Goal: Task Accomplishment & Management: Manage account settings

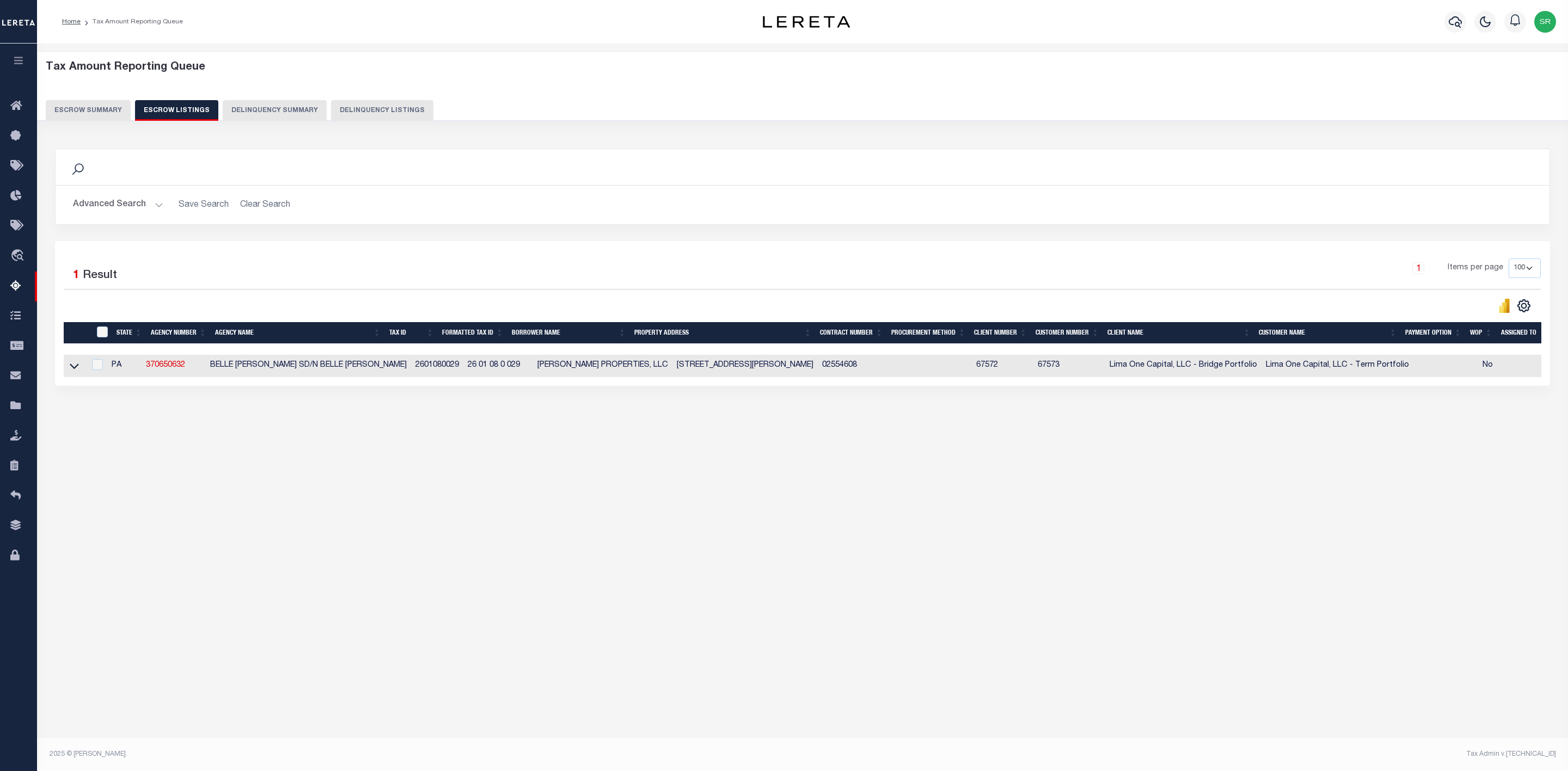
select select
select select "100"
select select
select select "100"
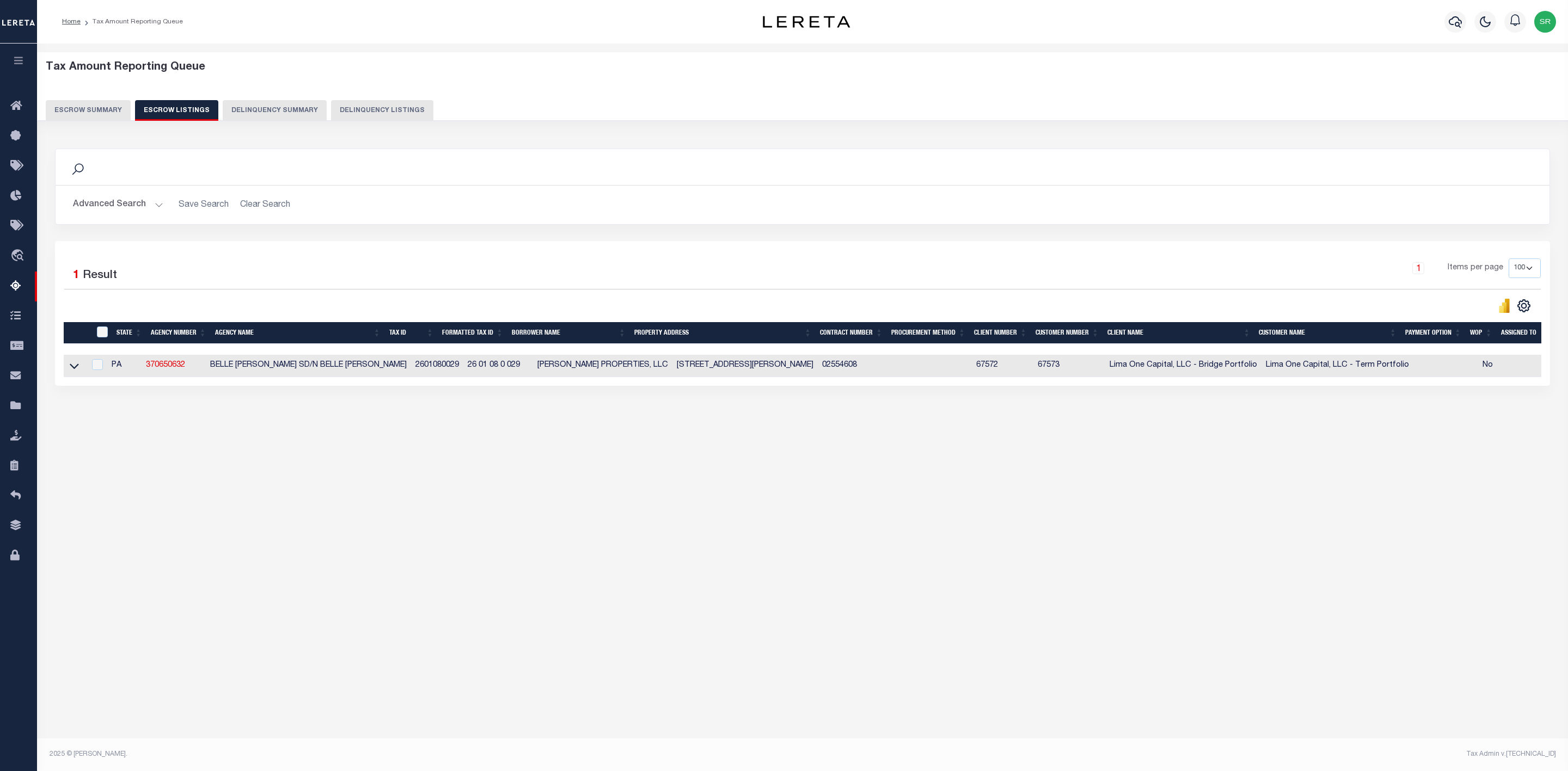
click at [100, 111] on button "Escrow Summary" at bounding box center [88, 110] width 85 height 20
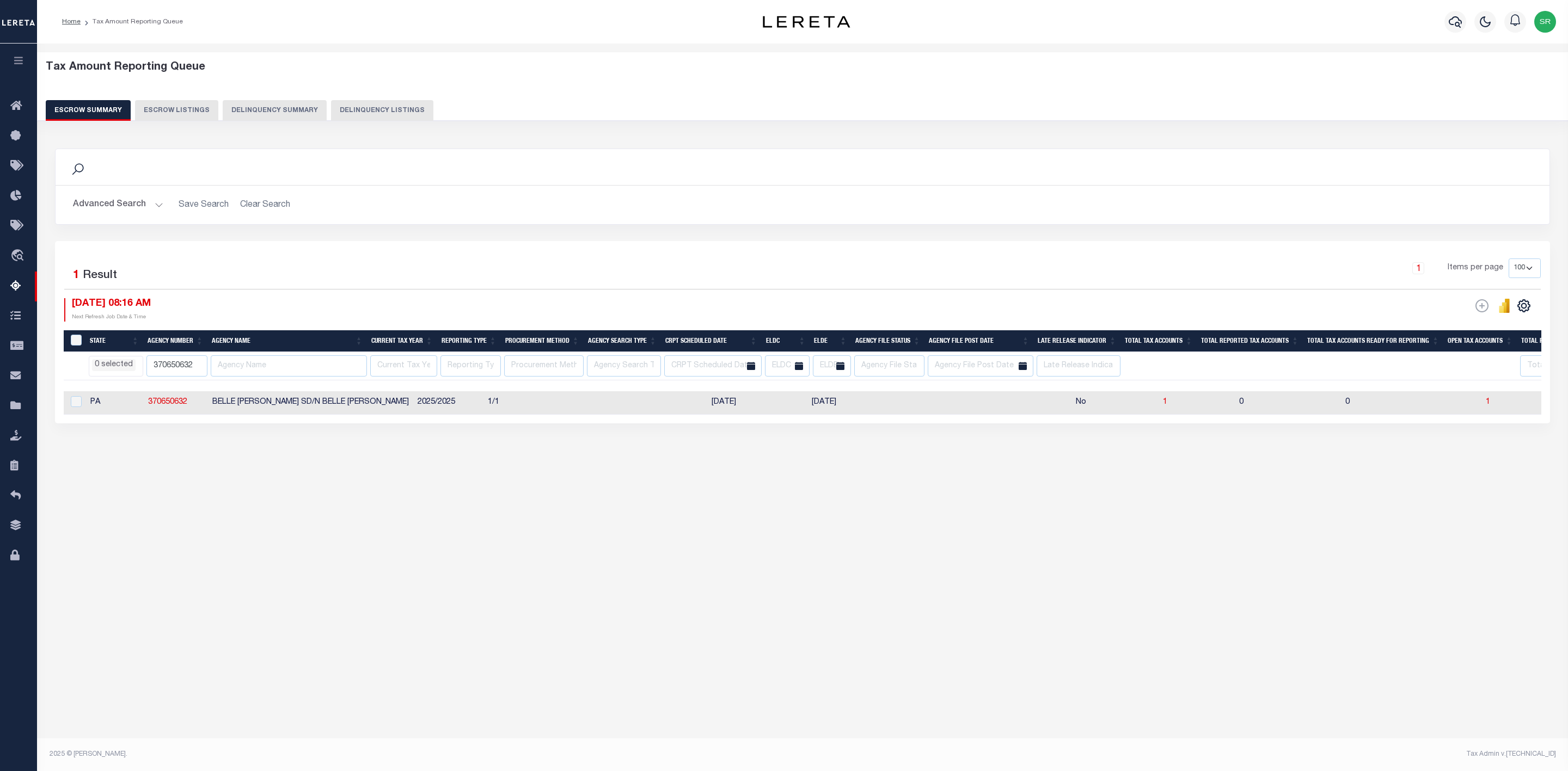
click at [100, 111] on button "Escrow Summary" at bounding box center [88, 110] width 85 height 20
click at [150, 206] on button "Advanced Search" at bounding box center [119, 205] width 91 height 21
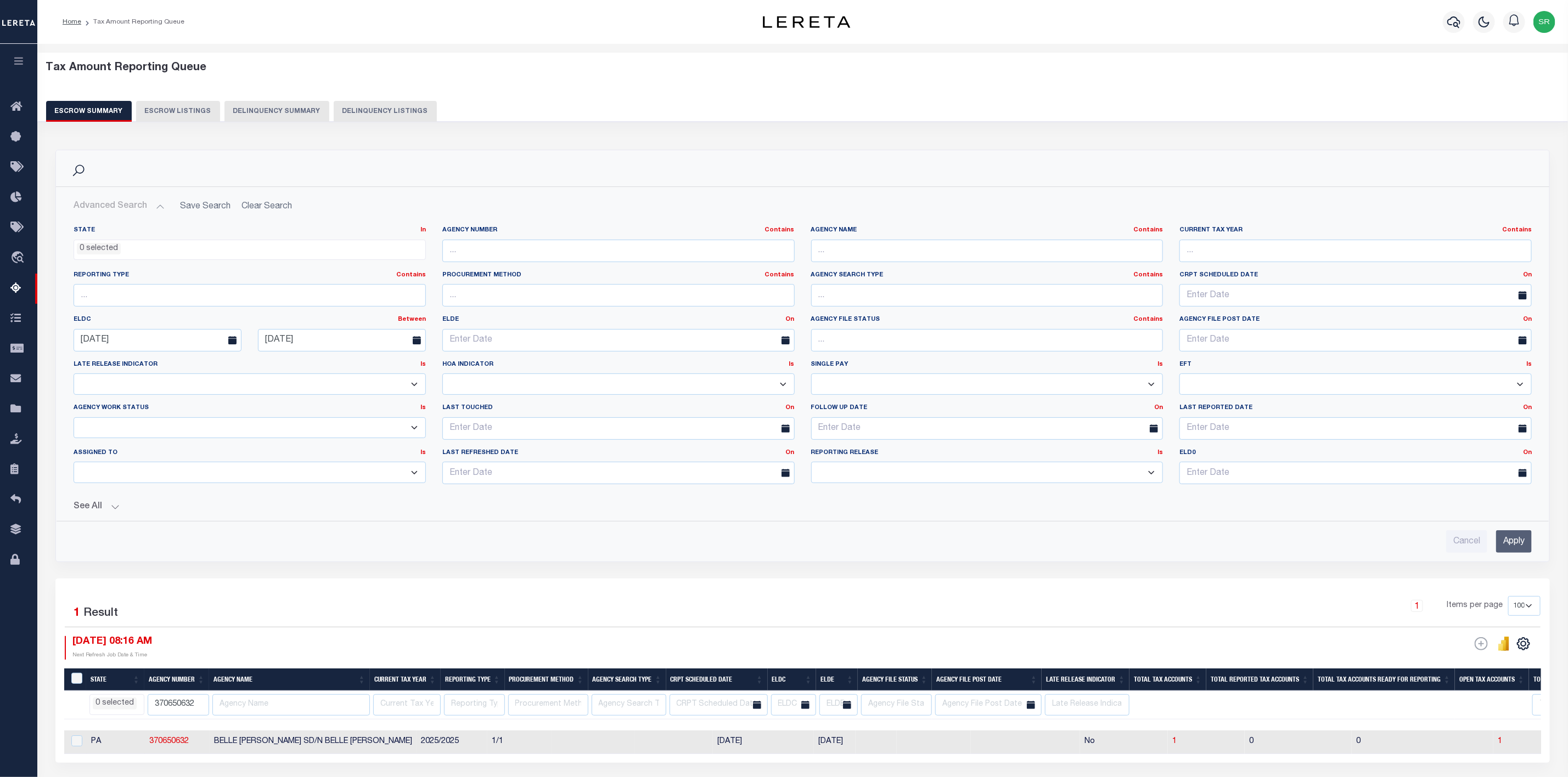
click at [161, 208] on button "Advanced Search" at bounding box center [119, 206] width 91 height 21
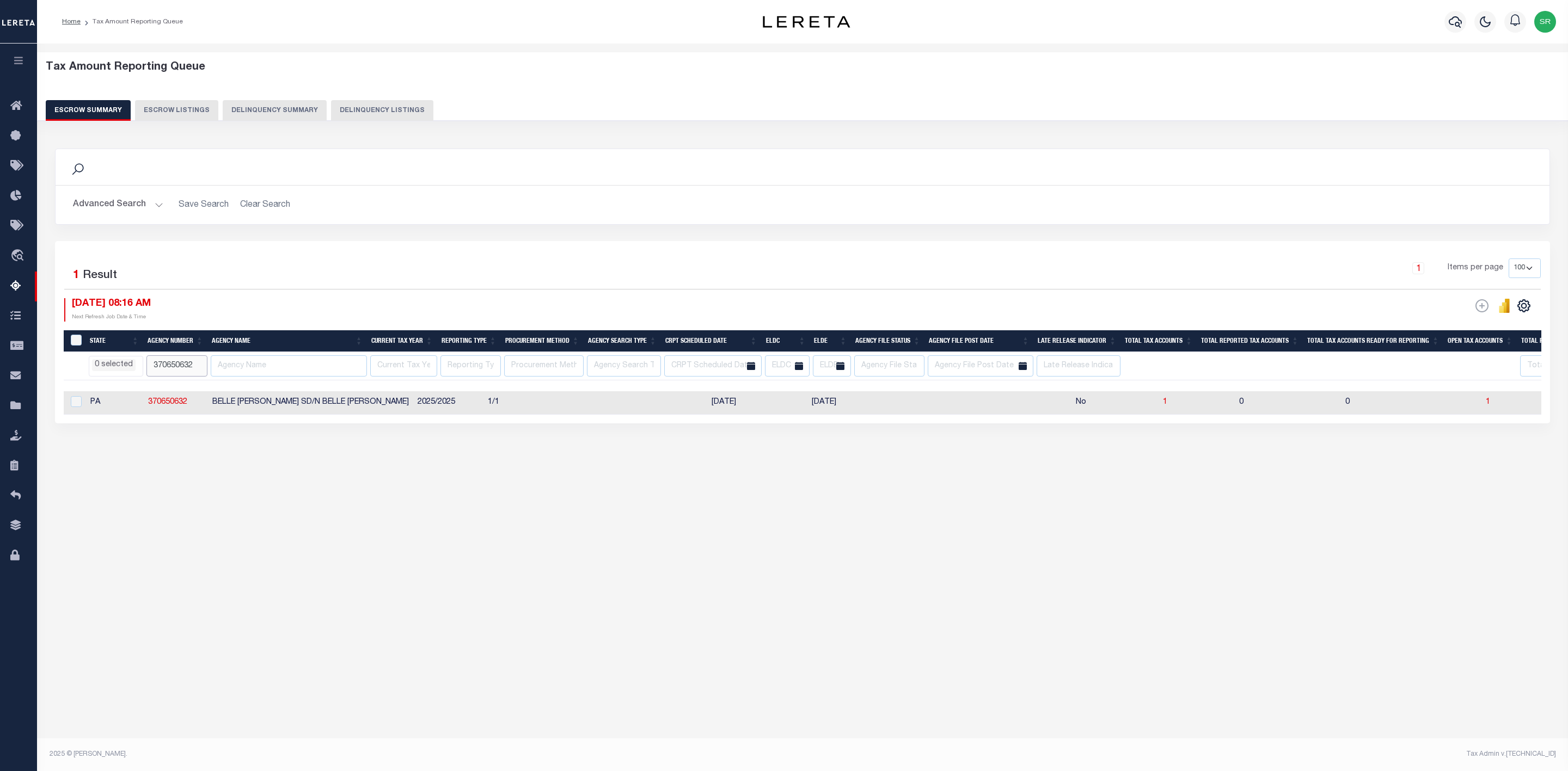
drag, startPoint x: 196, startPoint y: 367, endPoint x: 132, endPoint y: 363, distance: 64.1
click at [132, 363] on tr "AK AL AR AZ CA CO CT DC DE FL GA GU HI IA ID IL IN KS KY LA MA MD ME MI MN MO M…" at bounding box center [1293, 366] width 2458 height 29
paste input "180040213"
type input "180040213"
select select
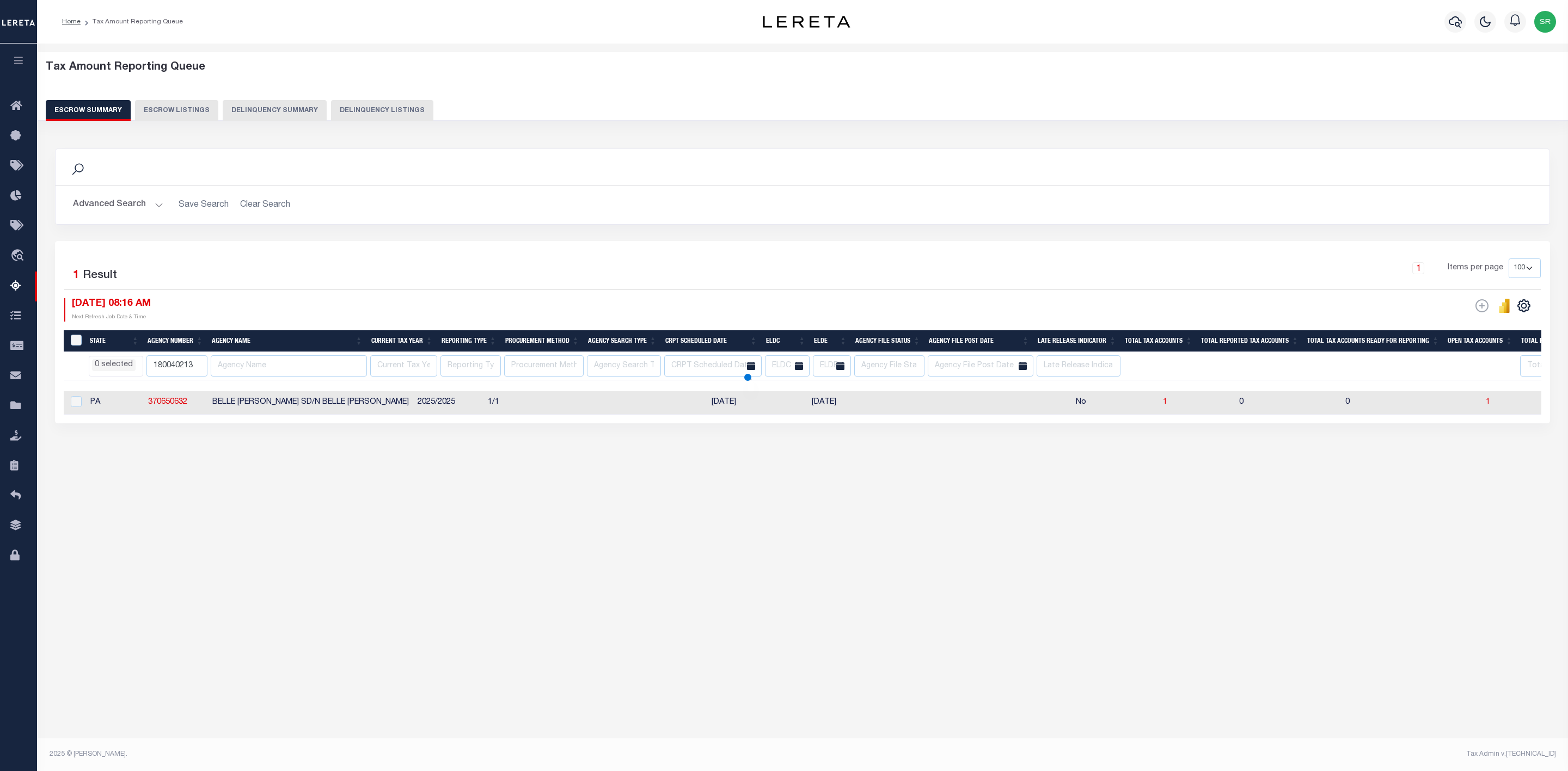
select select
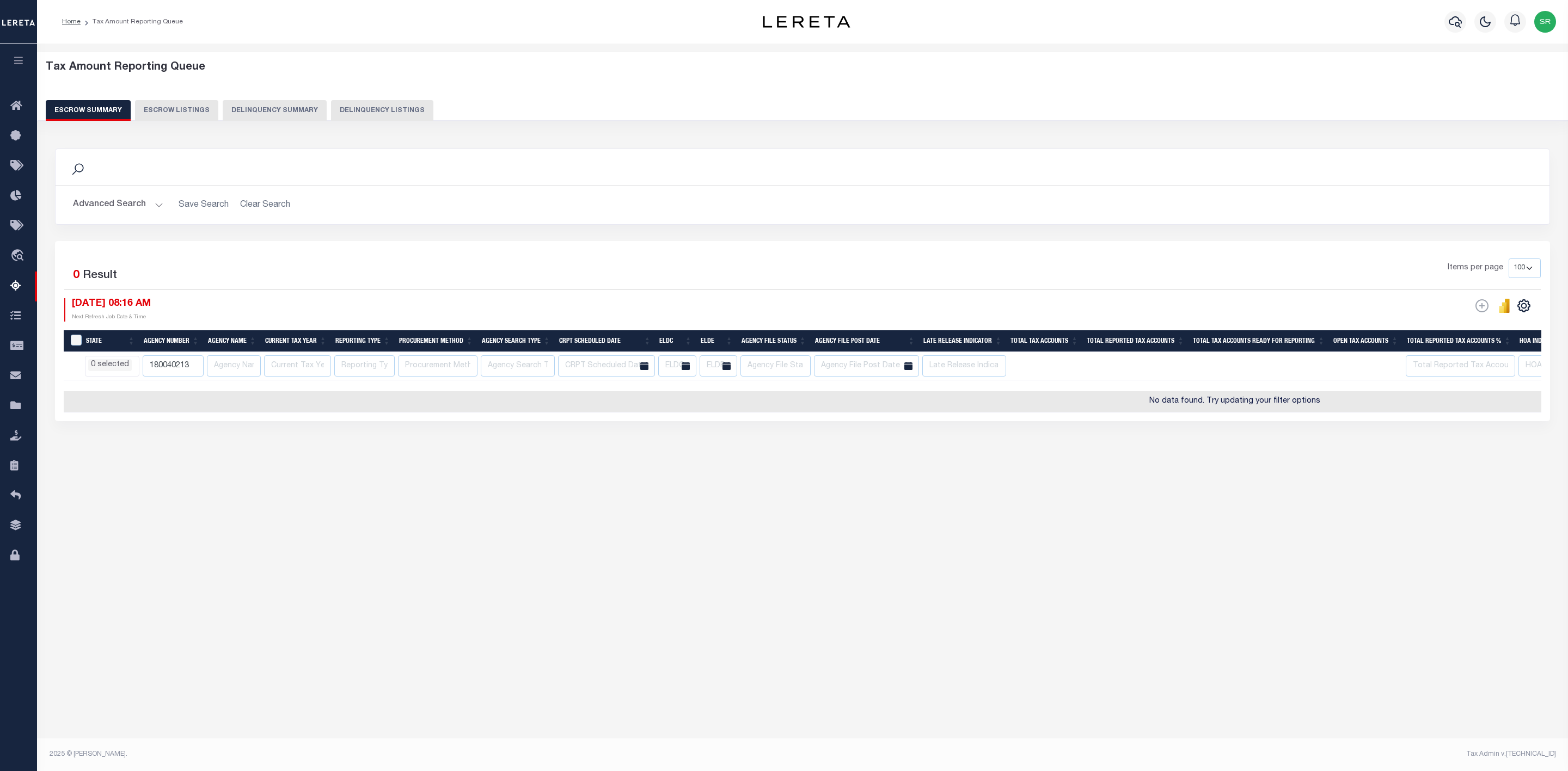
click at [154, 201] on button "Advanced Search" at bounding box center [119, 205] width 91 height 21
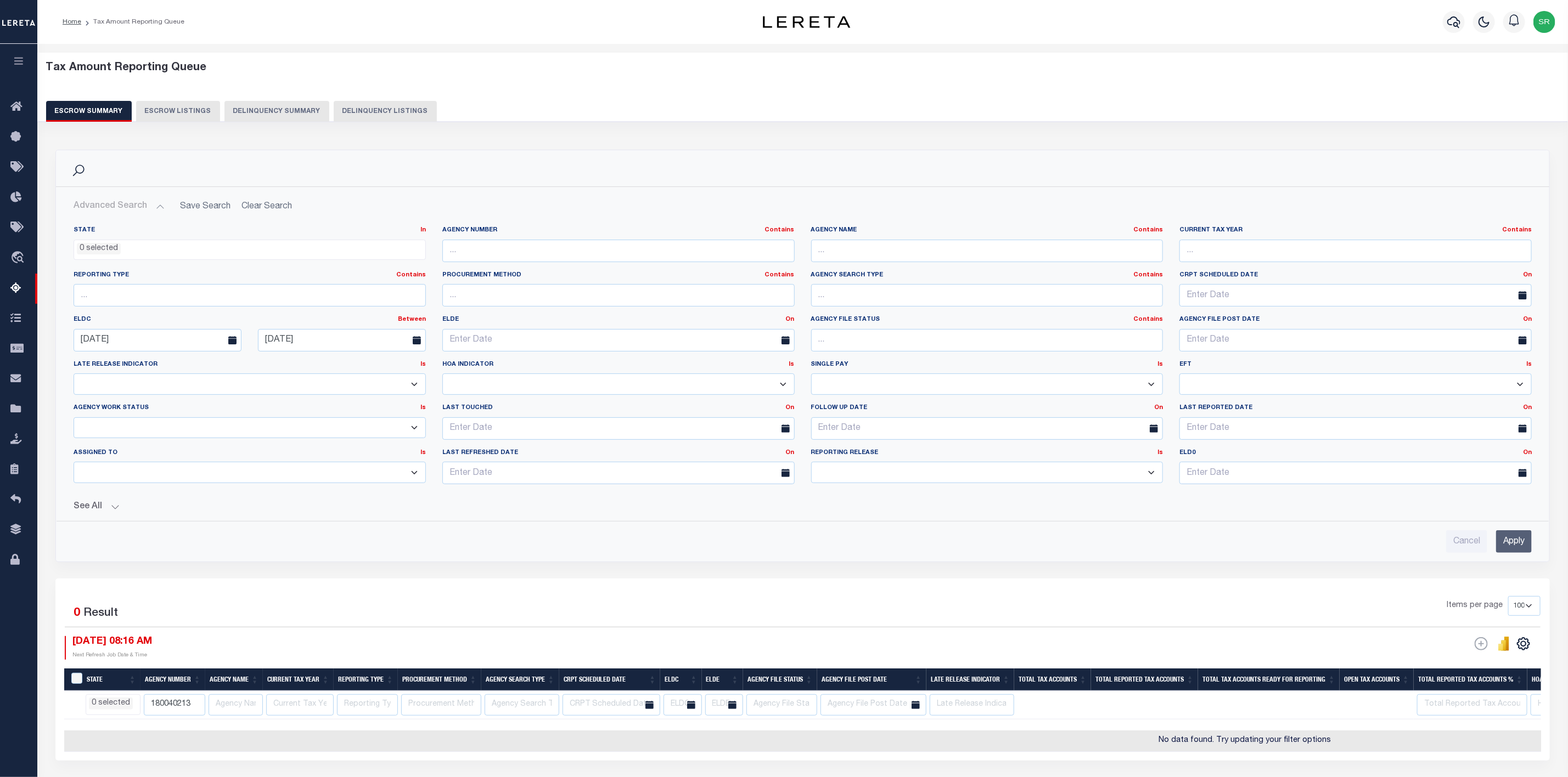
scroll to position [95, 0]
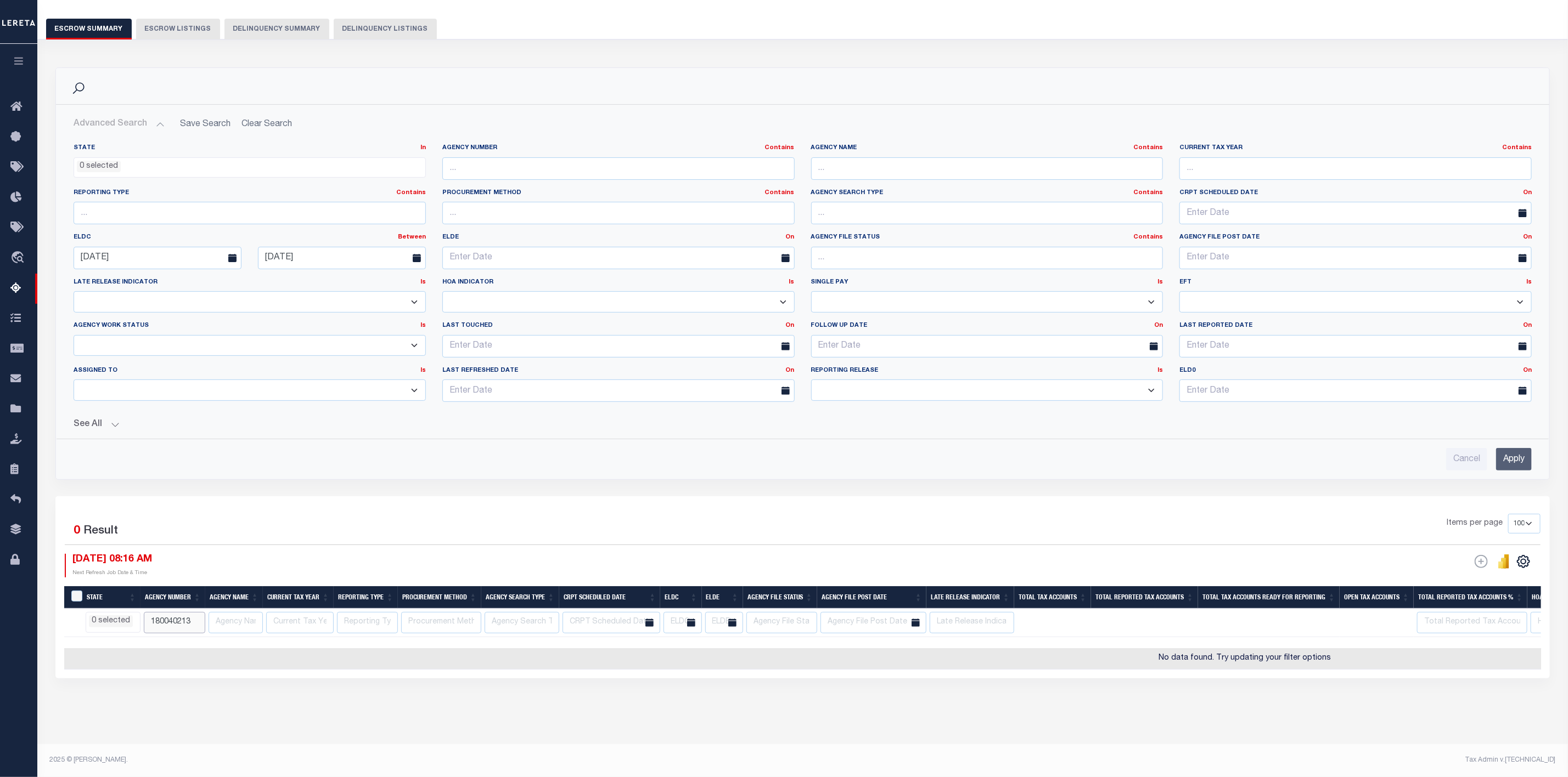
drag, startPoint x: 195, startPoint y: 616, endPoint x: 118, endPoint y: 617, distance: 77.0
click at [118, 617] on tr "AK AL AR AZ CA CO CT DC DE FL GA GU HI IA ID IL IN KS KY LA MA MD ME MI MN MO M…" at bounding box center [1244, 623] width 2360 height 29
click at [108, 420] on button "See All" at bounding box center [803, 424] width 1458 height 10
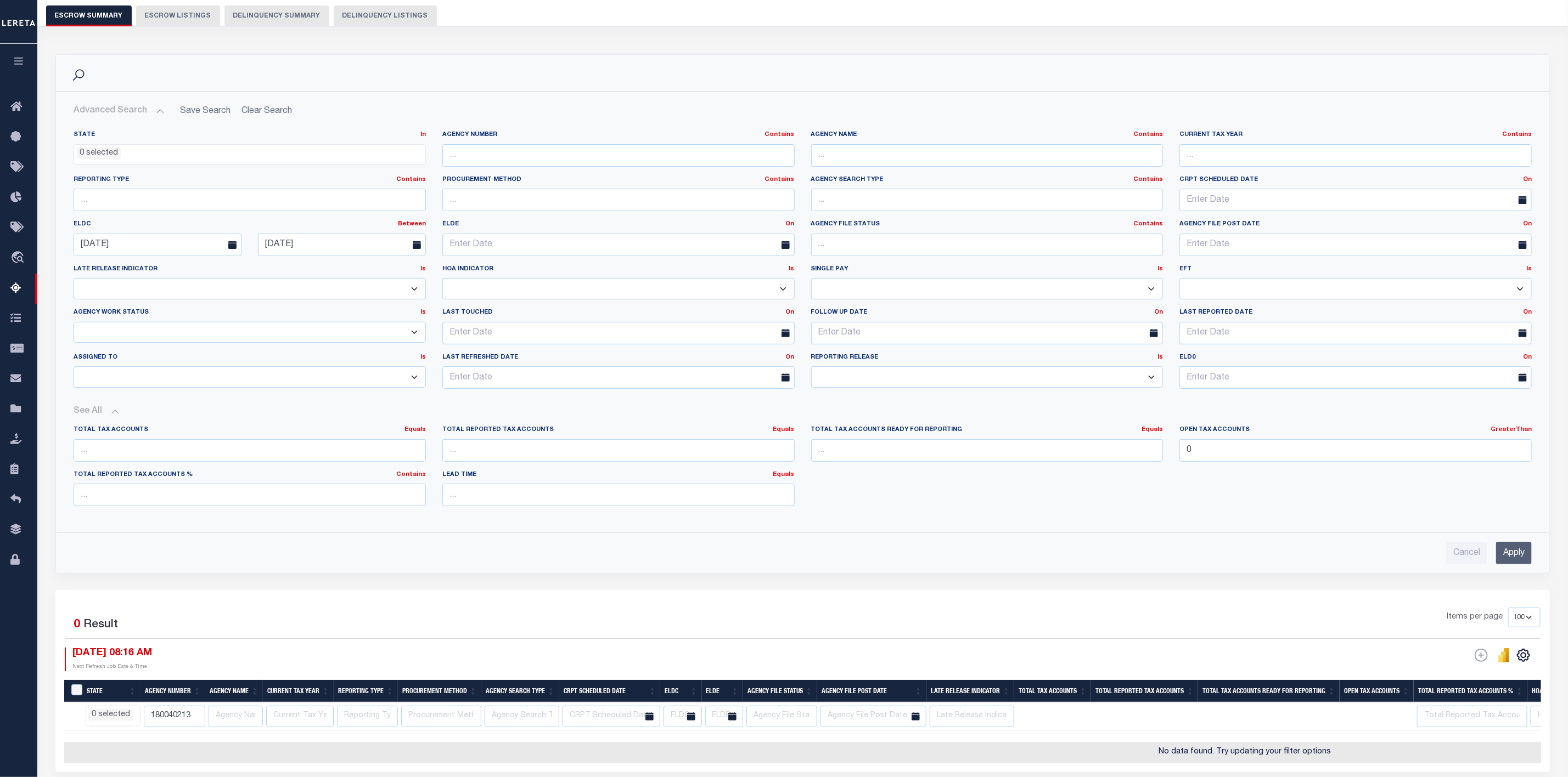
click at [1507, 556] on input "Apply" at bounding box center [1514, 553] width 35 height 22
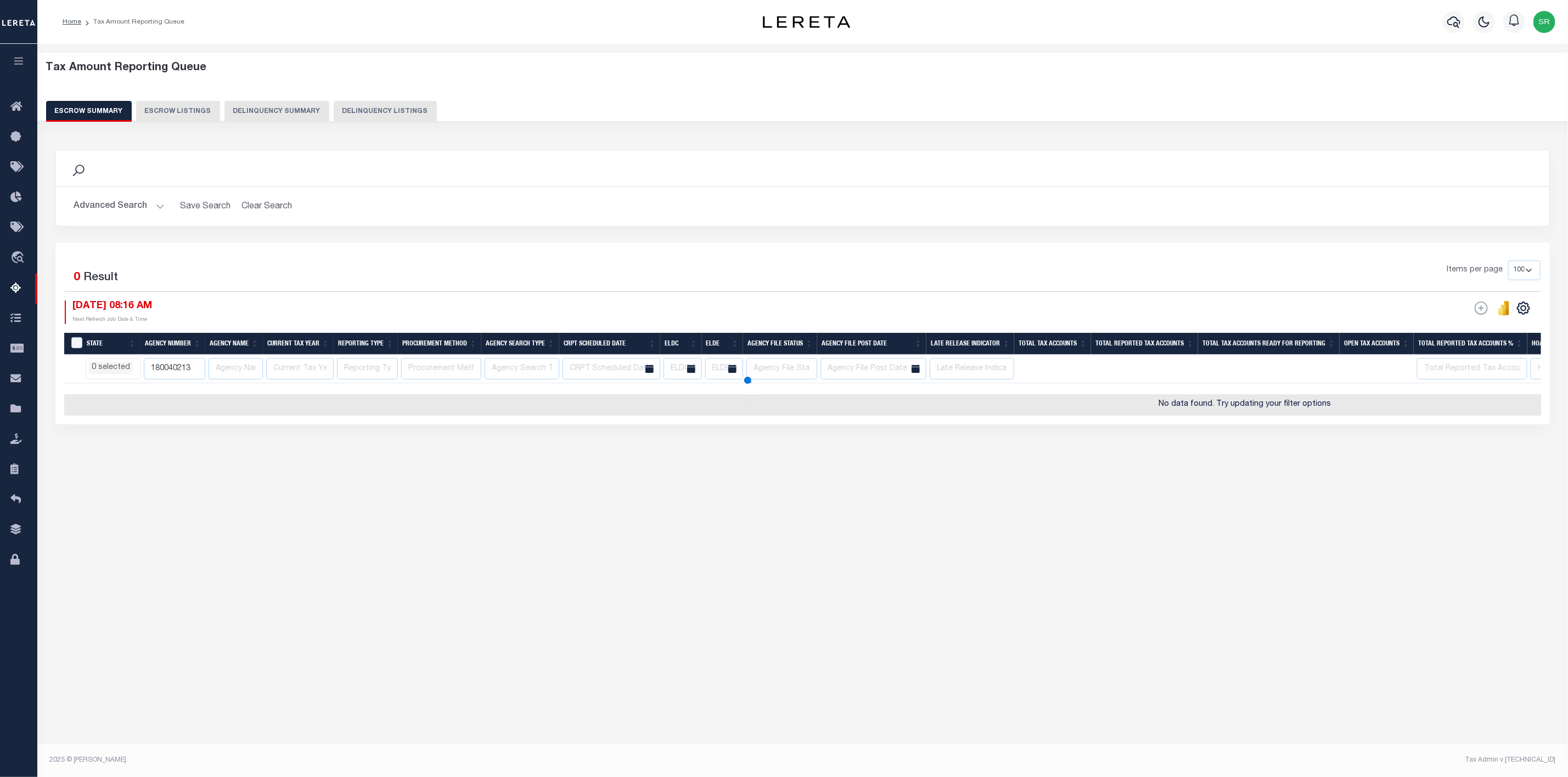
scroll to position [0, 0]
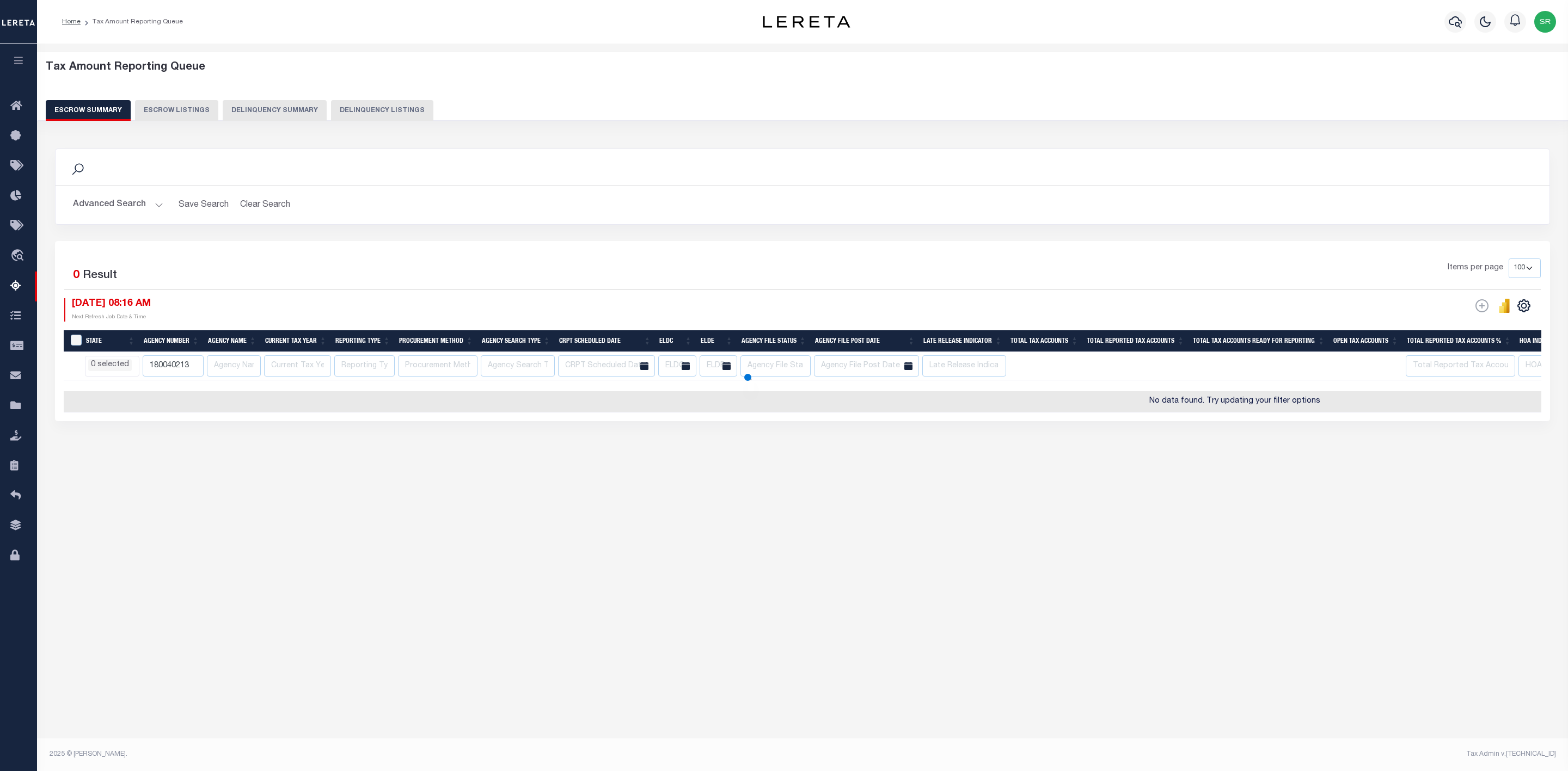
select select
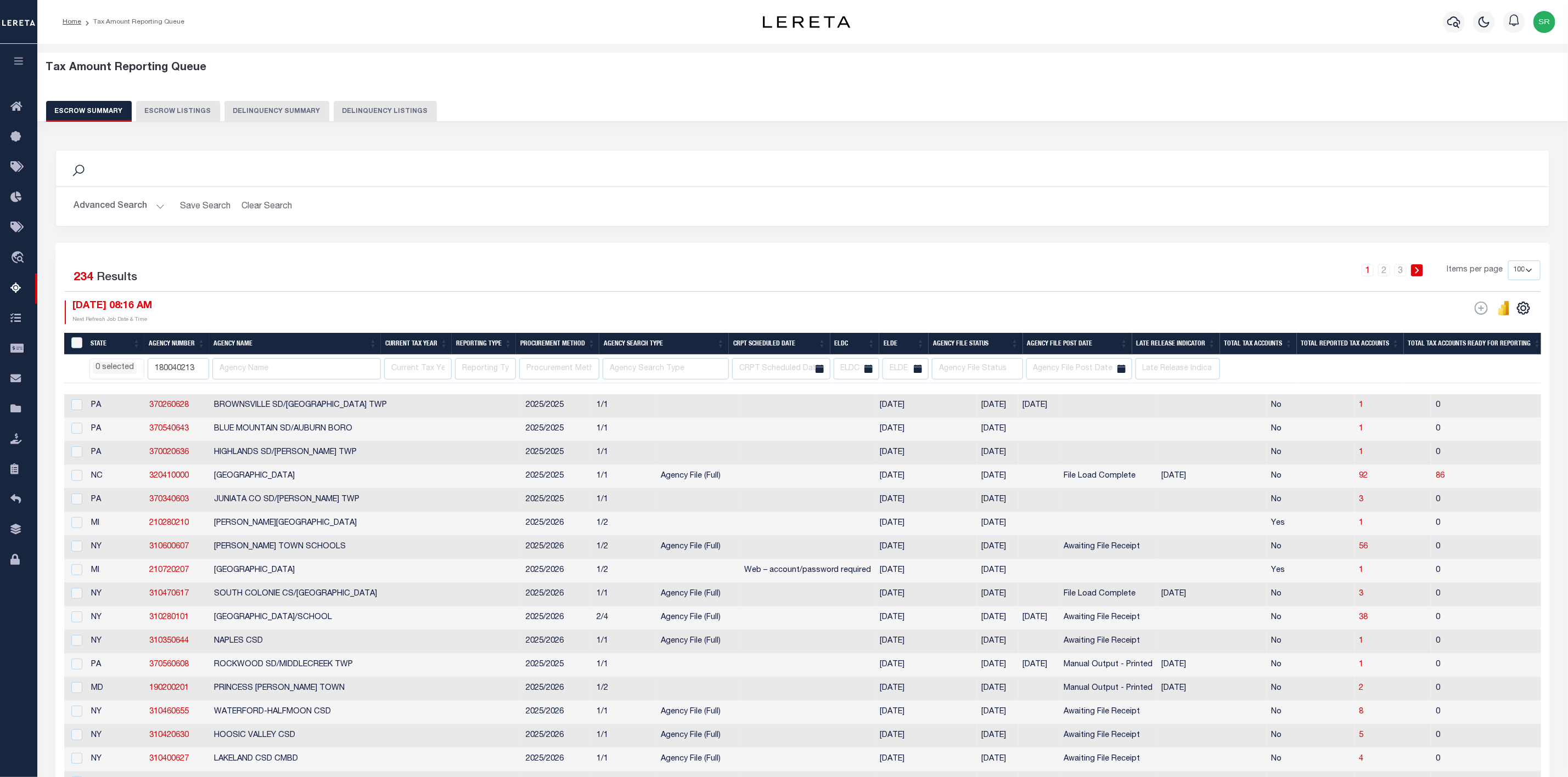
click at [191, 390] on div at bounding box center [1421, 389] width 2715 height 11
drag, startPoint x: 198, startPoint y: 370, endPoint x: 137, endPoint y: 370, distance: 61.0
click at [137, 370] on tr "AK AL AR AZ CA CO CT DC DE FL GA GU HI IA ID IL IN KS KY LA MA MD ME MI MN MO M…" at bounding box center [1421, 368] width 2715 height 29
paste input "270021062"
type input "270021062"
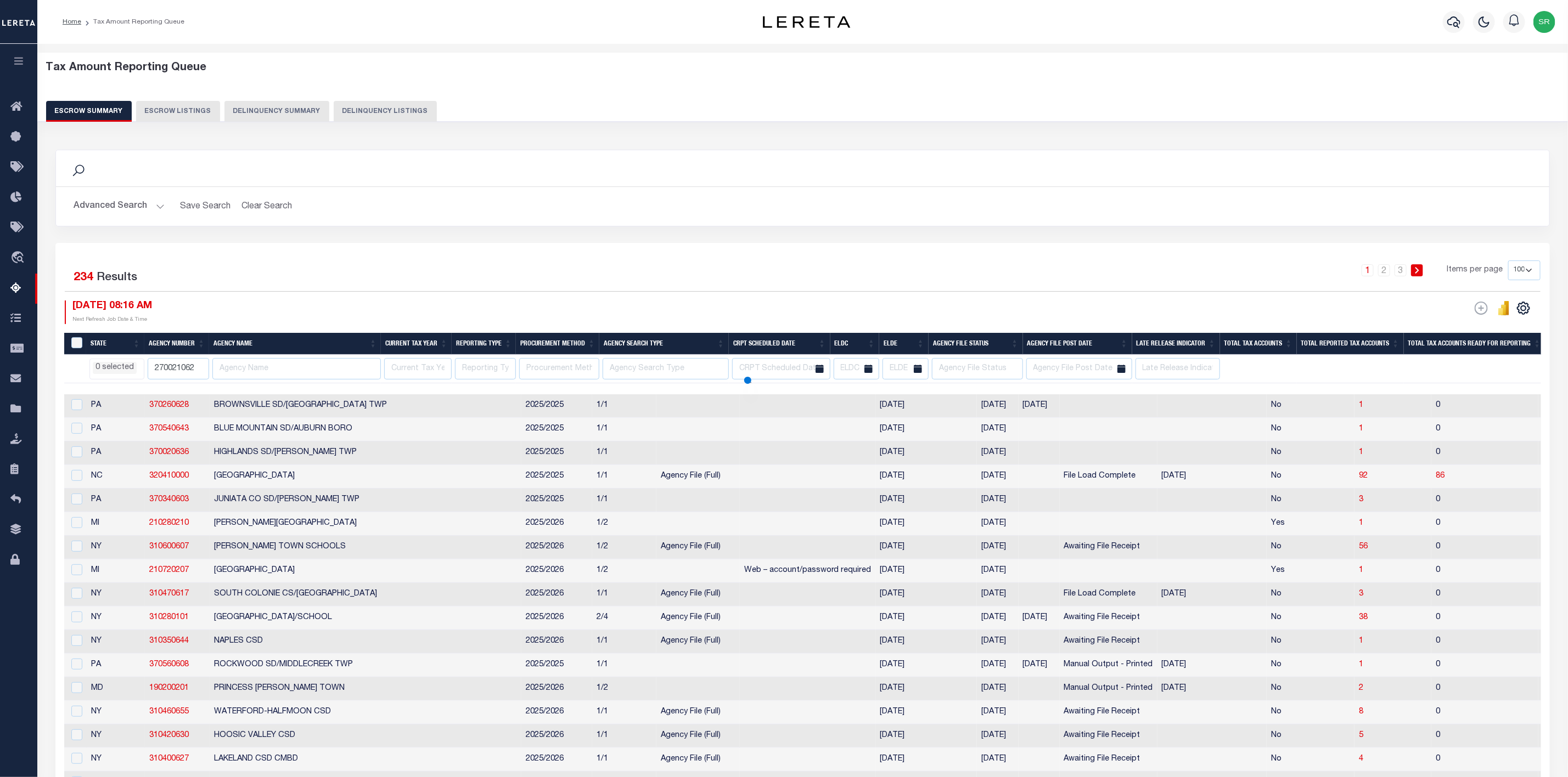
select select
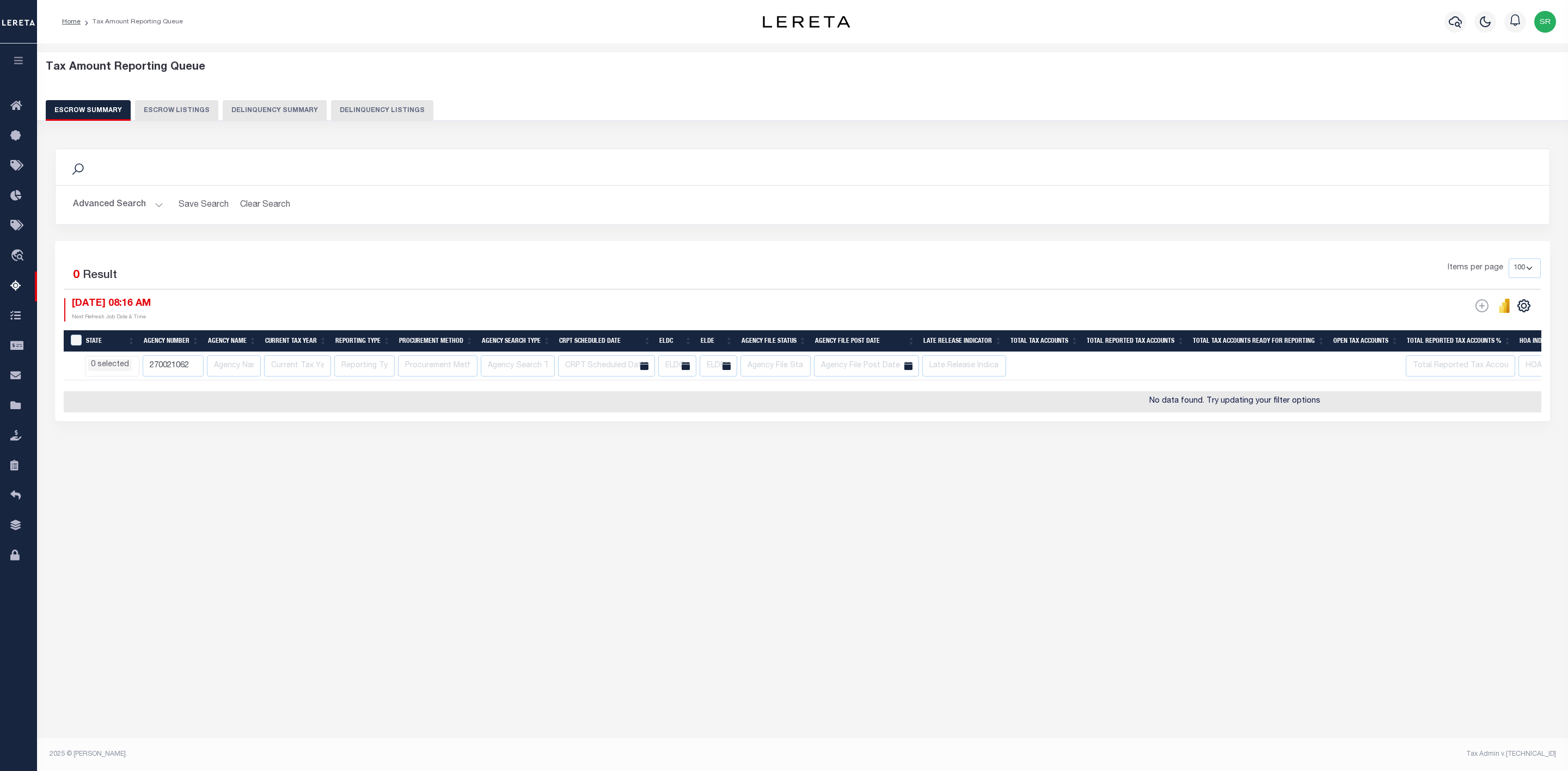
click at [158, 206] on button "Advanced Search" at bounding box center [119, 205] width 91 height 21
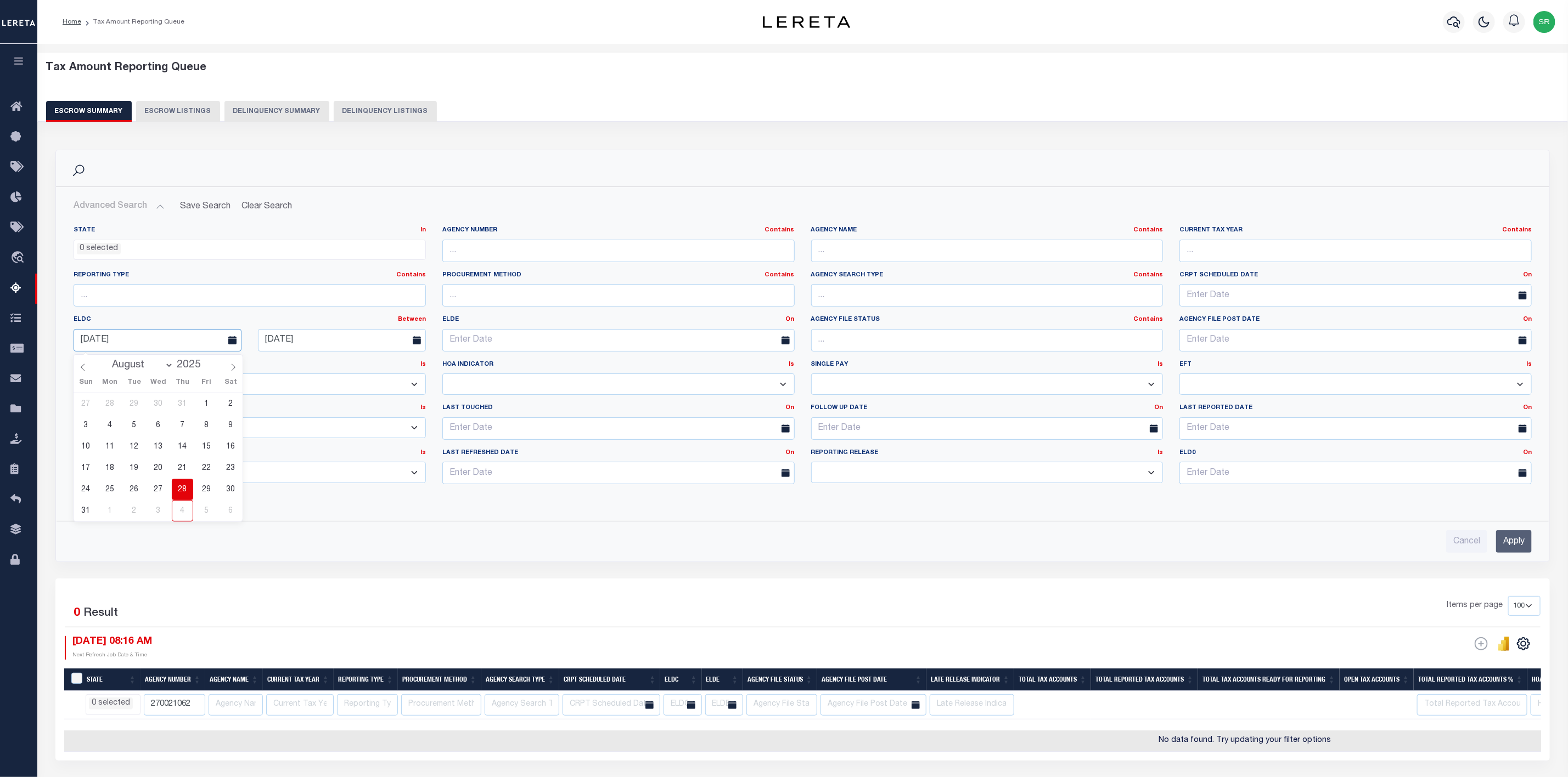
click at [143, 334] on input "08-28-2025" at bounding box center [158, 340] width 168 height 22
drag, startPoint x: 338, startPoint y: 341, endPoint x: 221, endPoint y: 340, distance: 117.0
click at [221, 340] on div "ELDC Between On After Before Between 09-30-2025" at bounding box center [249, 333] width 369 height 36
click at [241, 617] on div "Selected 0 Result" at bounding box center [243, 611] width 357 height 31
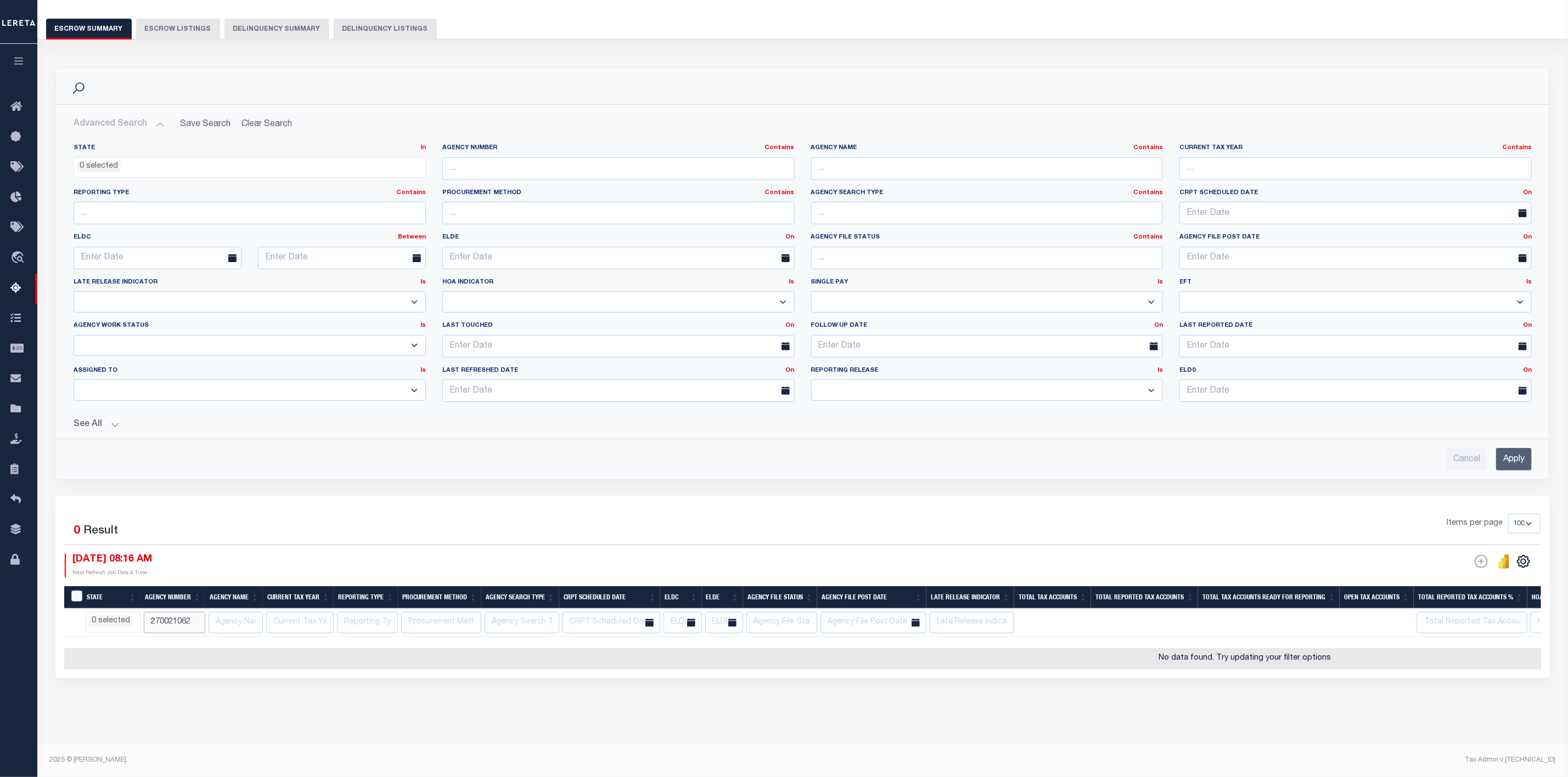
click at [192, 616] on input "270021062" at bounding box center [175, 622] width 62 height 21
select select
click at [530, 718] on div "Tax Amount Reporting Queue Escrow Summary Escrow Listings In" at bounding box center [803, 358] width 1524 height 771
click at [98, 420] on button "See All" at bounding box center [803, 424] width 1458 height 10
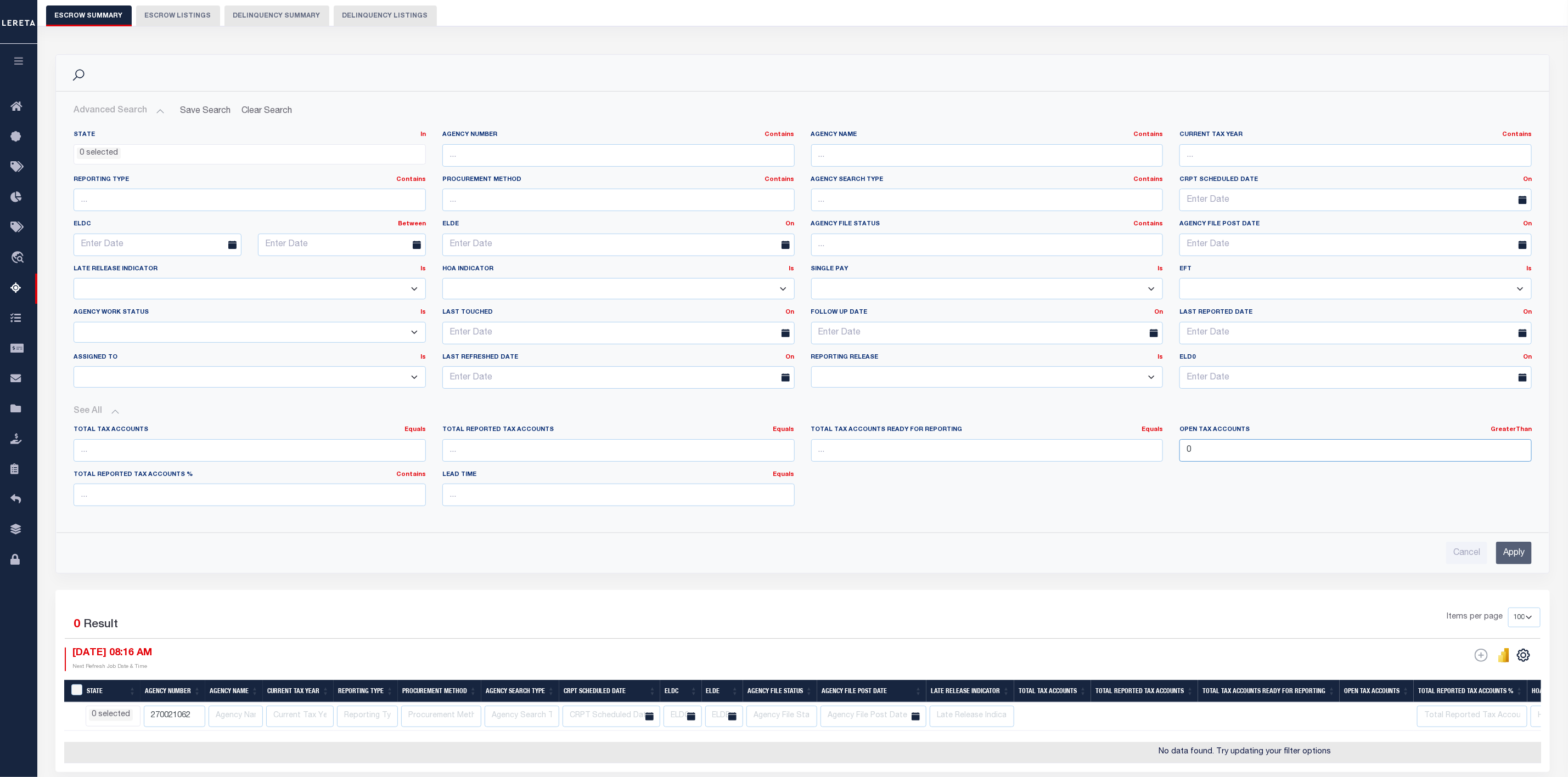
click at [1340, 457] on input "0" at bounding box center [1355, 451] width 352 height 22
click at [1512, 432] on link "GreaterThan" at bounding box center [1511, 429] width 41 height 6
click at [1493, 445] on link "Equals" at bounding box center [1471, 443] width 120 height 16
click at [1512, 560] on input "Apply" at bounding box center [1514, 553] width 35 height 22
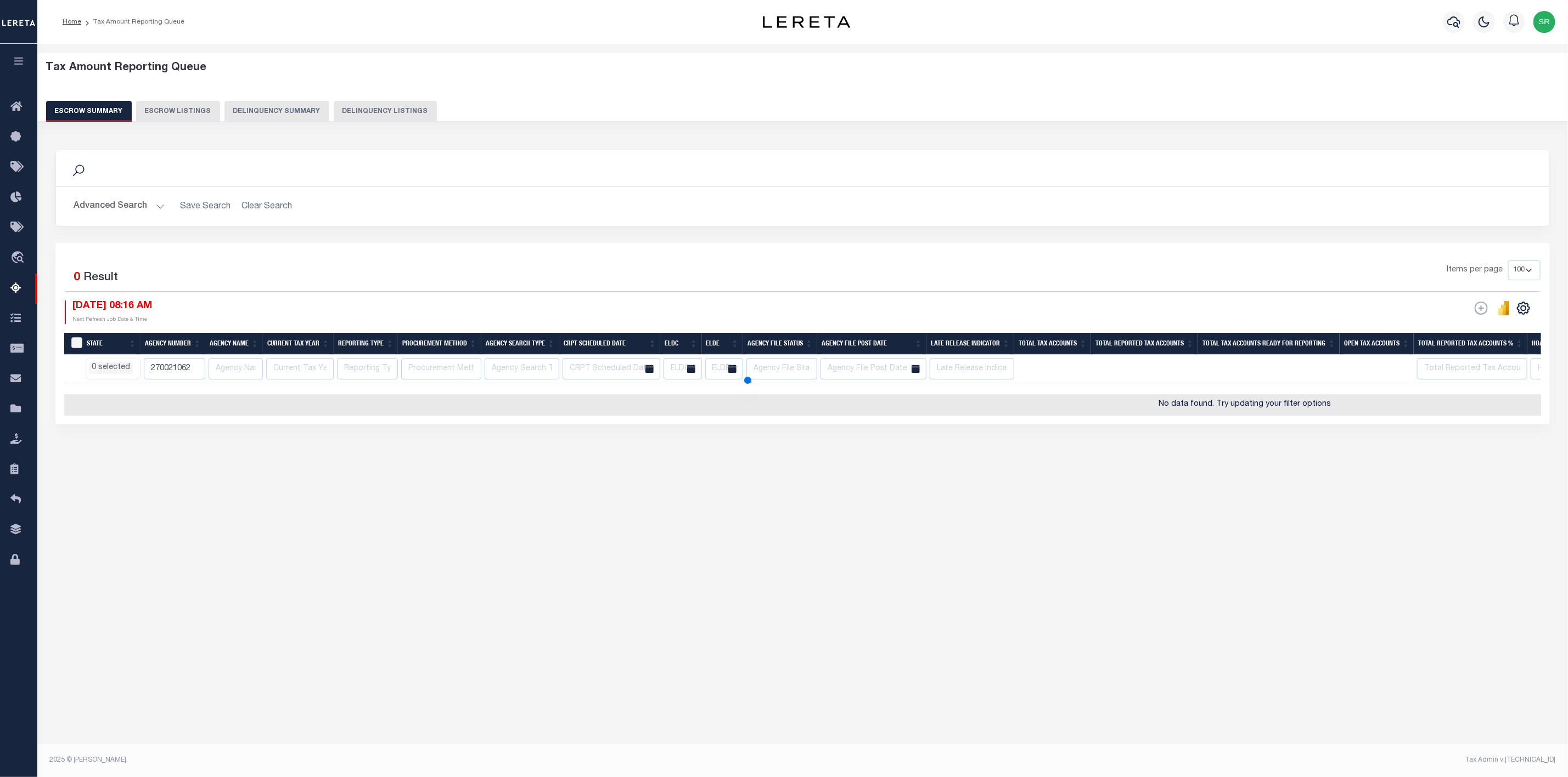
select select
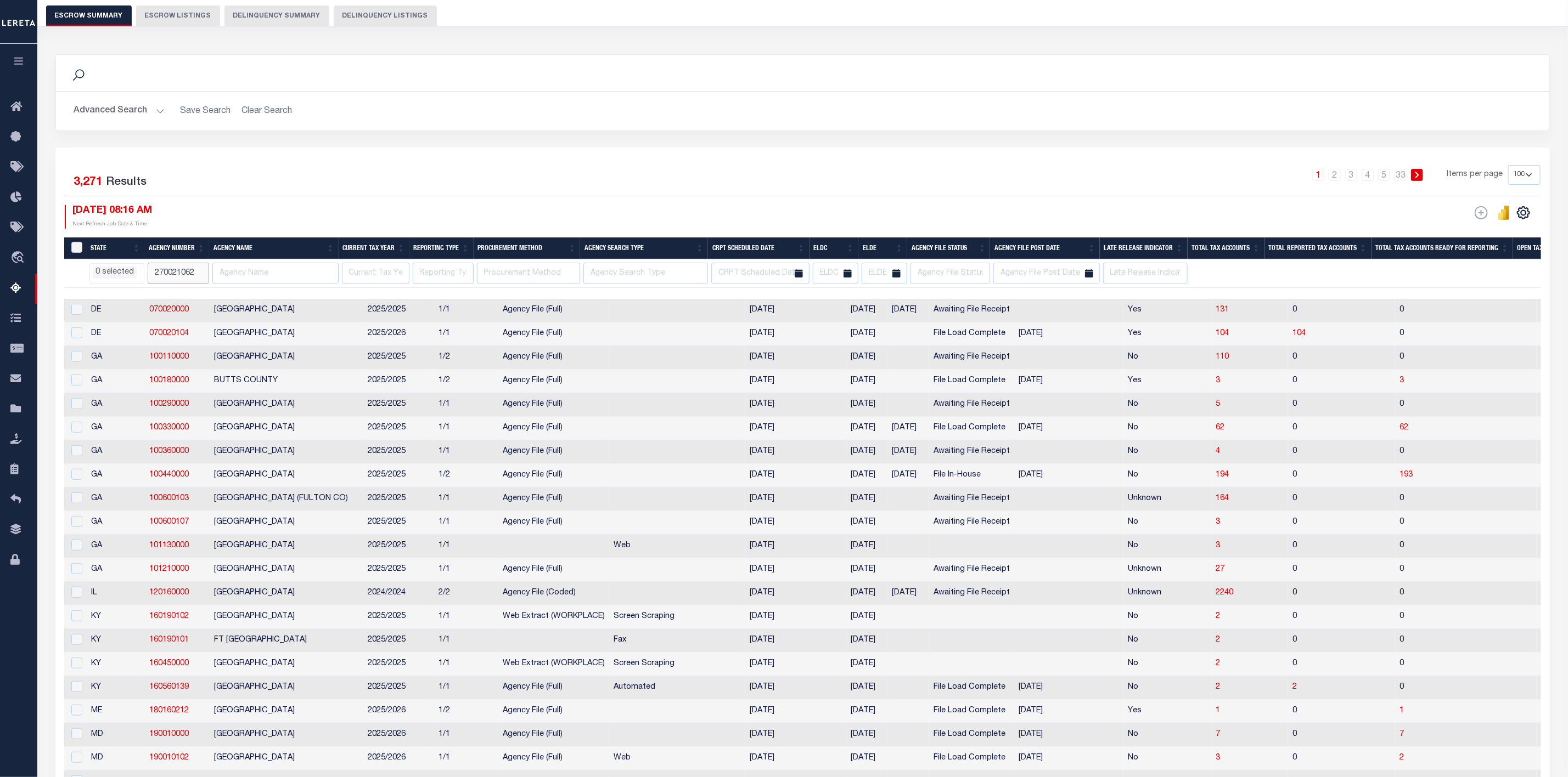
click at [199, 273] on input "270021062" at bounding box center [178, 273] width 62 height 21
select select
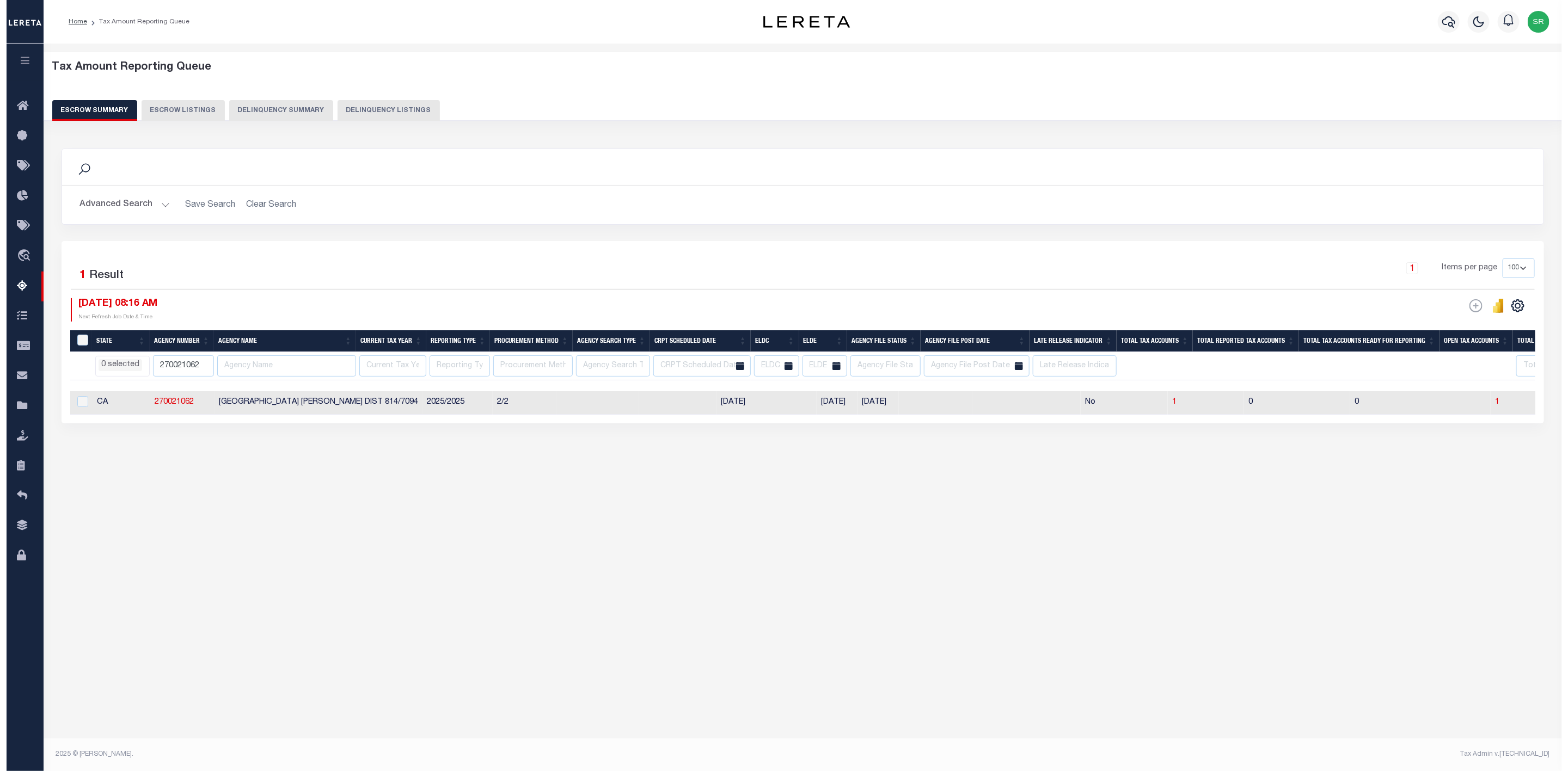
scroll to position [0, 0]
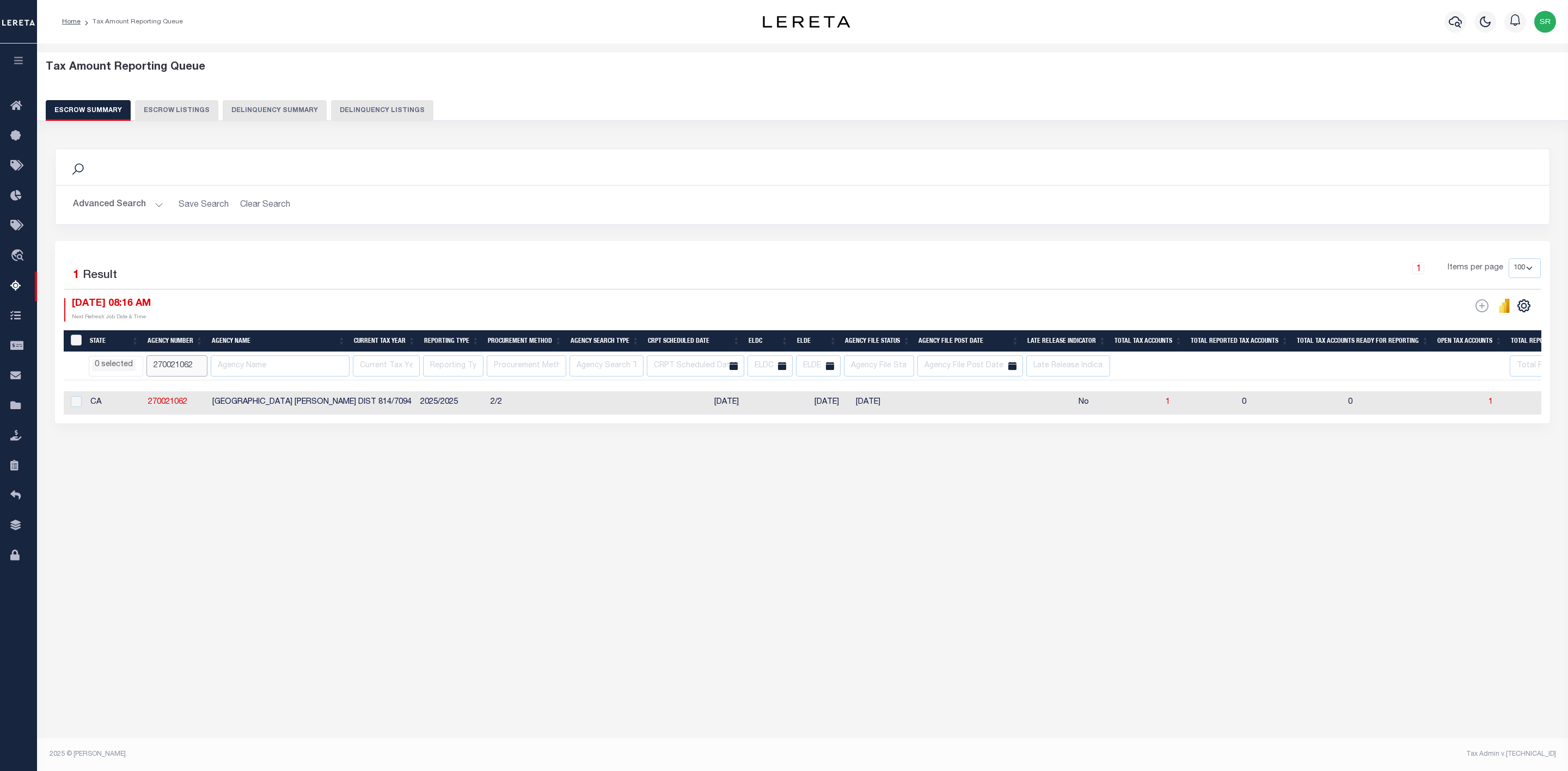
drag, startPoint x: 196, startPoint y: 369, endPoint x: 135, endPoint y: 369, distance: 61.0
click at [135, 369] on tr "AK AL AR AZ CA CO CT DC DE FL GA GU HI IA ID IL IN KS KY LA MA MD ME MI MN MO M…" at bounding box center [1287, 366] width 2448 height 29
paste input "310310101"
type input "310310101"
select select
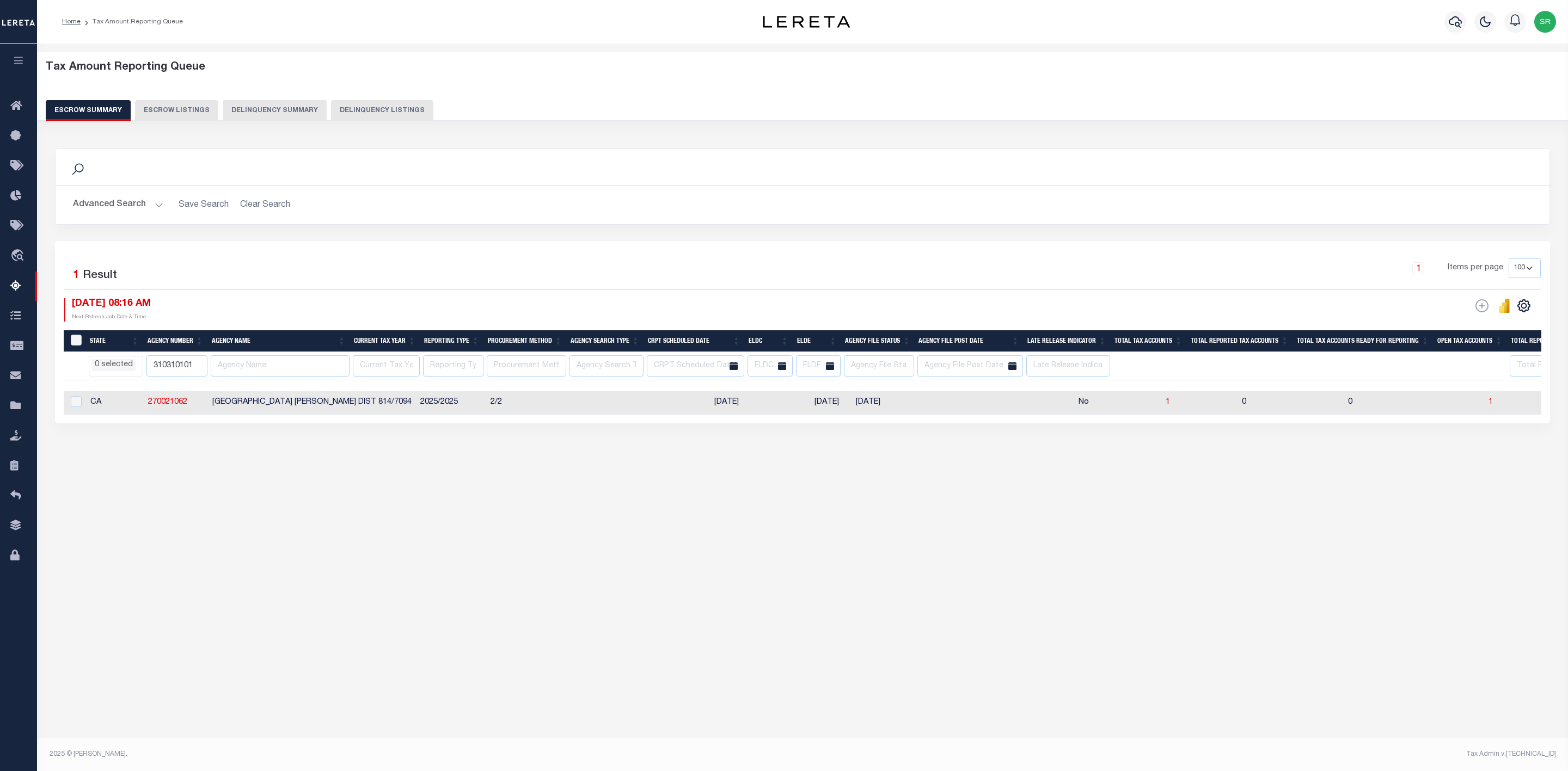
select select
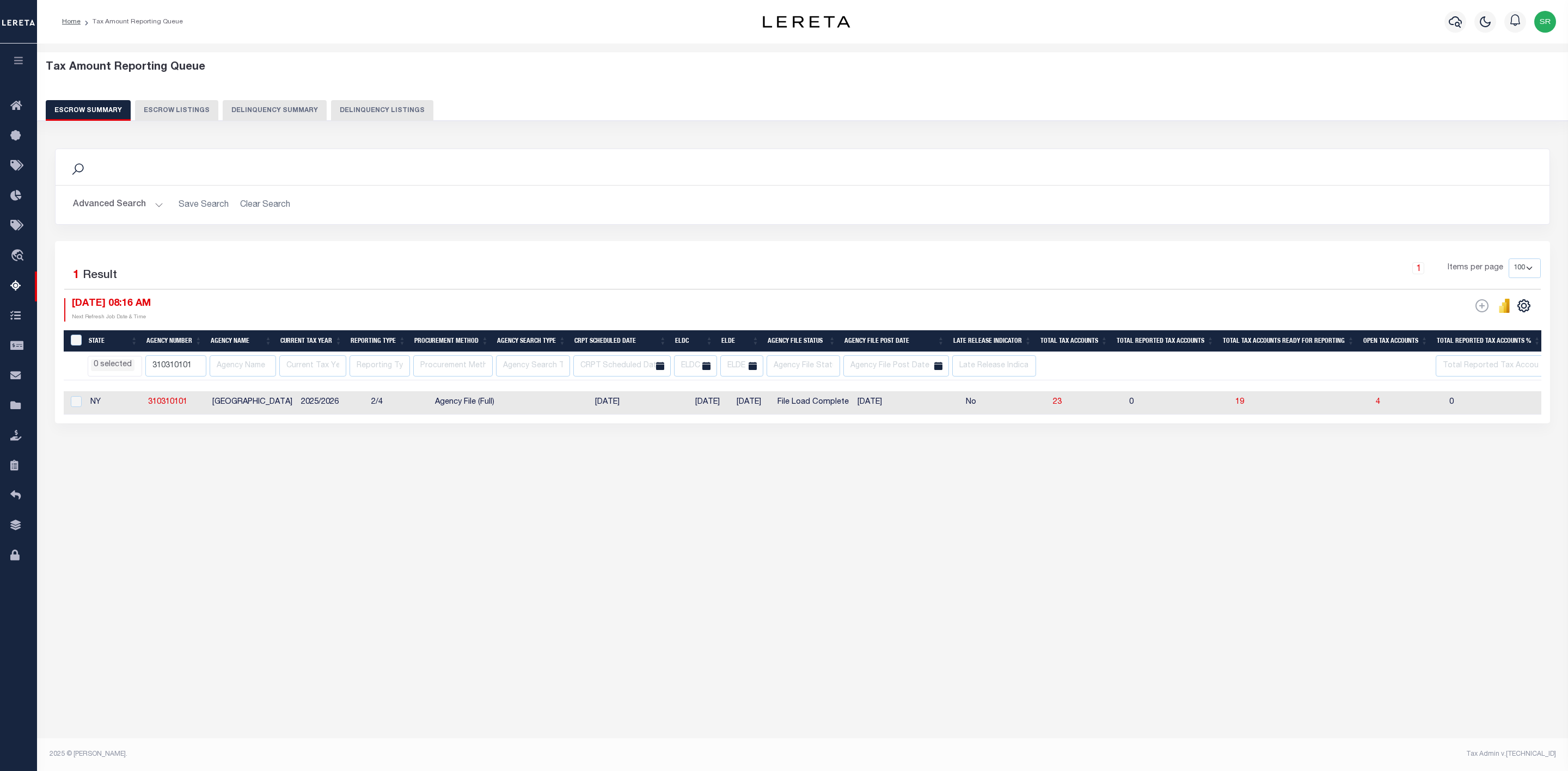
select select
click at [1376, 406] on span "4" at bounding box center [1378, 402] width 5 height 7
select select "100"
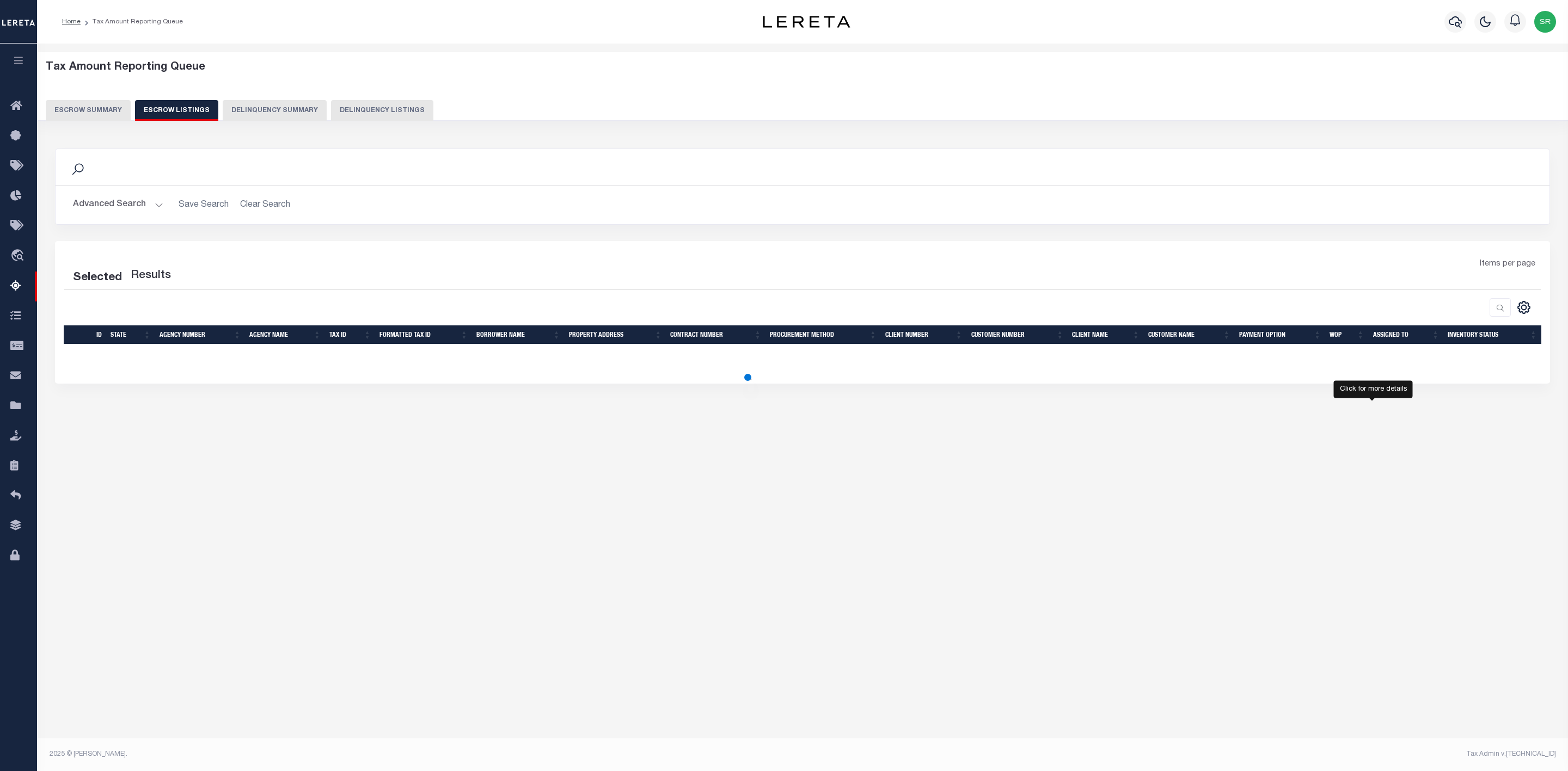
select select
select select "100"
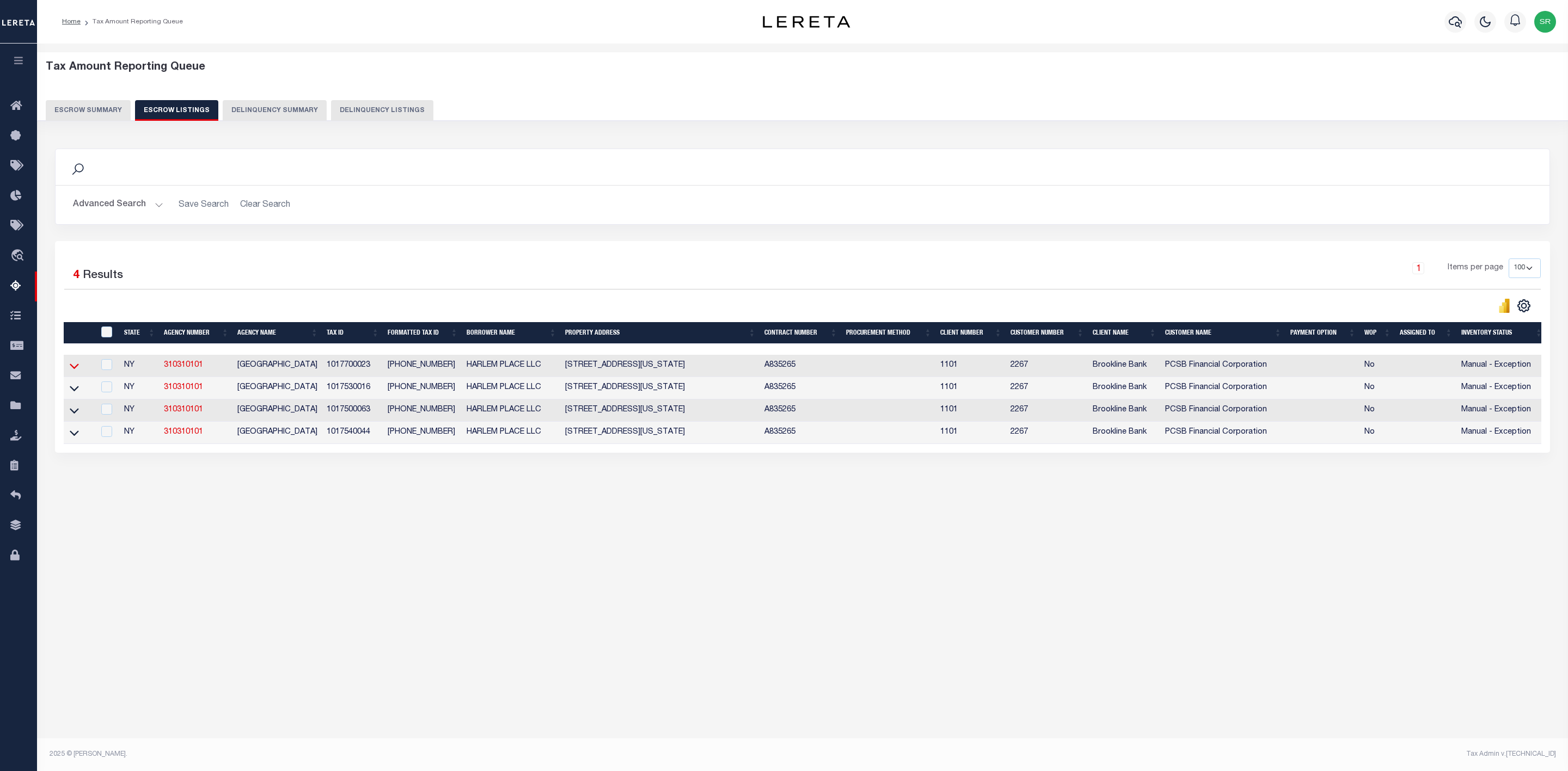
click at [77, 372] on icon at bounding box center [74, 366] width 9 height 11
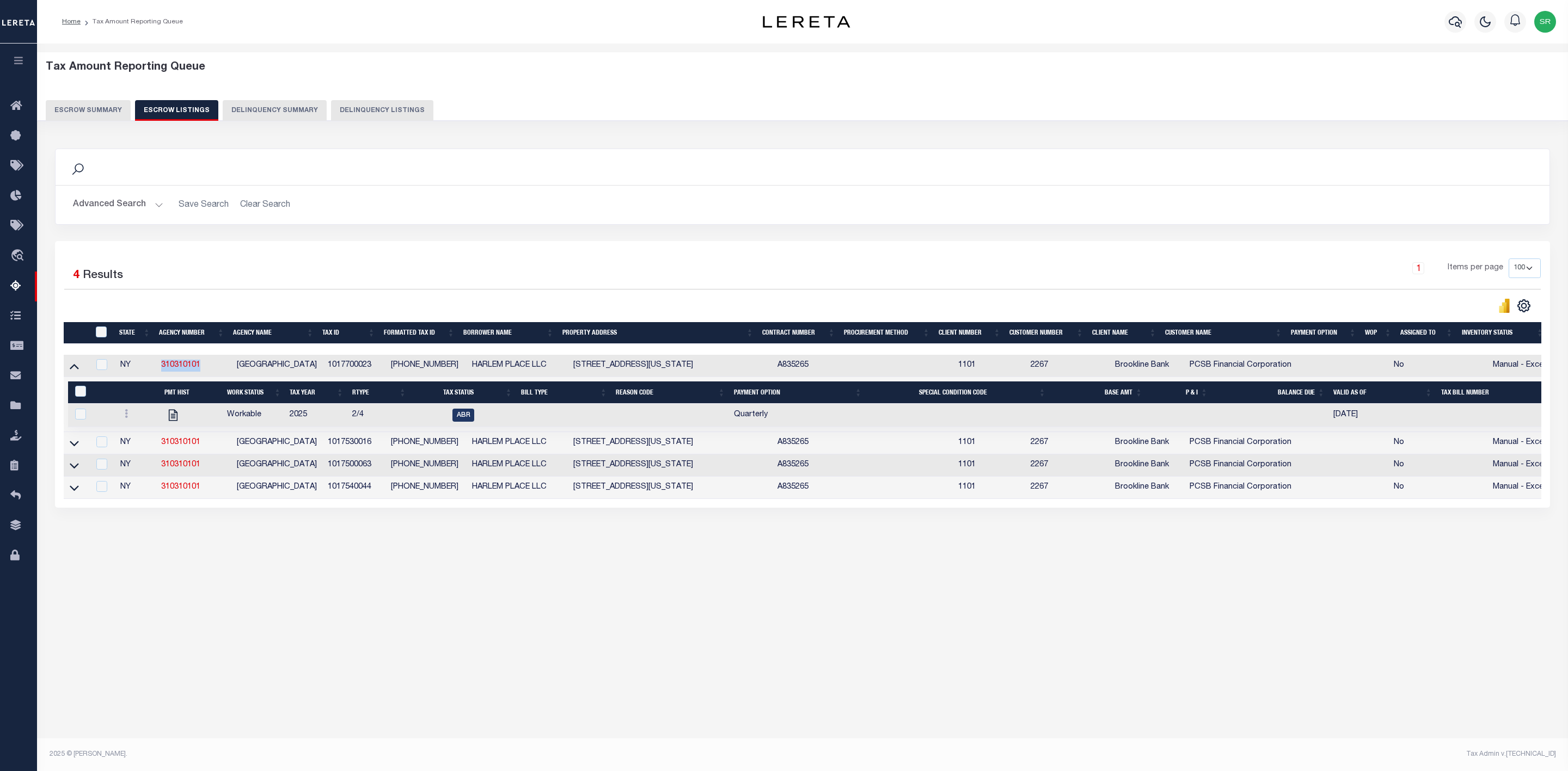
drag, startPoint x: 204, startPoint y: 367, endPoint x: 157, endPoint y: 367, distance: 47.0
click at [157, 367] on td "310310101" at bounding box center [194, 366] width 76 height 22
checkbox input "true"
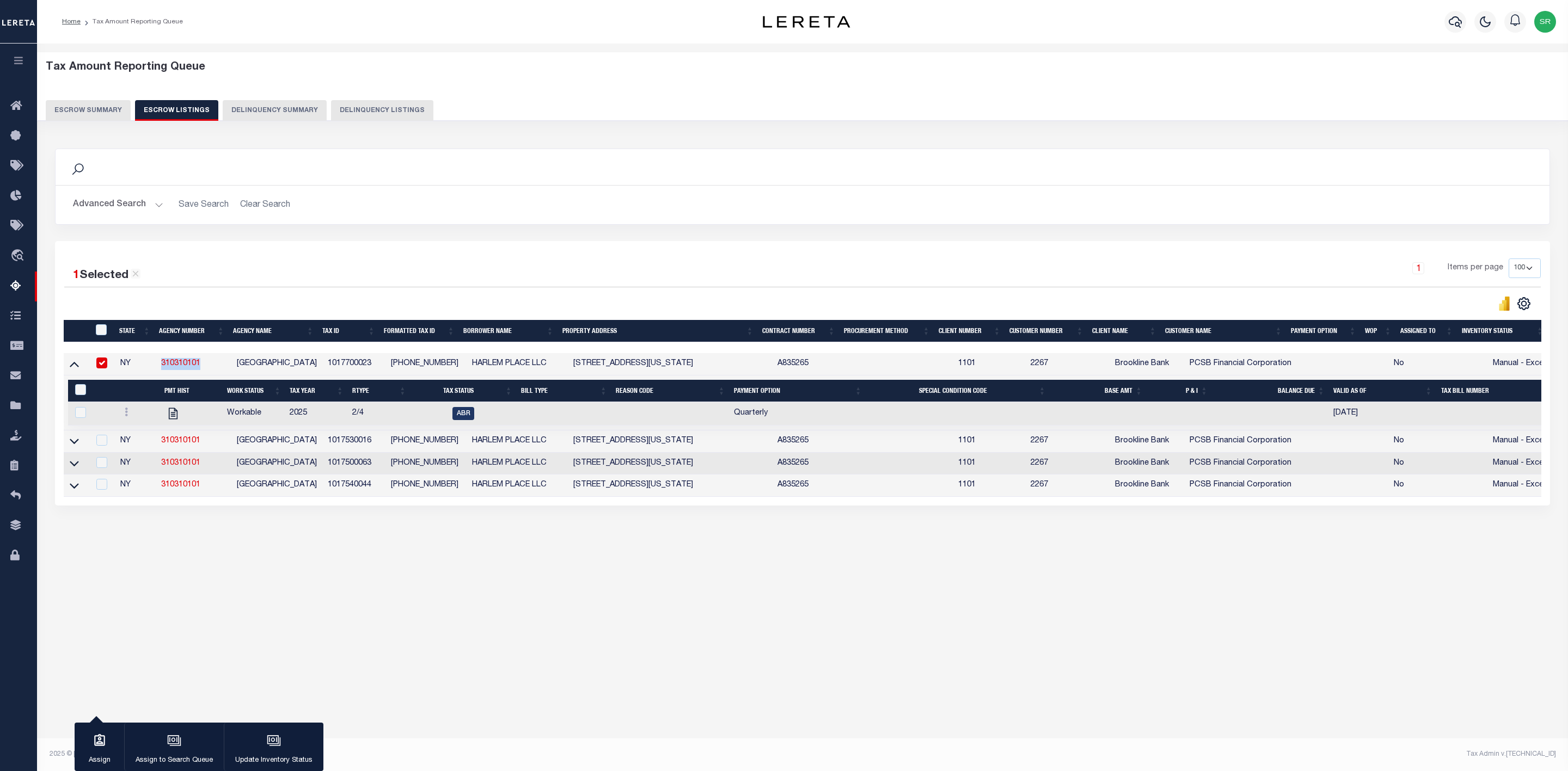
copy link "310310101"
click at [72, 444] on icon at bounding box center [74, 441] width 9 height 6
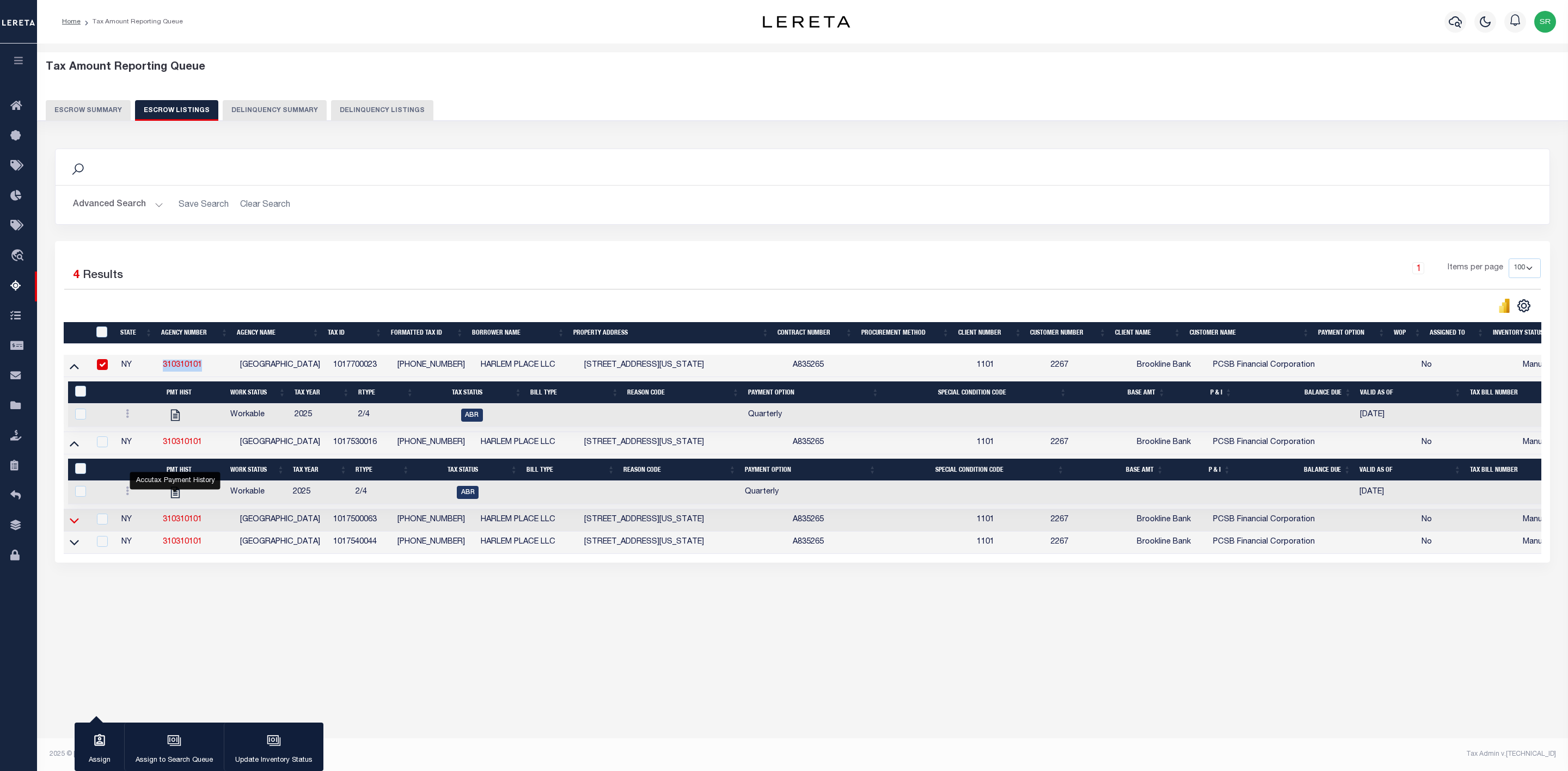
click at [70, 527] on icon at bounding box center [74, 520] width 9 height 11
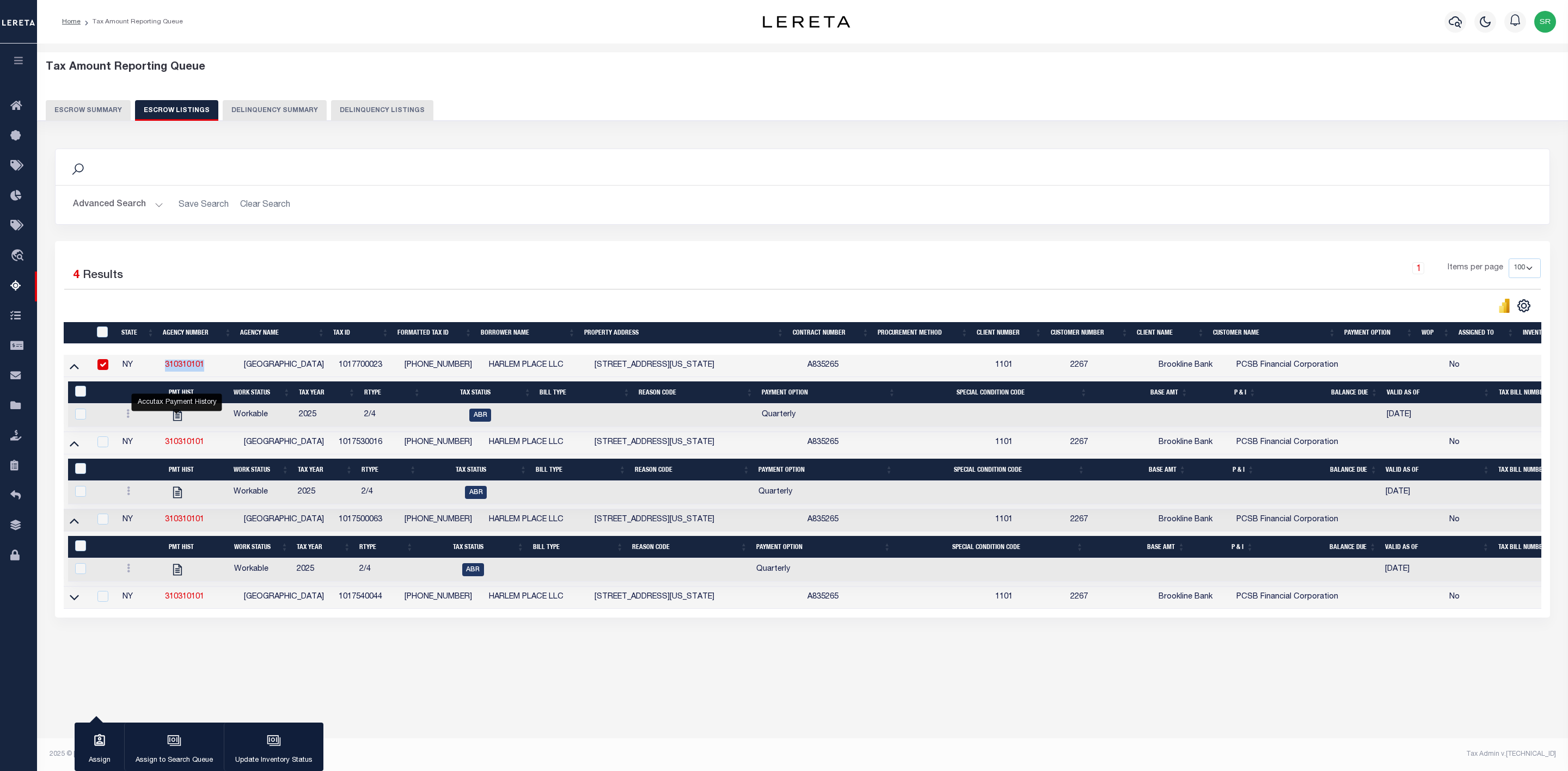
click at [101, 102] on button "Escrow Summary" at bounding box center [88, 110] width 85 height 20
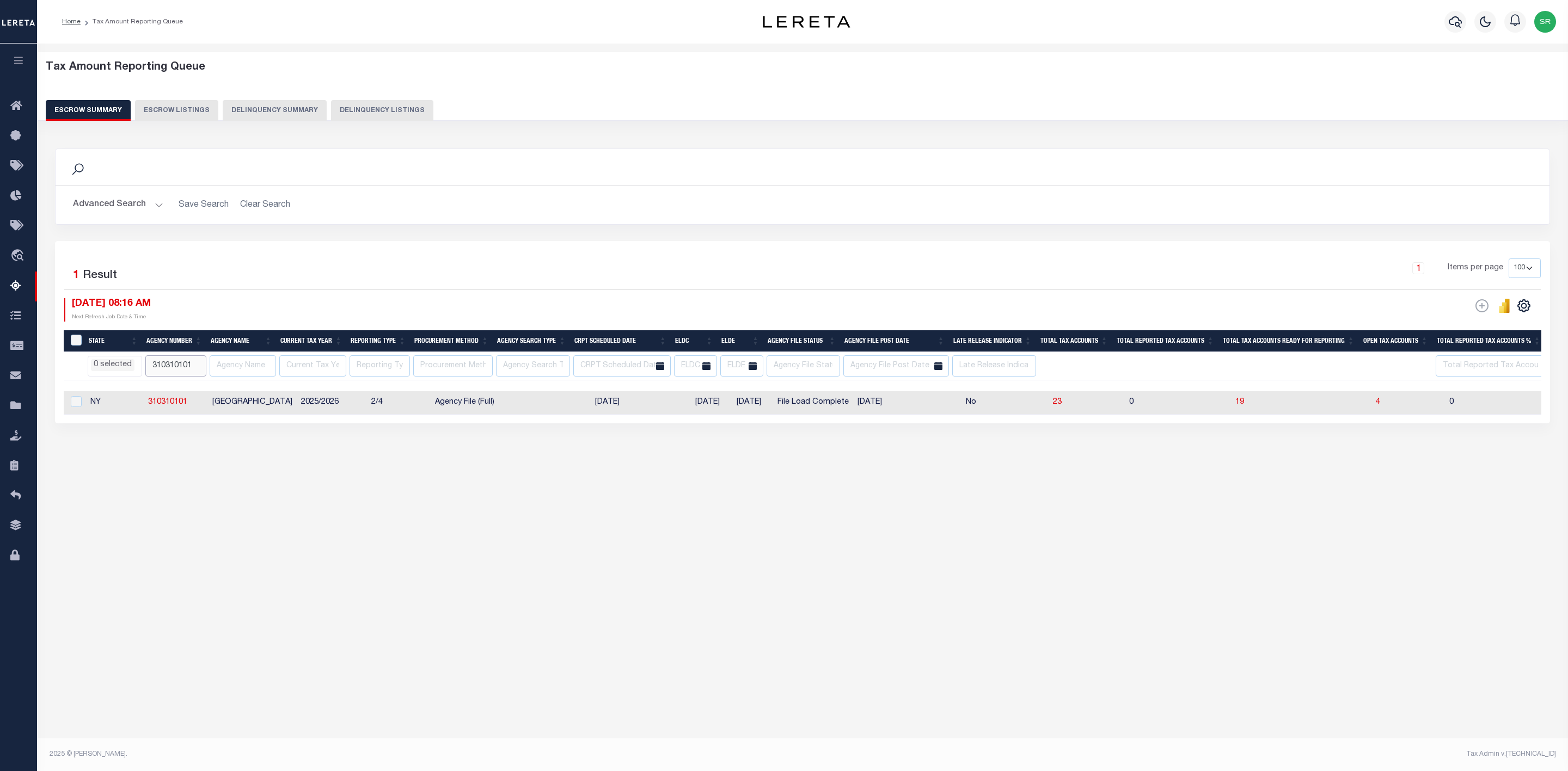
drag, startPoint x: 194, startPoint y: 367, endPoint x: 141, endPoint y: 375, distance: 53.6
click at [141, 375] on tr "AK AL AR AZ CA CO CT DC DE FL GA GU HI IA ID IL IN KS KY LA MA MD ME MI MN MO M…" at bounding box center [1250, 366] width 2373 height 29
paste input "24"
type input "310240101"
select select
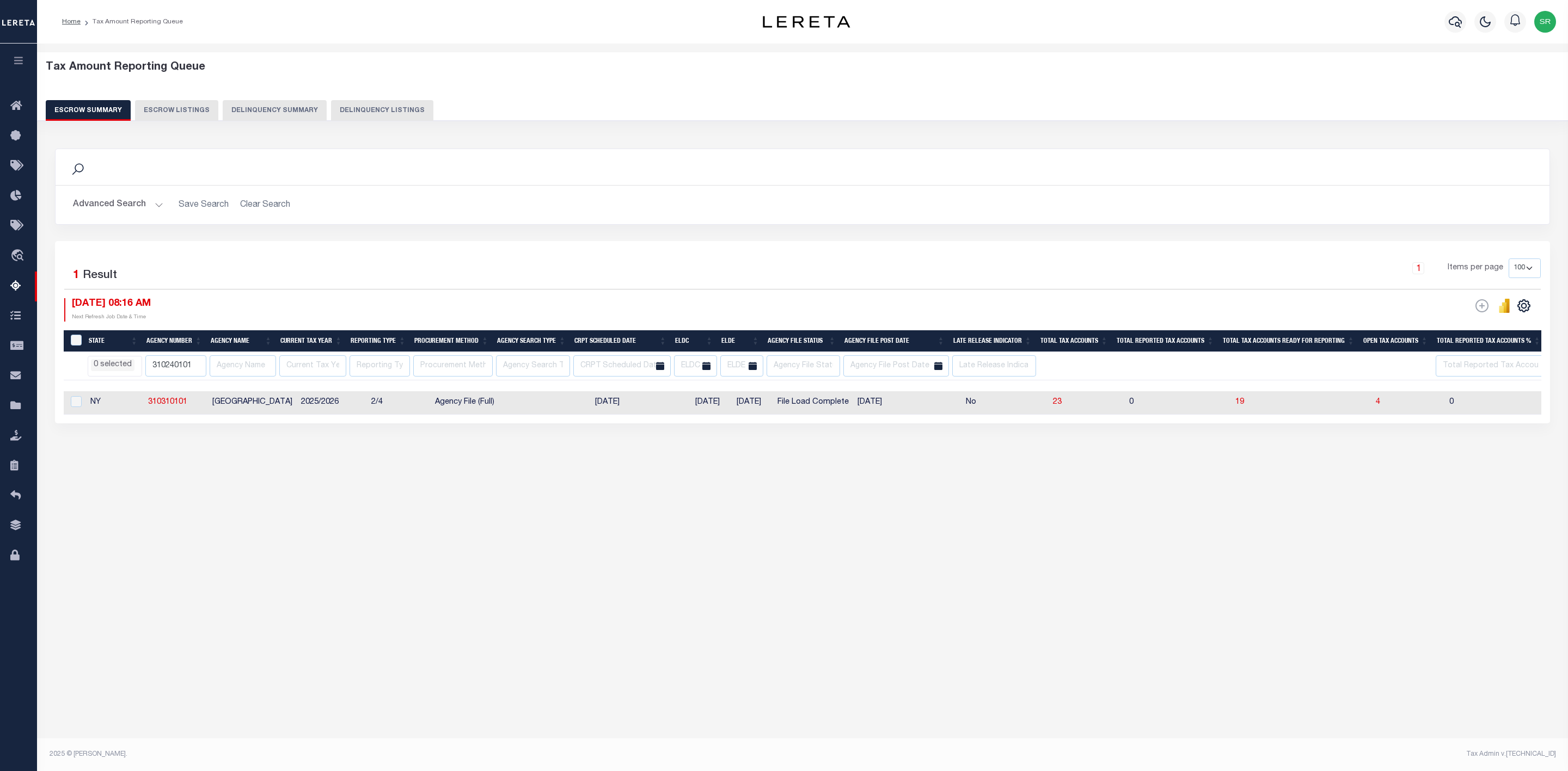
select select
click at [1376, 404] on span "4" at bounding box center [1378, 402] width 5 height 7
select select "100"
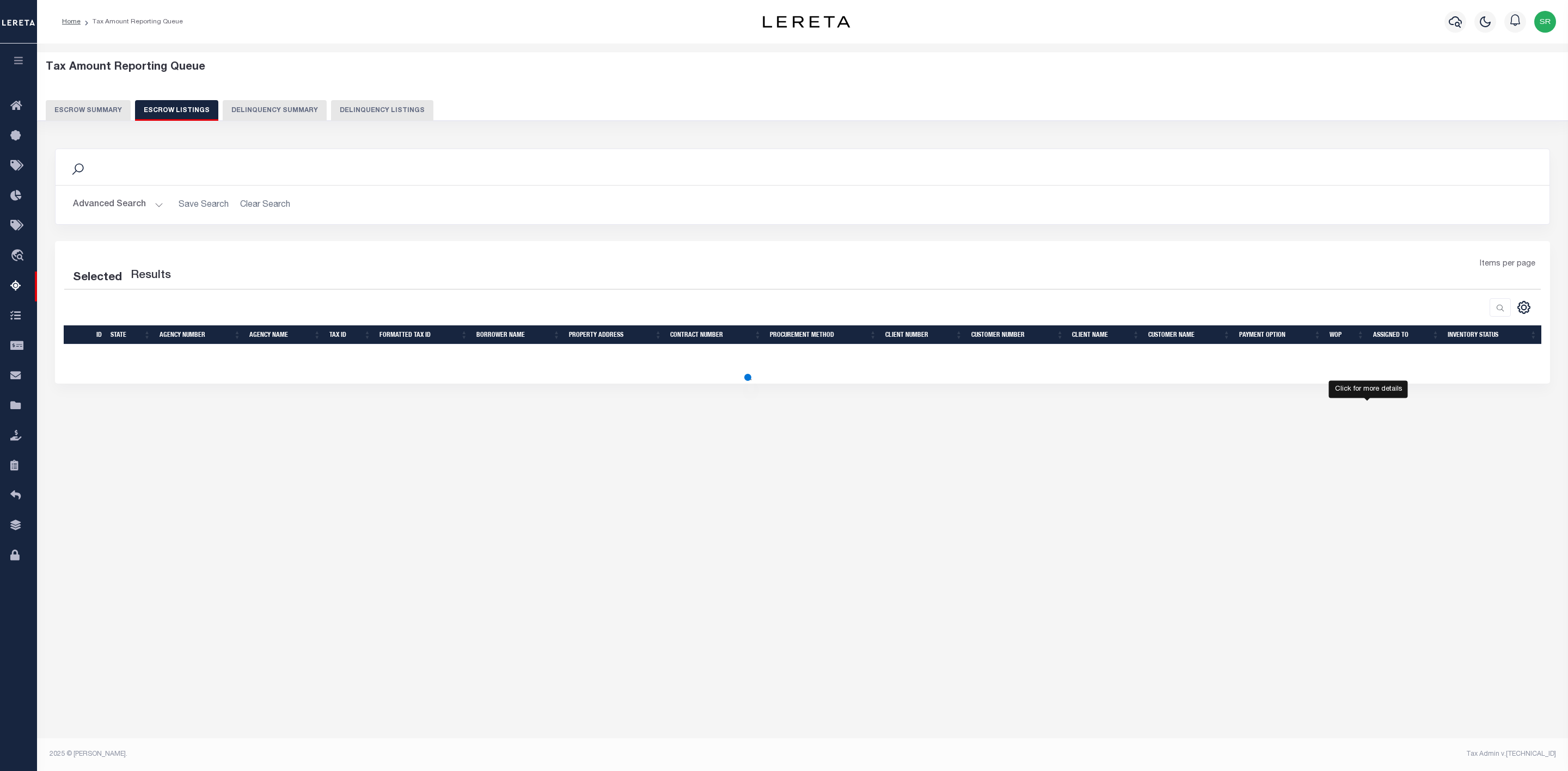
select select
select select "100"
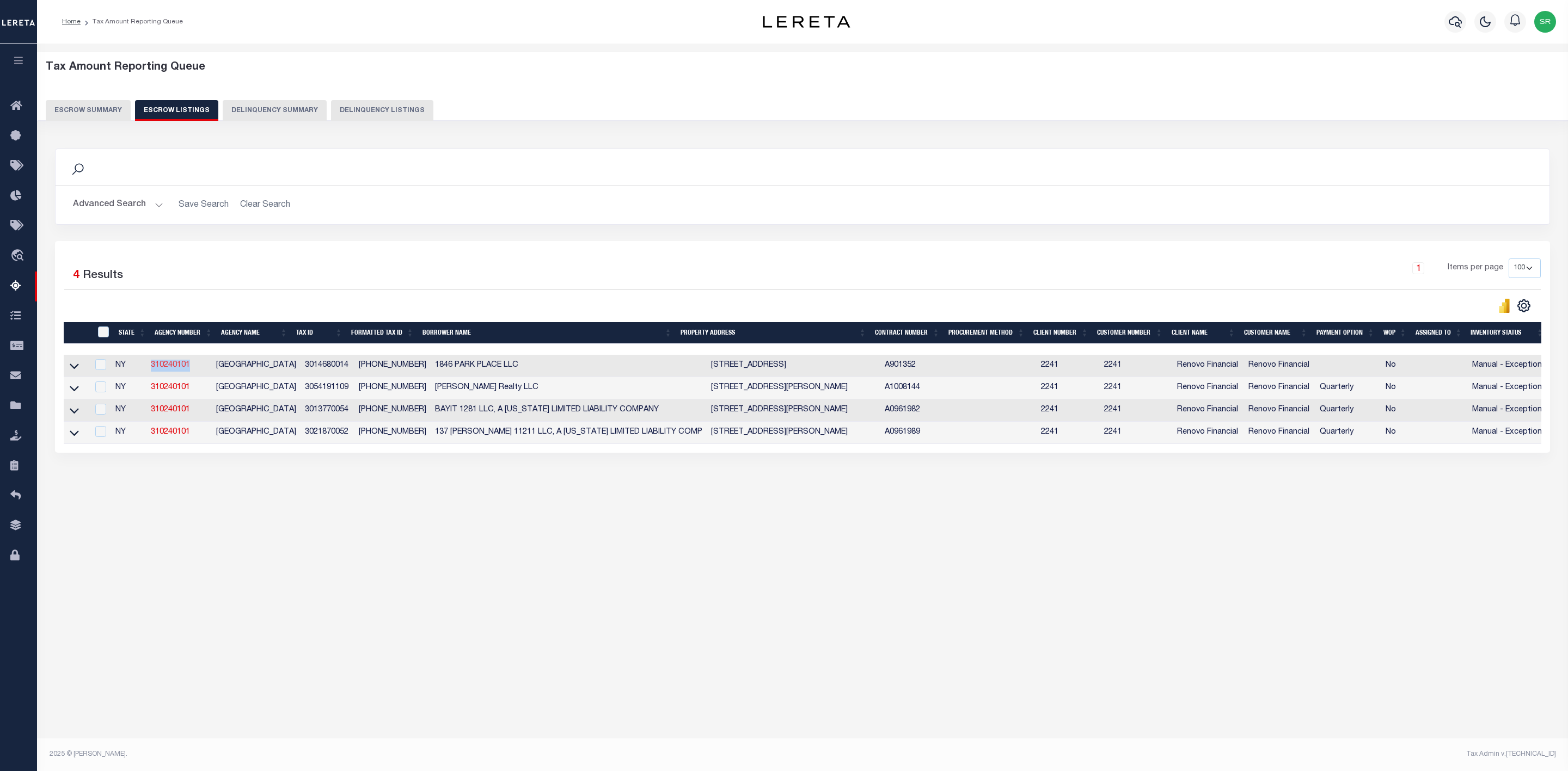
drag, startPoint x: 197, startPoint y: 367, endPoint x: 154, endPoint y: 367, distance: 43.0
click at [154, 367] on td "310240101" at bounding box center [179, 366] width 66 height 22
checkbox input "true"
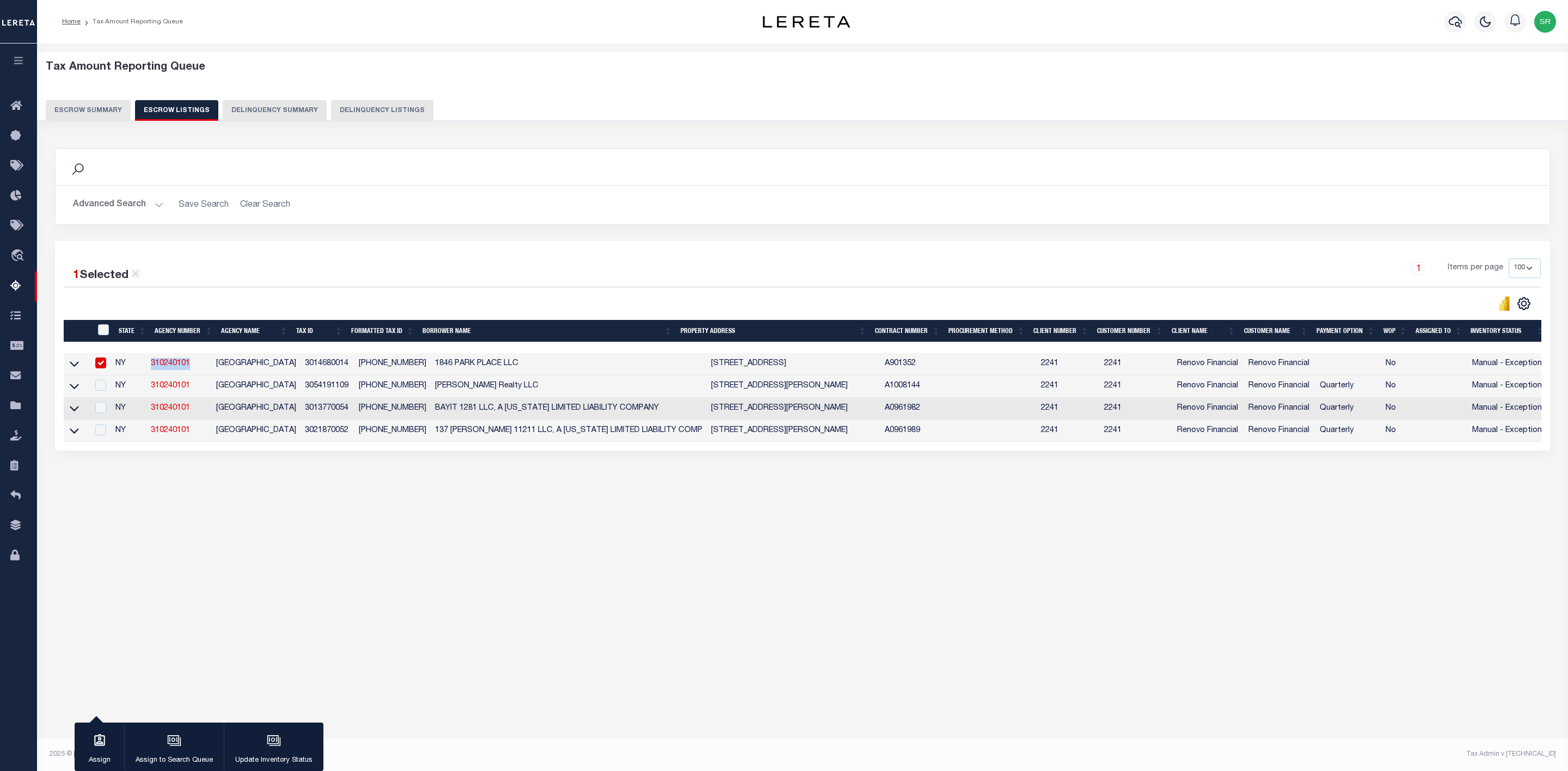
copy link "310240101"
click at [74, 367] on icon at bounding box center [74, 364] width 9 height 11
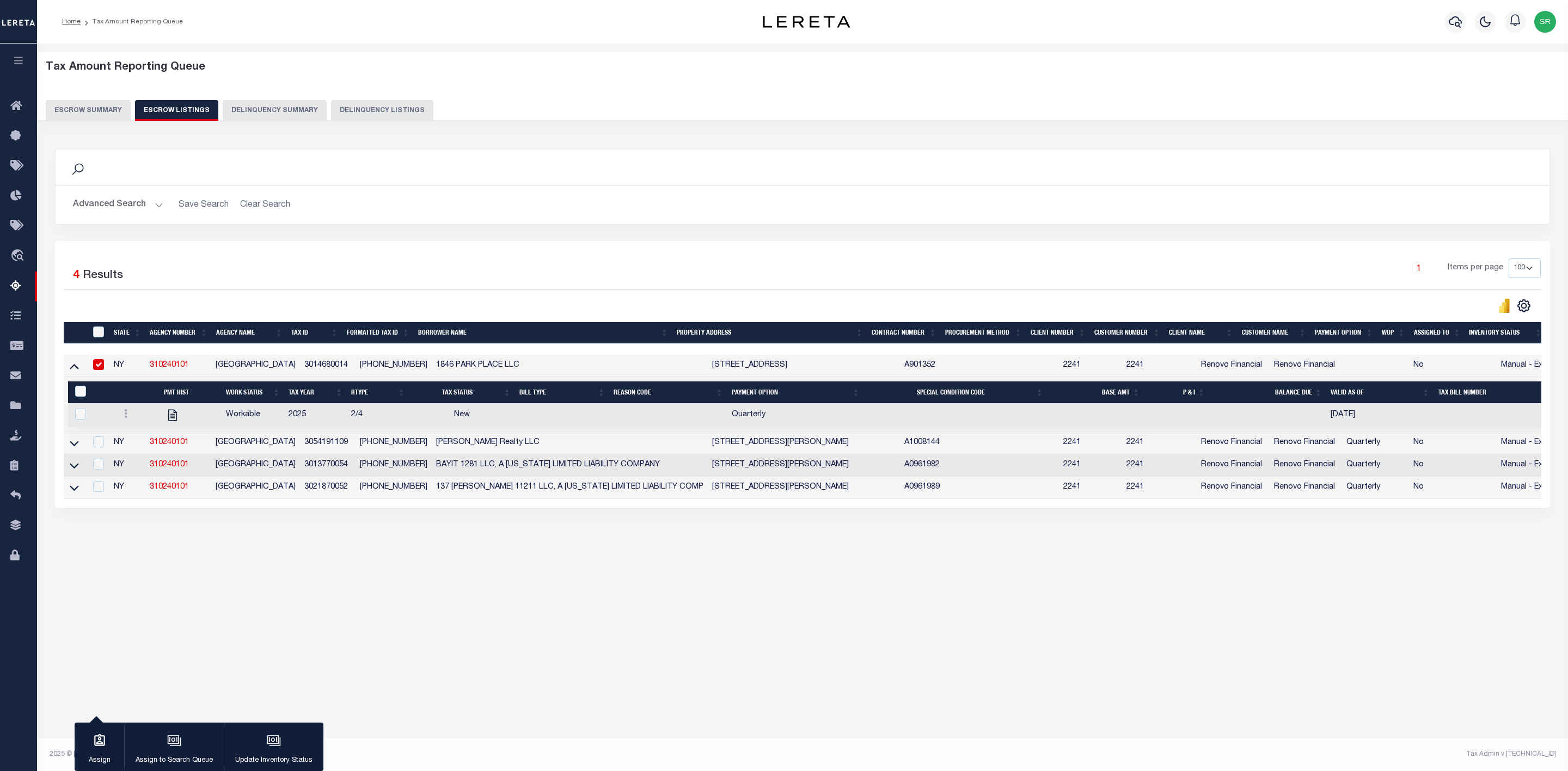
click at [912, 665] on div "Tax Amount Reporting Queue Escrow Summary Escrow Listings In" at bounding box center [802, 391] width 1531 height 694
click at [88, 104] on button "Escrow Summary" at bounding box center [88, 110] width 85 height 20
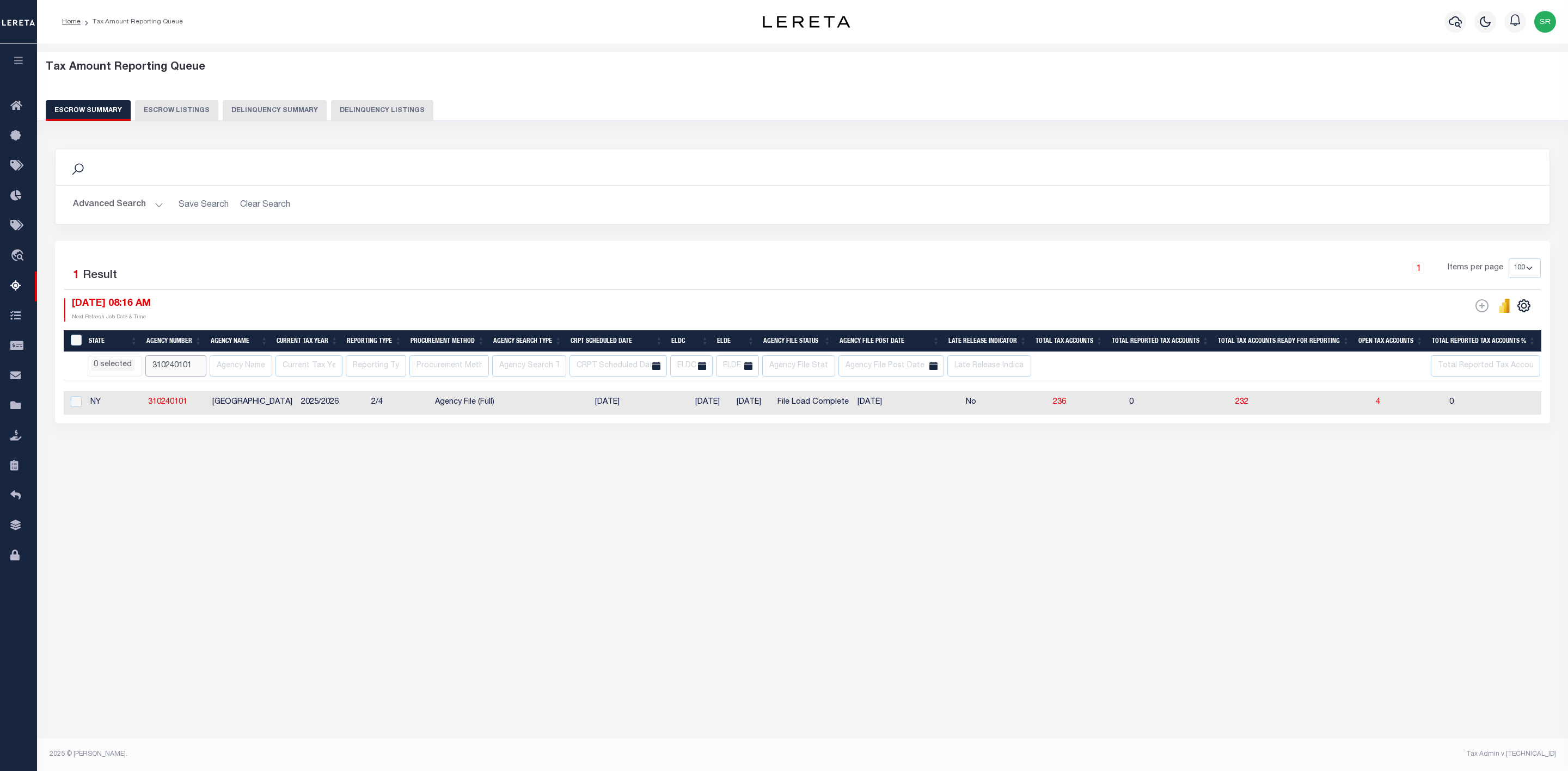
drag, startPoint x: 194, startPoint y: 372, endPoint x: 129, endPoint y: 367, distance: 65.2
click at [129, 367] on tr "AK AL AR AZ CA CO CT DC DE FL GA GU HI IA ID IL IN KS KY LA MA MD ME MI MN MO M…" at bounding box center [1248, 366] width 2368 height 29
paste input "31"
type input "310310101"
select select
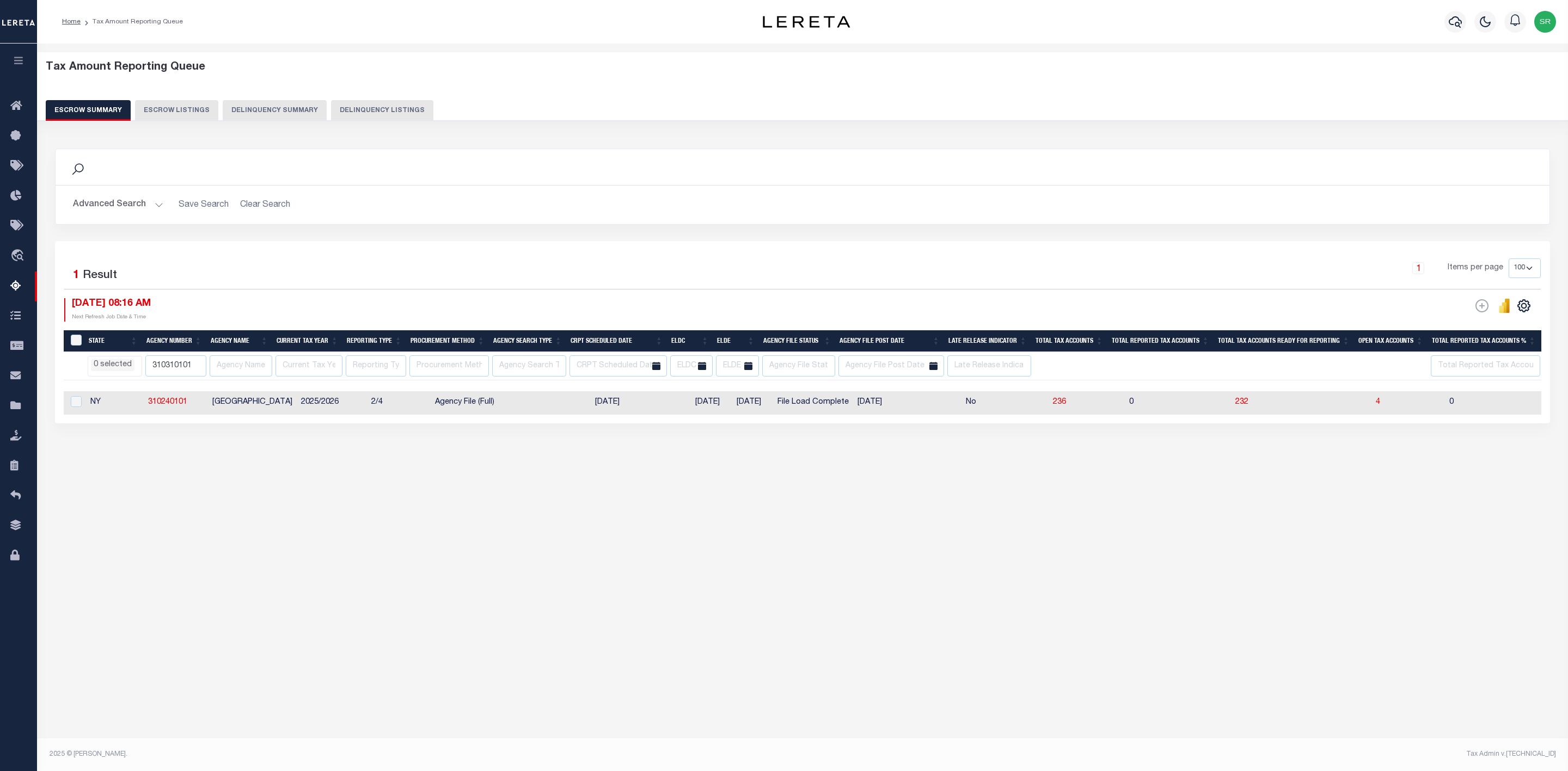
select select
click at [1376, 406] on span "4" at bounding box center [1378, 402] width 5 height 7
select select
select select "100"
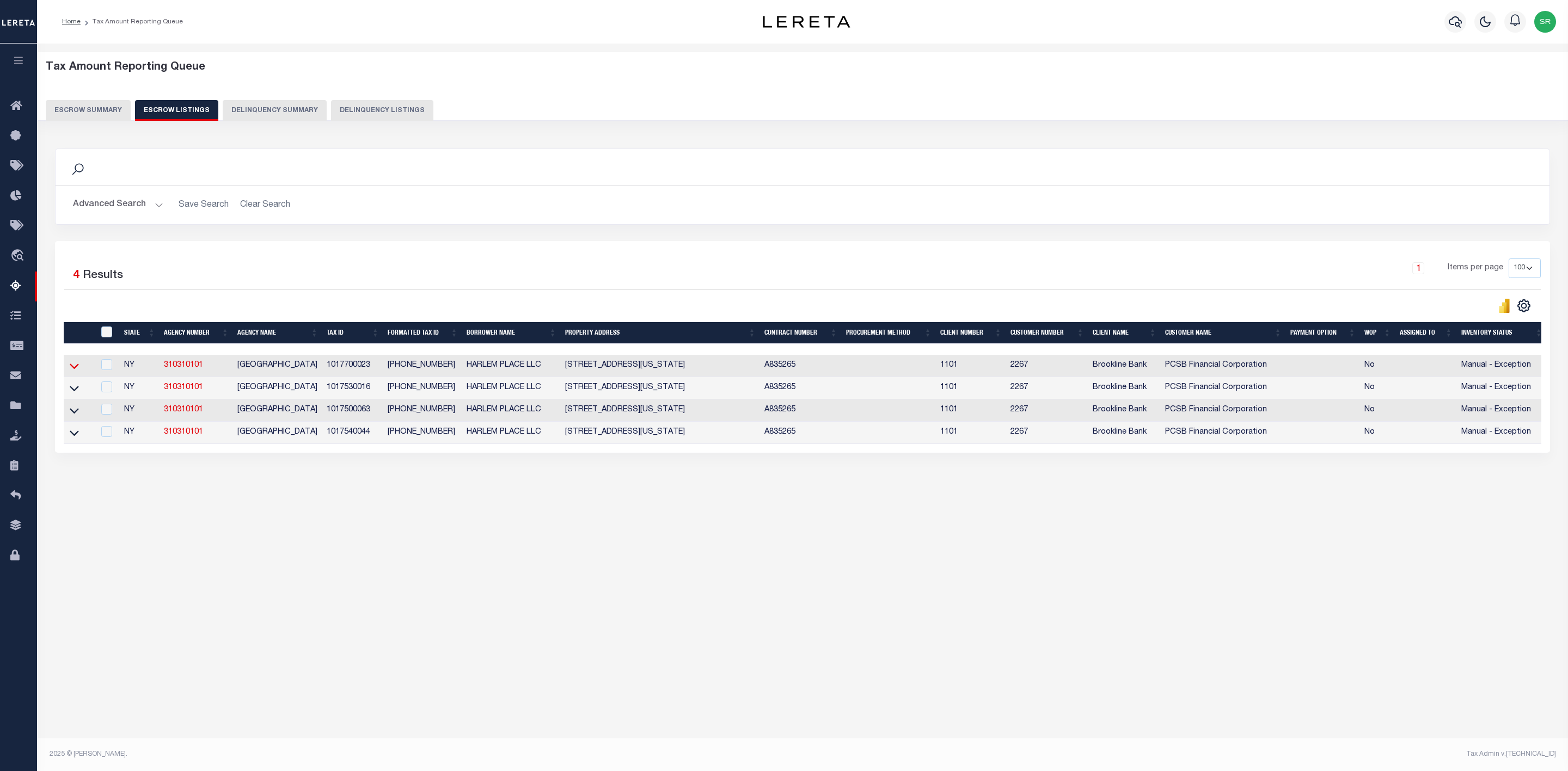
click at [77, 367] on icon at bounding box center [74, 366] width 9 height 11
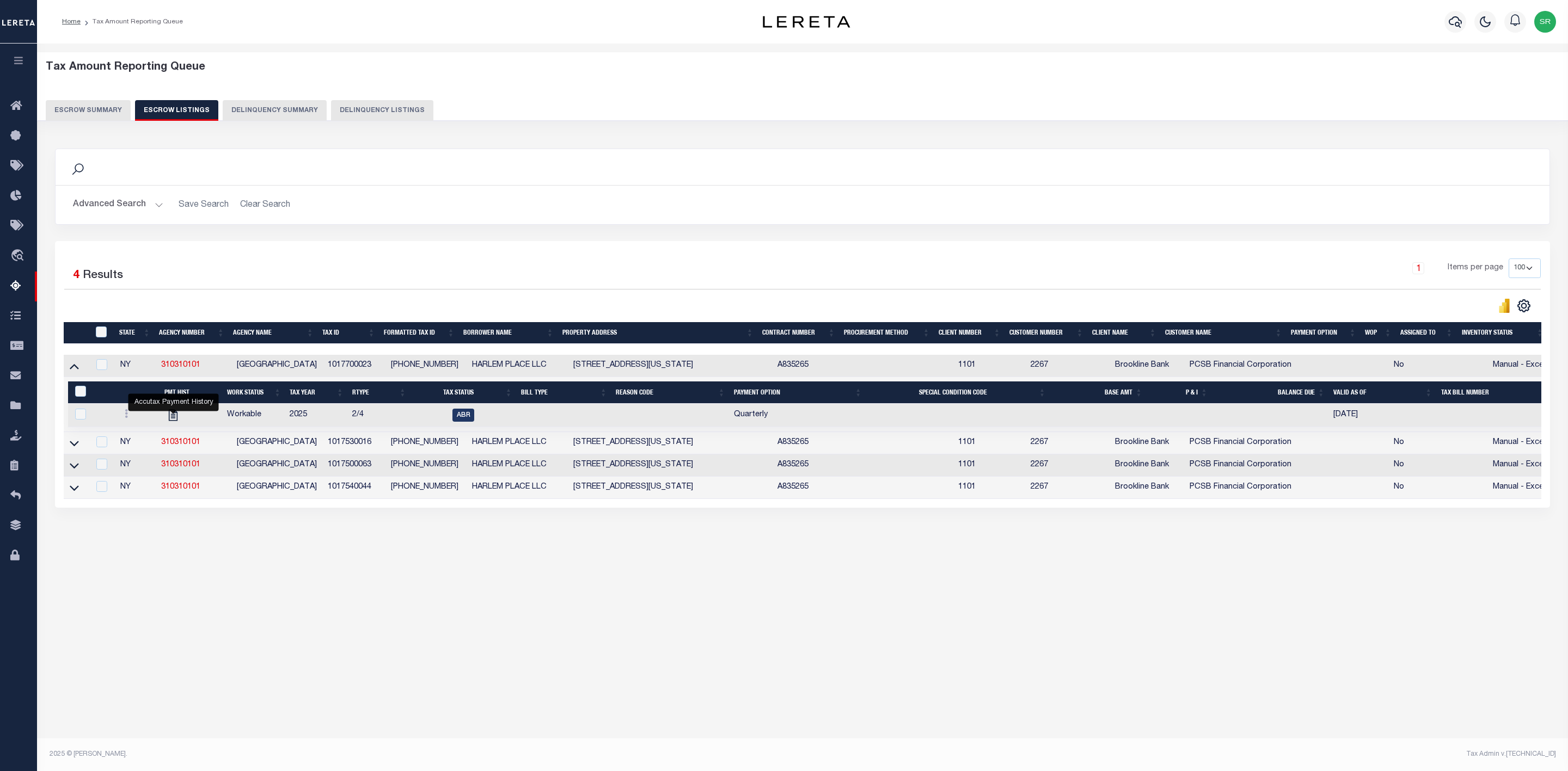
drag, startPoint x: 175, startPoint y: 418, endPoint x: 107, endPoint y: 596, distance: 190.5
click at [101, 622] on div "Tax Amount Reporting Queue Escrow Summary Escrow Listings In" at bounding box center [802, 391] width 1531 height 694
click at [76, 449] on icon at bounding box center [74, 443] width 9 height 11
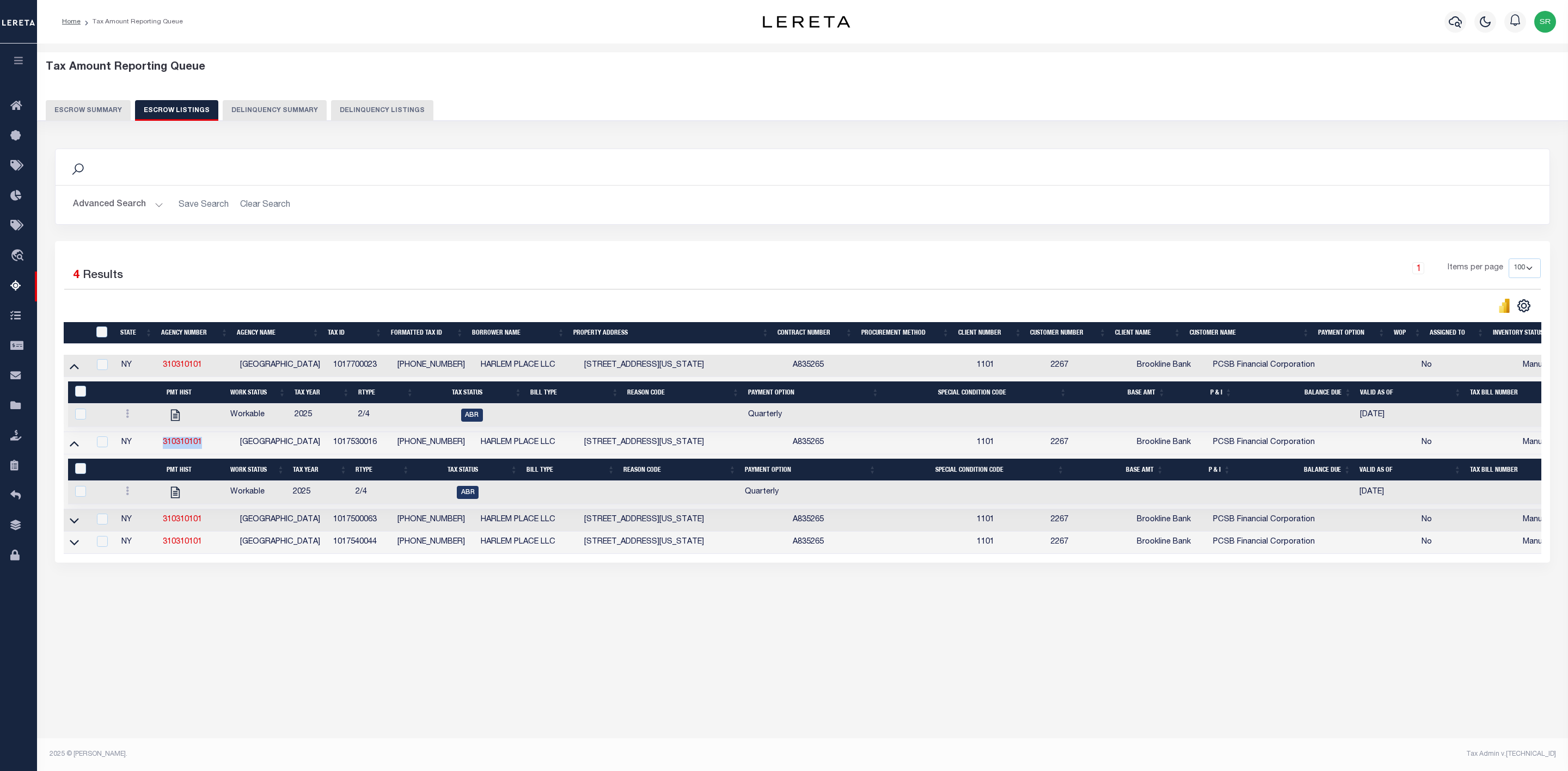
drag, startPoint x: 209, startPoint y: 449, endPoint x: 149, endPoint y: 446, distance: 60.1
click at [149, 446] on tr "NY 310310101 MANHATTAN CITY 1017530016 1-01753-0016 HARLEM PLACE LLC 2024MADISO…" at bounding box center [838, 443] width 1549 height 22
copy tr "310310101"
click at [295, 651] on div "Tax Amount Reporting Queue Escrow Summary Escrow Listings" at bounding box center [802, 352] width 1531 height 617
click at [72, 371] on icon at bounding box center [74, 366] width 9 height 11
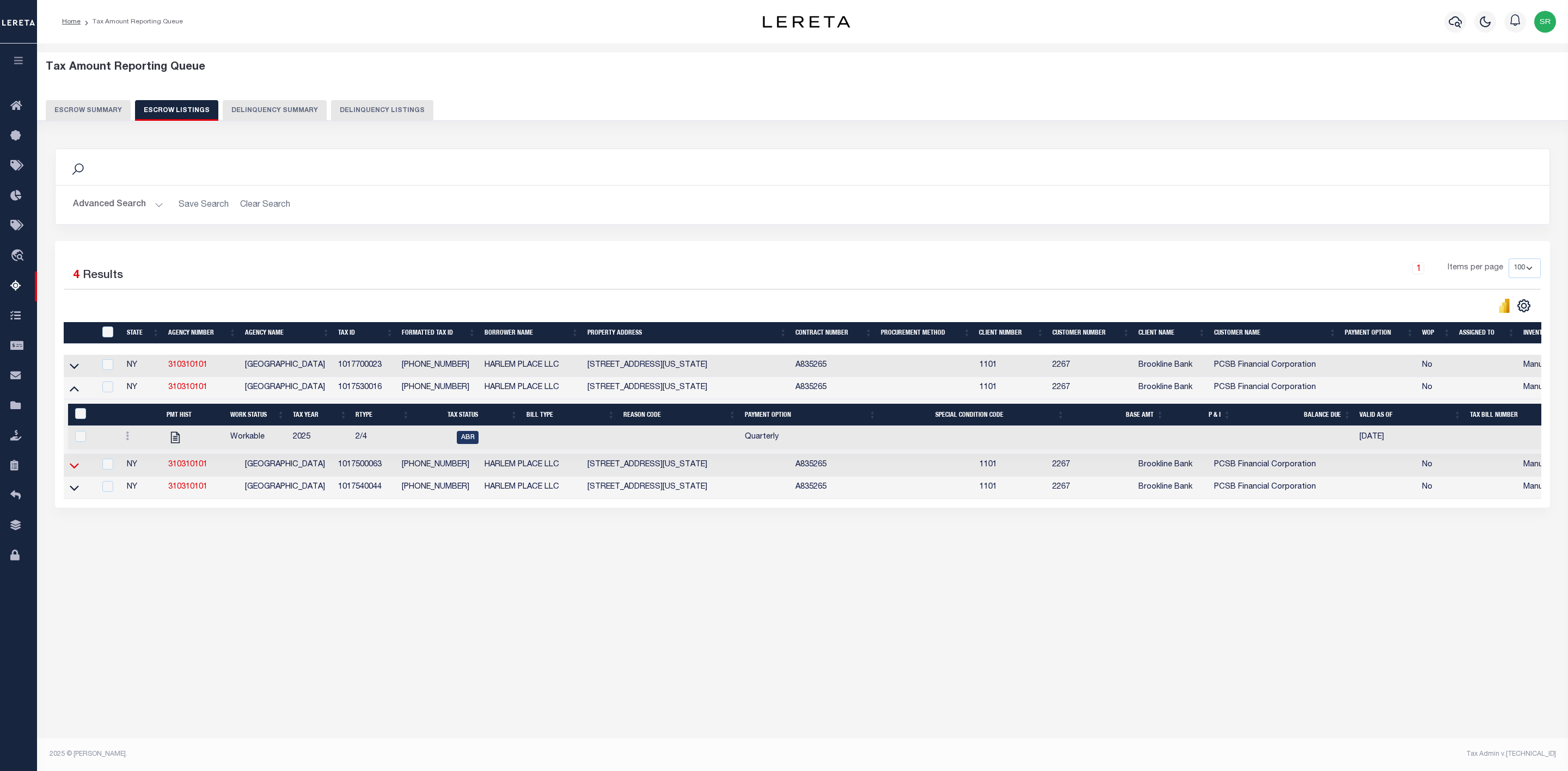
click at [79, 471] on icon at bounding box center [74, 466] width 9 height 11
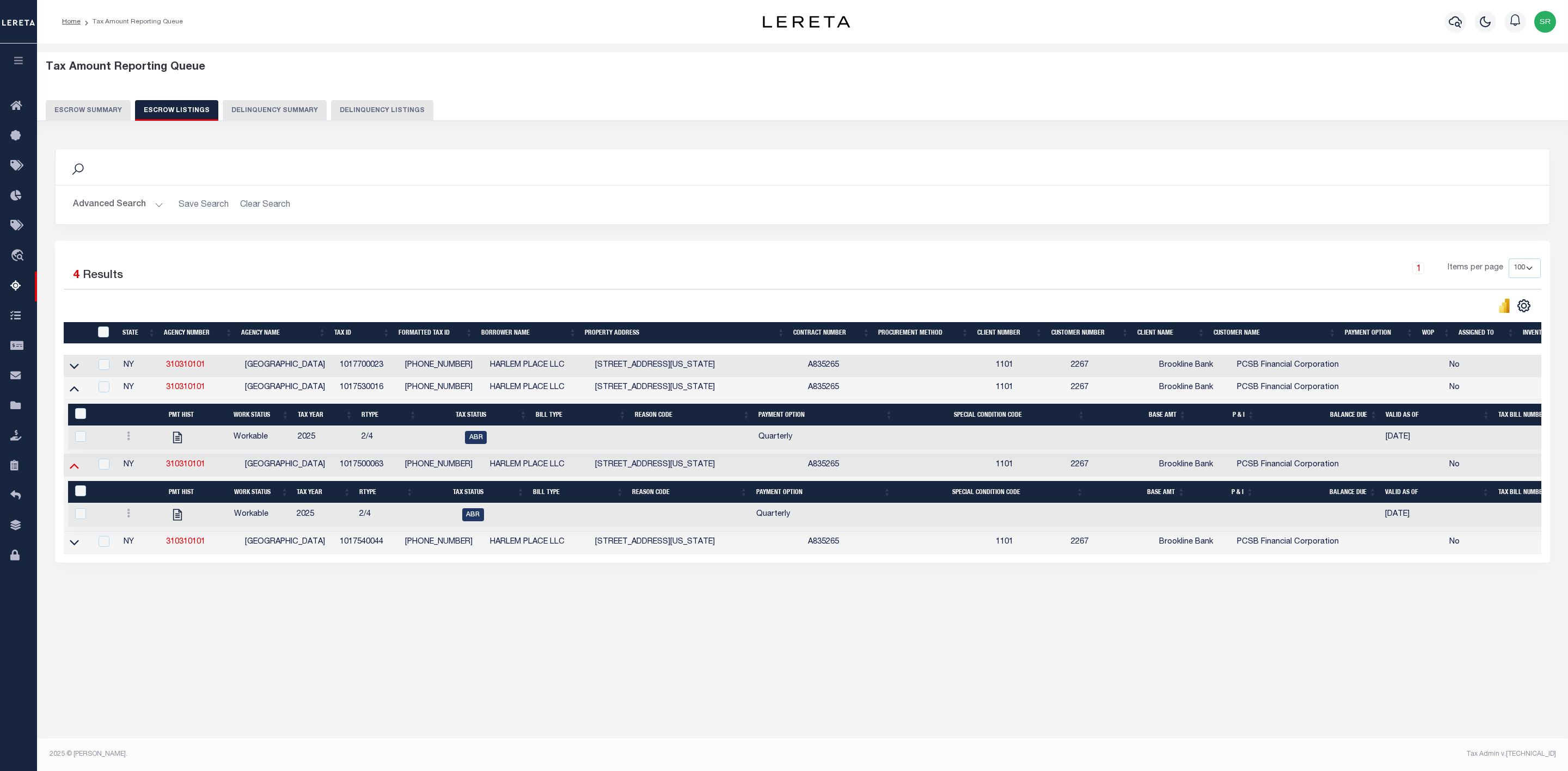
click at [74, 471] on icon at bounding box center [74, 466] width 9 height 11
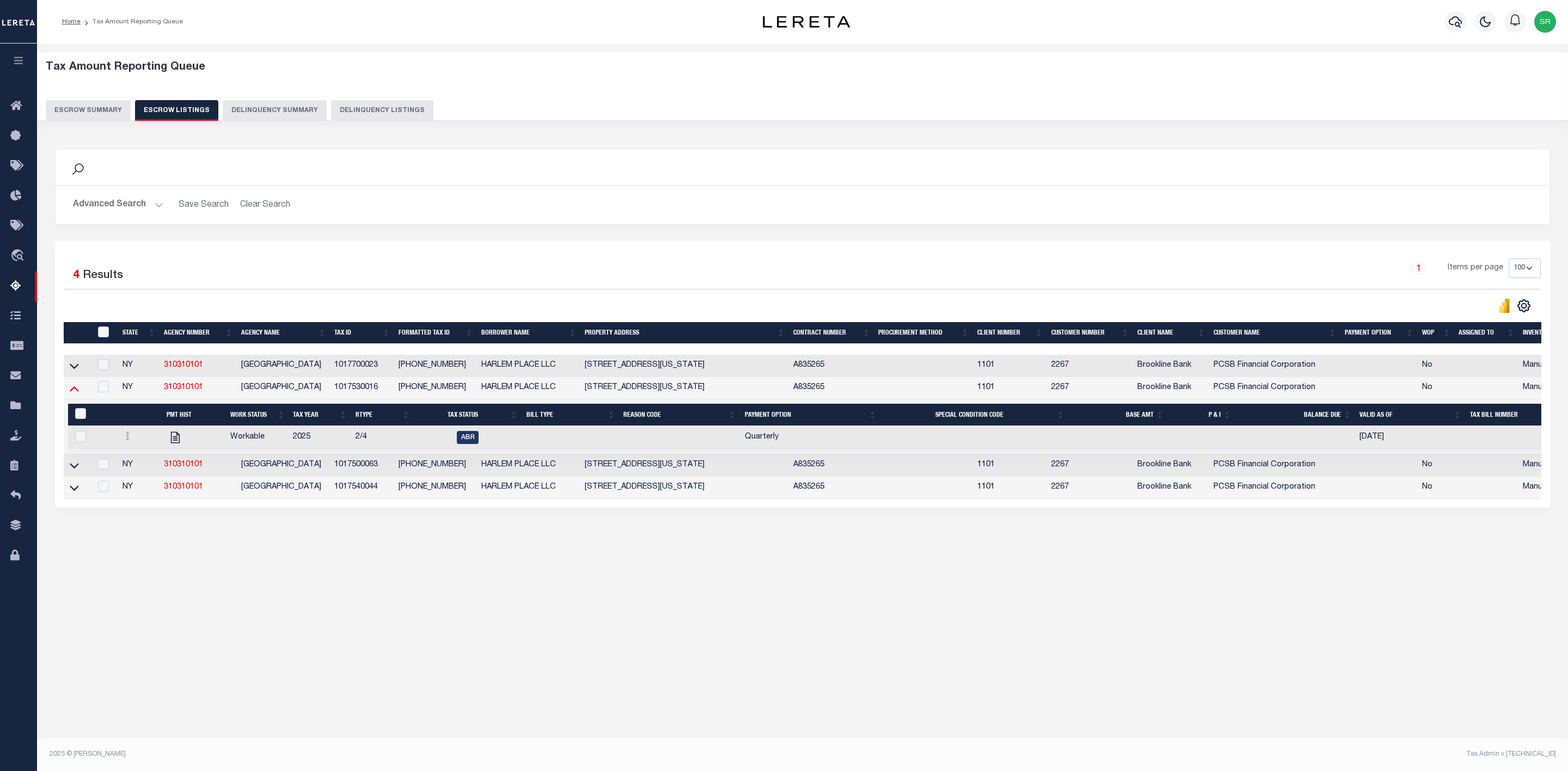
click at [72, 392] on icon at bounding box center [74, 388] width 9 height 11
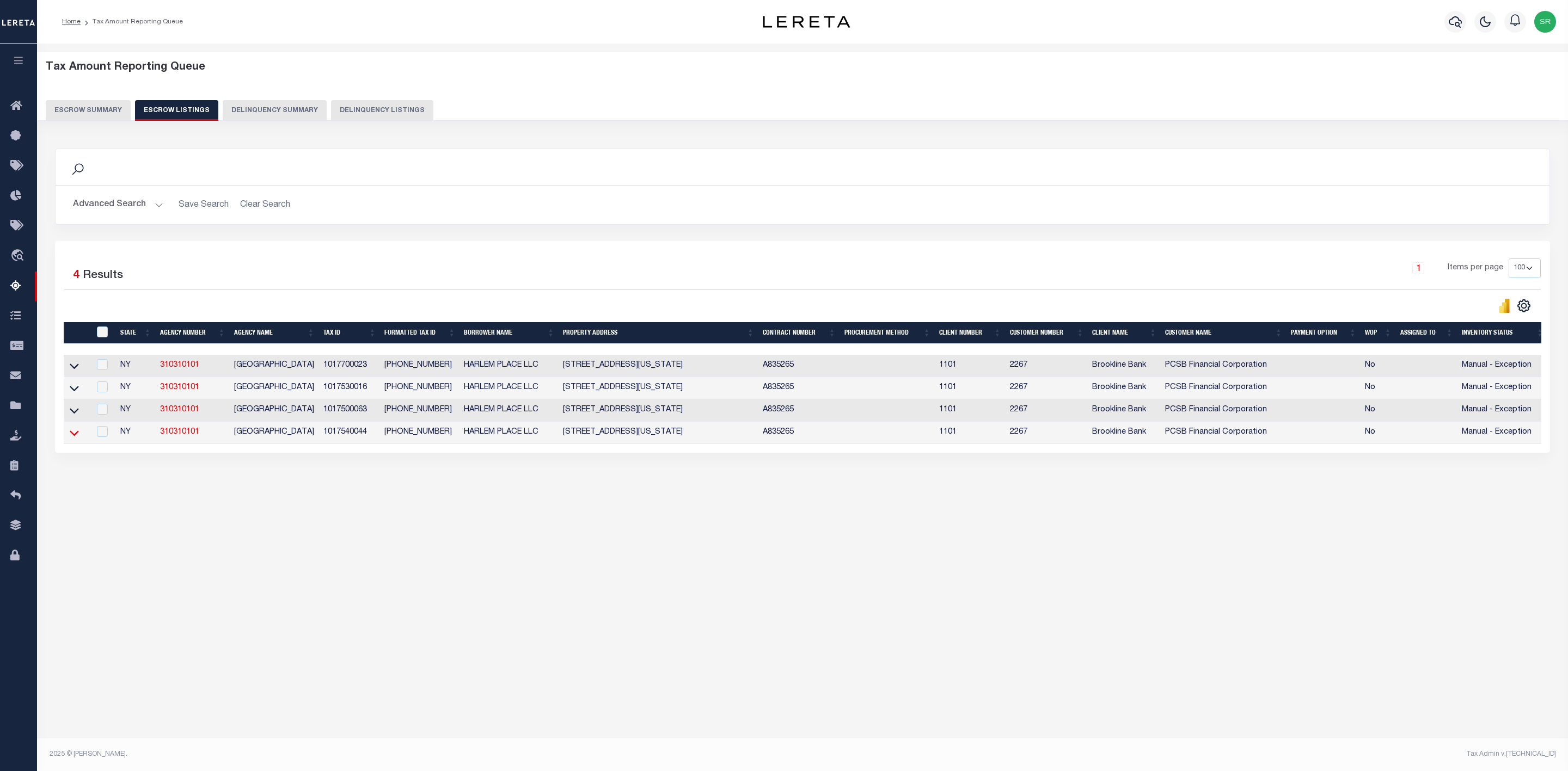
click at [72, 439] on icon at bounding box center [74, 433] width 9 height 11
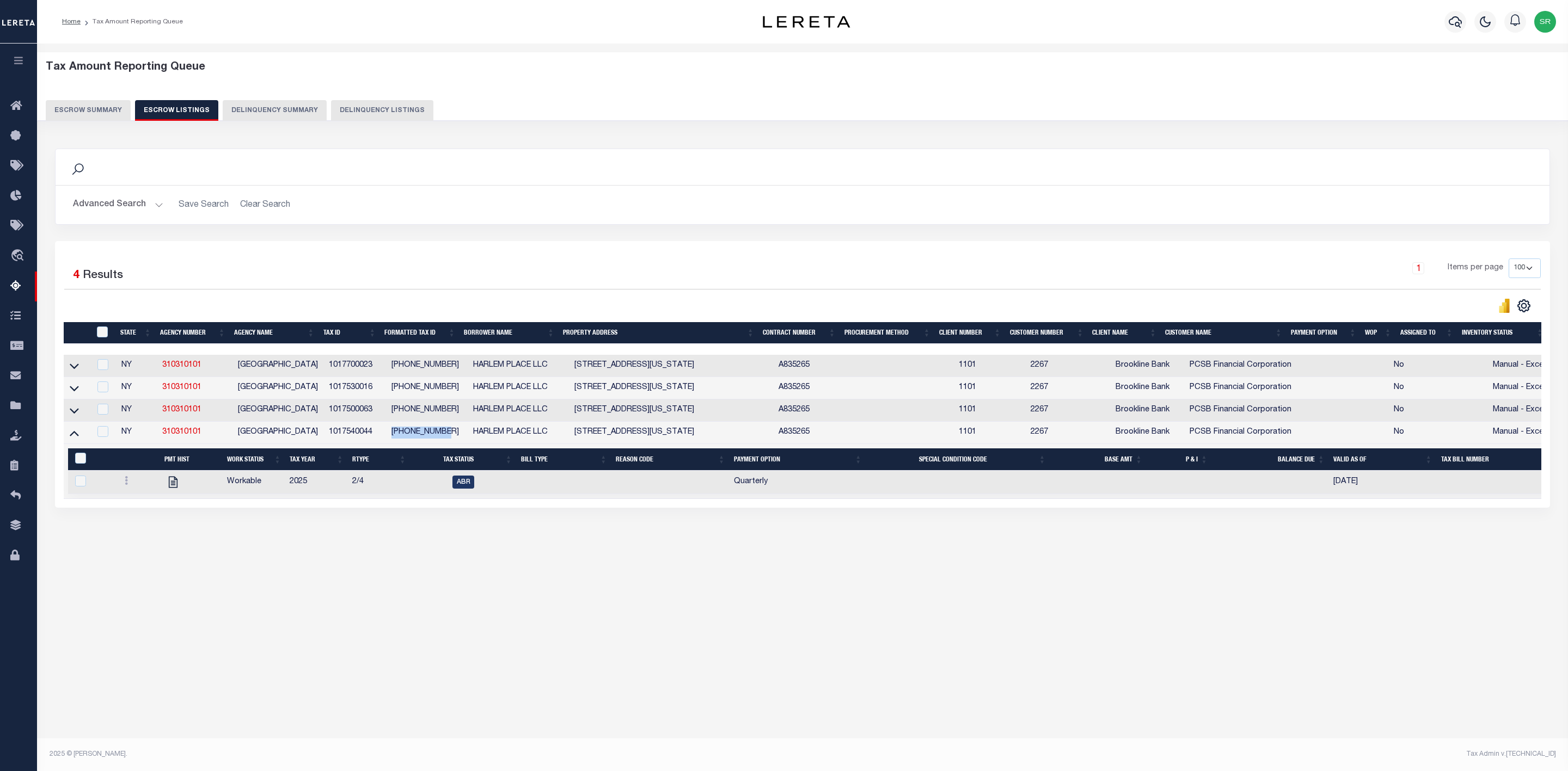
drag, startPoint x: 442, startPoint y: 436, endPoint x: 386, endPoint y: 437, distance: 56.0
click at [386, 437] on tr "NY 310310101 MANHATTAN CITY 1017540044 1-01754-0044 HARLEM PLACE LLC 60EAST 130…" at bounding box center [822, 433] width 1518 height 22
copy tr "1-01754-0044"
drag, startPoint x: 172, startPoint y: 479, endPoint x: 209, endPoint y: 484, distance: 37.3
click at [209, 484] on td at bounding box center [192, 482] width 63 height 23
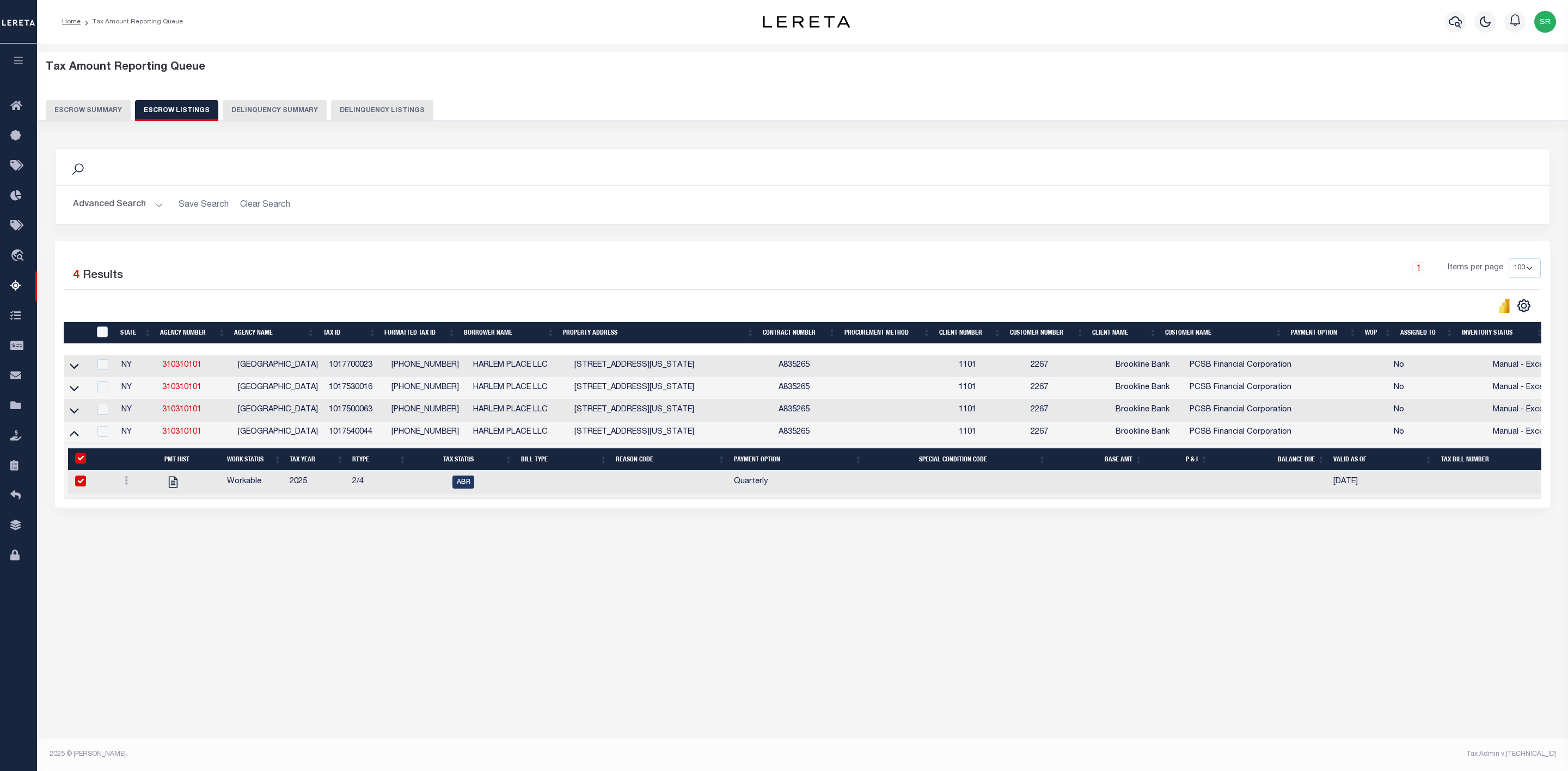
checkbox input "true"
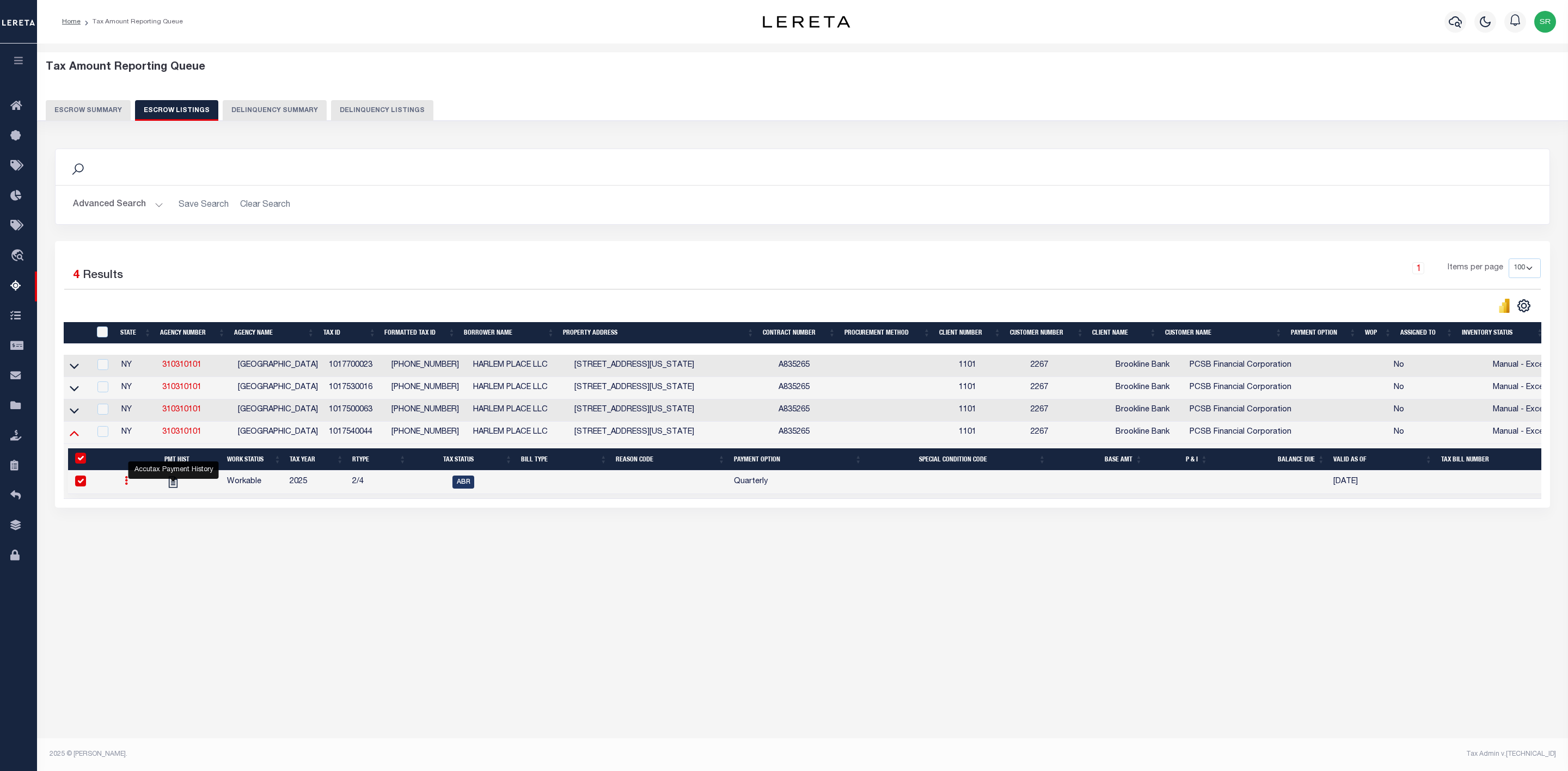
click at [73, 439] on icon at bounding box center [74, 433] width 9 height 11
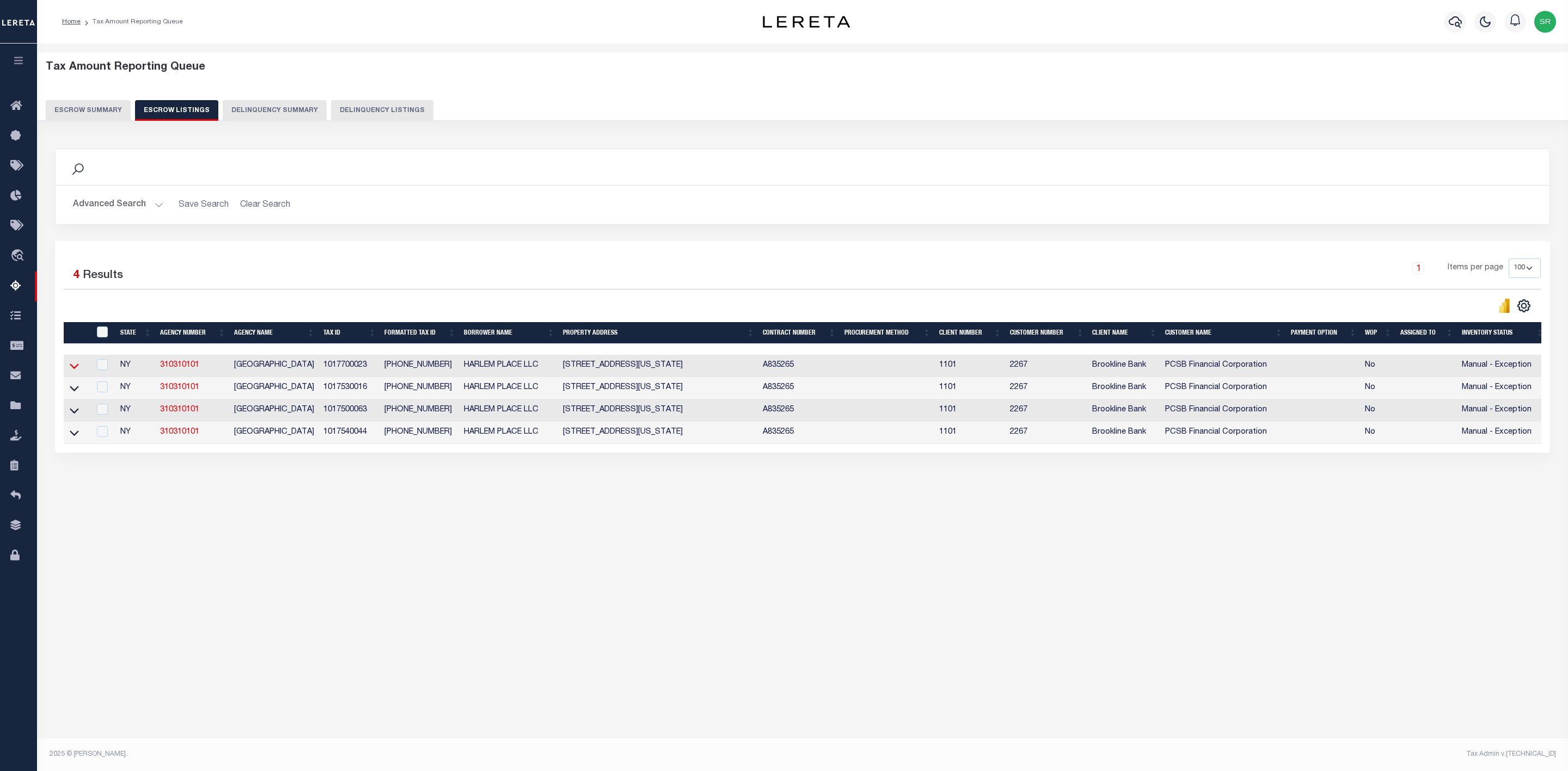
click at [77, 372] on icon at bounding box center [74, 366] width 9 height 11
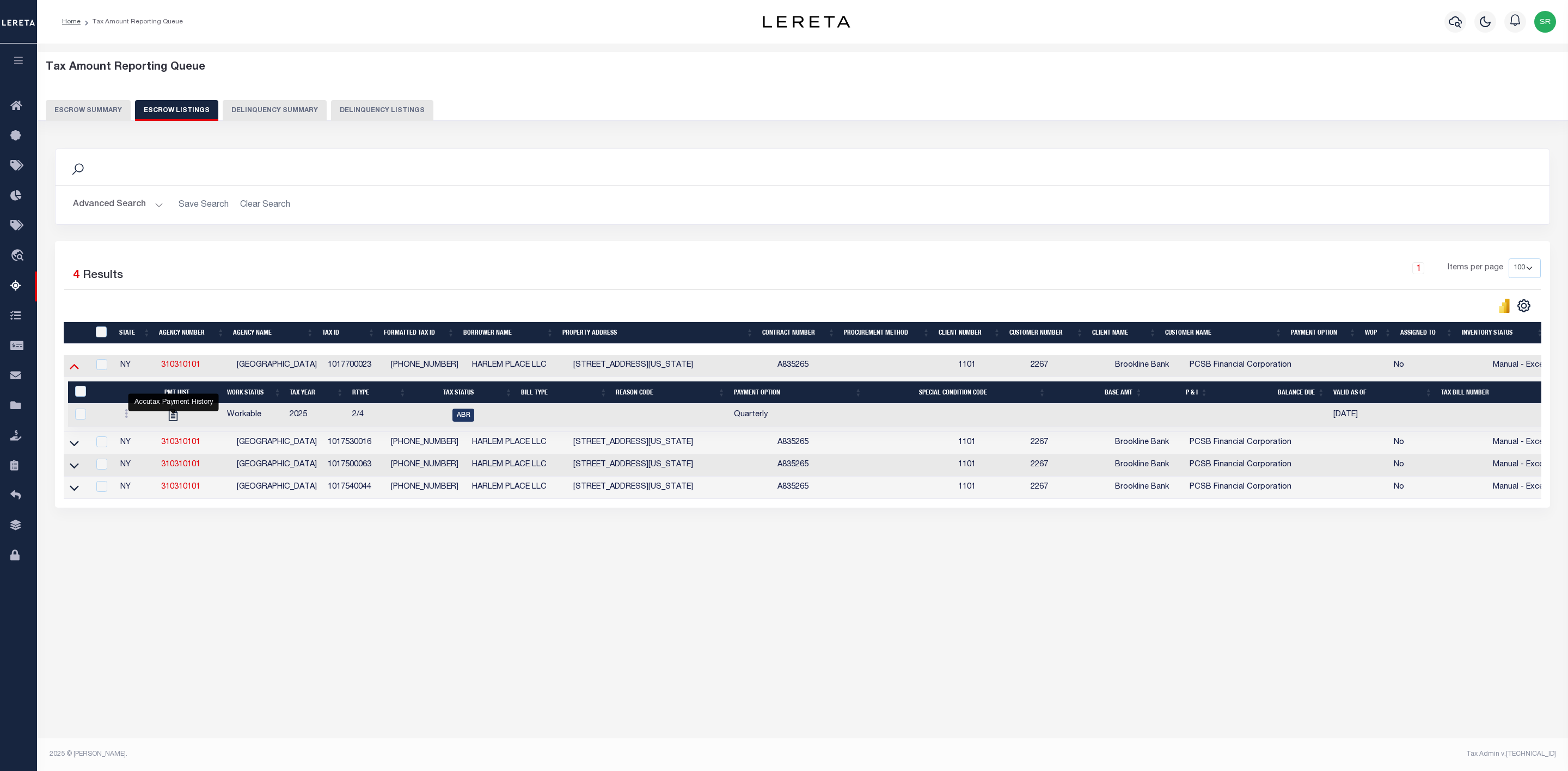
click at [76, 372] on icon at bounding box center [74, 366] width 9 height 11
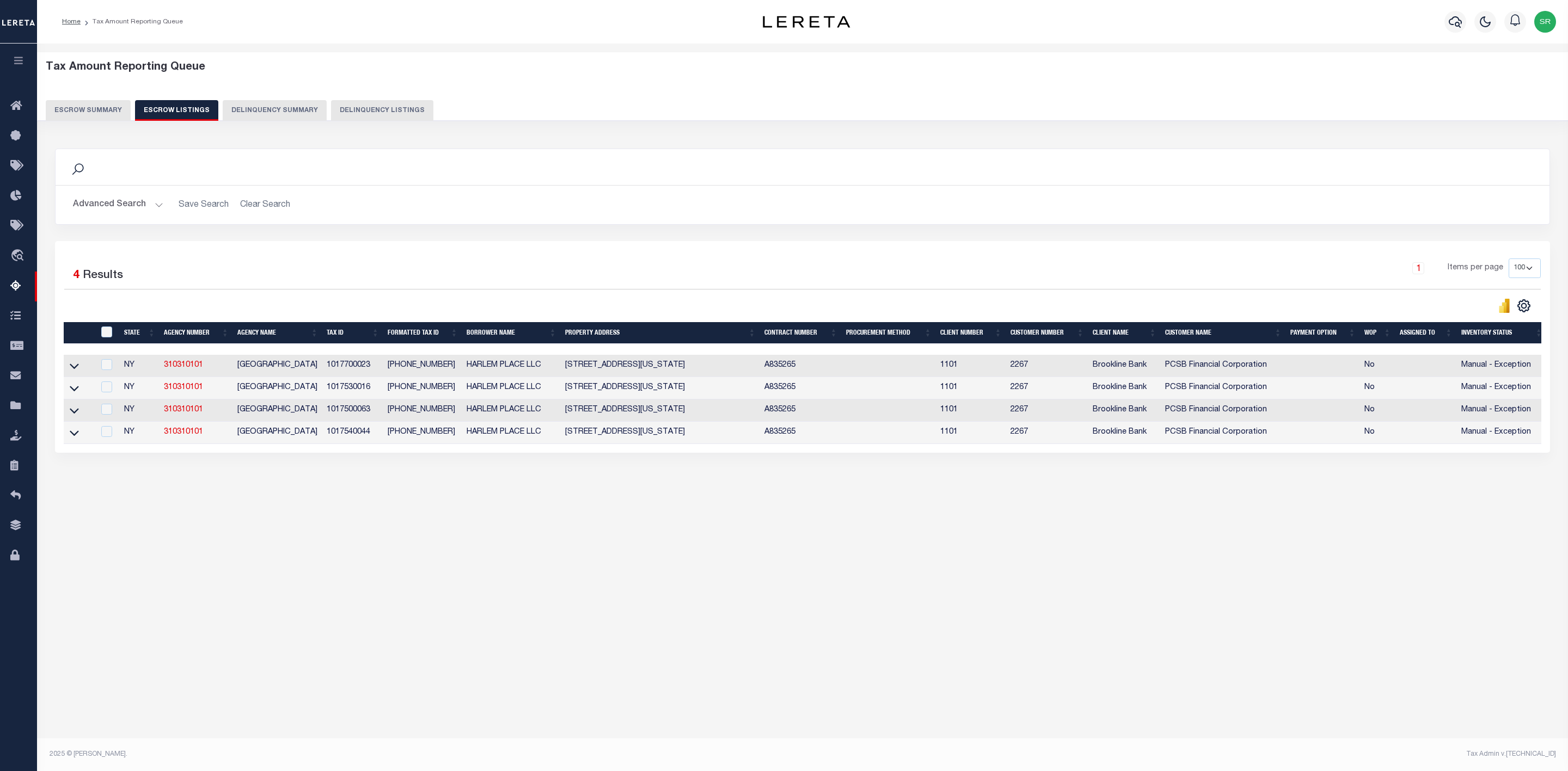
drag, startPoint x: 372, startPoint y: 371, endPoint x: 319, endPoint y: 371, distance: 53.0
click at [319, 371] on tr "NY 310310101 MANHATTAN CITY 1017700023 1-01770-0023 HARLEM PLACE LLC 149EAST 12…" at bounding box center [806, 366] width 1484 height 22
copy tr "1017700023"
click at [103, 106] on button "Escrow Summary" at bounding box center [88, 110] width 85 height 20
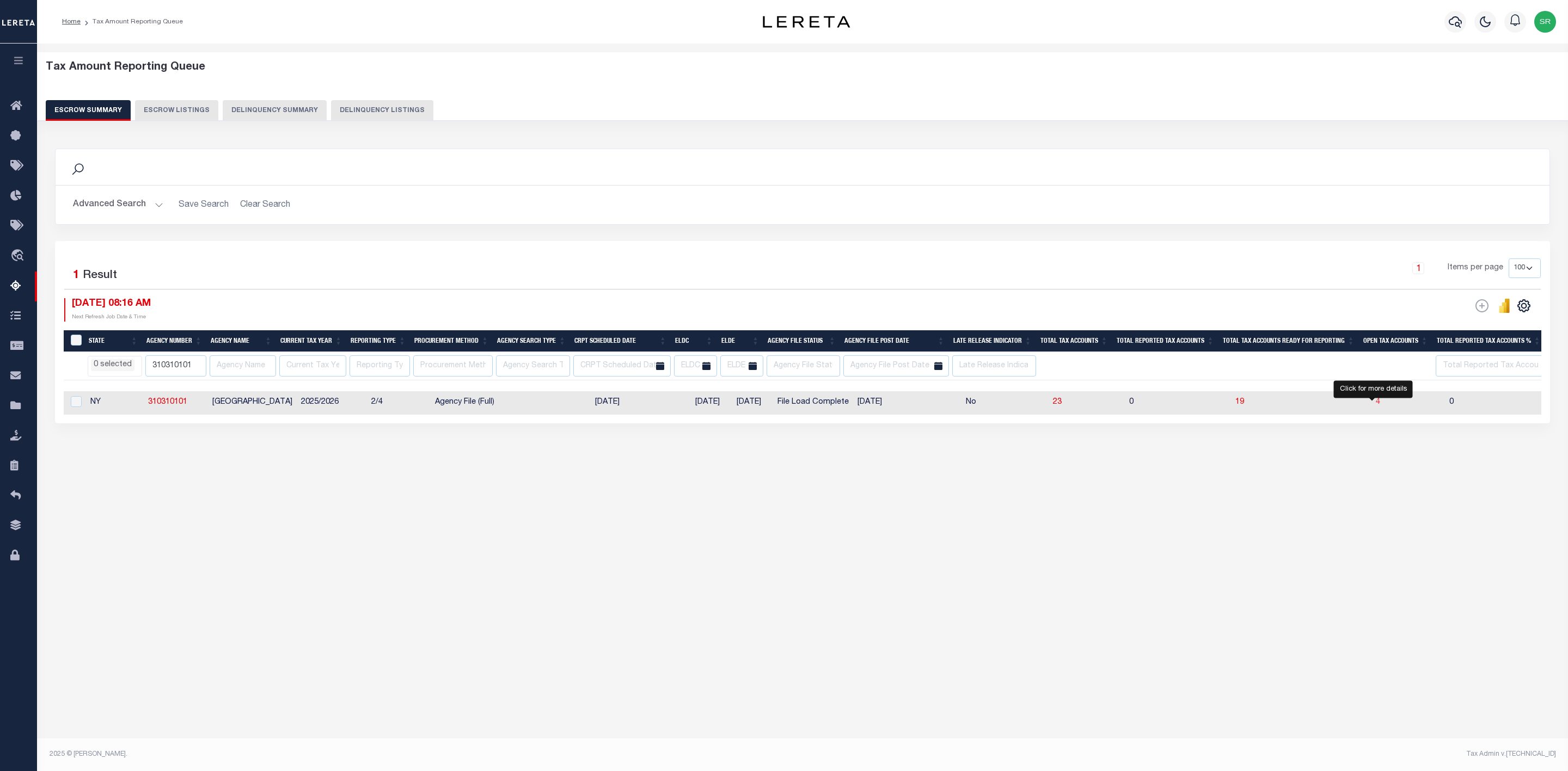
click at [1376, 406] on span "4" at bounding box center [1378, 402] width 5 height 7
select select "100"
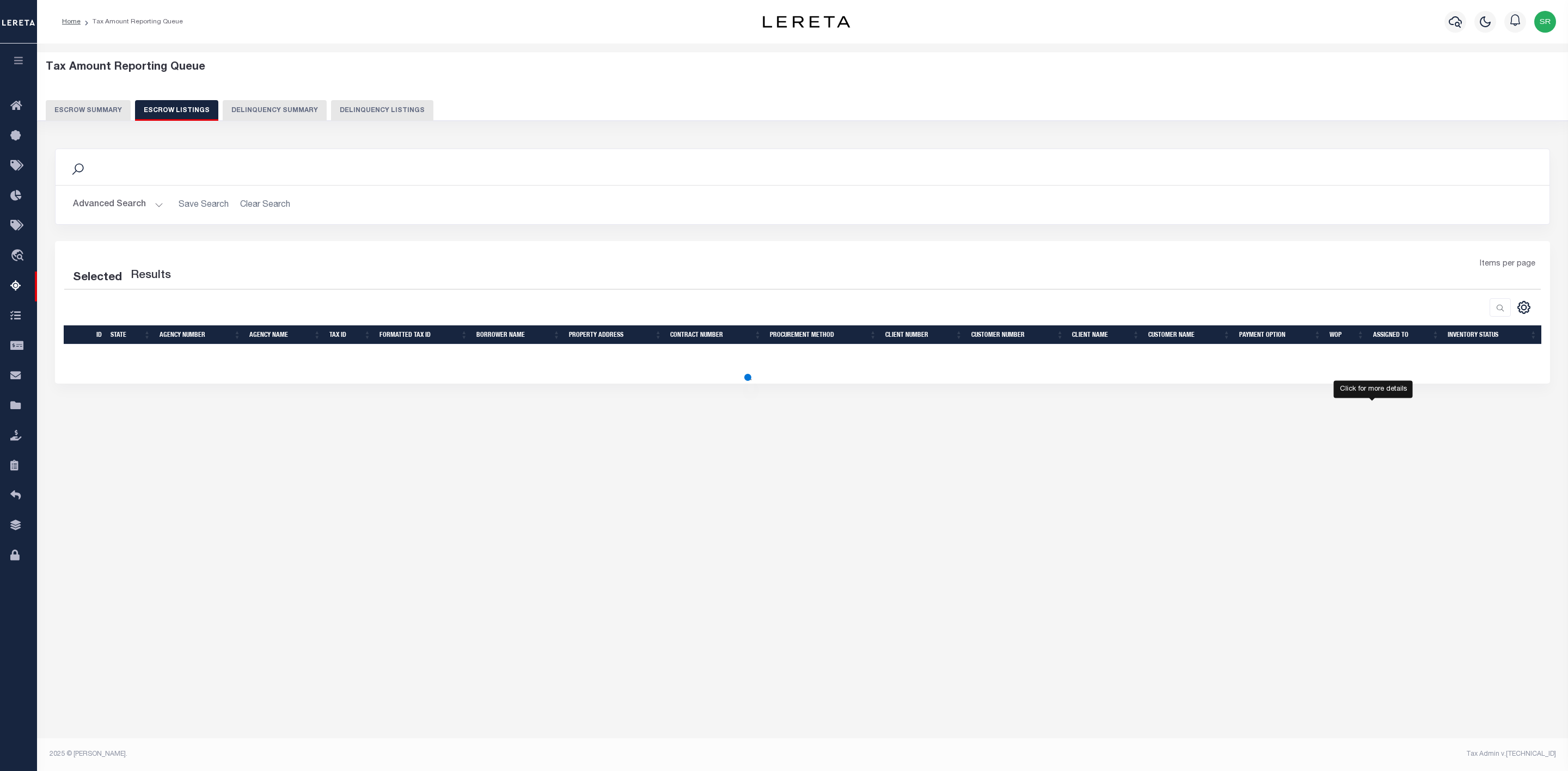
select select "100"
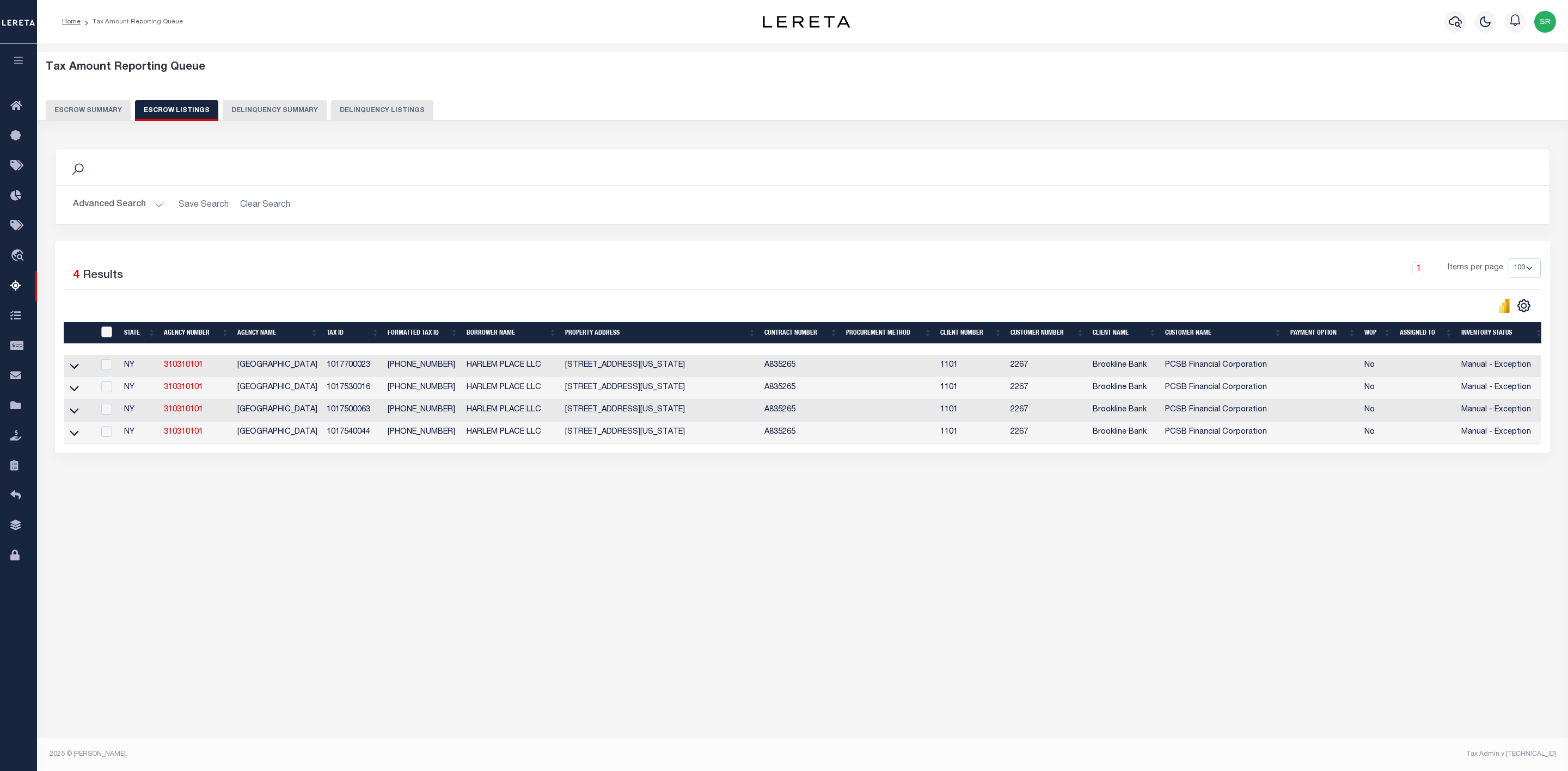
click at [103, 333] on input "ID" at bounding box center [107, 332] width 11 height 11
checkbox input "true"
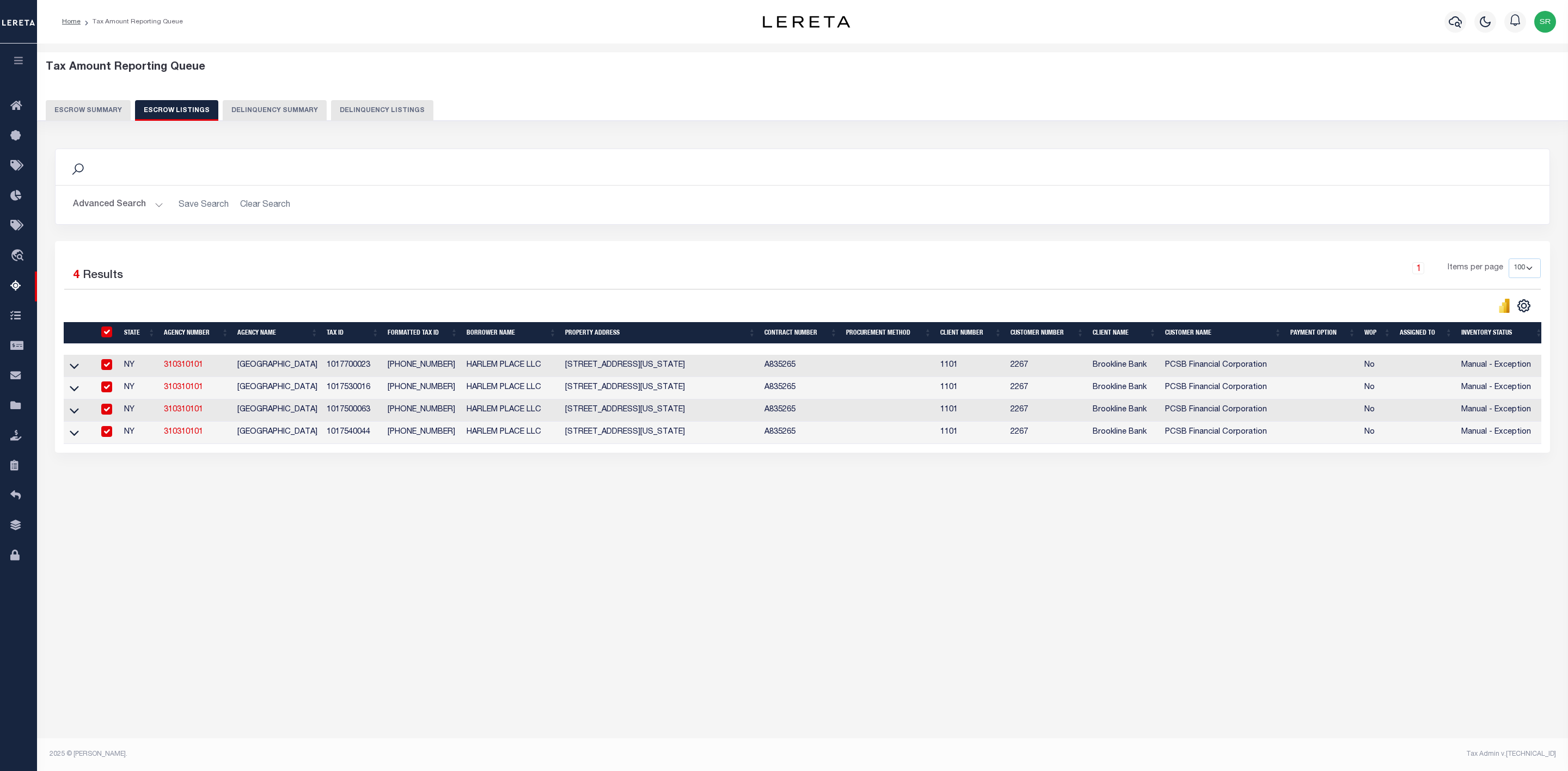
checkbox input "true"
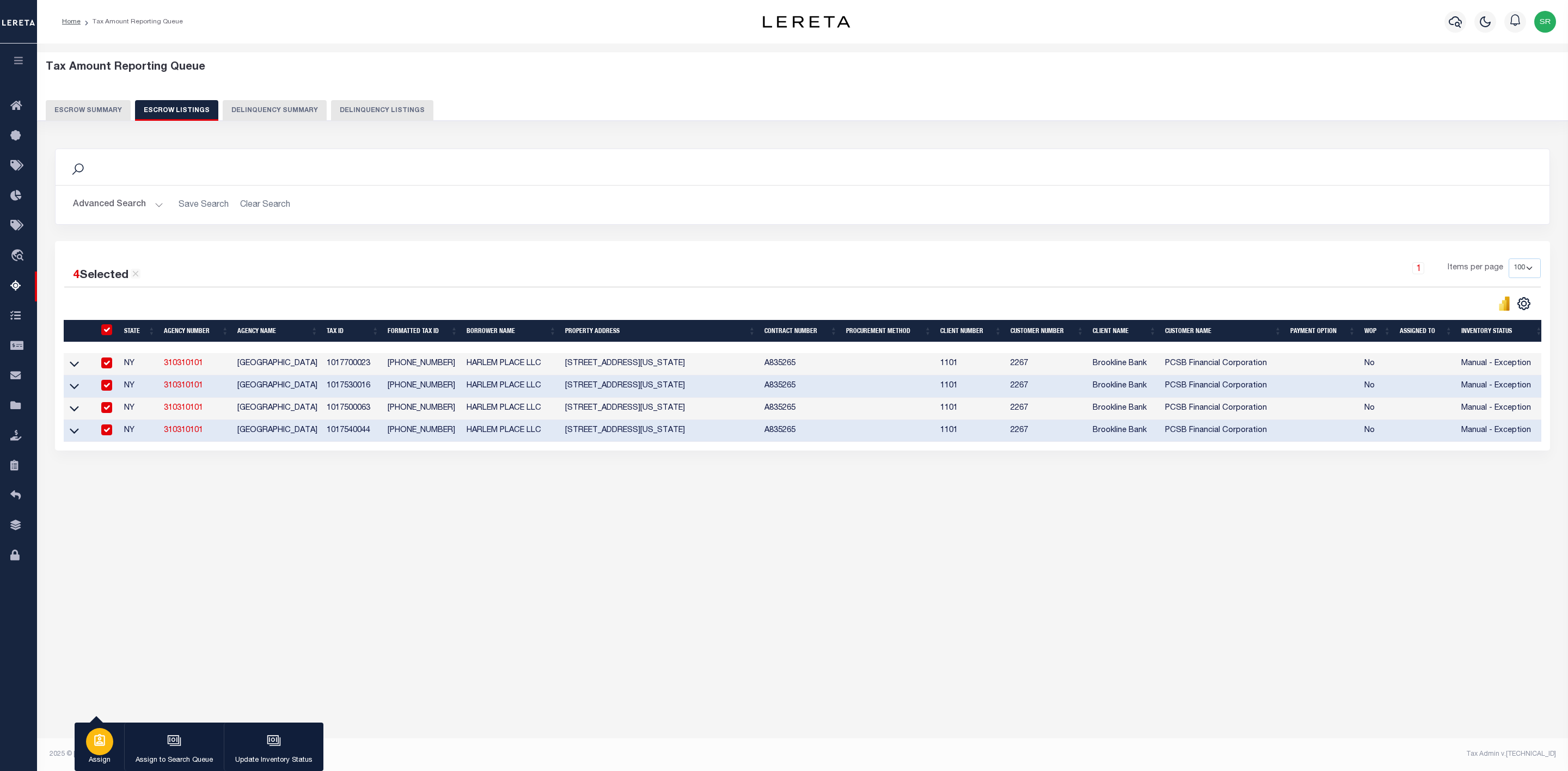
click at [94, 750] on div "button" at bounding box center [99, 741] width 27 height 27
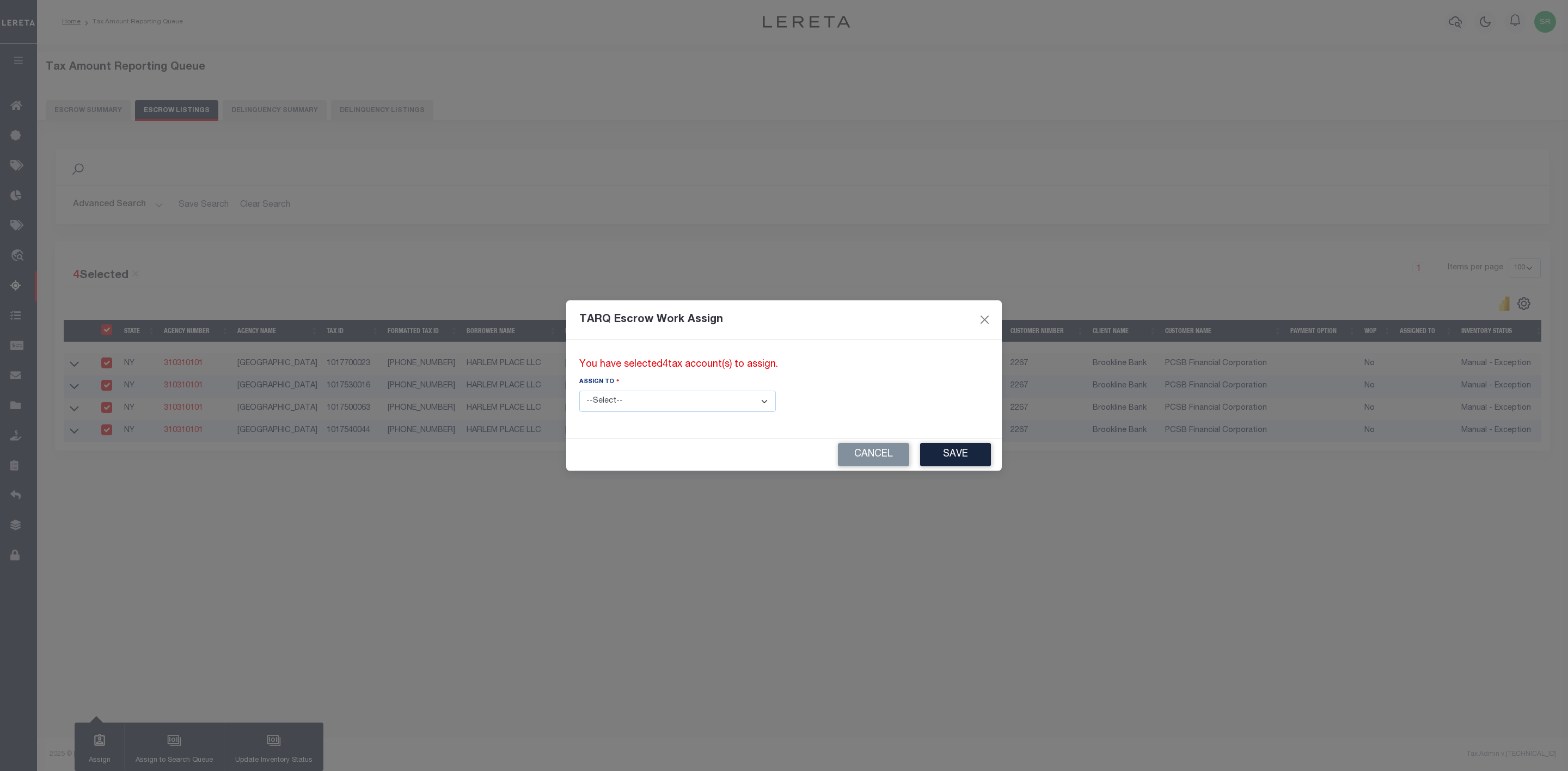
click at [631, 404] on select "--Select-- --Unassigned-- --Unassigned-- Adhikary Rinki Agustin Fernandez Agust…" at bounding box center [678, 401] width 196 height 21
select select "SreeVenkat Chandrashekar"
click at [580, 391] on select "--Select-- --Unassigned-- --Unassigned-- Adhikary Rinki Agustin Fernandez Agust…" at bounding box center [678, 401] width 196 height 21
click at [921, 453] on button "Save" at bounding box center [956, 454] width 70 height 23
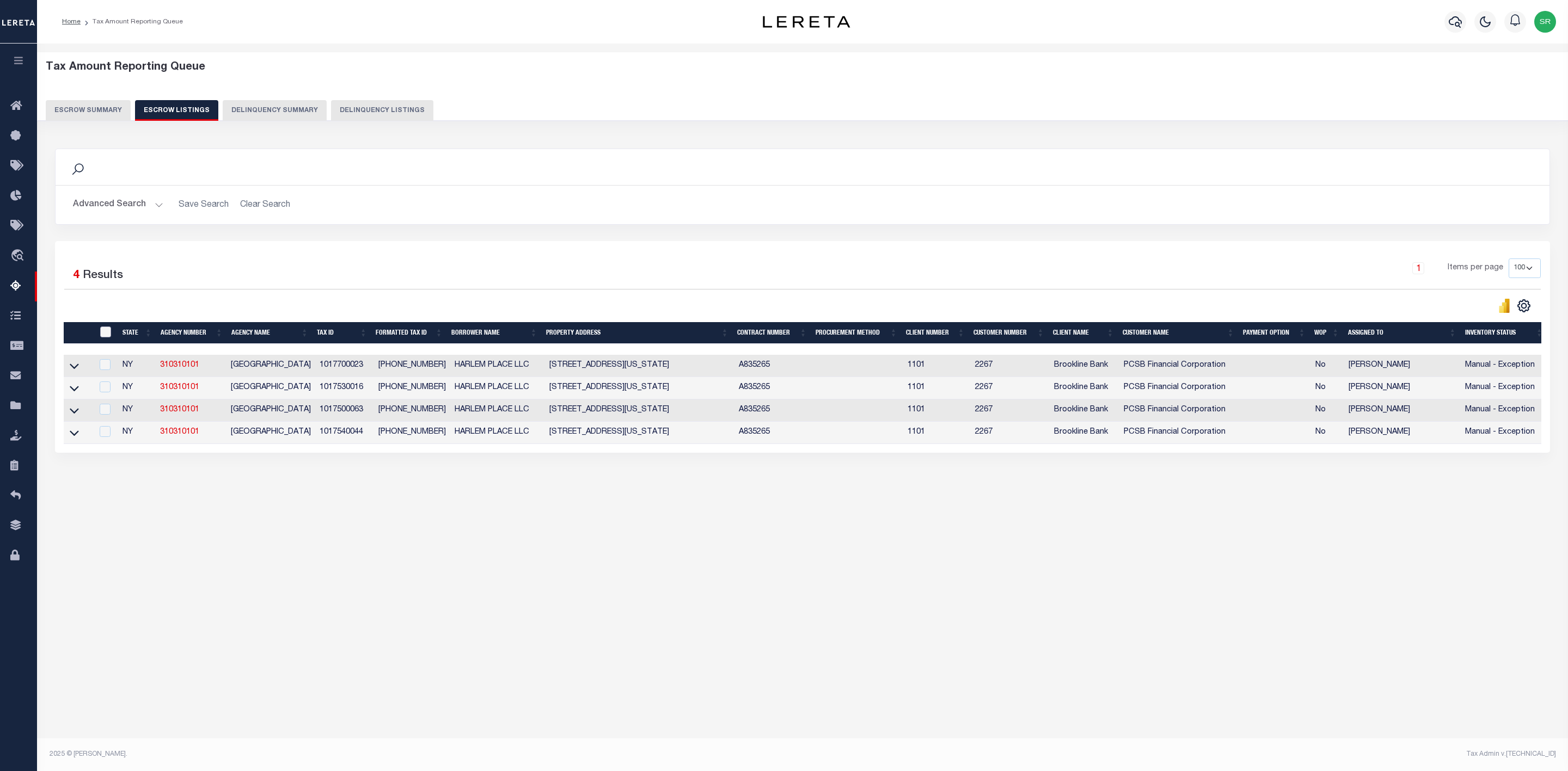
click at [107, 337] on input "ID" at bounding box center [106, 332] width 11 height 11
checkbox input "true"
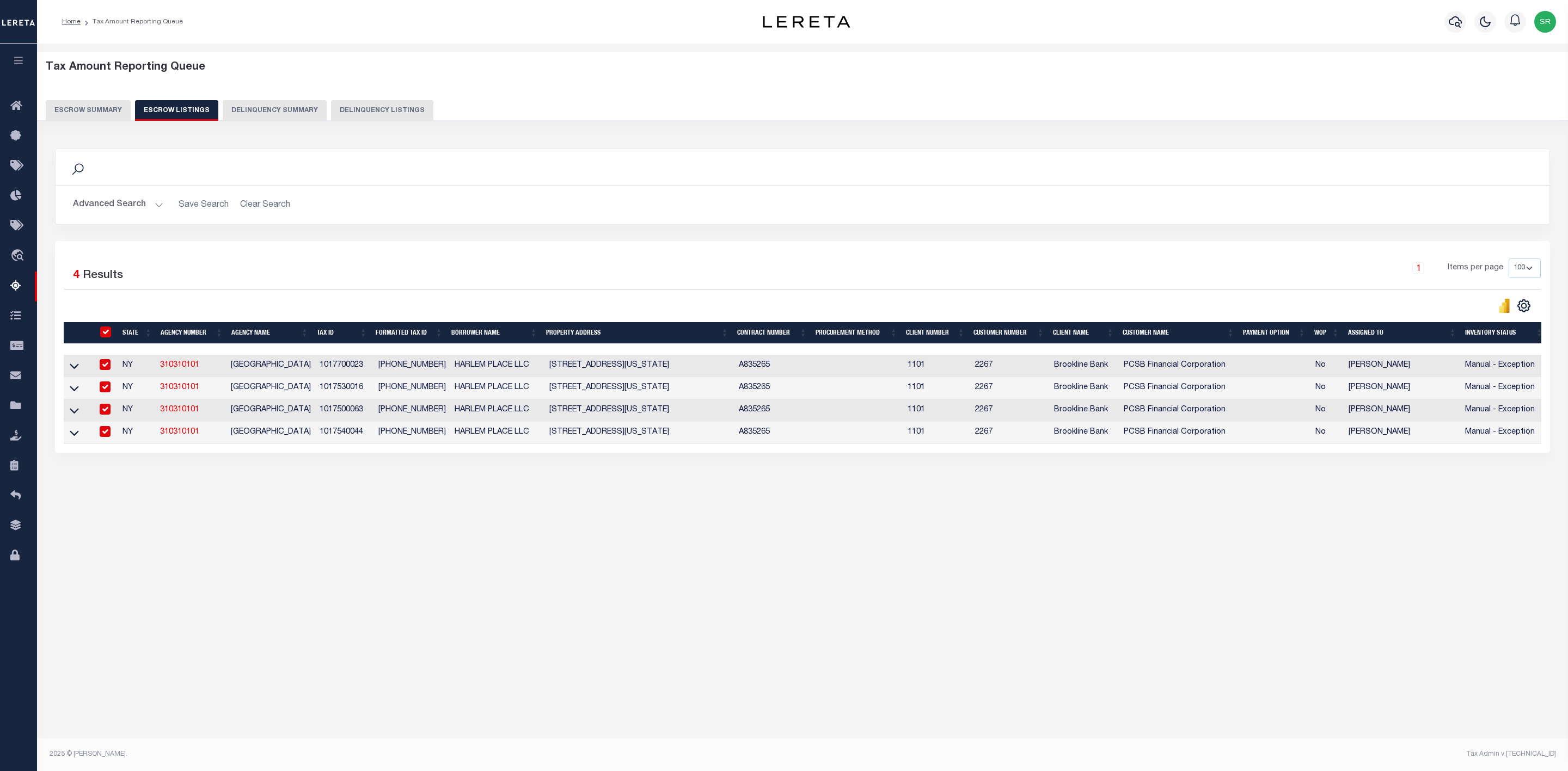
checkbox input "true"
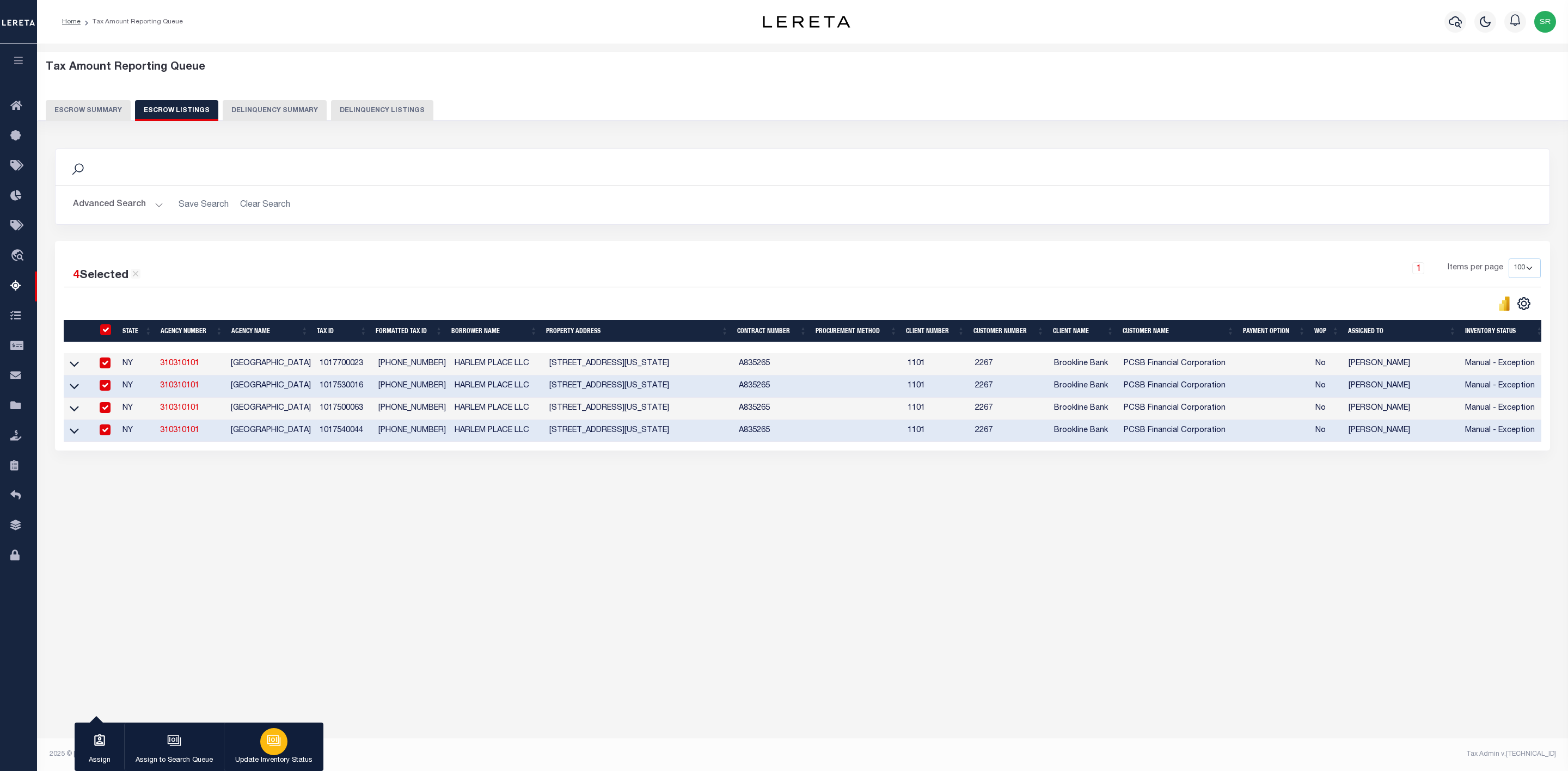
click at [265, 740] on div "button" at bounding box center [273, 741] width 27 height 27
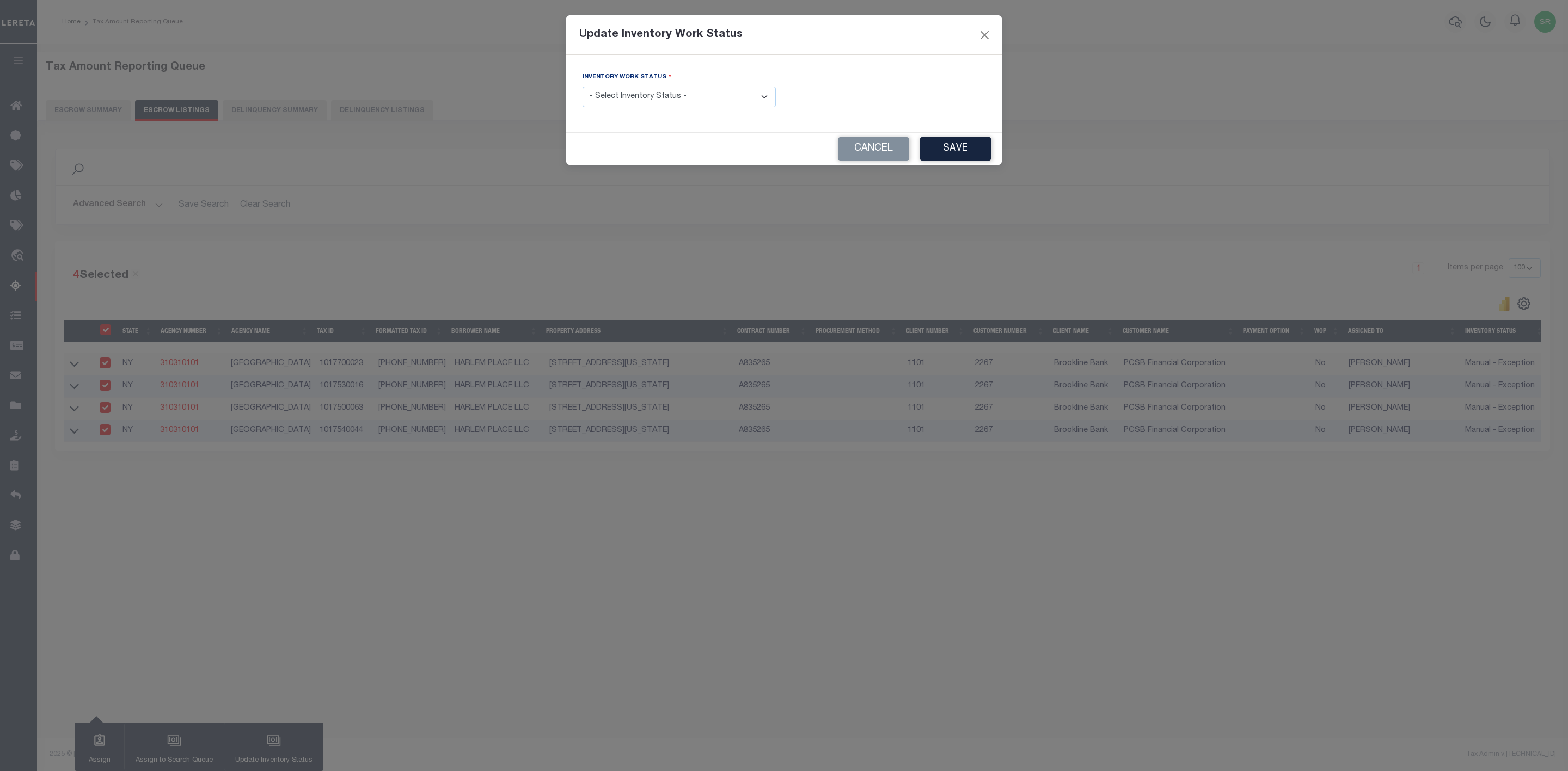
click at [722, 101] on select "- Select Inventory Status - Manual - Exception Pended - Awaiting Search Late Ad…" at bounding box center [679, 96] width 194 height 21
select select "4"
click at [583, 87] on select "- Select Inventory Status - Manual - Exception Pended - Awaiting Search Late Ad…" at bounding box center [679, 96] width 194 height 21
click at [961, 141] on button "Save" at bounding box center [956, 148] width 70 height 23
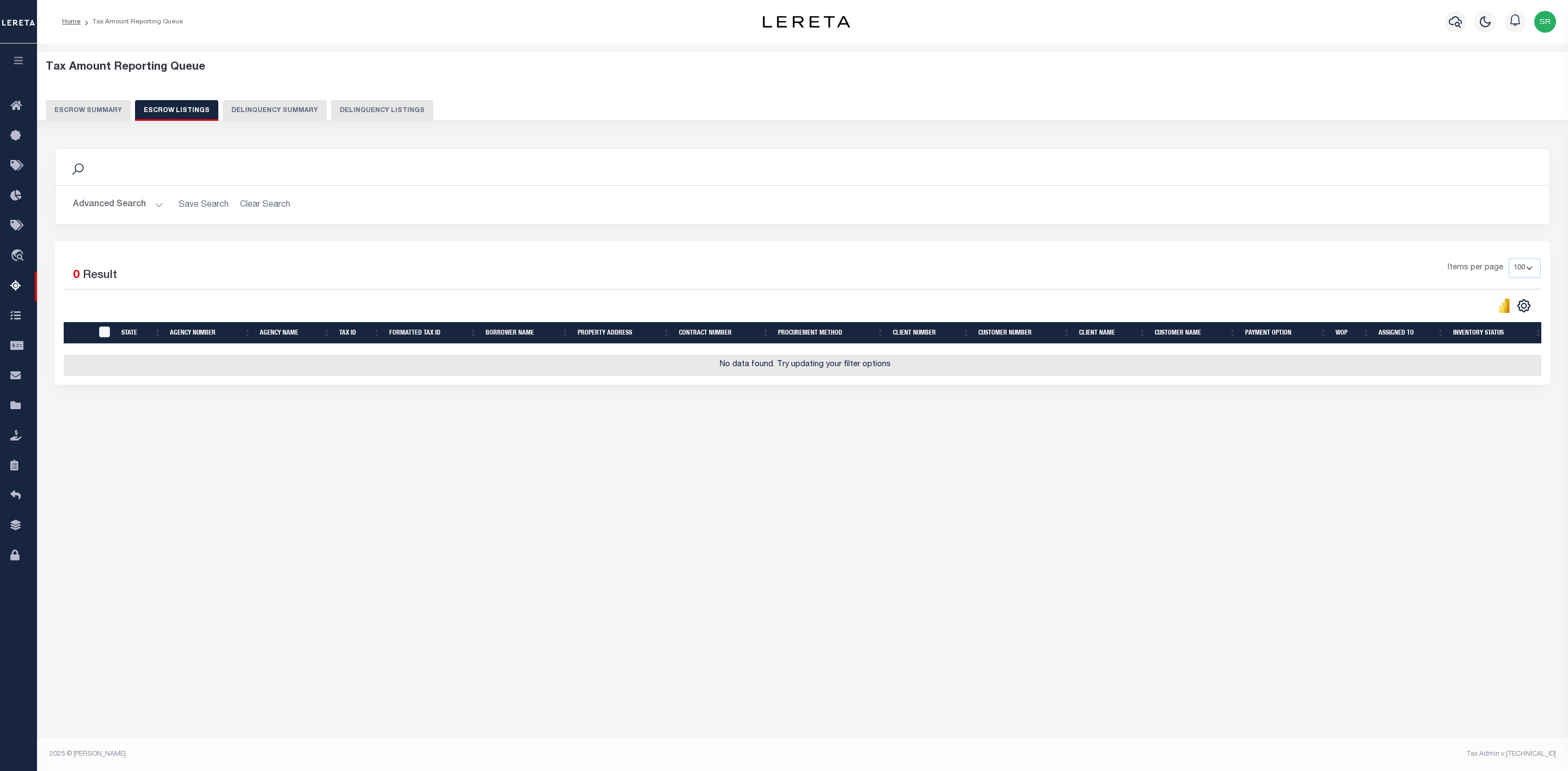
click at [692, 542] on div "Tax Amount Reporting Queue Escrow Summary Escrow Listings In" at bounding box center [802, 391] width 1531 height 694
click at [107, 109] on button "Escrow Summary" at bounding box center [88, 110] width 85 height 20
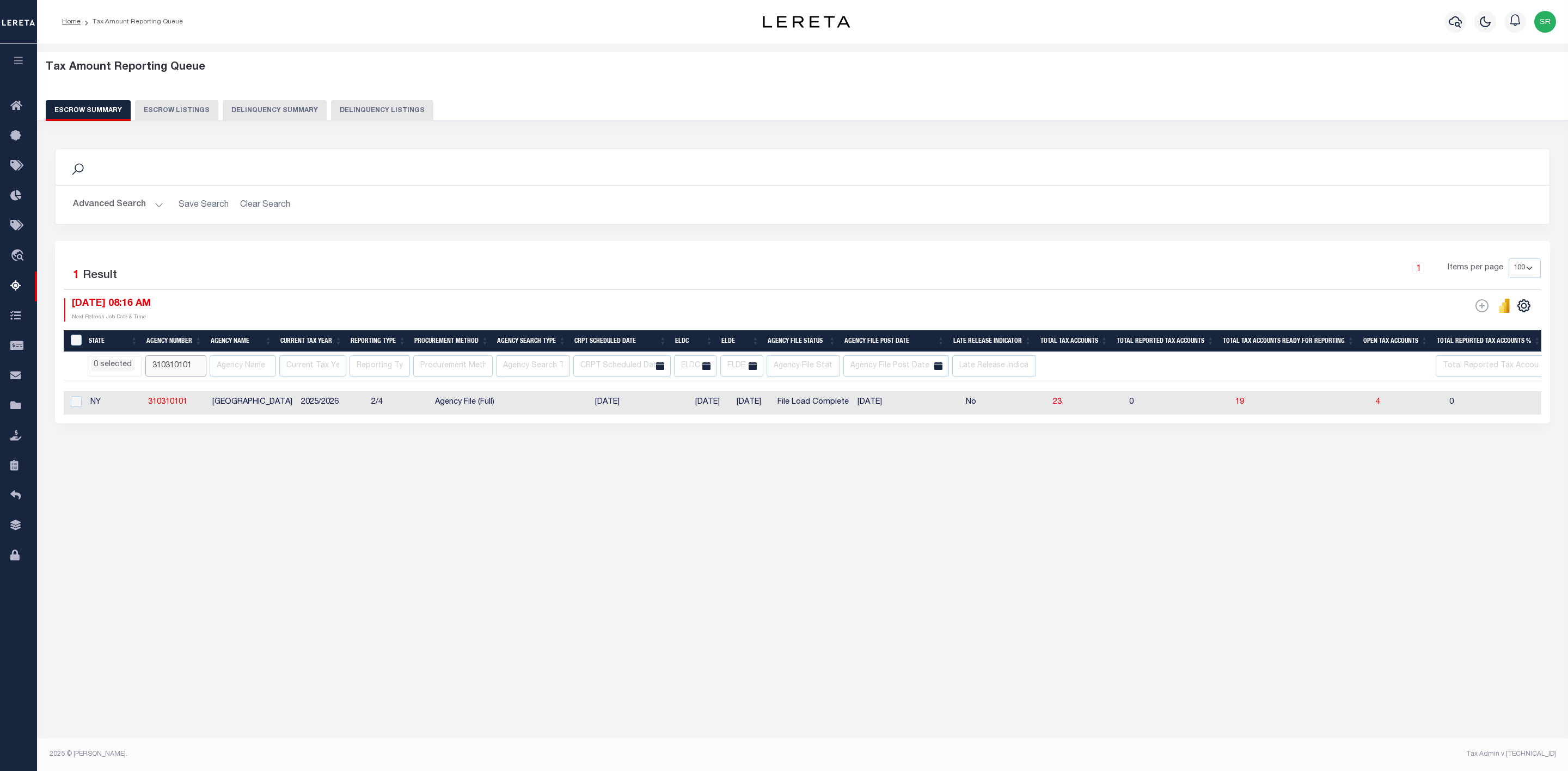
drag, startPoint x: 199, startPoint y: 367, endPoint x: 129, endPoint y: 357, distance: 70.7
click at [129, 357] on tr "AK AL AR AZ CA CO CT DC DE FL GA GU HI IA ID IL IN KS KY LA MA MD ME MI MN MO M…" at bounding box center [1250, 366] width 2373 height 29
paste input "24"
type input "310240101"
select select
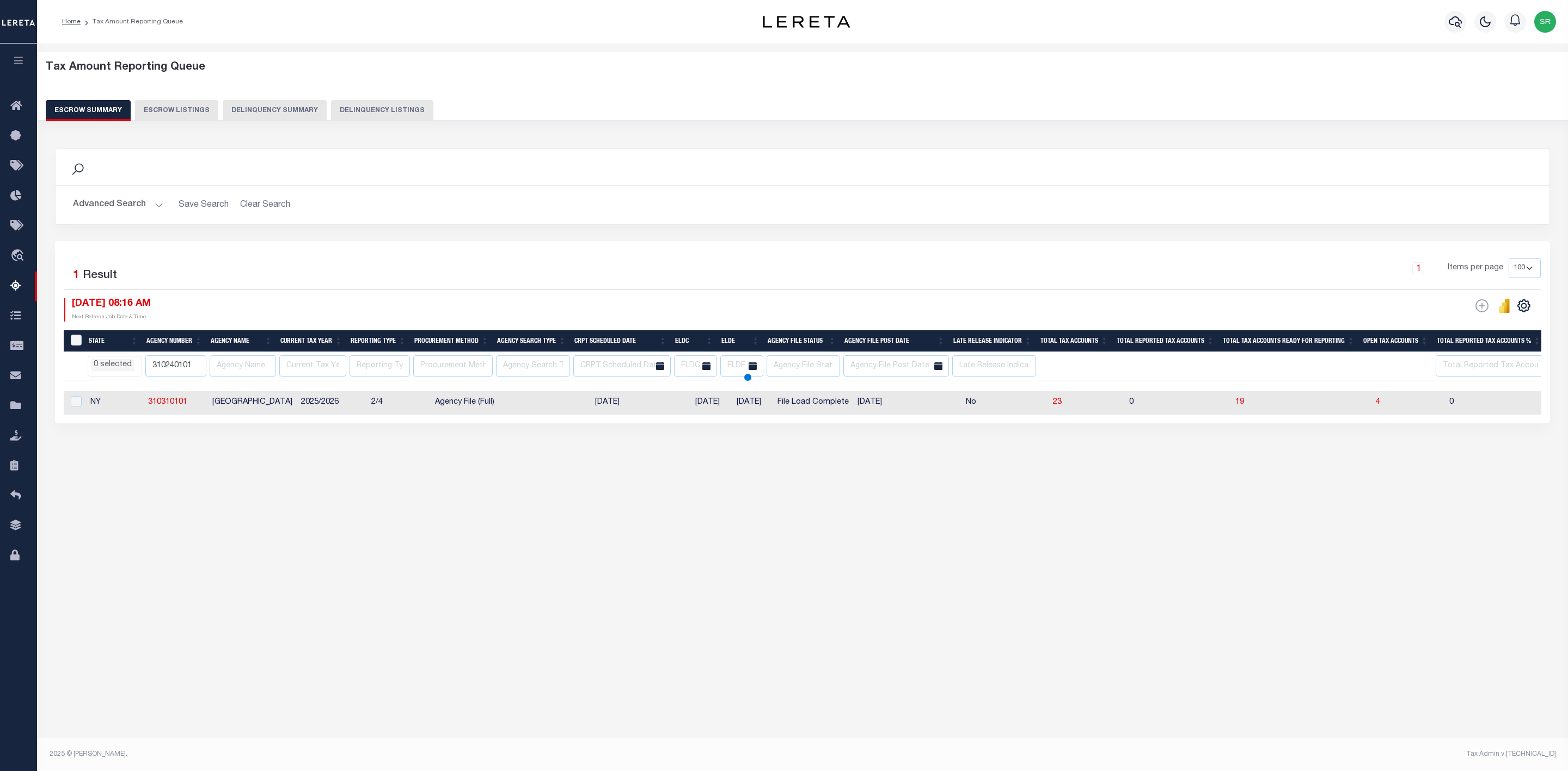
select select
click at [1376, 404] on span "4" at bounding box center [1378, 402] width 5 height 7
select select
select select "100"
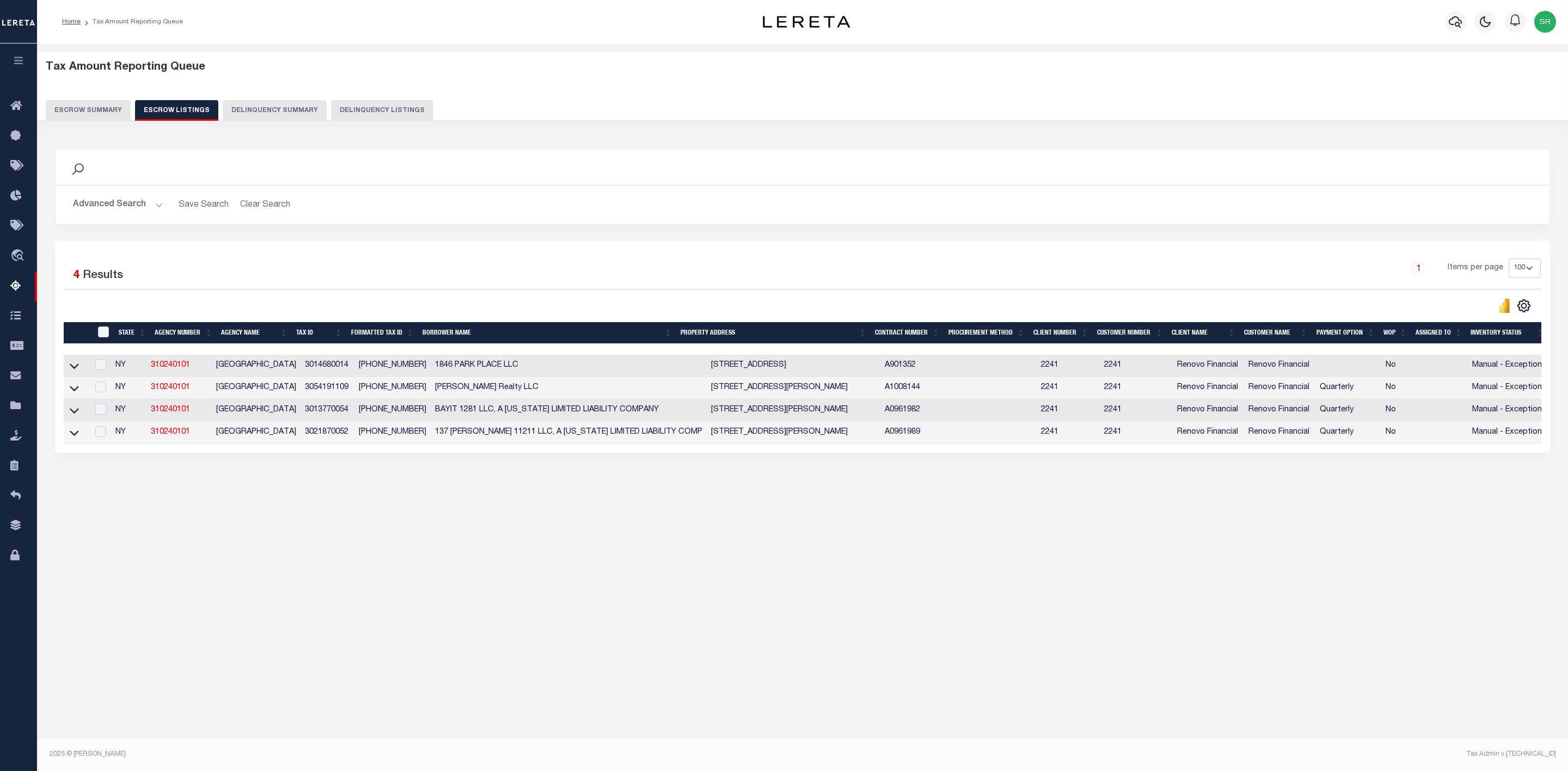
click at [454, 483] on div "Search Advanced Search Save Search Clear Search In In AK AL AR AZ CA CO CT" at bounding box center [803, 312] width 1510 height 348
click at [77, 372] on icon at bounding box center [74, 366] width 9 height 11
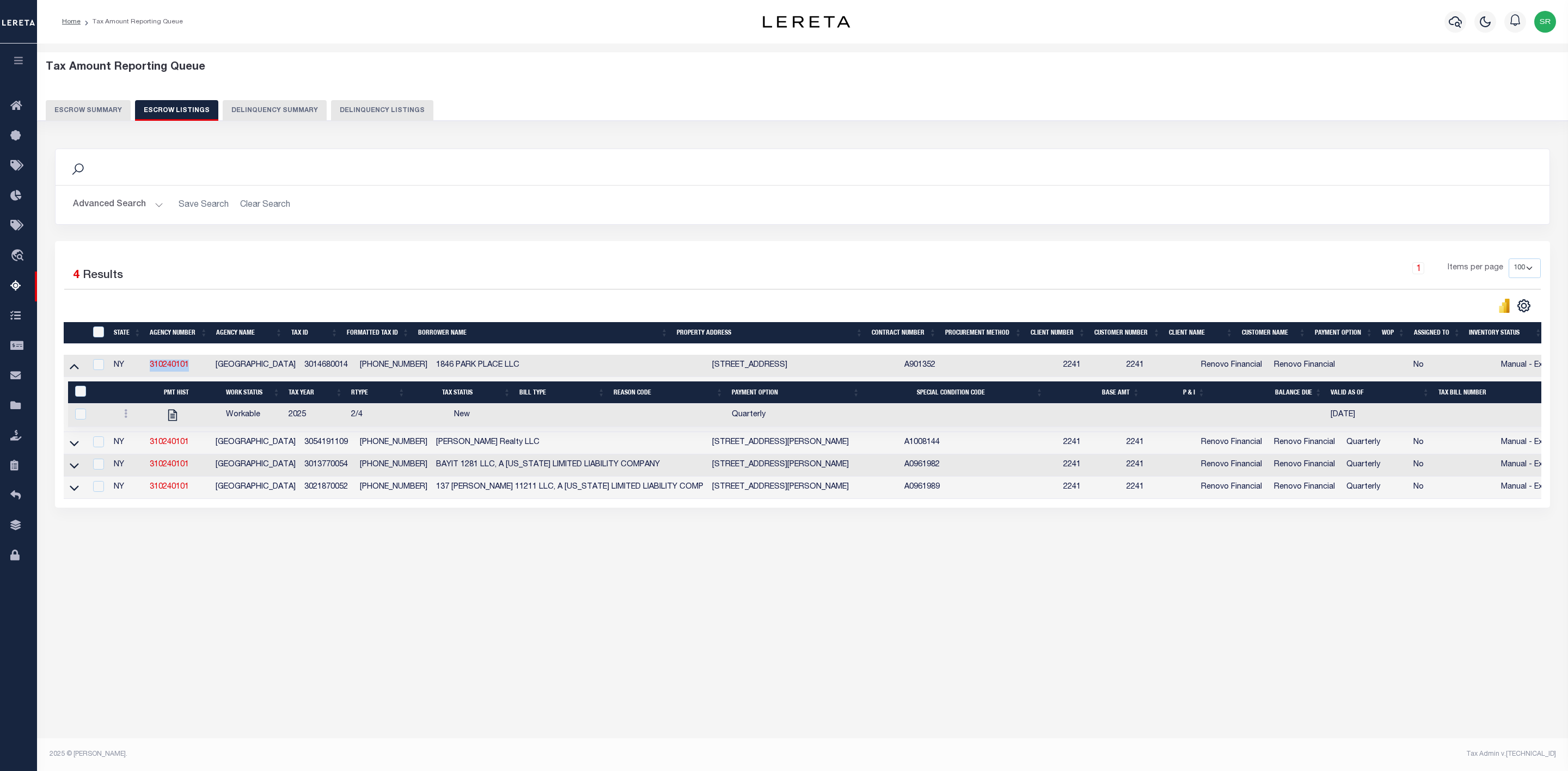
drag, startPoint x: 196, startPoint y: 372, endPoint x: 143, endPoint y: 372, distance: 53.0
click at [143, 372] on tr "NY 310240101 BROOKLYN CITY 3014680014 3-01468-0014 1846 PARK PLACE LLC 1846 PAR…" at bounding box center [821, 366] width 1514 height 22
copy tr "310240101"
drag, startPoint x: 354, startPoint y: 369, endPoint x: 405, endPoint y: 374, distance: 51.2
click at [405, 374] on td "3-01468-0014" at bounding box center [394, 366] width 76 height 22
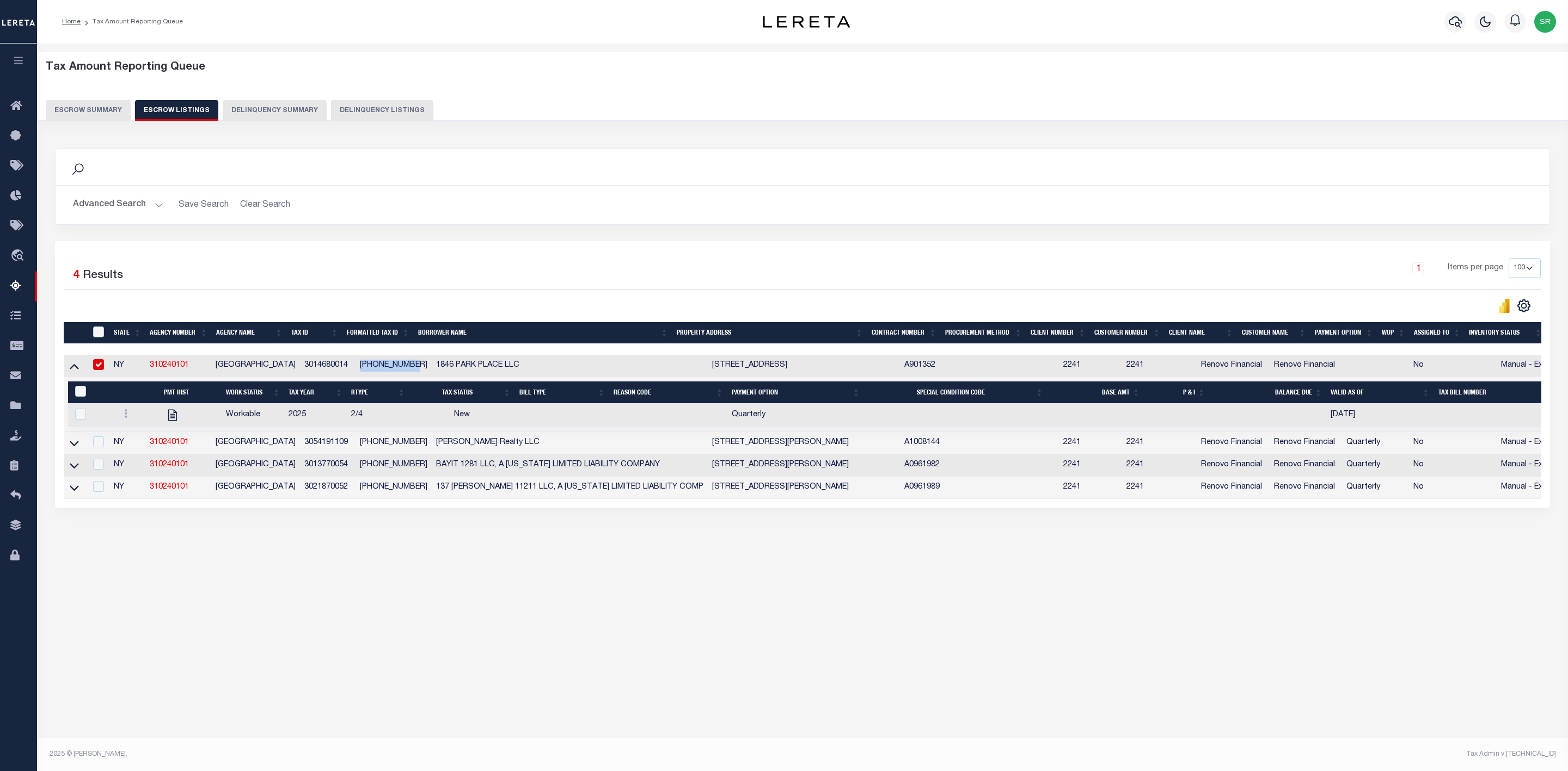
checkbox input "false"
checkbox input "true"
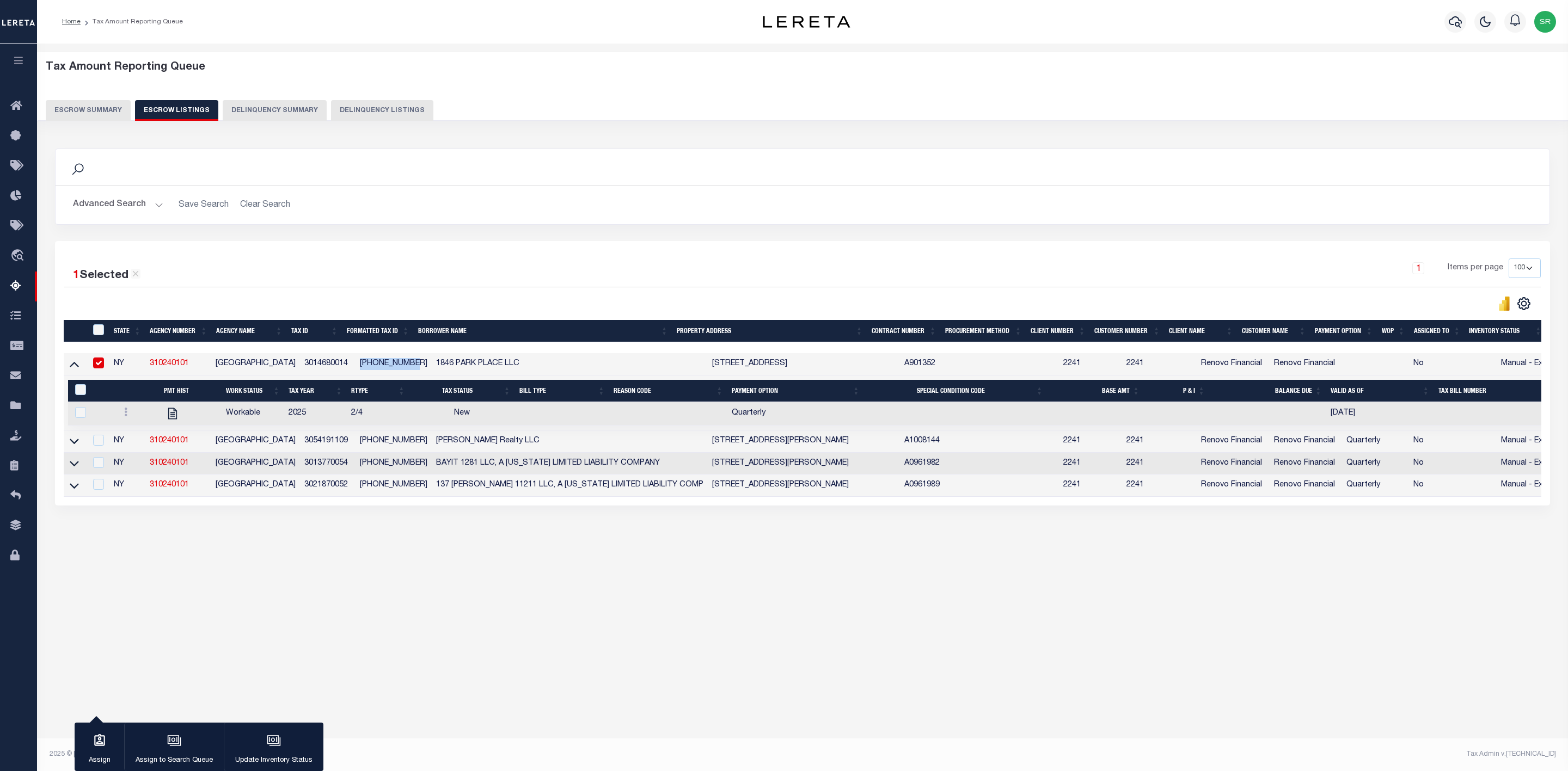
copy td "3-01468-0014"
drag, startPoint x: 193, startPoint y: 443, endPoint x: 151, endPoint y: 446, distance: 42.1
click at [151, 446] on td "310240101" at bounding box center [179, 441] width 67 height 22
copy link "310240101"
drag, startPoint x: 343, startPoint y: 444, endPoint x: 293, endPoint y: 443, distance: 50.0
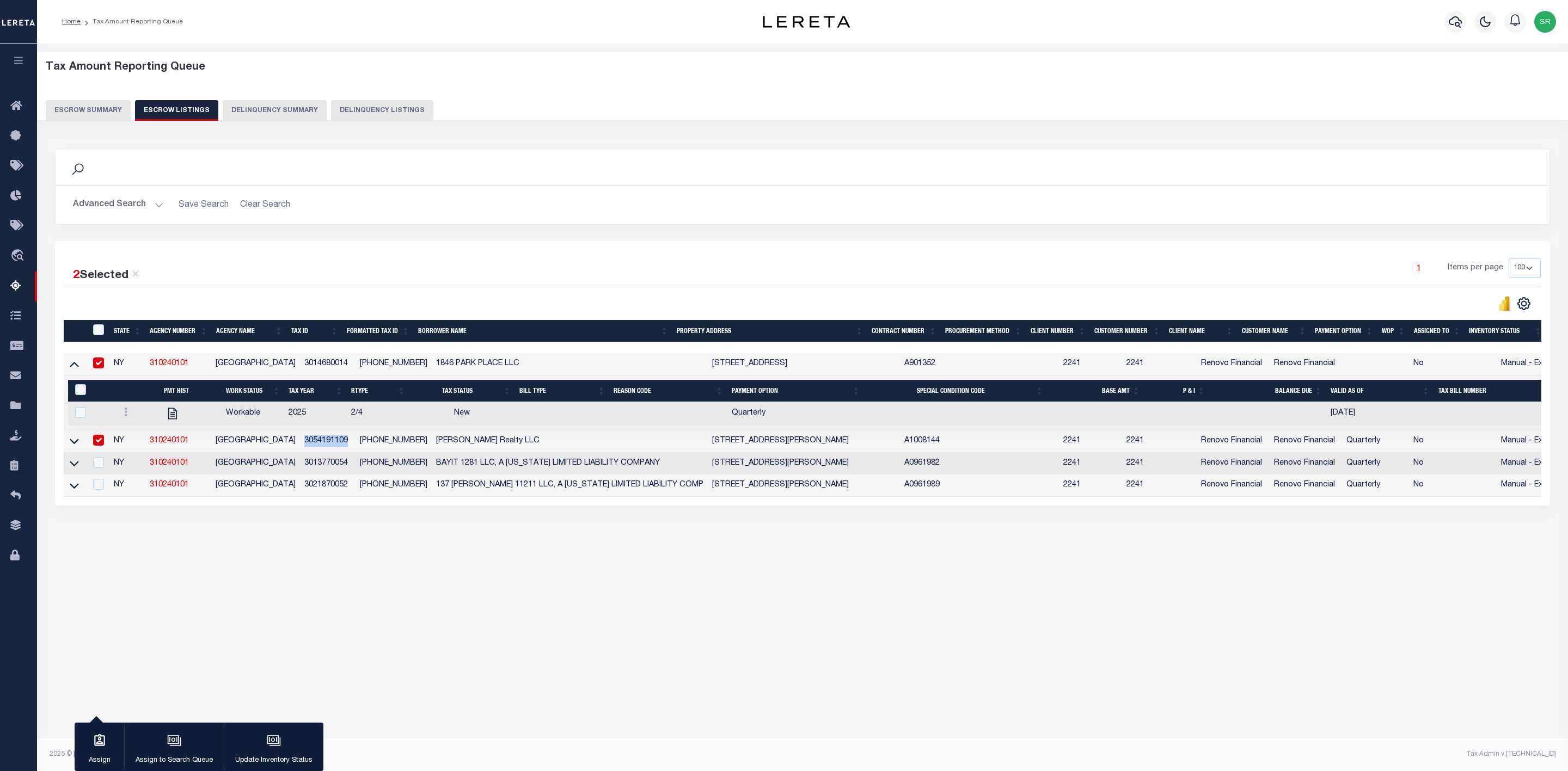
click at [300, 443] on td "3054191109" at bounding box center [328, 441] width 56 height 22
checkbox input "false"
copy td "3054191109"
drag, startPoint x: 342, startPoint y: 466, endPoint x: 282, endPoint y: 466, distance: 60.0
click at [282, 466] on tr "NY 310240101 BROOKLYN CITY 3013770054 3-01377-0054 BAYIT 1281 LLC, A NEW YORK L…" at bounding box center [821, 464] width 1514 height 22
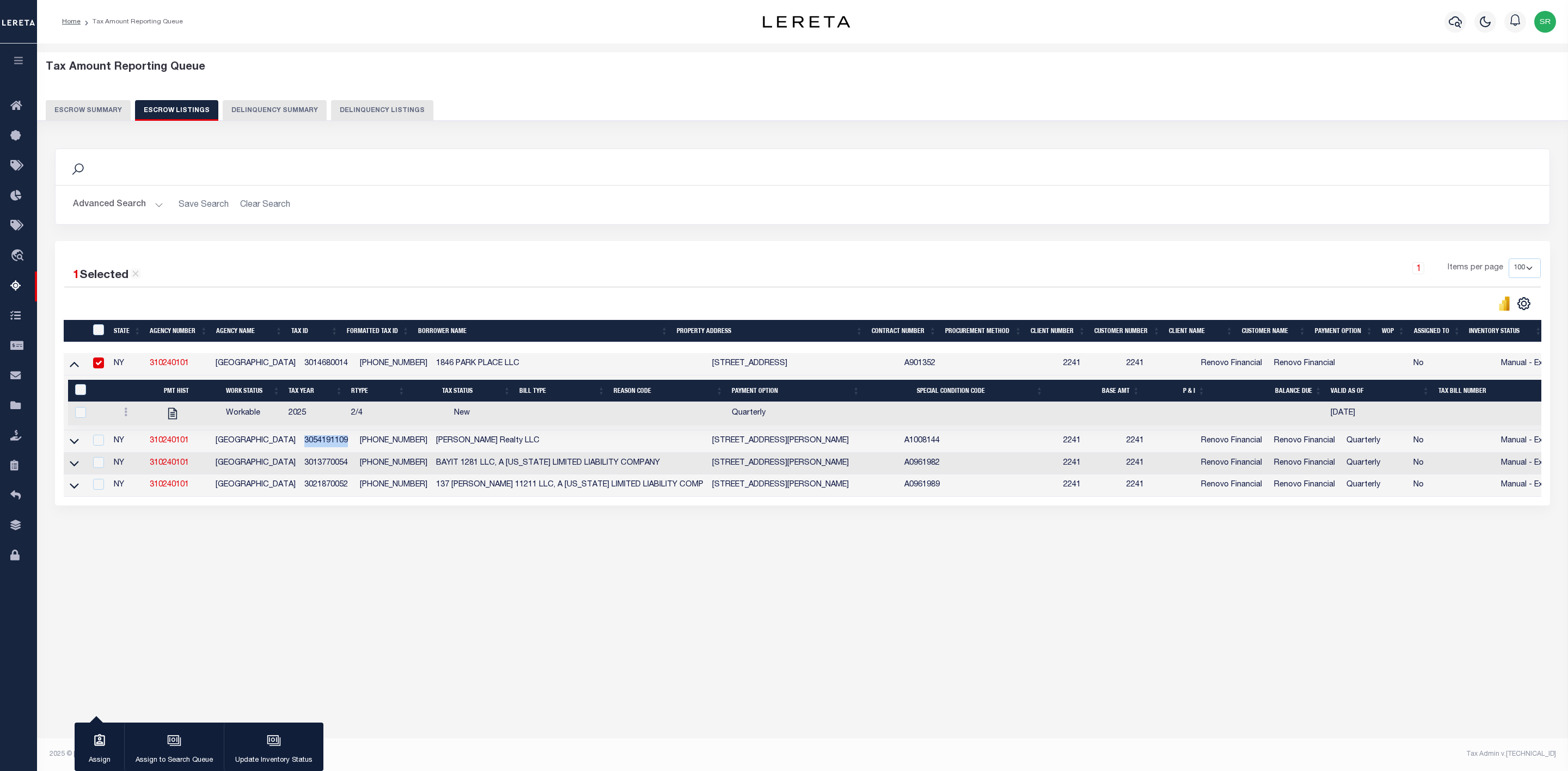
copy tr "3013770054"
drag, startPoint x: 339, startPoint y: 489, endPoint x: 295, endPoint y: 491, distance: 44.0
click at [300, 491] on td "3021870052" at bounding box center [328, 486] width 56 height 22
checkbox input "true"
click at [100, 364] on input "checkbox" at bounding box center [99, 363] width 11 height 11
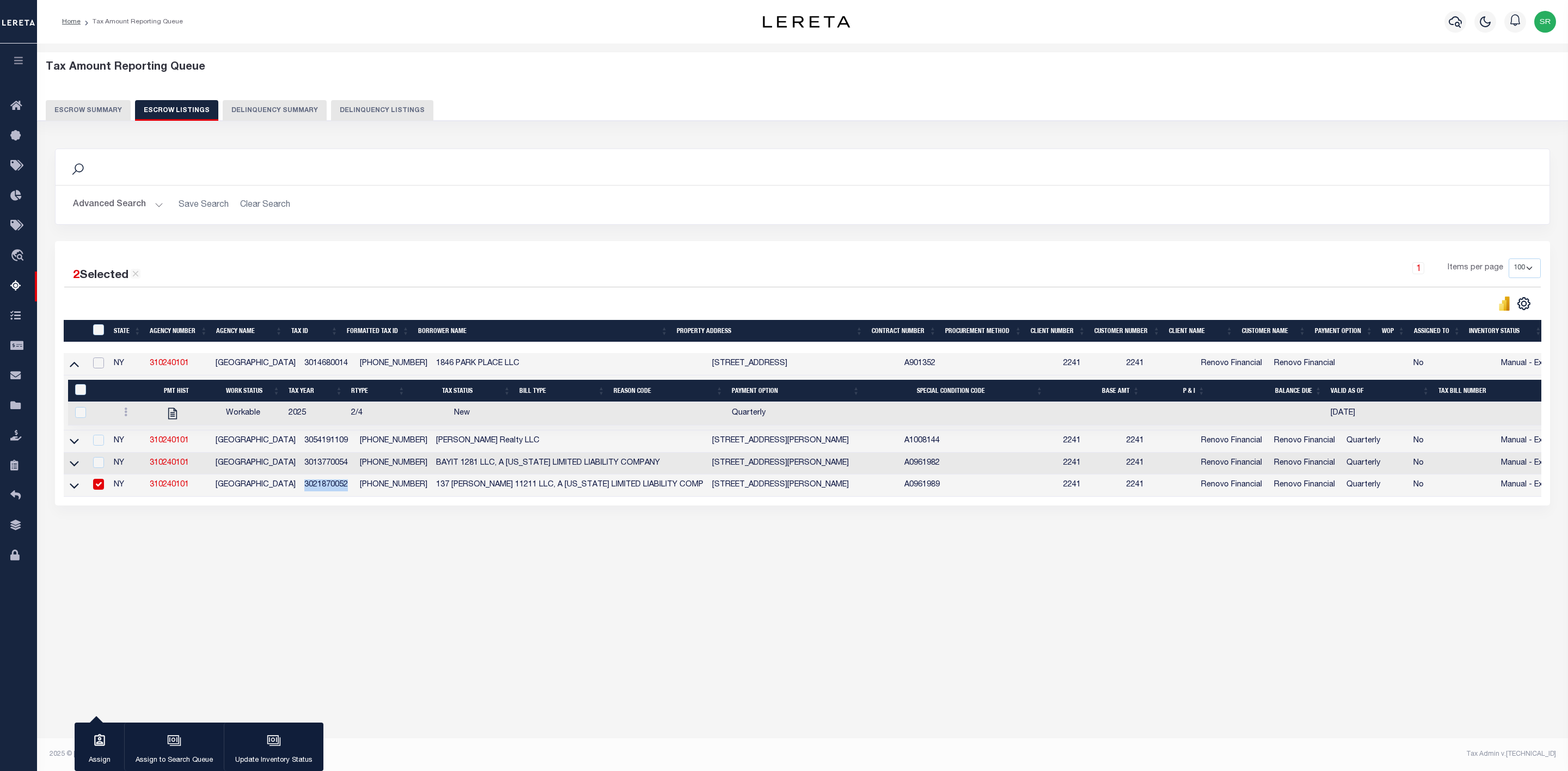
checkbox input "false"
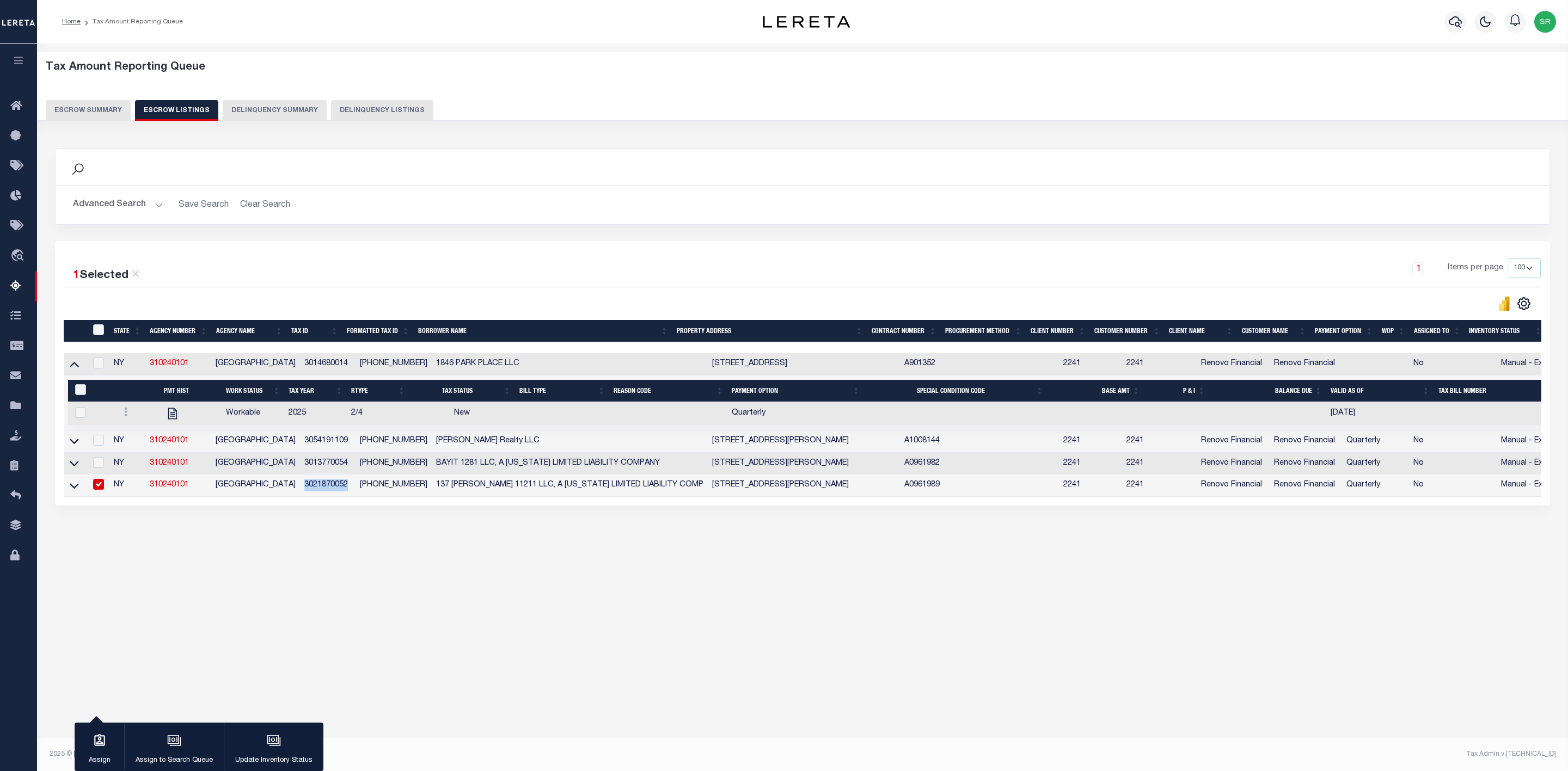
click at [96, 489] on input "checkbox" at bounding box center [99, 484] width 11 height 11
checkbox input "false"
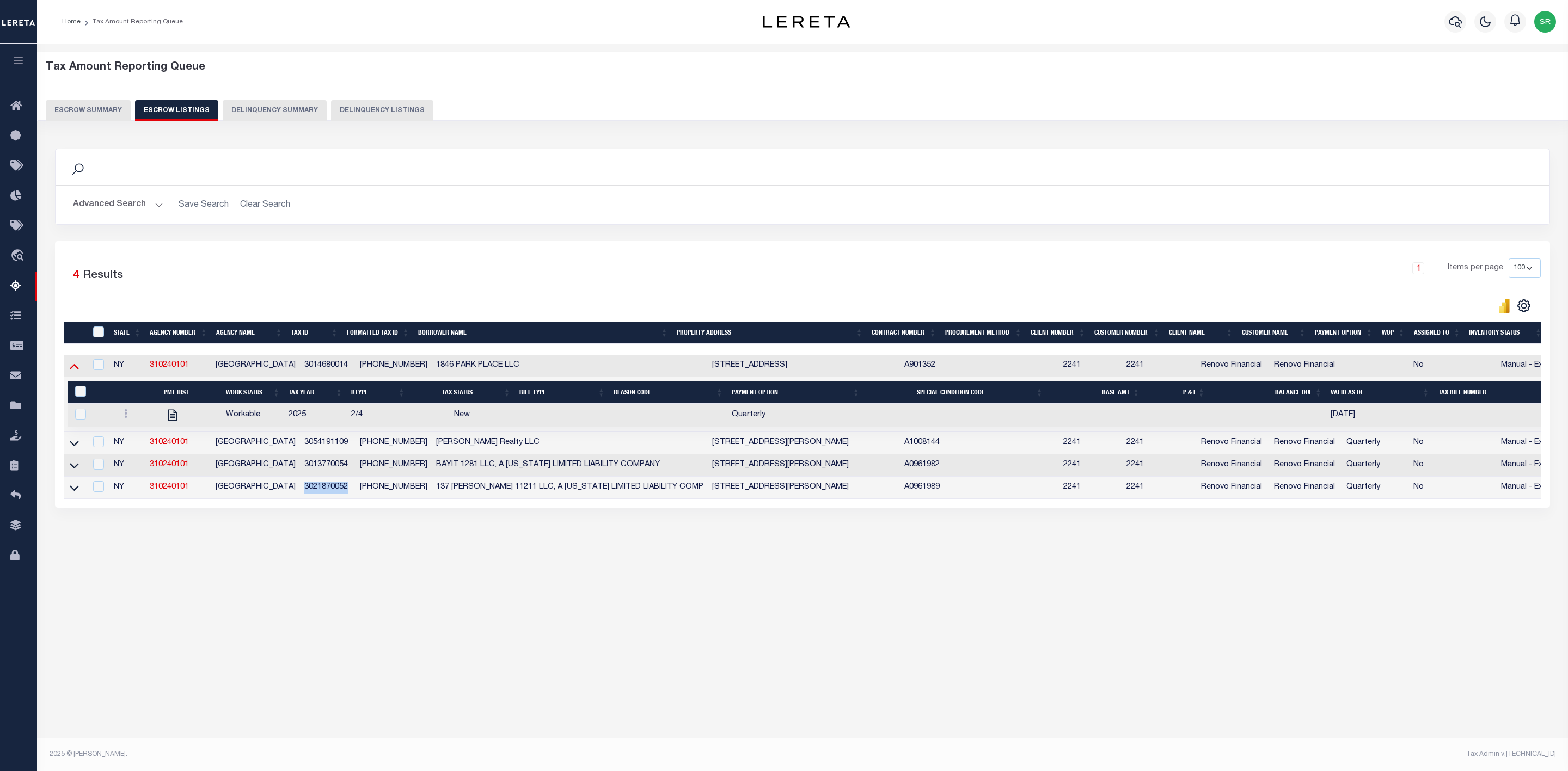
click at [76, 369] on icon at bounding box center [74, 366] width 9 height 11
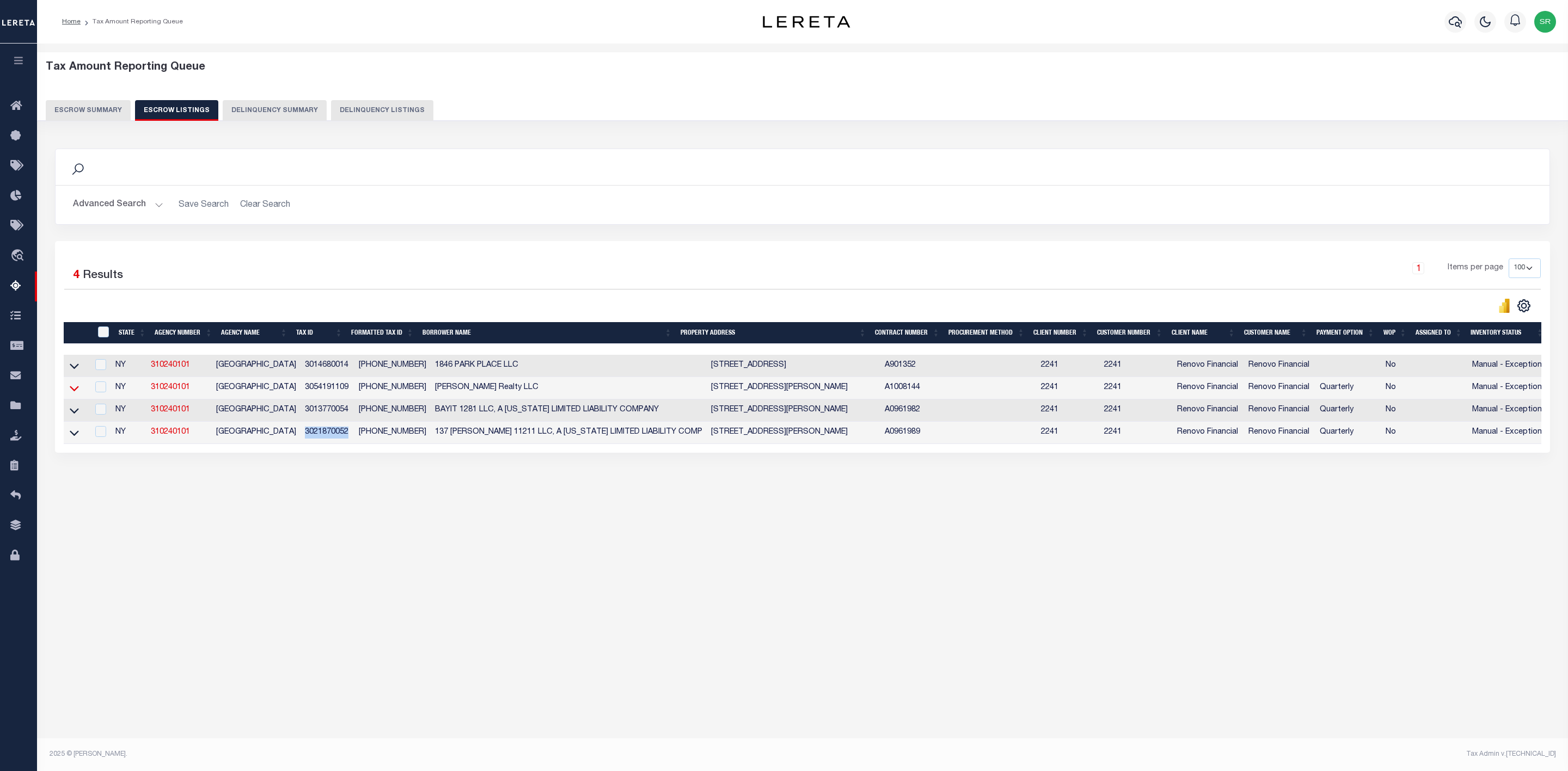
click at [72, 392] on icon at bounding box center [74, 389] width 9 height 6
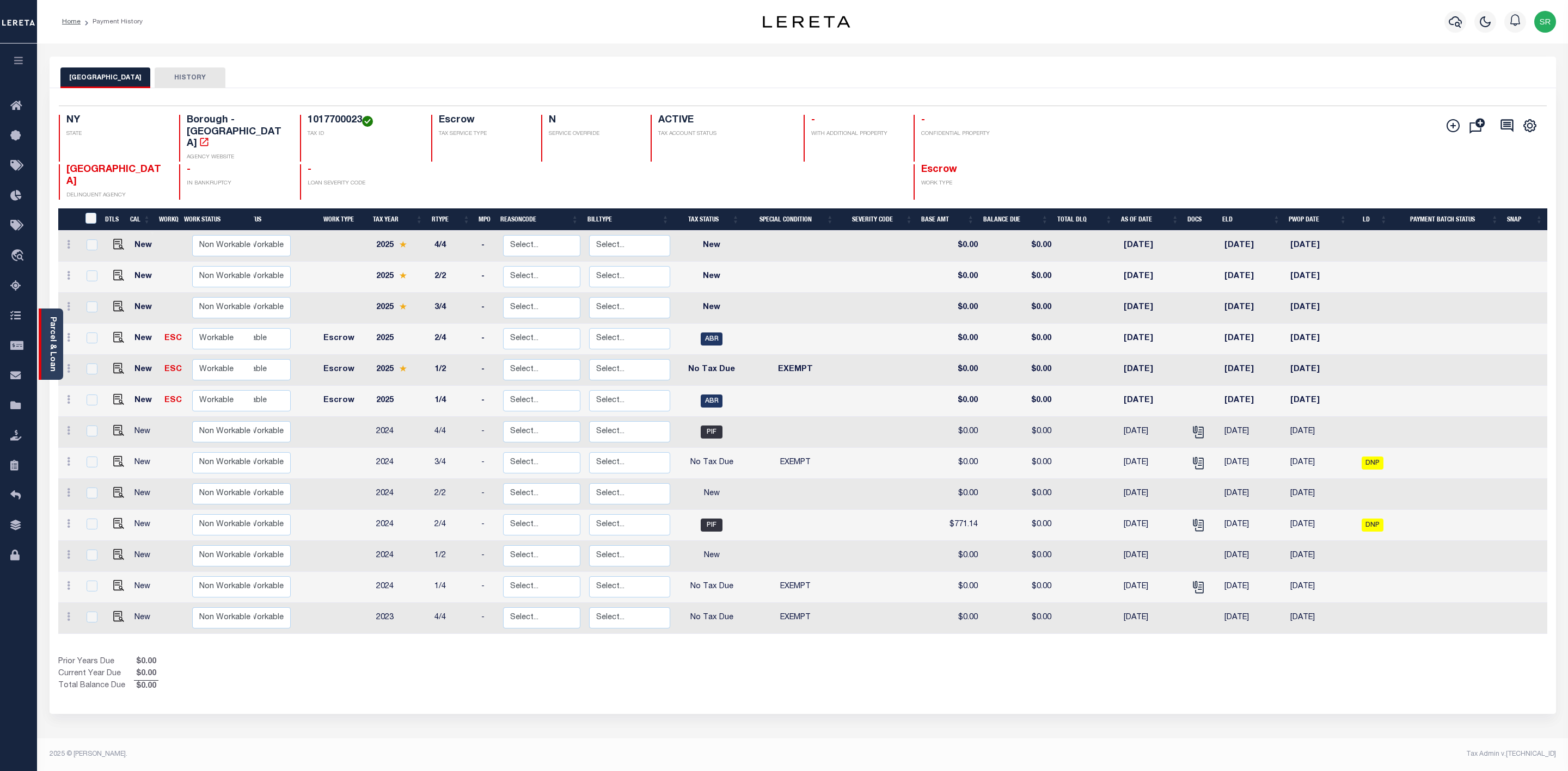
click at [55, 353] on link "Parcel & Loan" at bounding box center [52, 343] width 7 height 55
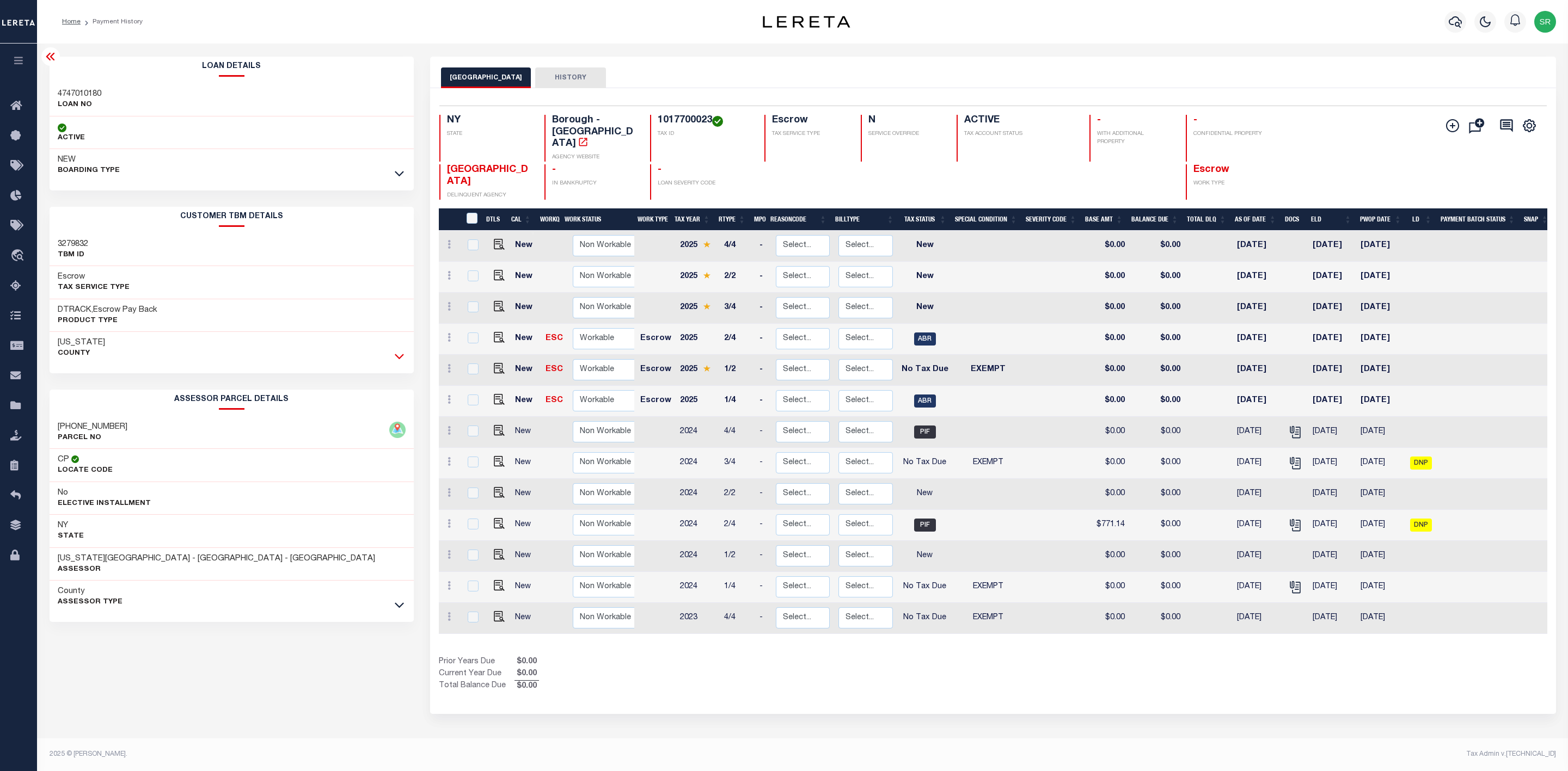
click at [399, 361] on icon at bounding box center [399, 356] width 9 height 11
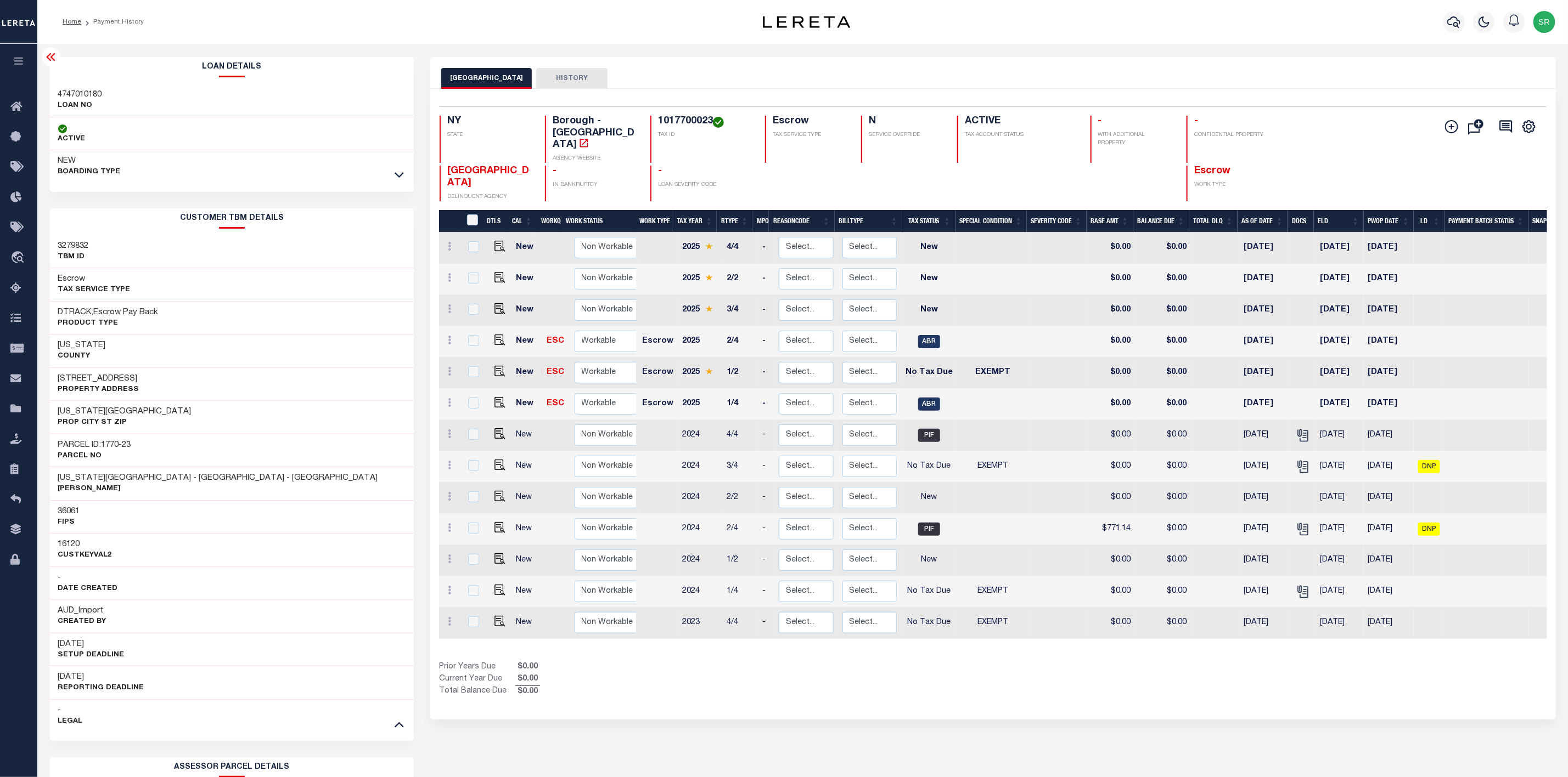
drag, startPoint x: 58, startPoint y: 379, endPoint x: 142, endPoint y: 382, distance: 84.1
click at [139, 382] on h3 "149 EAST 121 STREET" at bounding box center [98, 379] width 81 height 11
click at [484, 76] on button "MANHATTAN CITY" at bounding box center [486, 78] width 91 height 21
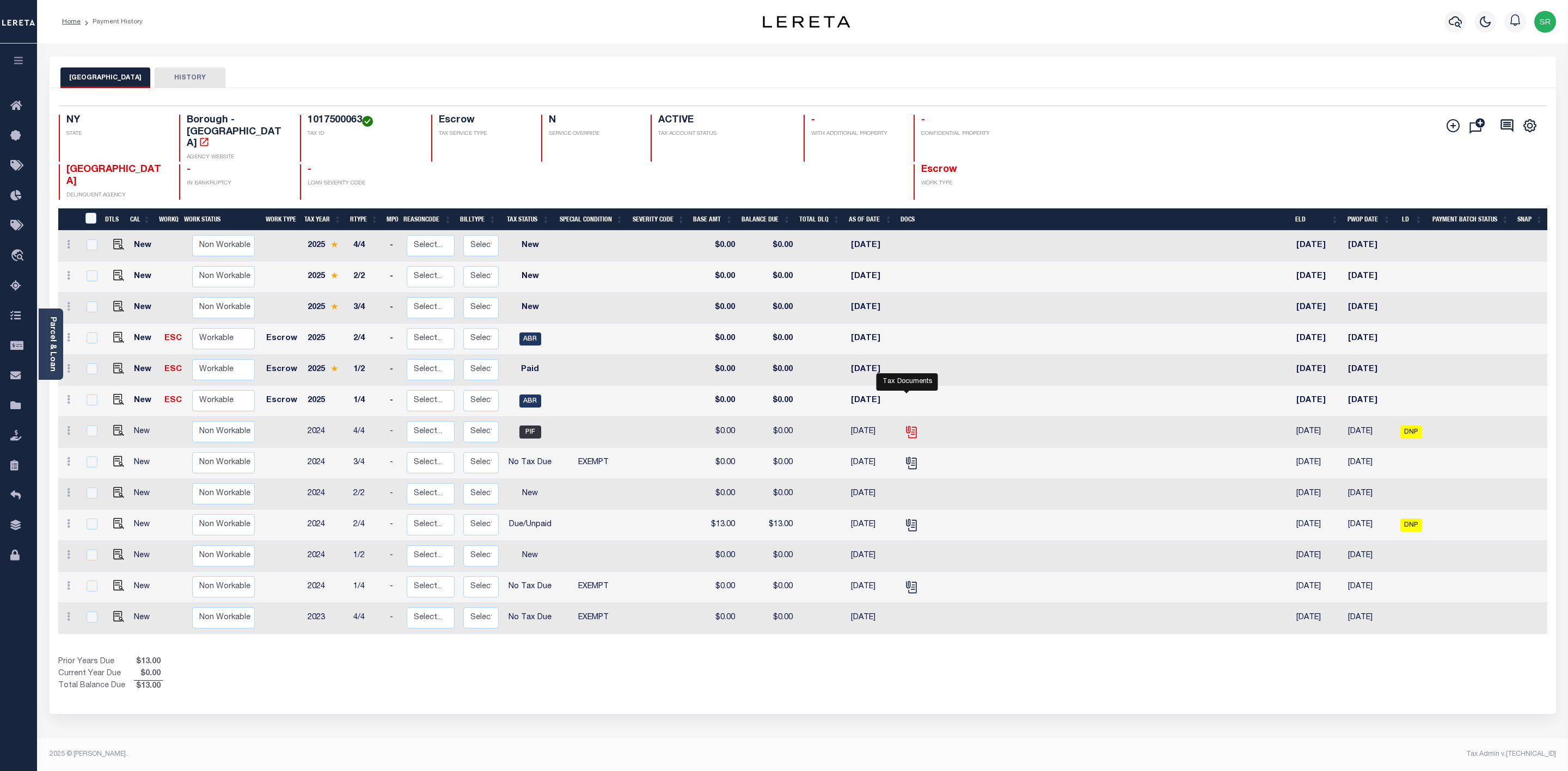
click at [911, 427] on icon "" at bounding box center [912, 432] width 8 height 11
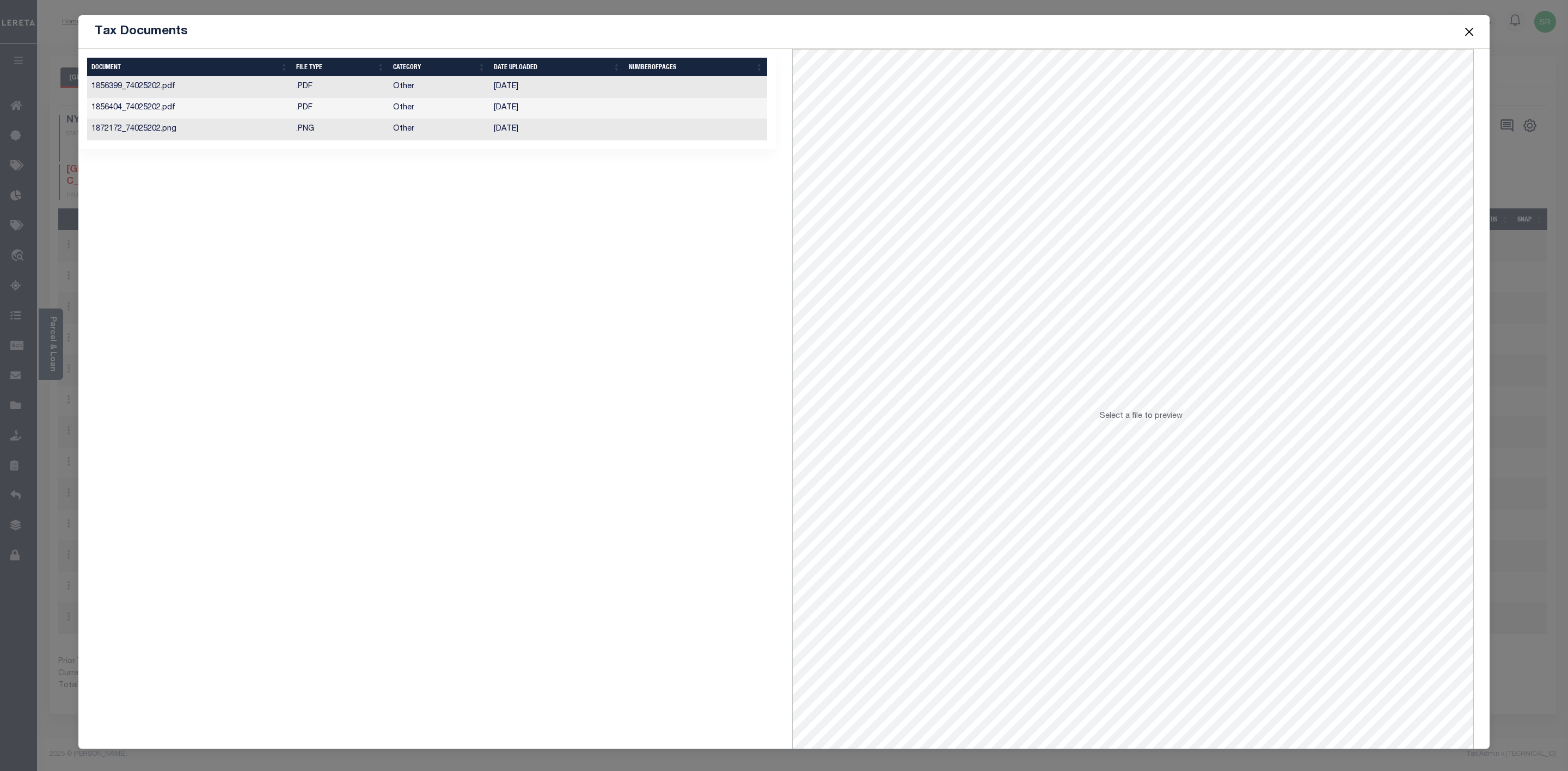
click at [267, 86] on td "1856399_74025202.pdf" at bounding box center [189, 87] width 205 height 21
click at [312, 105] on td ".PDF" at bounding box center [340, 108] width 97 height 21
click at [402, 132] on td "Other" at bounding box center [439, 130] width 101 height 21
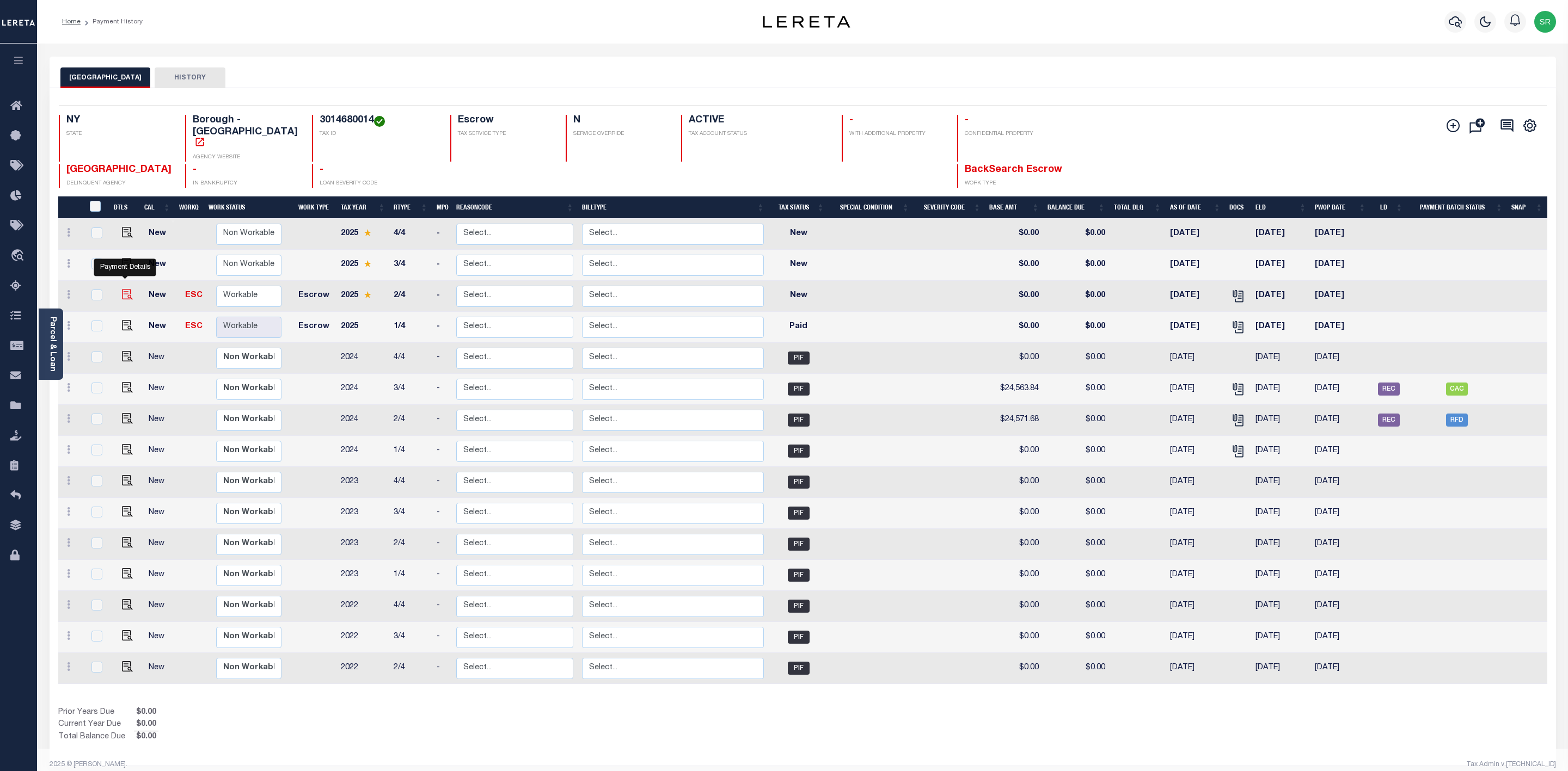
click at [123, 289] on img "" at bounding box center [128, 294] width 11 height 11
checkbox input "true"
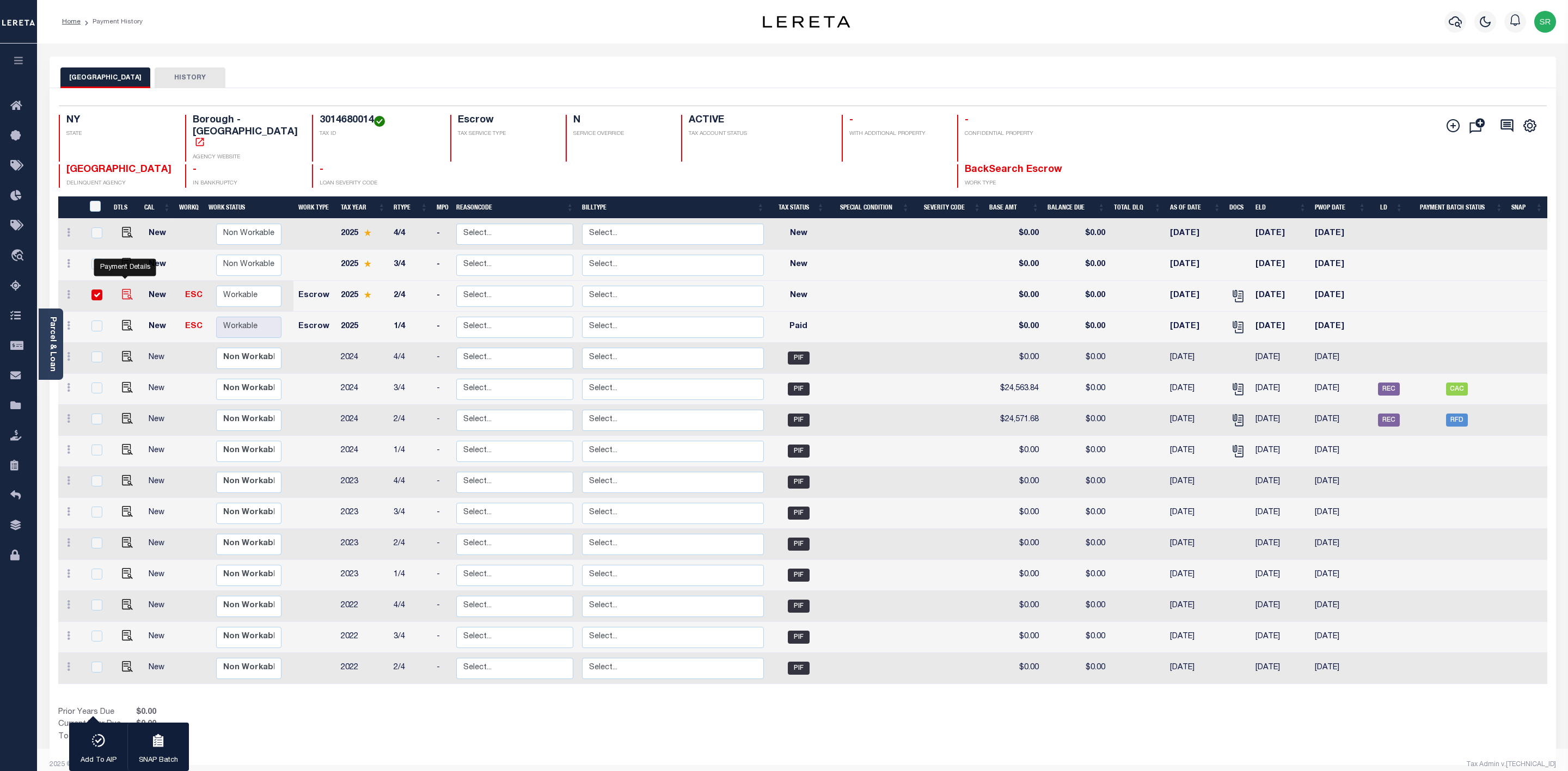
click at [123, 289] on img "" at bounding box center [128, 294] width 11 height 11
checkbox input "false"
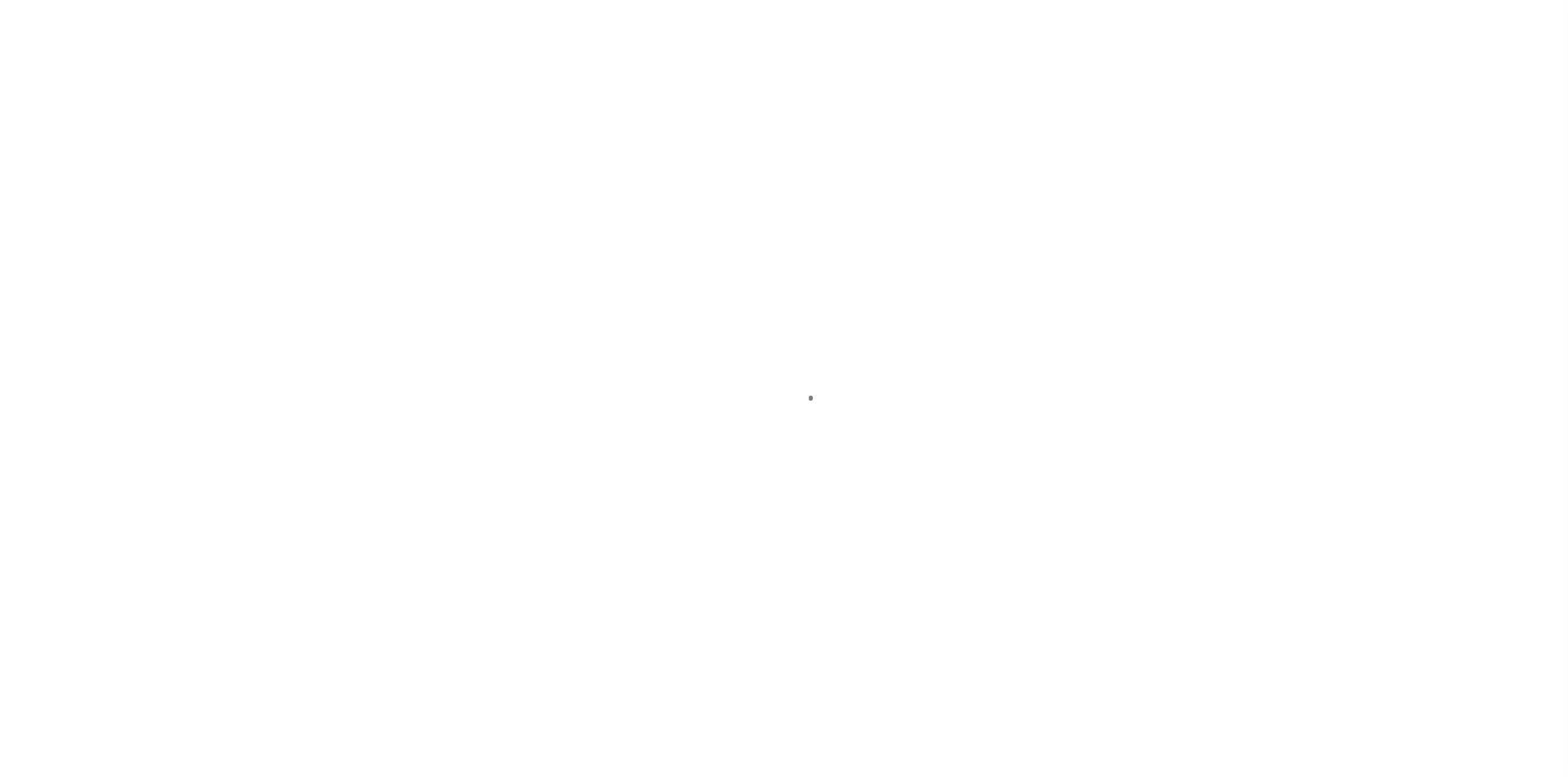
select select "NW2"
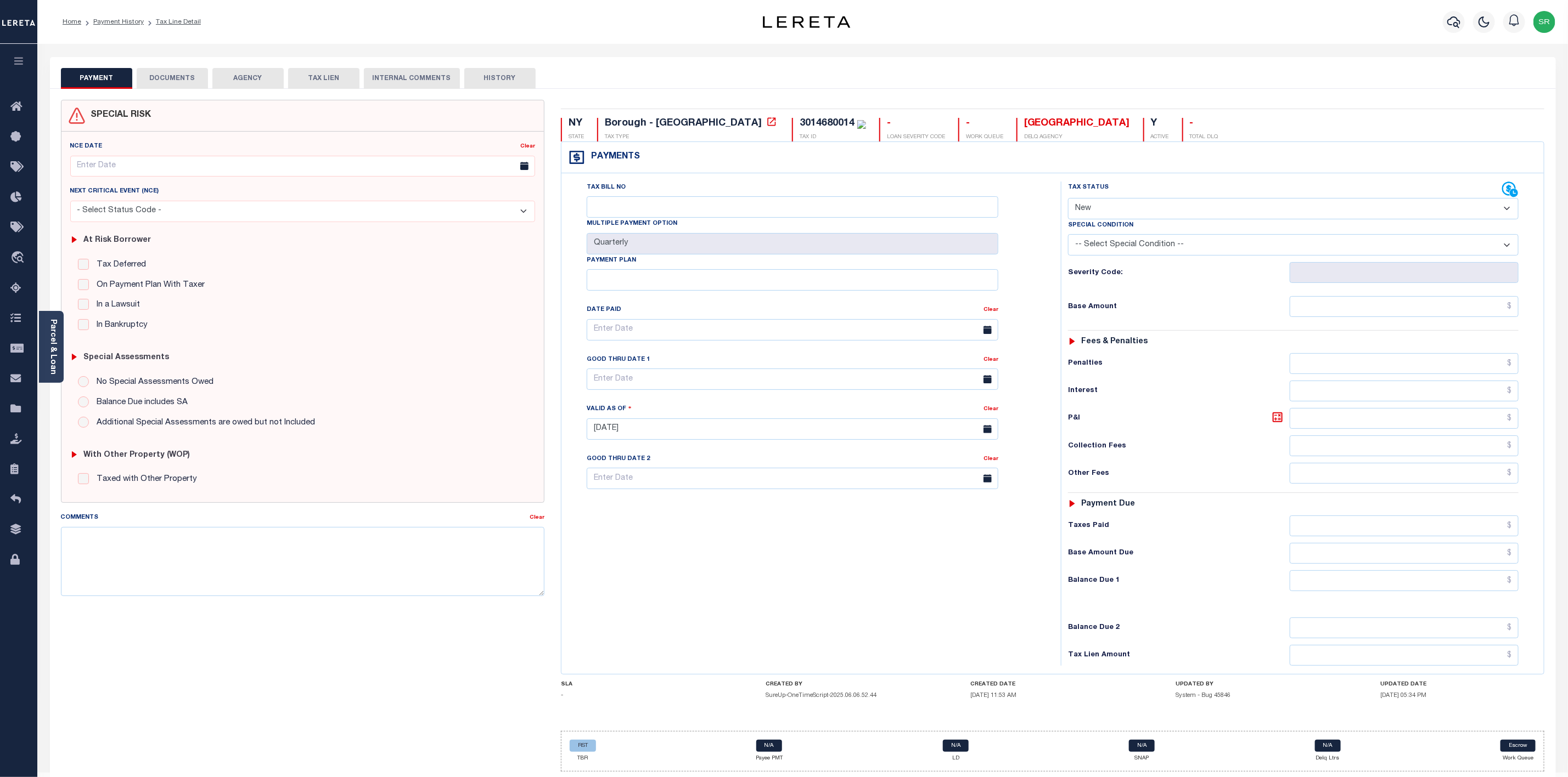
click at [154, 79] on button "DOCUMENTS" at bounding box center [172, 78] width 71 height 21
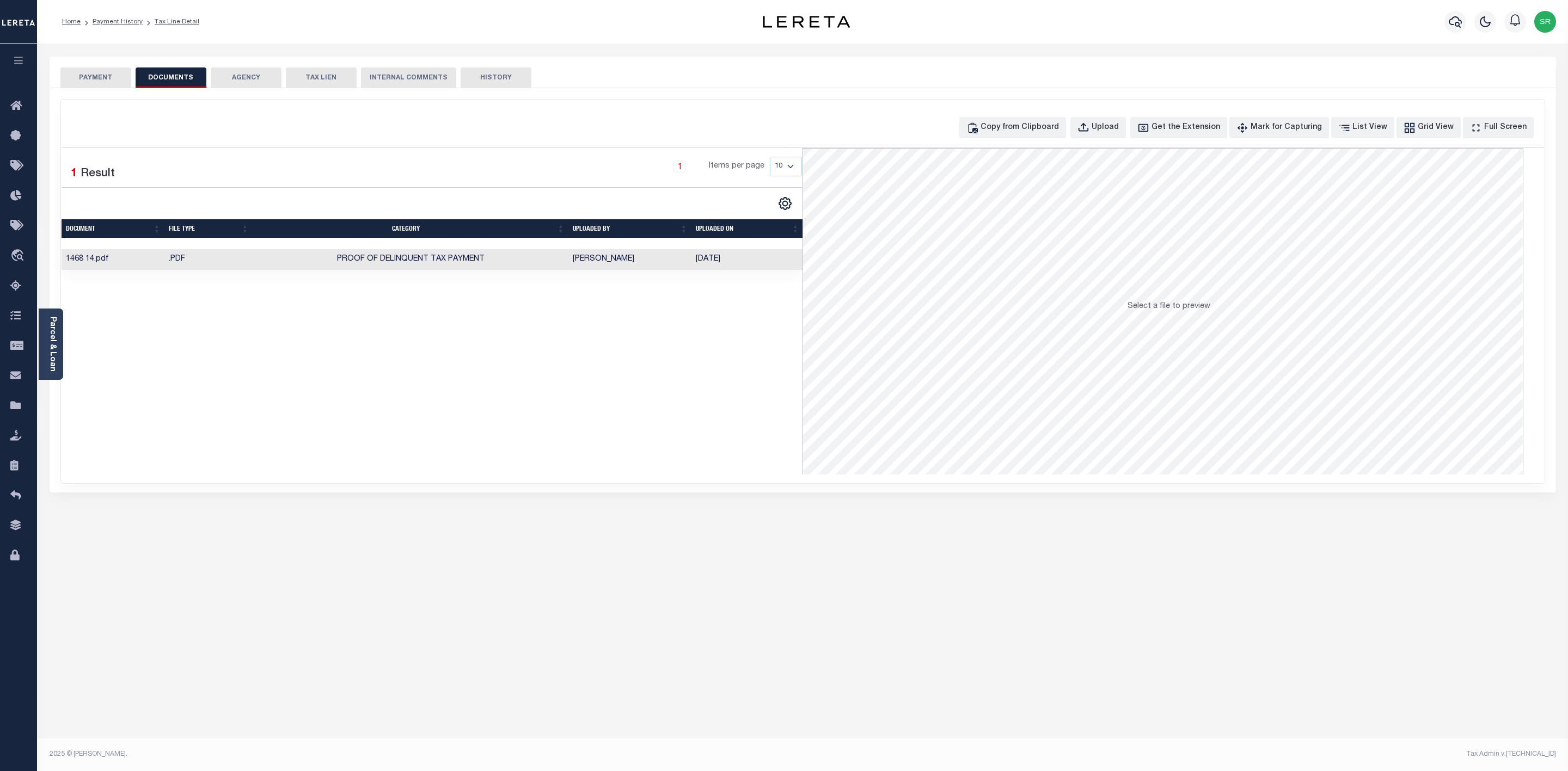
click at [104, 79] on button "PAYMENT" at bounding box center [95, 78] width 70 height 20
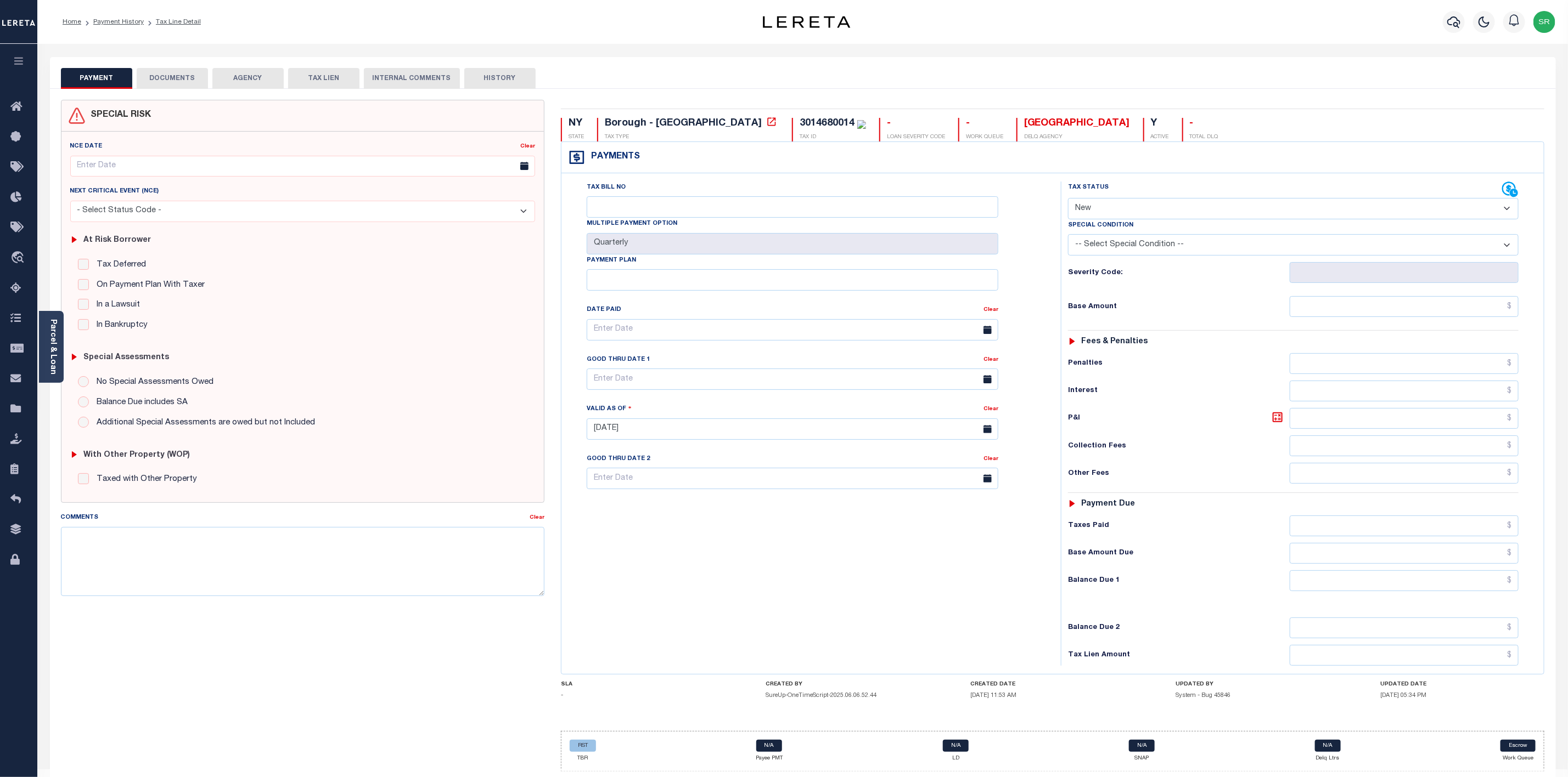
click at [105, 79] on button "PAYMENT" at bounding box center [96, 78] width 71 height 21
click at [107, 23] on link "Payment History" at bounding box center [119, 21] width 50 height 7
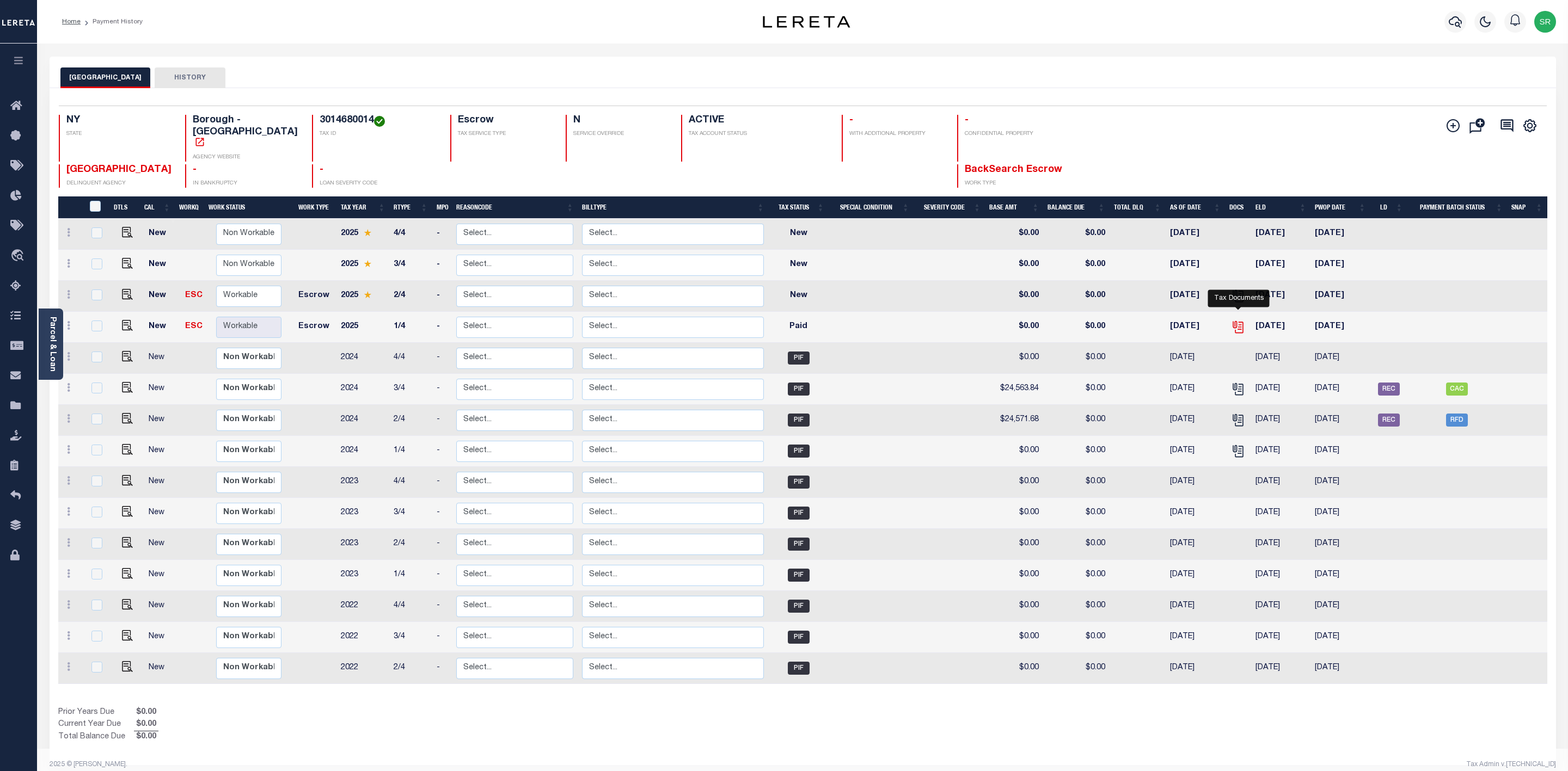
click at [1239, 321] on icon "" at bounding box center [1239, 327] width 8 height 11
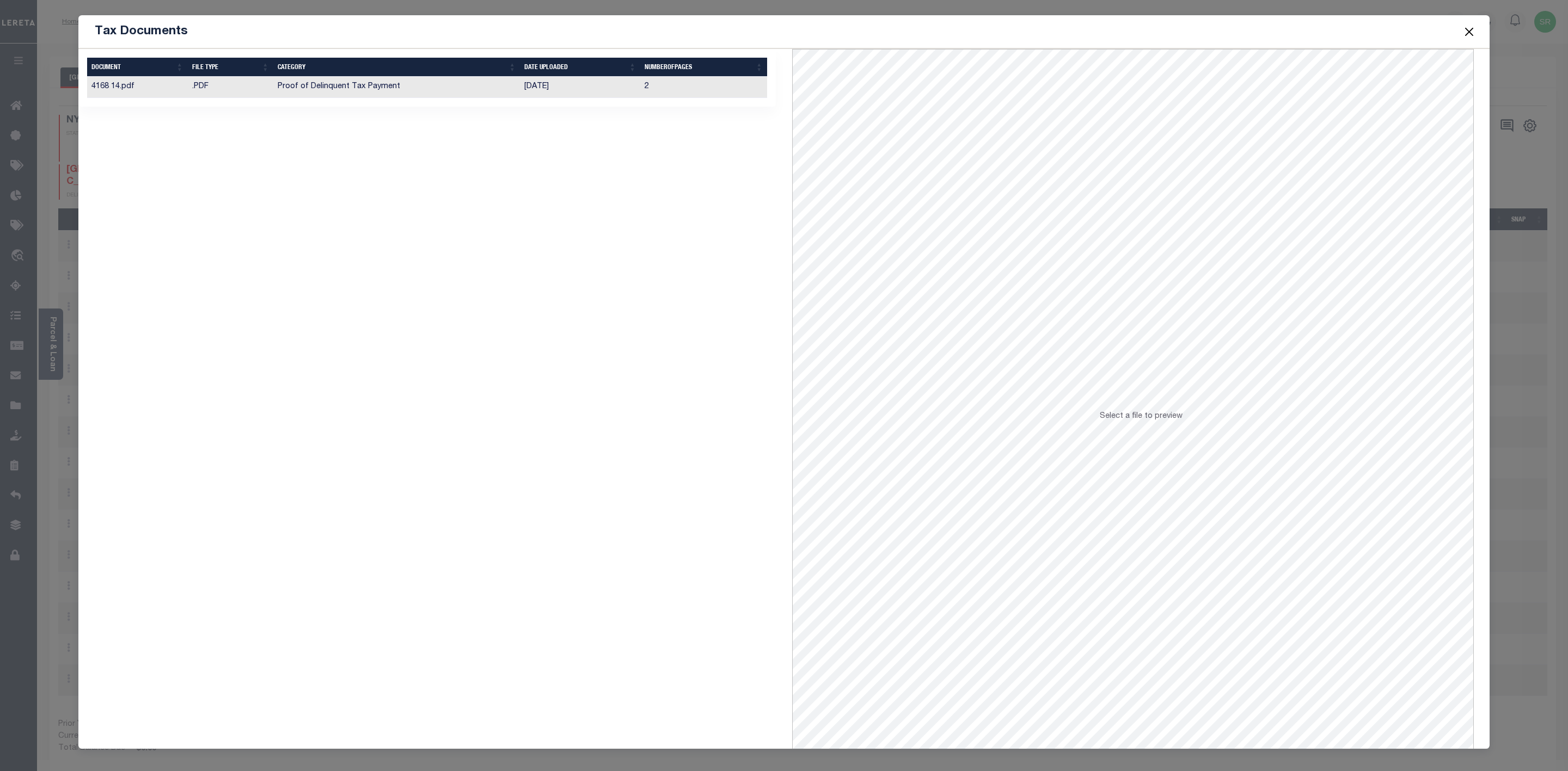
click at [354, 85] on td "Proof of Delinquent Tax Payment" at bounding box center [396, 87] width 246 height 21
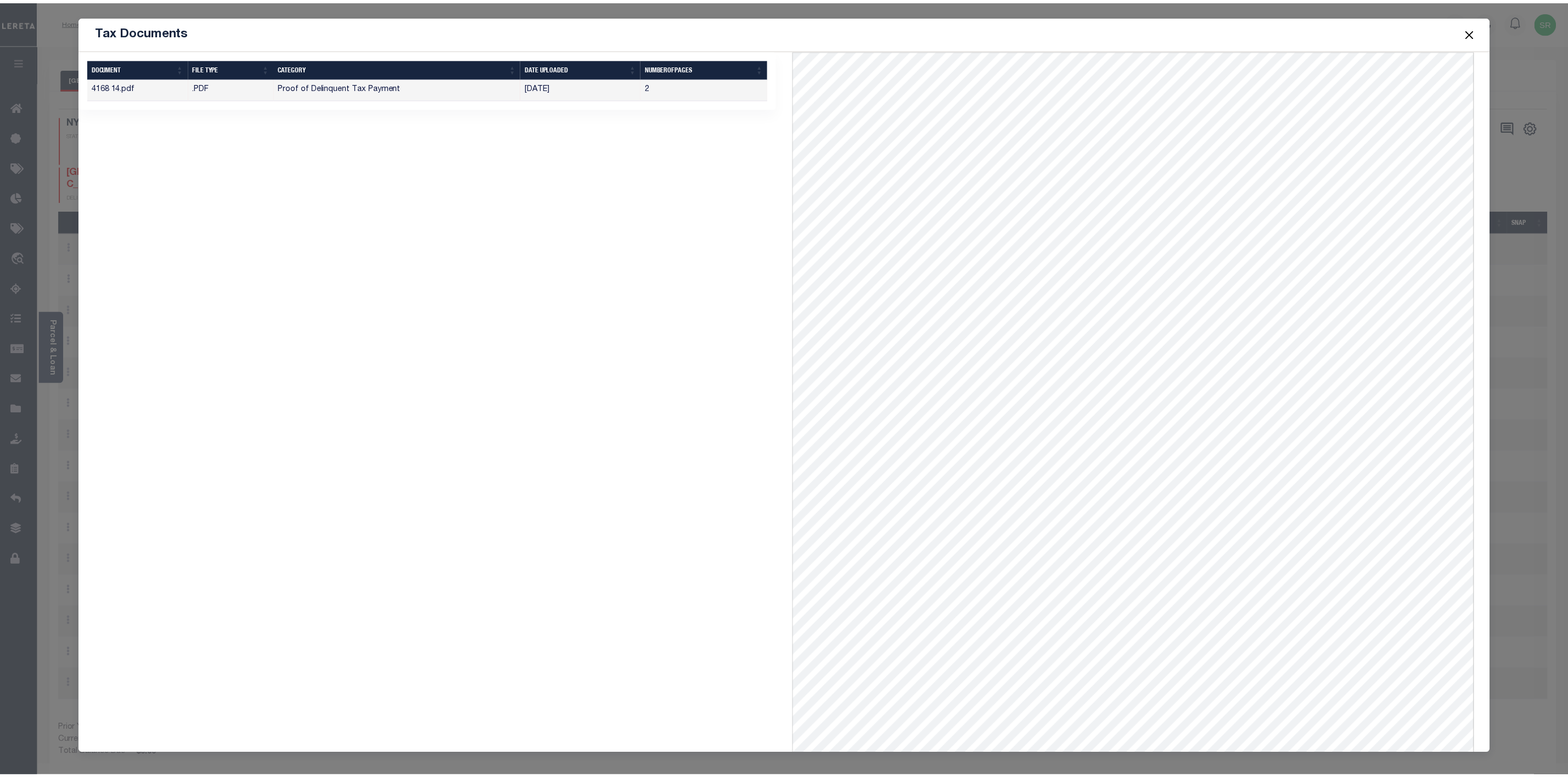
scroll to position [4, 0]
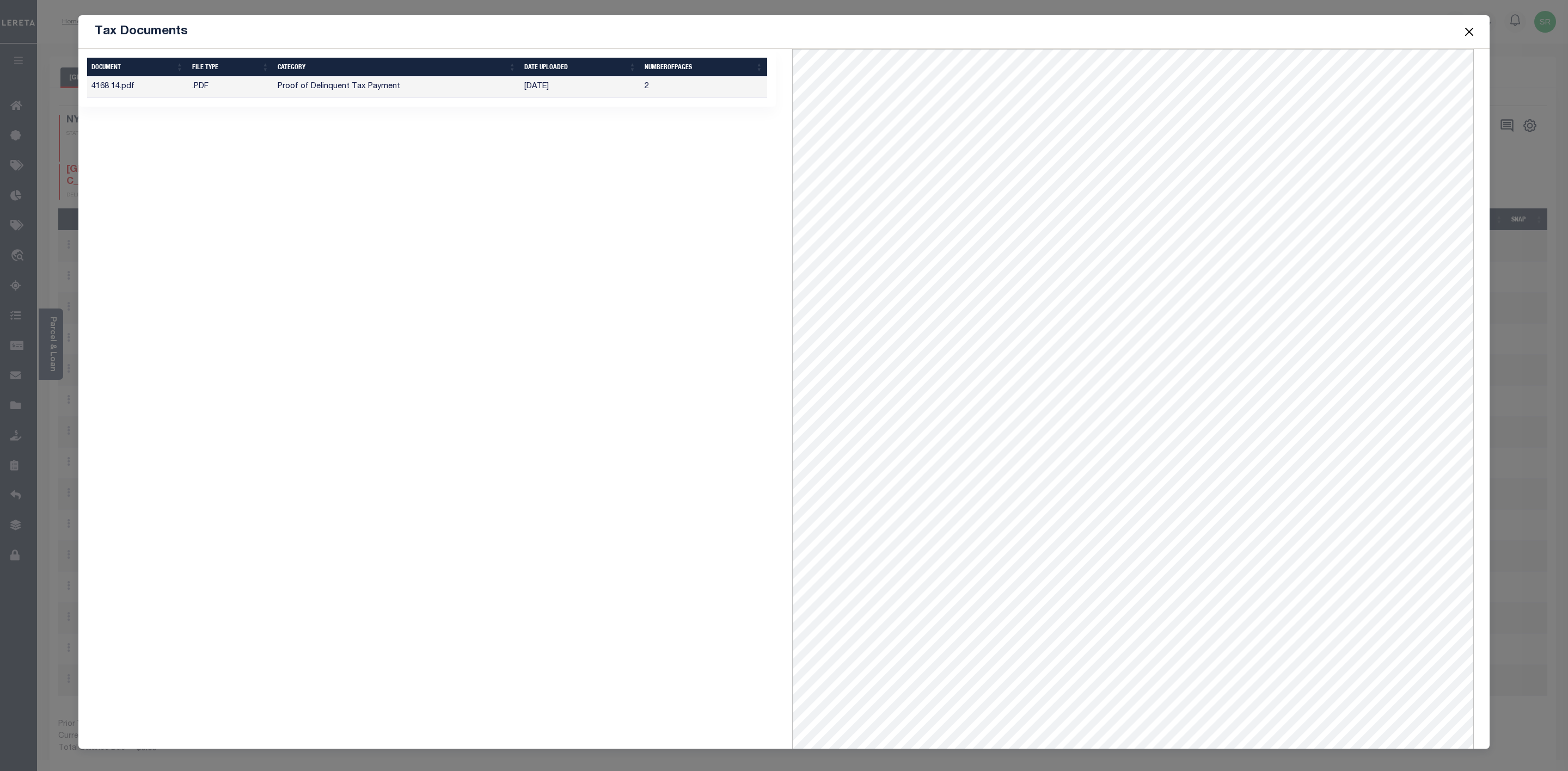
click at [1474, 31] on button "Close" at bounding box center [1469, 31] width 14 height 14
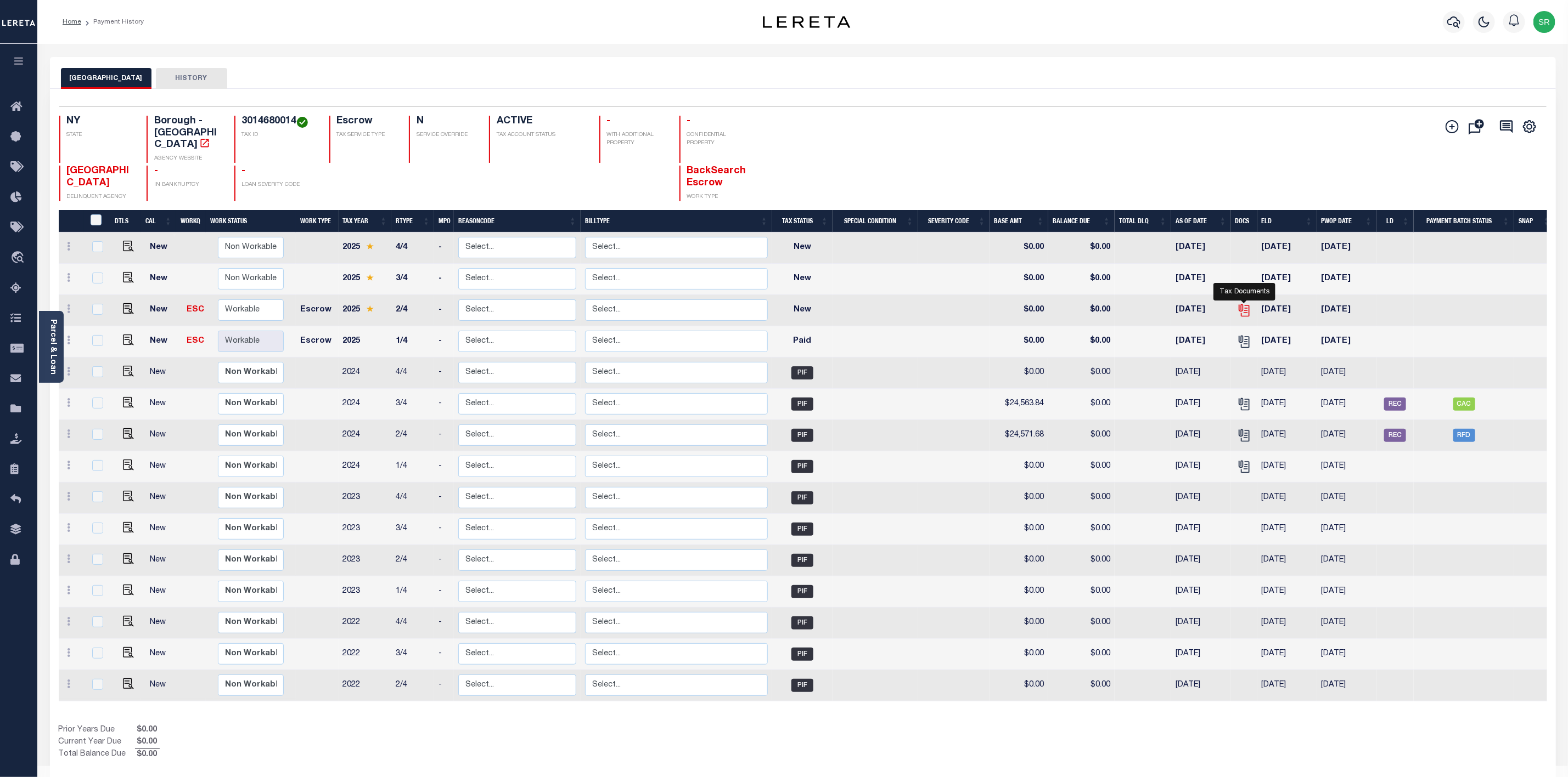
click at [1242, 303] on icon "" at bounding box center [1243, 310] width 14 height 14
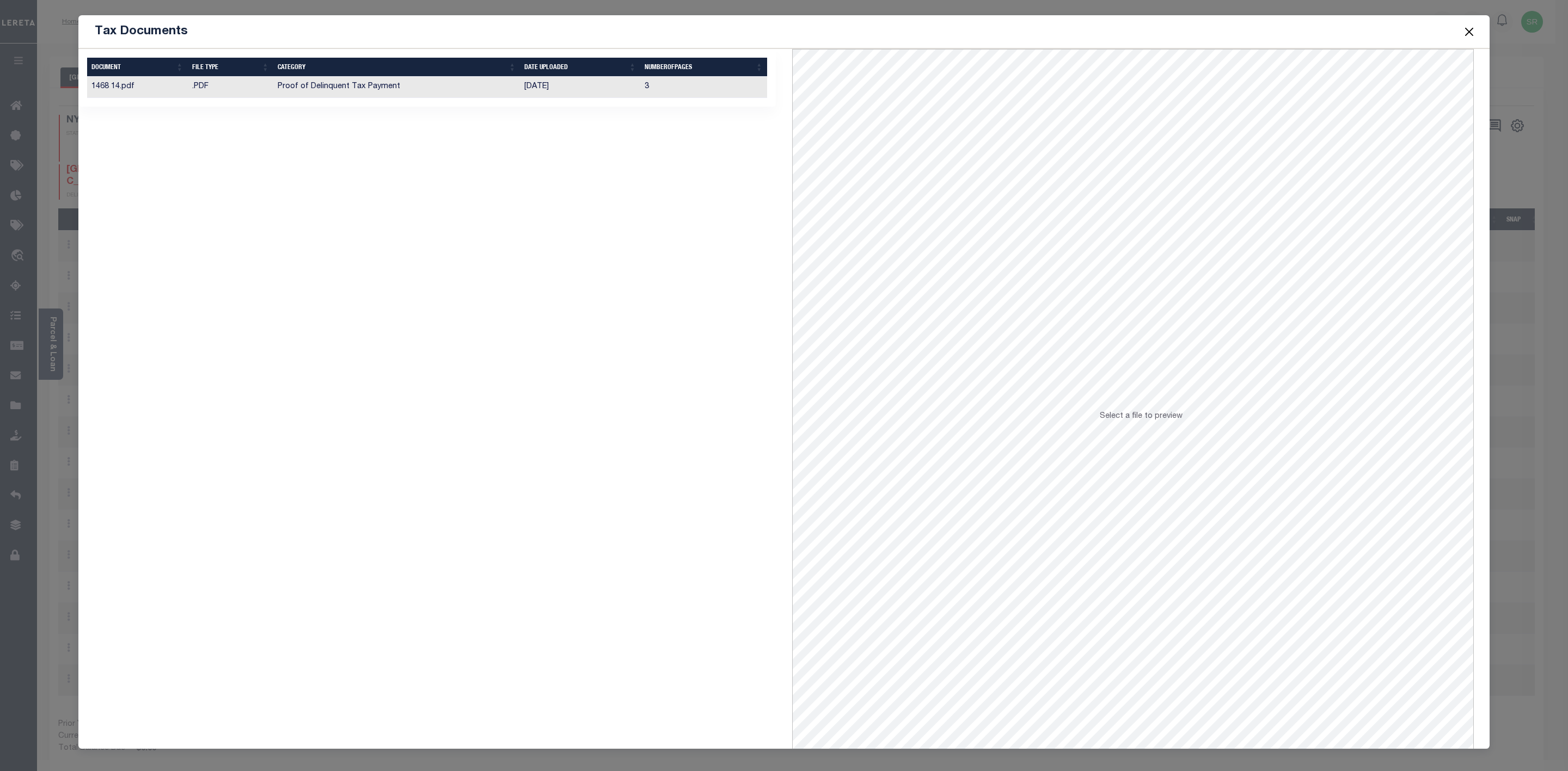
click at [346, 88] on td "Proof of Delinquent Tax Payment" at bounding box center [396, 87] width 246 height 21
click at [367, 87] on td "Proof of Delinquent Tax Payment" at bounding box center [396, 87] width 246 height 21
click at [1471, 26] on button "Close" at bounding box center [1469, 31] width 14 height 14
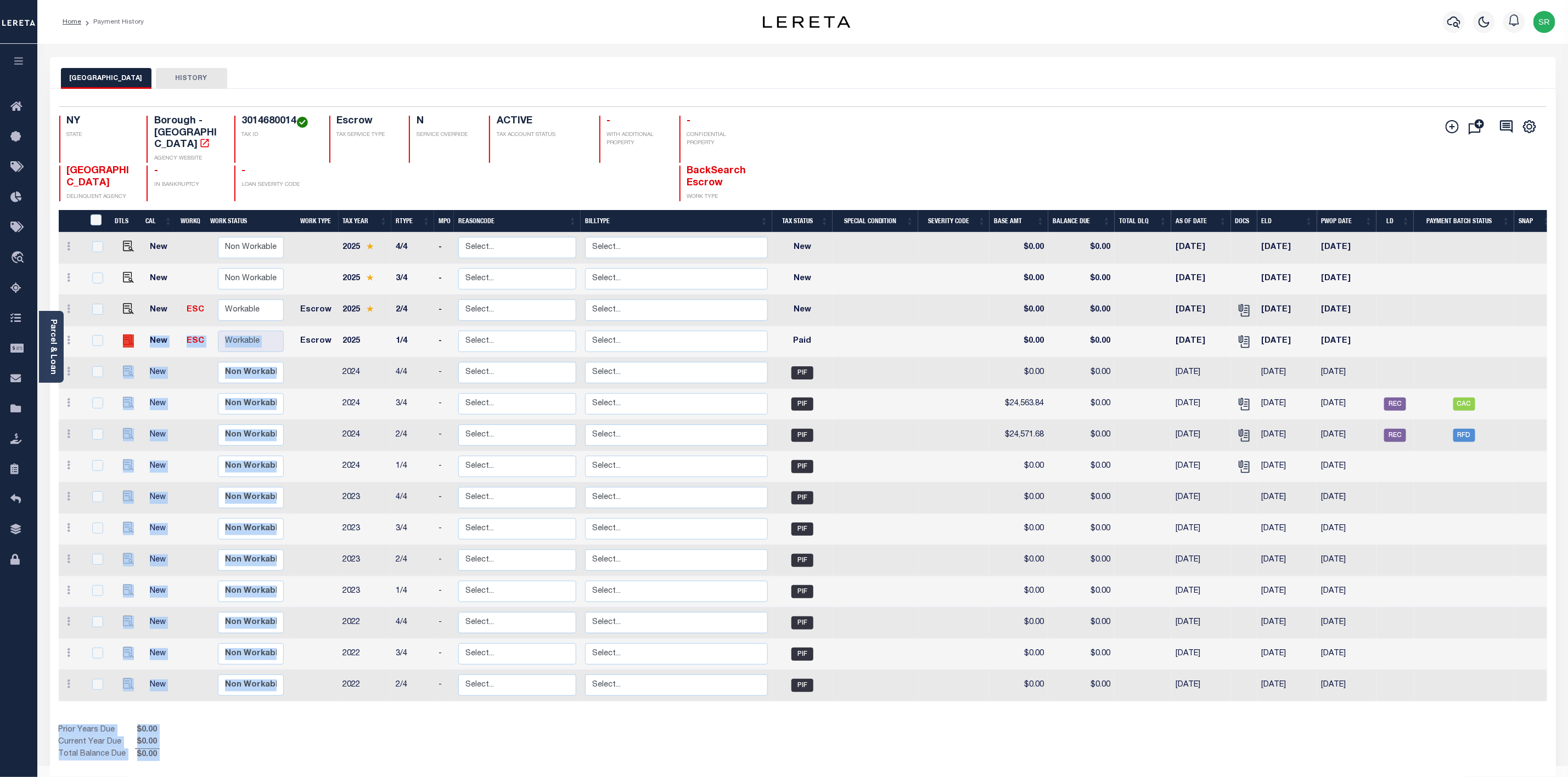
click at [125, 335] on img "" at bounding box center [129, 340] width 11 height 11
checkbox input "true"
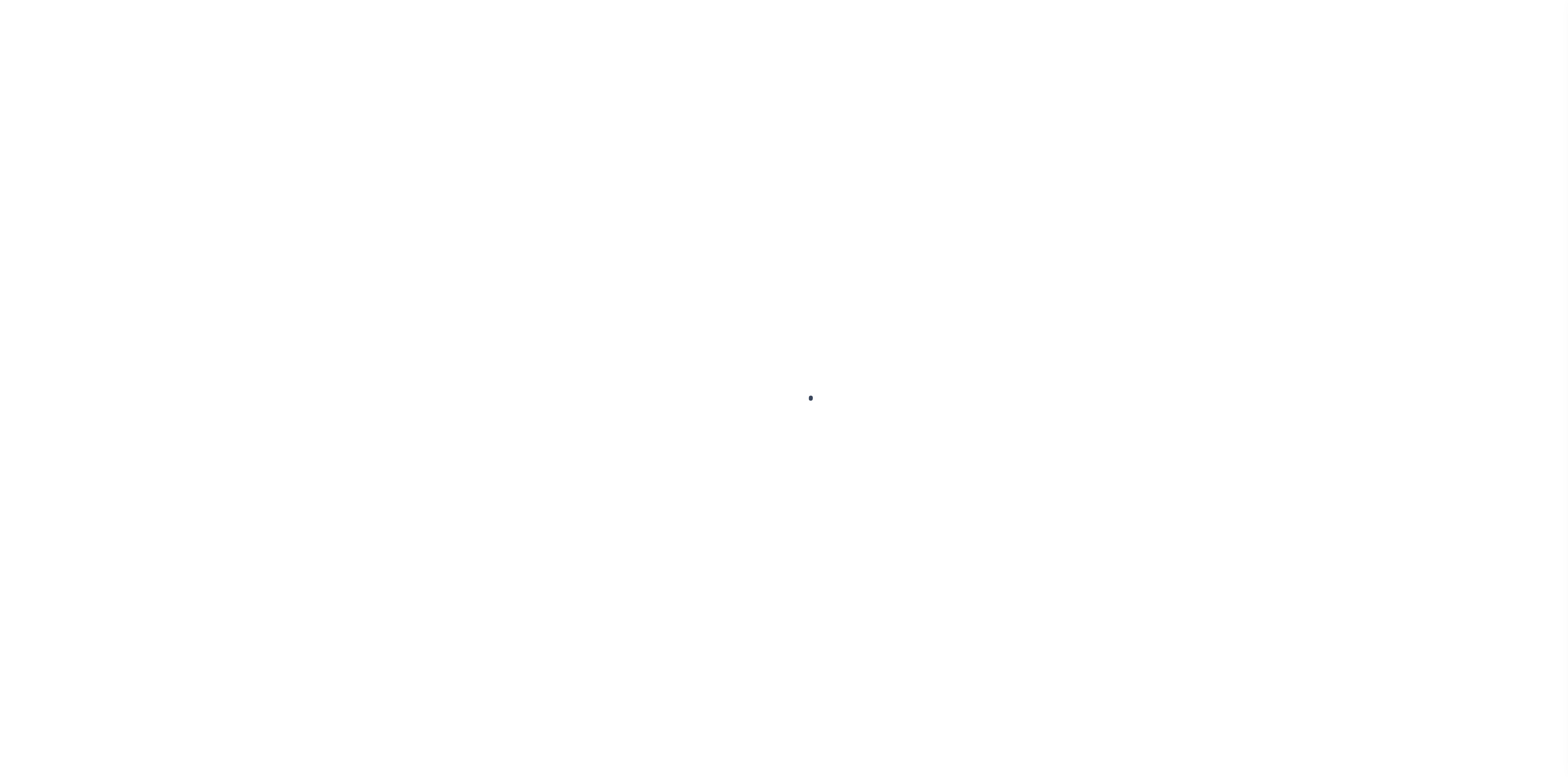
select select "PYD"
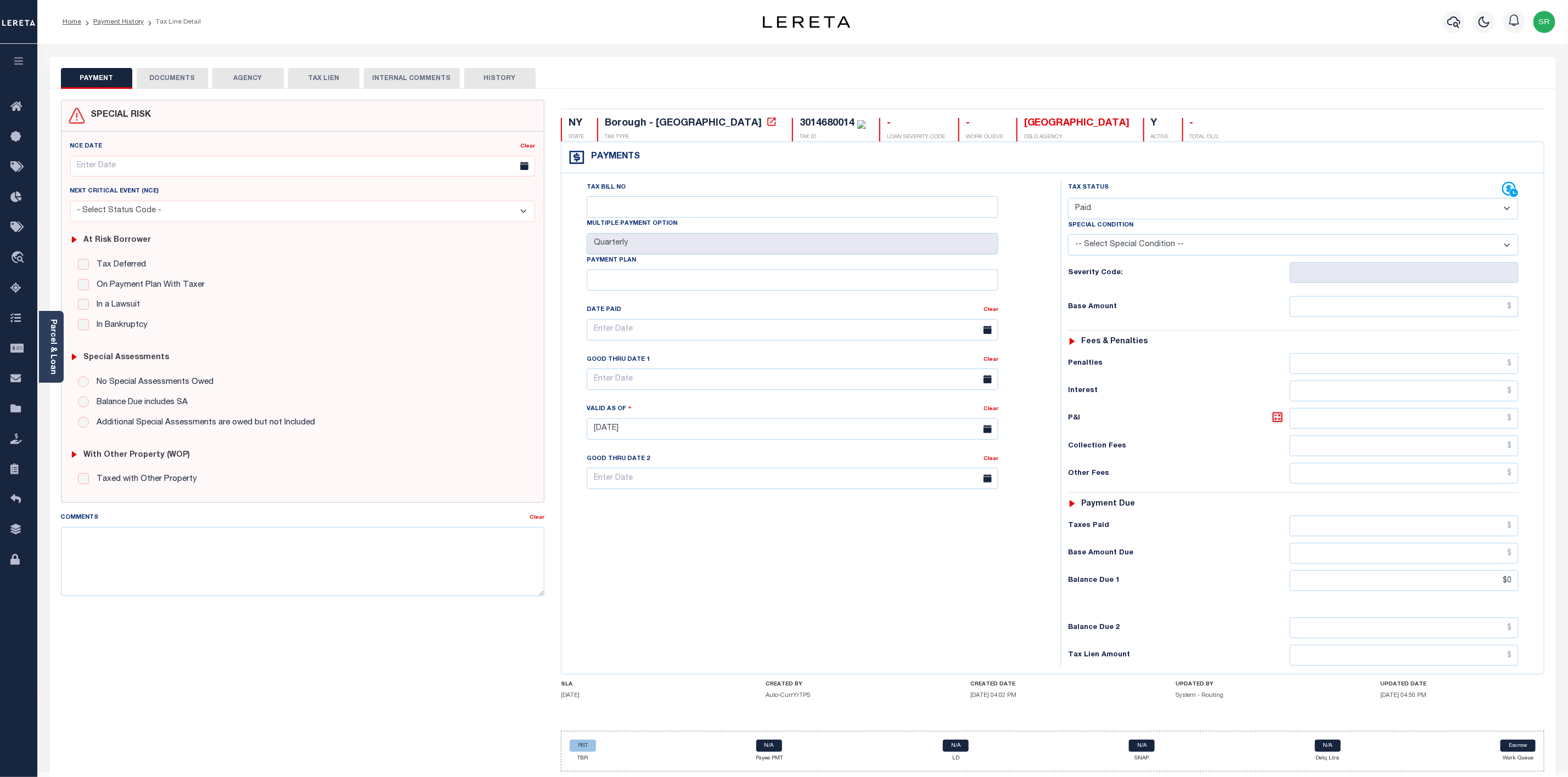
click at [1130, 207] on select "- Select Status Code - Open Due/Unpaid Paid Incomplete No Tax Due Internal Refu…" at bounding box center [1293, 208] width 451 height 21
click at [1068, 199] on select "- Select Status Code - Open Due/Unpaid Paid Incomplete No Tax Due Internal Refu…" at bounding box center [1293, 208] width 451 height 21
click at [187, 75] on button "DOCUMENTS" at bounding box center [172, 78] width 71 height 21
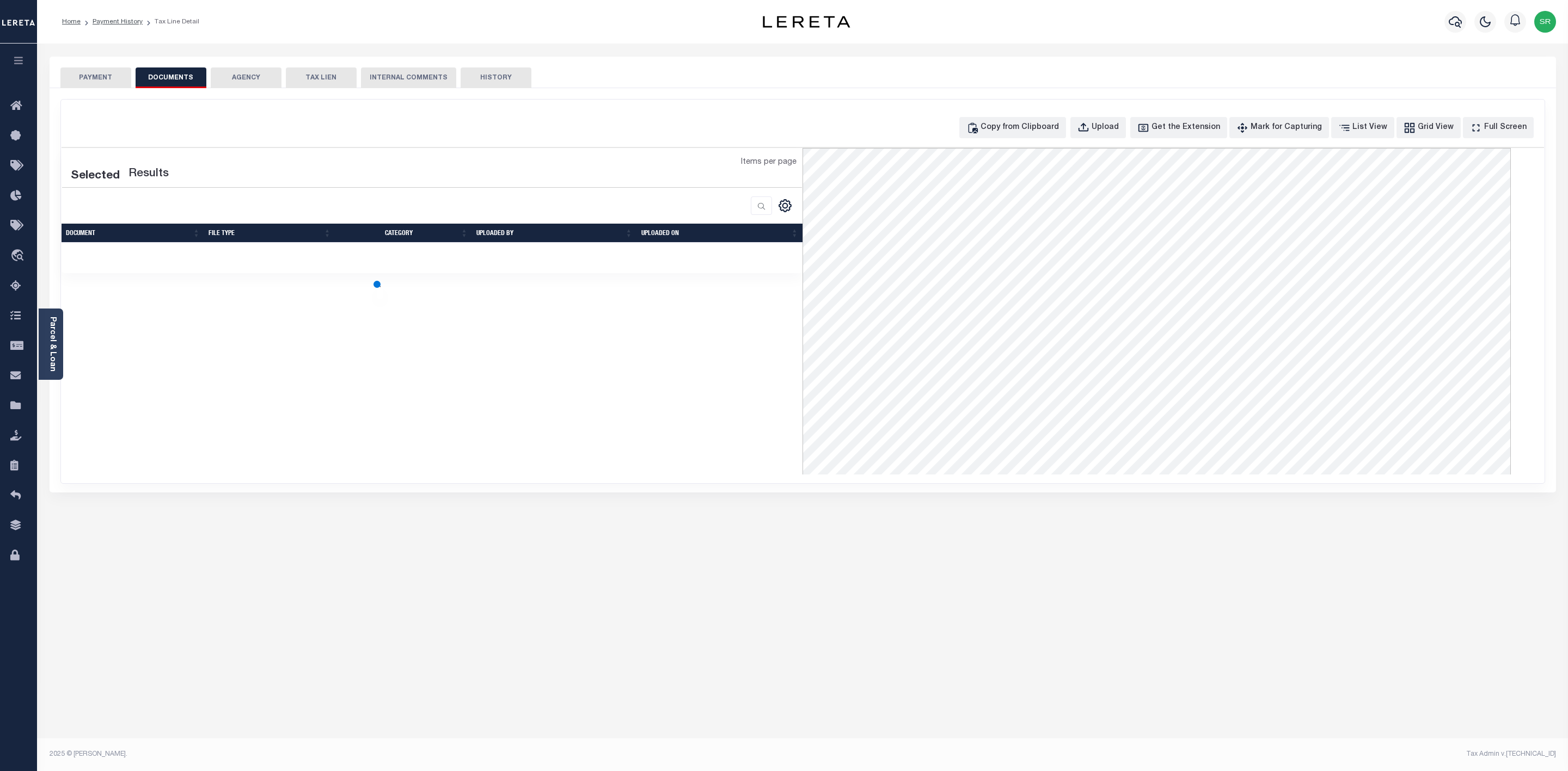
click at [185, 74] on button "DOCUMENTS" at bounding box center [170, 78] width 70 height 20
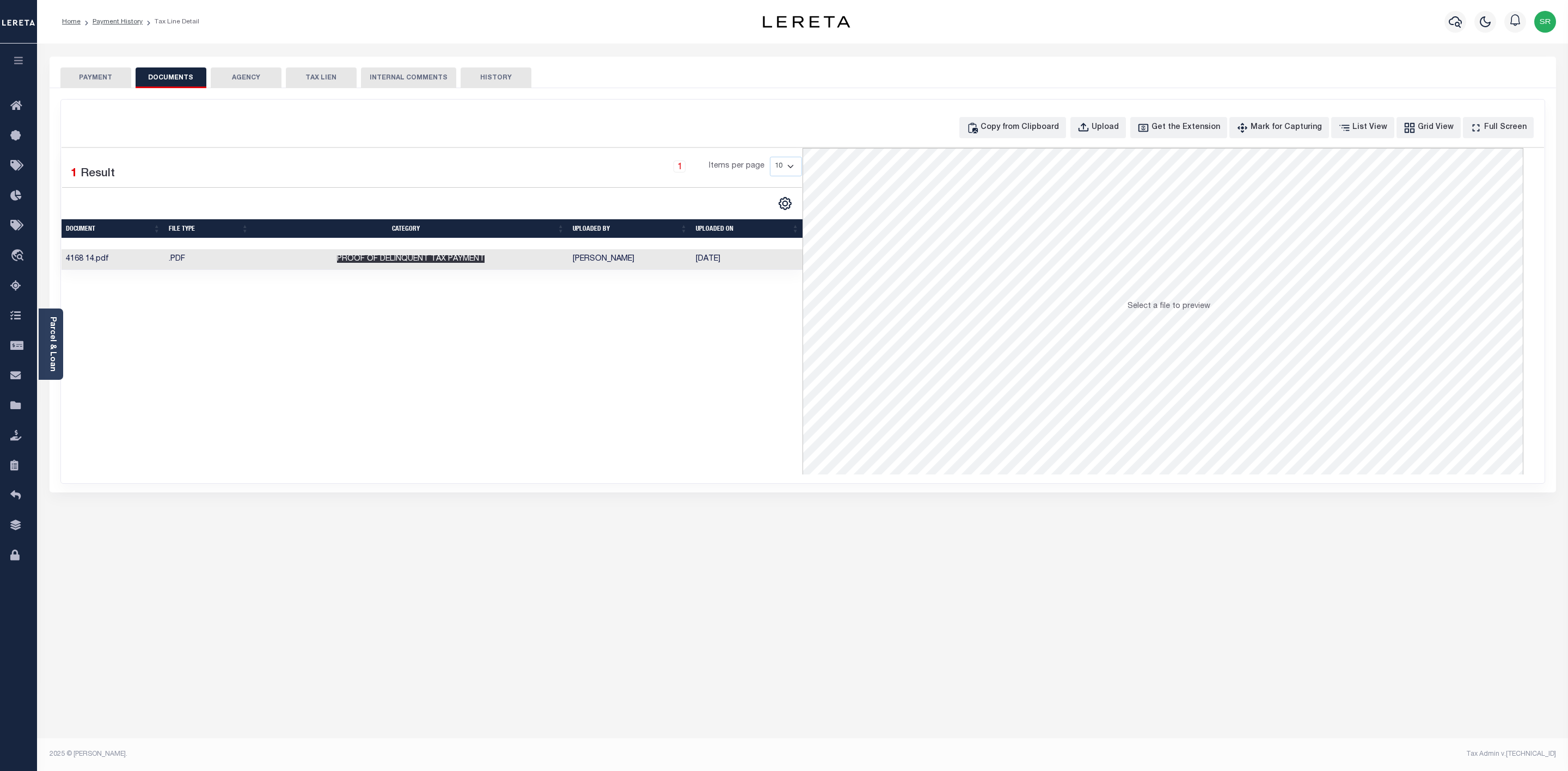
click at [448, 263] on span "Proof of Delinquent Tax Payment" at bounding box center [410, 259] width 147 height 7
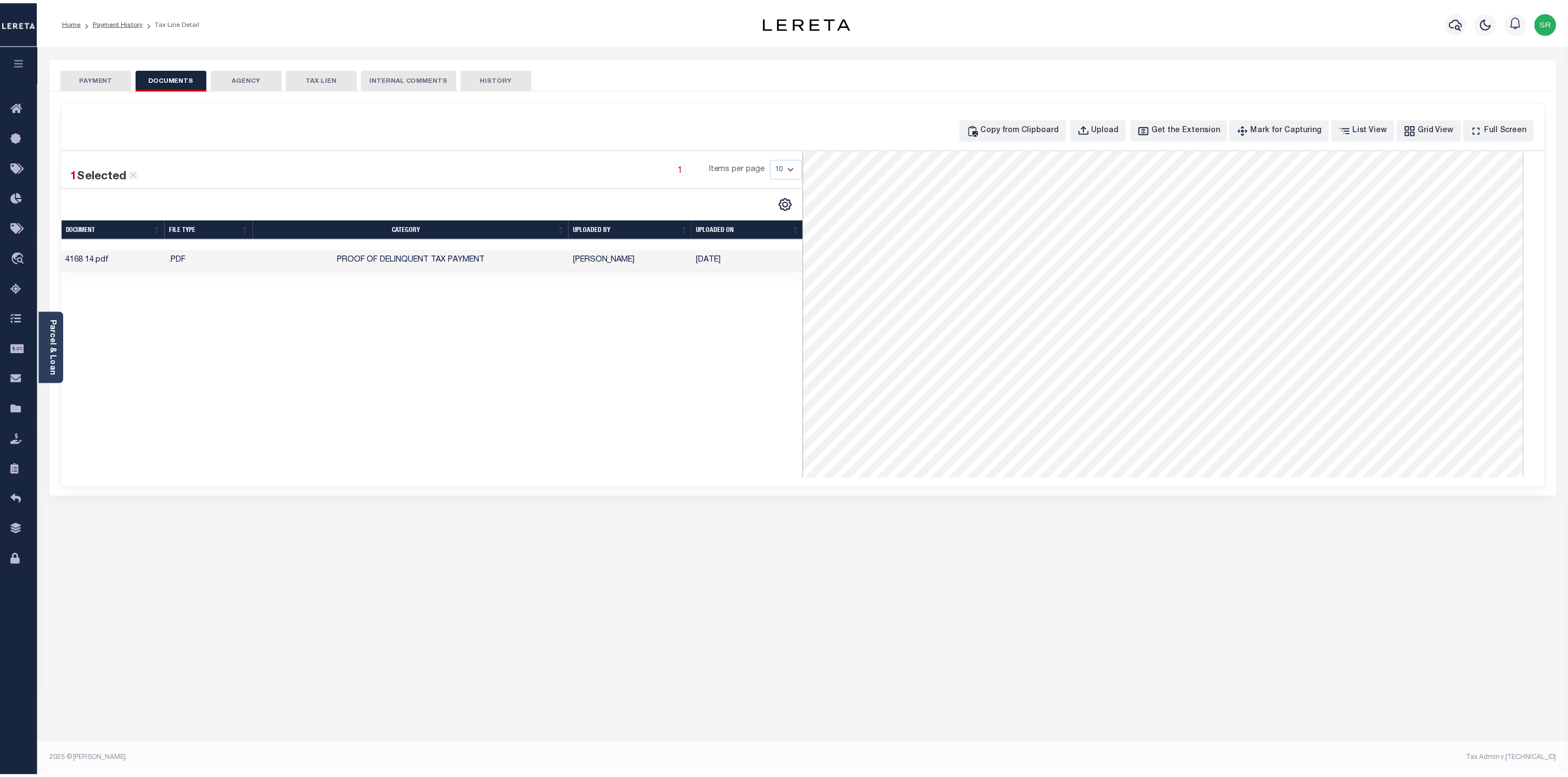
scroll to position [424, 0]
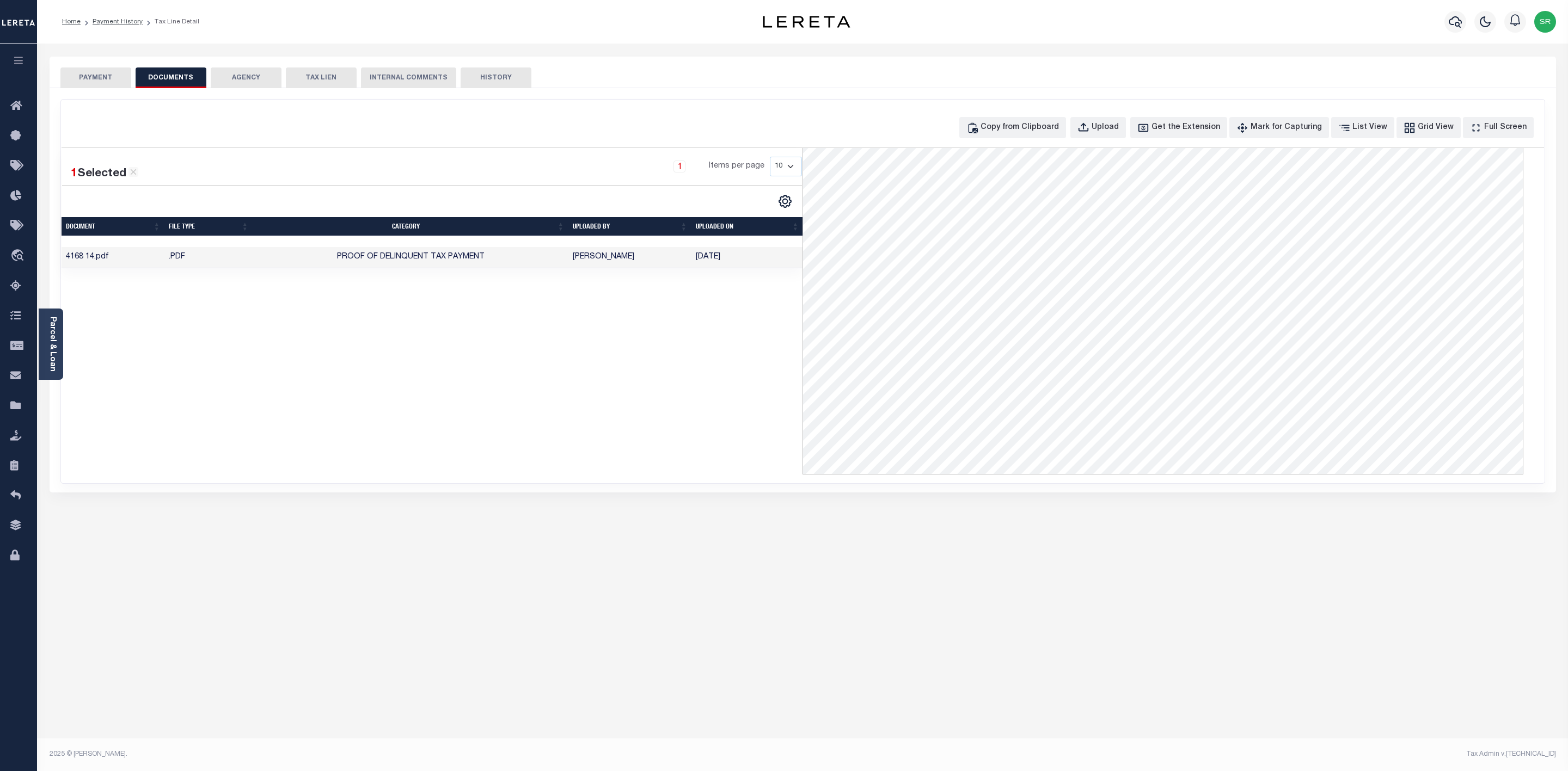
click at [97, 77] on button "PAYMENT" at bounding box center [95, 78] width 70 height 20
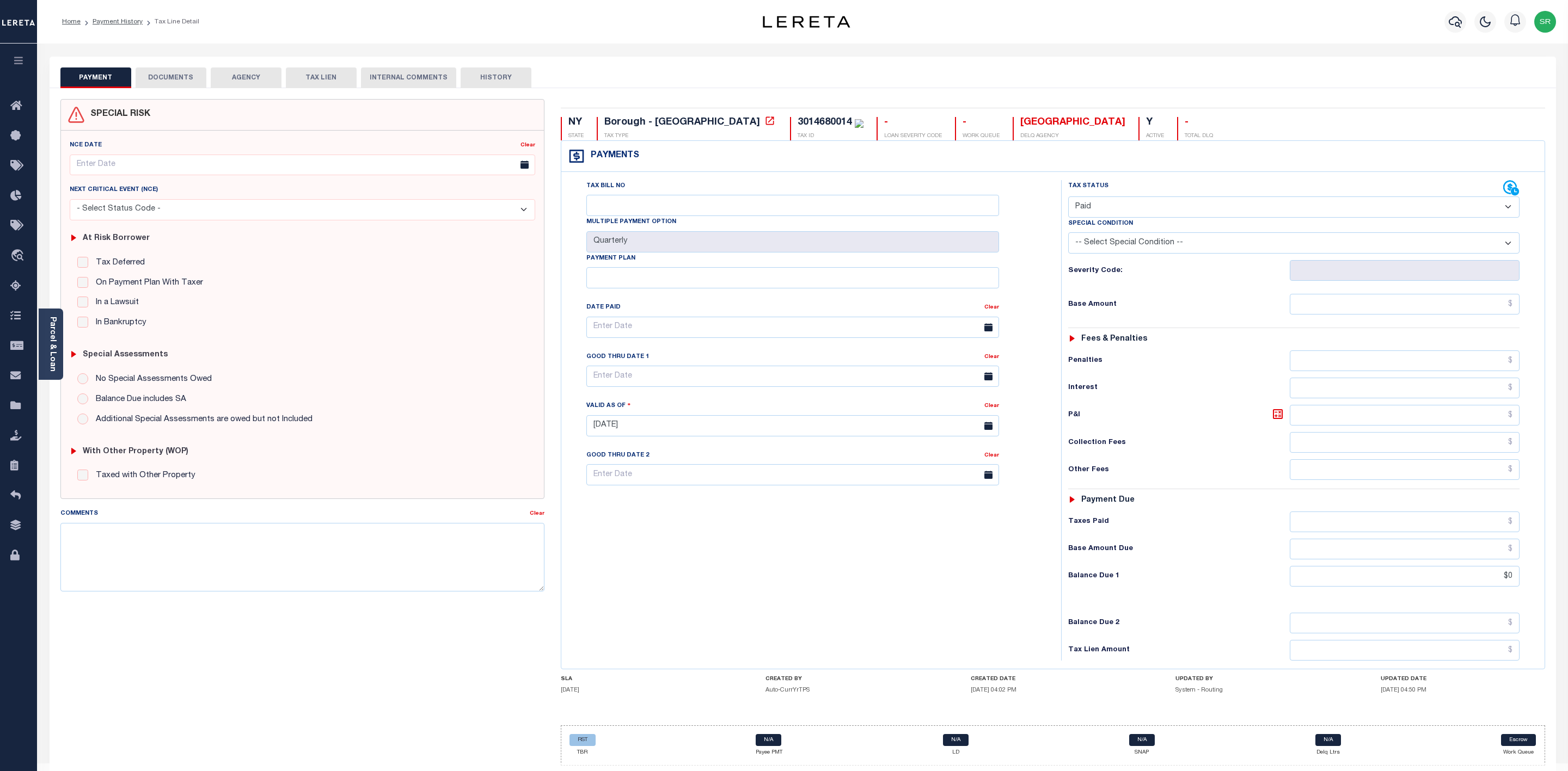
click at [97, 77] on button "PAYMENT" at bounding box center [95, 78] width 70 height 20
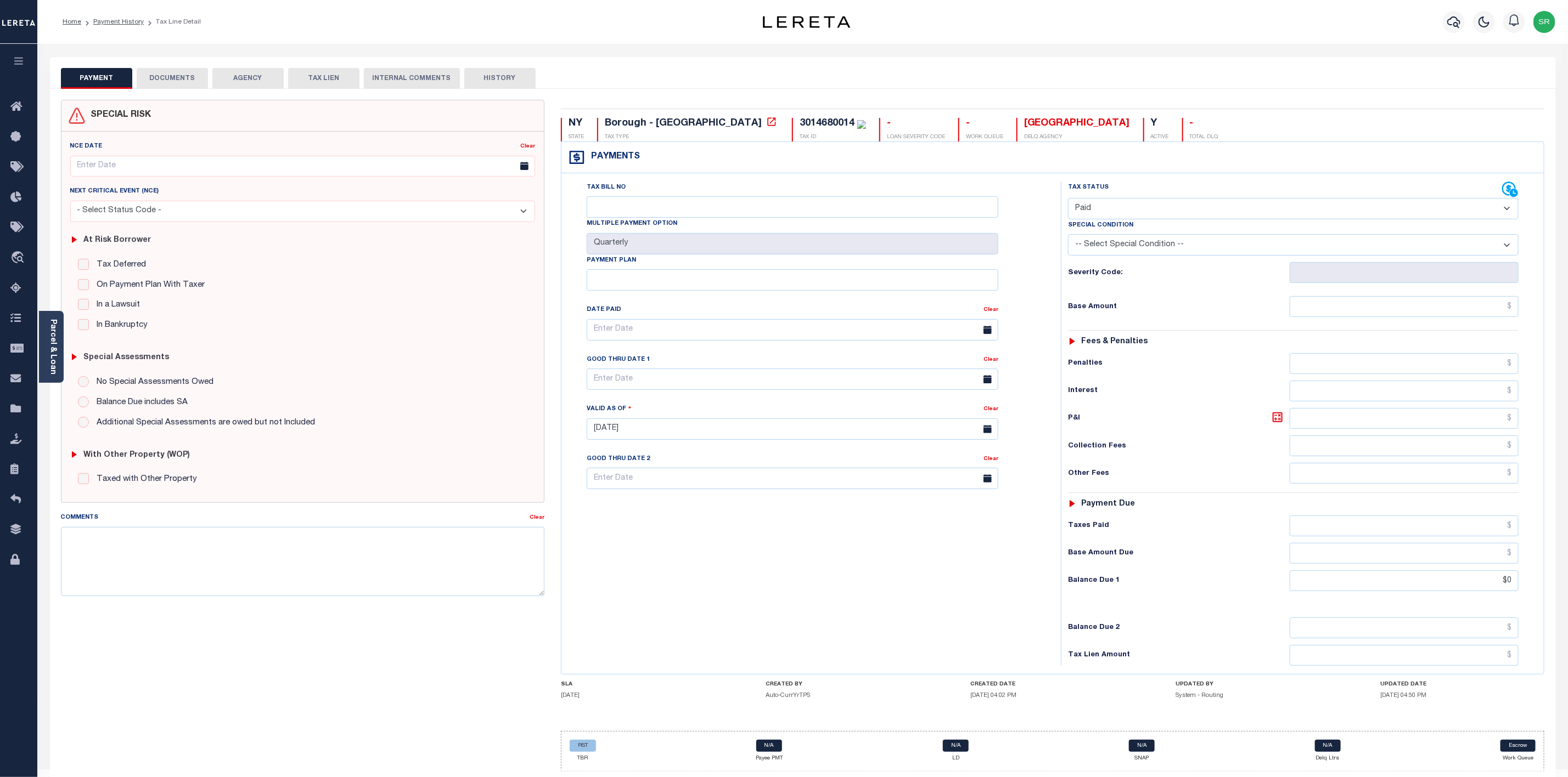
click at [98, 77] on button "PAYMENT" at bounding box center [96, 78] width 71 height 21
click at [1350, 312] on input "text" at bounding box center [1404, 307] width 229 height 21
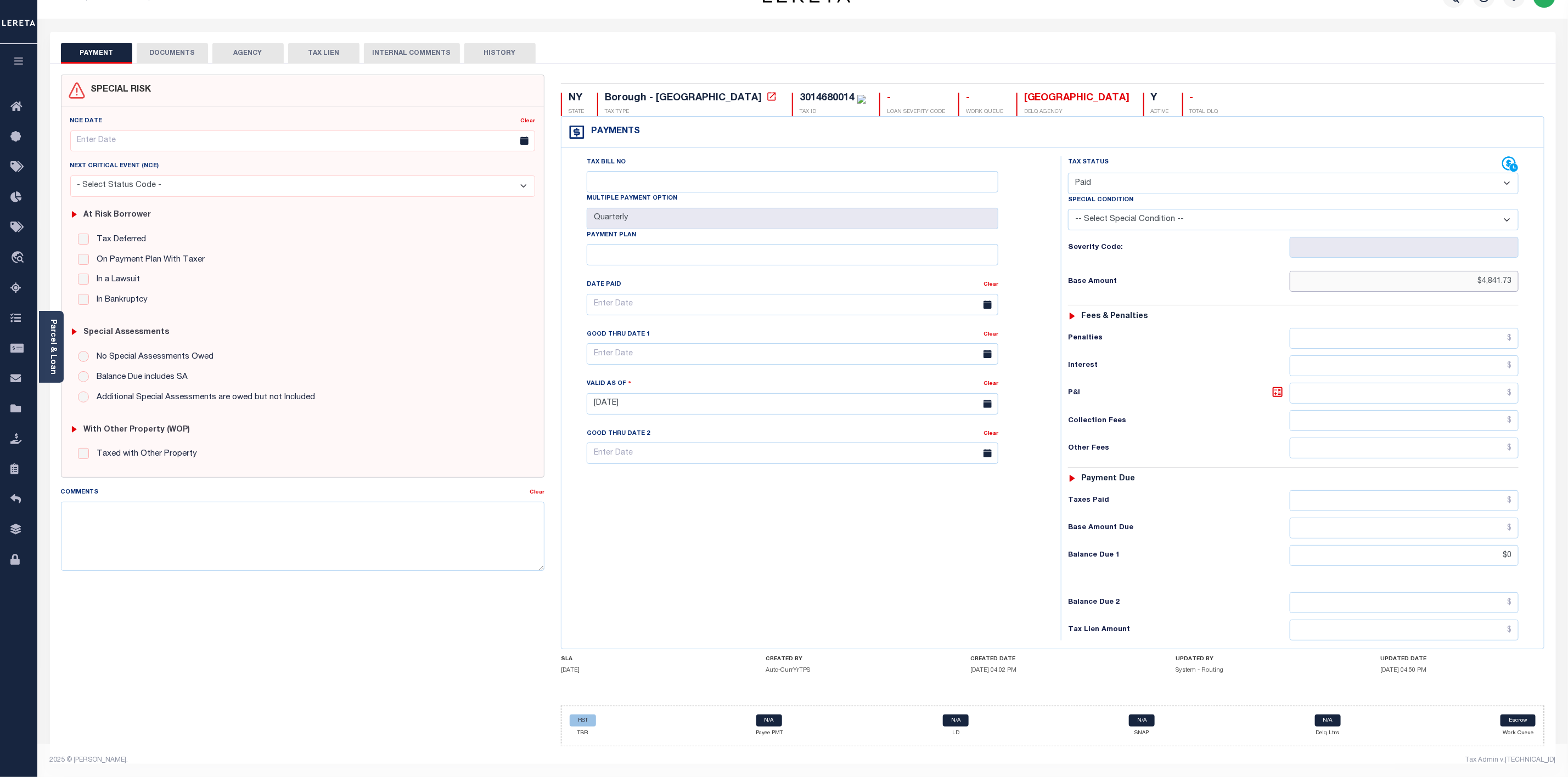
type input "$4,841.73"
type input "[DATE]"
click at [1487, 559] on input "$0" at bounding box center [1404, 555] width 229 height 21
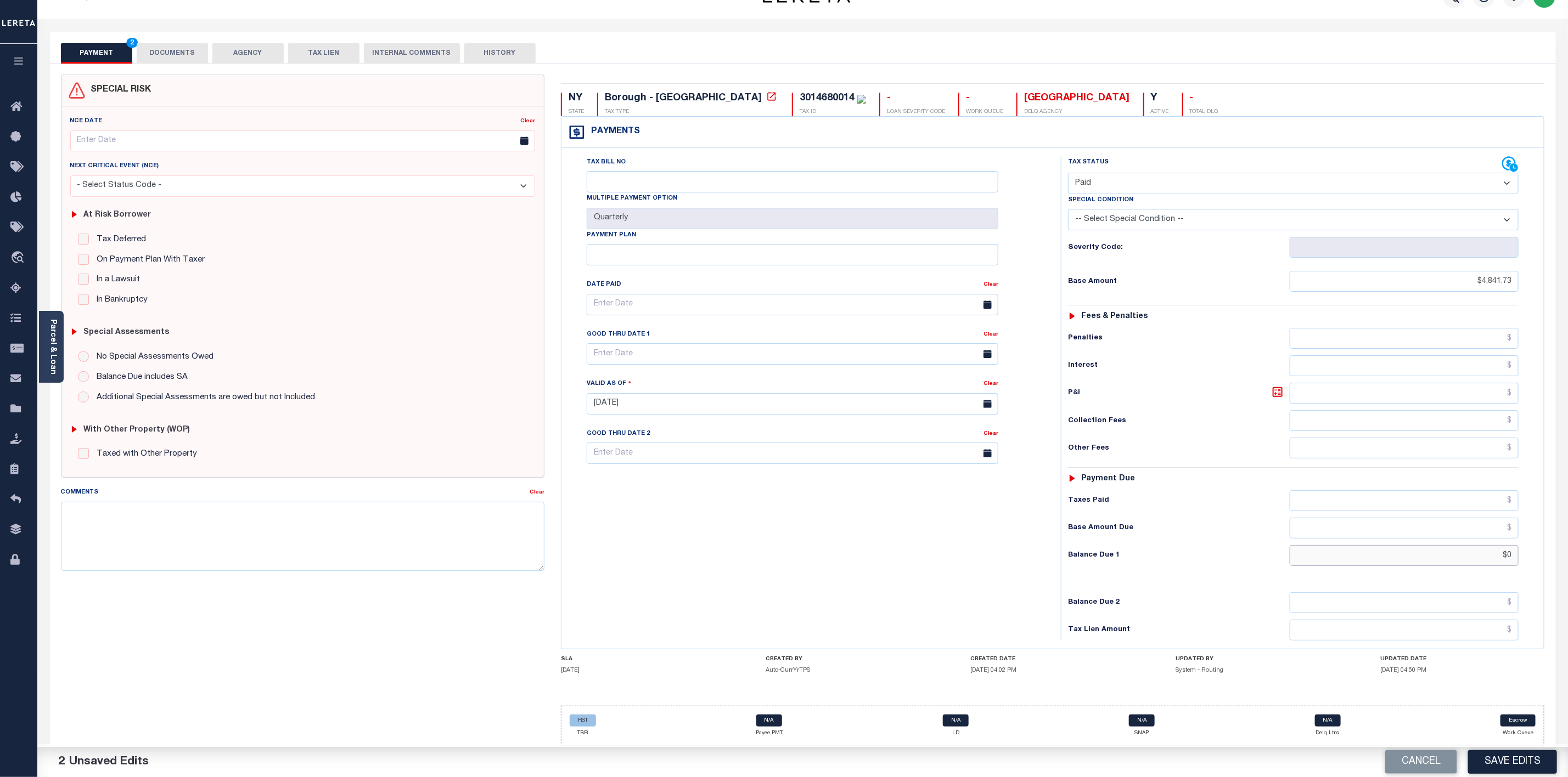
type input "$0.00"
click at [1502, 765] on button "Save Edits" at bounding box center [1512, 761] width 89 height 23
checkbox input "false"
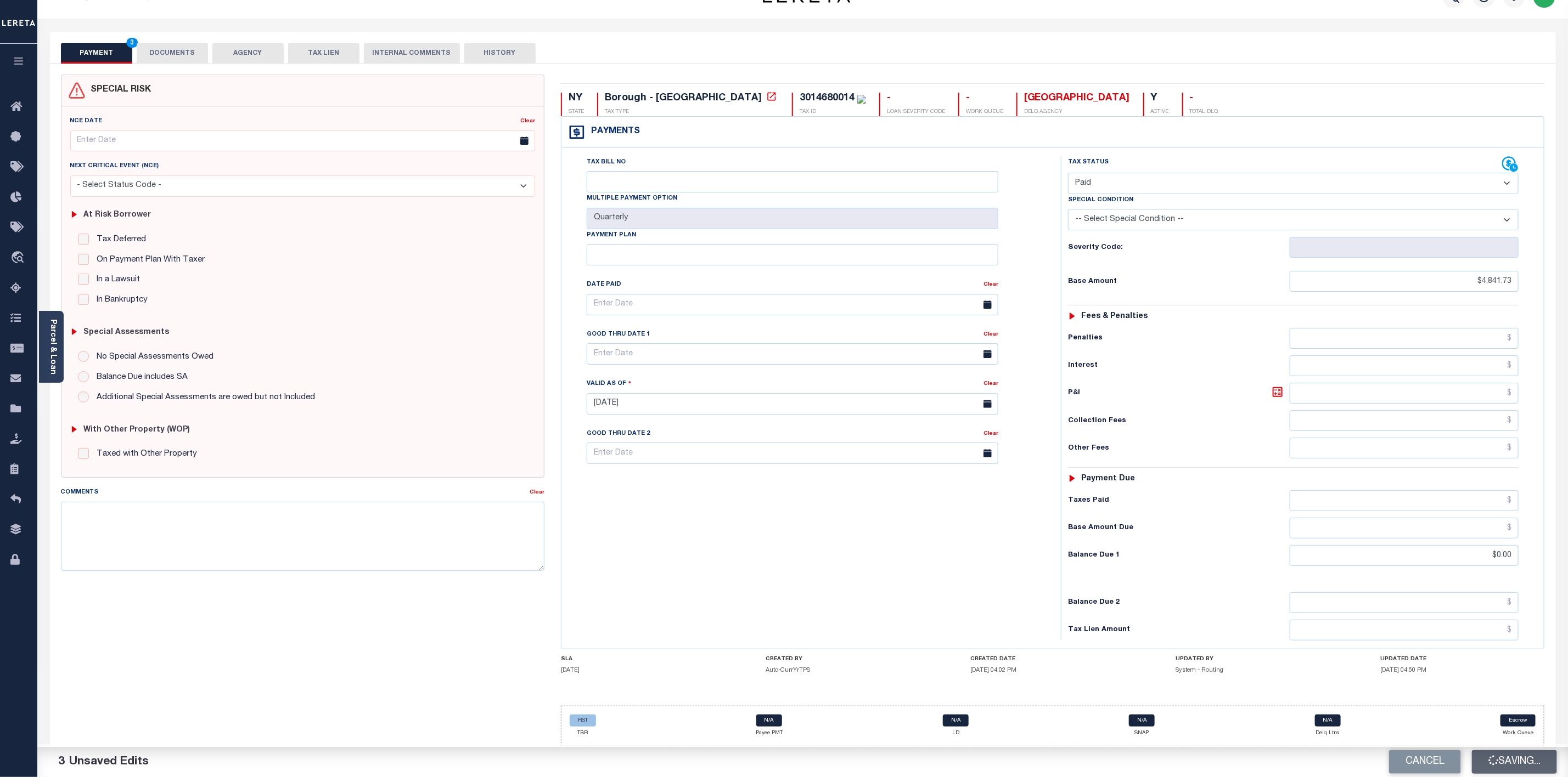
checkbox input "false"
type input "$4,841.73"
type input "$0"
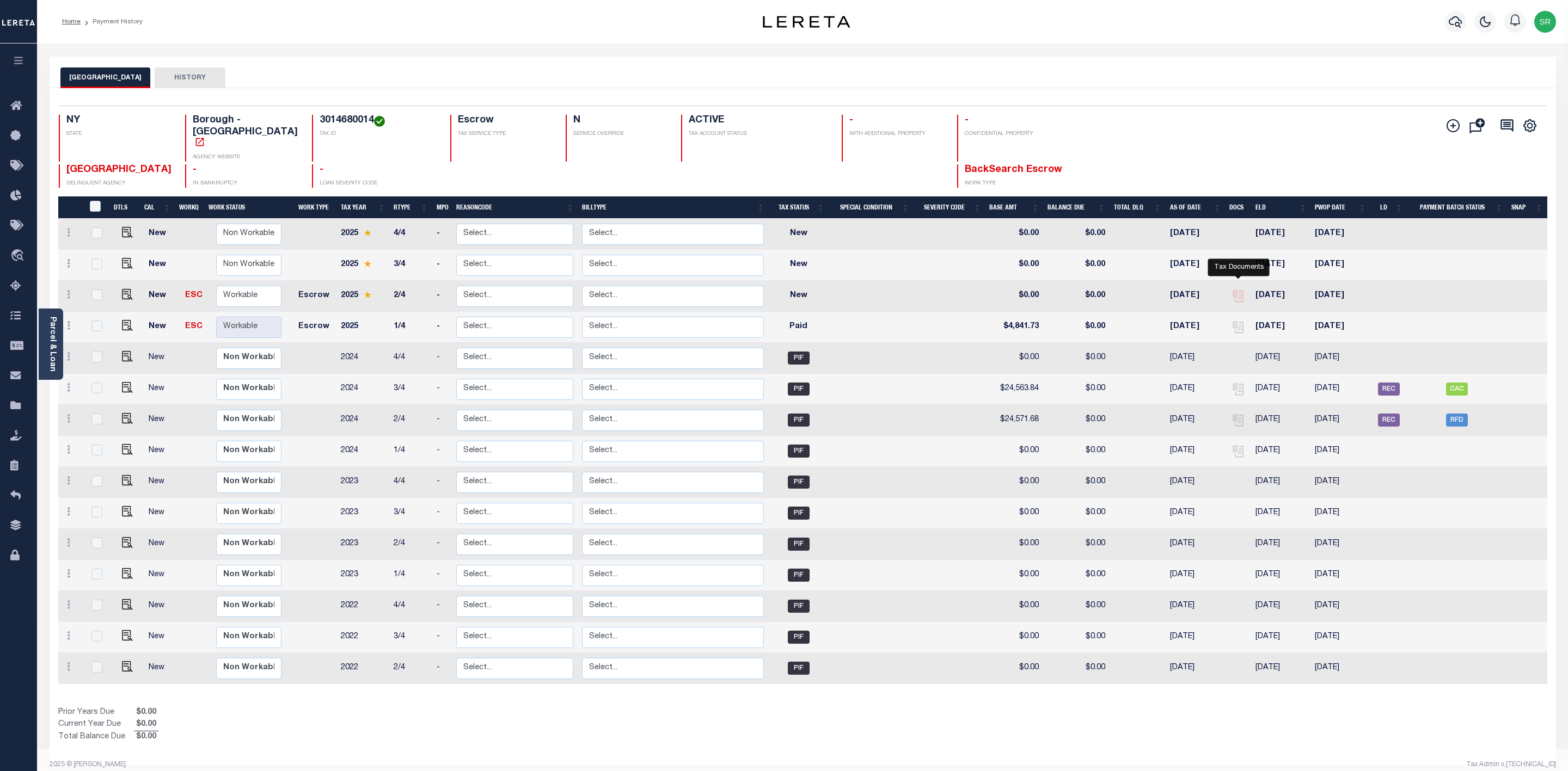
click at [1242, 289] on icon "" at bounding box center [1237, 295] width 14 height 14
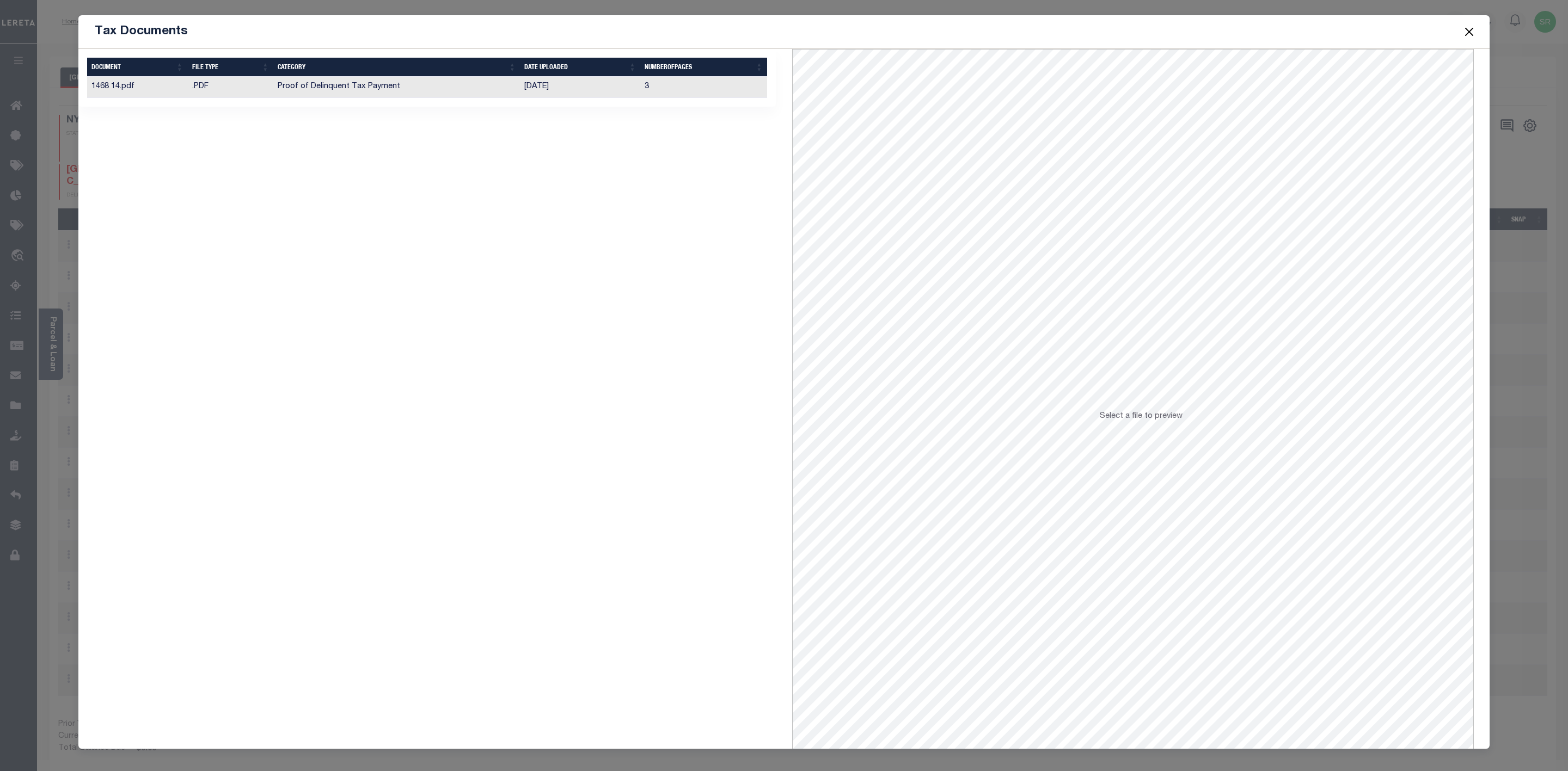
click at [318, 89] on td "Proof of Delinquent Tax Payment" at bounding box center [396, 87] width 246 height 21
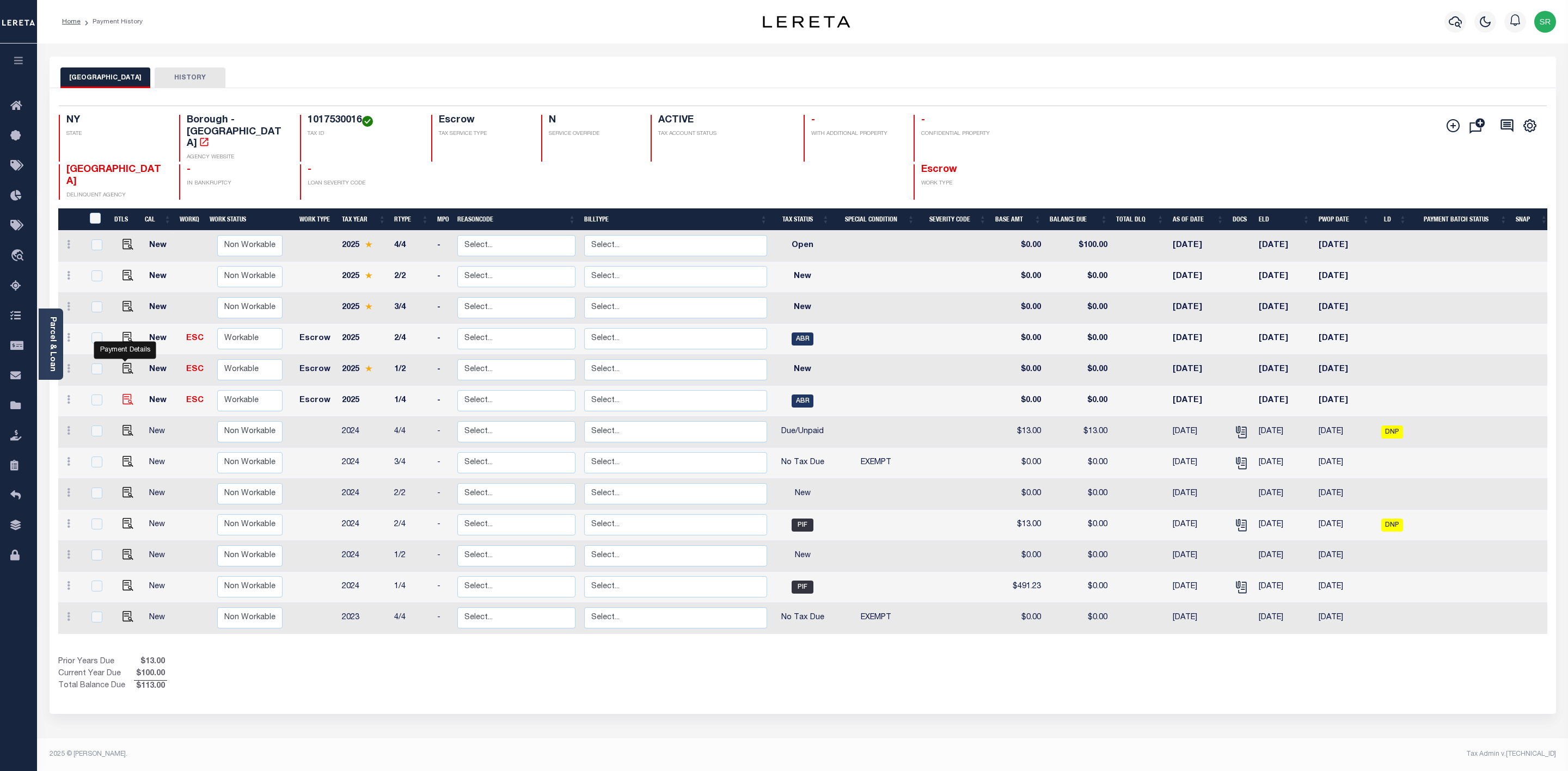
click at [122, 394] on img "" at bounding box center [128, 400] width 11 height 11
checkbox input "true"
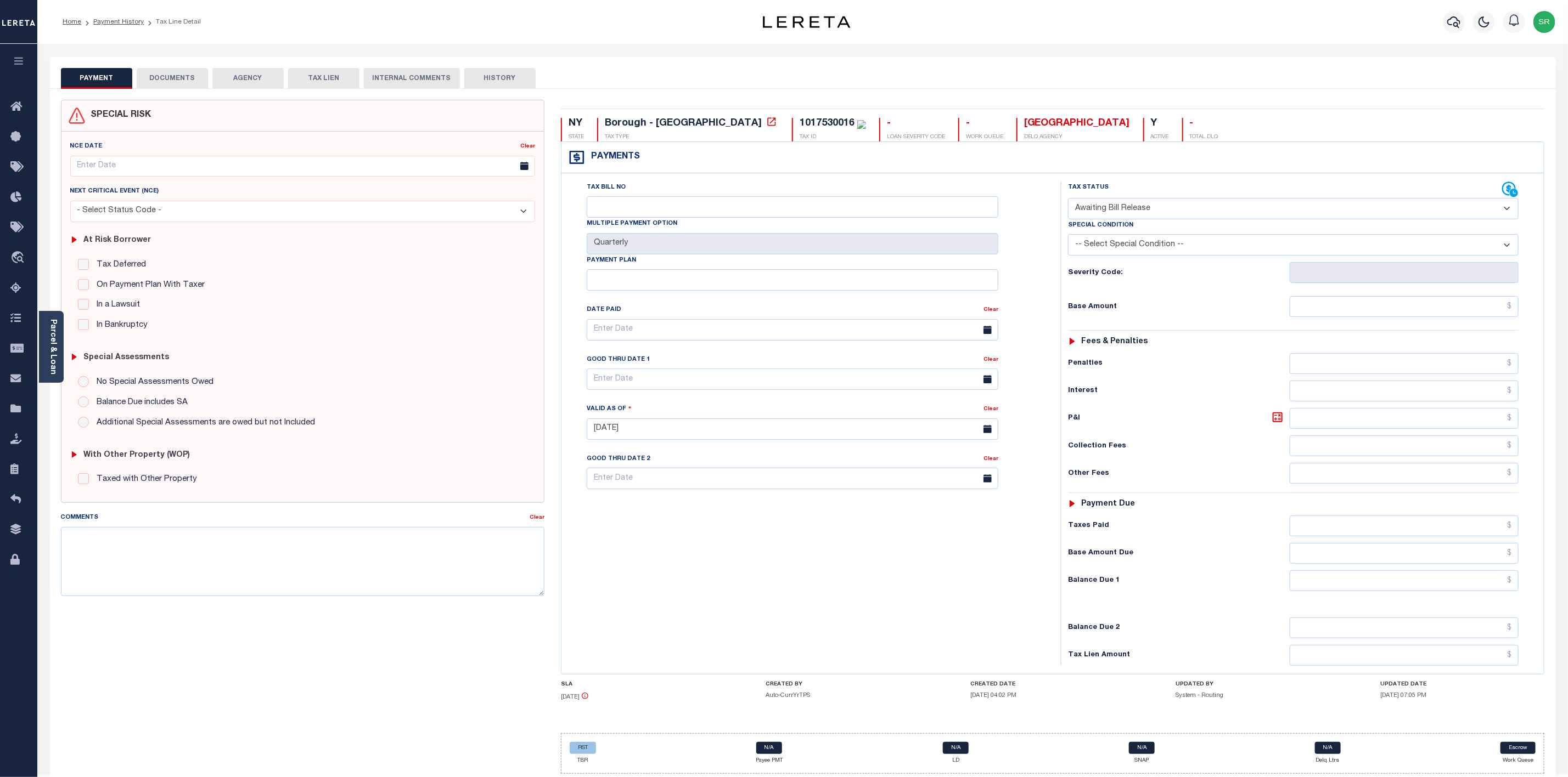
click at [1138, 210] on select "- Select Status Code - Open Due/Unpaid Paid Incomplete No Tax Due Internal Refu…" at bounding box center [1293, 208] width 451 height 21
select select "PYD"
click at [1068, 199] on select "- Select Status Code - Open Due/Unpaid Paid Incomplete No Tax Due Internal Refu…" at bounding box center [1293, 208] width 451 height 21
type input "[DATE]"
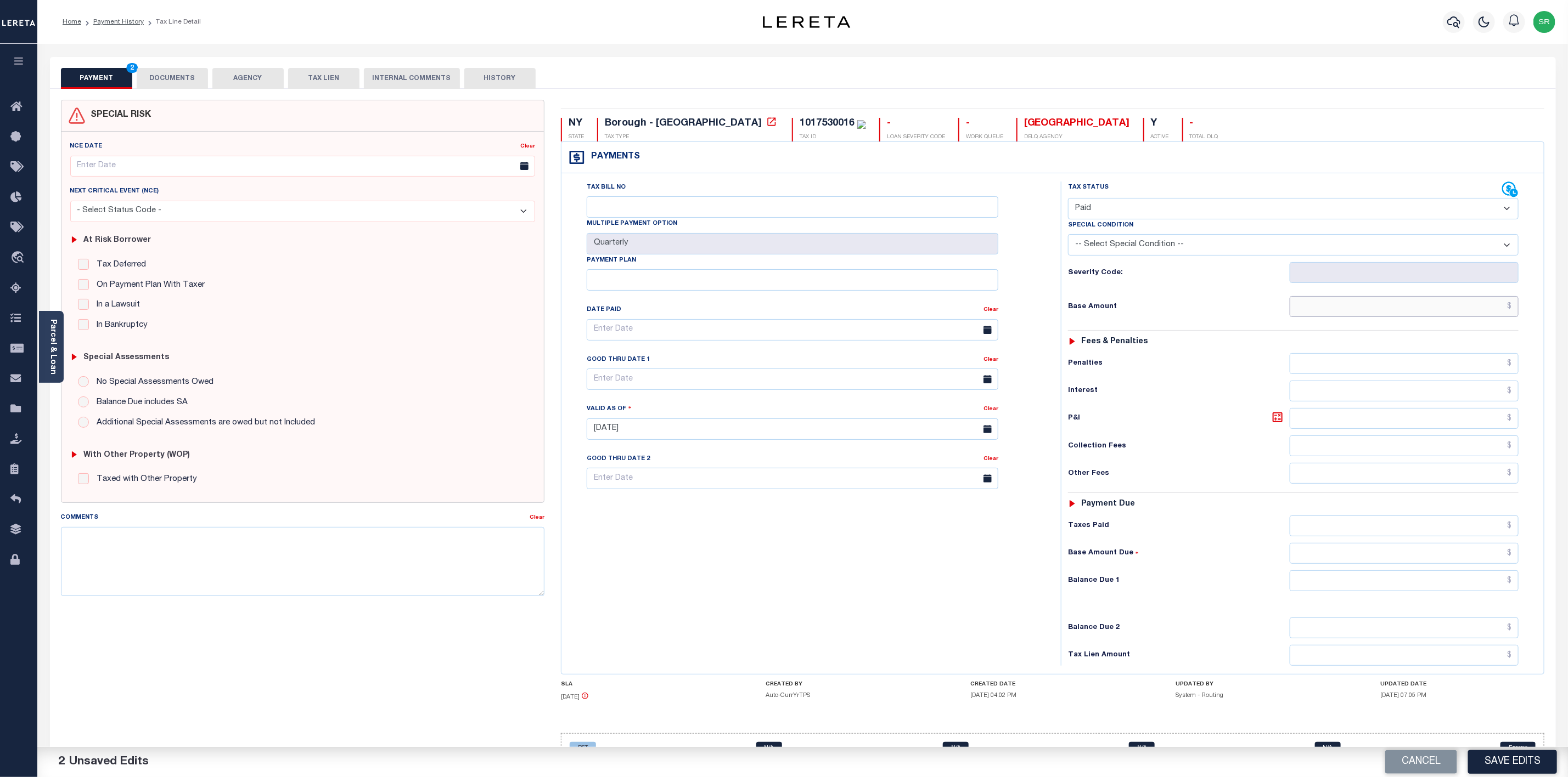
click at [1377, 311] on input "text" at bounding box center [1404, 307] width 229 height 21
type input "$13.00"
click at [1484, 591] on input "text" at bounding box center [1404, 580] width 229 height 21
type input "$0.00"
click at [1495, 761] on button "Save Edits" at bounding box center [1512, 761] width 89 height 23
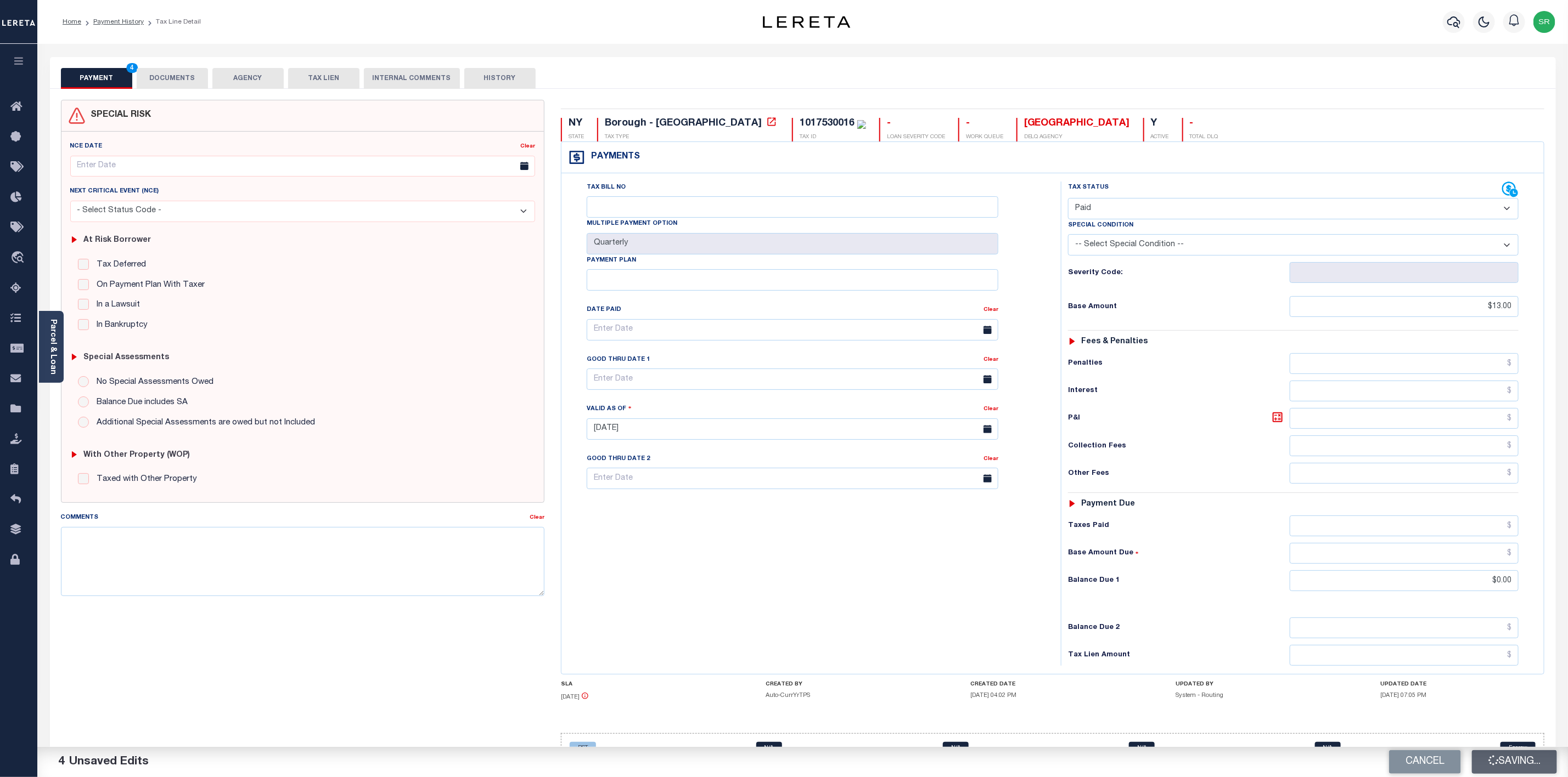
checkbox input "false"
type input "$13"
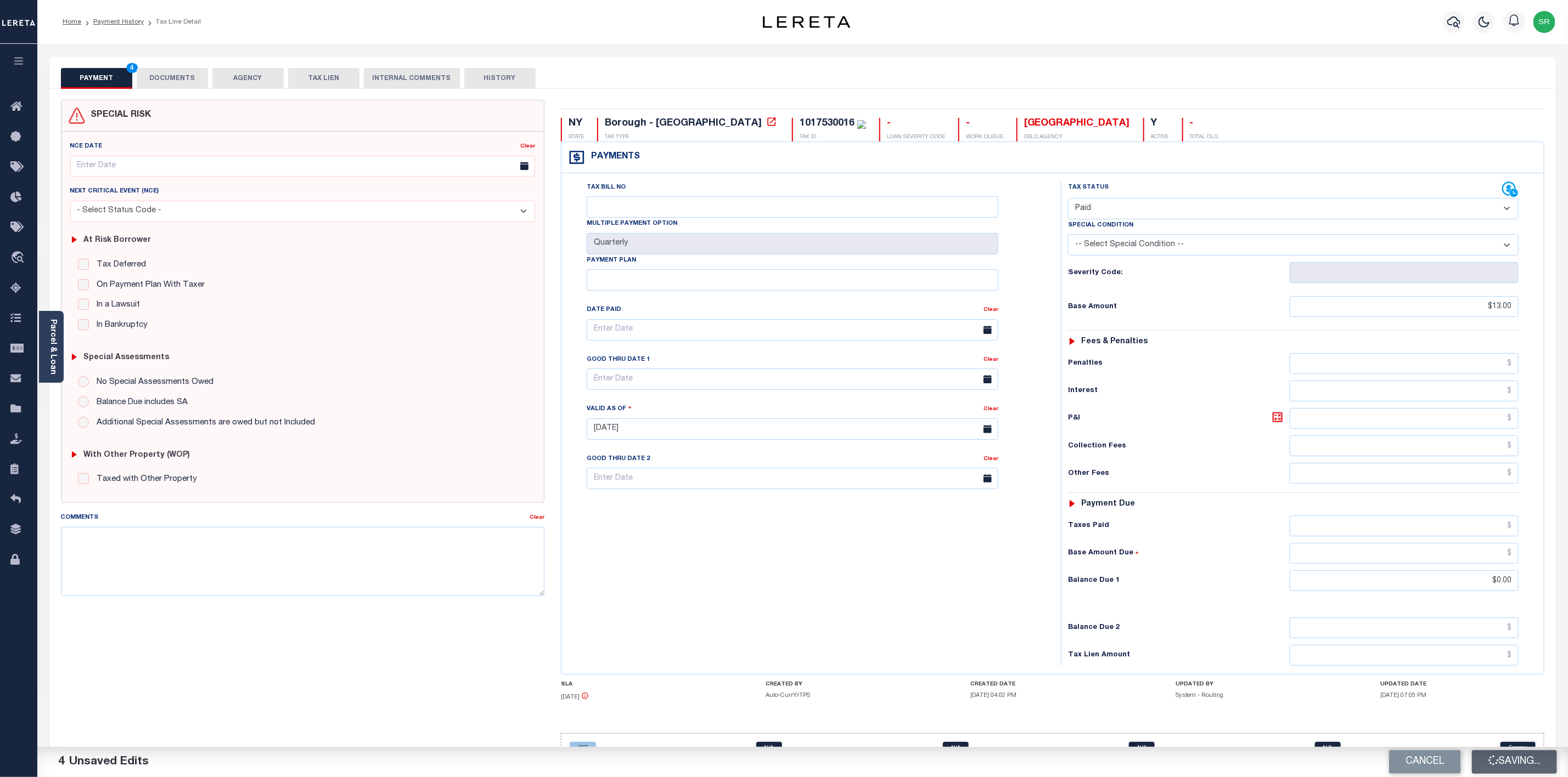
type input "$0"
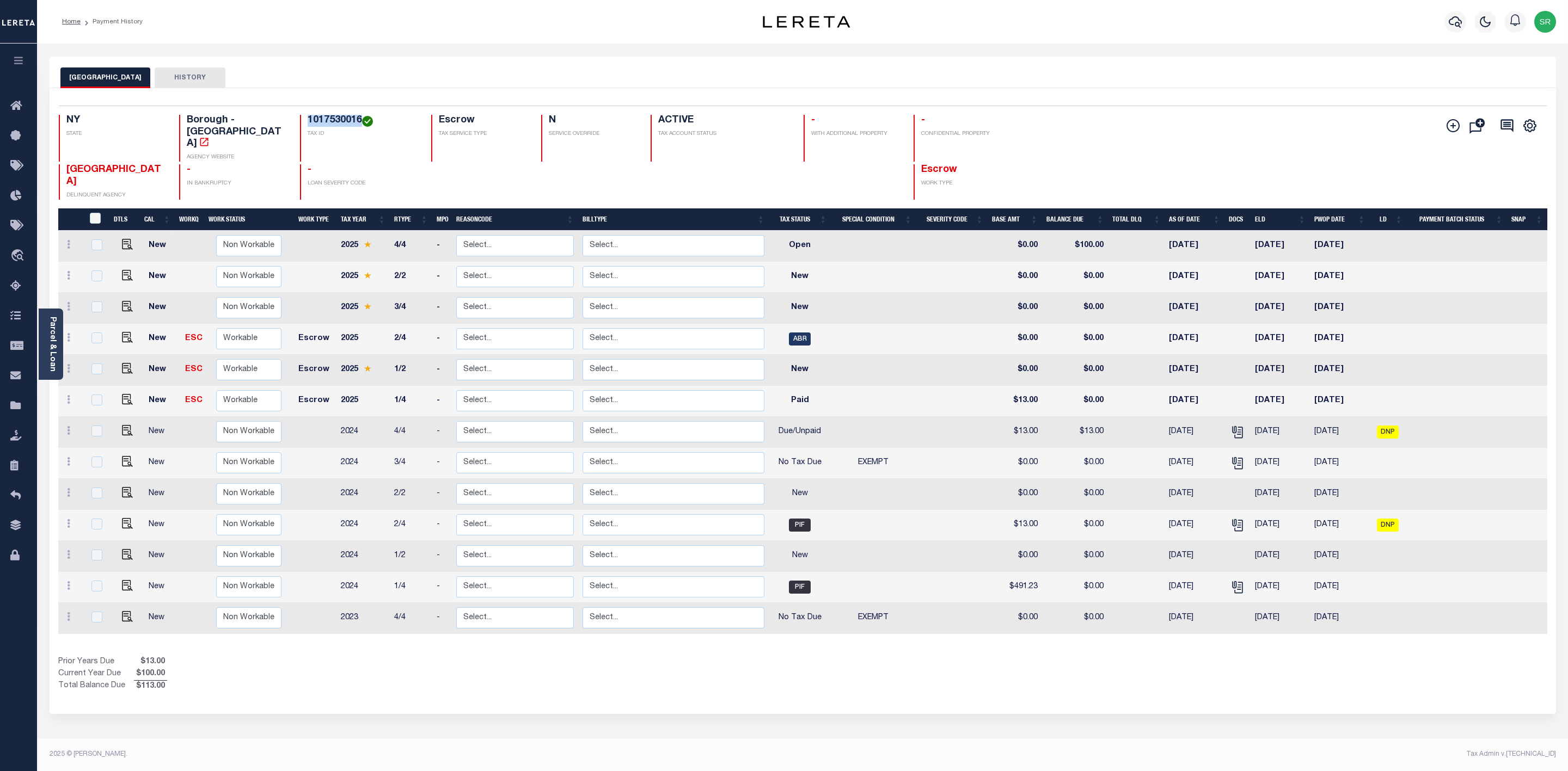
drag, startPoint x: 340, startPoint y: 119, endPoint x: 286, endPoint y: 118, distance: 54.0
click at [307, 118] on h4 "1017530016" at bounding box center [362, 120] width 110 height 12
copy h4 "1017530016"
click at [126, 394] on img "" at bounding box center [128, 400] width 11 height 11
checkbox input "true"
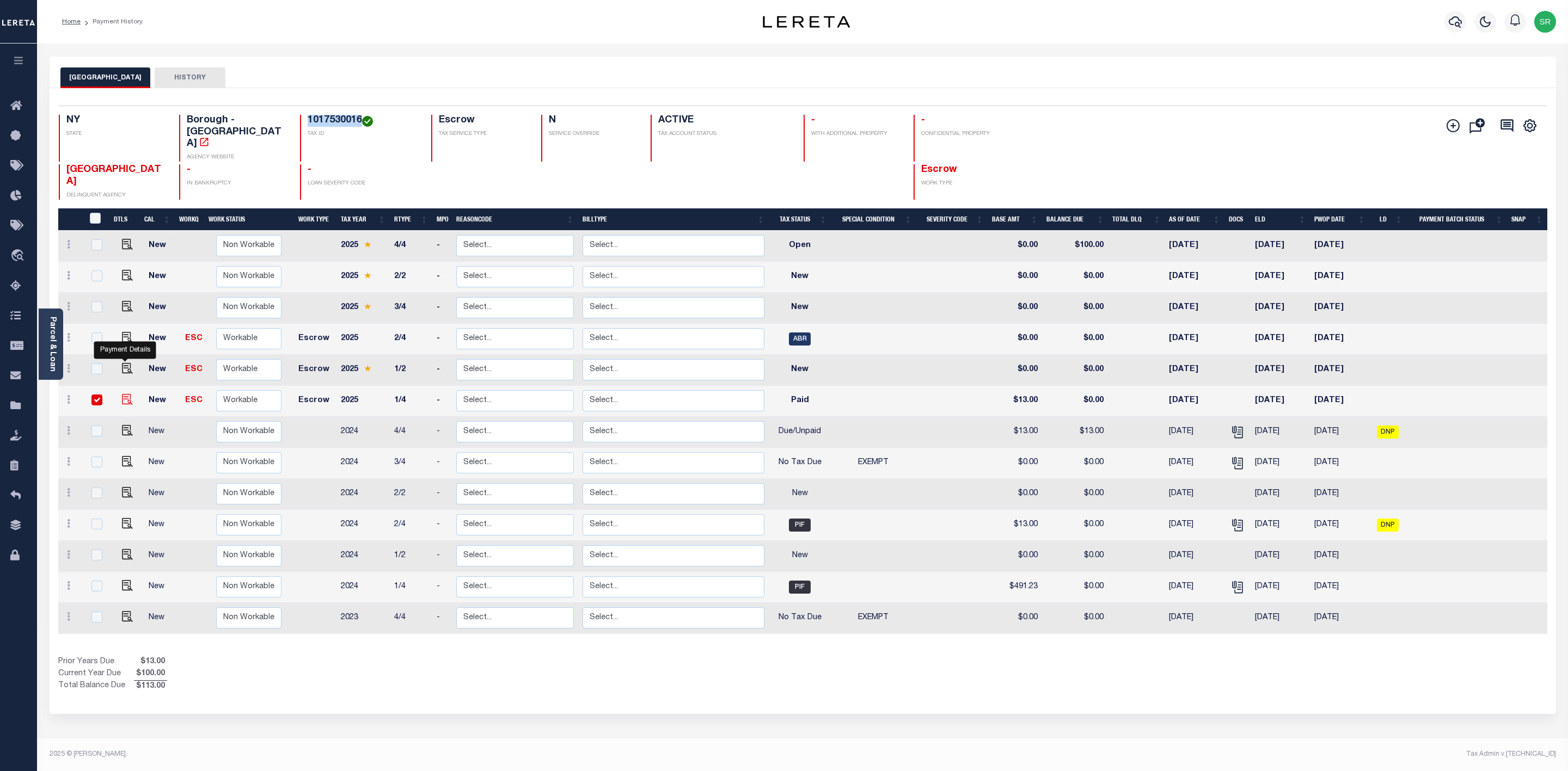
checkbox input "true"
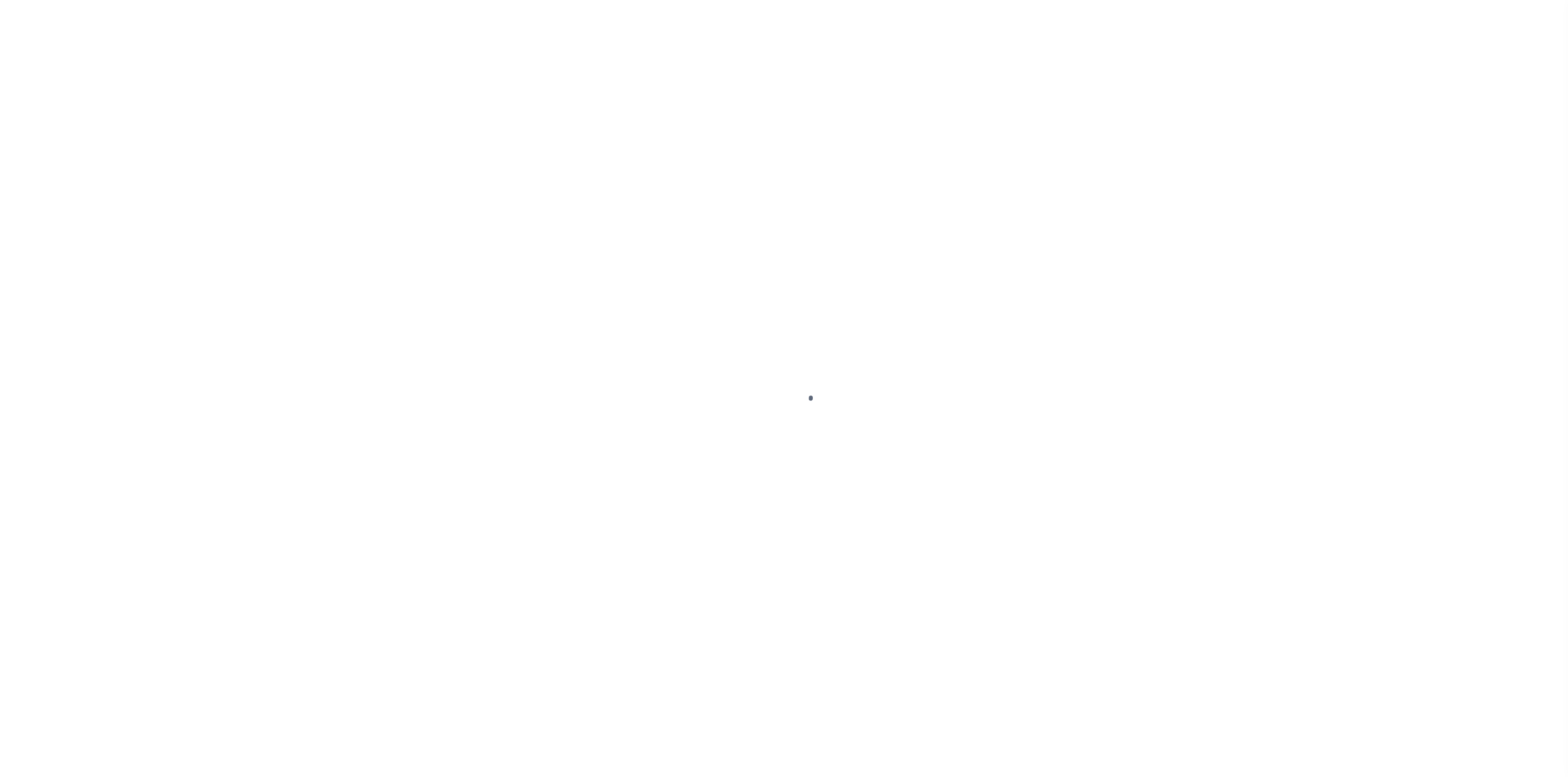
select select "PYD"
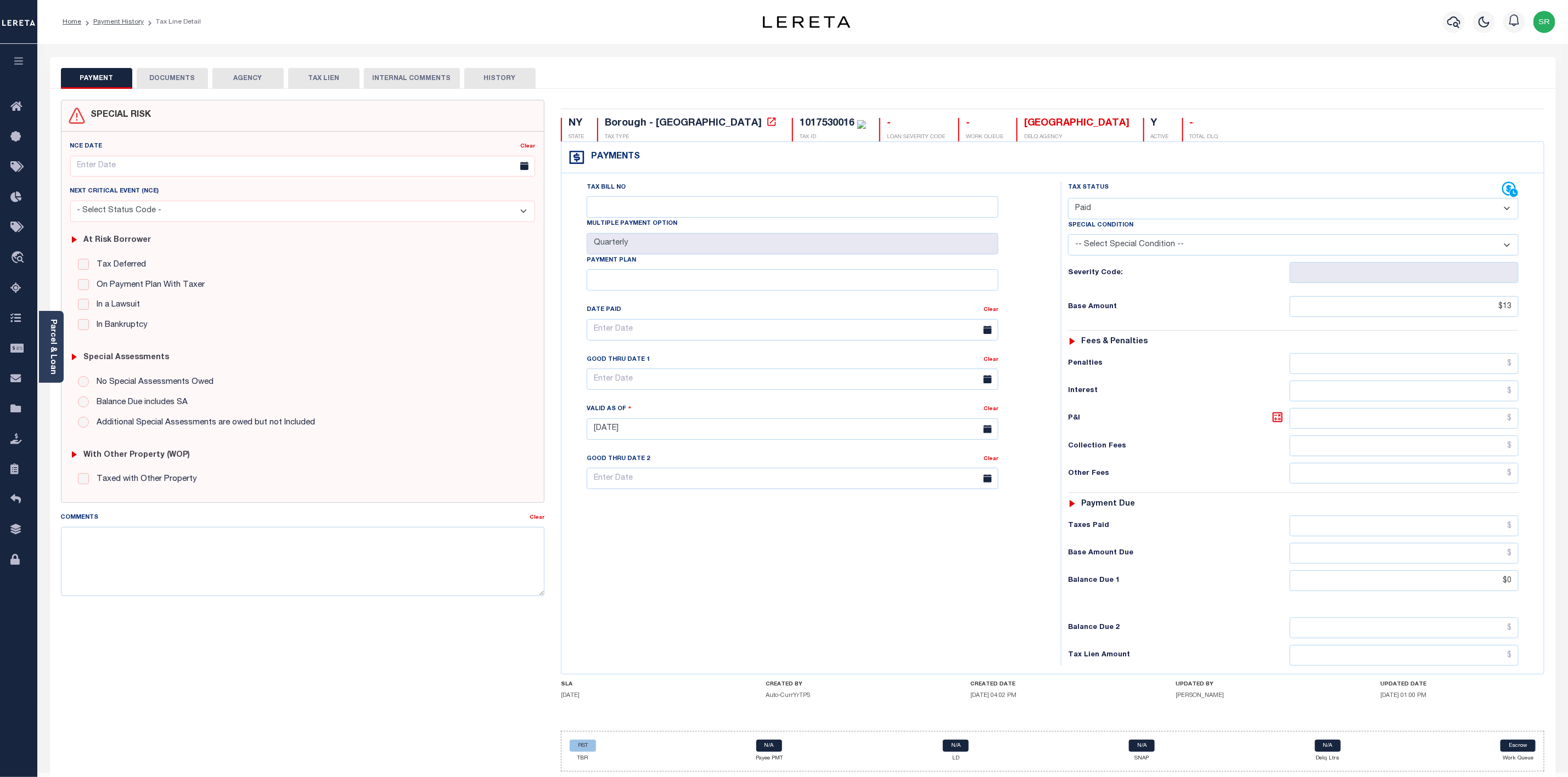
click at [175, 82] on button "DOCUMENTS" at bounding box center [172, 78] width 71 height 21
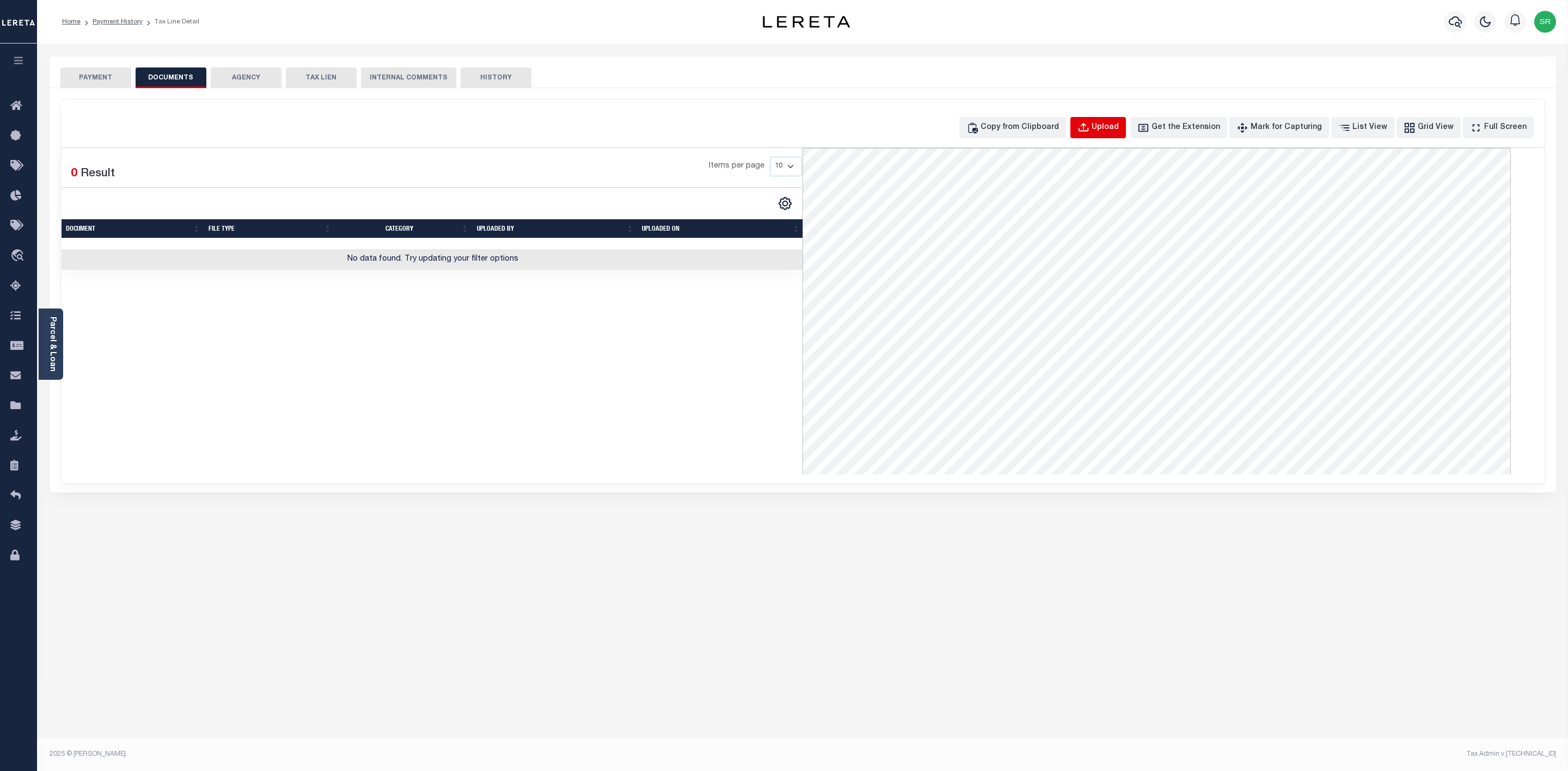
click at [1115, 131] on div "Upload" at bounding box center [1105, 128] width 27 height 12
select select "POP"
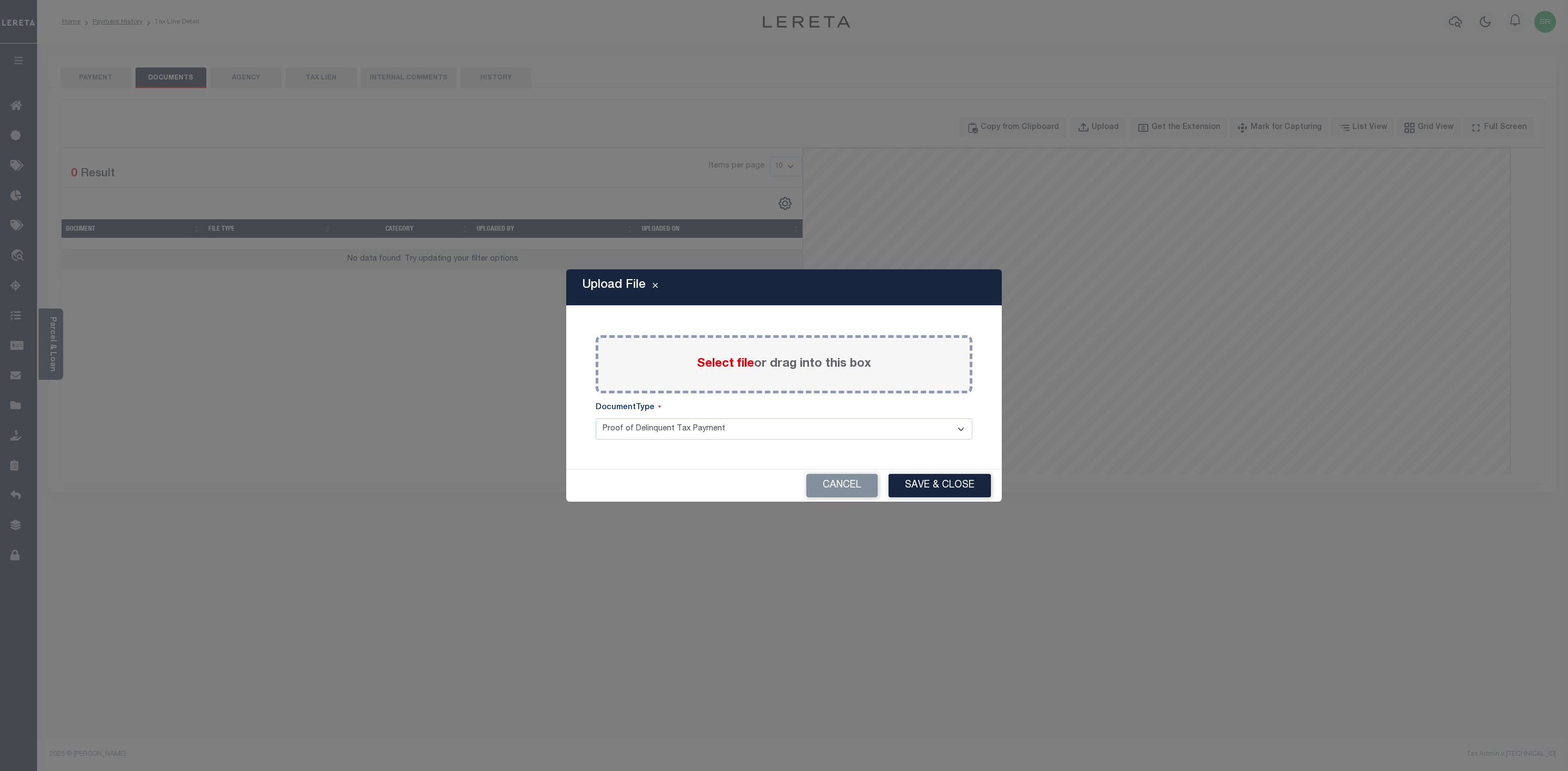
click at [709, 363] on span "Select file" at bounding box center [726, 364] width 57 height 12
click at [0, 0] on input "Select file or drag into this box" at bounding box center [0, 0] width 0 height 0
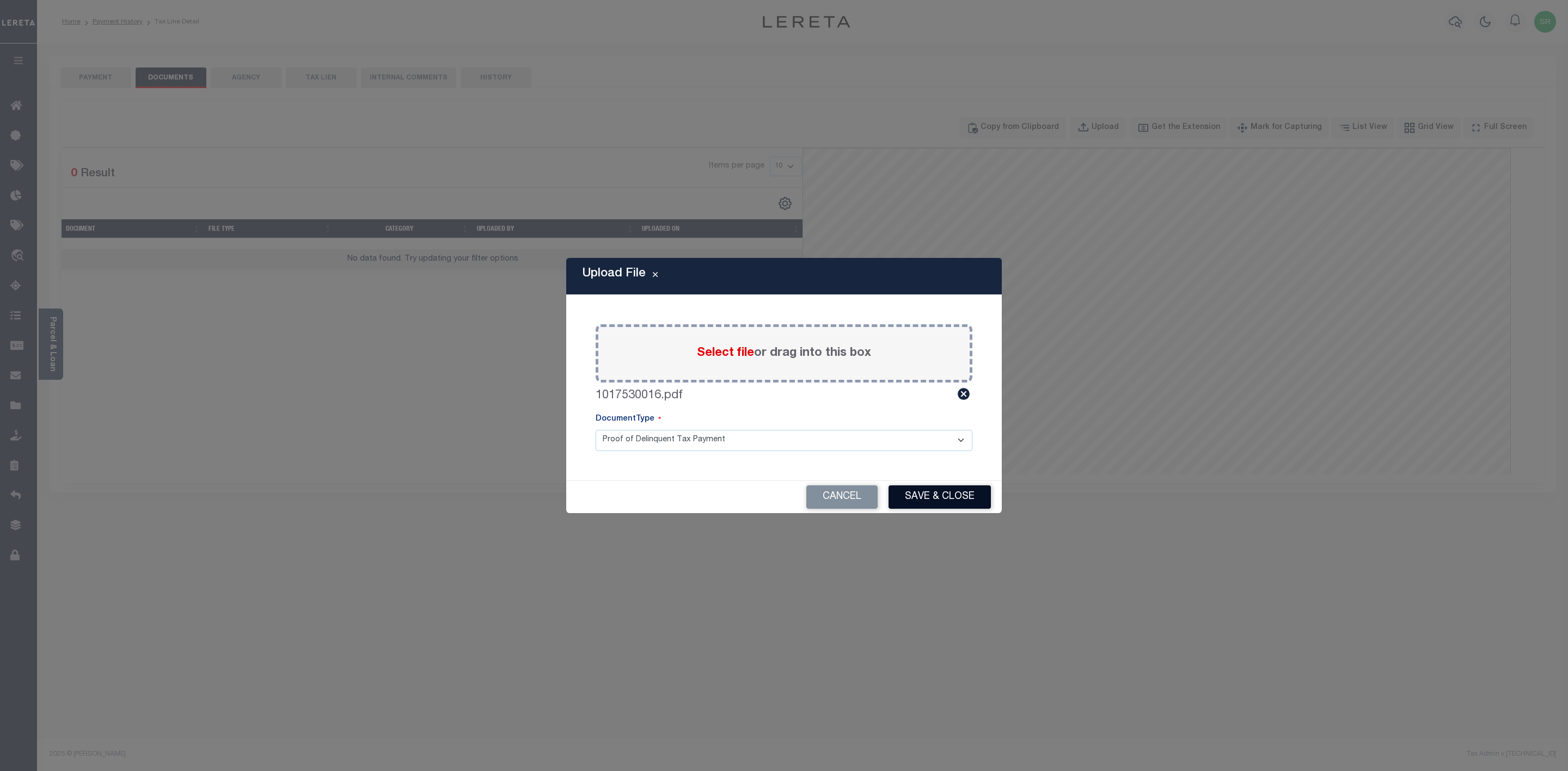
click at [955, 488] on button "Save & Close" at bounding box center [940, 496] width 103 height 23
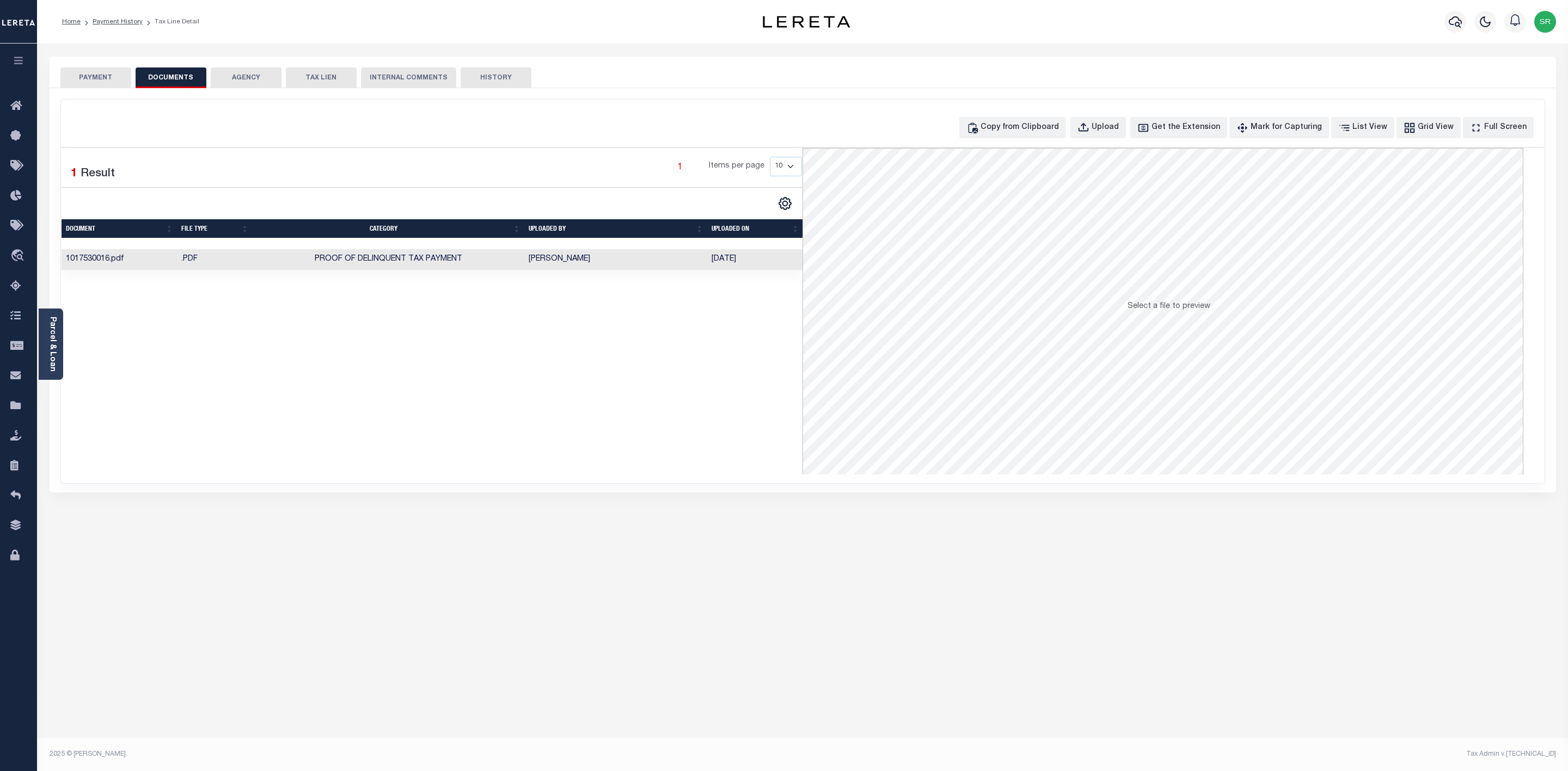
click at [87, 72] on button "PAYMENT" at bounding box center [95, 78] width 70 height 20
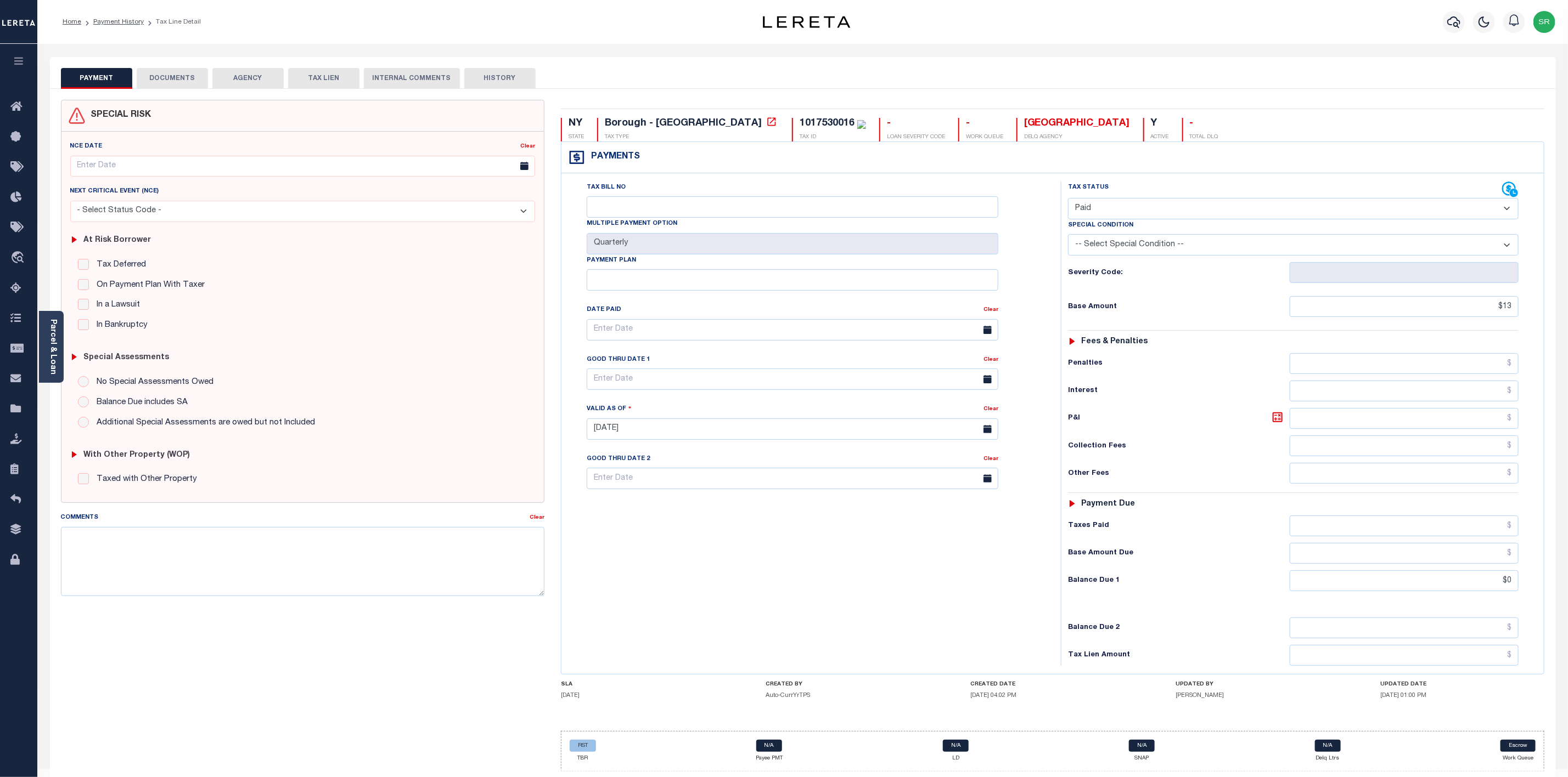
click at [88, 73] on button "PAYMENT" at bounding box center [96, 78] width 71 height 21
click at [114, 21] on link "Payment History" at bounding box center [119, 21] width 50 height 7
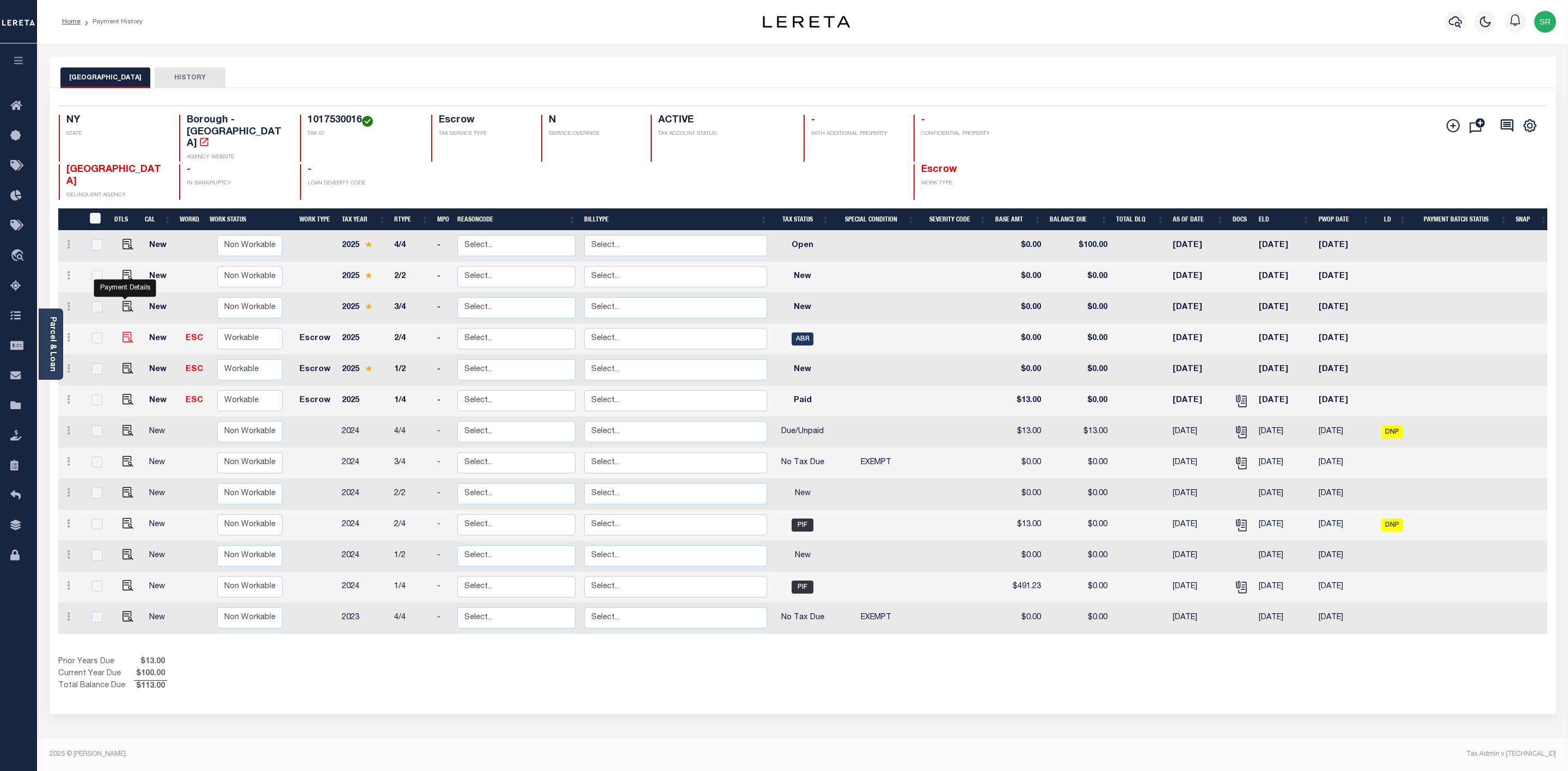
click at [128, 332] on img "" at bounding box center [128, 338] width 11 height 11
checkbox input "true"
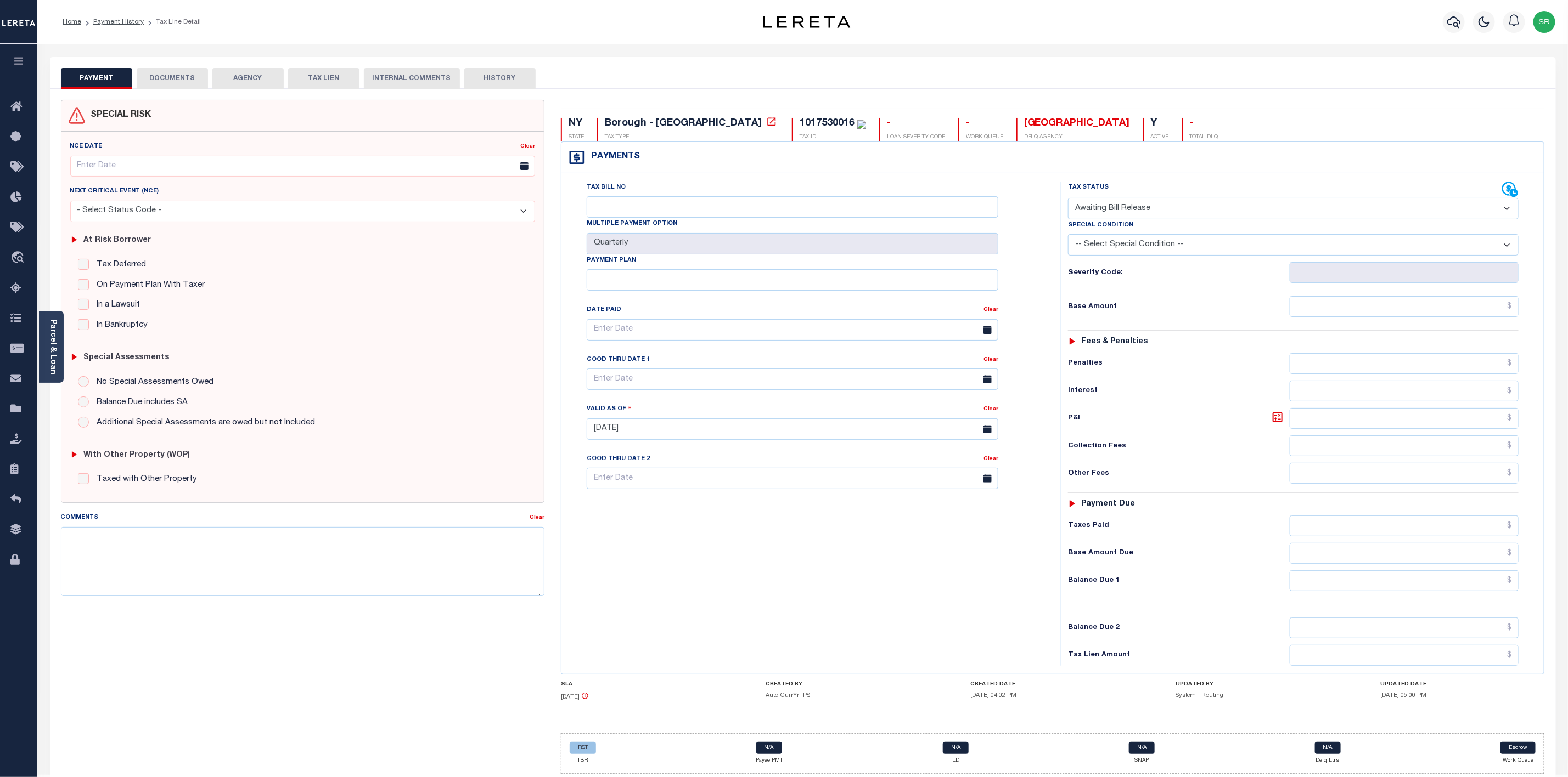
click at [1097, 204] on select "- Select Status Code - Open Due/Unpaid Paid Incomplete No Tax Due Internal Refu…" at bounding box center [1293, 208] width 451 height 21
select select "NTX"
click at [1068, 199] on select "- Select Status Code - Open Due/Unpaid Paid Incomplete No Tax Due Internal Refu…" at bounding box center [1293, 208] width 451 height 21
type input "[DATE]"
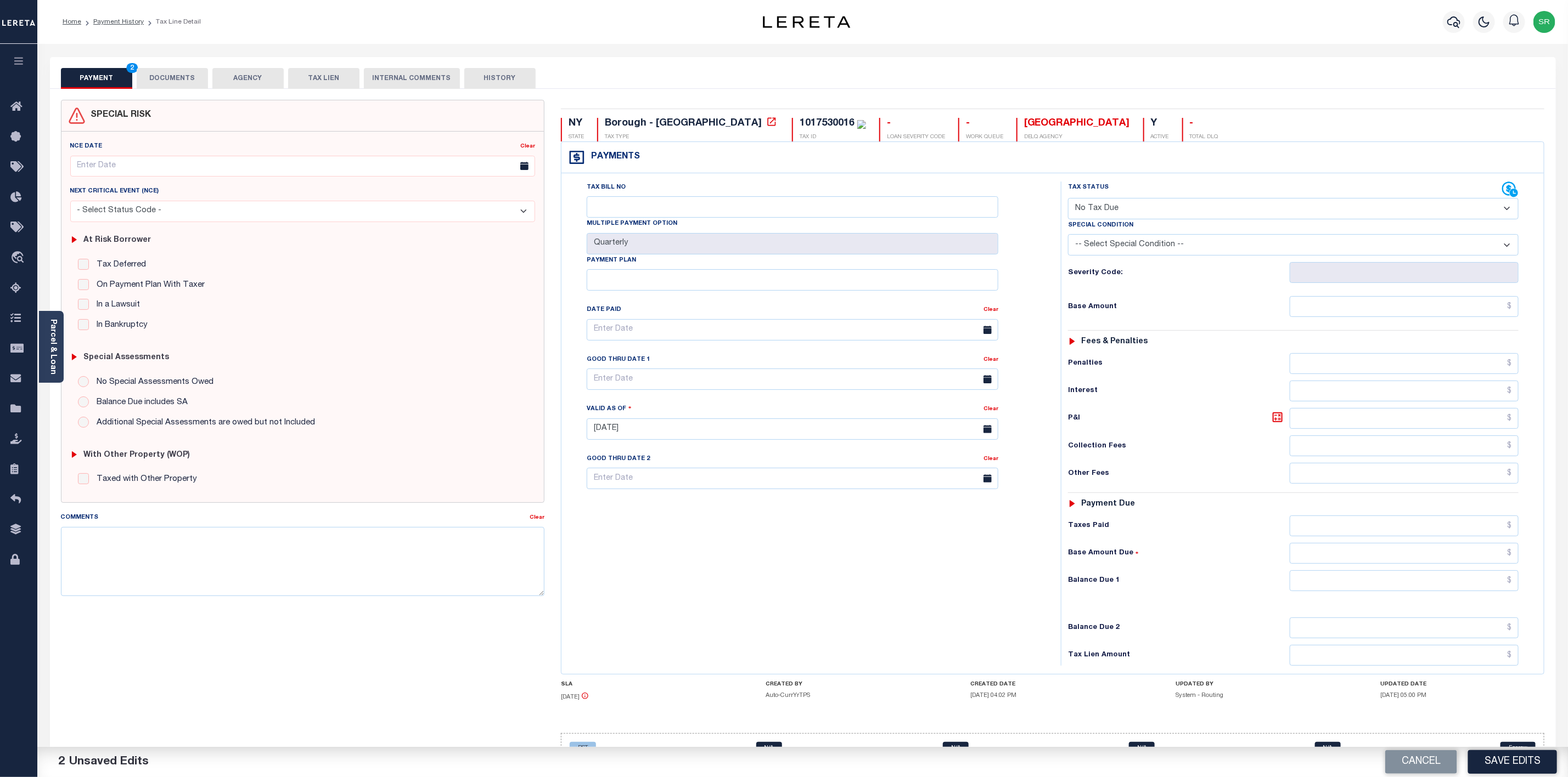
click at [1265, 252] on select "-- Select Special Condition -- 3RD PARTY TAX LIEN AGENCY TAX LIEN (A.K.A Inside…" at bounding box center [1293, 244] width 451 height 21
select select "5"
click at [1068, 237] on select "-- Select Special Condition -- 3RD PARTY TAX LIEN AGENCY TAX LIEN (A.K.A Inside…" at bounding box center [1293, 244] width 451 height 21
click at [1327, 308] on input "text" at bounding box center [1404, 307] width 229 height 21
type input "$0.00"
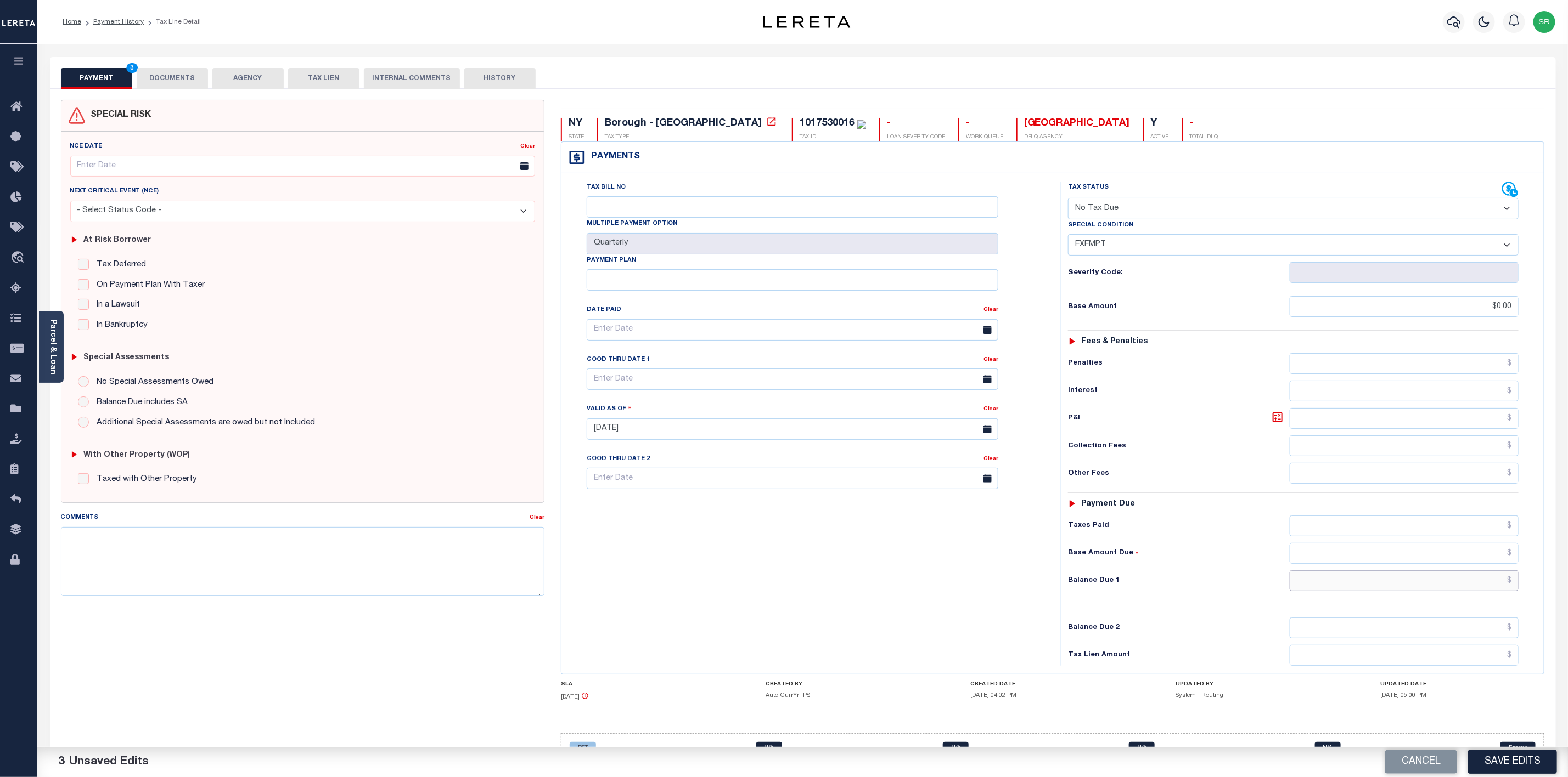
click at [1444, 591] on input "text" at bounding box center [1404, 580] width 229 height 21
type input "$0.00"
click at [1527, 759] on button "Save Edits" at bounding box center [1512, 761] width 89 height 23
checkbox input "false"
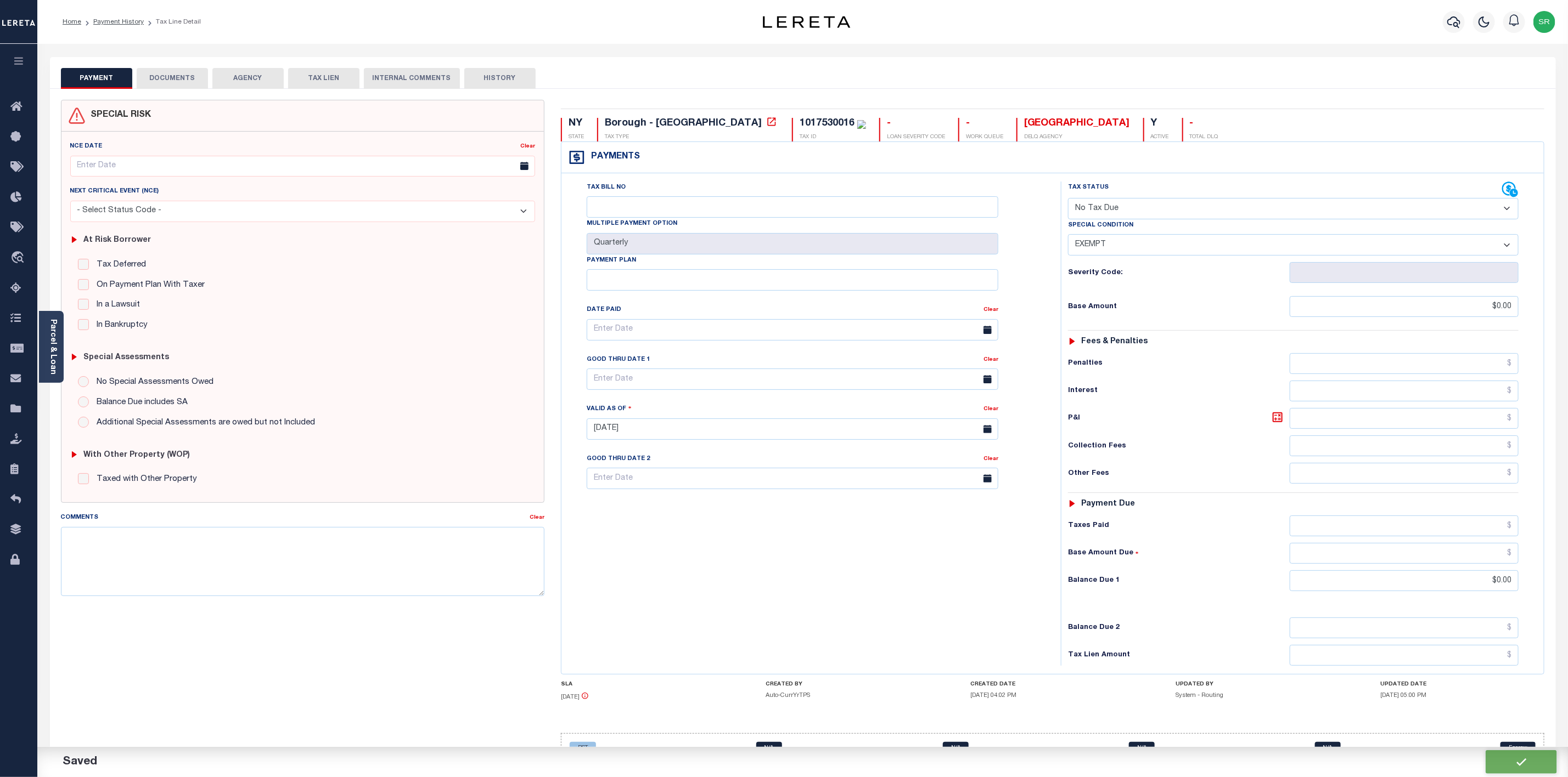
checkbox input "false"
type input "$0"
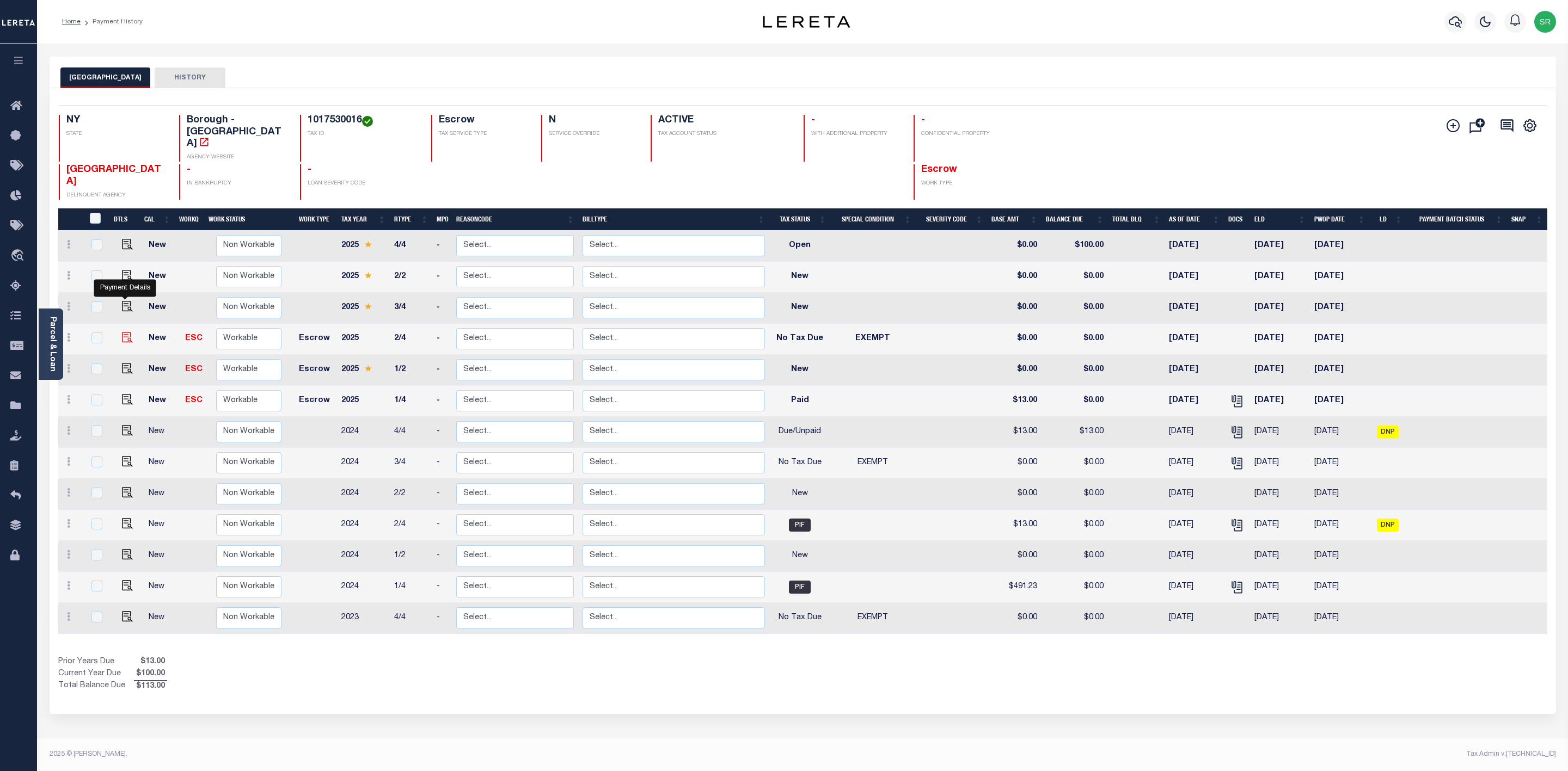
click at [124, 332] on img "" at bounding box center [128, 338] width 11 height 11
checkbox input "true"
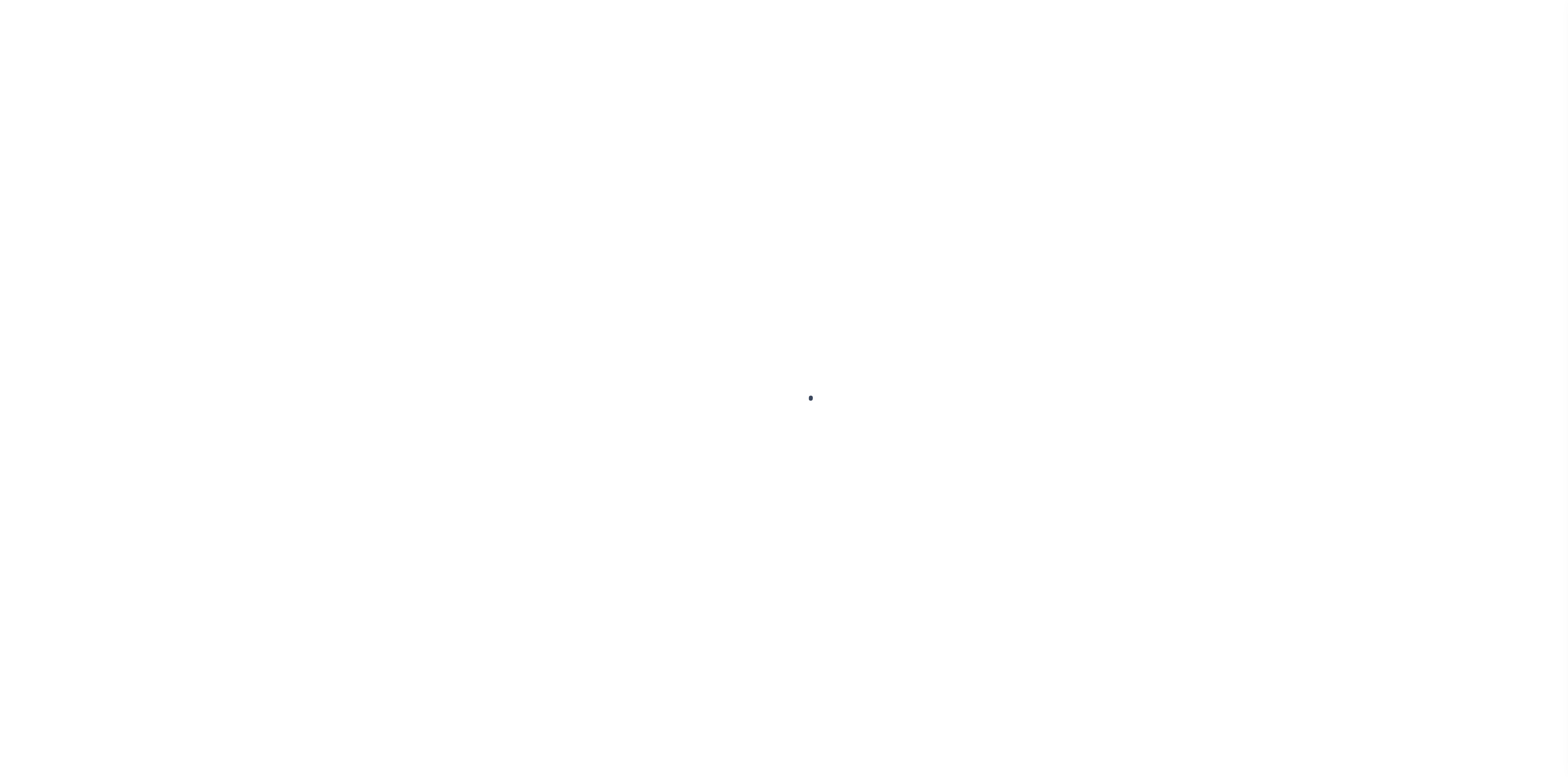
select select "NTX"
select select "5"
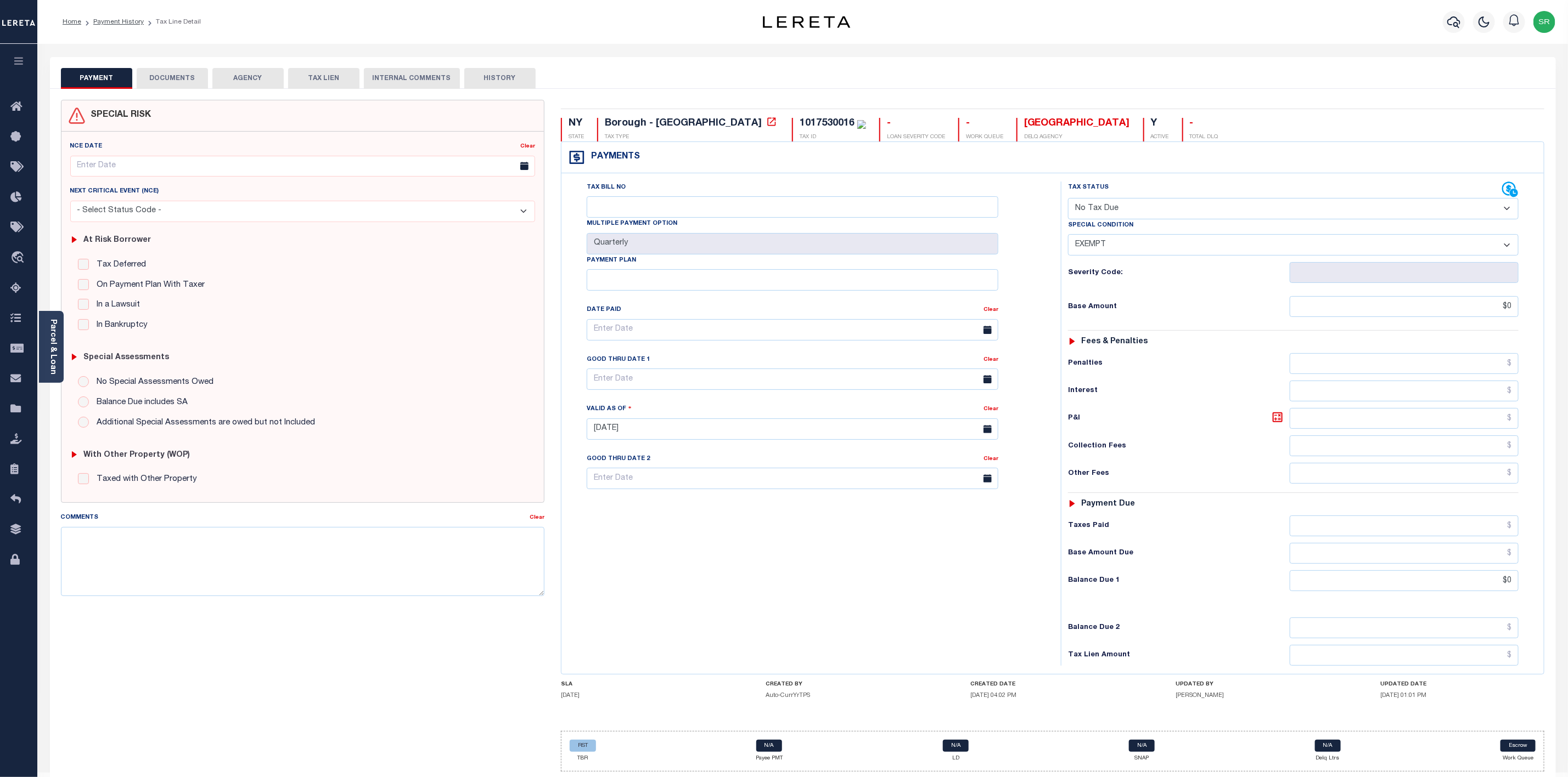
click at [175, 77] on button "DOCUMENTS" at bounding box center [172, 78] width 71 height 21
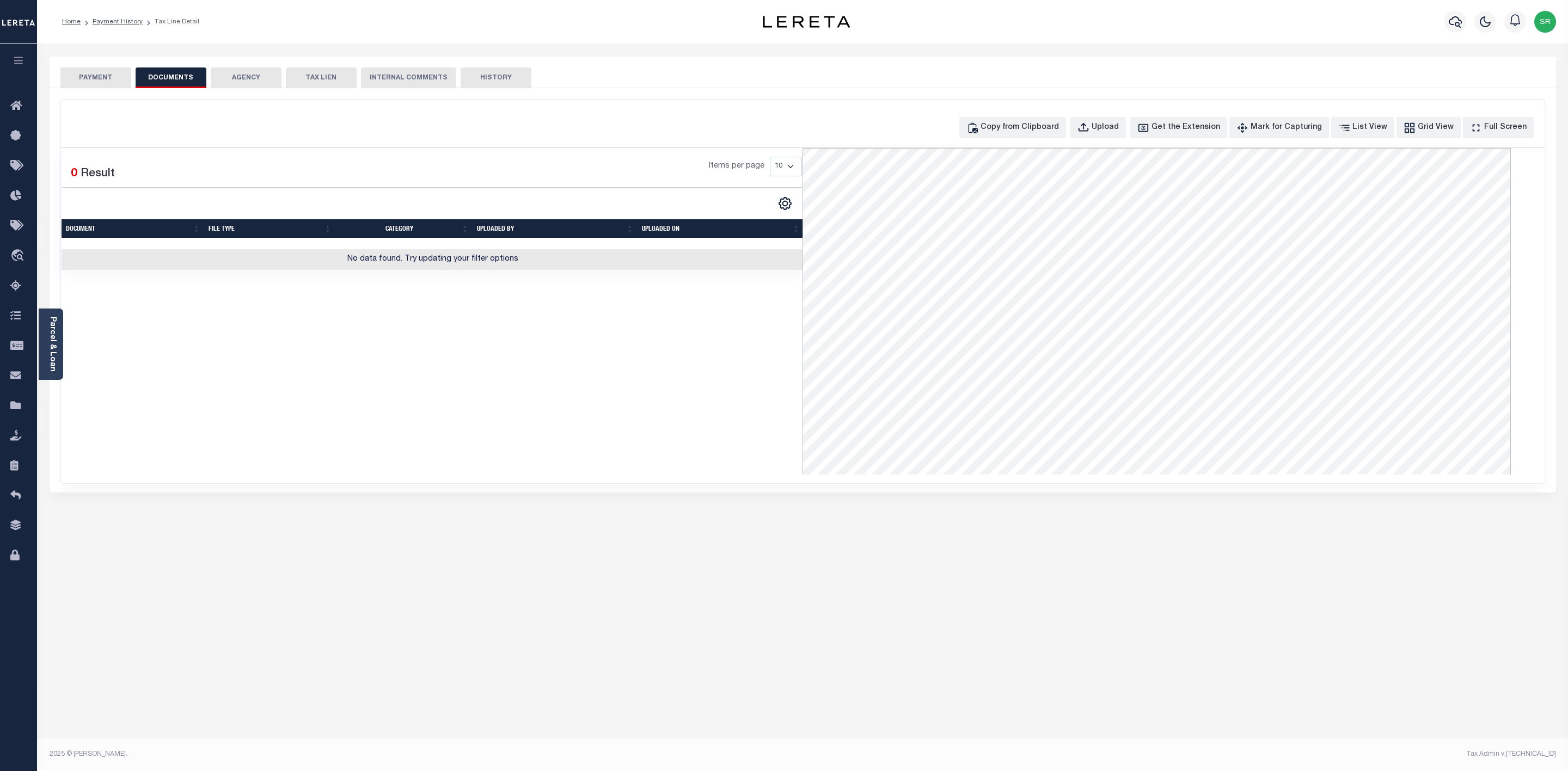
click at [174, 77] on button "DOCUMENTS" at bounding box center [170, 78] width 70 height 20
click at [1088, 126] on icon "button" at bounding box center [1083, 126] width 10 height 8
select select "POP"
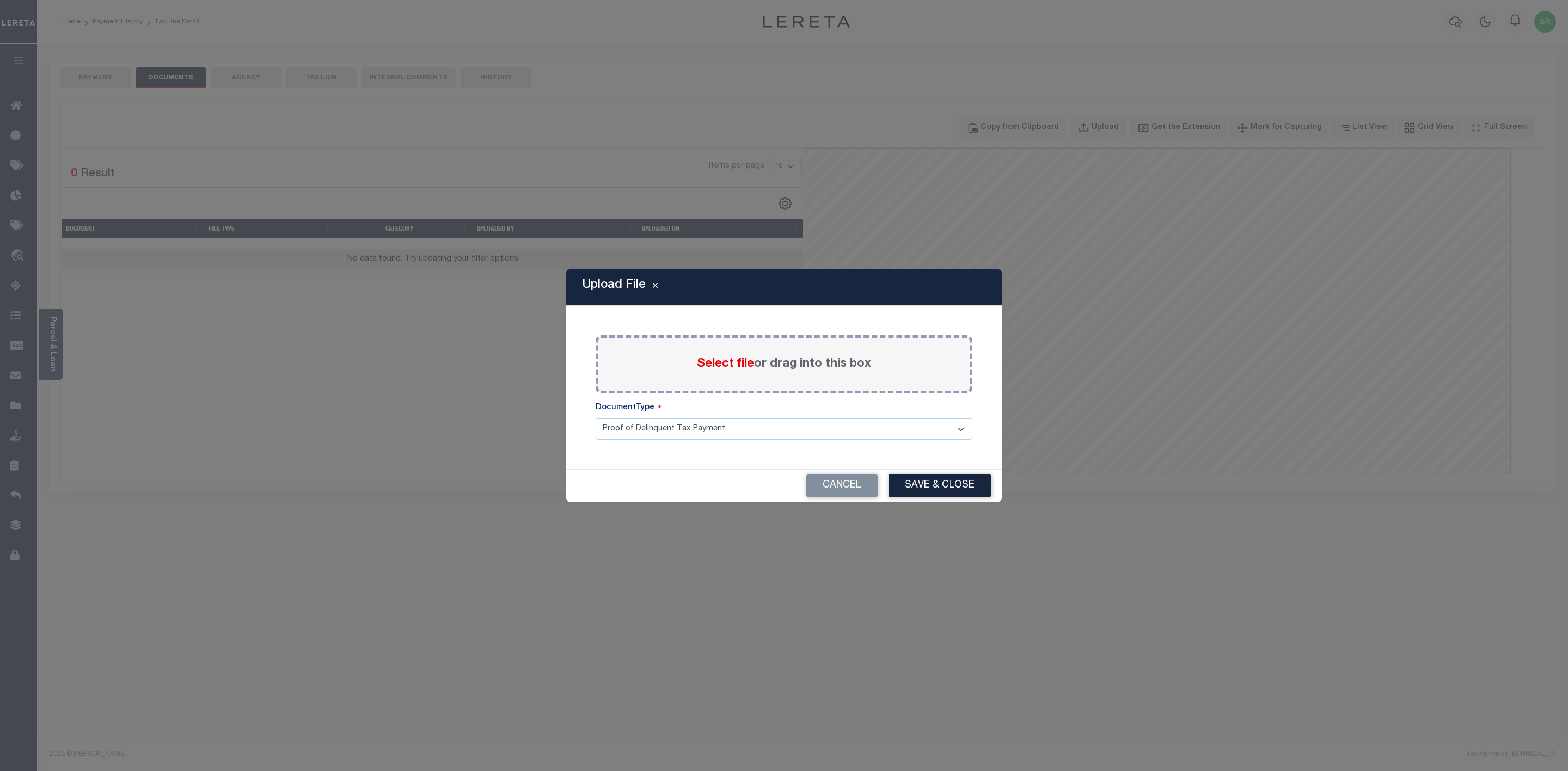
click at [721, 365] on span "Select file" at bounding box center [726, 364] width 57 height 12
click at [0, 0] on input "Select file or drag into this box" at bounding box center [0, 0] width 0 height 0
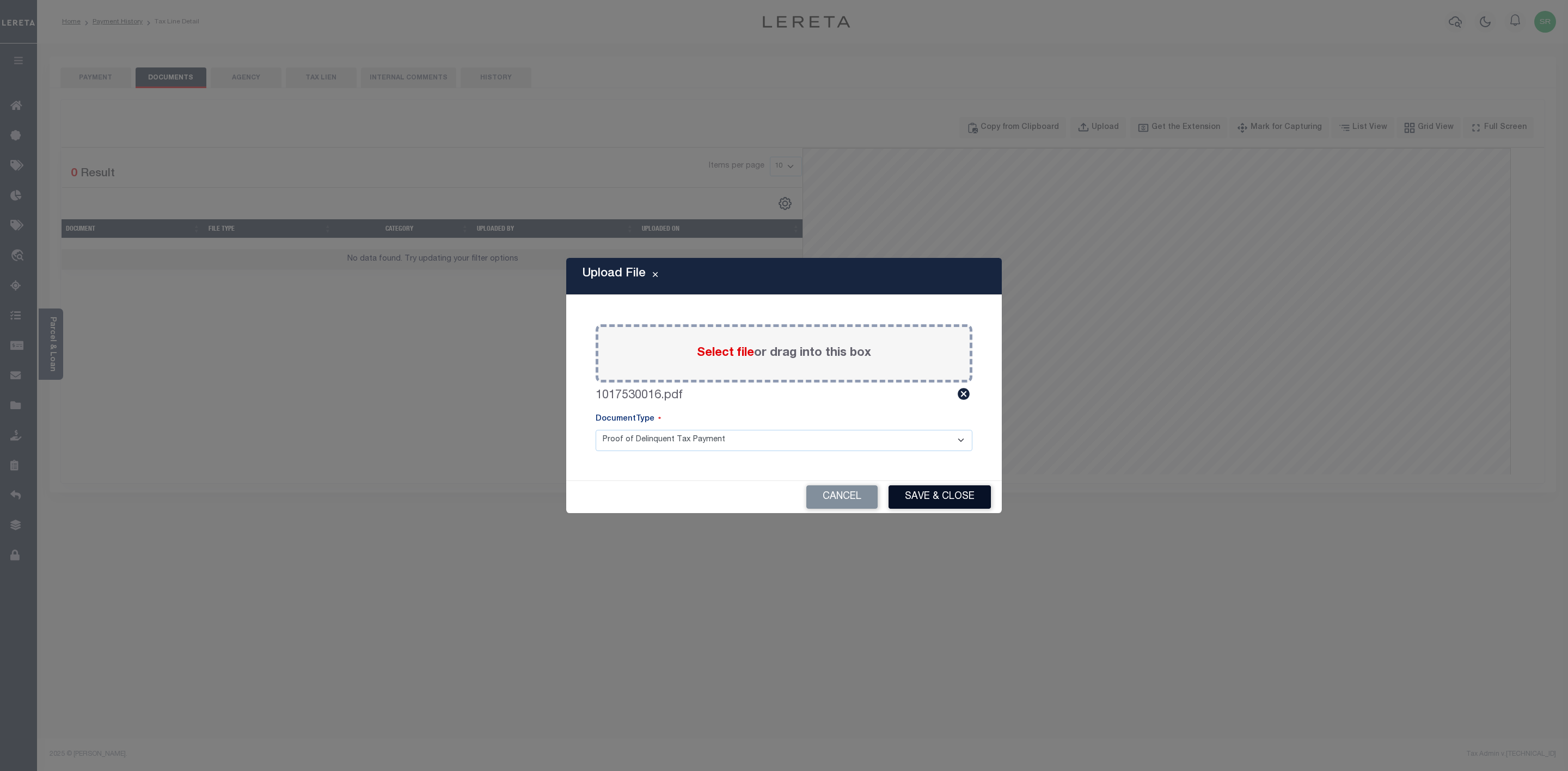
click at [954, 493] on button "Save & Close" at bounding box center [940, 496] width 103 height 23
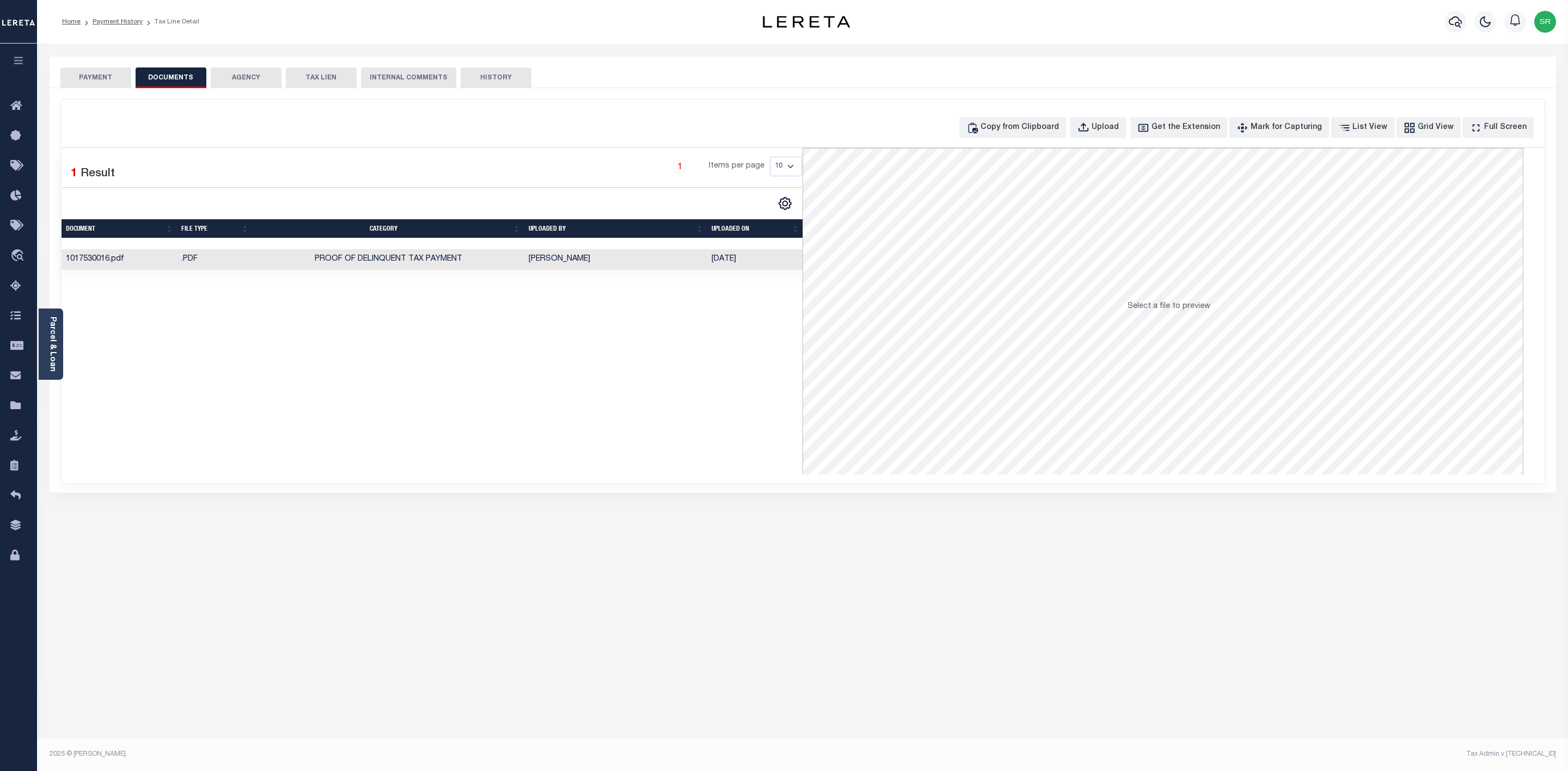
click at [665, 404] on div "Selected 1 Result 1 Items per page 10 25 50 100" at bounding box center [432, 311] width 742 height 327
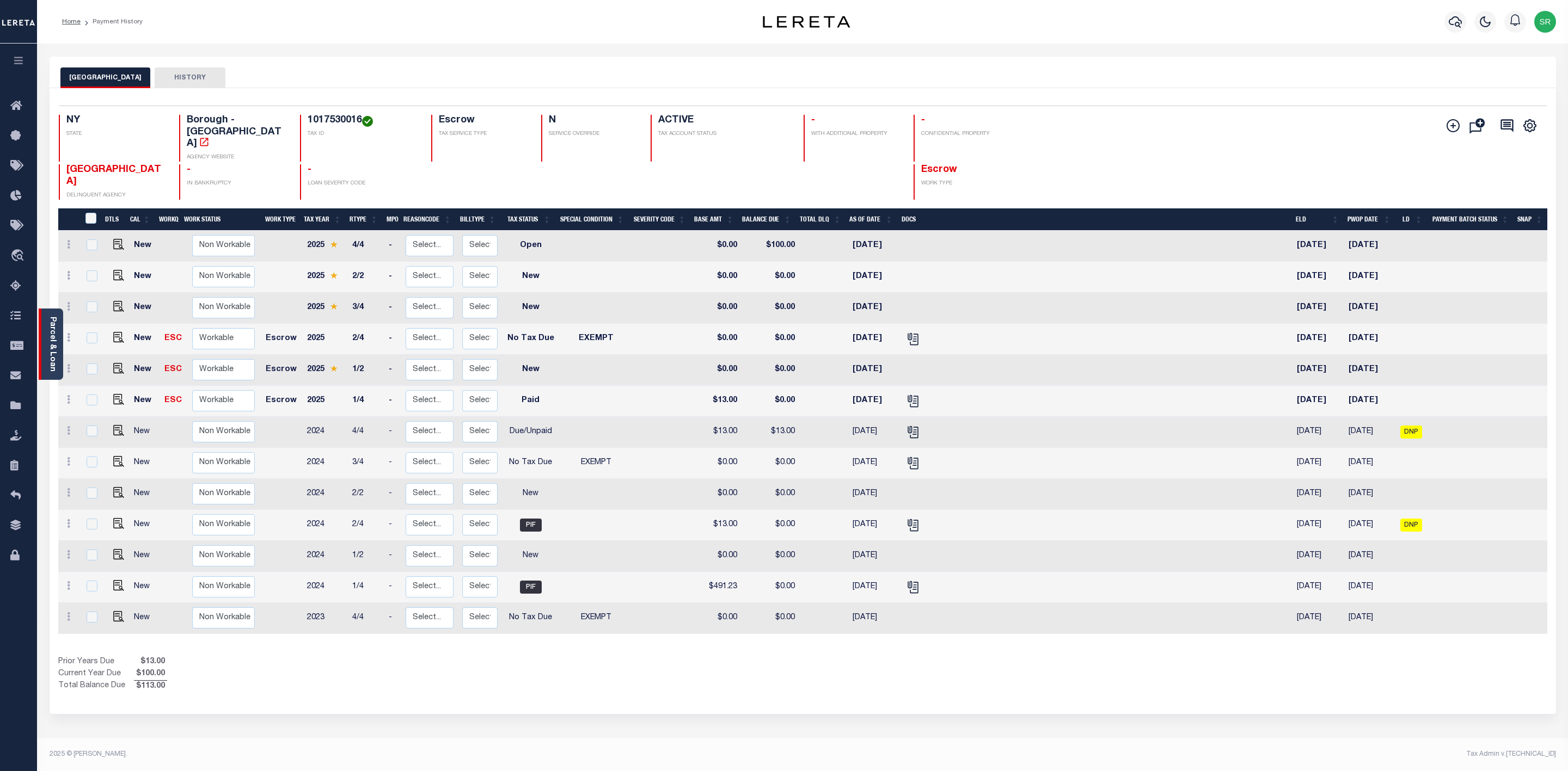
click at [49, 356] on link "Parcel & Loan" at bounding box center [52, 343] width 7 height 55
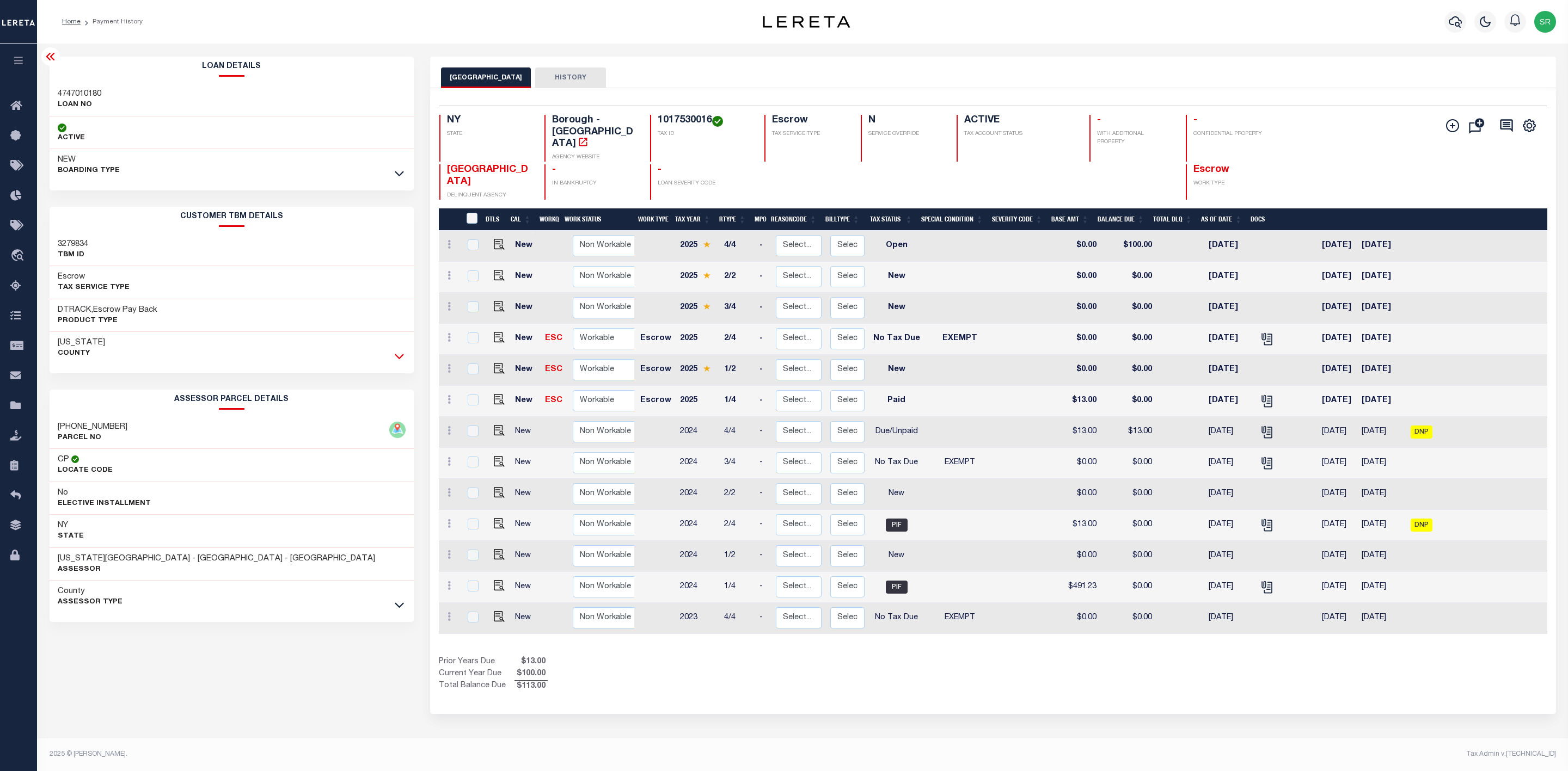
click at [398, 362] on icon at bounding box center [399, 356] width 9 height 11
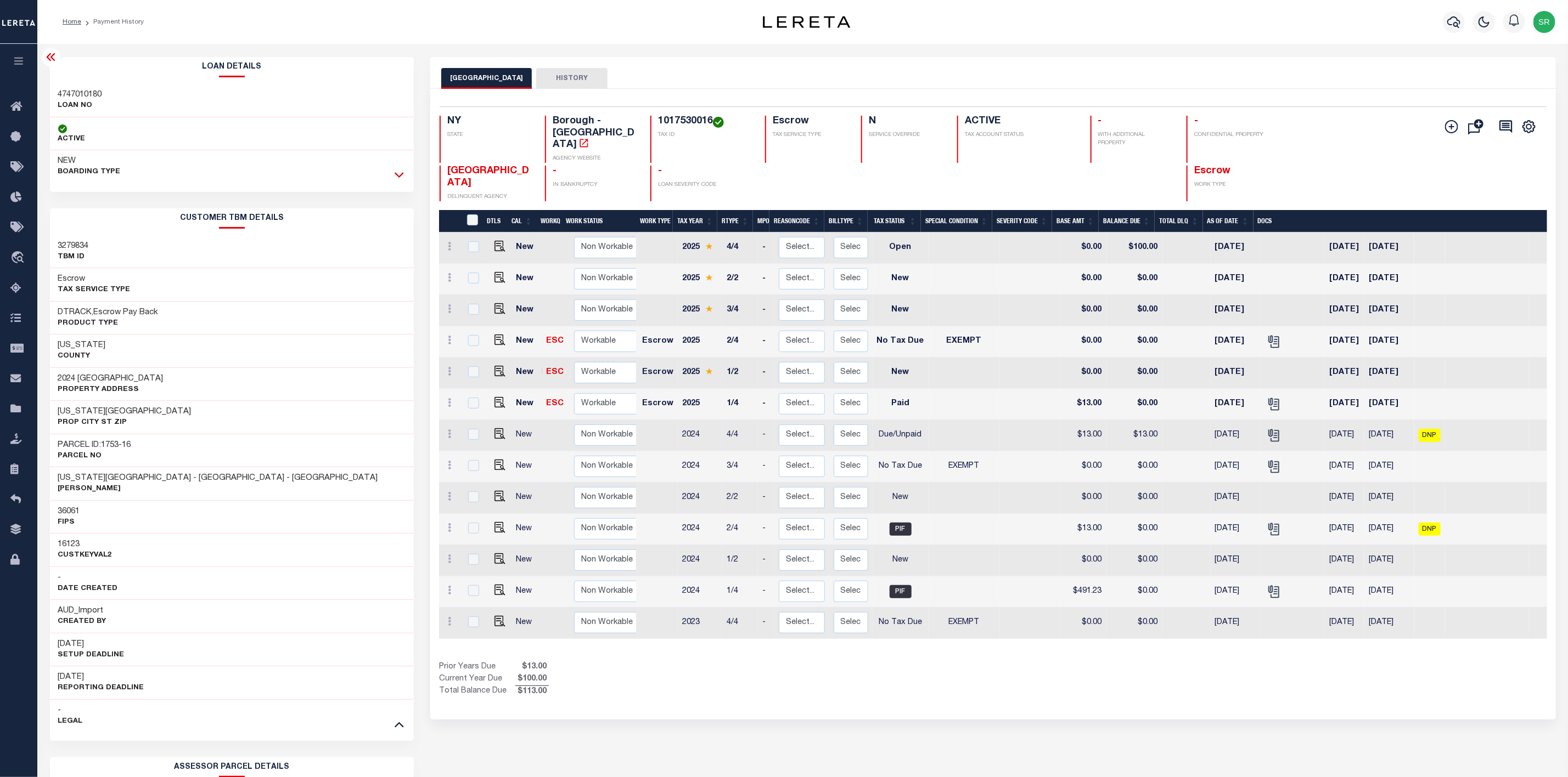
click at [400, 176] on icon at bounding box center [399, 174] width 9 height 11
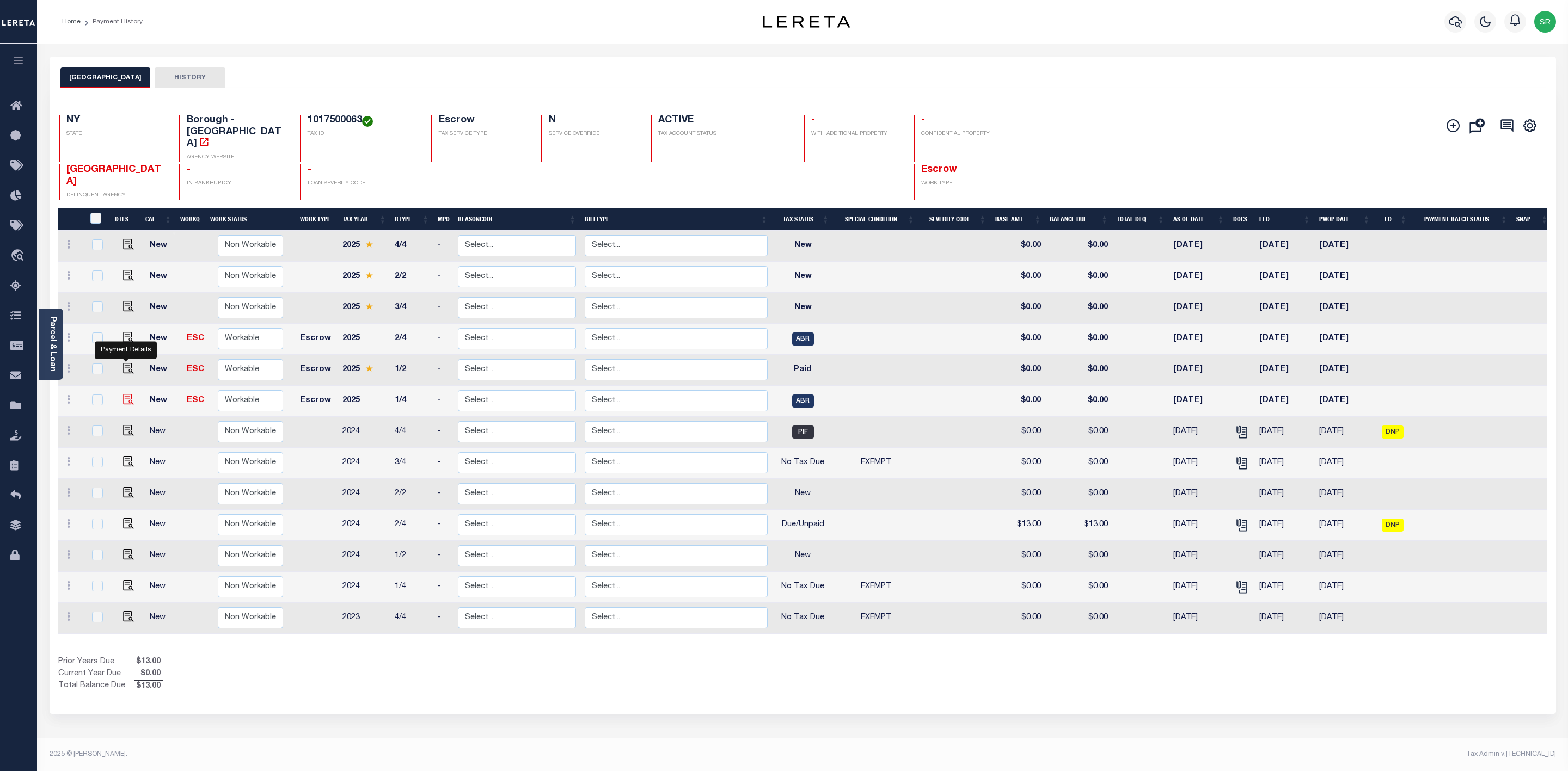
click at [126, 394] on img "" at bounding box center [129, 400] width 11 height 11
checkbox input "true"
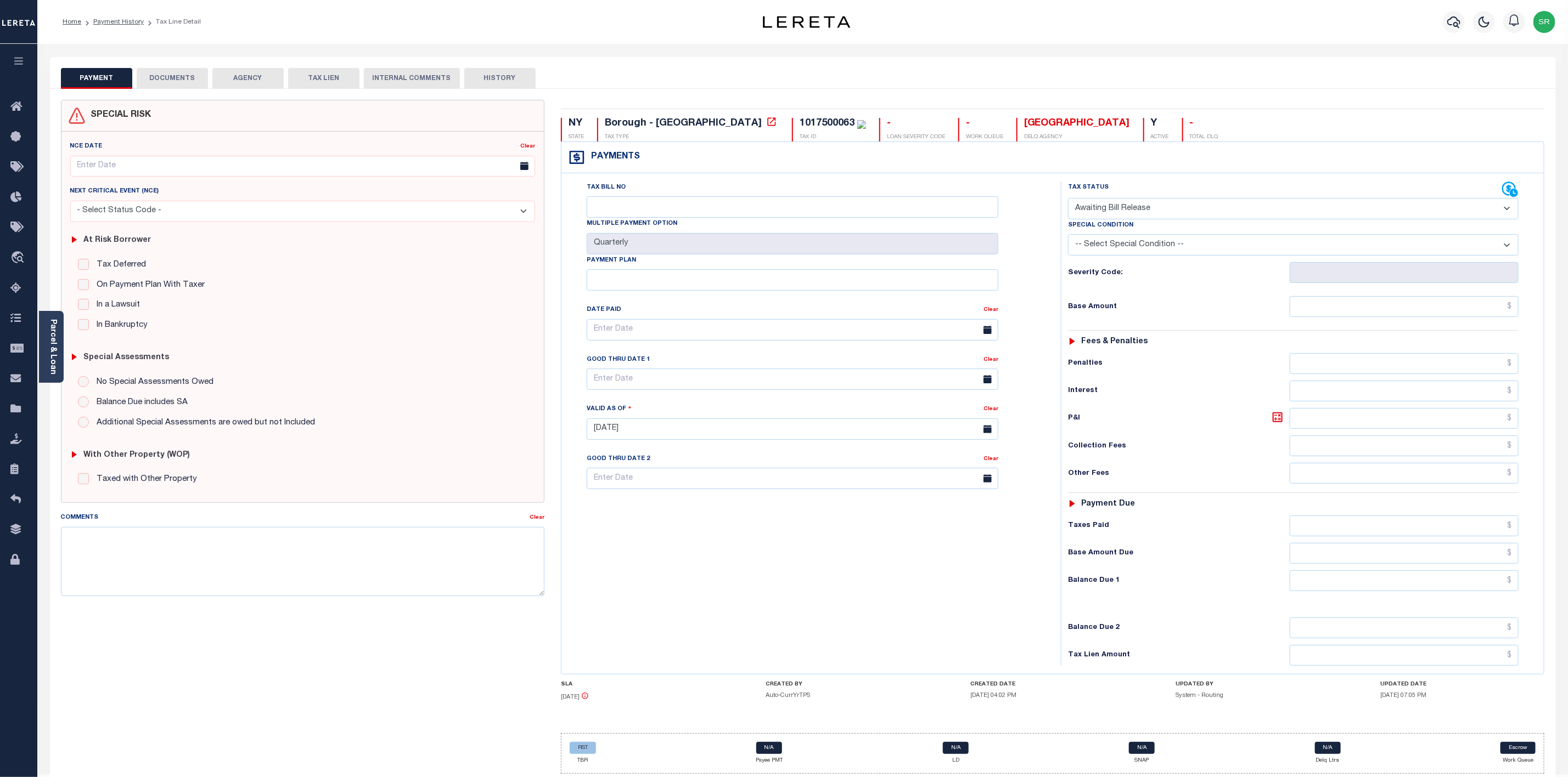
click at [1211, 211] on select "- Select Status Code - Open Due/Unpaid Paid Incomplete No Tax Due Internal Refu…" at bounding box center [1293, 208] width 451 height 21
select select "DUE"
click at [1068, 199] on select "- Select Status Code - Open Due/Unpaid Paid Incomplete No Tax Due Internal Refu…" at bounding box center [1293, 208] width 451 height 21
type input "[DATE]"
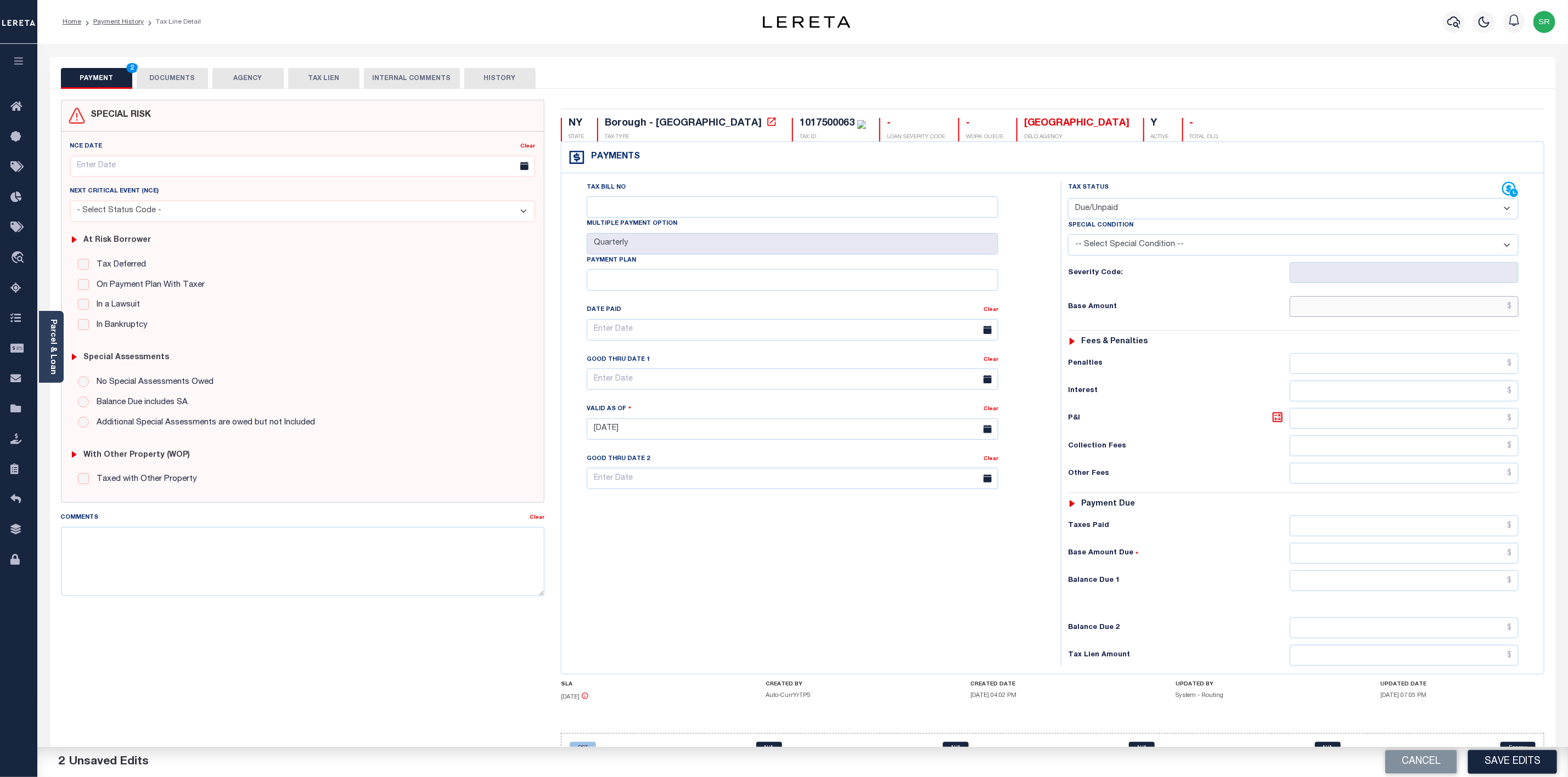
click at [1336, 311] on input "text" at bounding box center [1404, 307] width 229 height 21
type input "$13.00"
click at [1395, 591] on input "text" at bounding box center [1404, 580] width 229 height 21
type input "$13.00"
click at [1509, 766] on button "Save Edits" at bounding box center [1512, 761] width 89 height 23
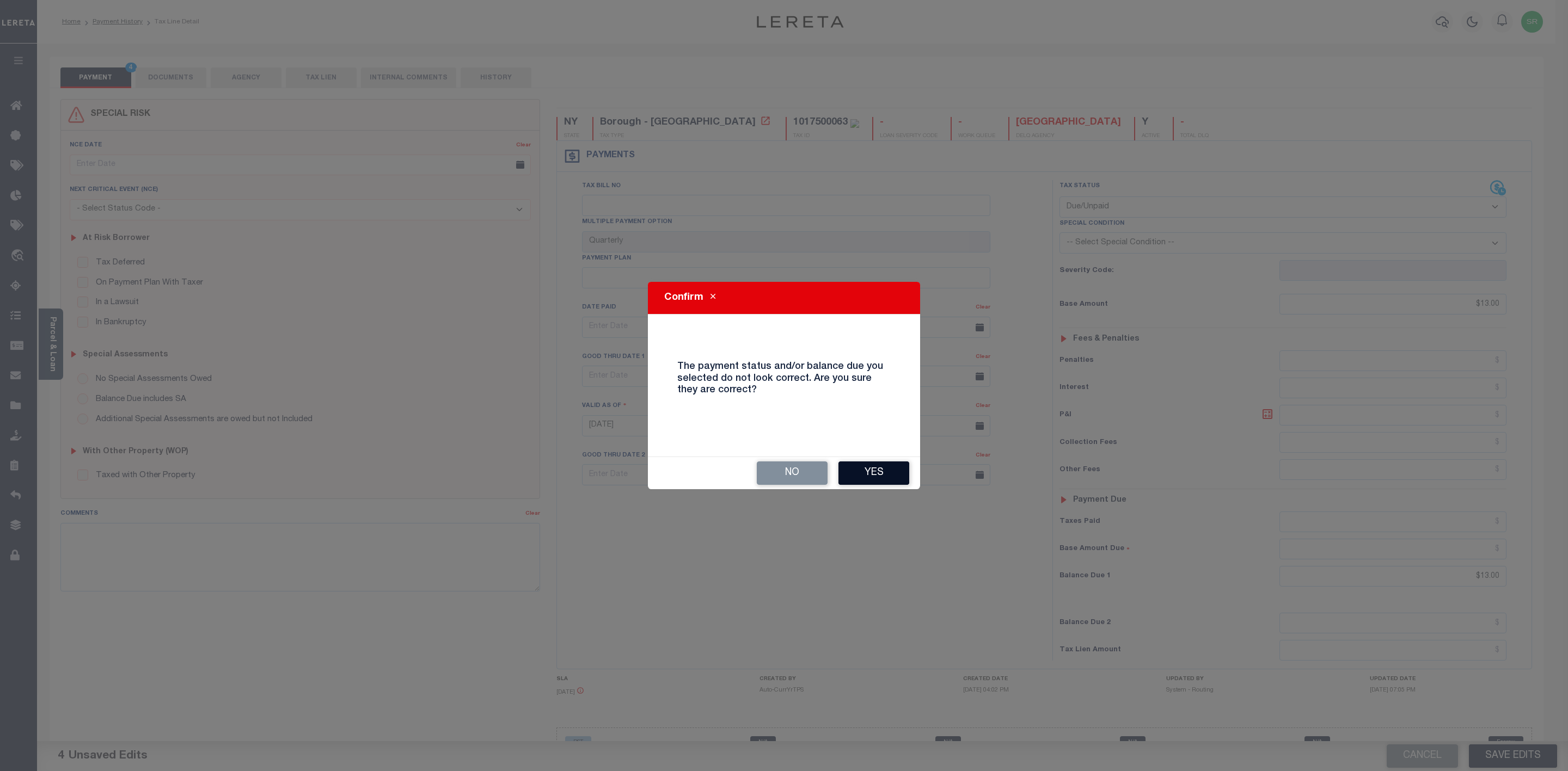
click at [871, 472] on button "Yes" at bounding box center [873, 473] width 70 height 23
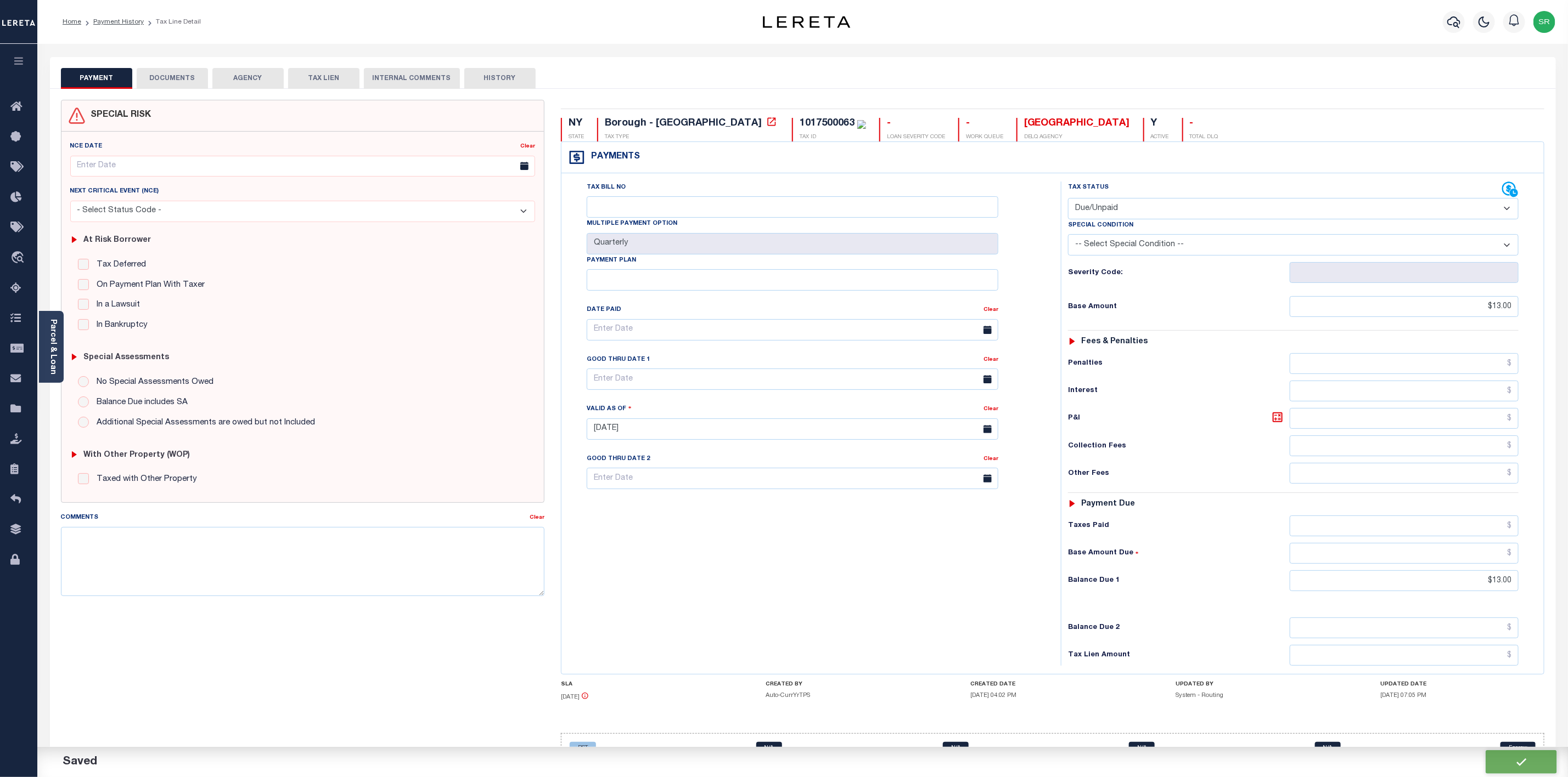
checkbox input "false"
type input "$13"
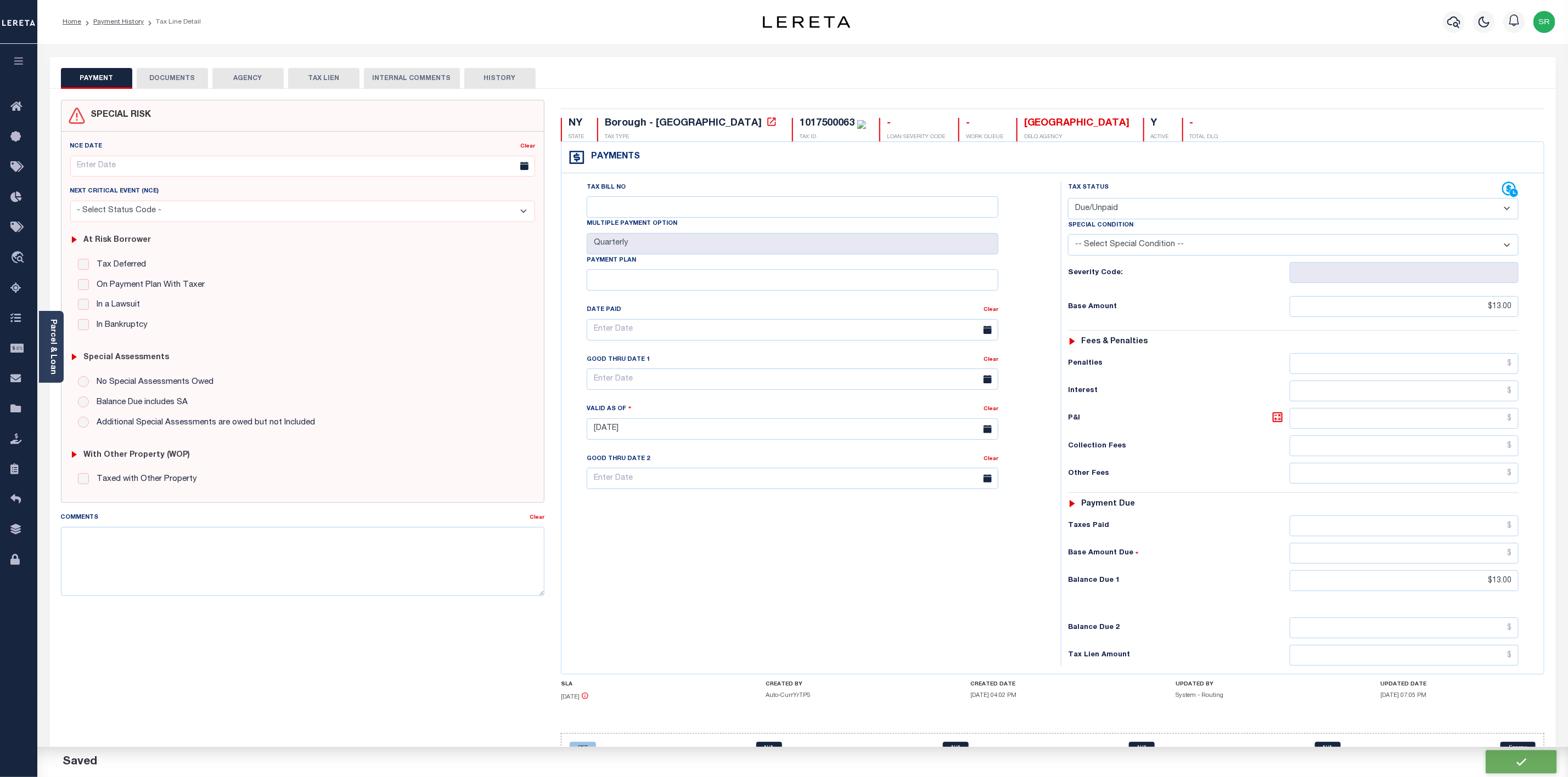
type input "$13"
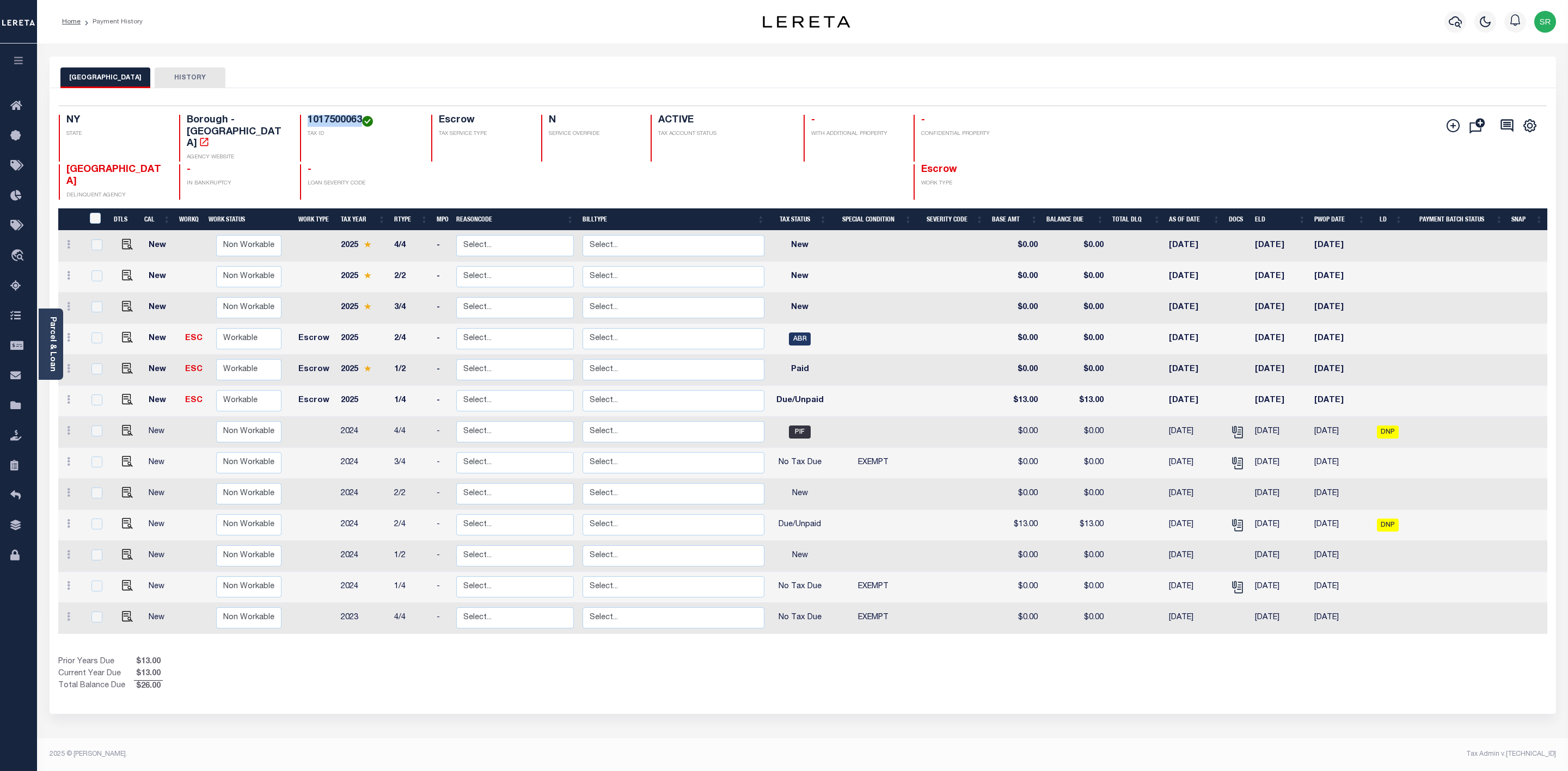
drag, startPoint x: 339, startPoint y: 118, endPoint x: 285, endPoint y: 118, distance: 54.0
click at [300, 118] on div "1017500063 TAX ID" at bounding box center [359, 138] width 119 height 47
copy h4 "1017500063"
click at [122, 394] on img "" at bounding box center [128, 400] width 11 height 11
checkbox input "true"
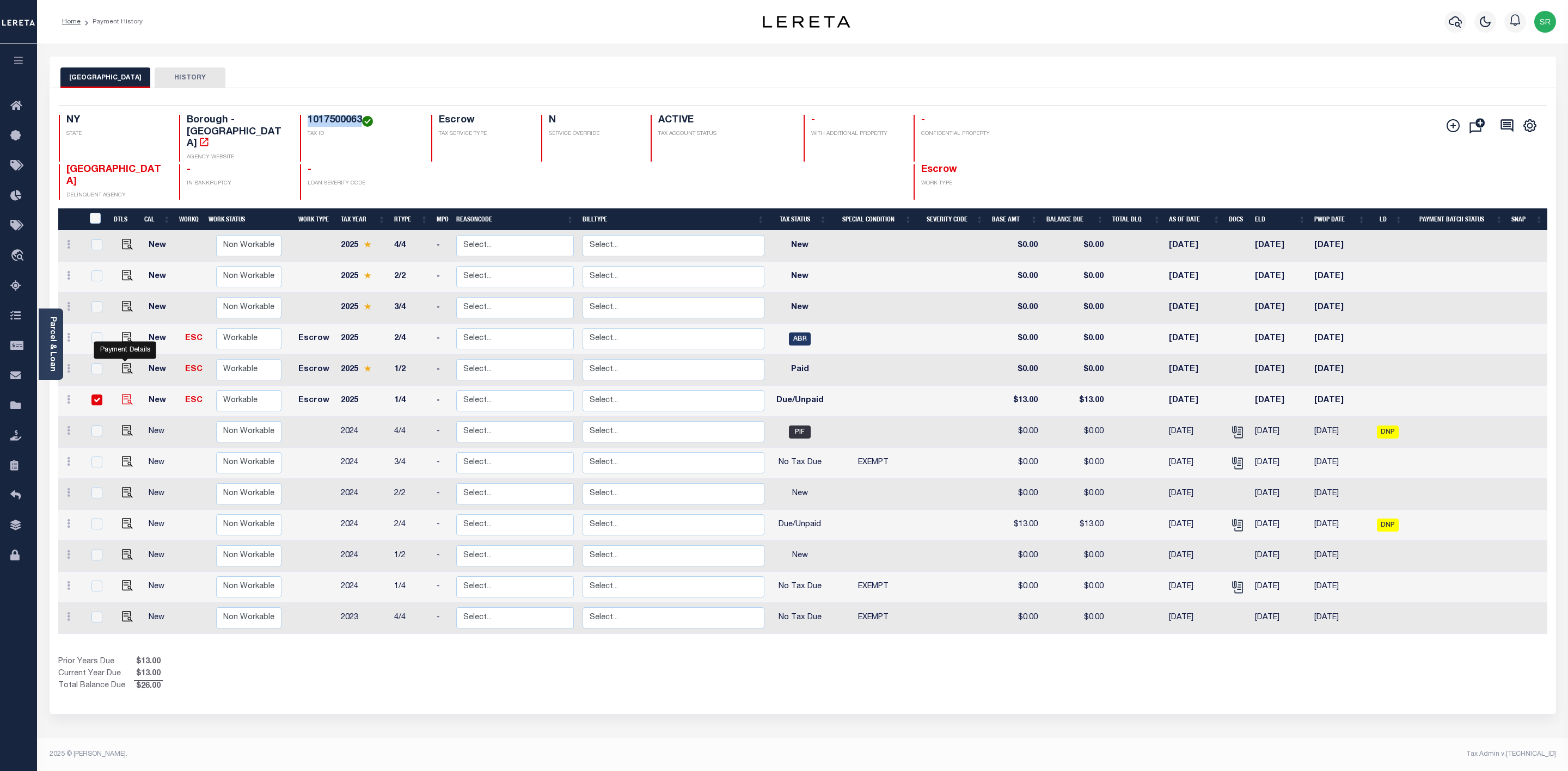
checkbox input "true"
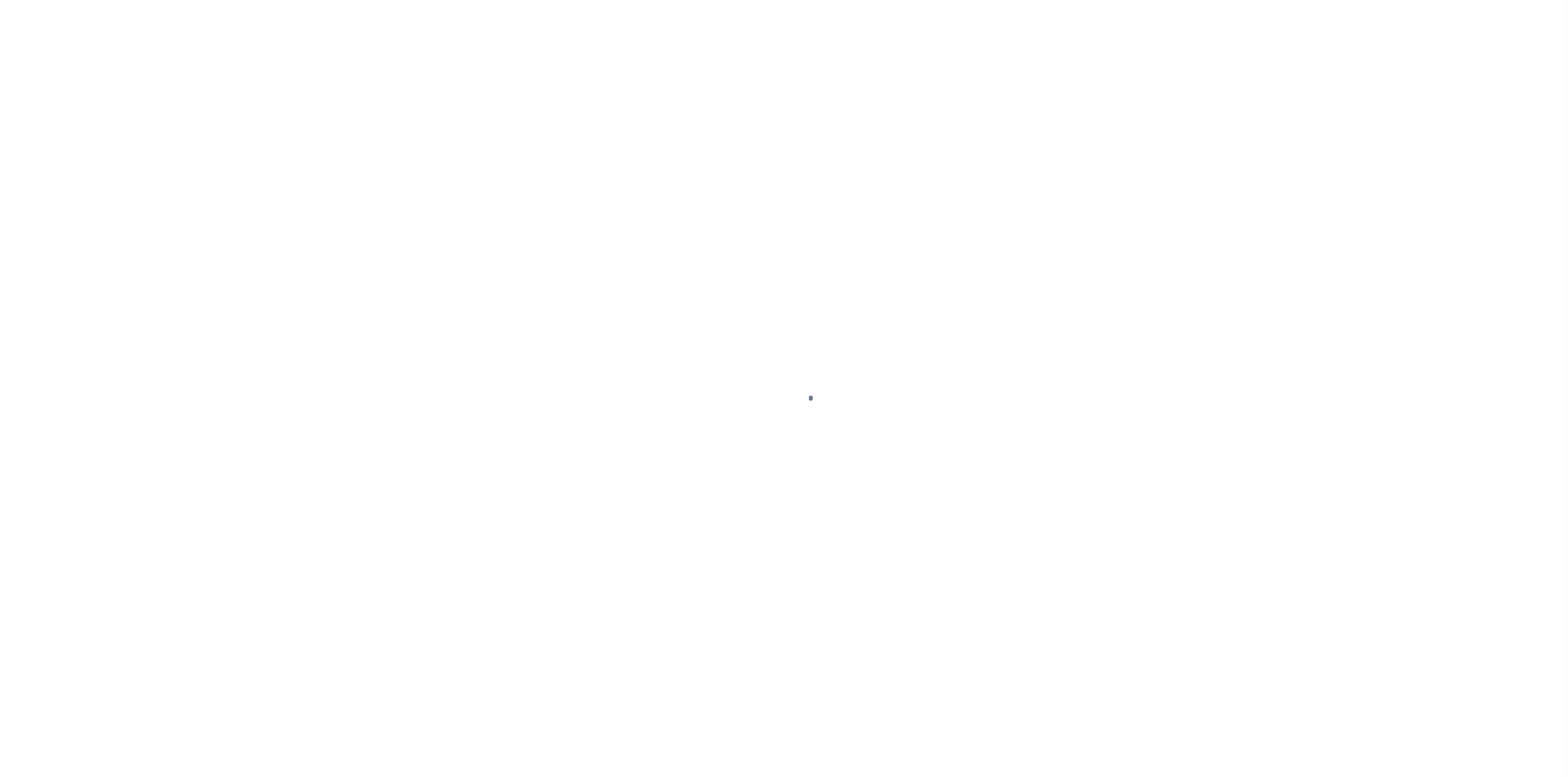
select select "DUE"
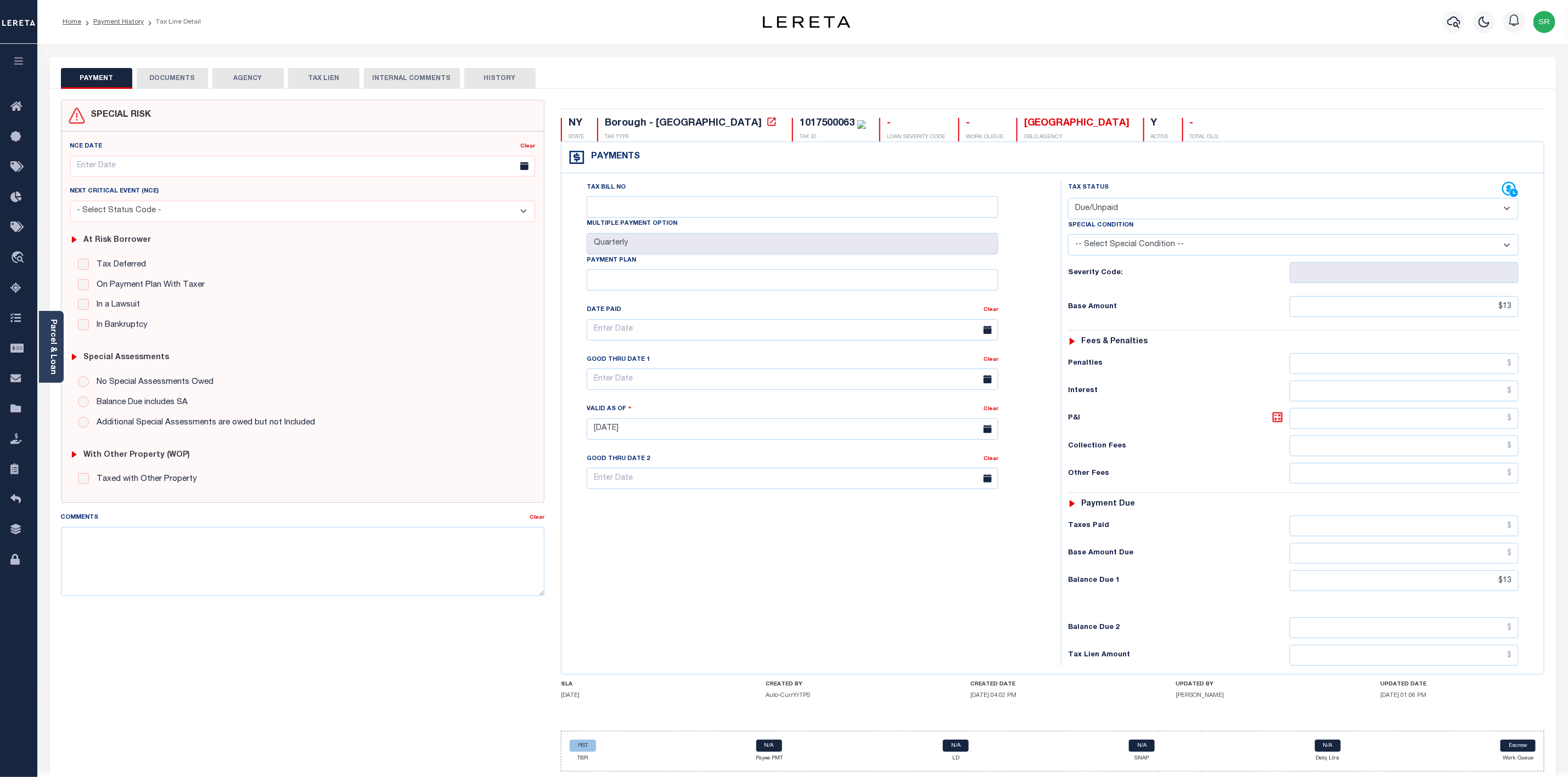
click at [194, 81] on button "DOCUMENTS" at bounding box center [172, 78] width 71 height 21
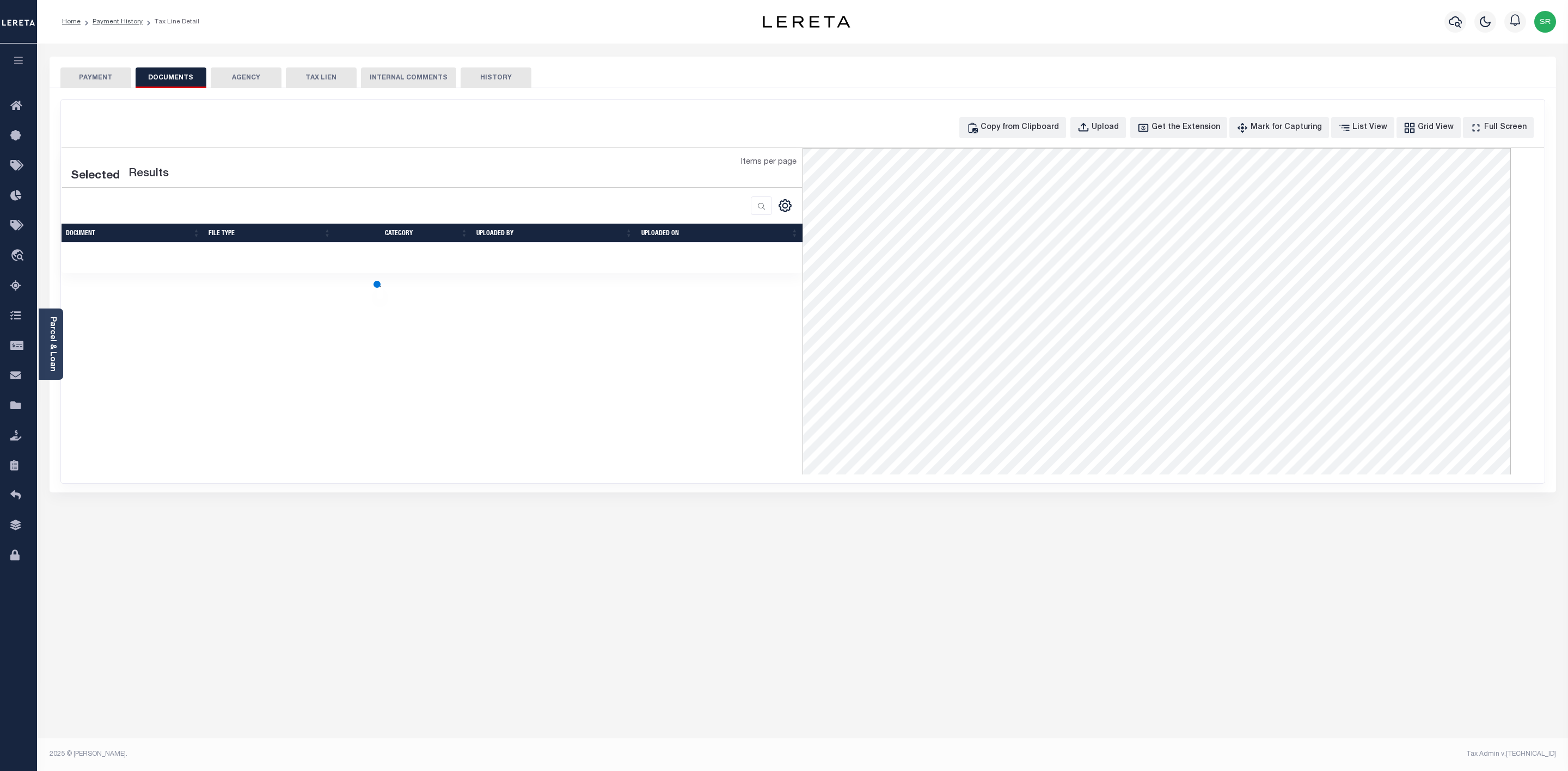
click at [193, 81] on button "DOCUMENTS" at bounding box center [170, 78] width 70 height 20
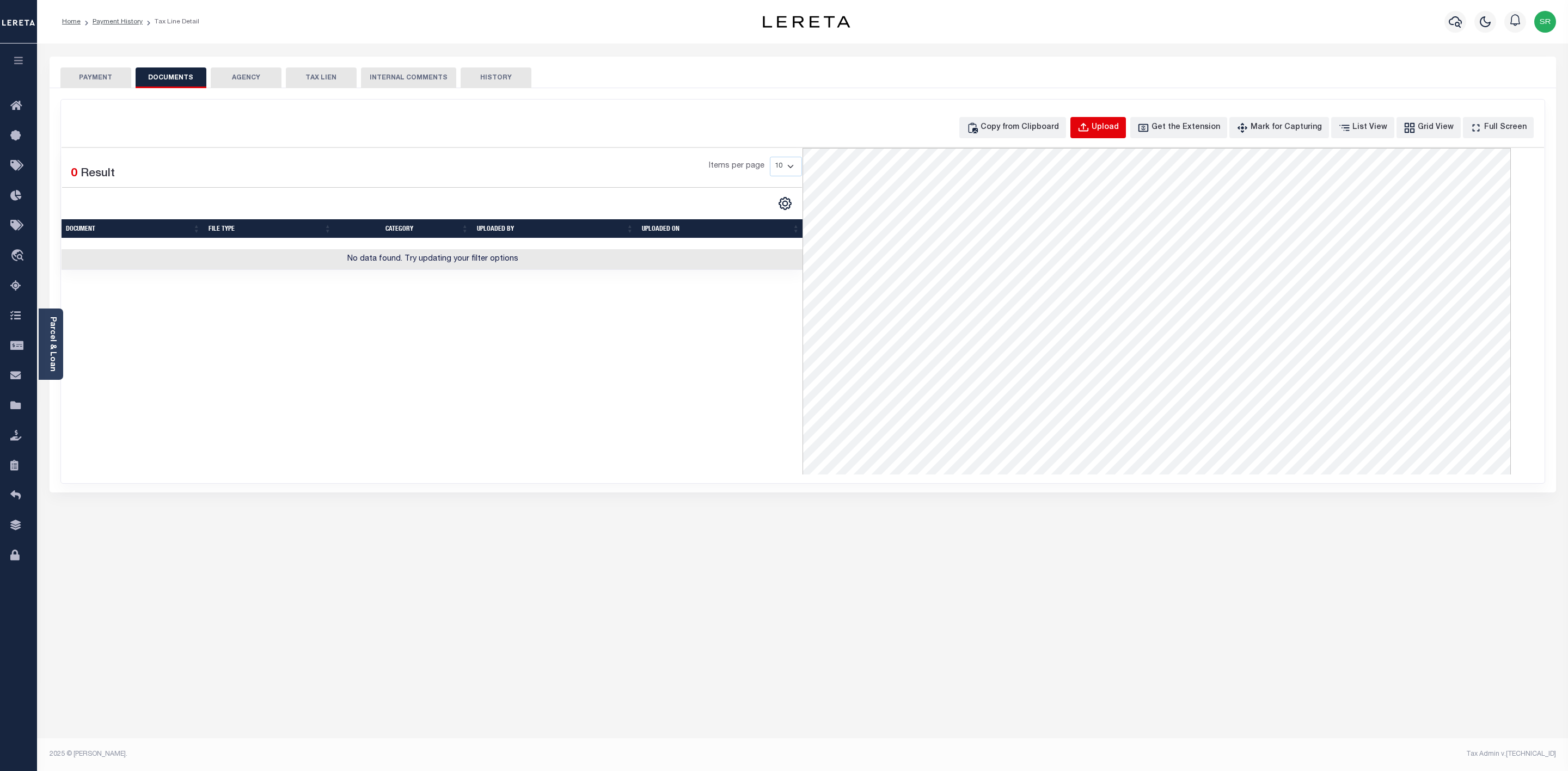
click at [1119, 132] on div "Upload" at bounding box center [1105, 128] width 27 height 12
select select "POP"
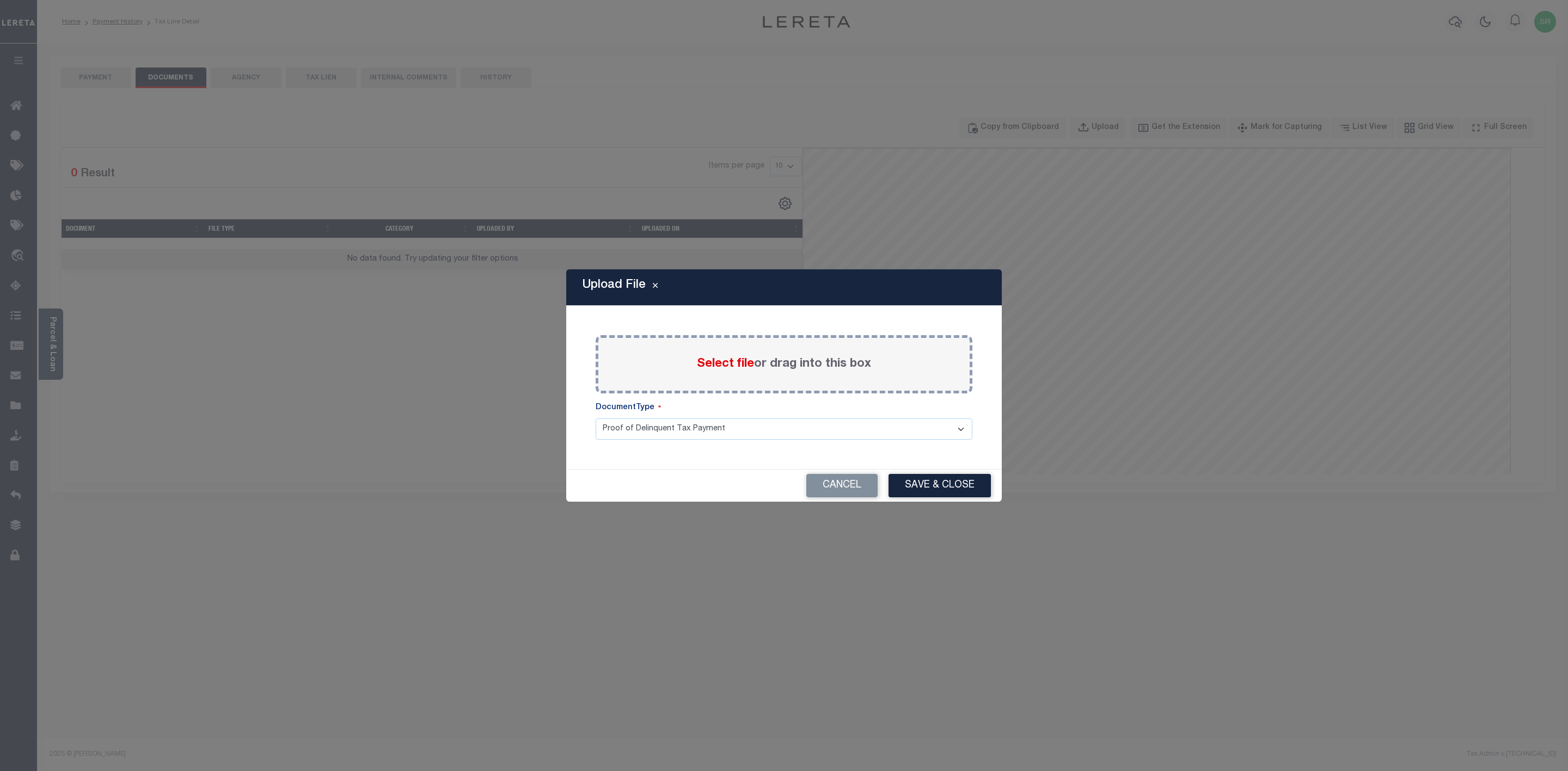
click at [718, 366] on span "Select file" at bounding box center [726, 364] width 57 height 12
click at [0, 0] on input "Select file or drag into this box" at bounding box center [0, 0] width 0 height 0
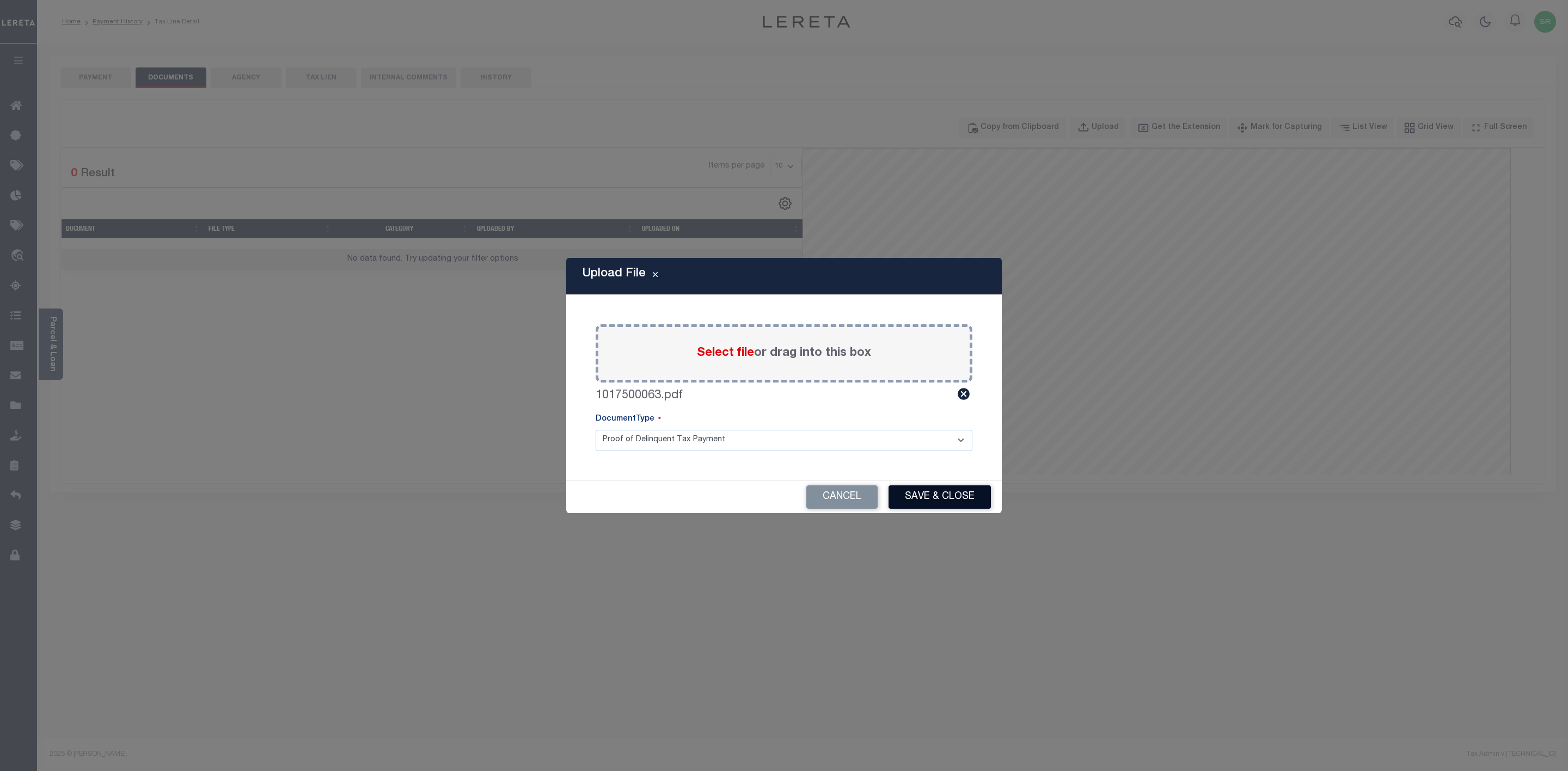
click at [928, 497] on button "Save & Close" at bounding box center [940, 496] width 103 height 23
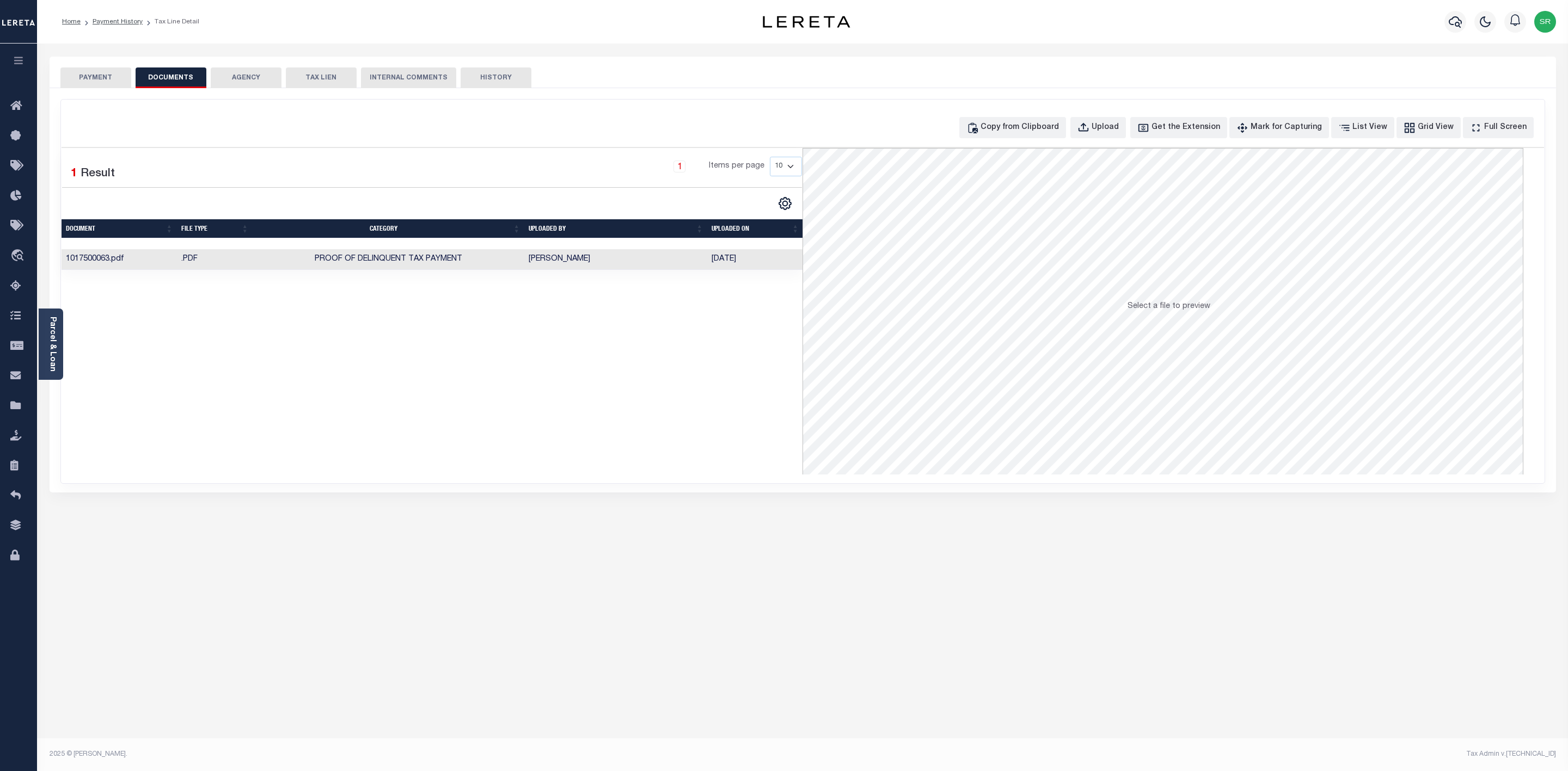
click at [94, 77] on button "PAYMENT" at bounding box center [95, 78] width 70 height 20
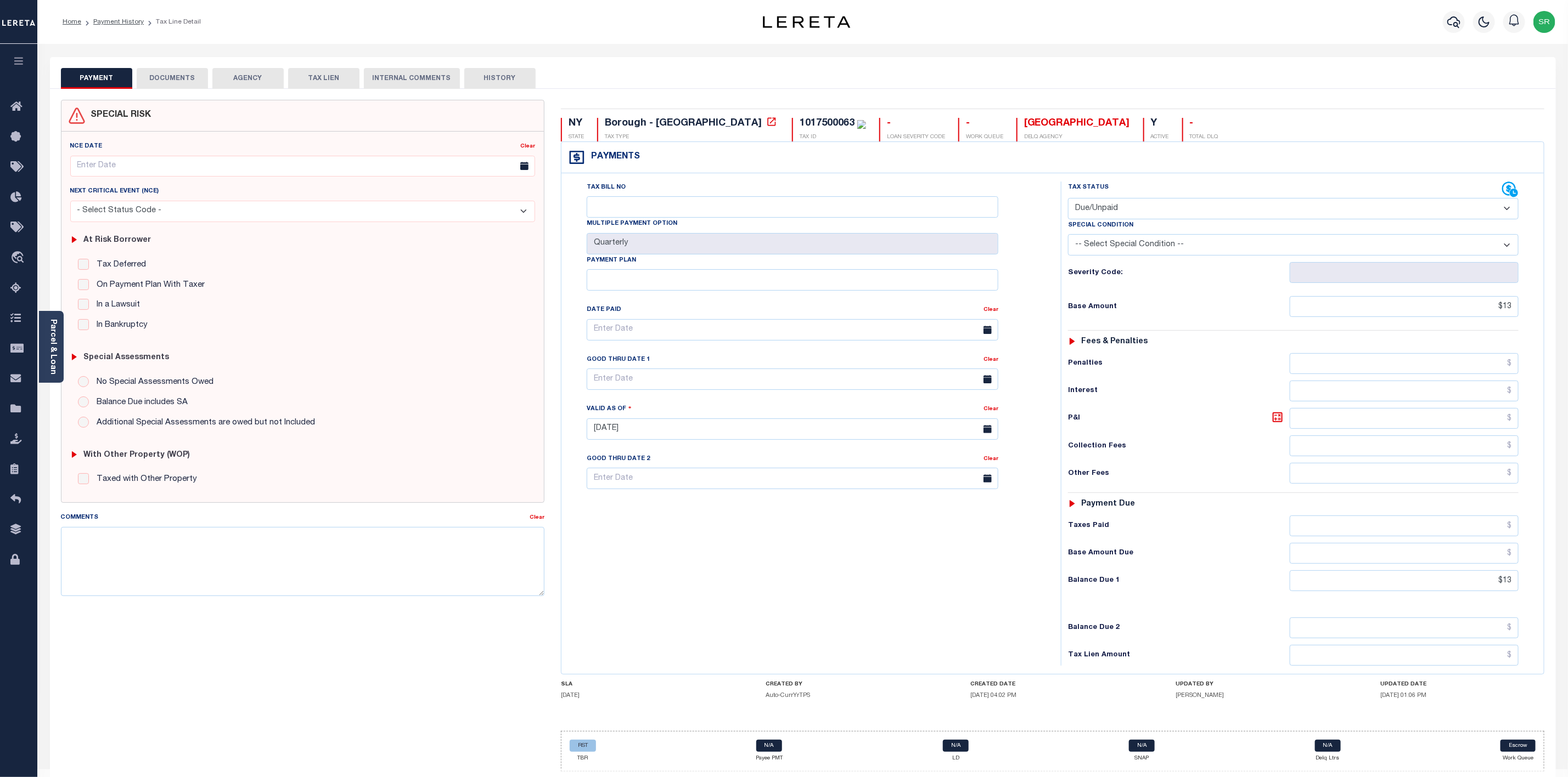
click at [95, 77] on button "PAYMENT" at bounding box center [96, 78] width 71 height 21
click at [114, 26] on li "Payment History" at bounding box center [112, 21] width 63 height 10
click at [122, 21] on link "Payment History" at bounding box center [119, 21] width 50 height 7
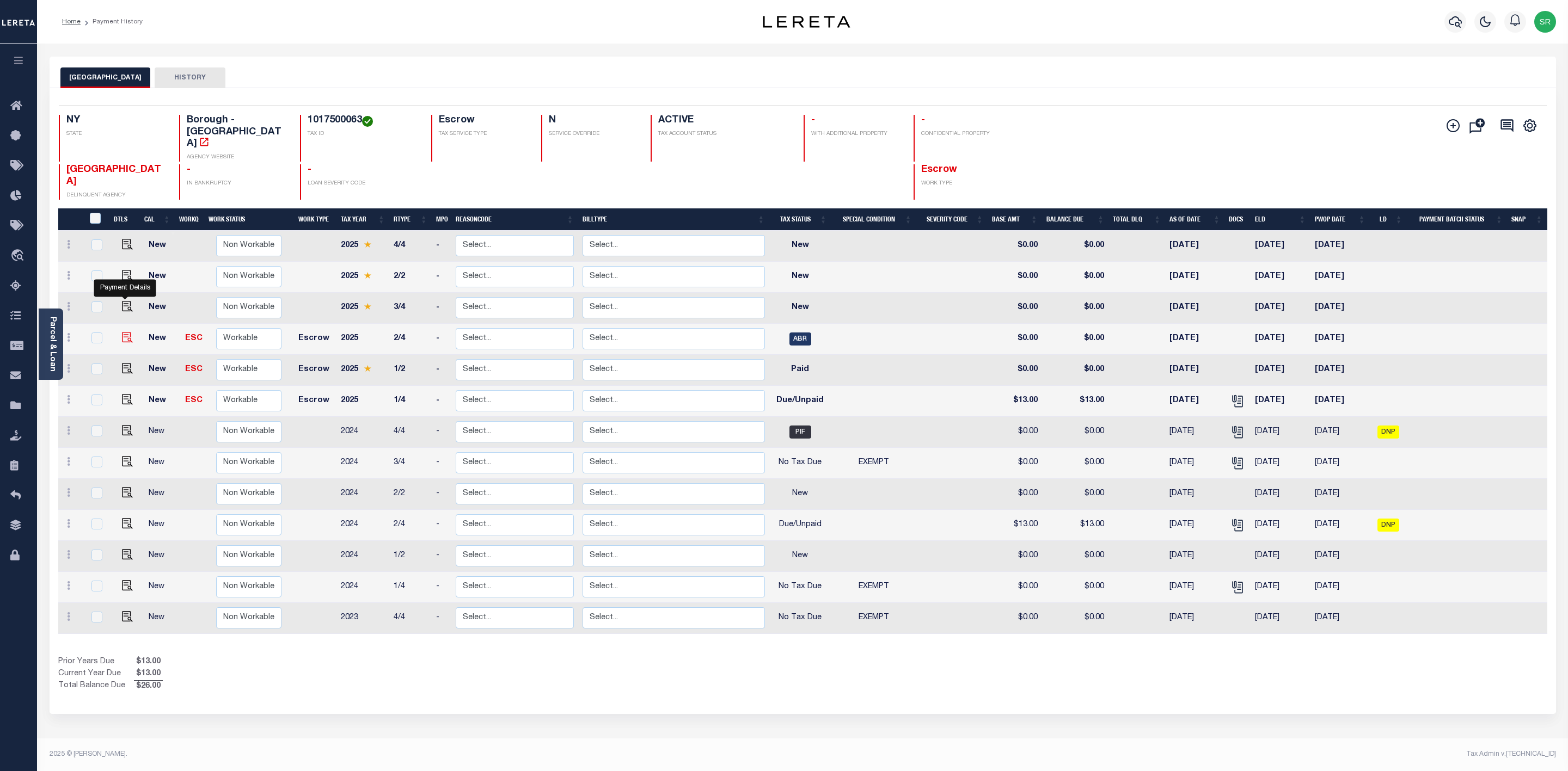
click at [122, 332] on img "" at bounding box center [128, 338] width 11 height 11
checkbox input "true"
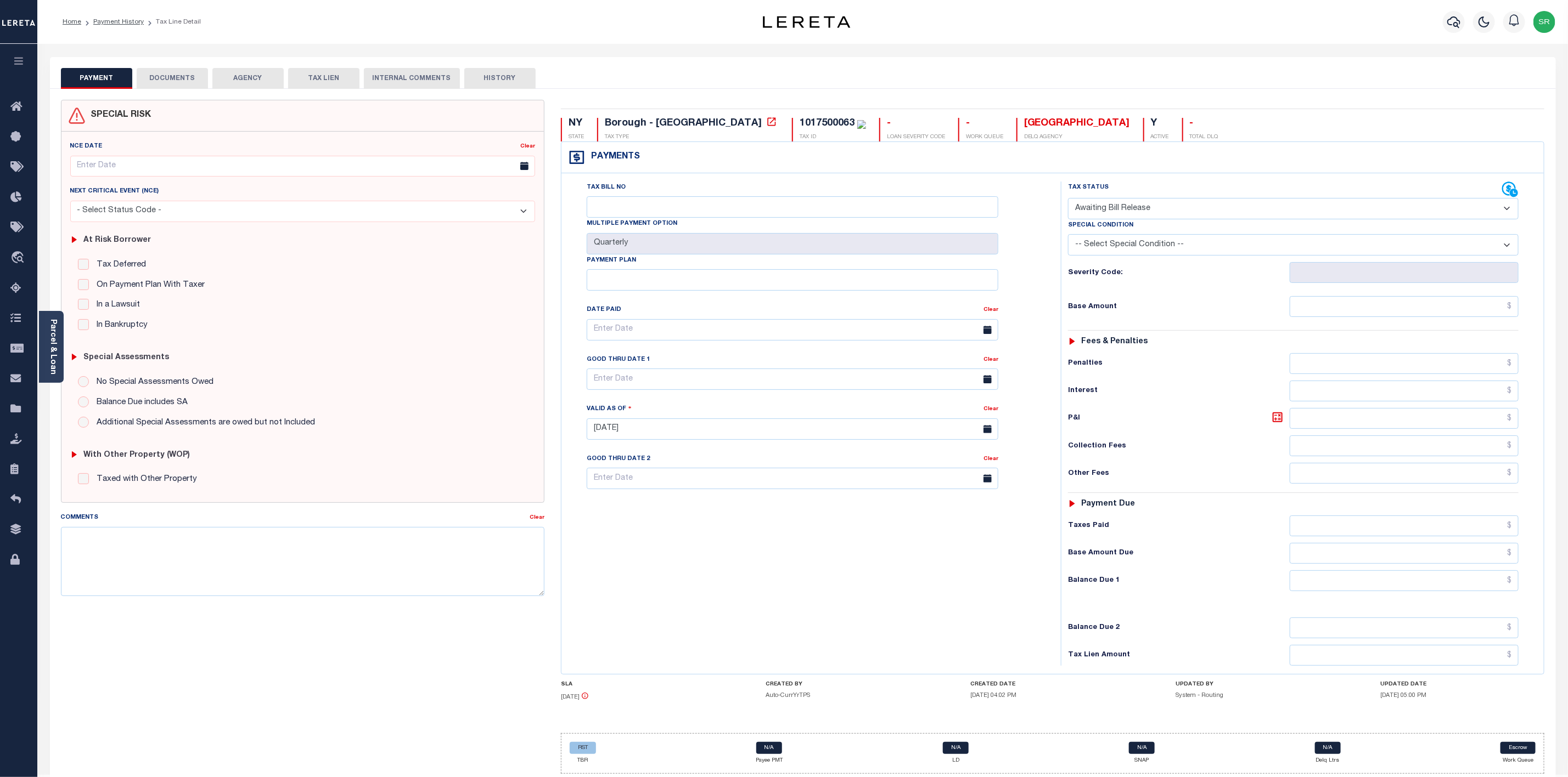
click at [1184, 211] on select "- Select Status Code - Open Due/Unpaid Paid Incomplete No Tax Due Internal Refu…" at bounding box center [1293, 208] width 451 height 21
select select "NTX"
click at [1068, 199] on select "- Select Status Code - Open Due/Unpaid Paid Incomplete No Tax Due Internal Refu…" at bounding box center [1293, 208] width 451 height 21
type input "[DATE]"
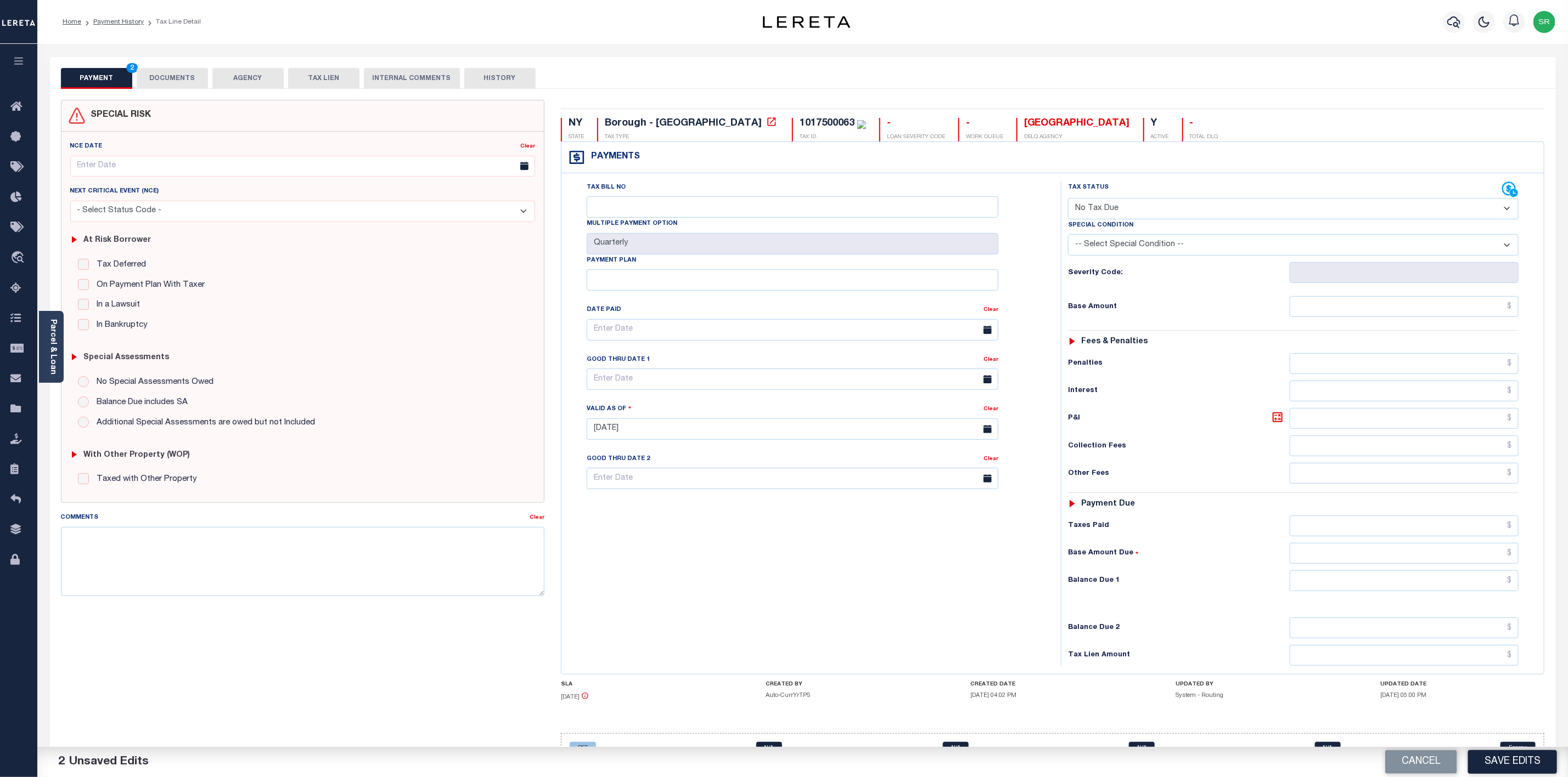
click at [1253, 247] on select "-- Select Special Condition -- 3RD PARTY TAX LIEN AGENCY TAX LIEN (A.K.A Inside…" at bounding box center [1293, 244] width 451 height 21
click at [1191, 465] on div "Tax Status Status - Select Status Code -" at bounding box center [1297, 423] width 472 height 484
click at [1445, 316] on input "text" at bounding box center [1404, 307] width 229 height 21
type input "$0.00"
click at [1471, 590] on input "text" at bounding box center [1404, 580] width 229 height 21
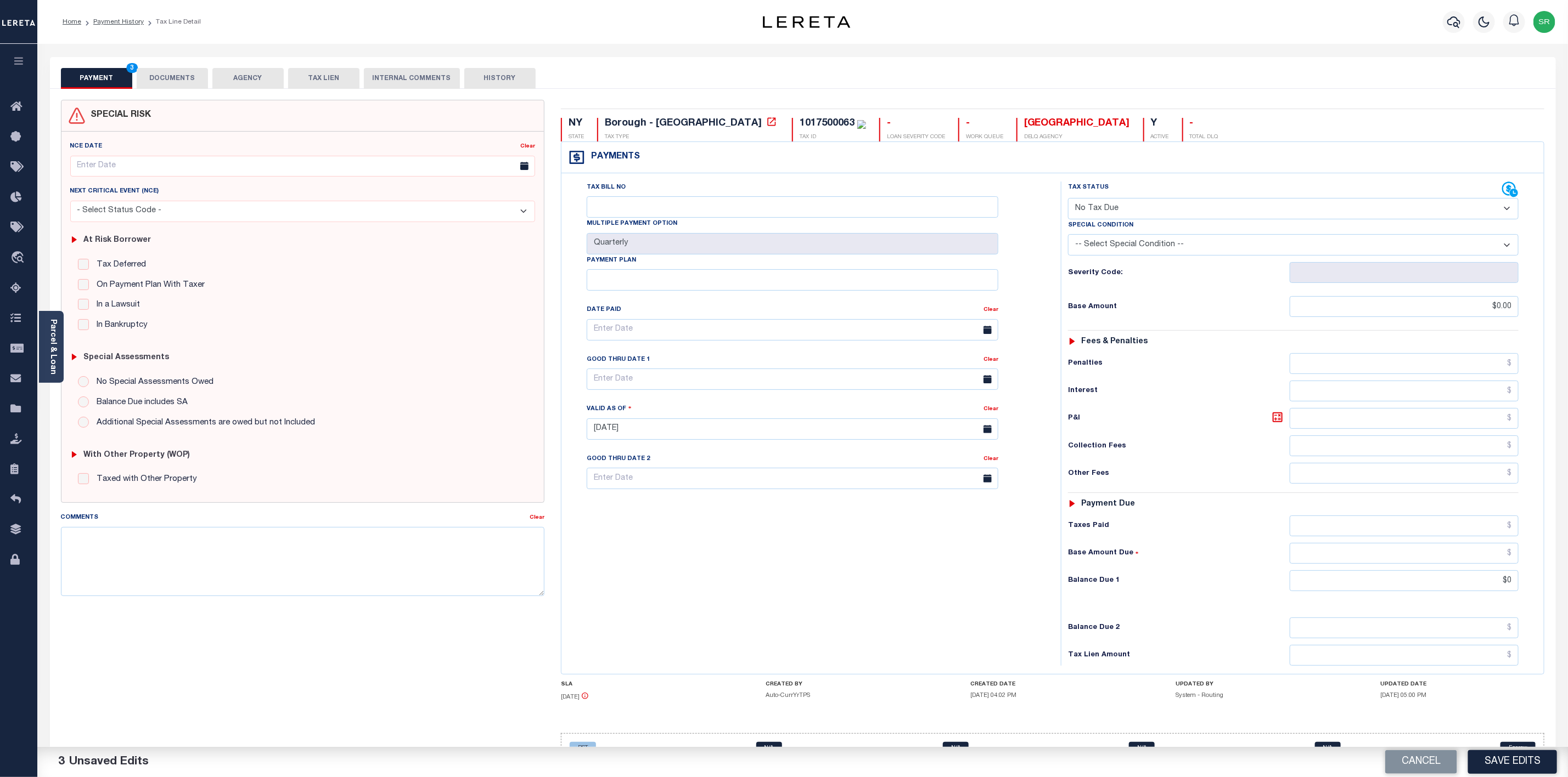
type input "$0.00"
click at [1519, 749] on div "Cancel Save Edits" at bounding box center [1185, 762] width 765 height 31
click at [1519, 764] on button "Save Edits" at bounding box center [1512, 761] width 89 height 23
checkbox input "false"
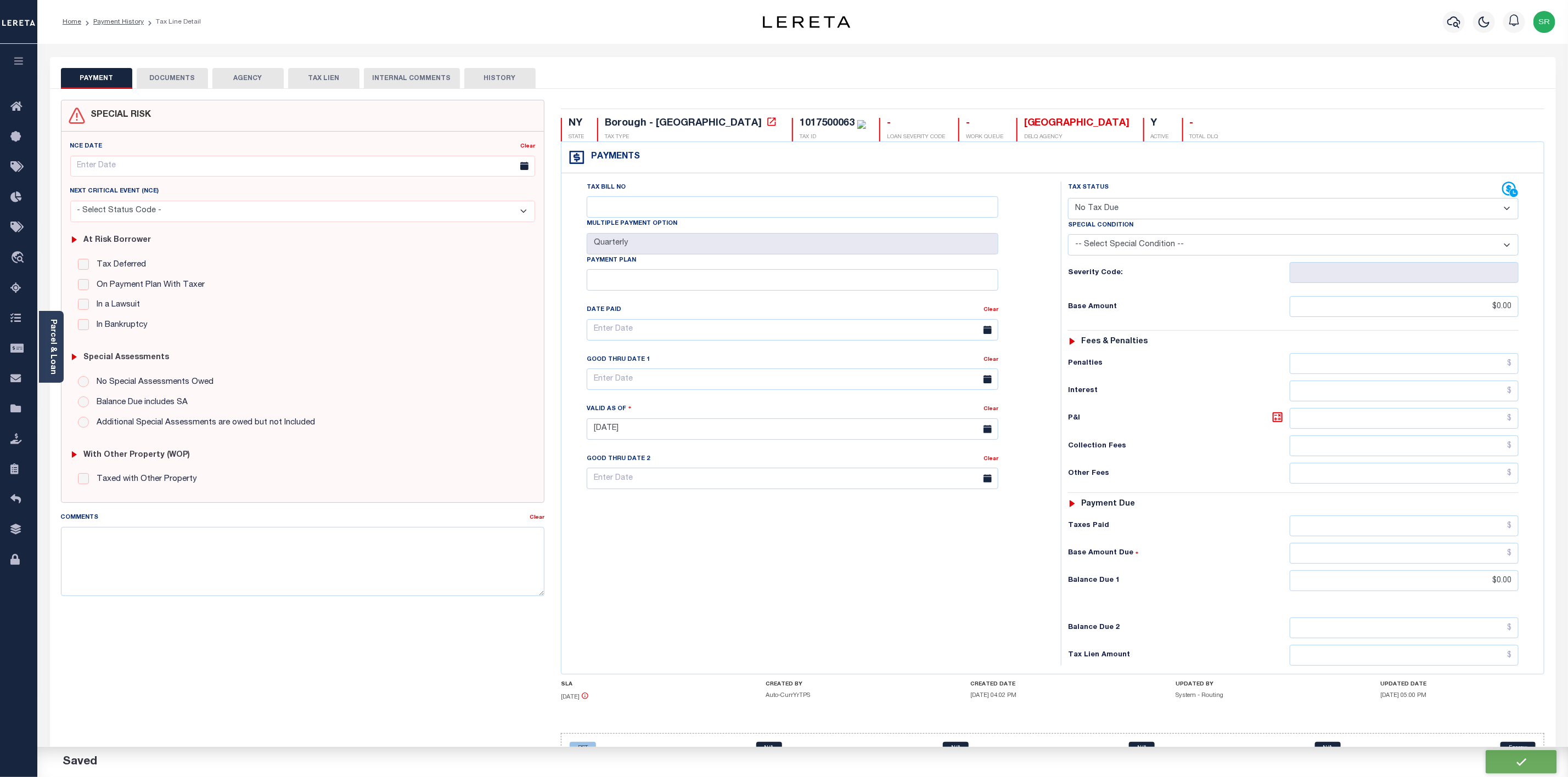
checkbox input "false"
type input "$0"
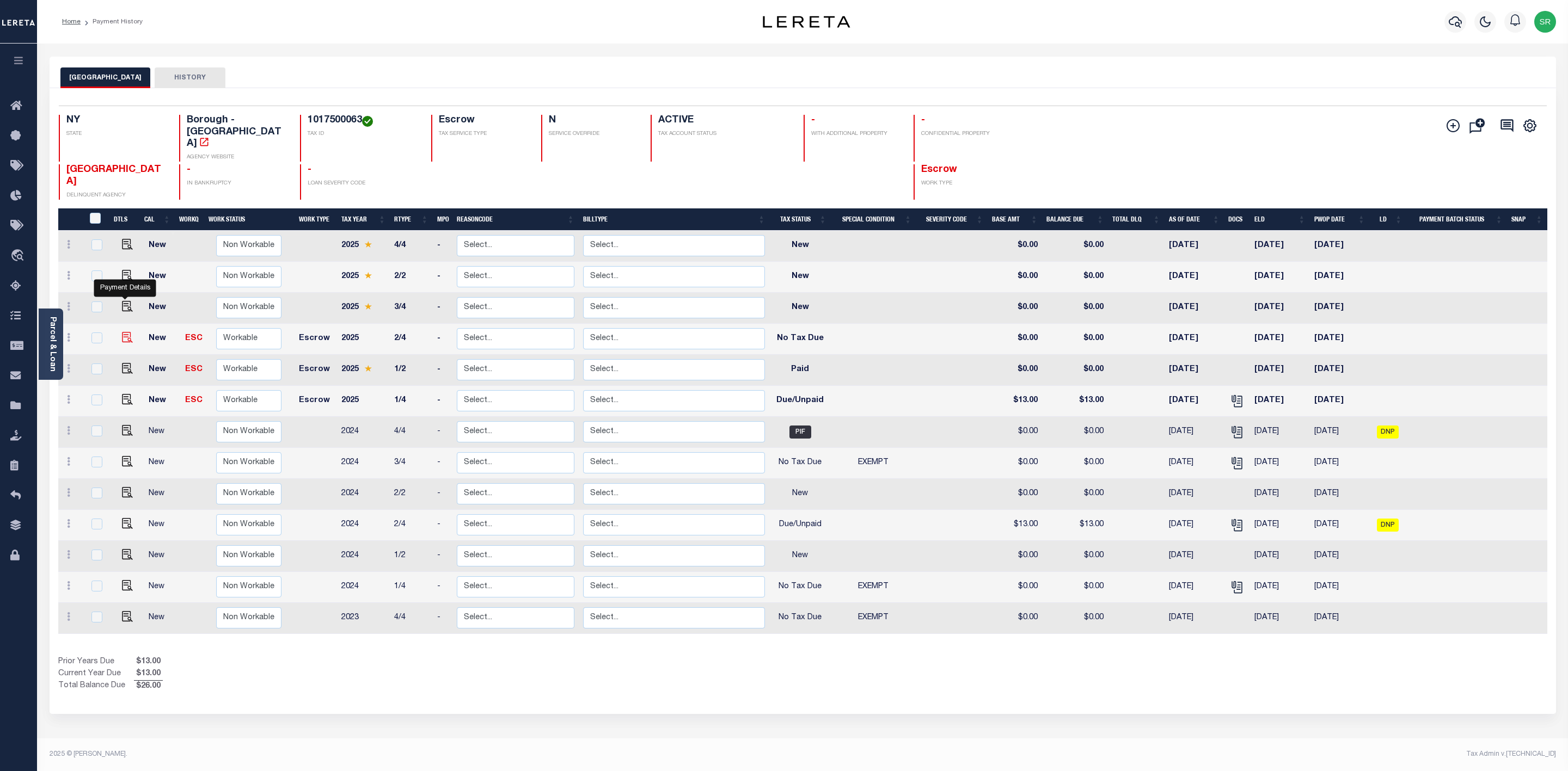
click at [125, 332] on img "" at bounding box center [128, 338] width 11 height 11
checkbox input "true"
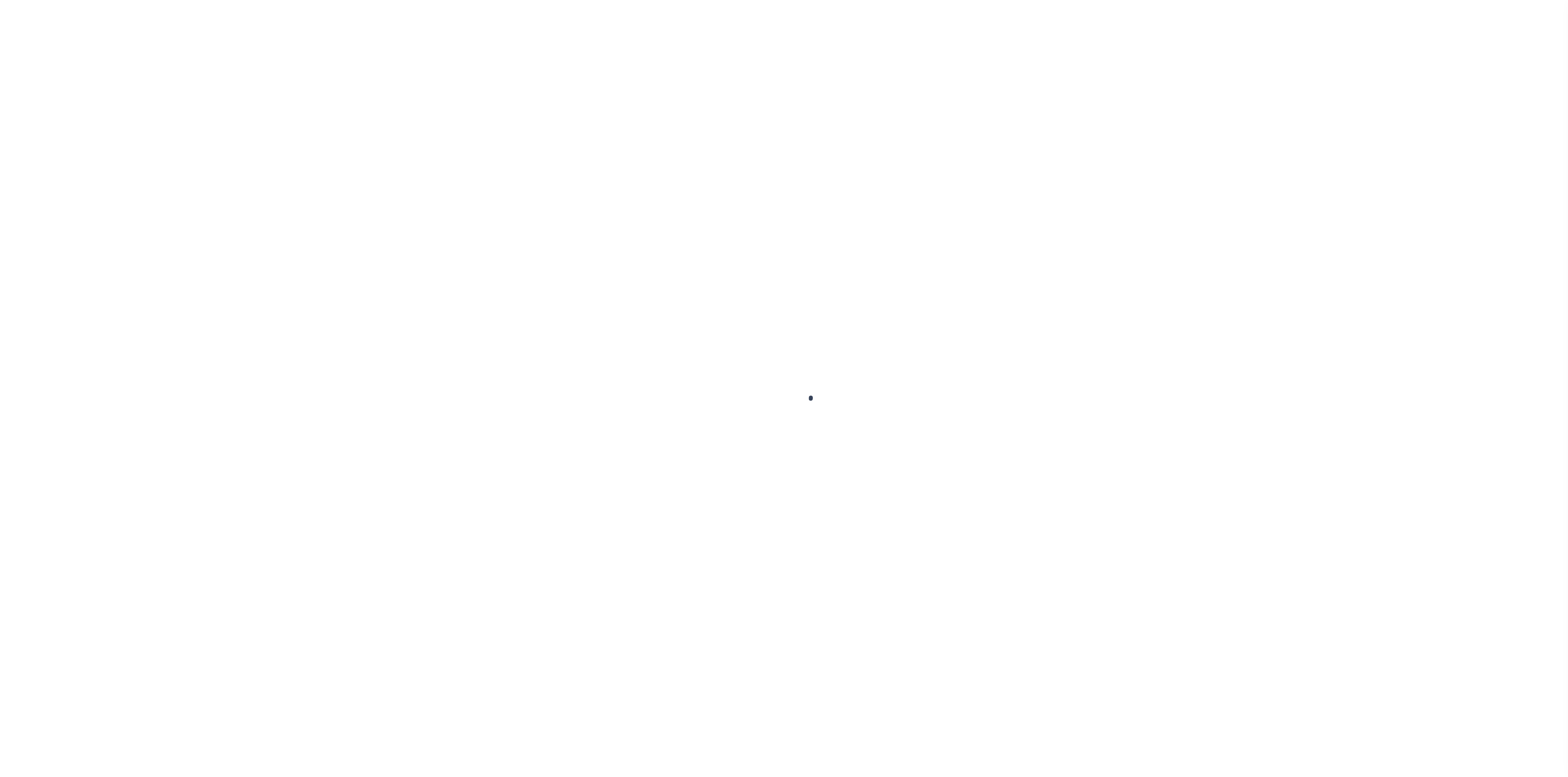
select select "NTX"
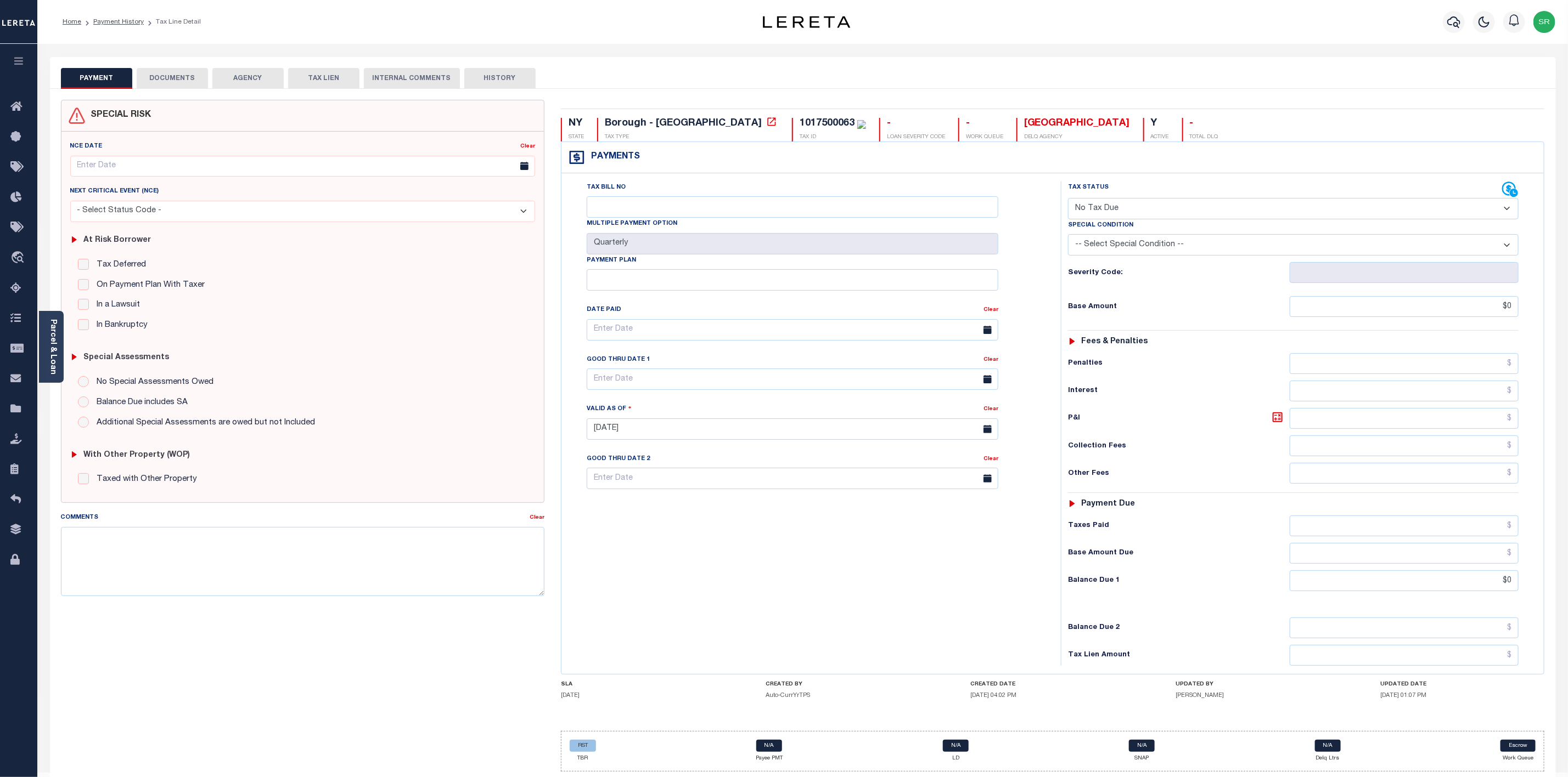
click at [1239, 245] on select "-- Select Special Condition -- 3RD PARTY TAX LIEN AGENCY TAX LIEN (A.K.A Inside…" at bounding box center [1293, 244] width 451 height 21
select select "5"
click at [1068, 237] on select "-- Select Special Condition -- 3RD PARTY TAX LIEN AGENCY TAX LIEN (A.K.A Inside…" at bounding box center [1293, 244] width 451 height 21
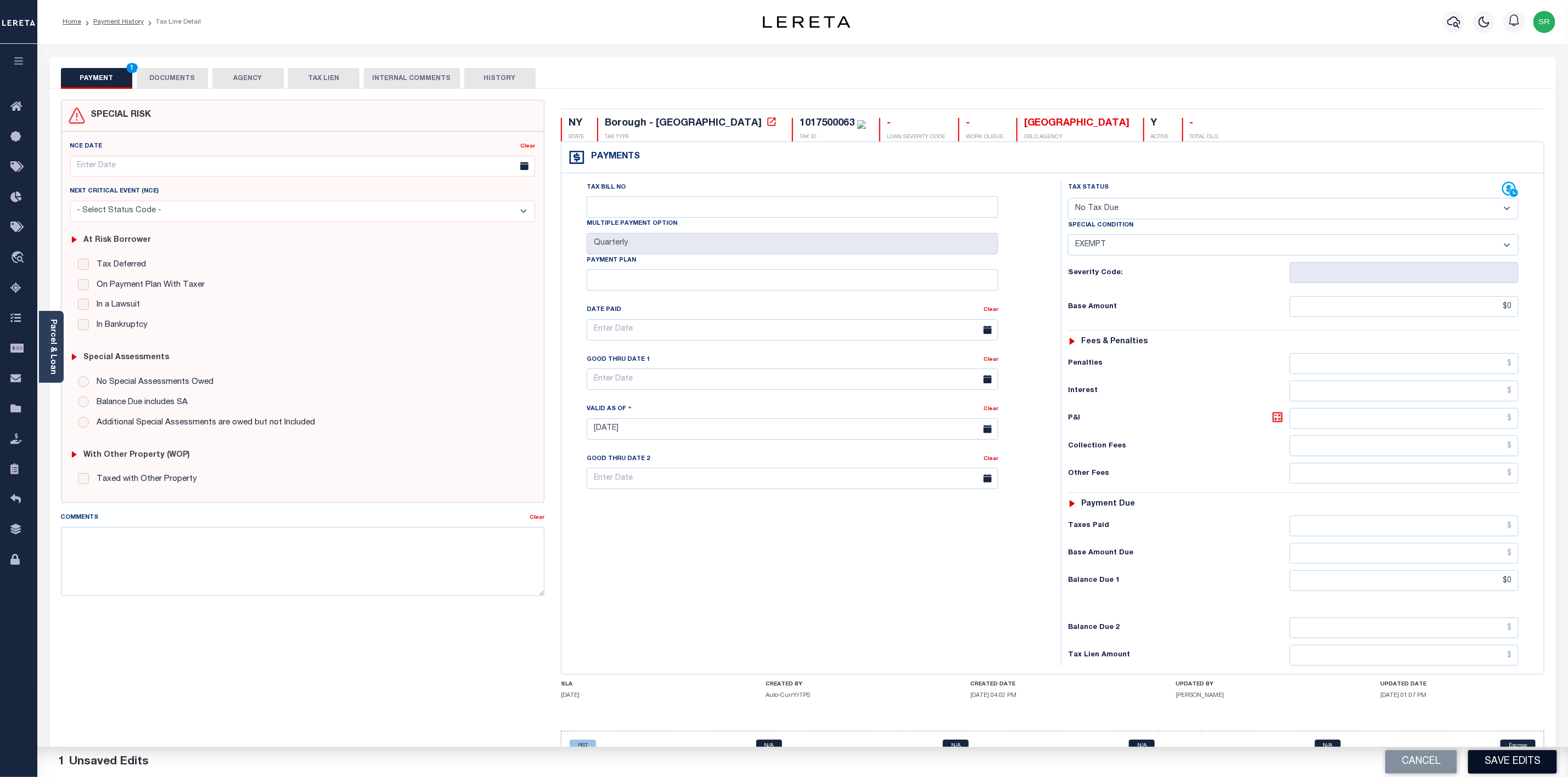
click at [1528, 766] on button "Save Edits" at bounding box center [1512, 761] width 89 height 23
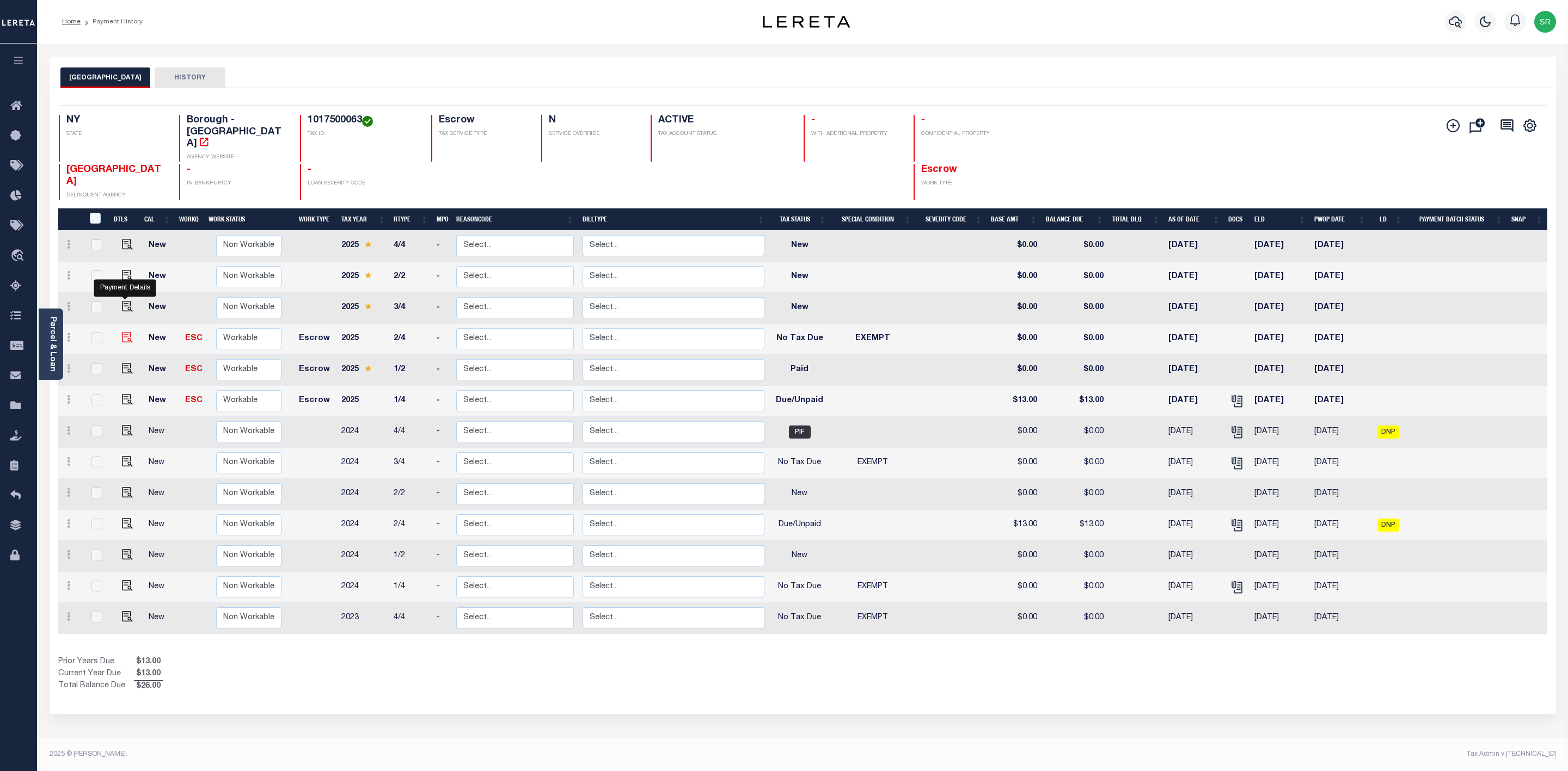
click at [126, 332] on img "" at bounding box center [128, 338] width 11 height 11
checkbox input "true"
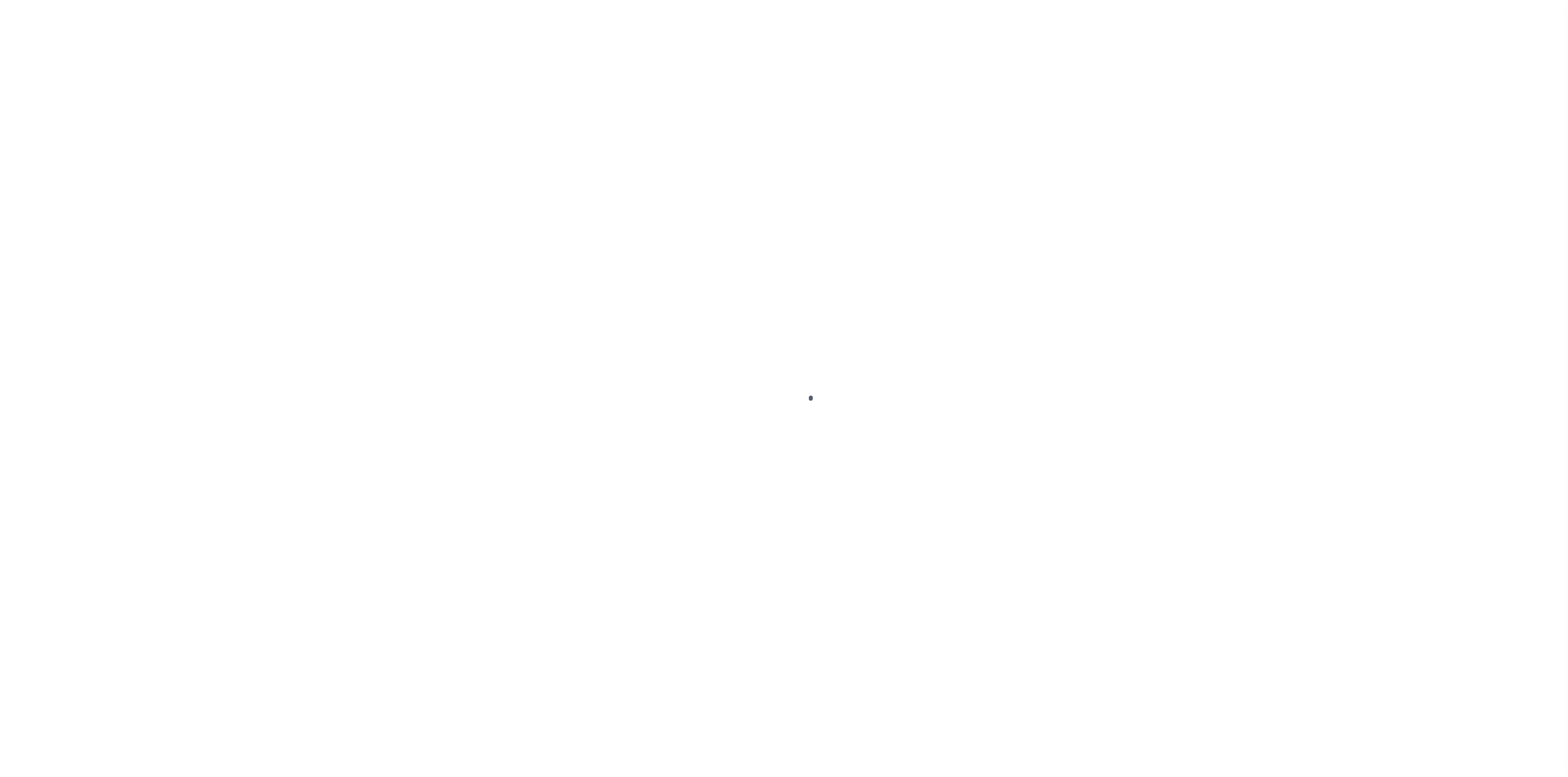
select select "NTX"
select select "5"
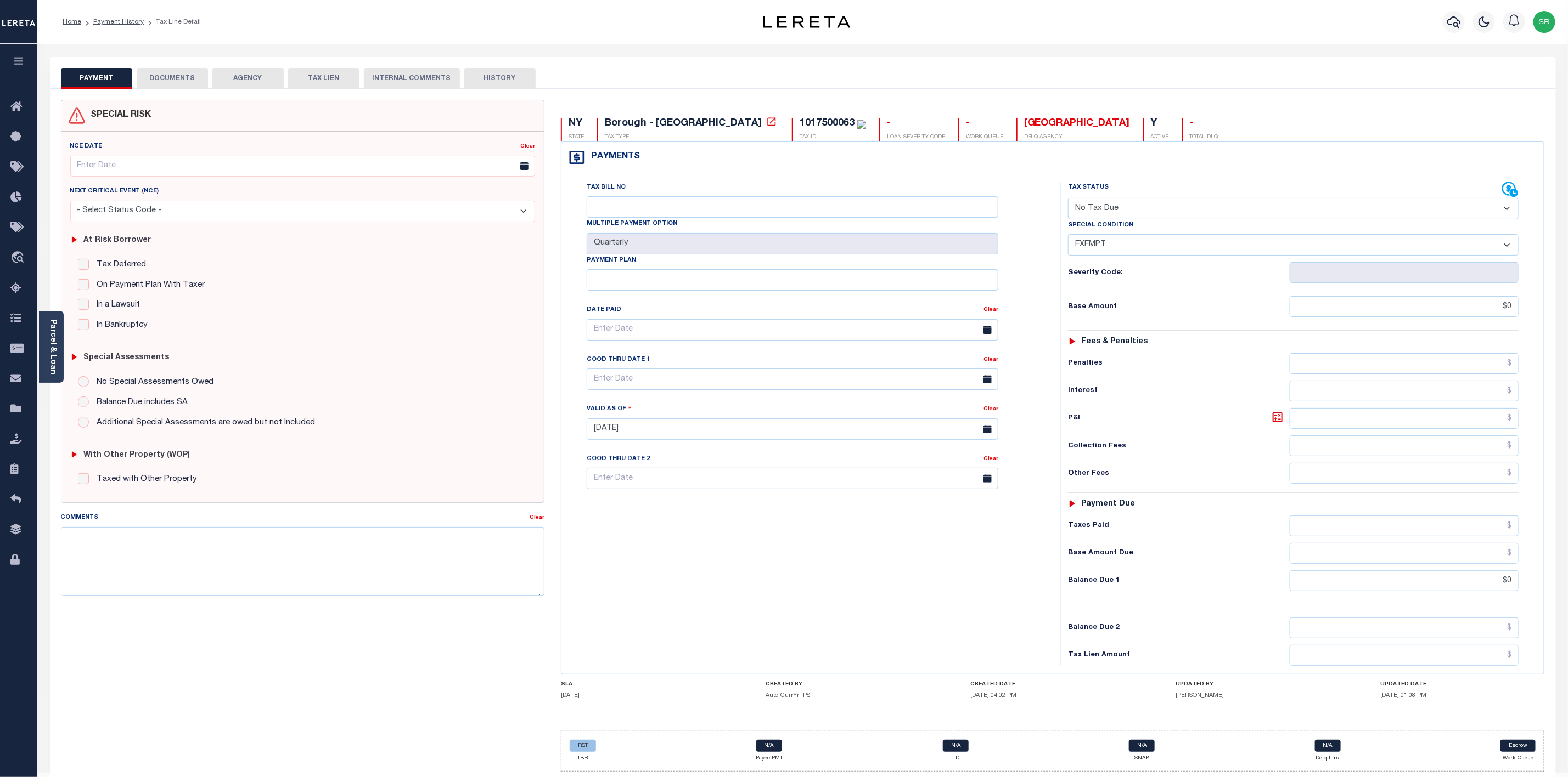
click at [176, 70] on button "DOCUMENTS" at bounding box center [172, 78] width 71 height 21
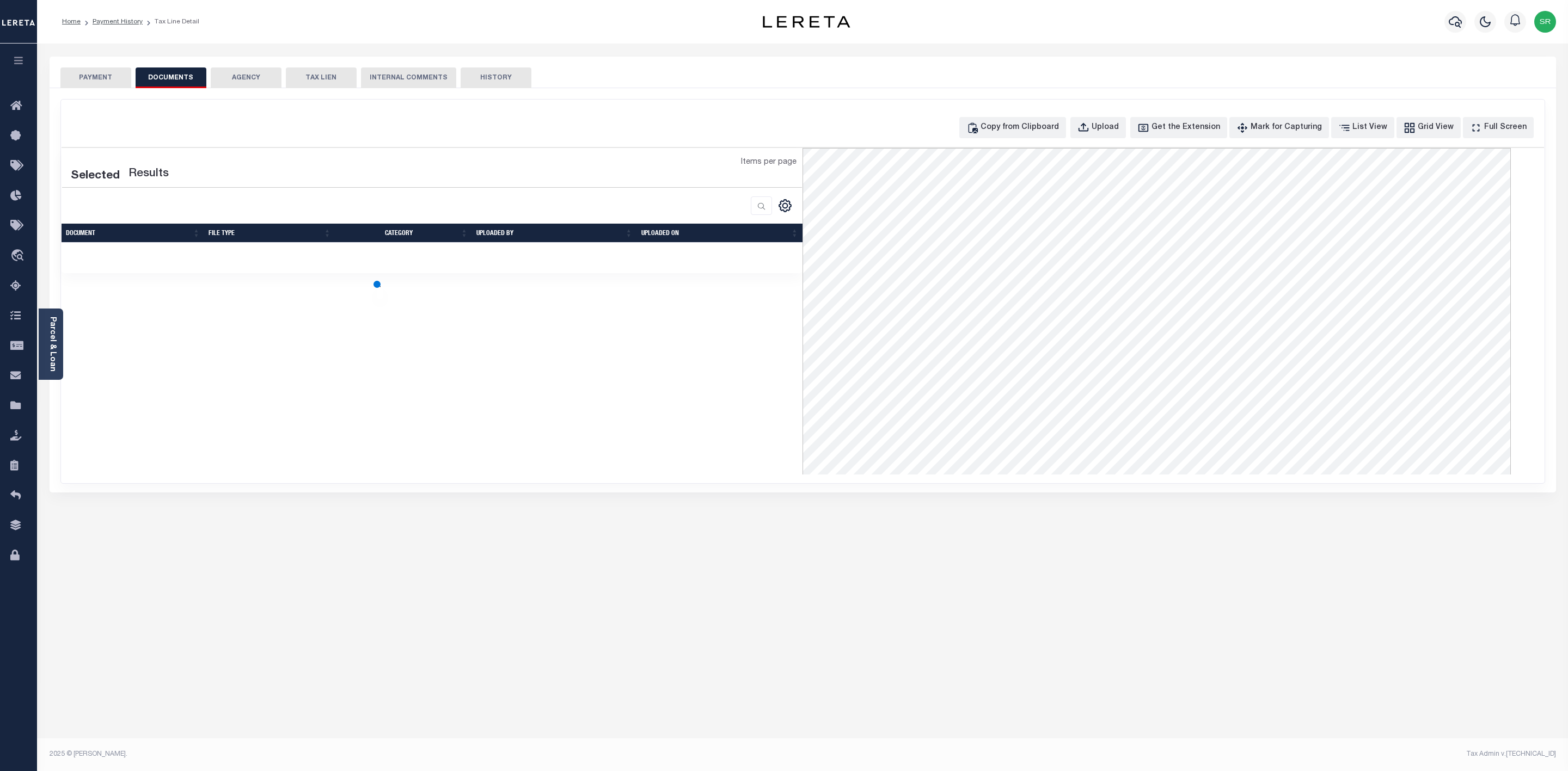
click at [175, 69] on button "DOCUMENTS" at bounding box center [170, 78] width 70 height 20
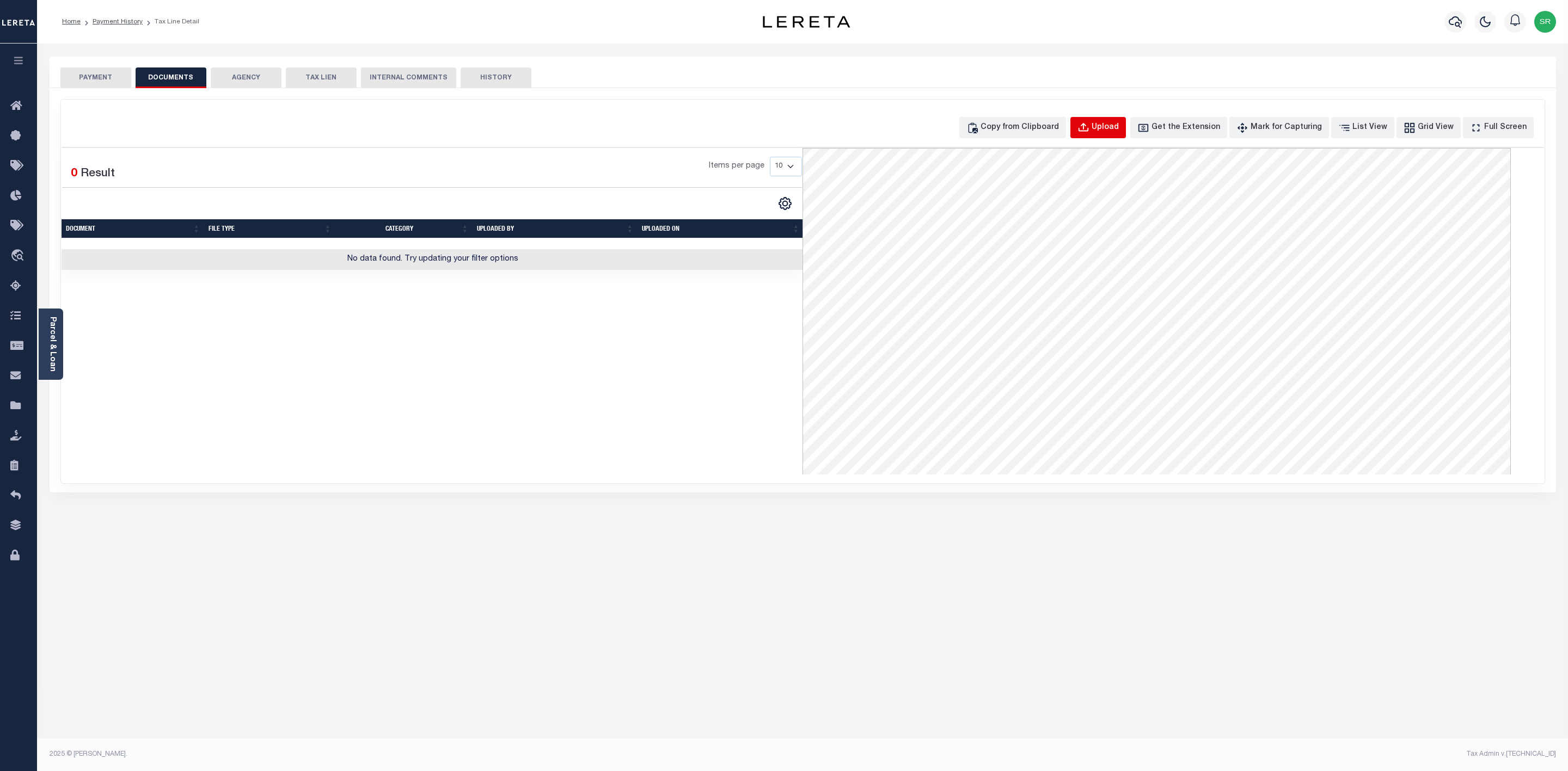
click at [1118, 126] on div "Upload" at bounding box center [1105, 128] width 27 height 12
select select "POP"
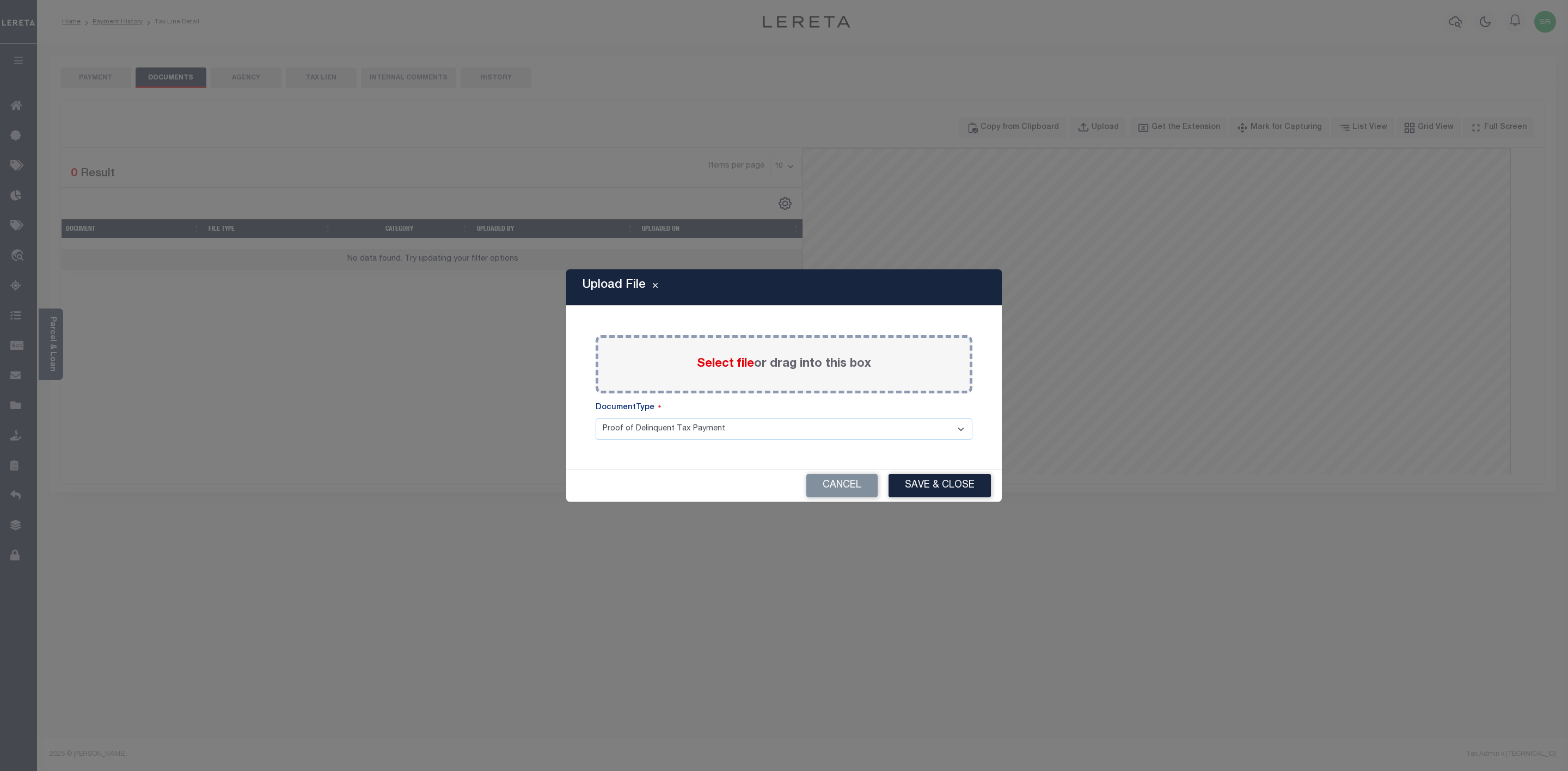
click at [726, 363] on span "Select file" at bounding box center [726, 364] width 57 height 12
click at [0, 0] on input "Select file or drag into this box" at bounding box center [0, 0] width 0 height 0
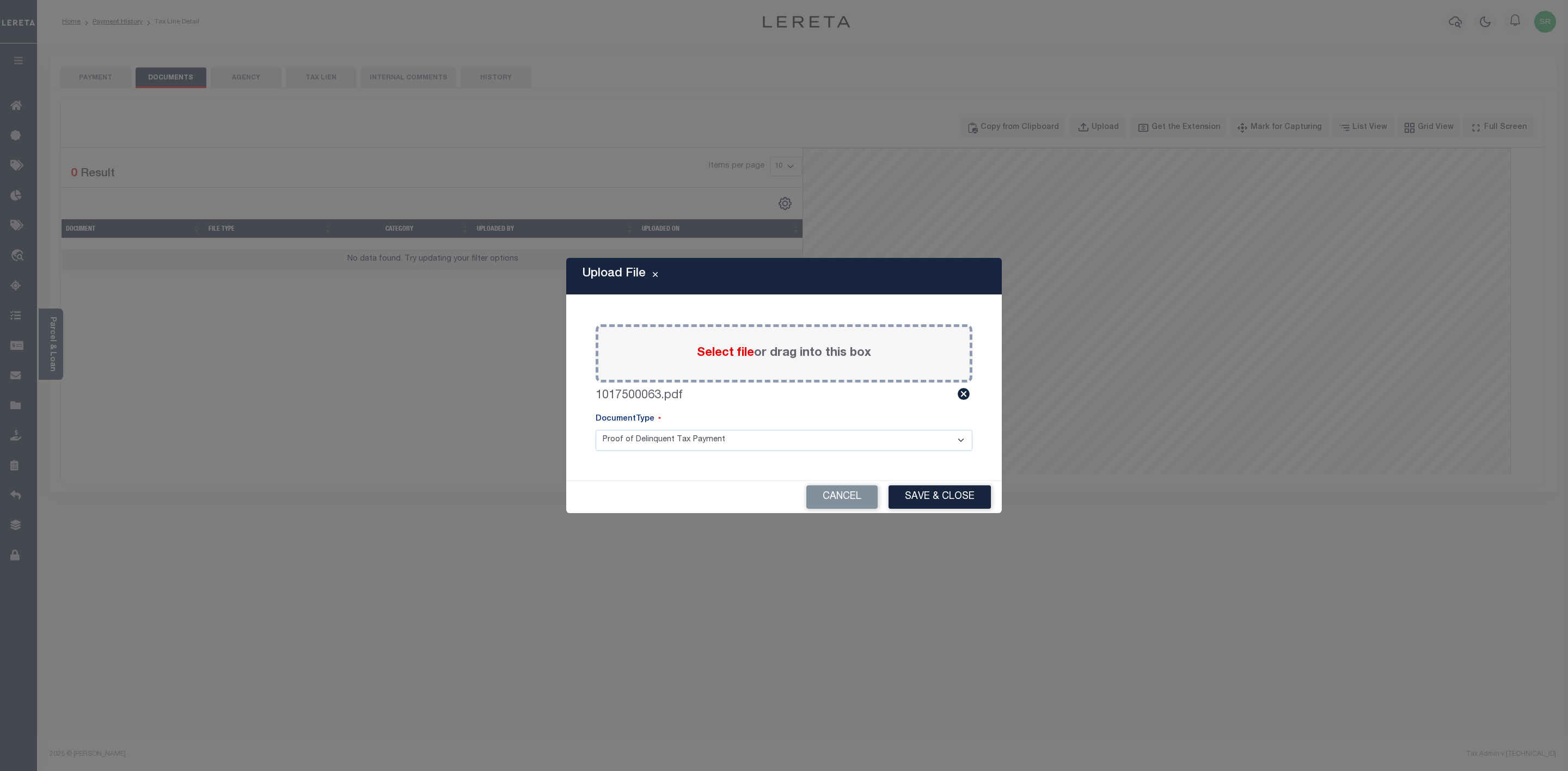
click at [943, 496] on button "Save & Close" at bounding box center [940, 496] width 103 height 23
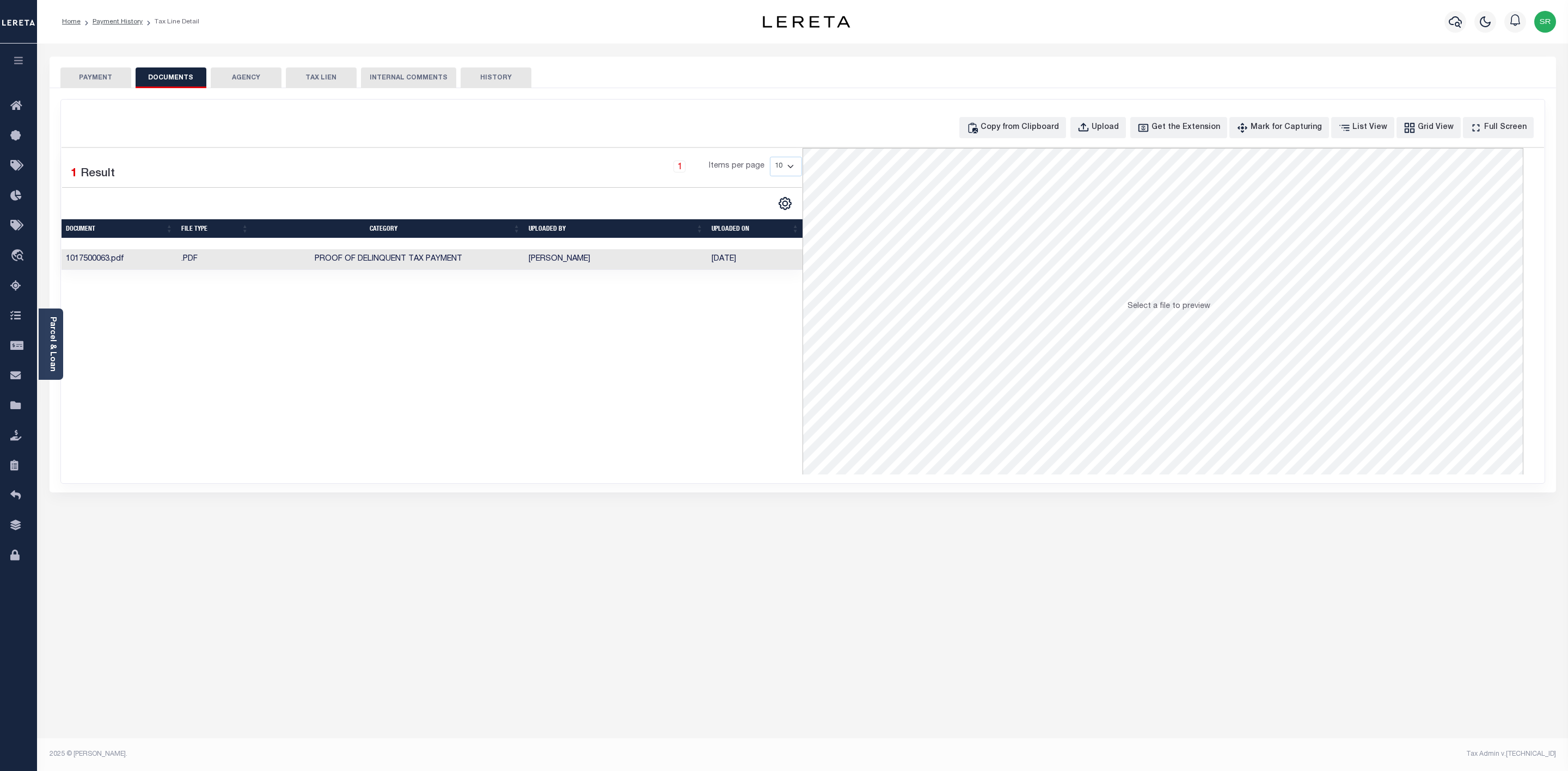
click at [88, 68] on button "PAYMENT" at bounding box center [95, 78] width 70 height 20
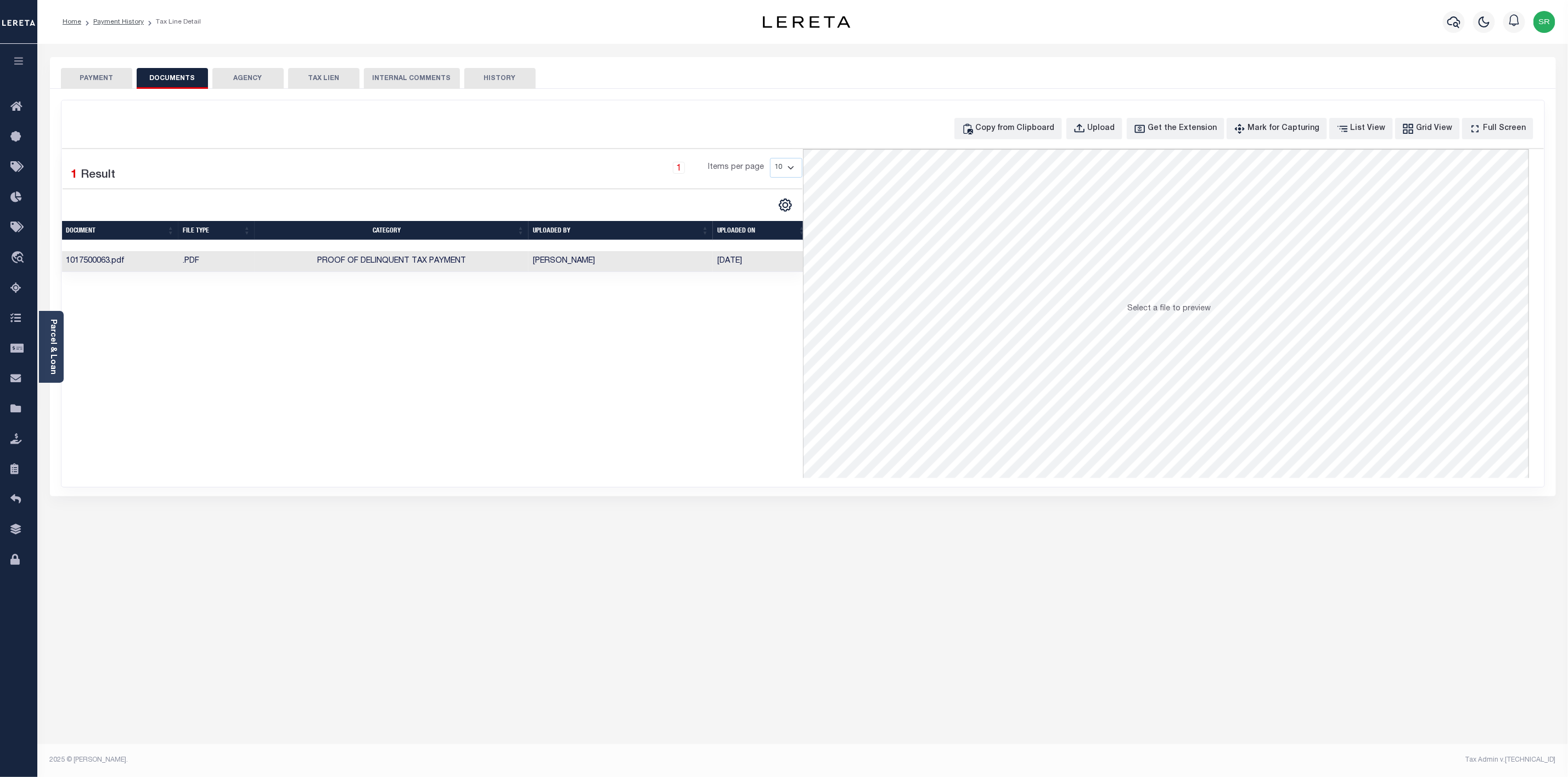
click at [89, 68] on button "PAYMENT" at bounding box center [96, 78] width 71 height 21
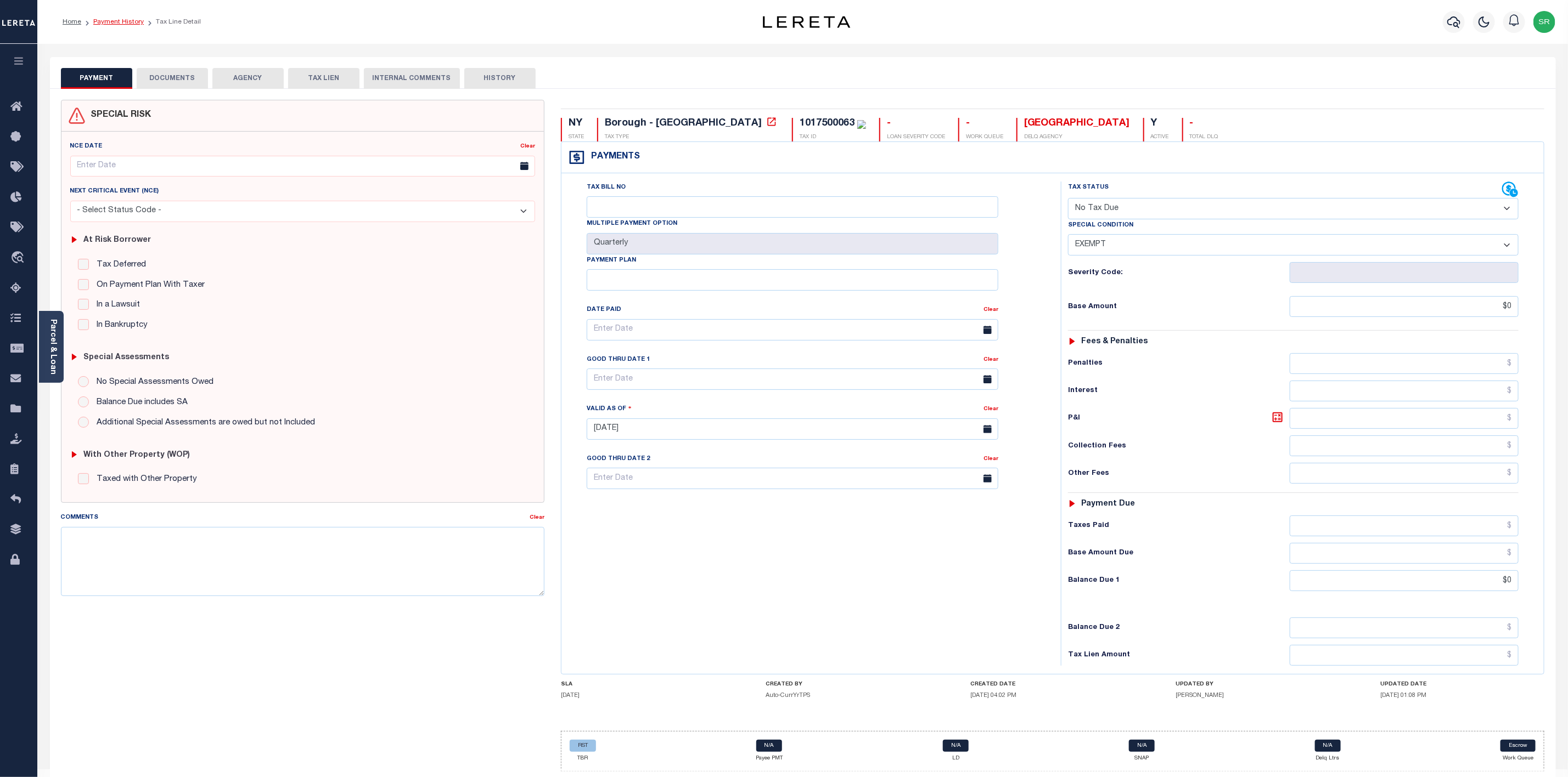
click at [107, 23] on link "Payment History" at bounding box center [119, 21] width 50 height 7
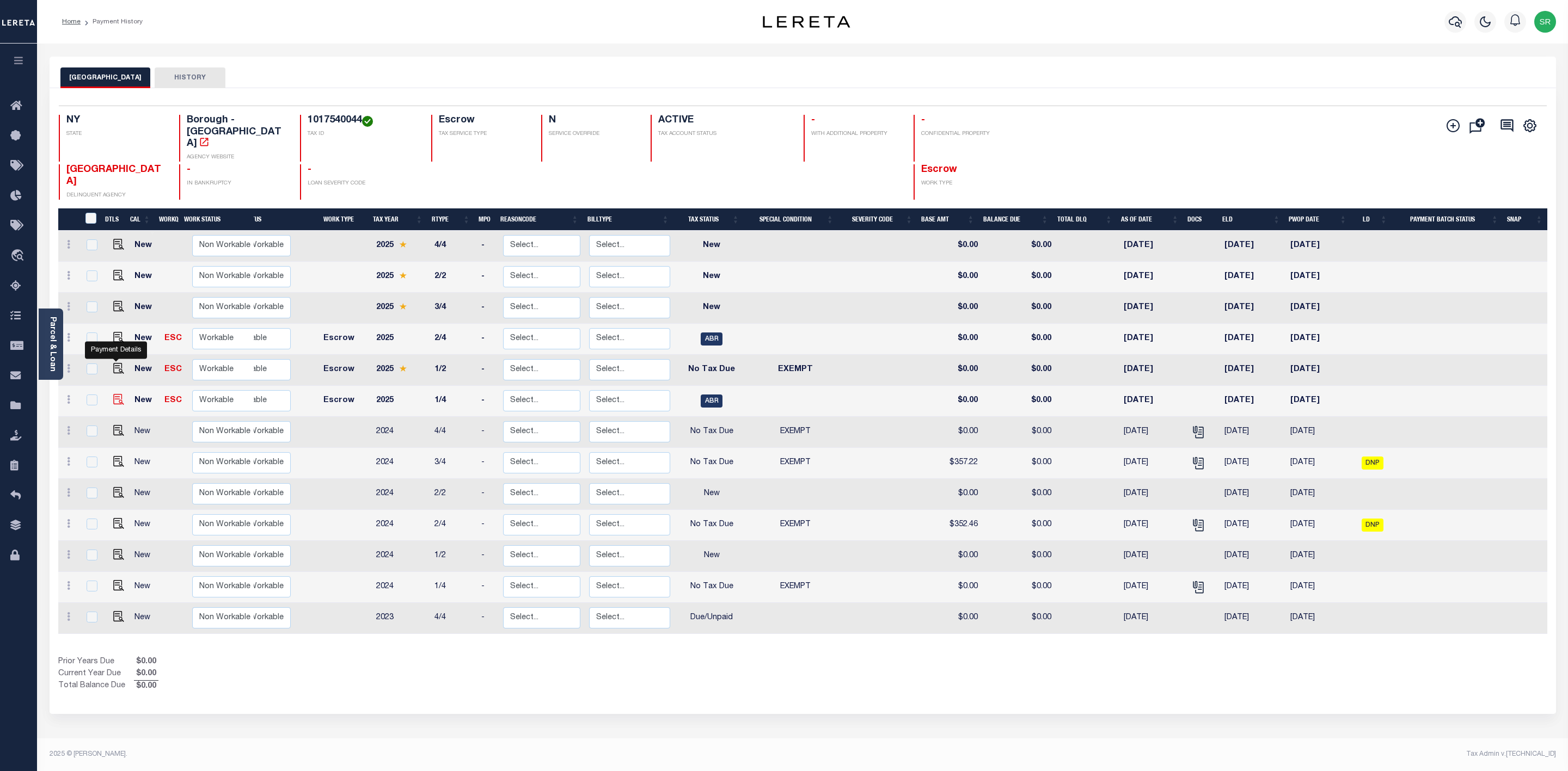
click at [119, 394] on img "" at bounding box center [119, 400] width 11 height 11
checkbox input "true"
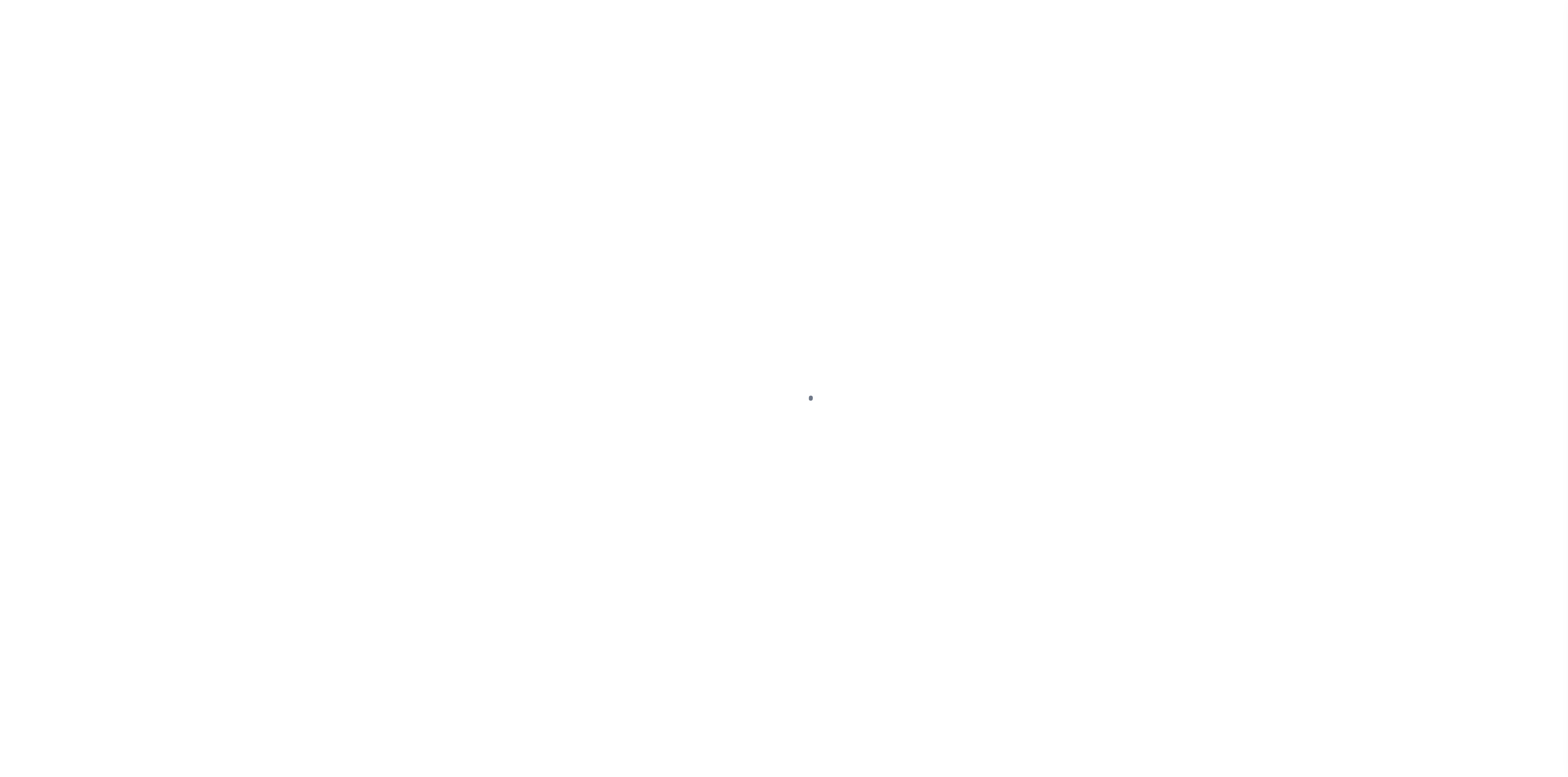
select select "ABR"
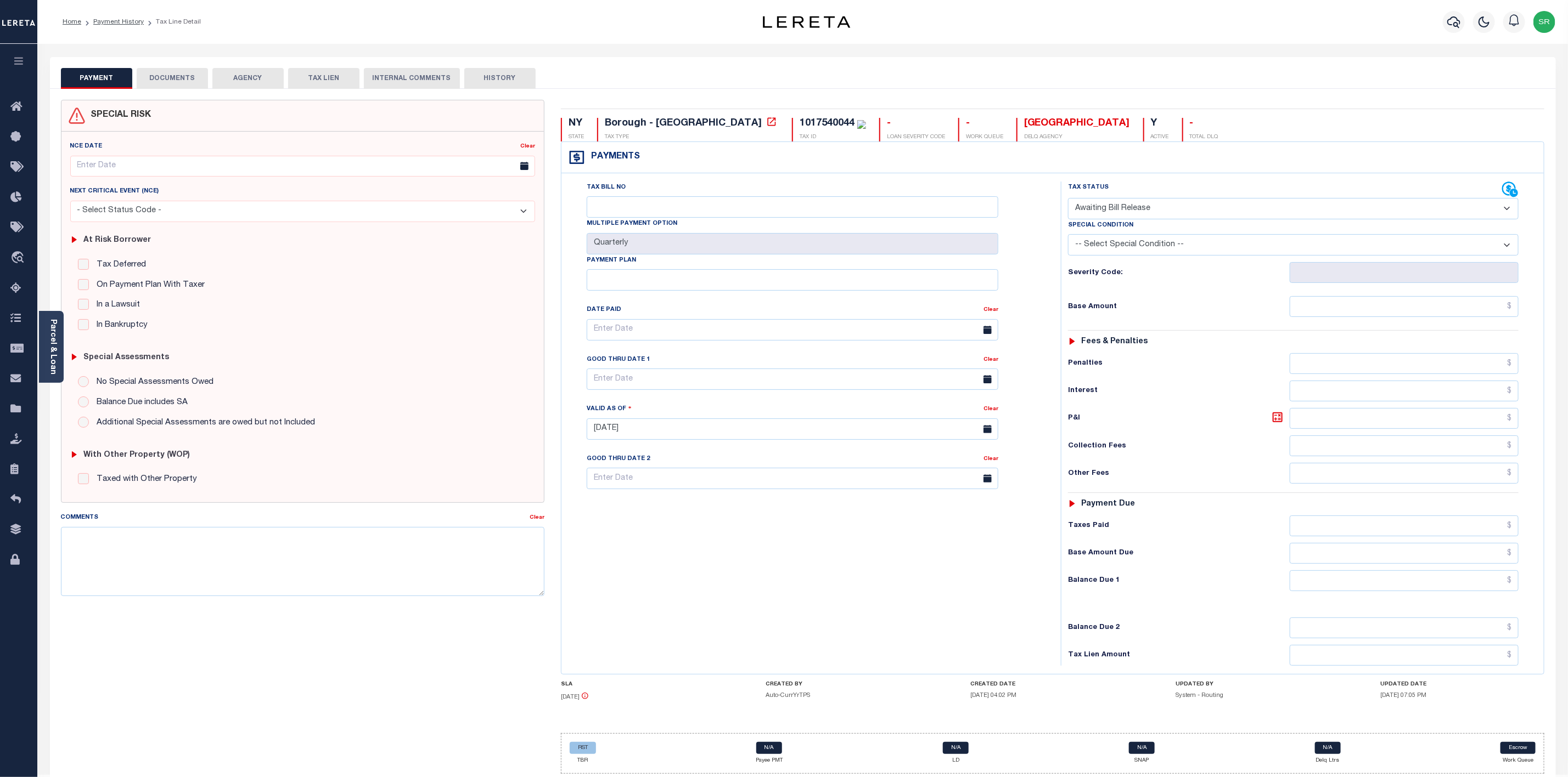
click at [182, 77] on button "DOCUMENTS" at bounding box center [172, 78] width 71 height 21
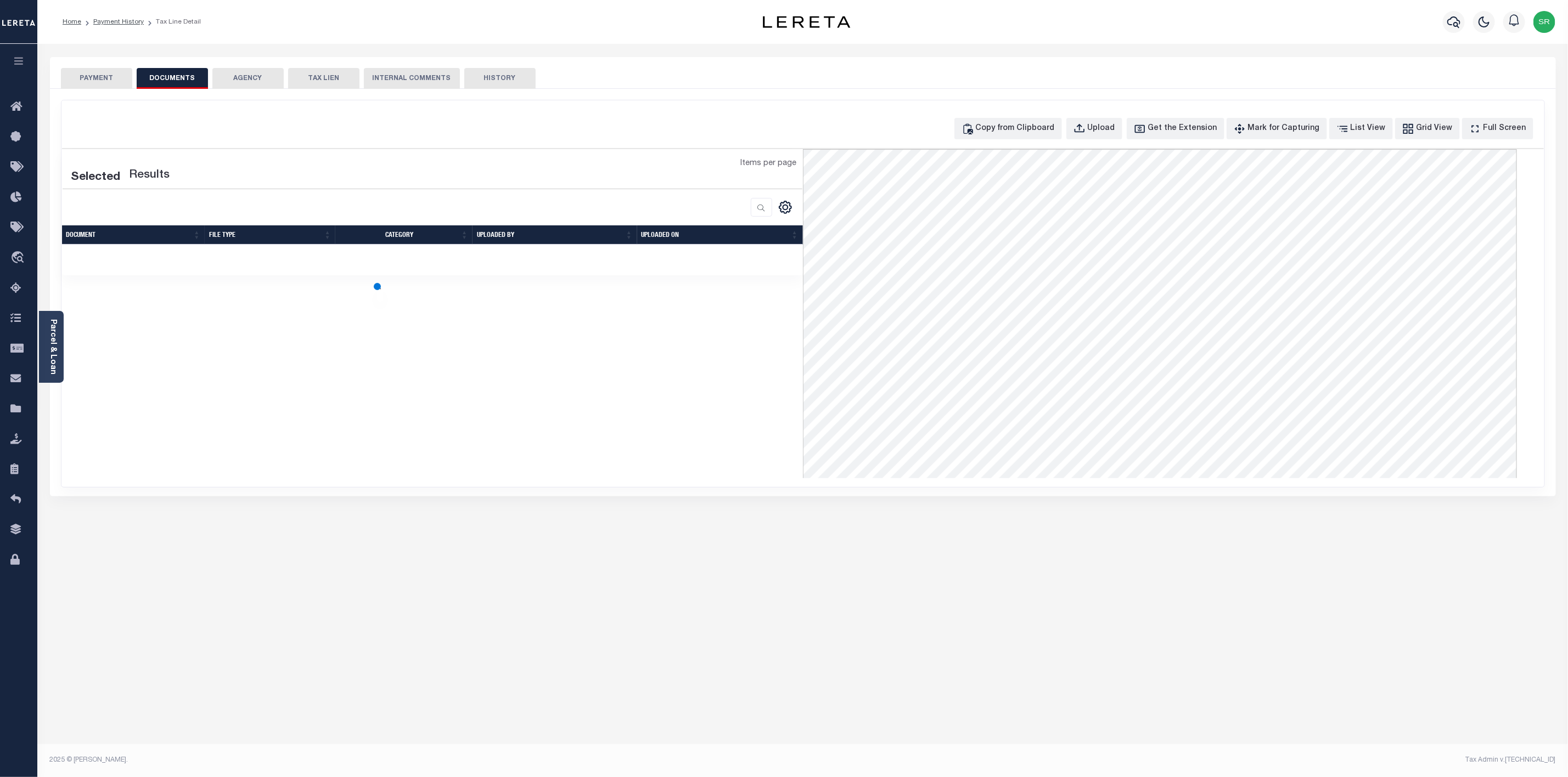
click at [182, 77] on button "DOCUMENTS" at bounding box center [172, 78] width 71 height 21
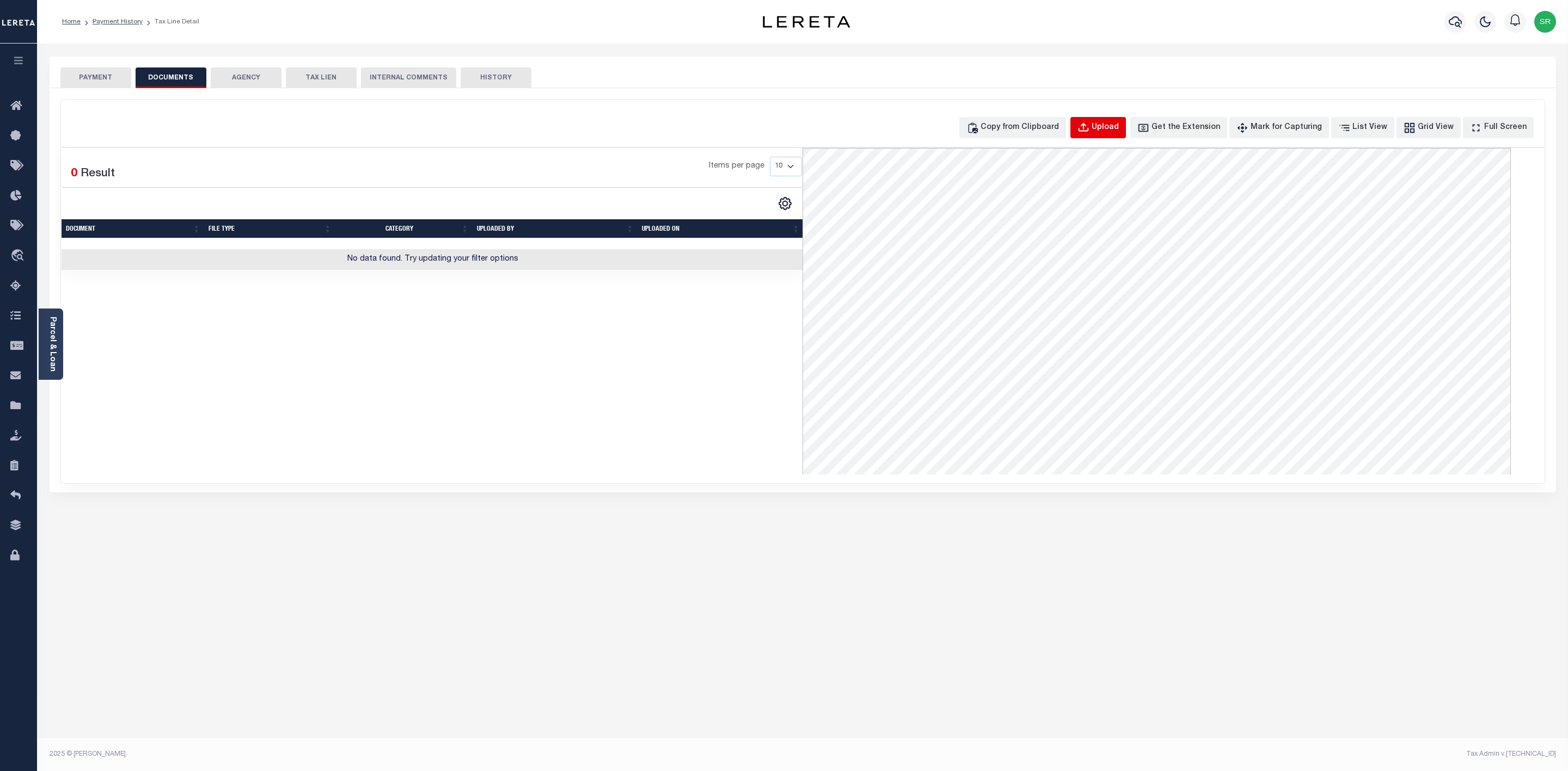
click at [1119, 128] on div "Upload" at bounding box center [1105, 128] width 27 height 12
select select "POP"
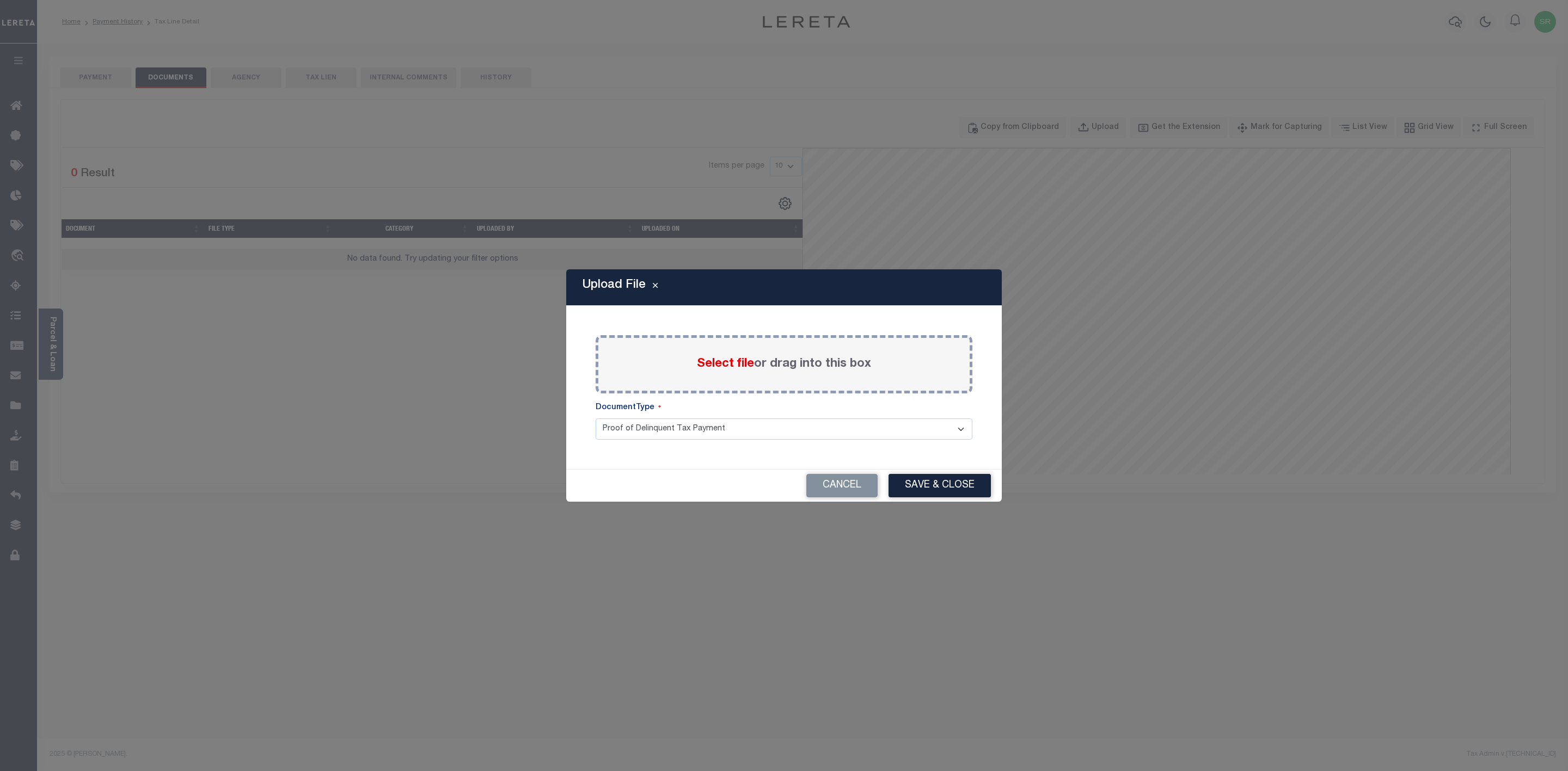
click at [742, 367] on span "Select file" at bounding box center [726, 364] width 57 height 12
click at [0, 0] on input "Select file or drag into this box" at bounding box center [0, 0] width 0 height 0
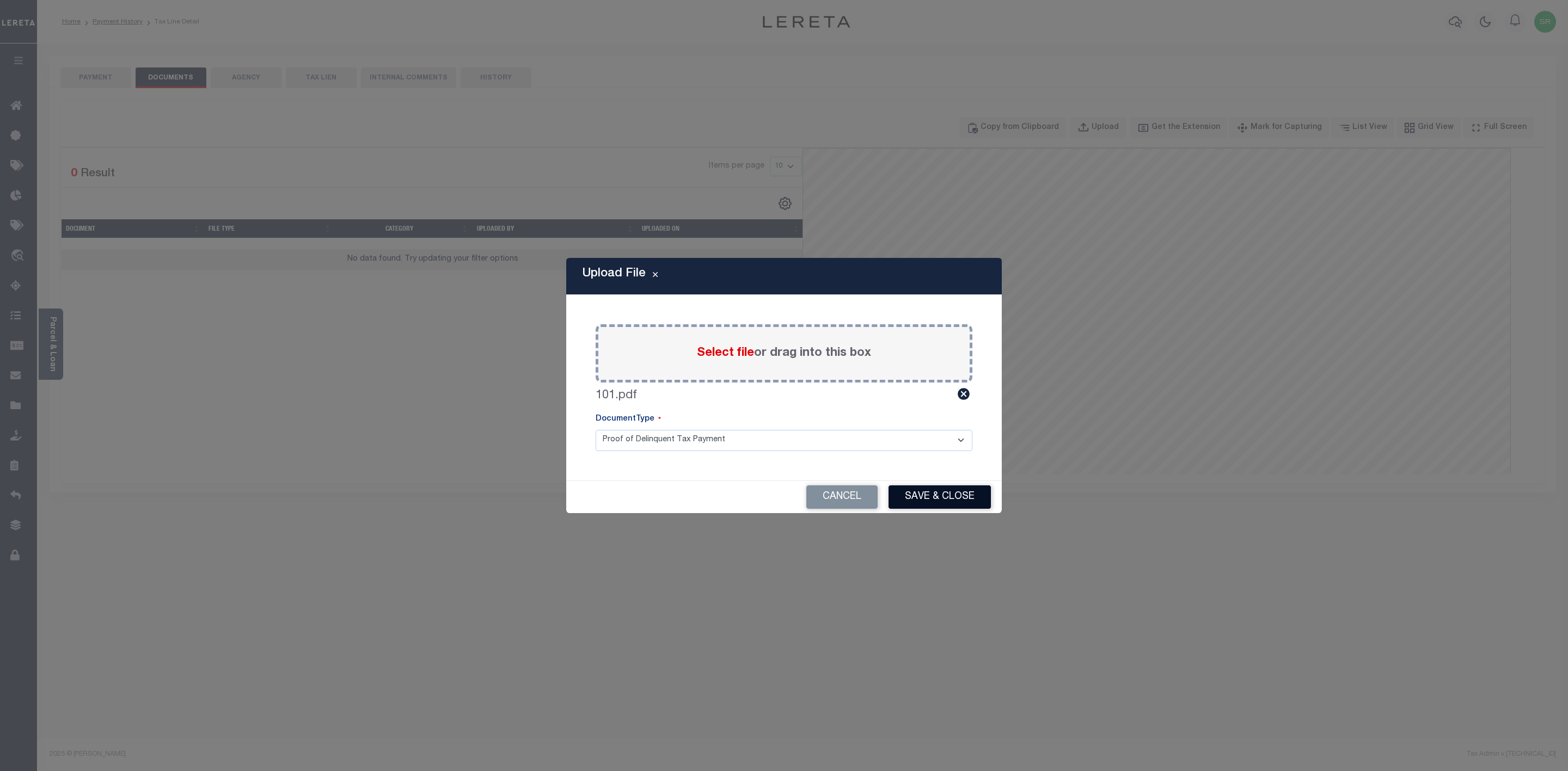
click at [945, 491] on button "Save & Close" at bounding box center [940, 496] width 103 height 23
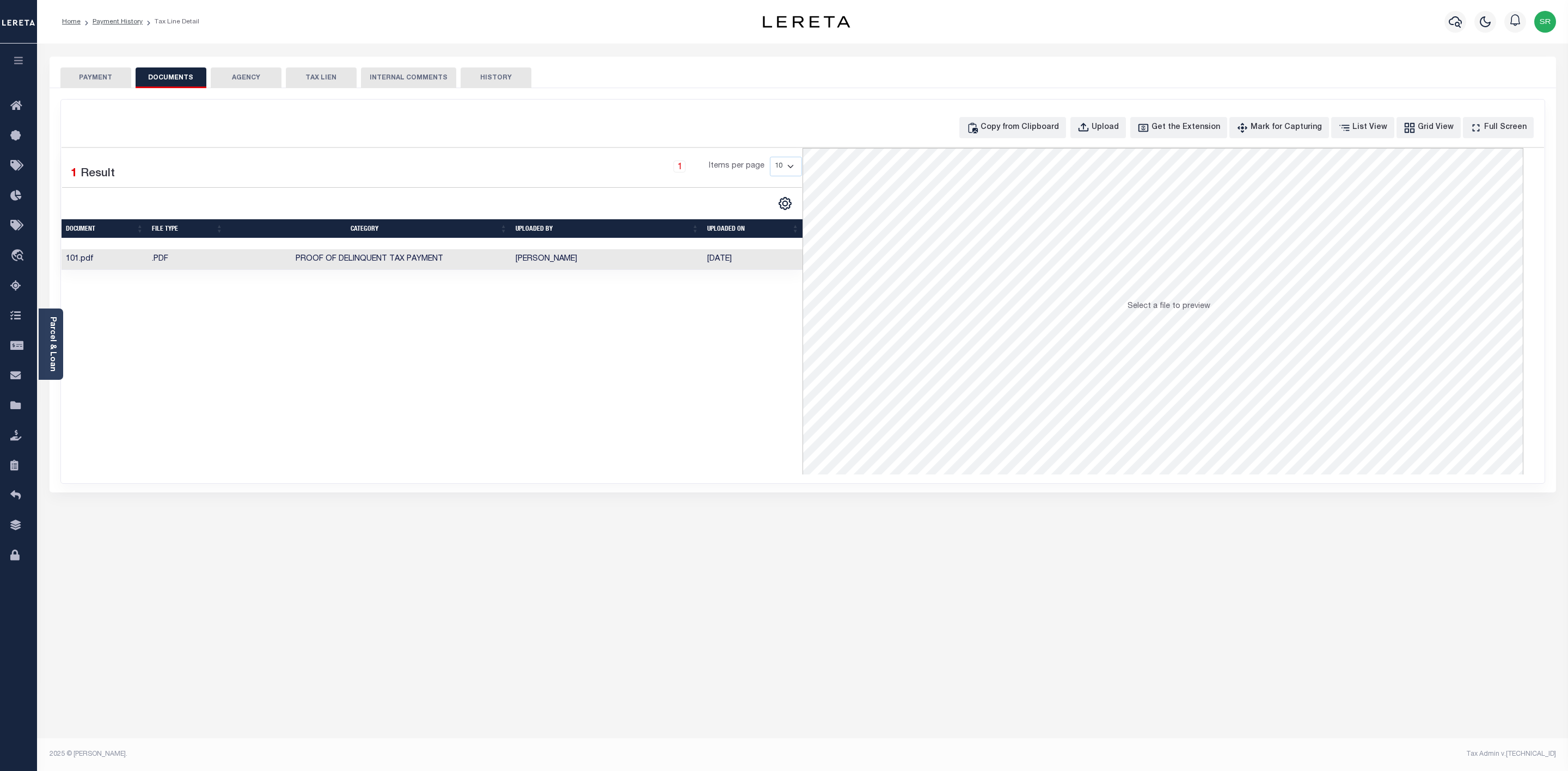
click at [98, 80] on button "PAYMENT" at bounding box center [95, 78] width 70 height 20
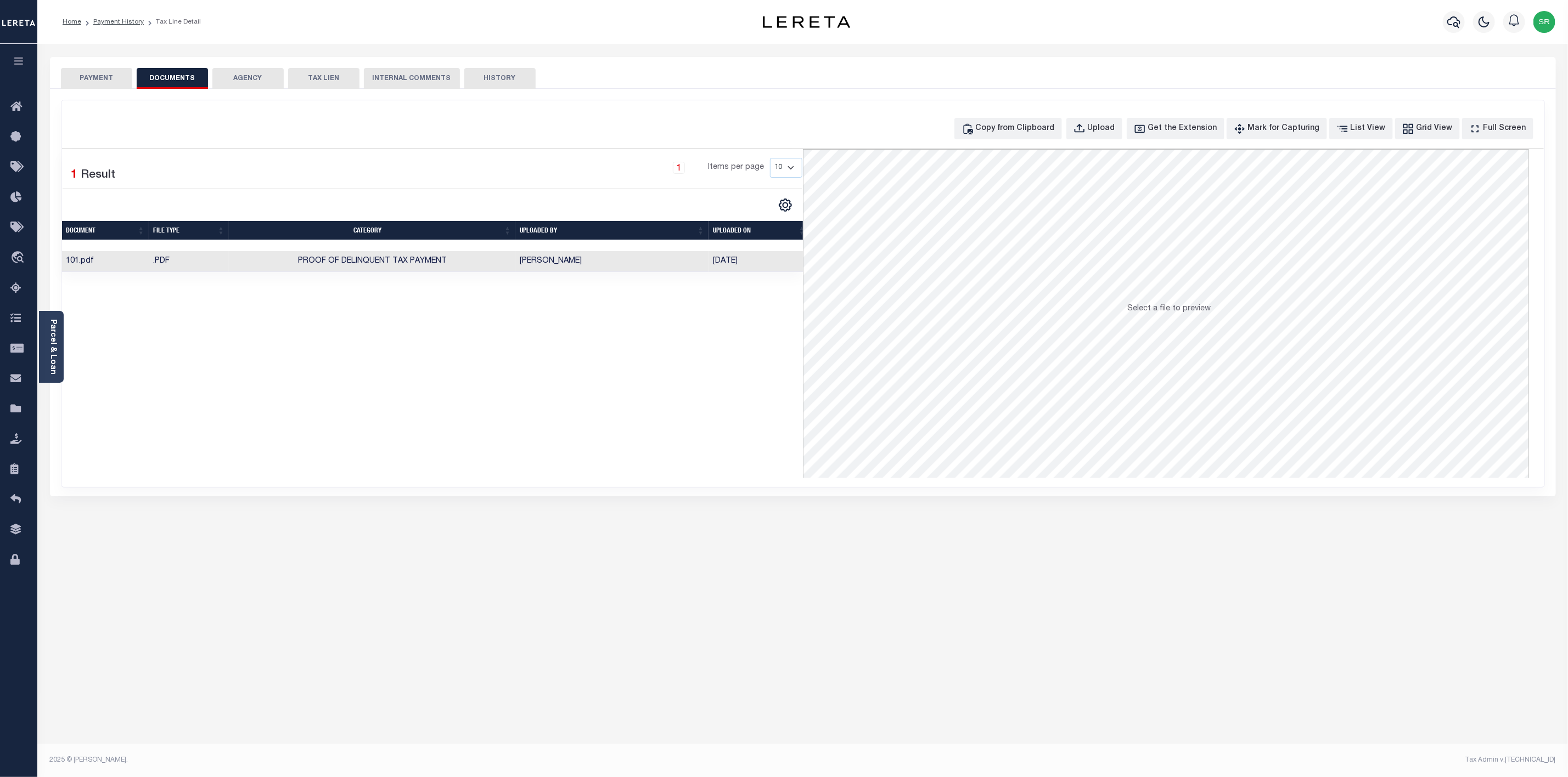
click at [99, 80] on button "PAYMENT" at bounding box center [96, 78] width 71 height 21
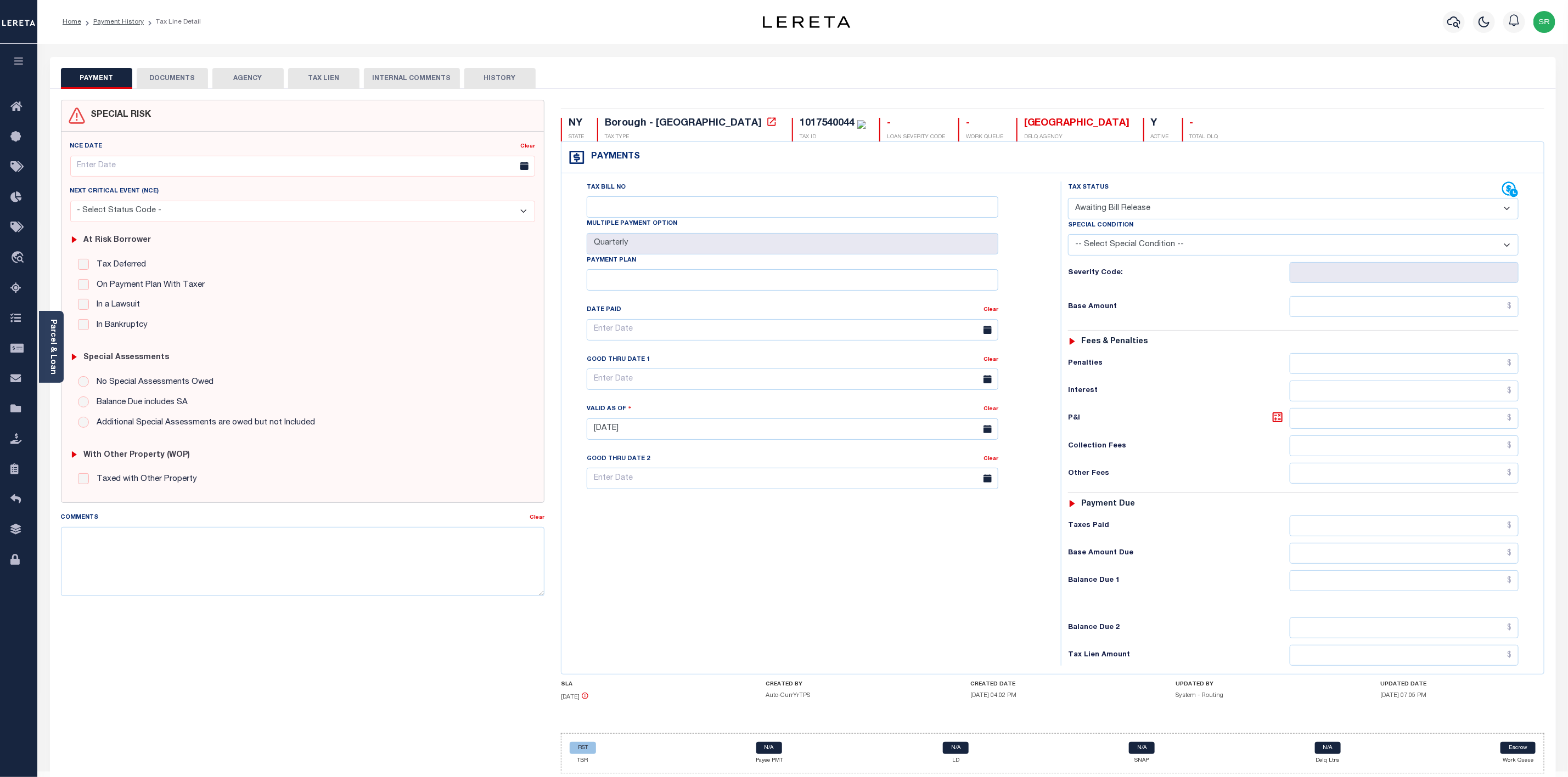
click at [1151, 215] on select "- Select Status Code - Open Due/Unpaid Paid Incomplete No Tax Due Internal Refu…" at bounding box center [1293, 208] width 451 height 21
select select "PYD"
click at [1068, 199] on select "- Select Status Code - Open Due/Unpaid Paid Incomplete No Tax Due Internal Refu…" at bounding box center [1293, 208] width 451 height 21
type input "[DATE]"
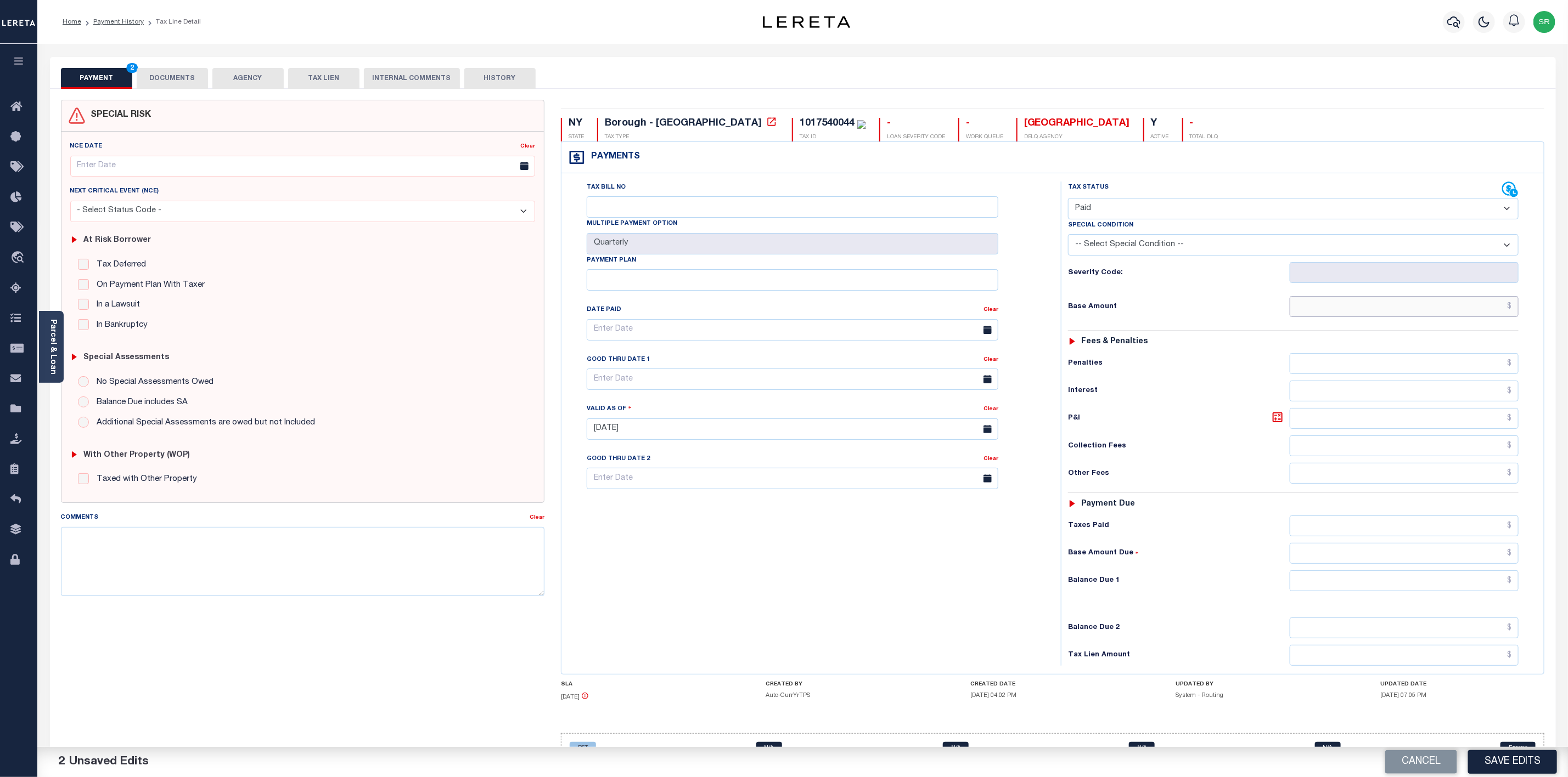
click at [1379, 303] on input "text" at bounding box center [1404, 307] width 229 height 21
type input "$13.00"
click at [1421, 591] on input "text" at bounding box center [1404, 580] width 229 height 21
type input "$0.00"
click at [1528, 762] on button "Save Edits" at bounding box center [1512, 761] width 89 height 23
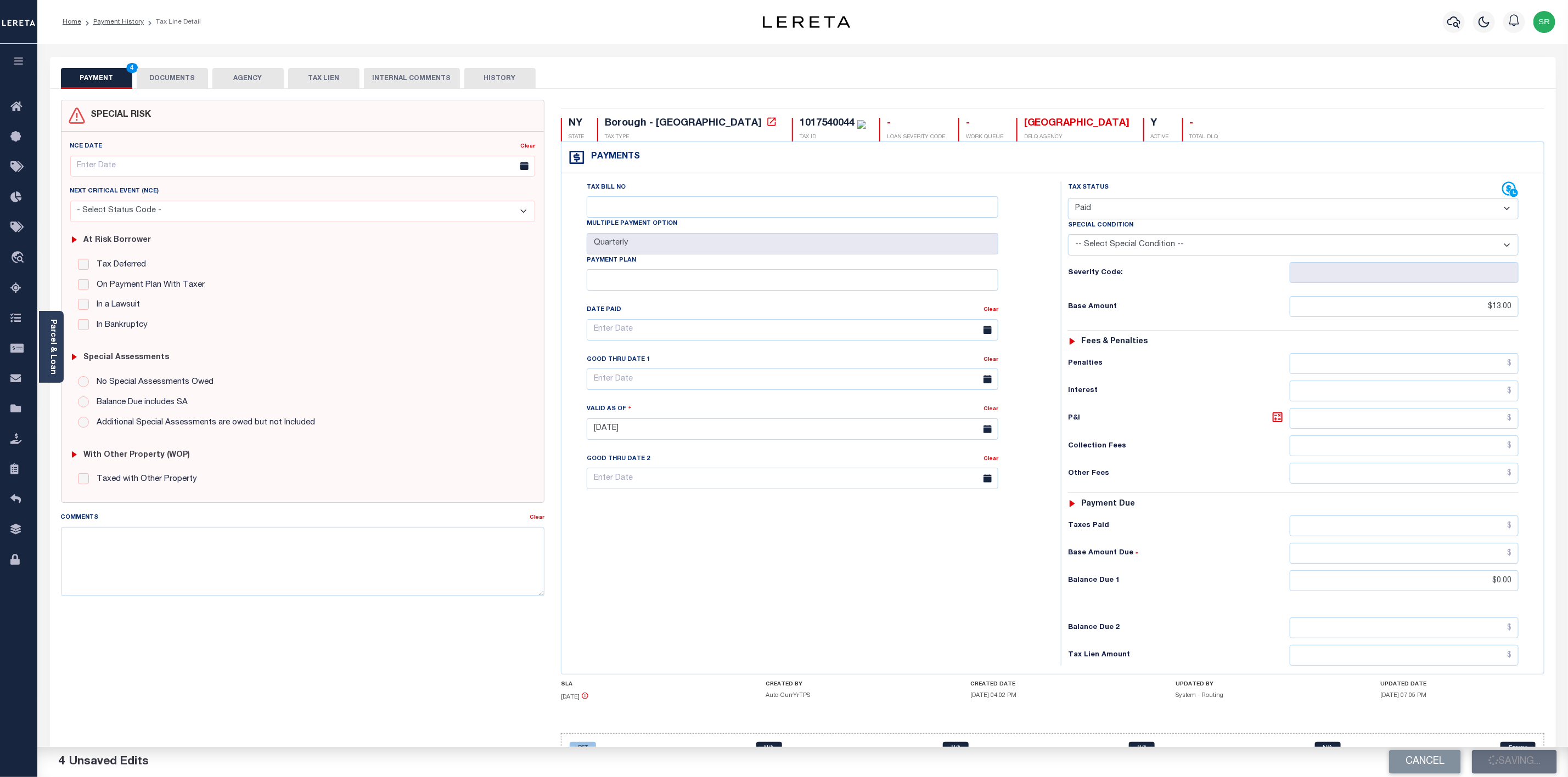
checkbox input "false"
type input "$13"
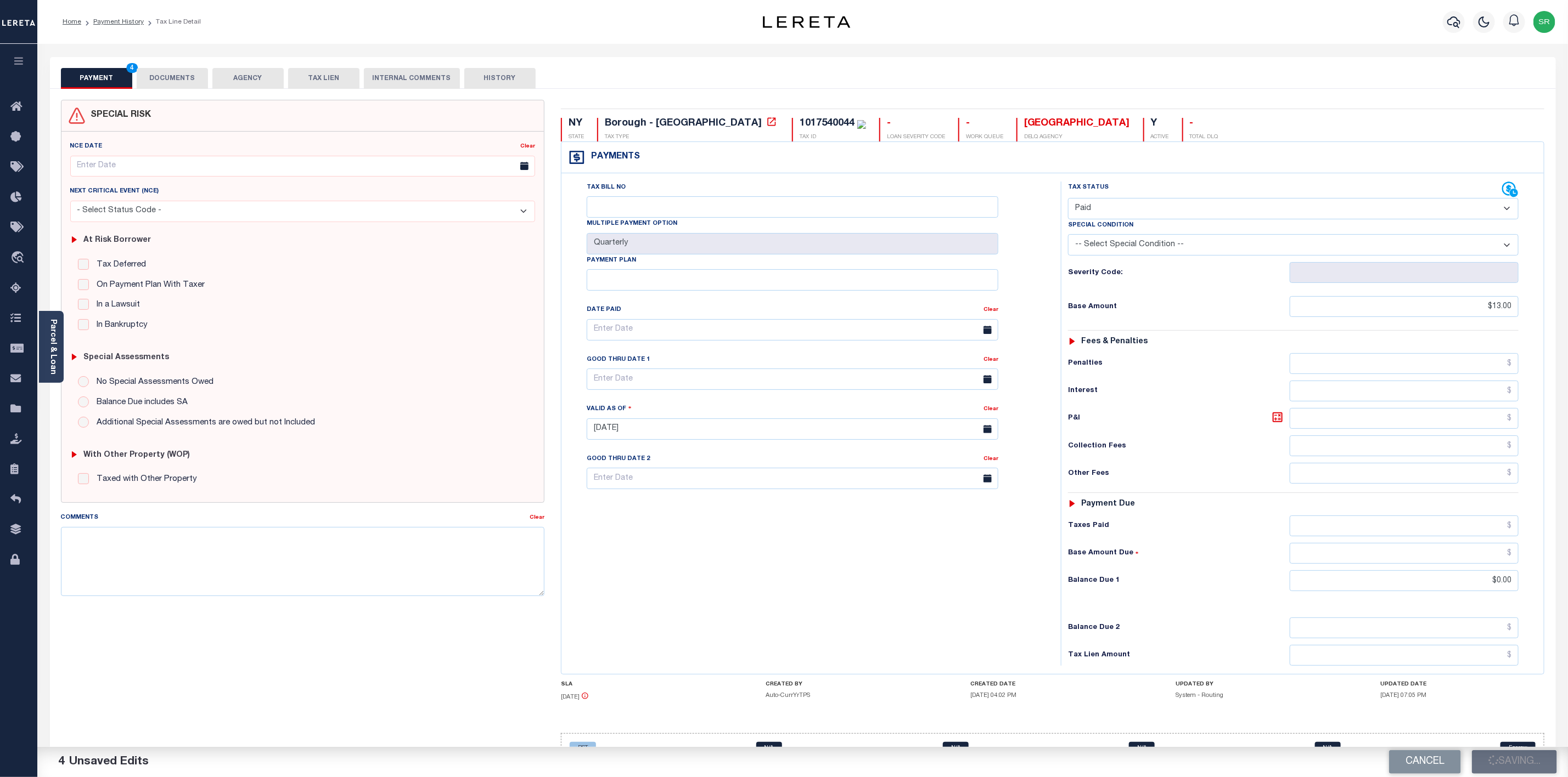
type input "$0"
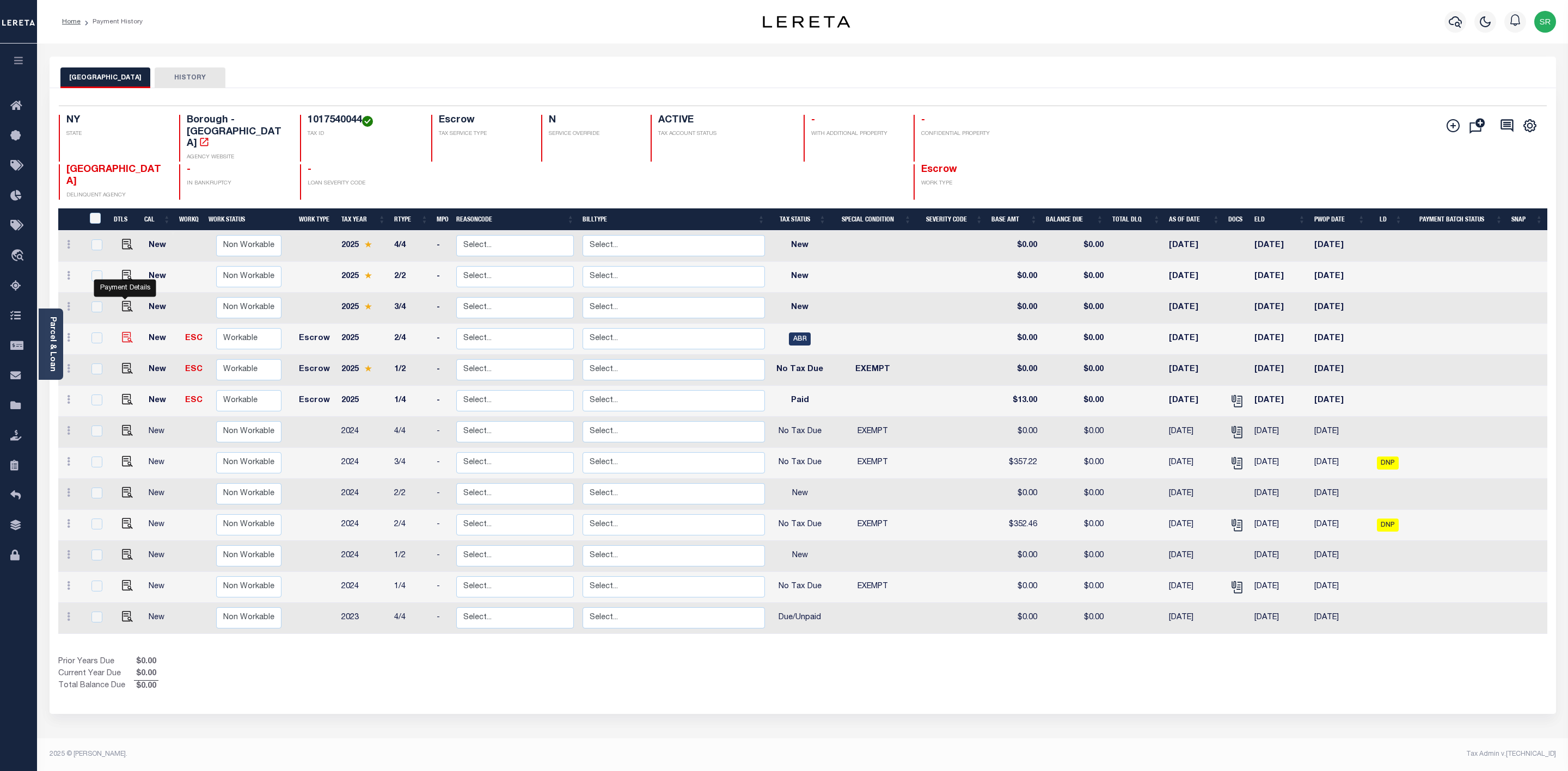
click at [128, 332] on img "" at bounding box center [128, 338] width 11 height 11
checkbox input "true"
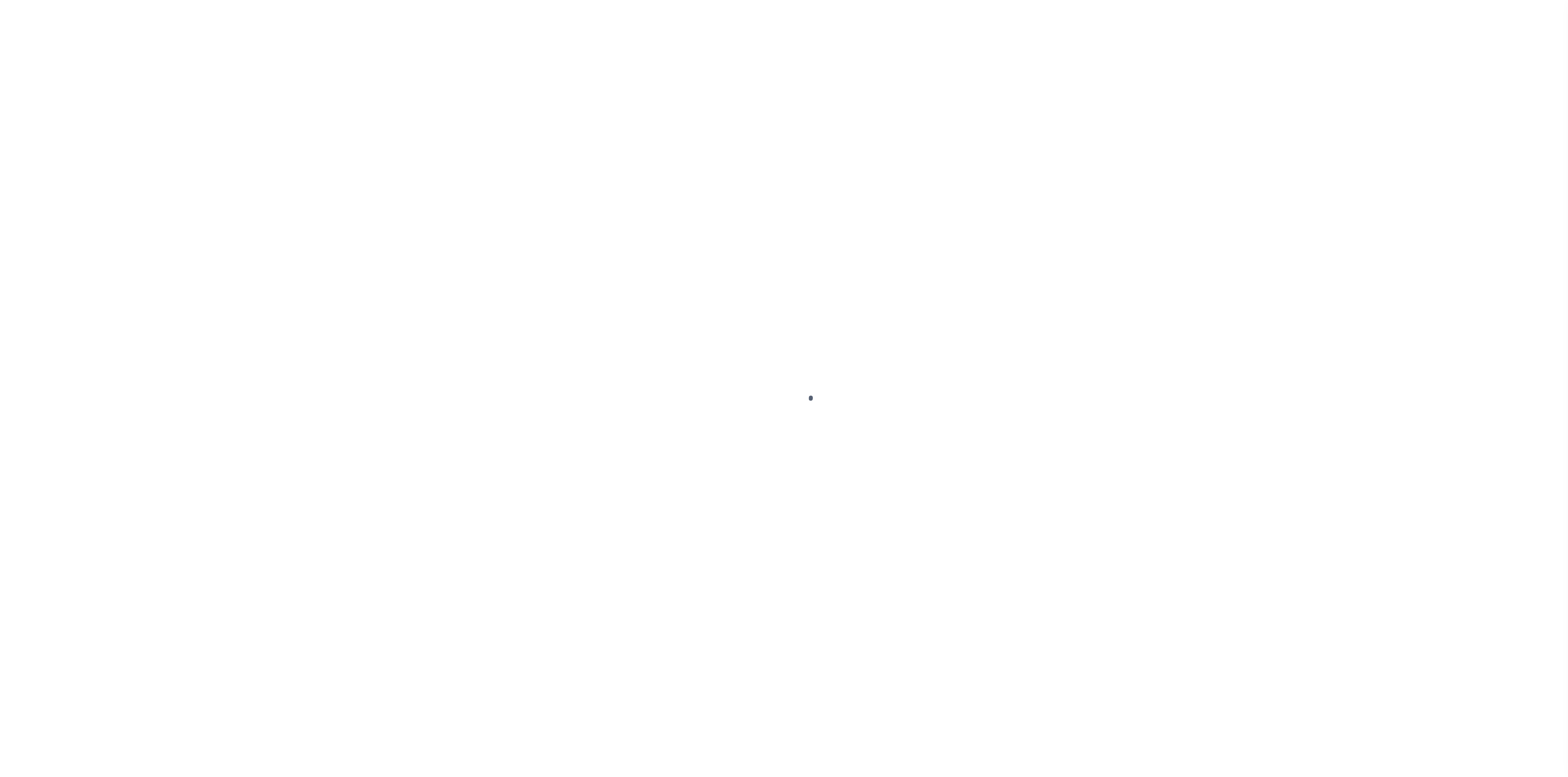
select select "ABR"
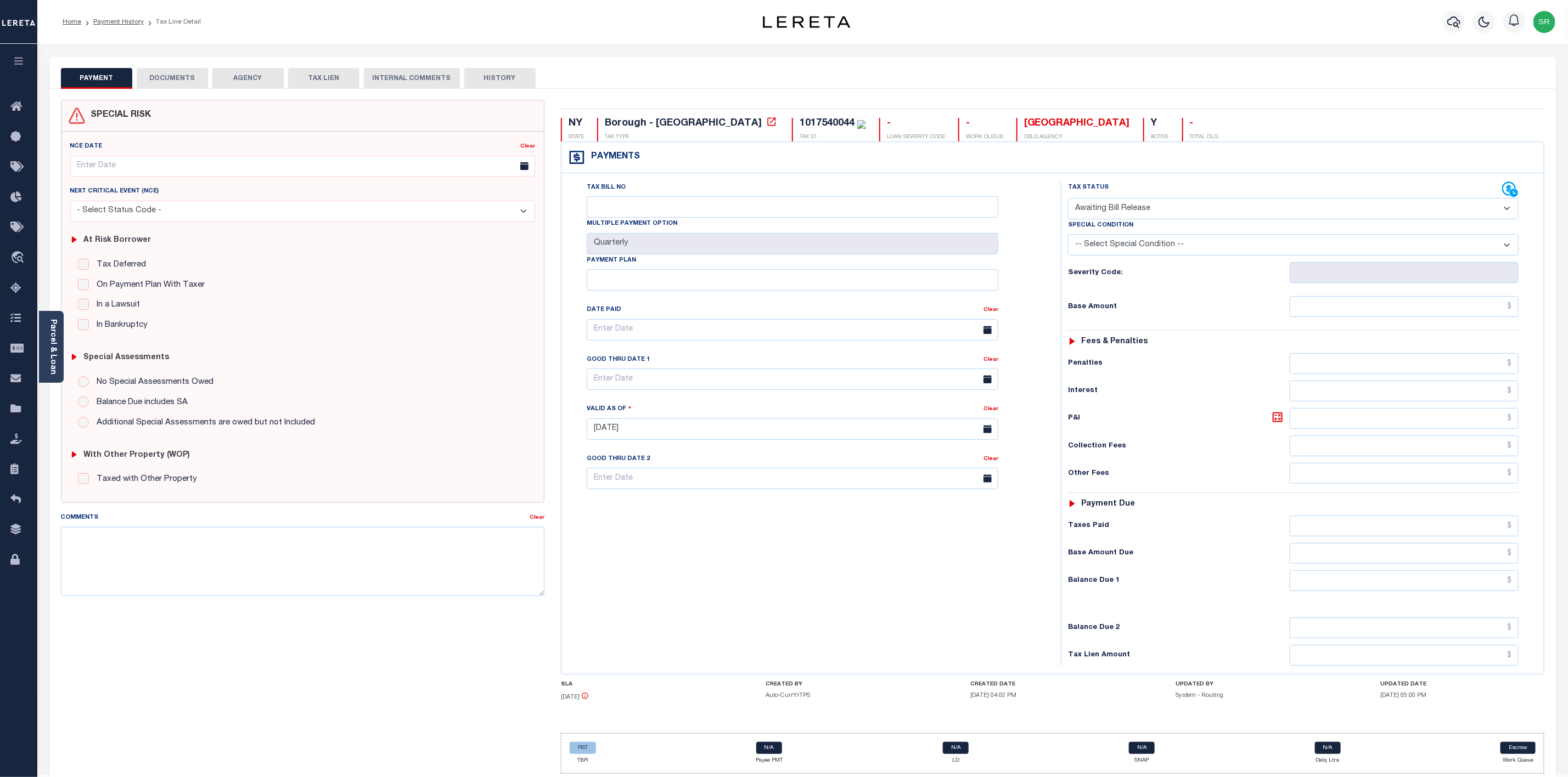
click at [157, 73] on button "DOCUMENTS" at bounding box center [172, 78] width 71 height 21
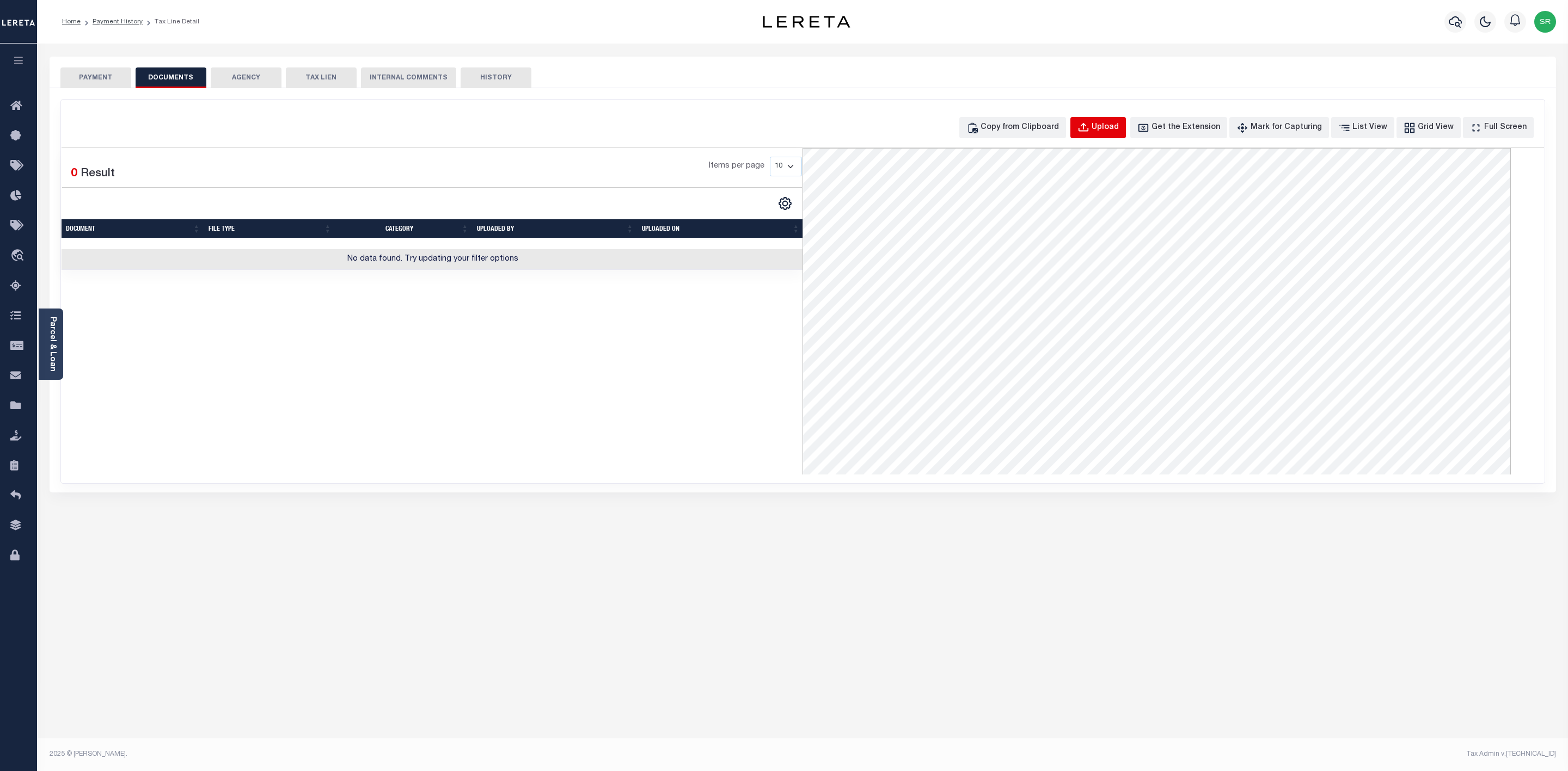
click at [1109, 126] on button "Upload" at bounding box center [1098, 127] width 56 height 21
select select "POP"
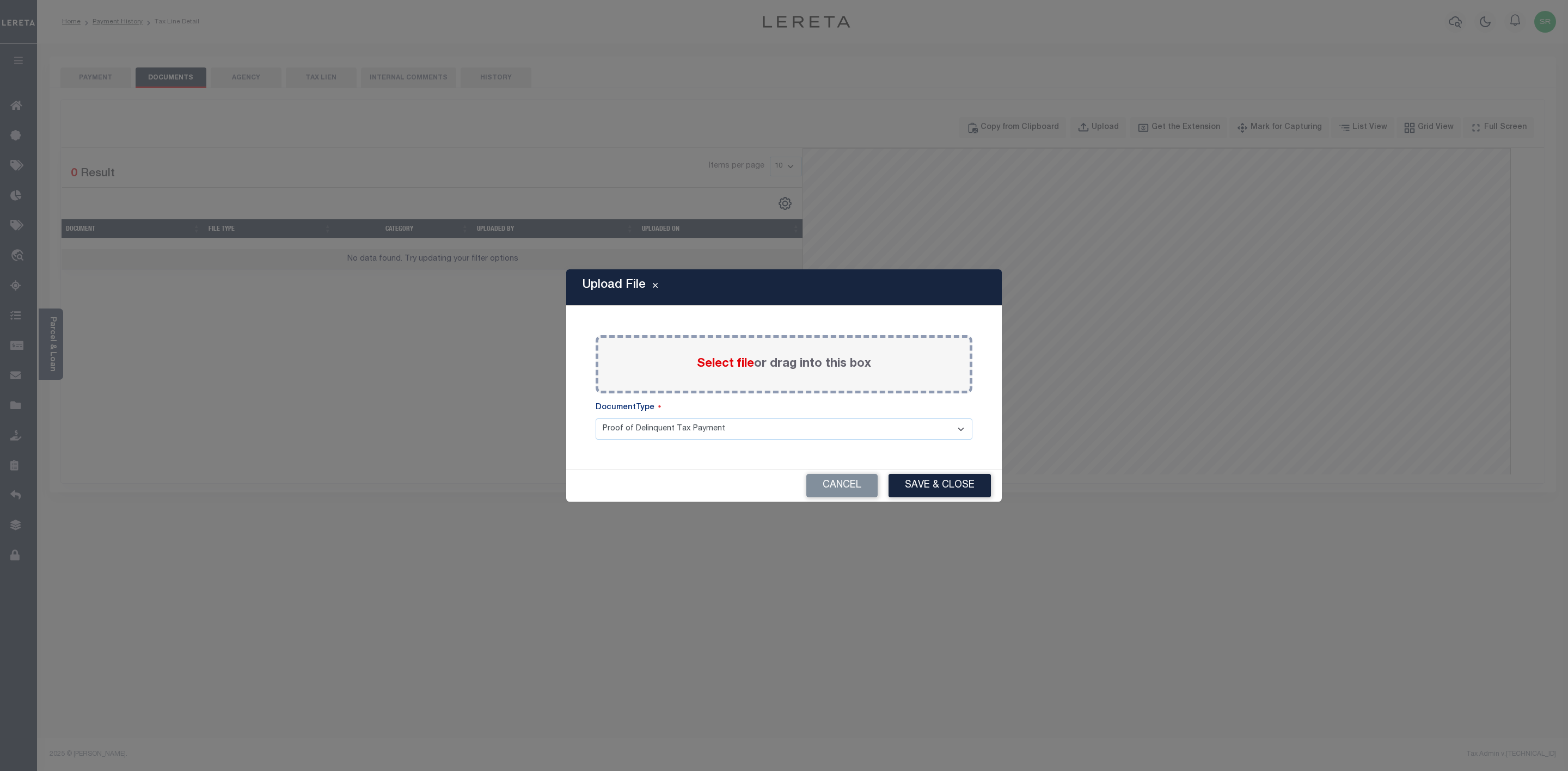
click at [718, 363] on span "Select file" at bounding box center [726, 364] width 57 height 12
click at [0, 0] on input "Select file or drag into this box" at bounding box center [0, 0] width 0 height 0
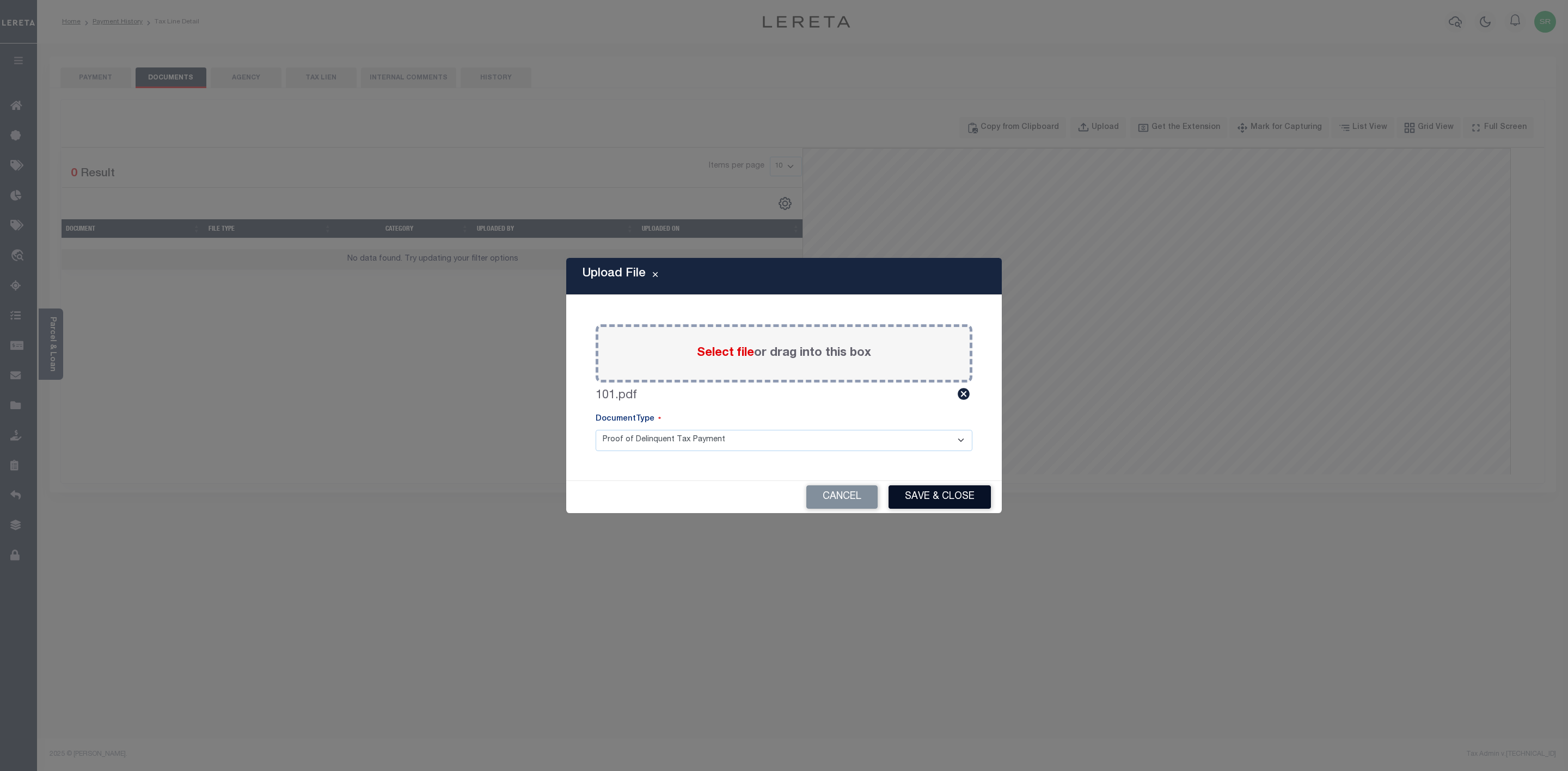
click at [902, 492] on button "Save & Close" at bounding box center [940, 496] width 103 height 23
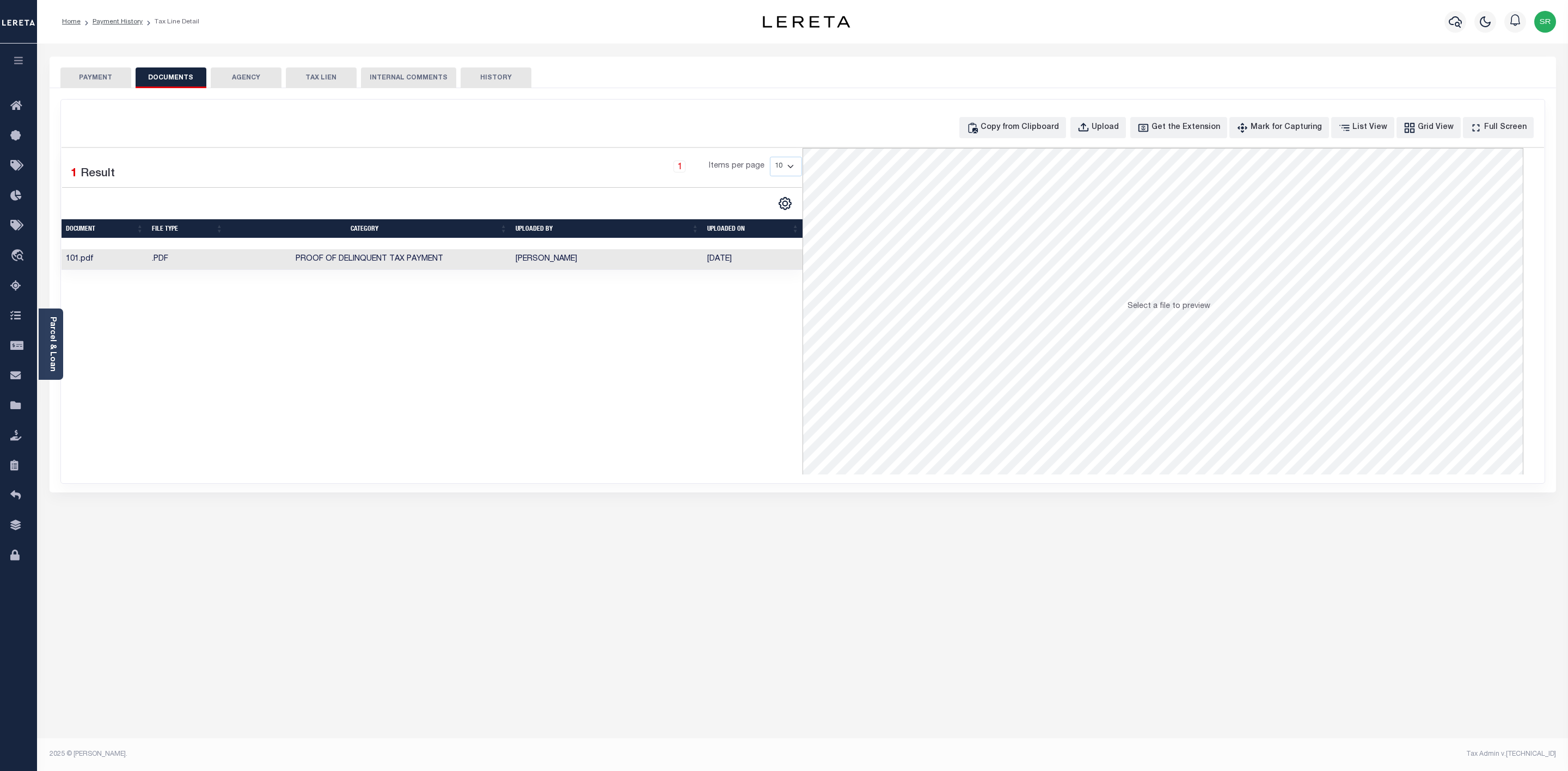
click at [94, 74] on button "PAYMENT" at bounding box center [95, 78] width 70 height 20
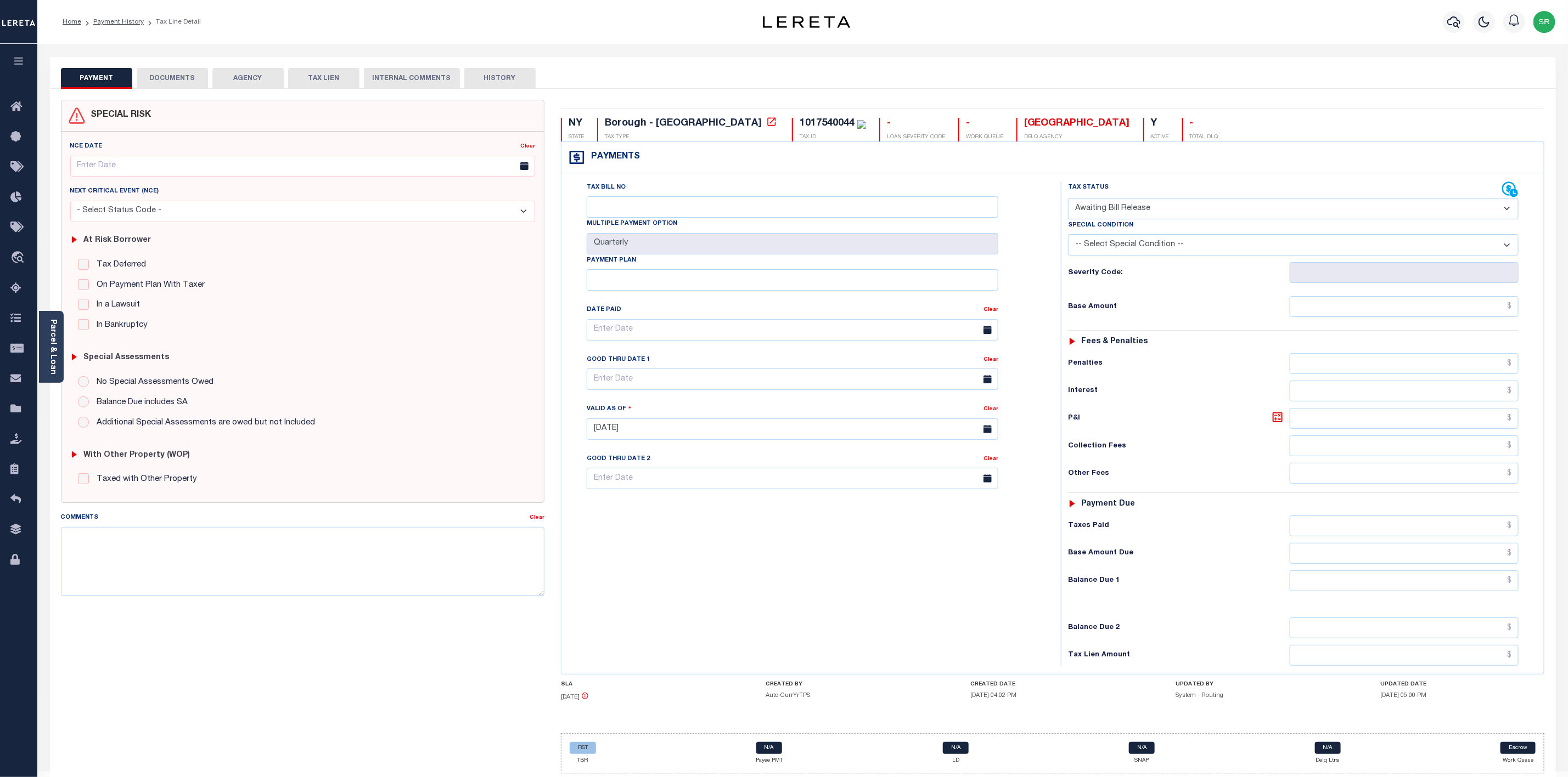
click at [94, 75] on button "PAYMENT" at bounding box center [96, 78] width 71 height 21
click at [1131, 213] on select "- Select Status Code - Open Due/Unpaid Paid Incomplete No Tax Due Internal Refu…" at bounding box center [1293, 208] width 451 height 21
select select "PYD"
click at [1068, 199] on select "- Select Status Code - Open Due/Unpaid Paid Incomplete No Tax Due Internal Refu…" at bounding box center [1293, 208] width 451 height 21
type input "[DATE]"
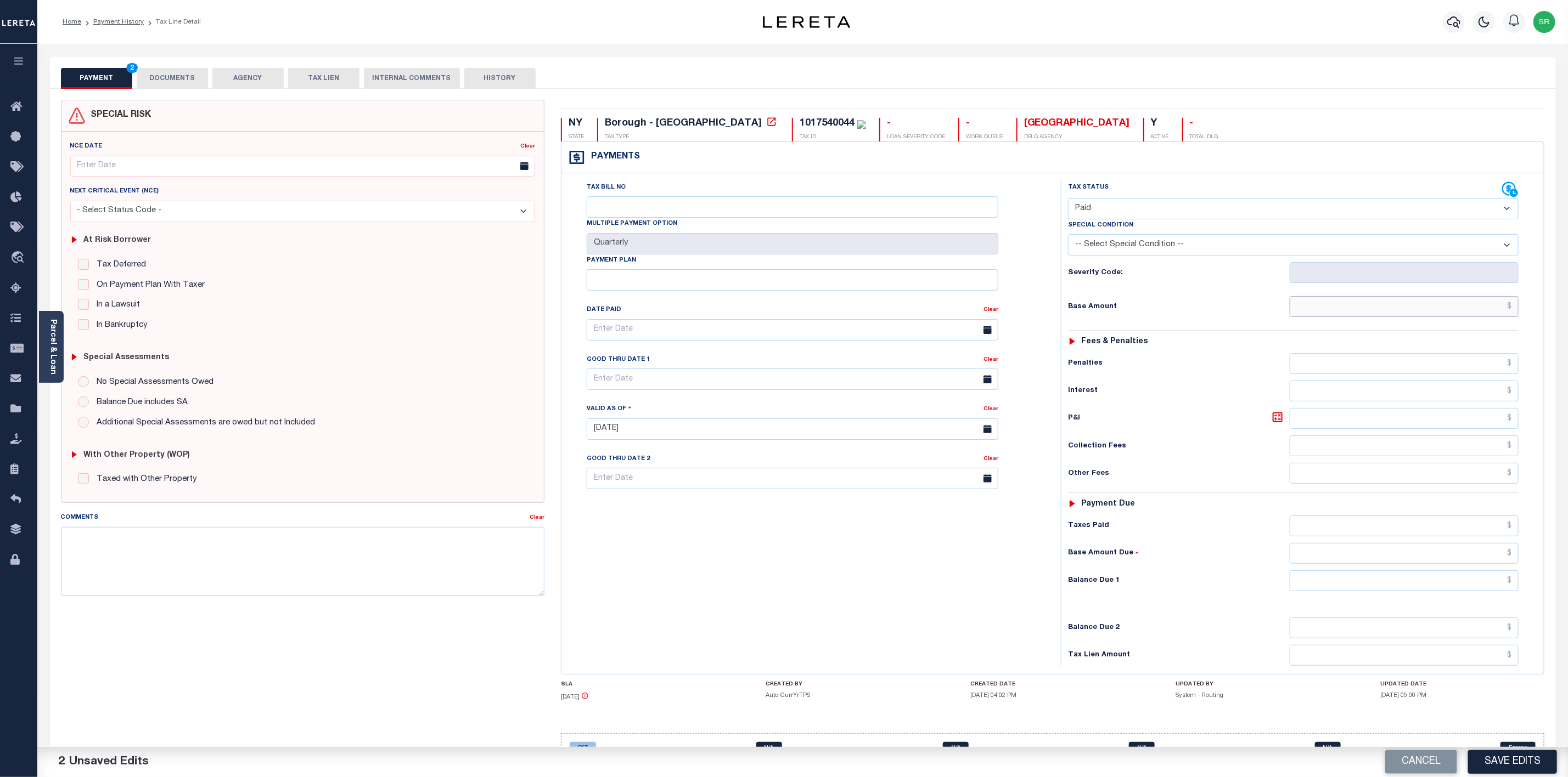
click at [1396, 311] on input "text" at bounding box center [1404, 307] width 229 height 21
type input "$134.78"
click at [1439, 591] on input "text" at bounding box center [1404, 580] width 229 height 21
type input "$0.00"
click at [1533, 765] on button "Save Edits" at bounding box center [1512, 761] width 89 height 23
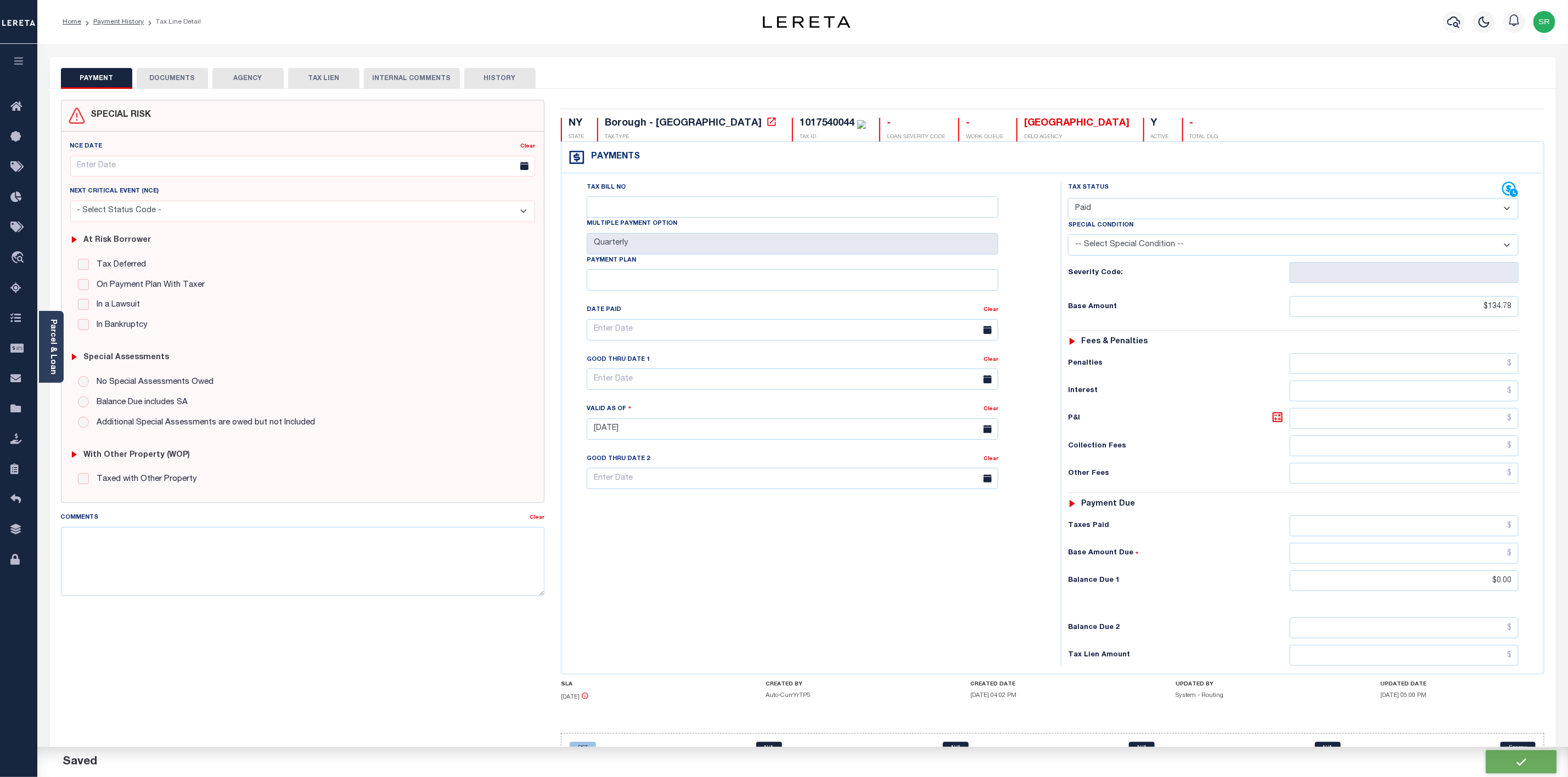
checkbox input "false"
type input "$134.78"
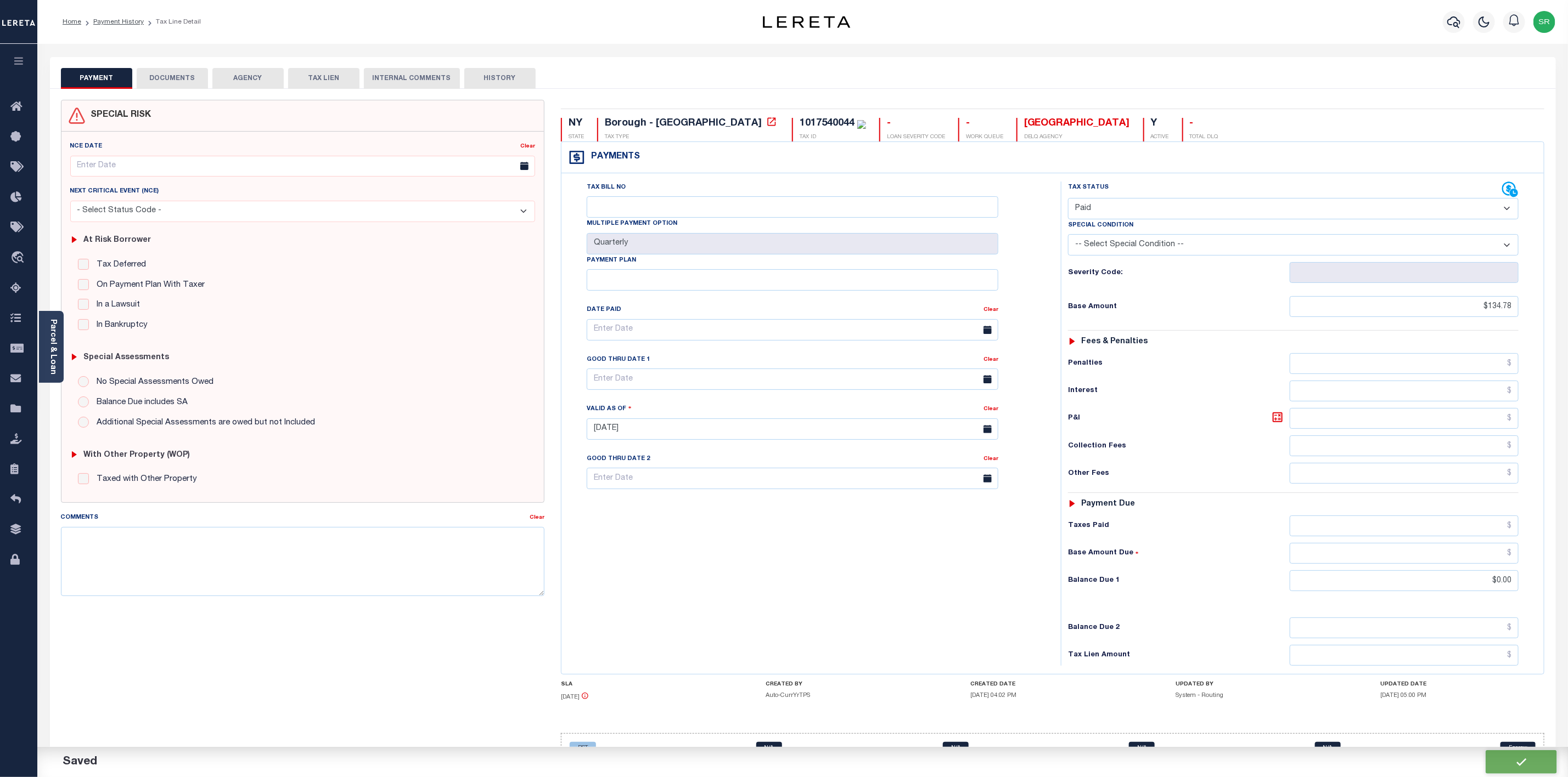
type input "$0"
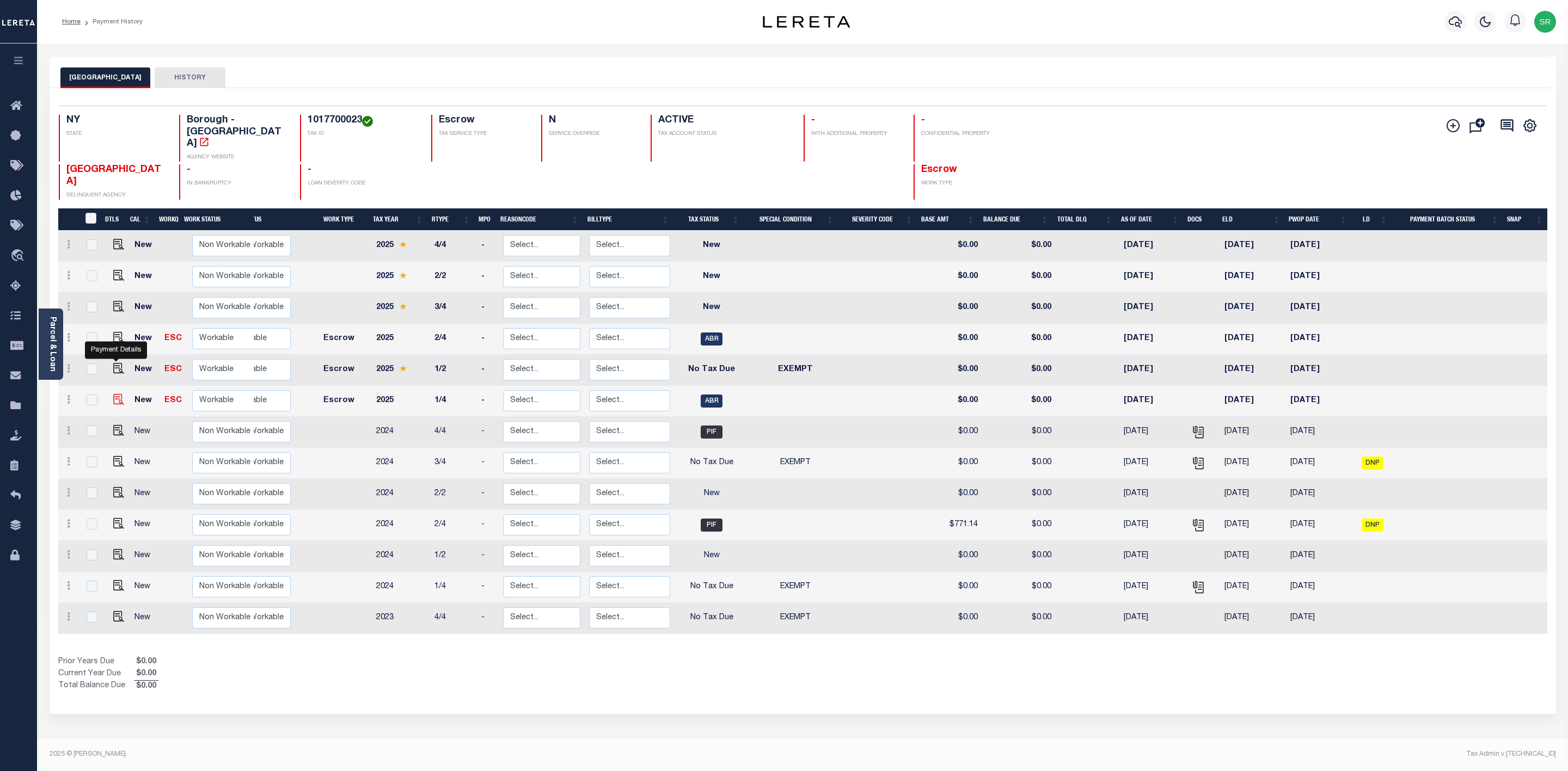
click at [121, 394] on img "" at bounding box center [119, 400] width 11 height 11
checkbox input "true"
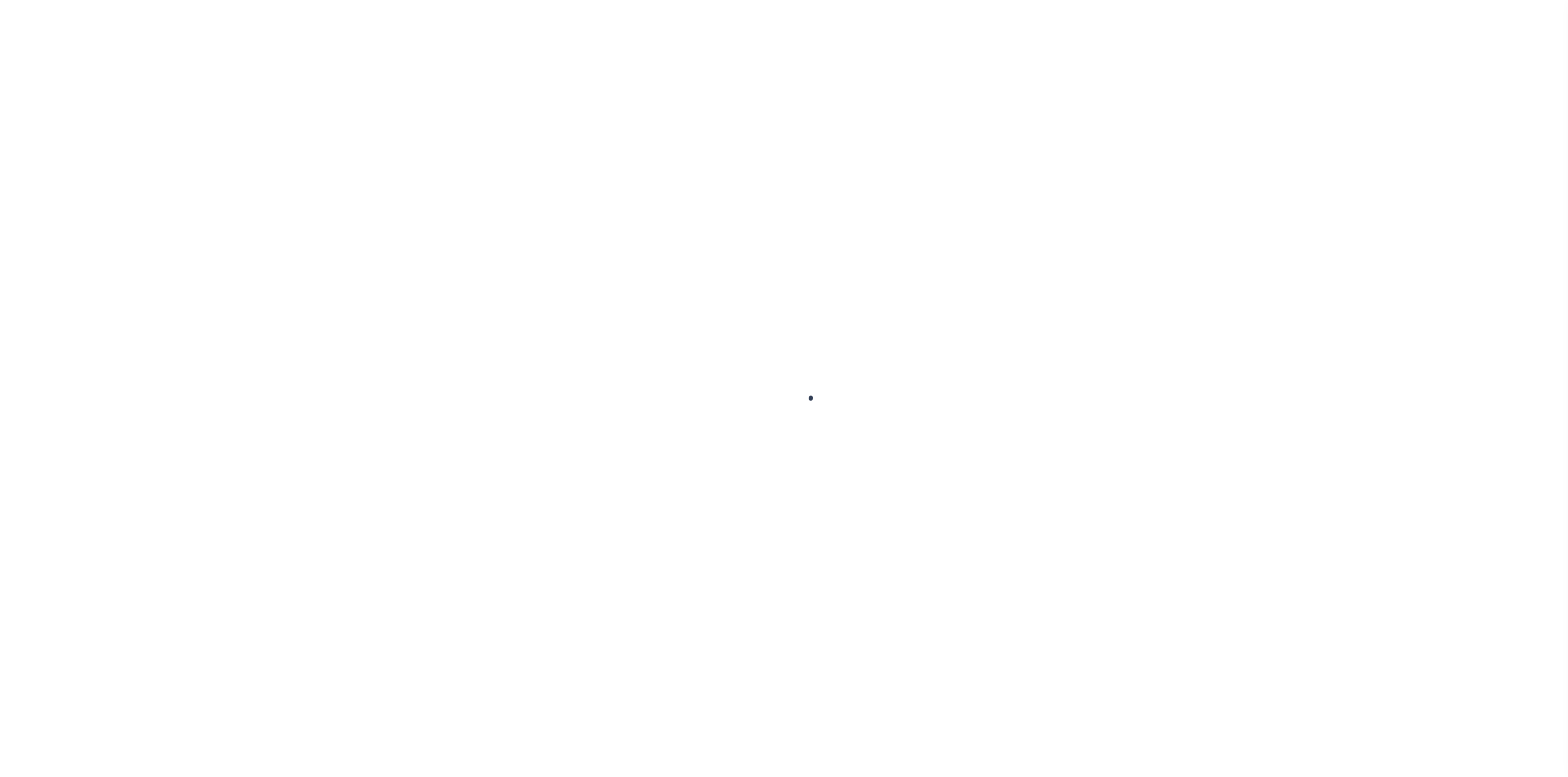
select select "ABR"
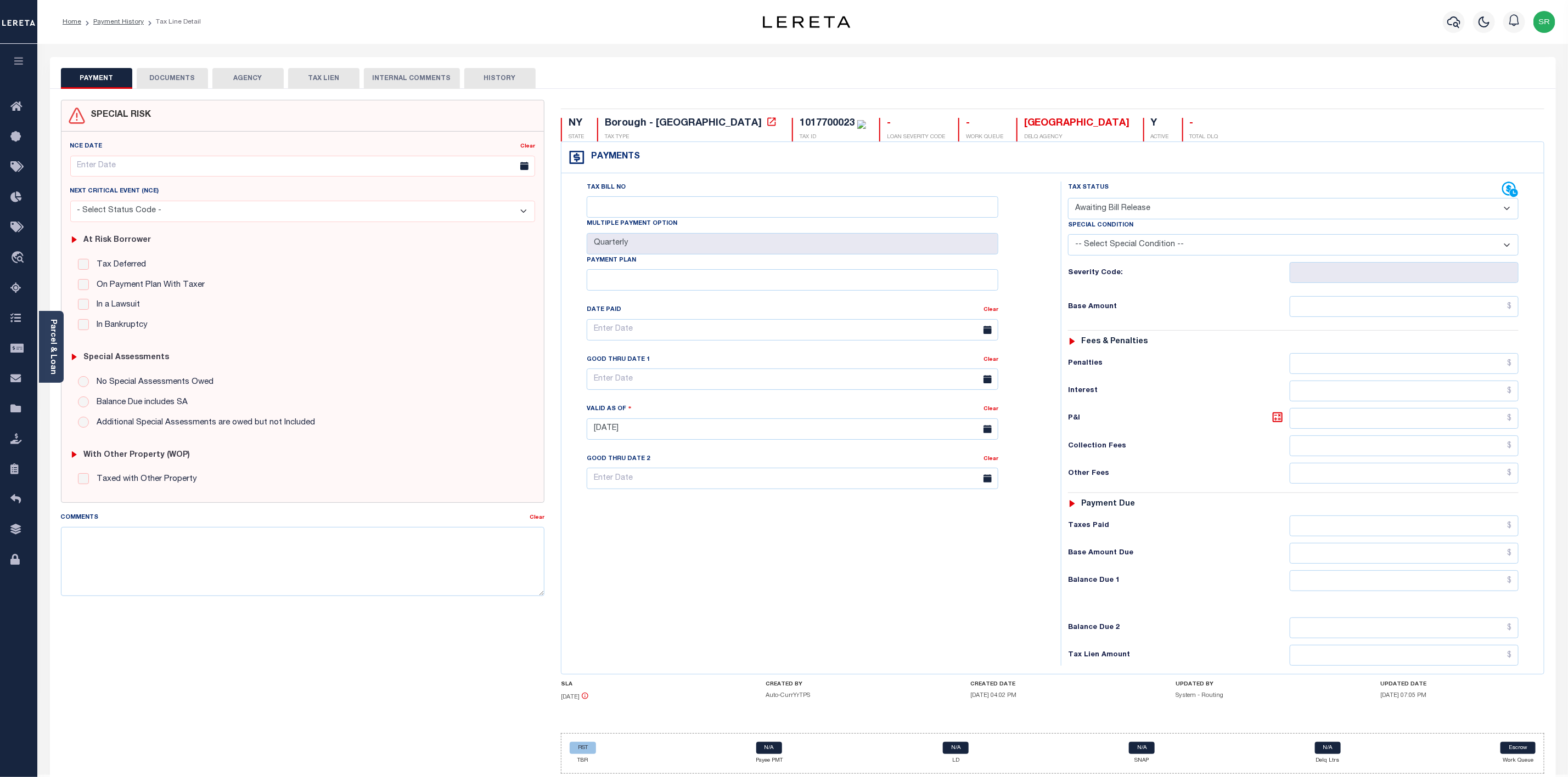
click at [179, 77] on button "DOCUMENTS" at bounding box center [172, 78] width 71 height 21
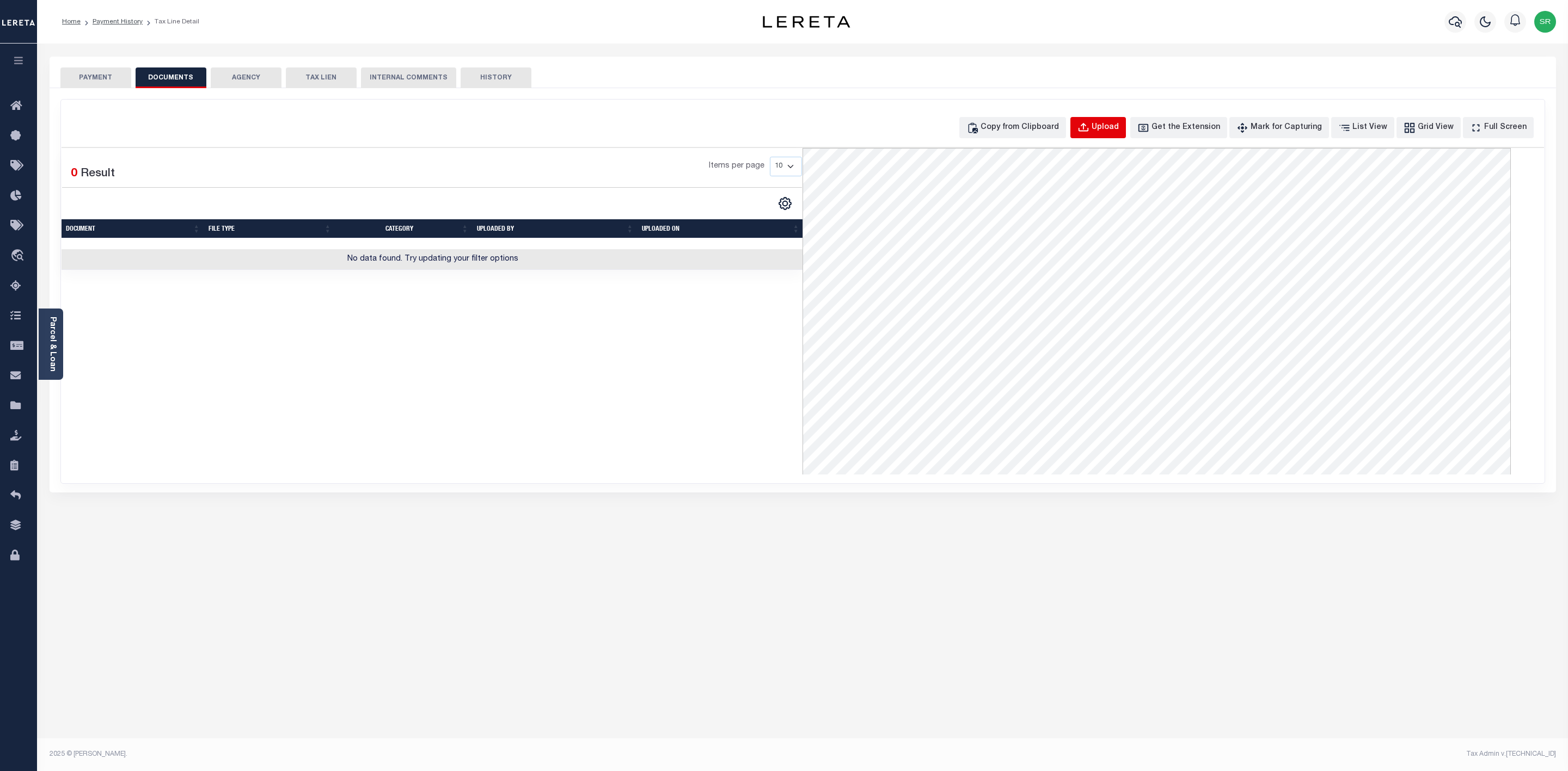
click at [1126, 124] on button "Upload" at bounding box center [1098, 127] width 56 height 21
select select "POP"
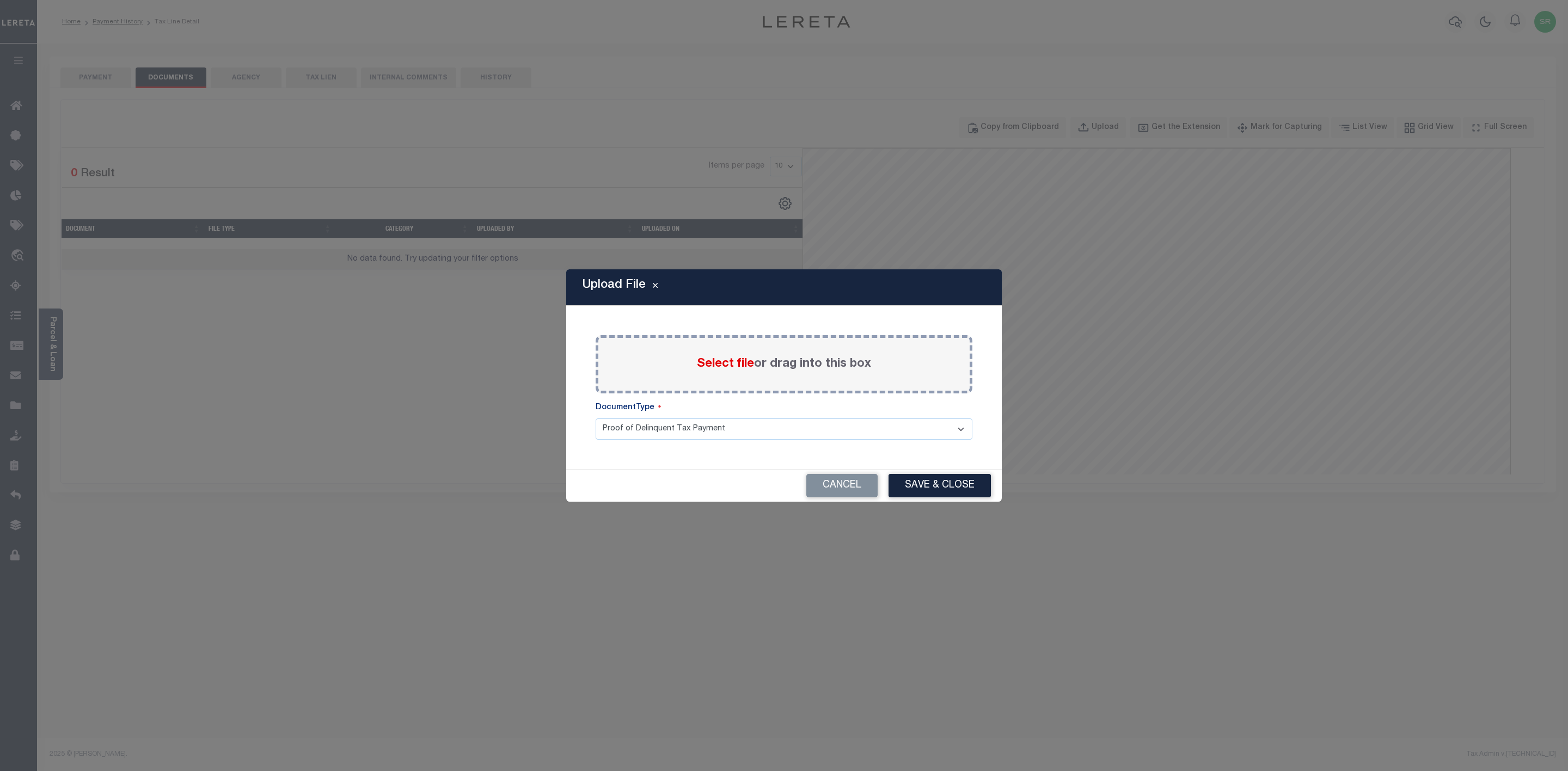
click at [713, 364] on span "Select file" at bounding box center [726, 364] width 57 height 12
click at [0, 0] on input "Select file or drag into this box" at bounding box center [0, 0] width 0 height 0
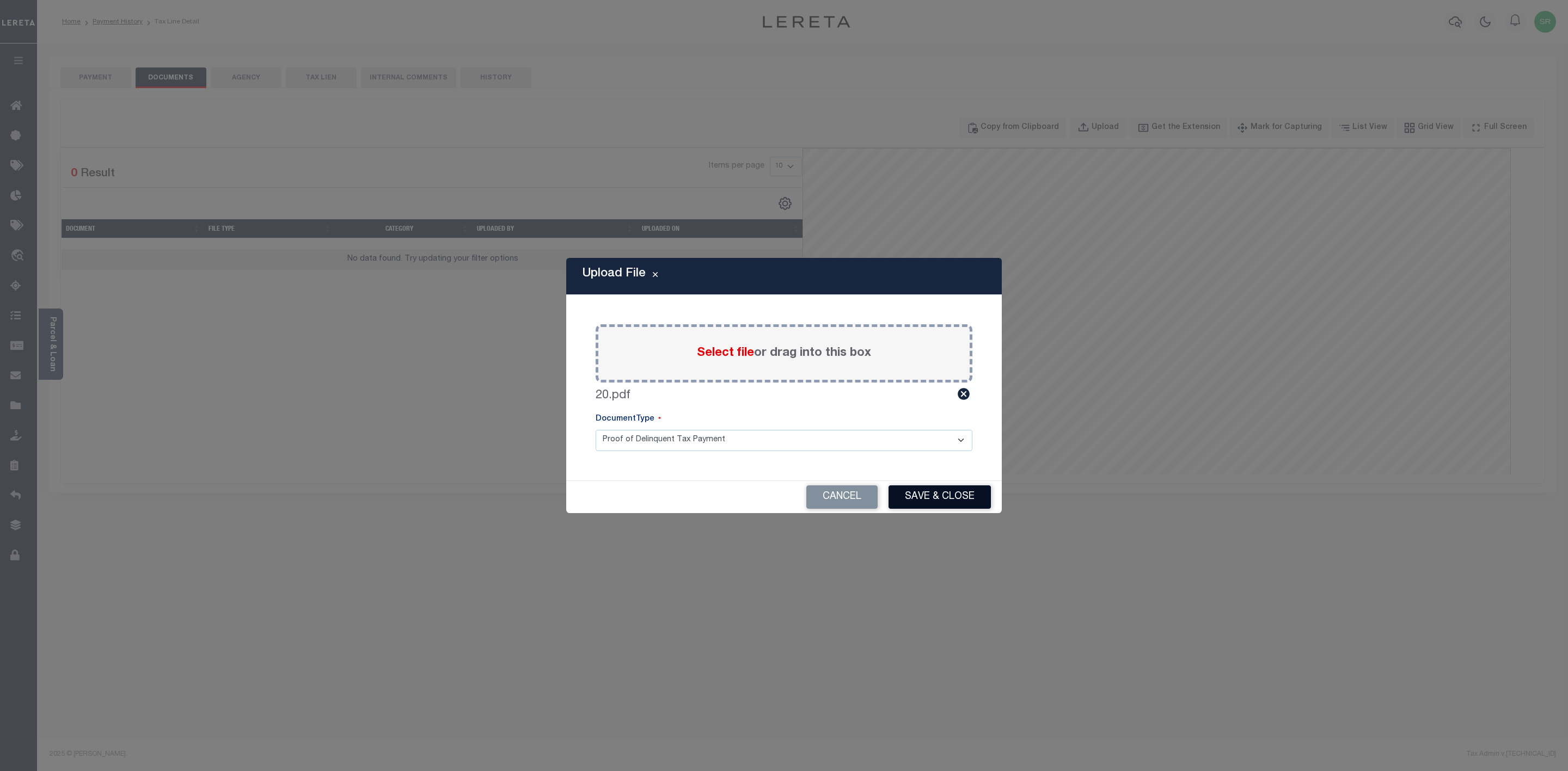
click at [935, 495] on button "Save & Close" at bounding box center [940, 496] width 103 height 23
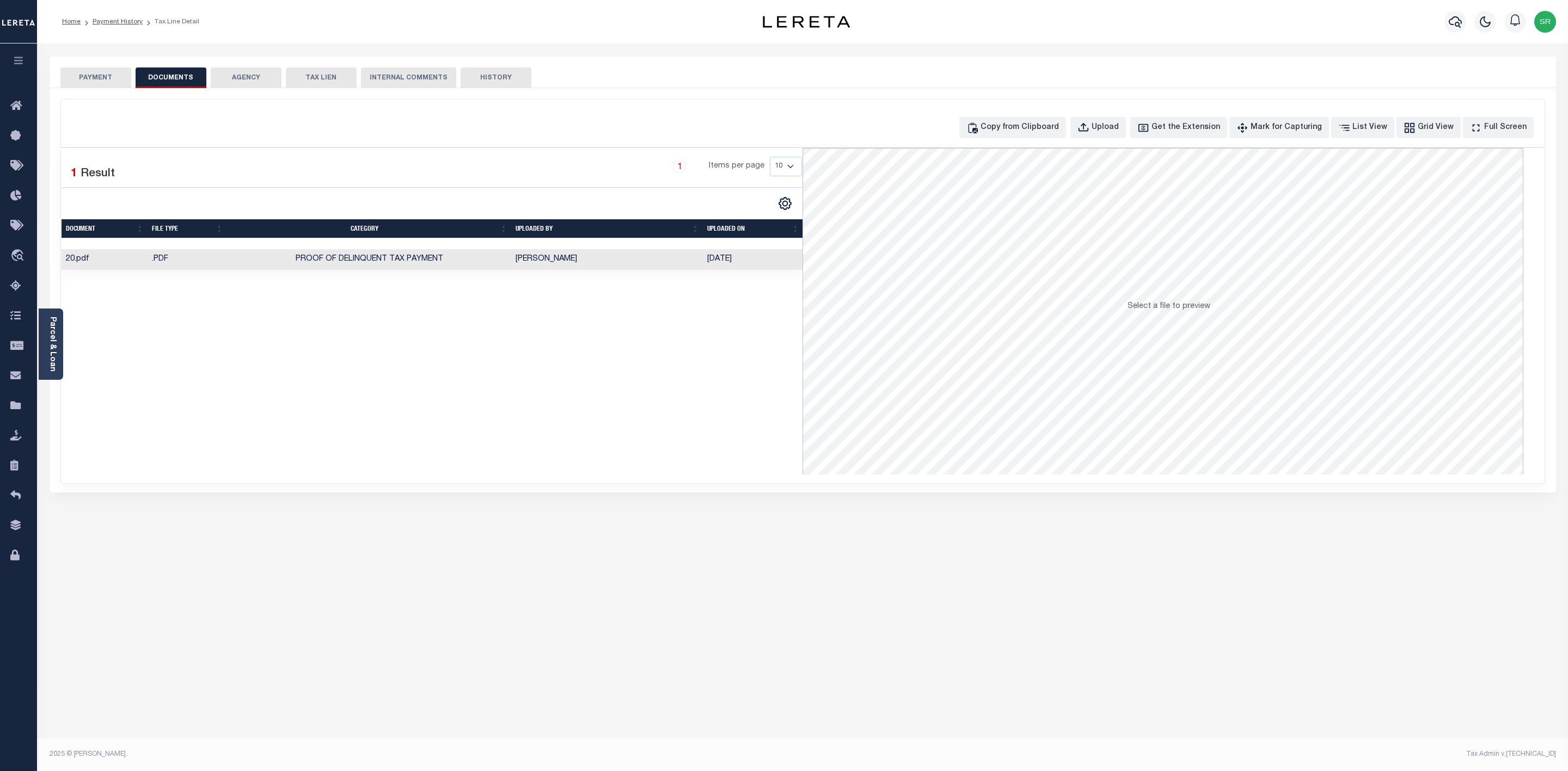
click at [119, 79] on button "PAYMENT" at bounding box center [95, 78] width 70 height 20
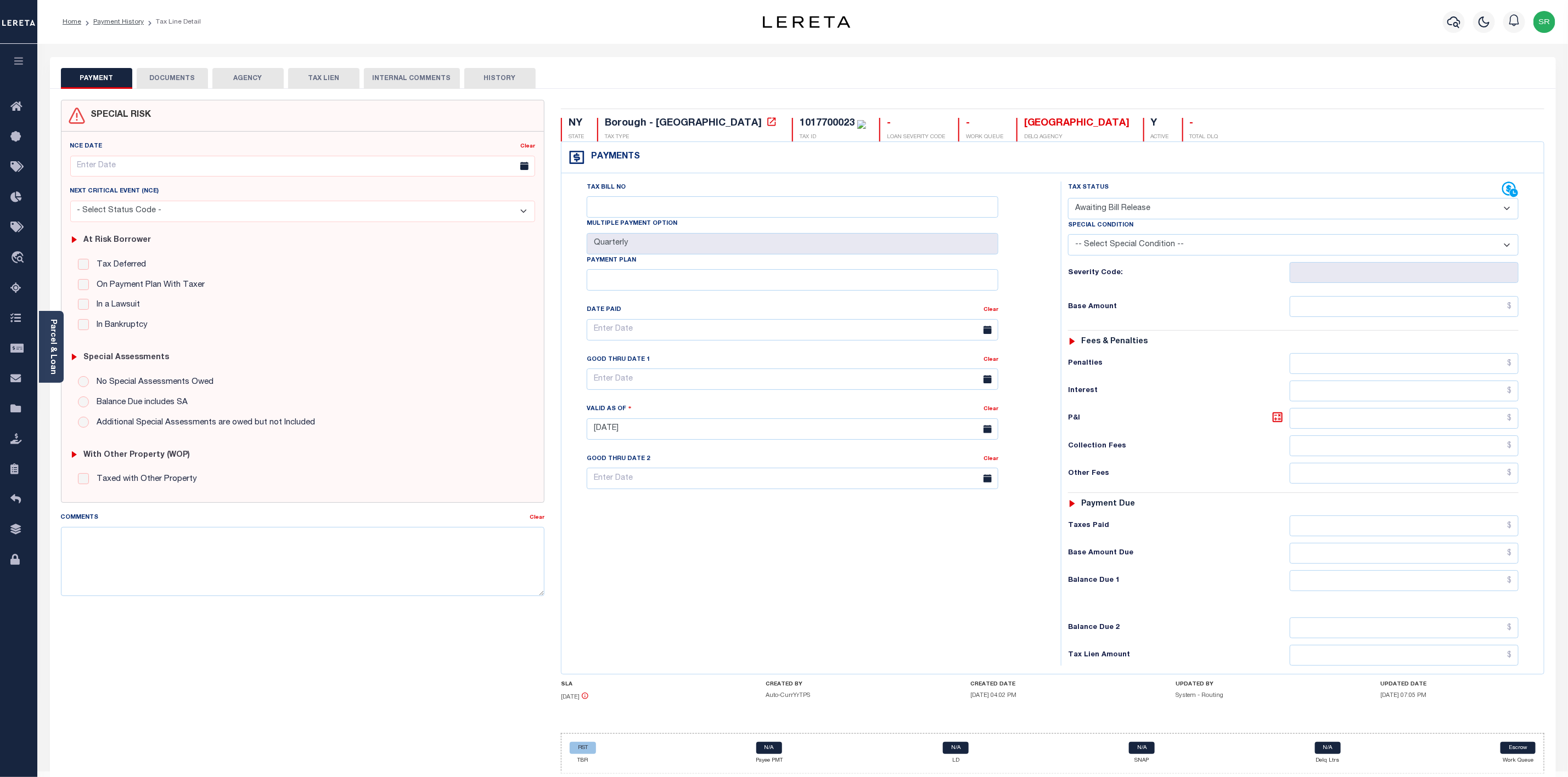
click at [120, 79] on button "PAYMENT" at bounding box center [96, 78] width 71 height 21
click at [1110, 215] on select "- Select Status Code - Open Due/Unpaid Paid Incomplete No Tax Due Internal Refu…" at bounding box center [1293, 208] width 451 height 21
select select "PYD"
click at [1068, 199] on select "- Select Status Code - Open Due/Unpaid Paid Incomplete No Tax Due Internal Refu…" at bounding box center [1293, 208] width 451 height 21
type input "[DATE]"
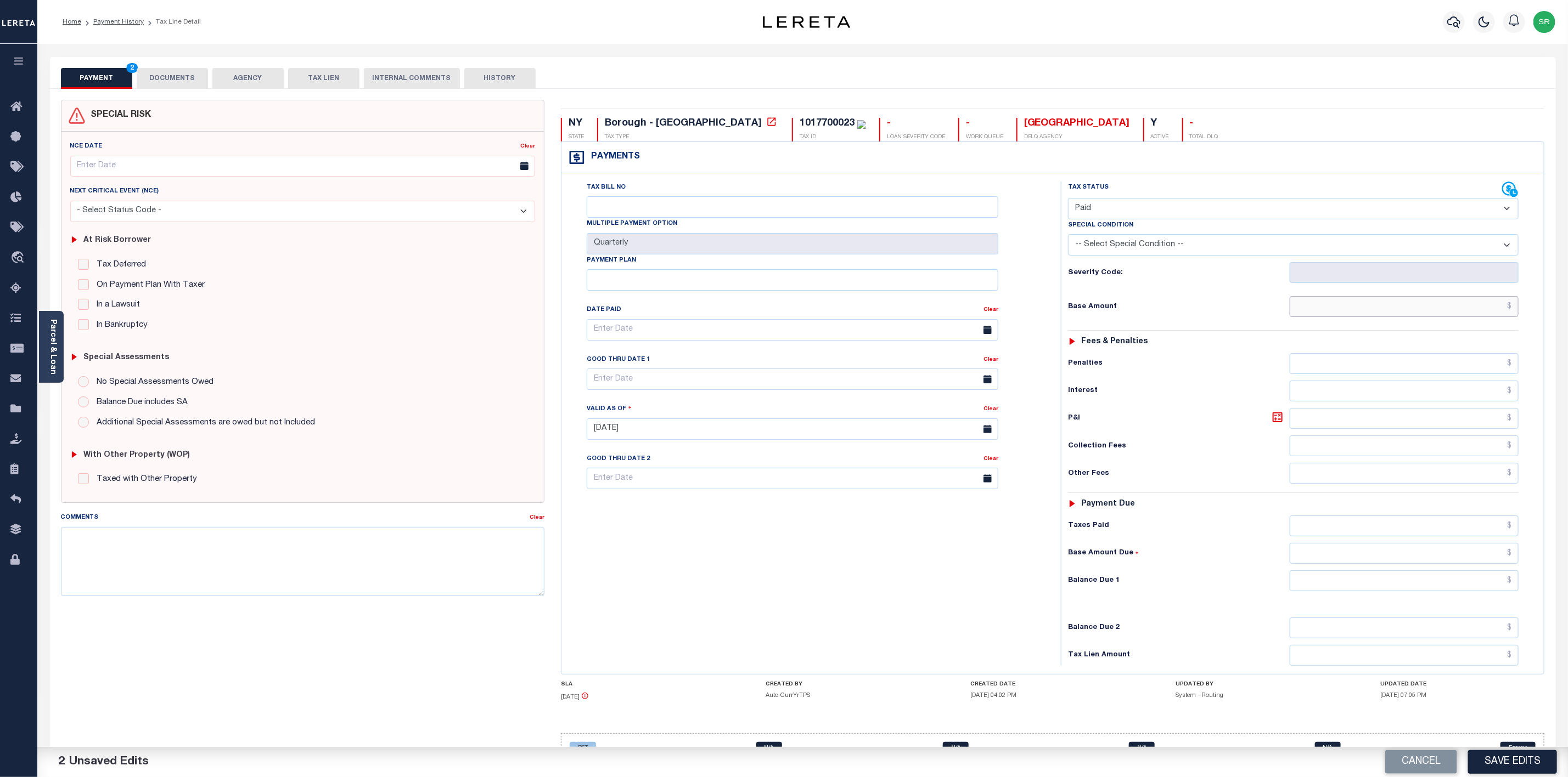
click at [1364, 312] on input "text" at bounding box center [1404, 307] width 229 height 21
type input "$13.00"
click at [1461, 586] on input "text" at bounding box center [1404, 580] width 229 height 21
type input "$0.00"
click at [1515, 759] on button "Save Edits" at bounding box center [1512, 761] width 89 height 23
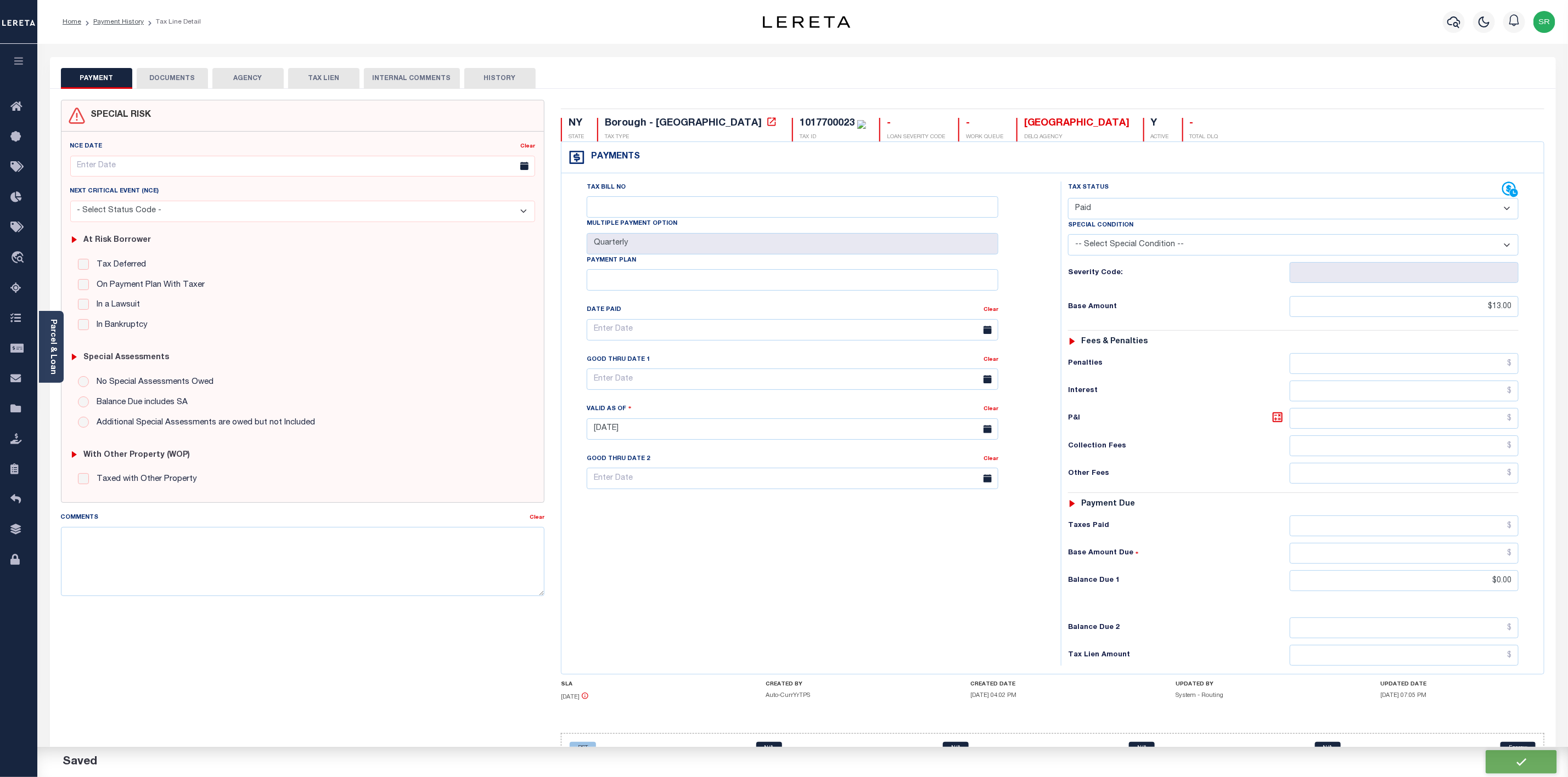
checkbox input "false"
type input "$13"
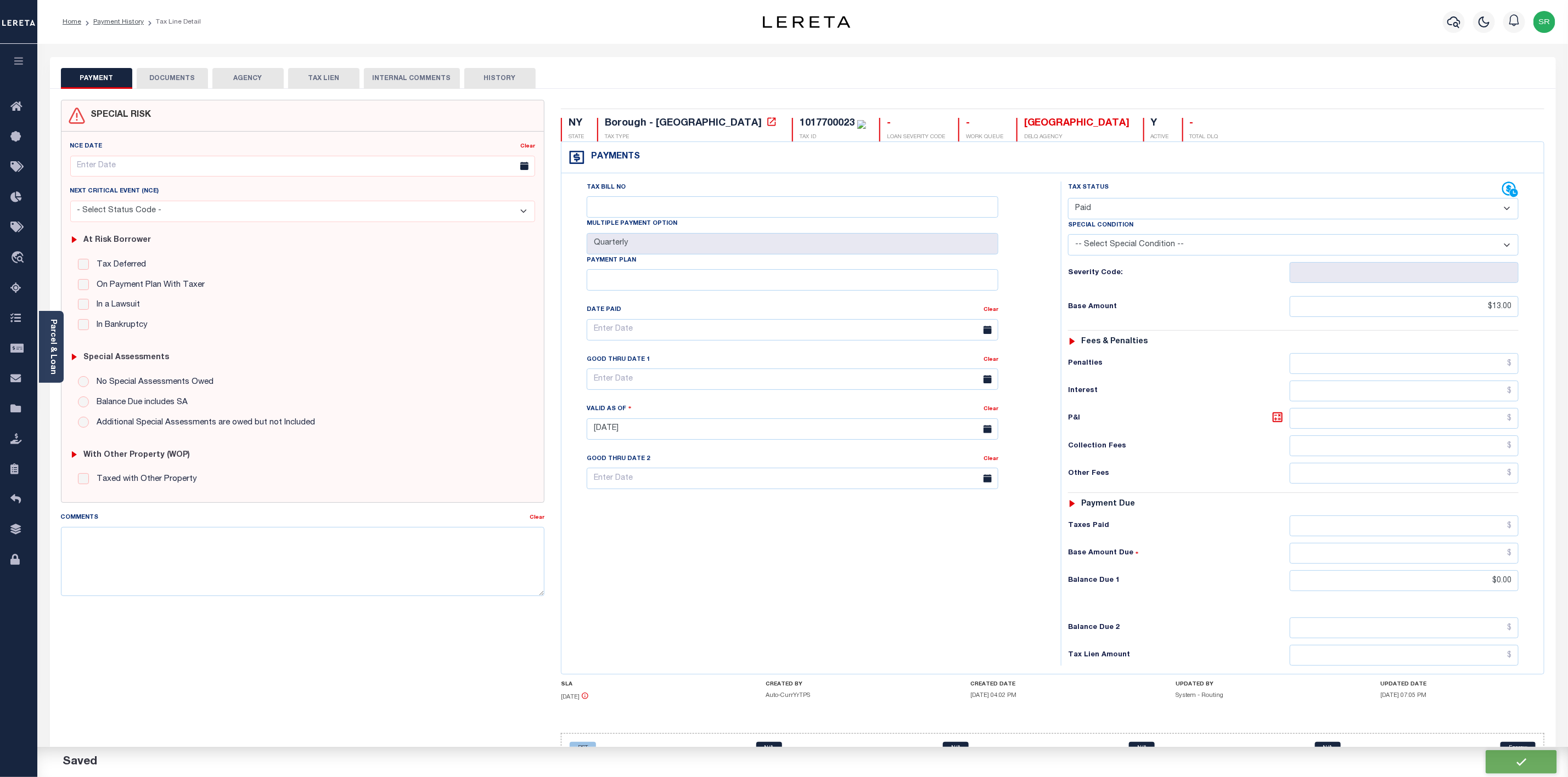
type input "$0"
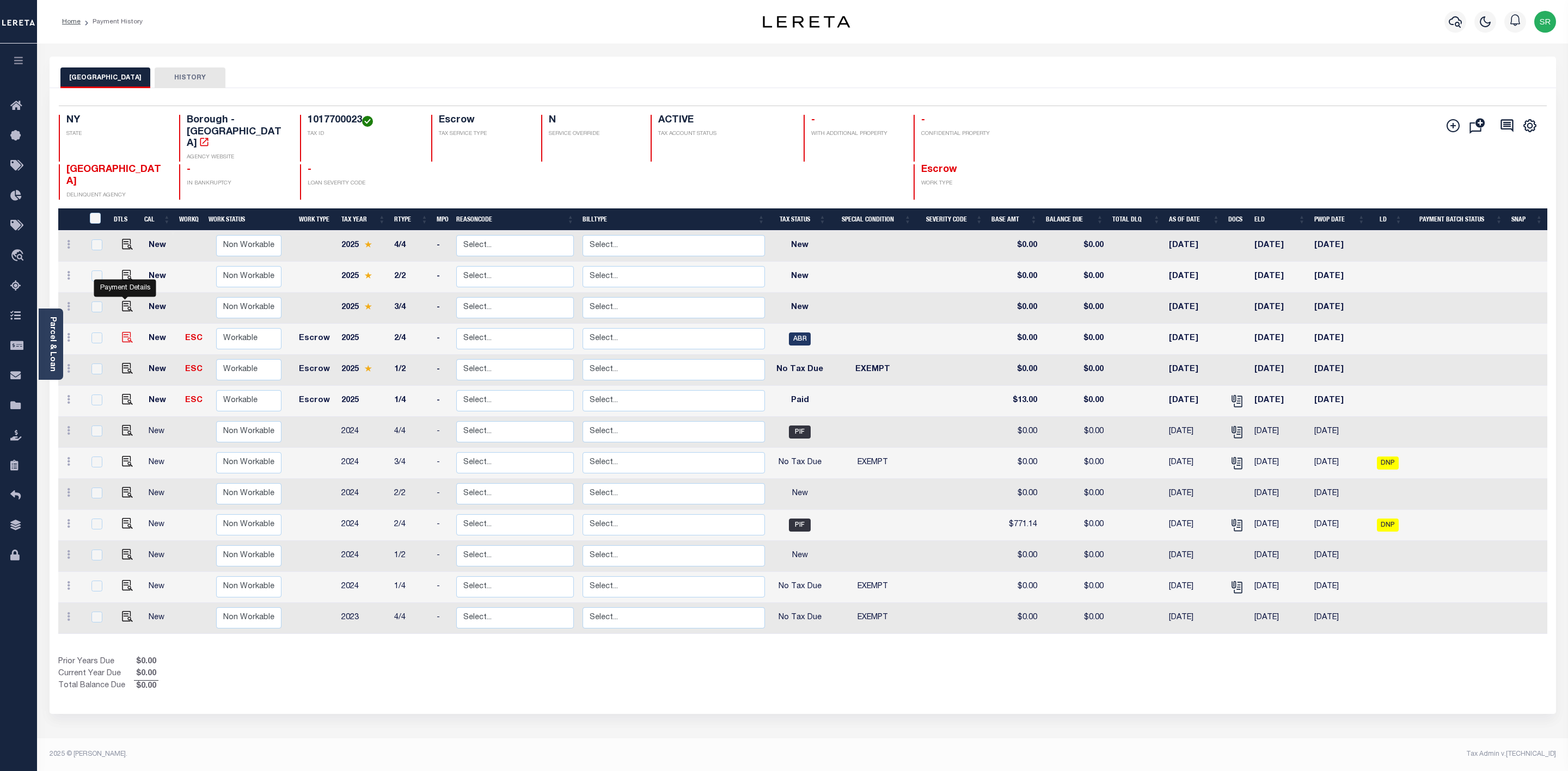
click at [124, 332] on img "" at bounding box center [128, 338] width 11 height 11
checkbox input "true"
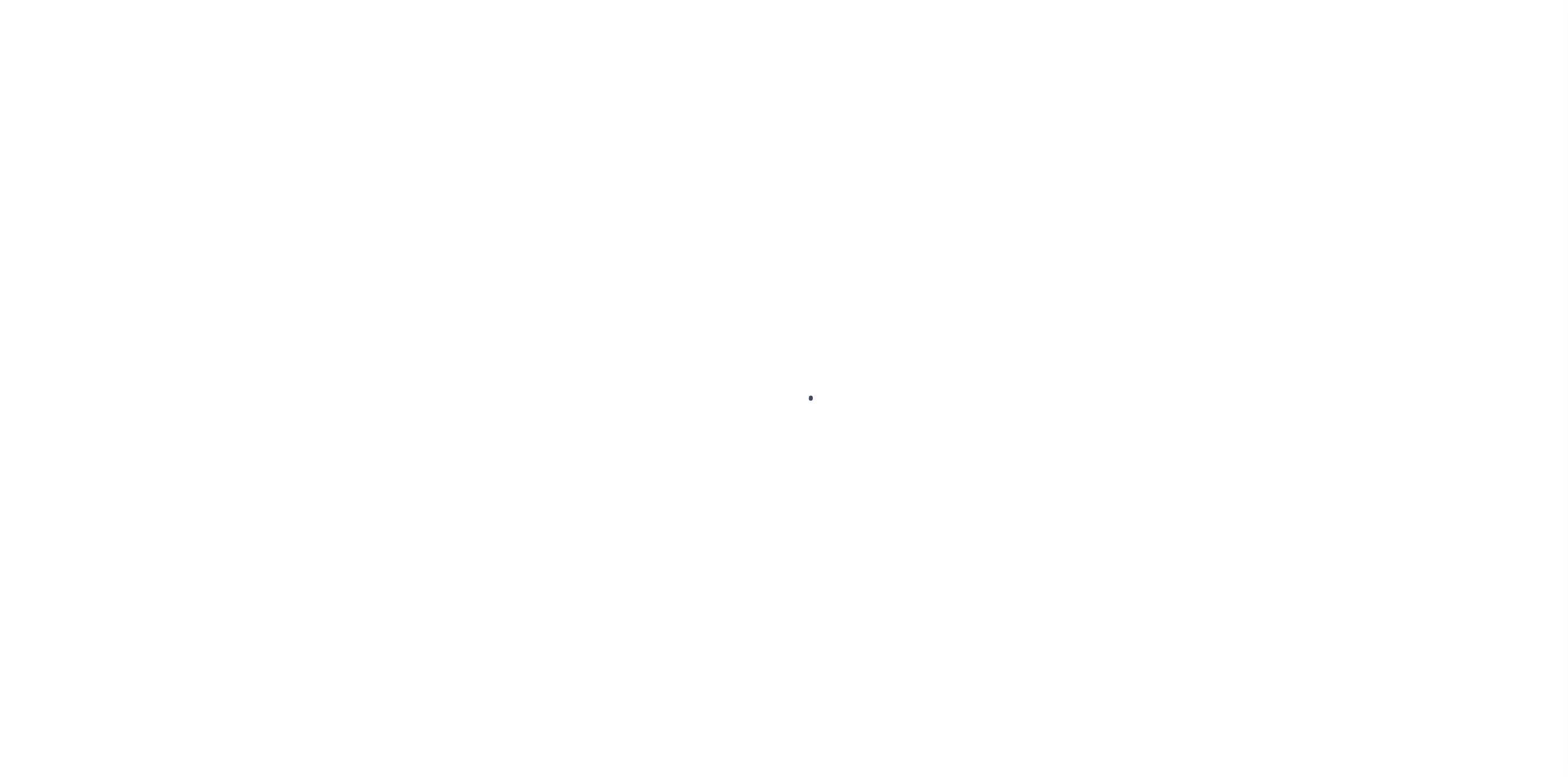
select select "ABR"
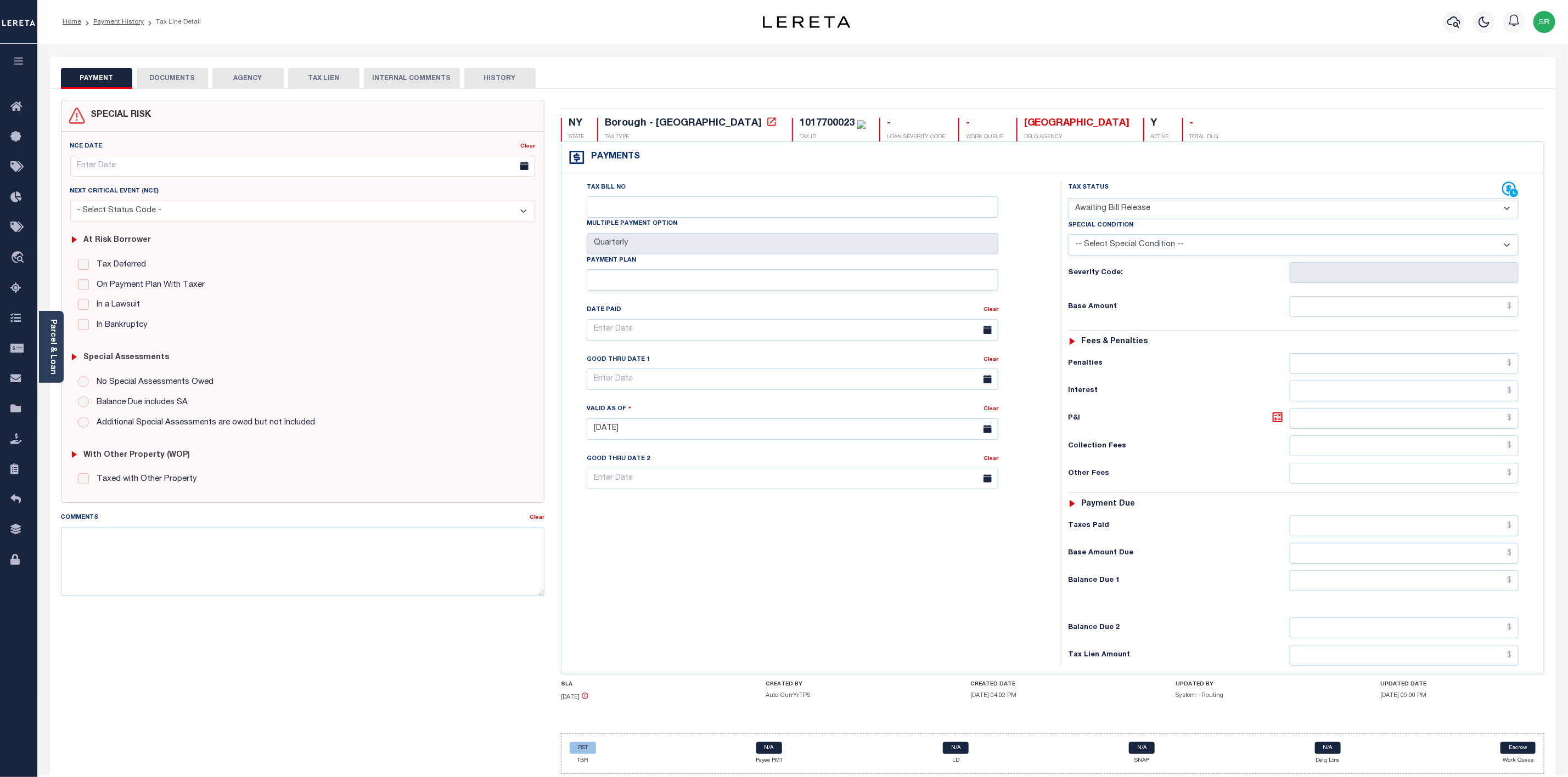
click at [163, 73] on button "DOCUMENTS" at bounding box center [172, 78] width 71 height 21
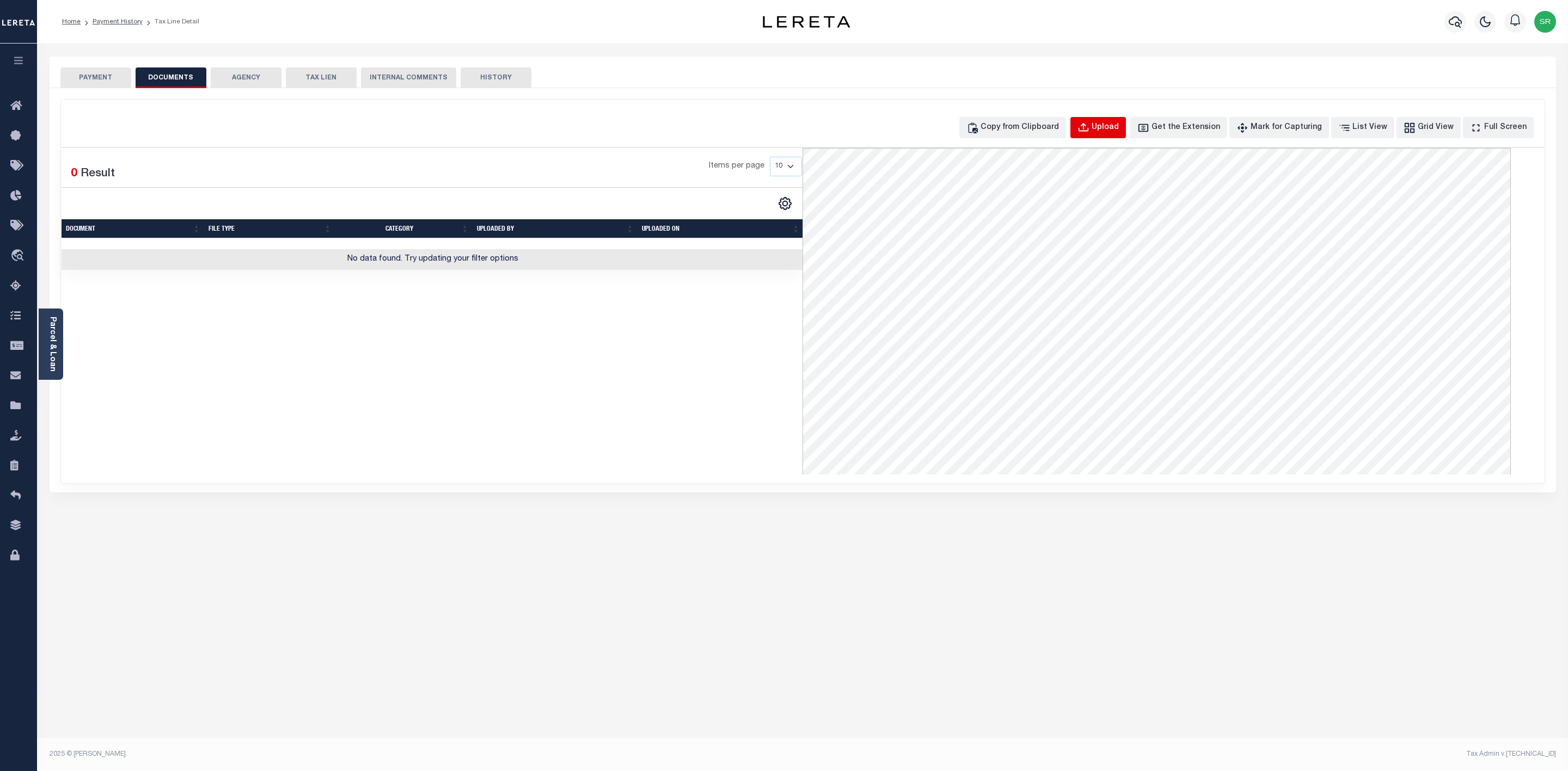
click at [1110, 129] on button "Upload" at bounding box center [1098, 127] width 56 height 21
select select "POP"
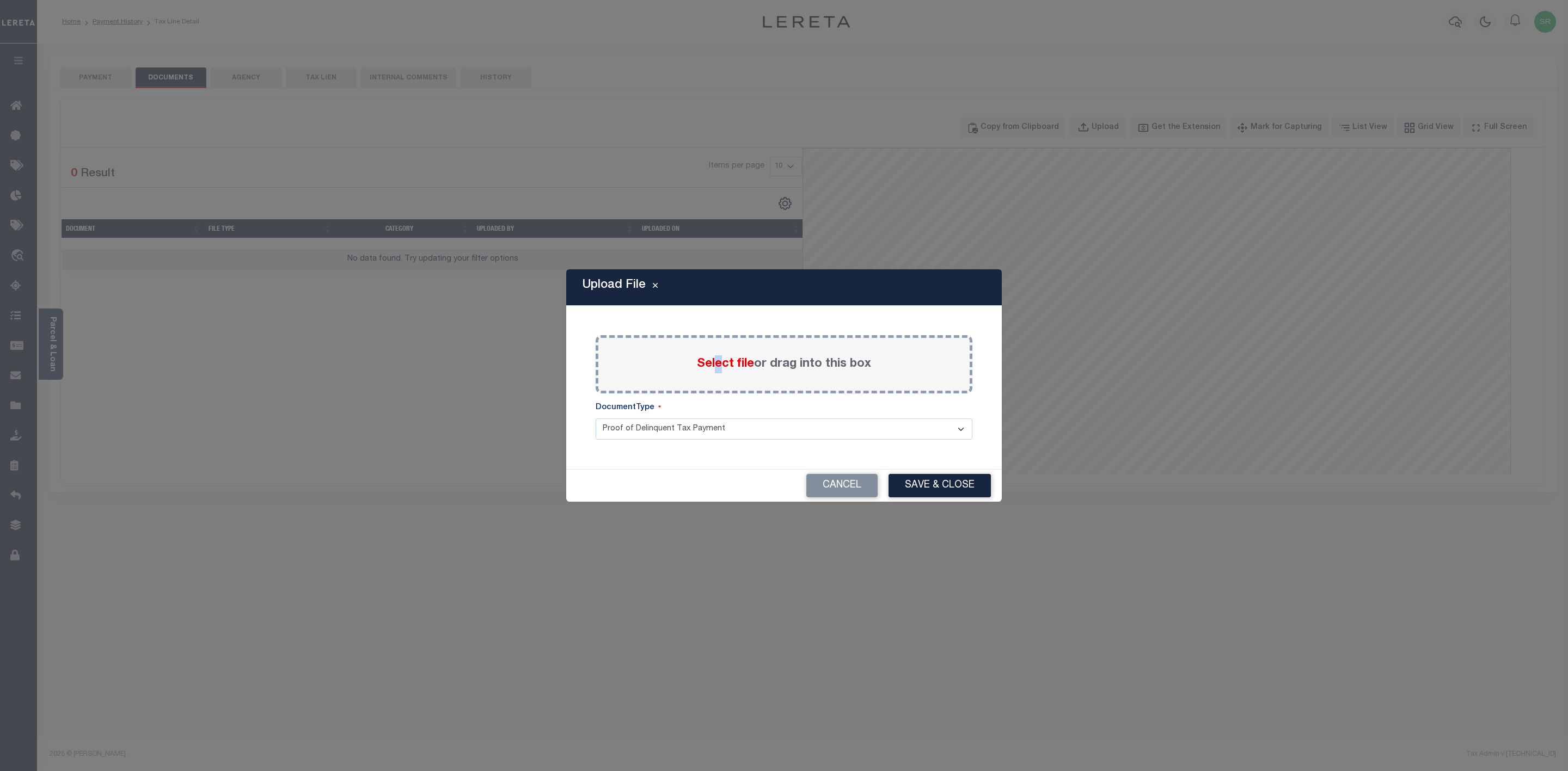
click at [720, 359] on span "Select file" at bounding box center [726, 364] width 57 height 12
click at [722, 359] on span "Select file" at bounding box center [726, 364] width 57 height 12
click at [0, 0] on input "Select file or drag into this box" at bounding box center [0, 0] width 0 height 0
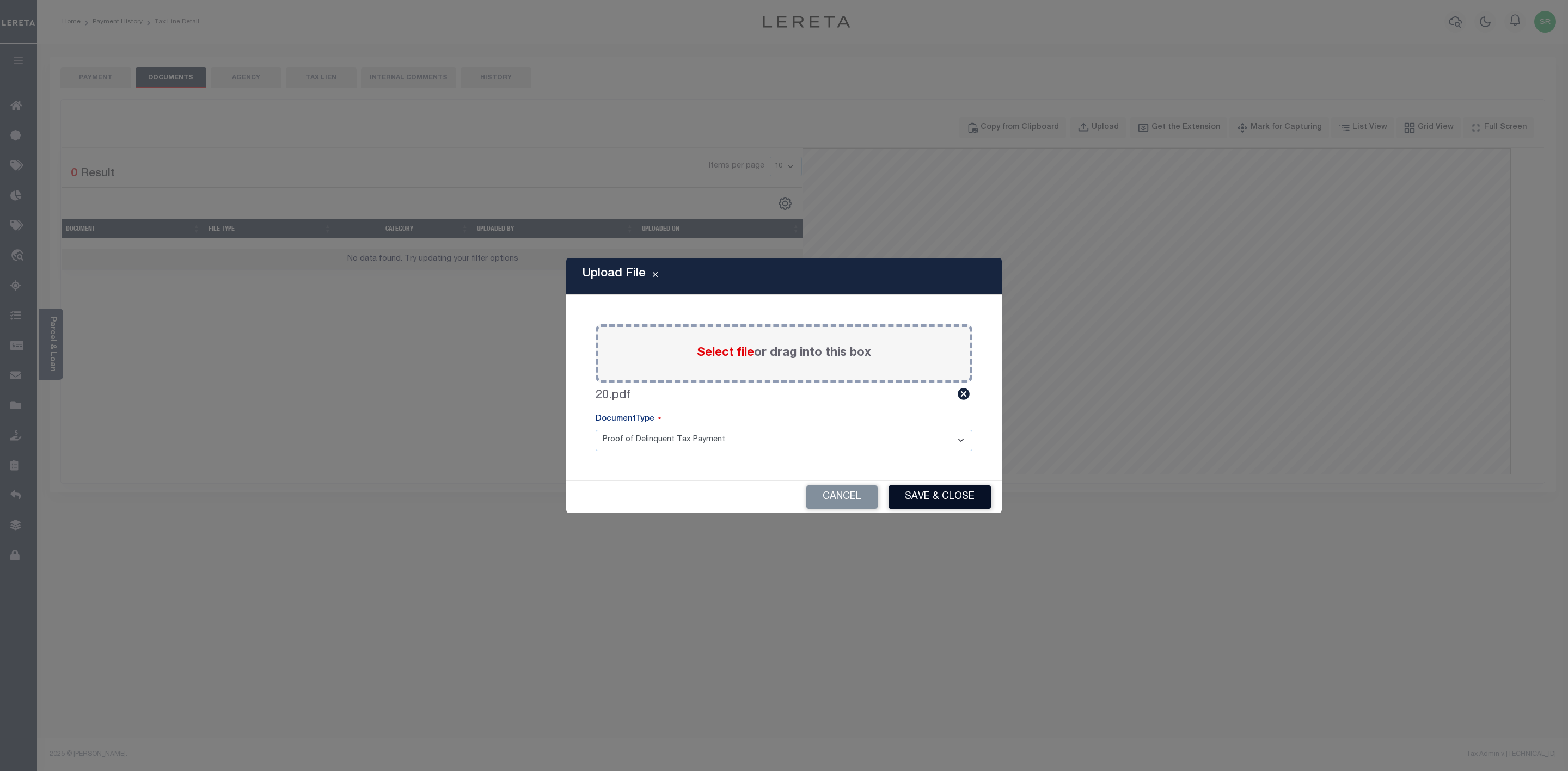
click at [939, 499] on button "Save & Close" at bounding box center [940, 496] width 103 height 23
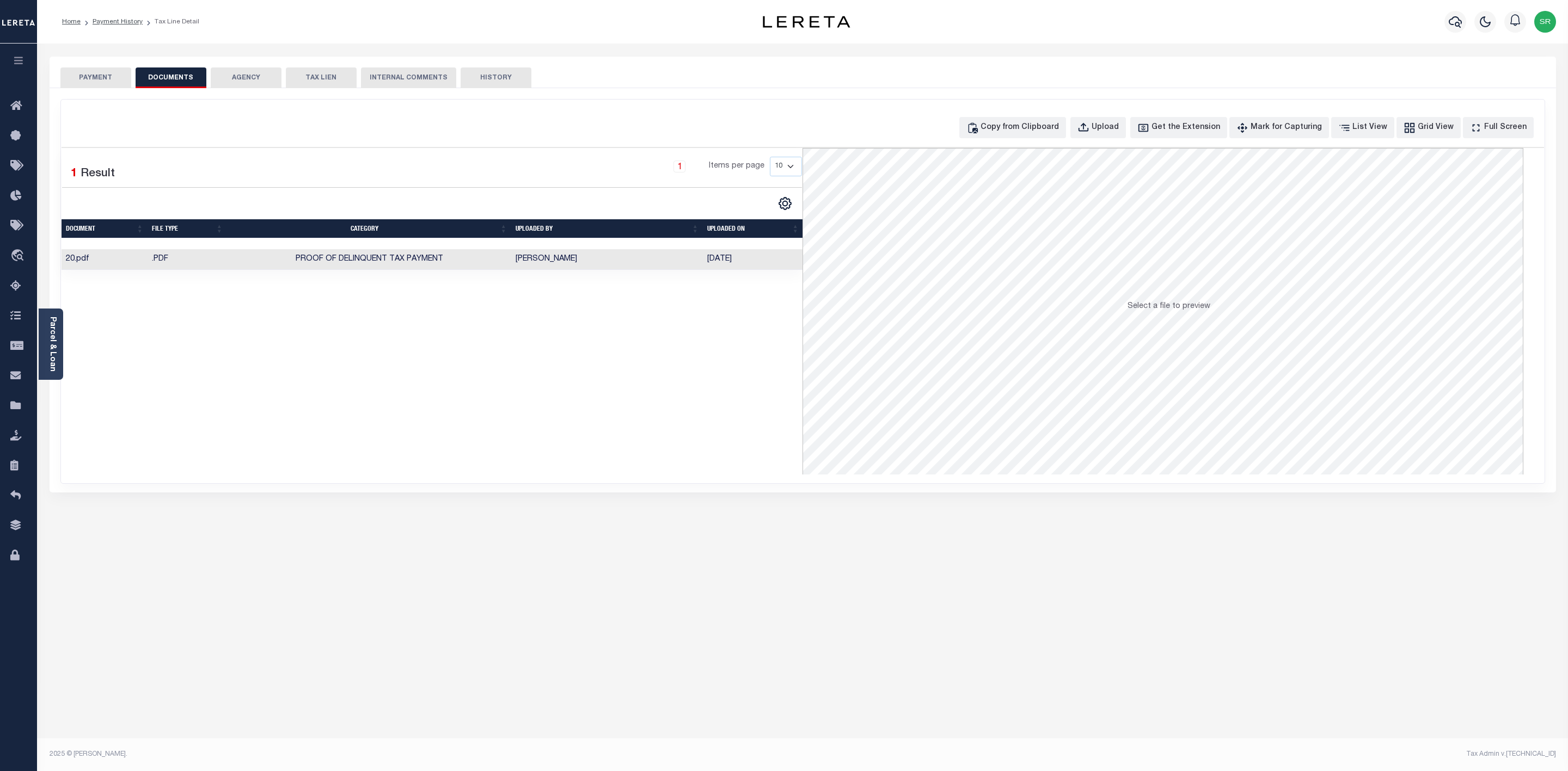
click at [98, 57] on div "PAYMENT DOCUMENTS AGENCY DELINQUENT PAYEE TAX LIEN" at bounding box center [803, 72] width 1507 height 31
click at [98, 66] on div "PAYMENT DOCUMENTS AGENCY DELINQUENT PAYEE TAX LIEN" at bounding box center [803, 72] width 1507 height 31
click at [100, 76] on button "PAYMENT" at bounding box center [95, 78] width 70 height 20
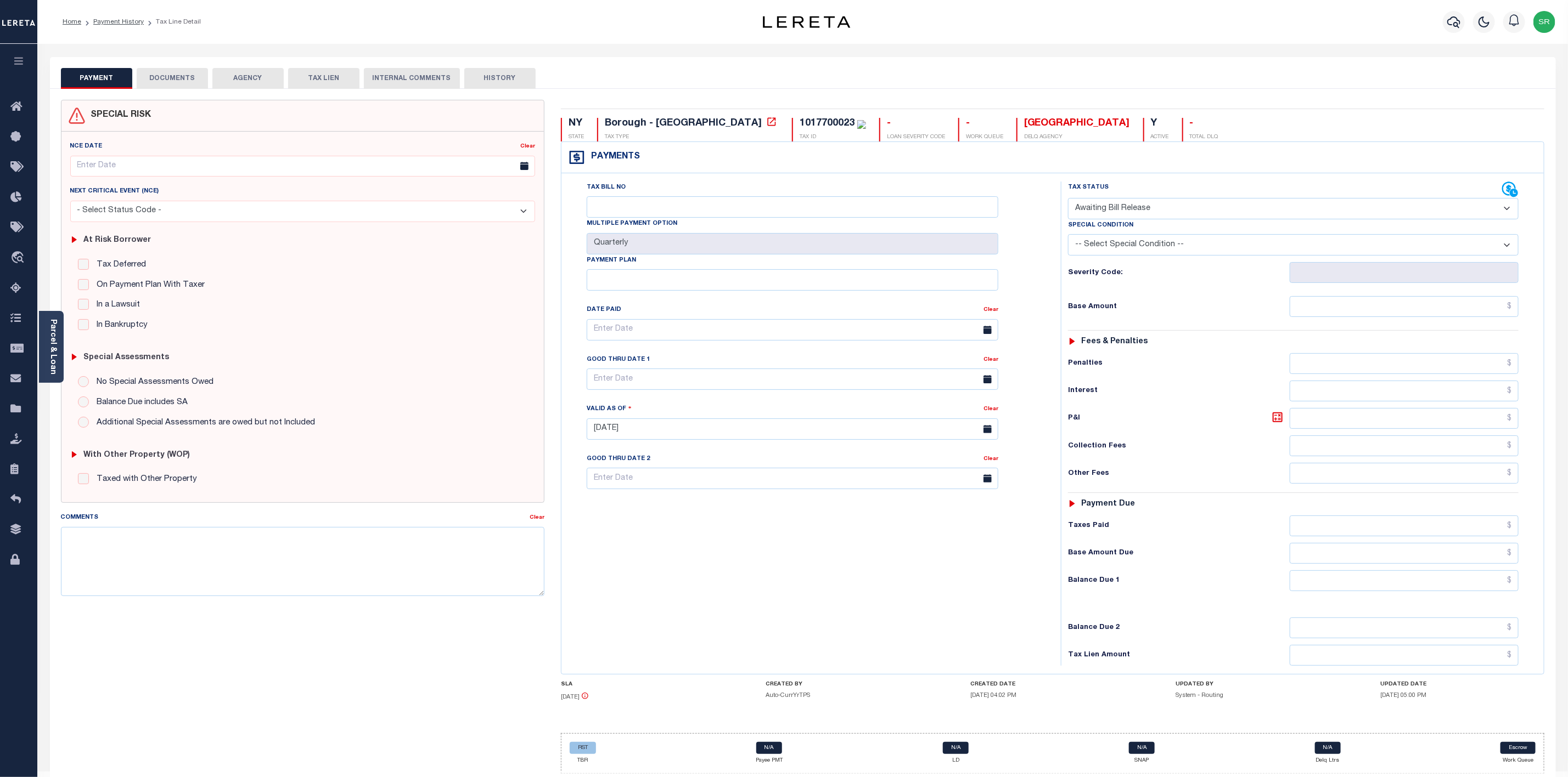
click at [1136, 209] on select "- Select Status Code - Open Due/Unpaid Paid Incomplete No Tax Due Internal Refu…" at bounding box center [1293, 208] width 451 height 21
select select "PYD"
click at [1068, 199] on select "- Select Status Code - Open Due/Unpaid Paid Incomplete No Tax Due Internal Refu…" at bounding box center [1293, 208] width 451 height 21
type input "[DATE]"
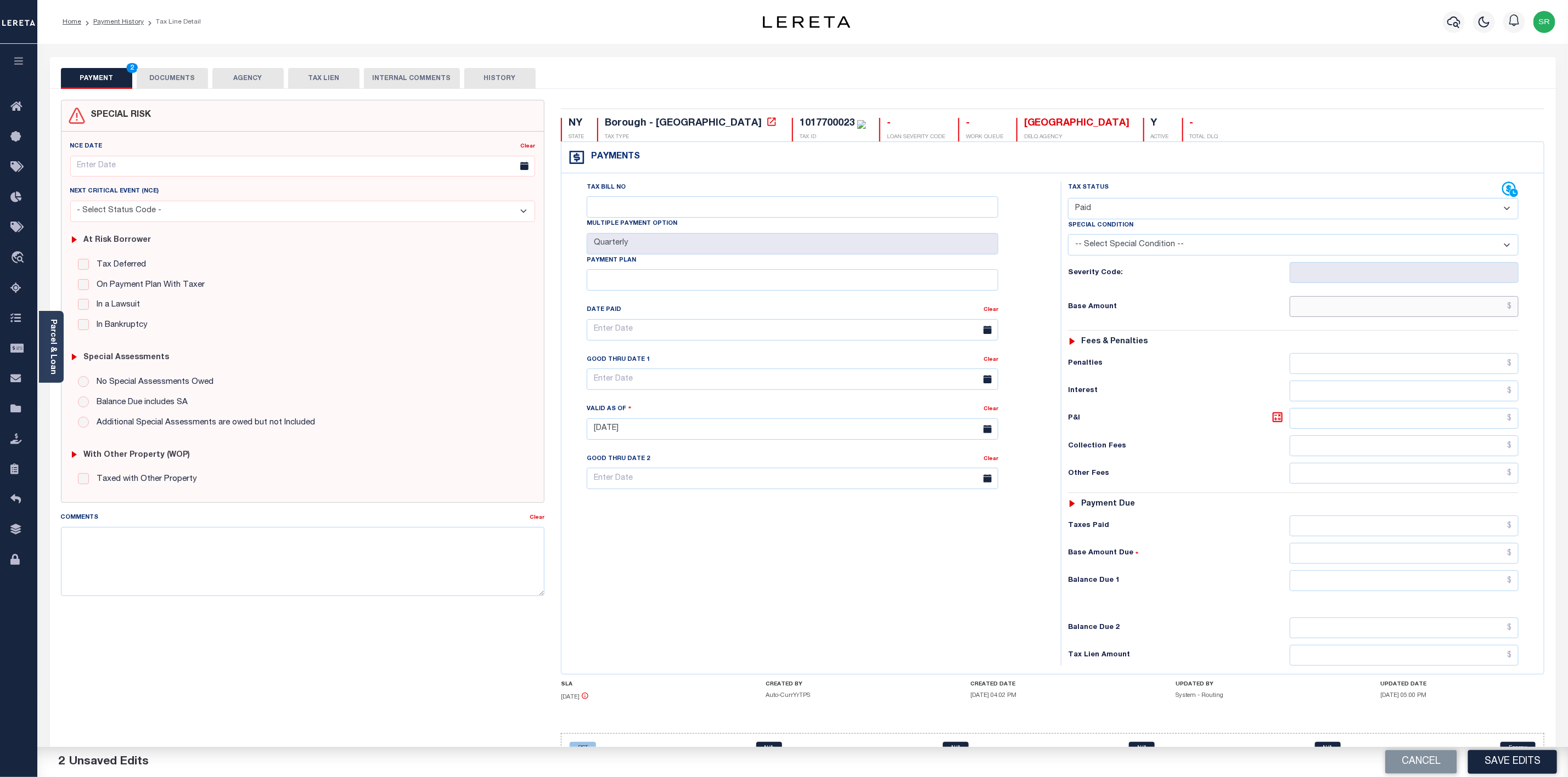
click at [1340, 313] on input "text" at bounding box center [1404, 307] width 229 height 21
type input "$418.36"
click at [1400, 591] on input "text" at bounding box center [1404, 580] width 229 height 21
type input "$0.00"
click at [1508, 762] on button "Save Edits" at bounding box center [1512, 761] width 89 height 23
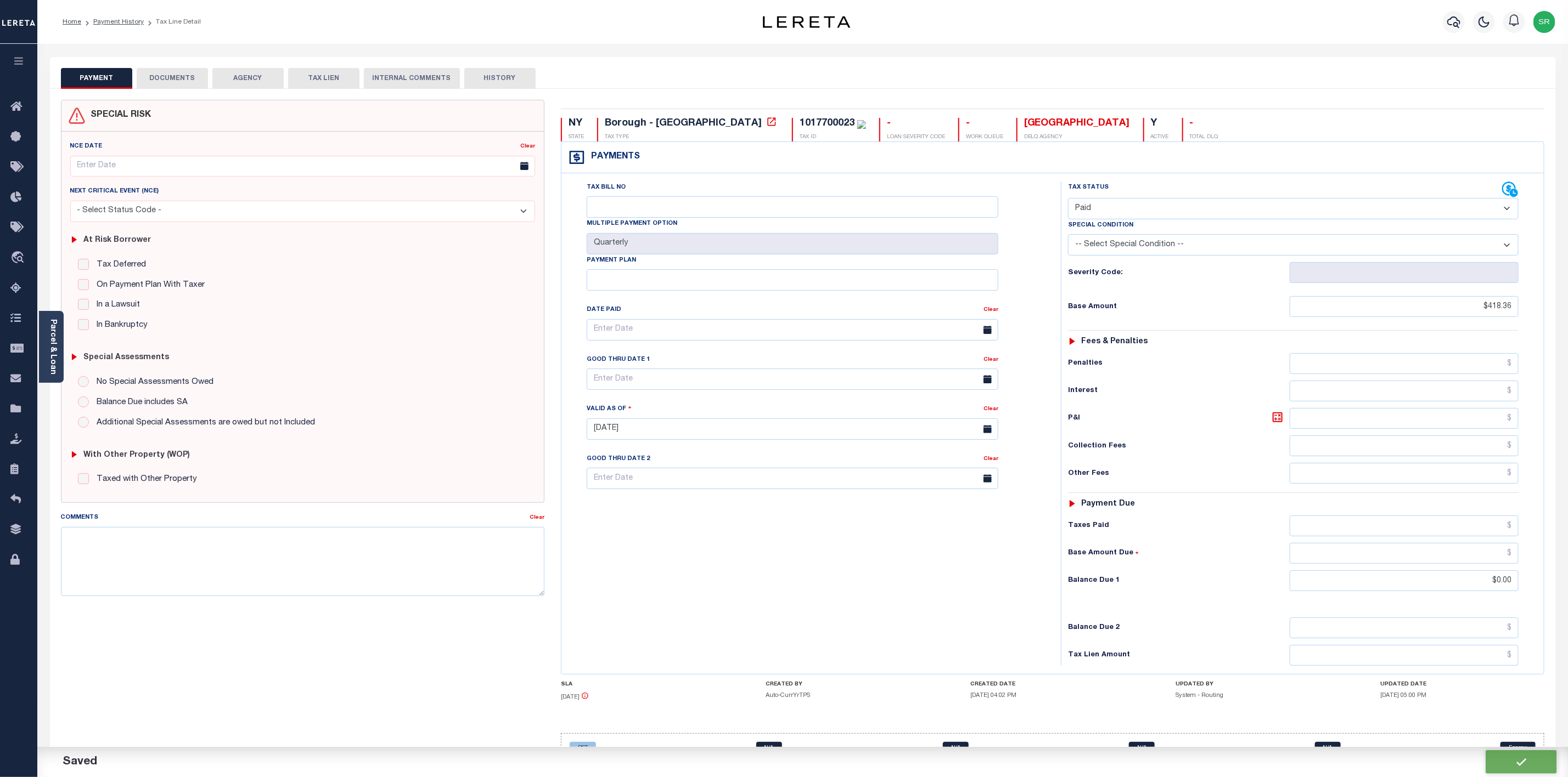
checkbox input "false"
type input "$418.36"
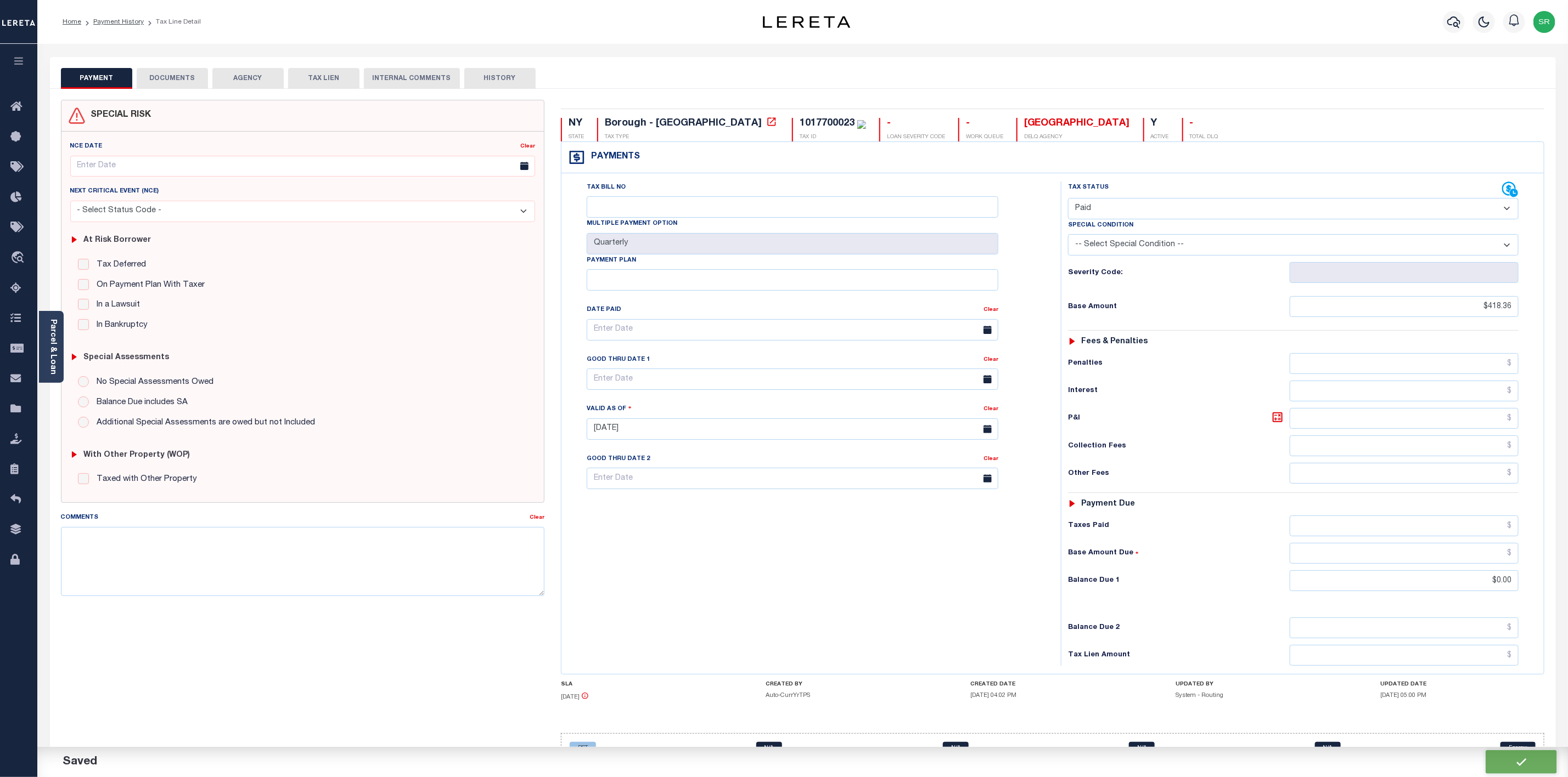
type input "$0"
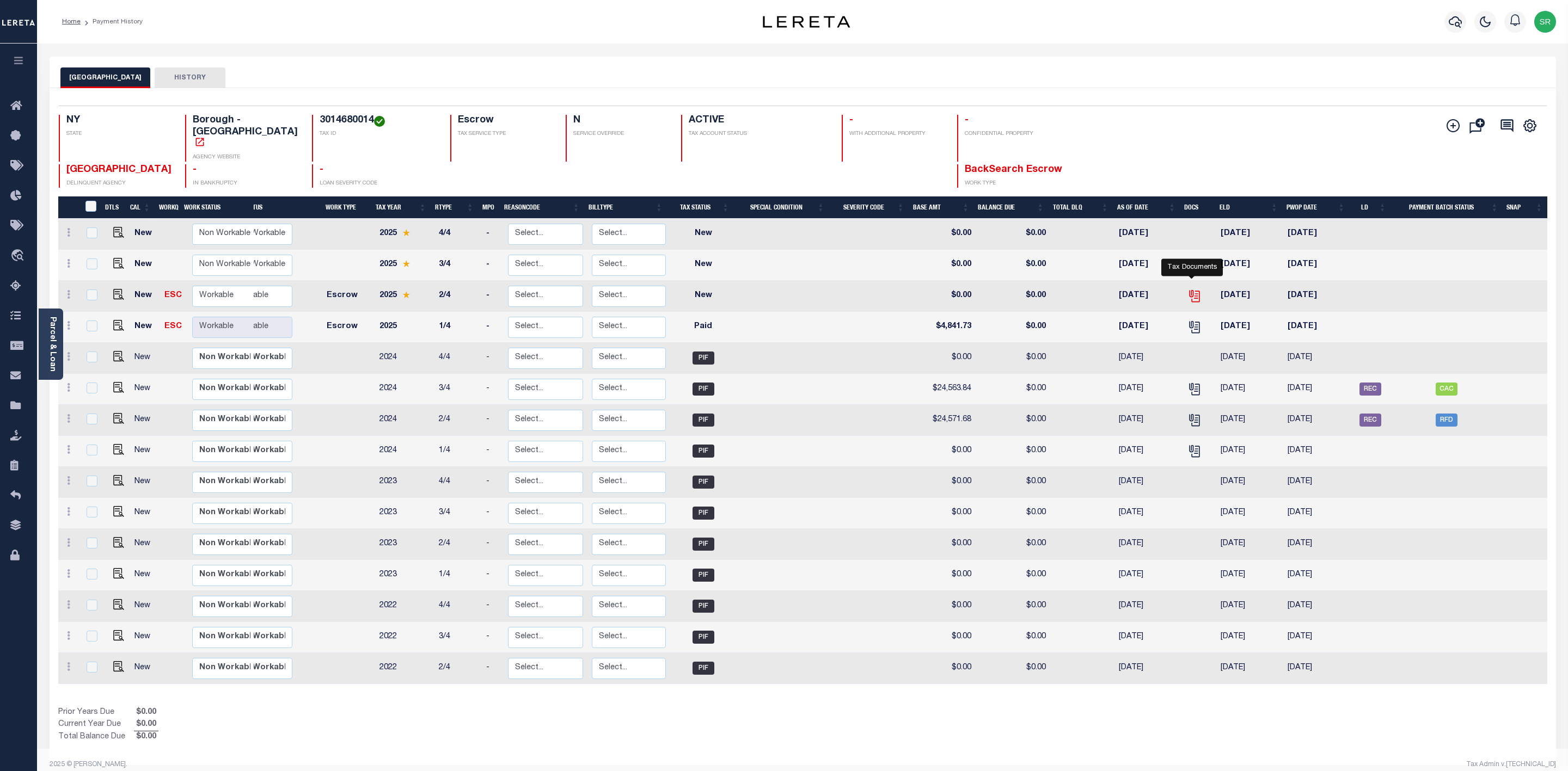
click at [1189, 290] on icon "" at bounding box center [1193, 293] width 8 height 8
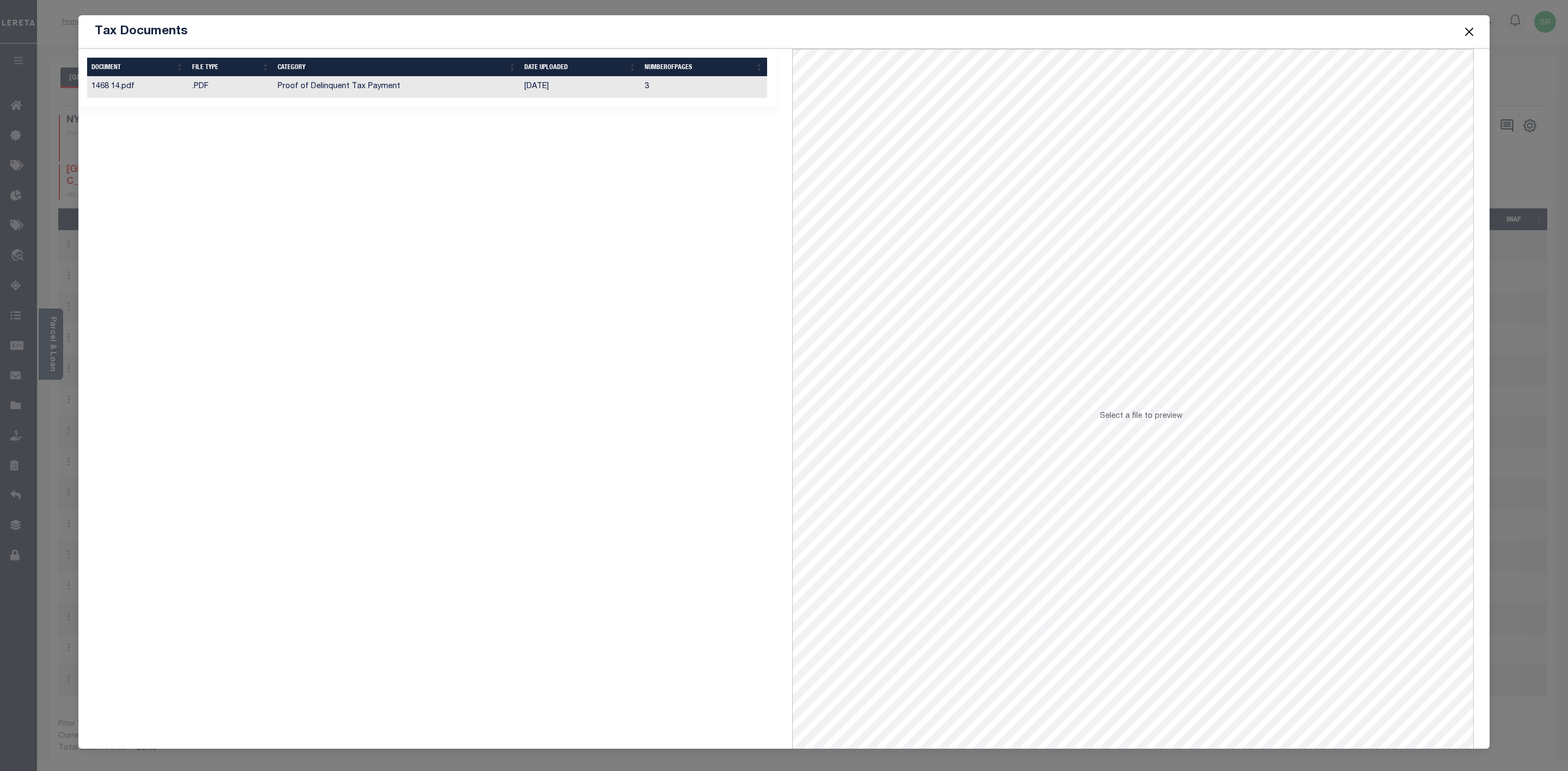
click at [348, 81] on td "Proof of Delinquent Tax Payment" at bounding box center [396, 87] width 246 height 21
click at [1464, 34] on button "Close" at bounding box center [1469, 31] width 14 height 14
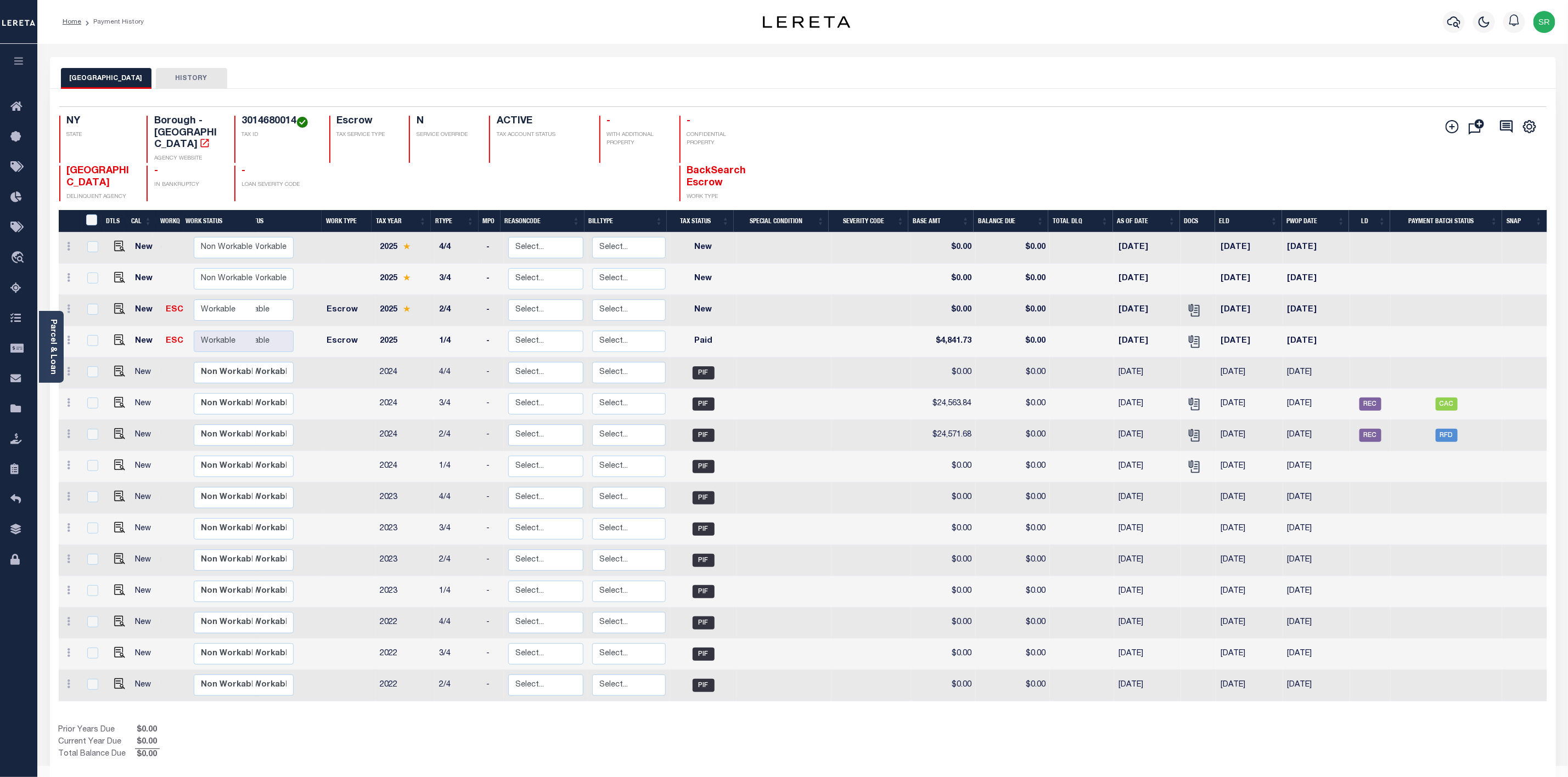
click at [122, 299] on td at bounding box center [118, 311] width 27 height 32
checkbox input "true"
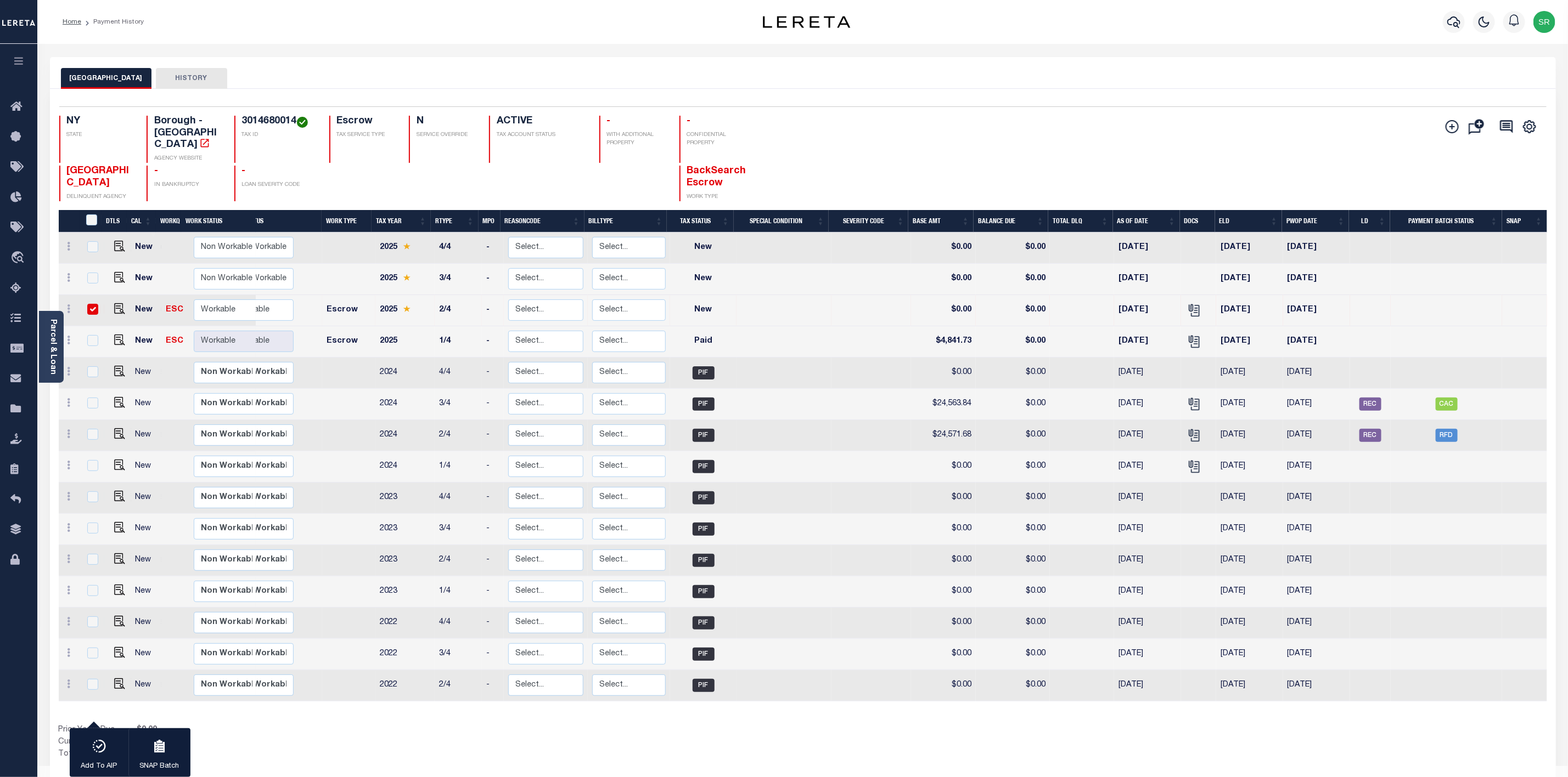
click at [122, 299] on td at bounding box center [118, 311] width 27 height 32
checkbox input "false"
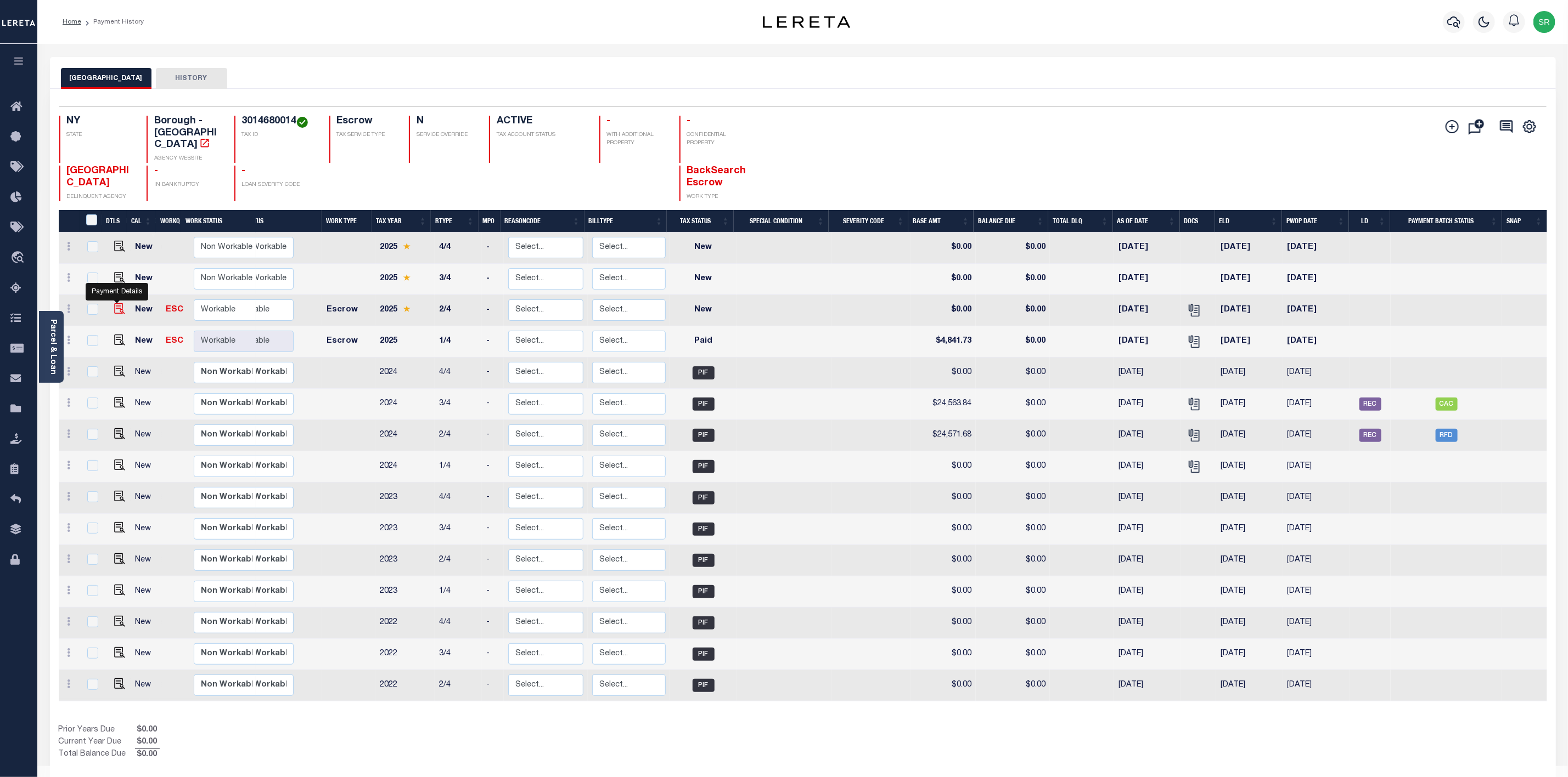
click at [118, 303] on img "" at bounding box center [119, 309] width 11 height 11
checkbox input "true"
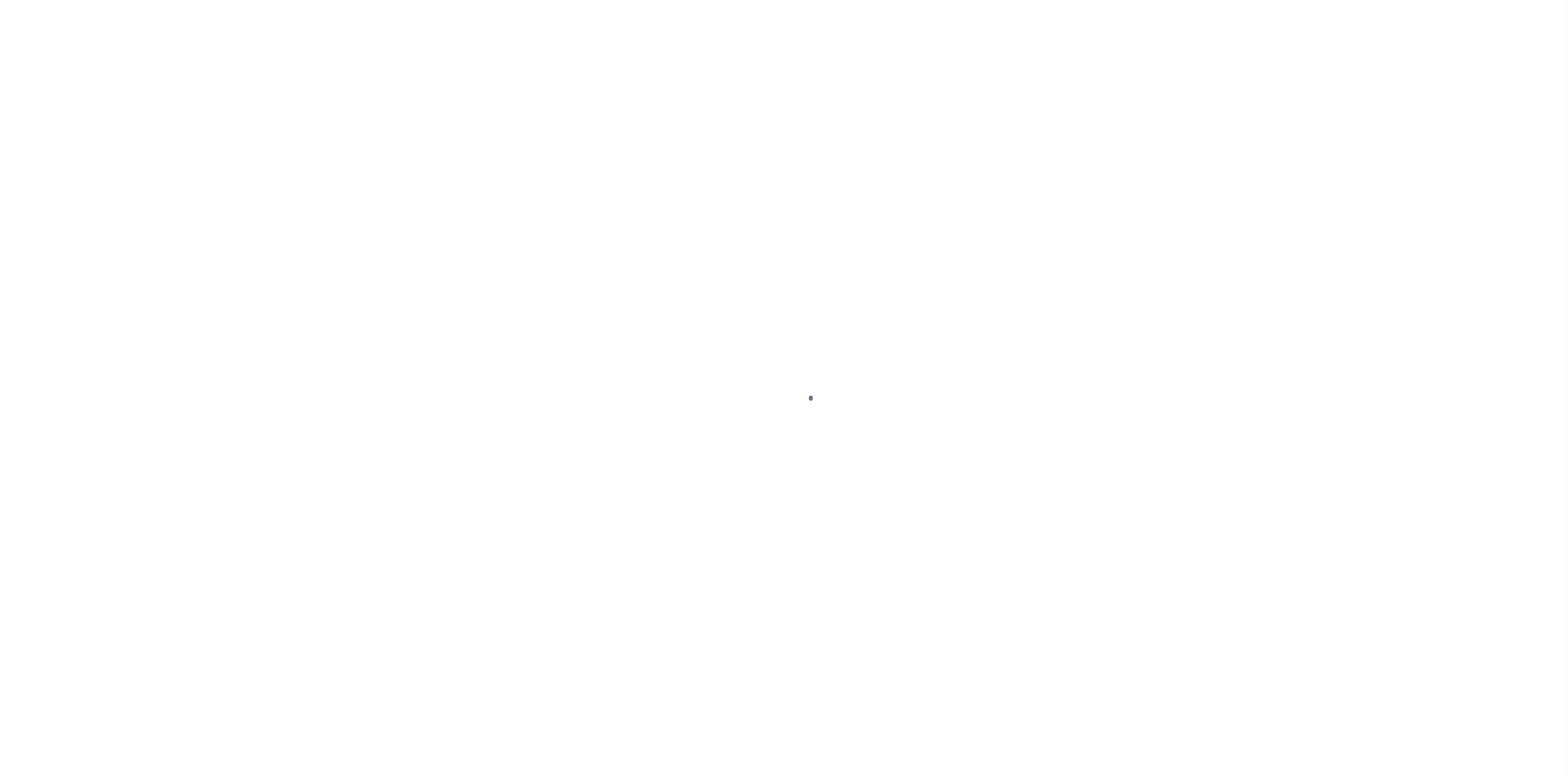
select select "NW2"
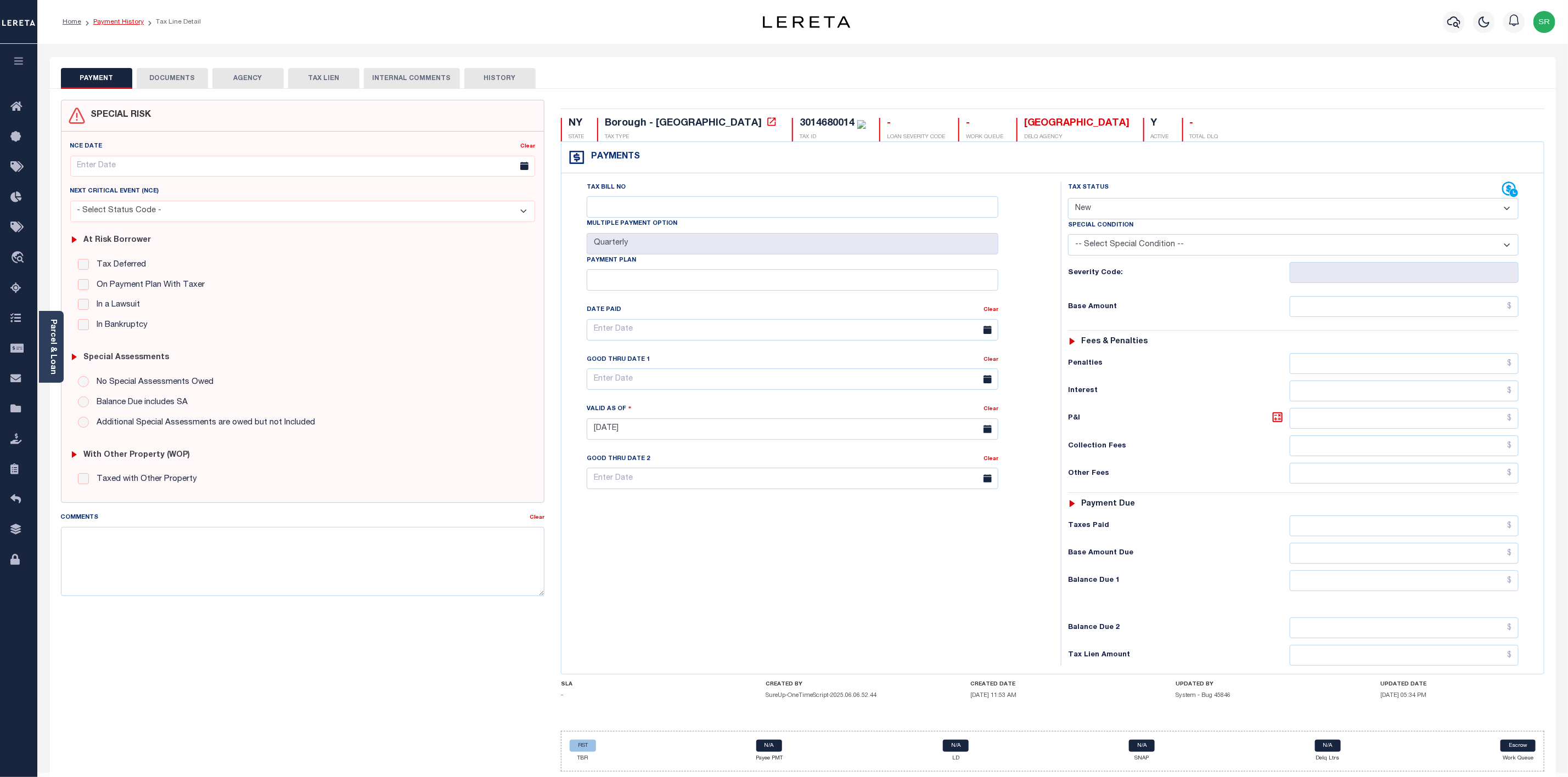
click at [107, 19] on link "Payment History" at bounding box center [119, 21] width 50 height 7
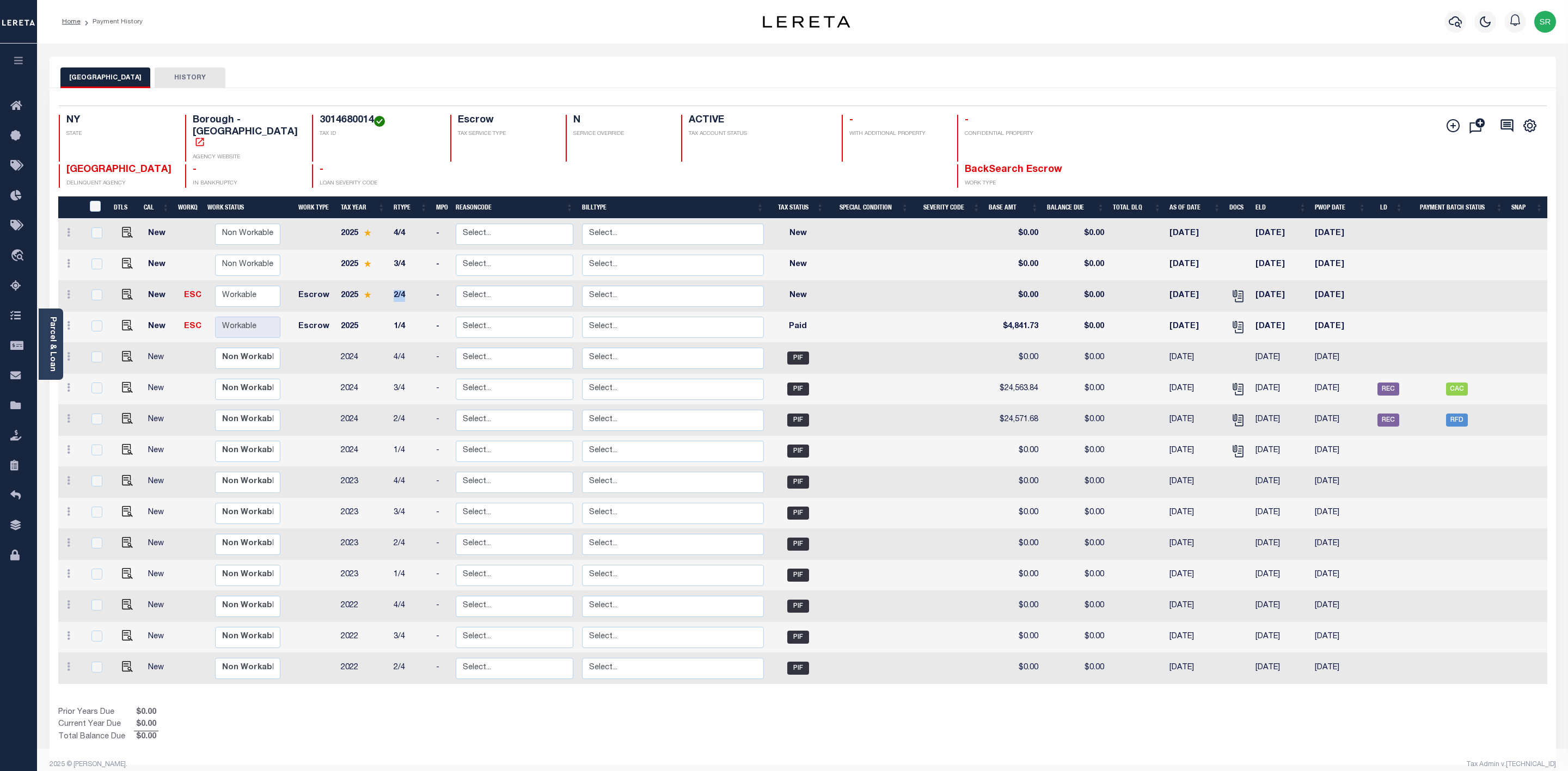
drag, startPoint x: 412, startPoint y: 277, endPoint x: 389, endPoint y: 277, distance: 23.0
click at [389, 280] on td "2/4" at bounding box center [410, 296] width 43 height 31
checkbox input "true"
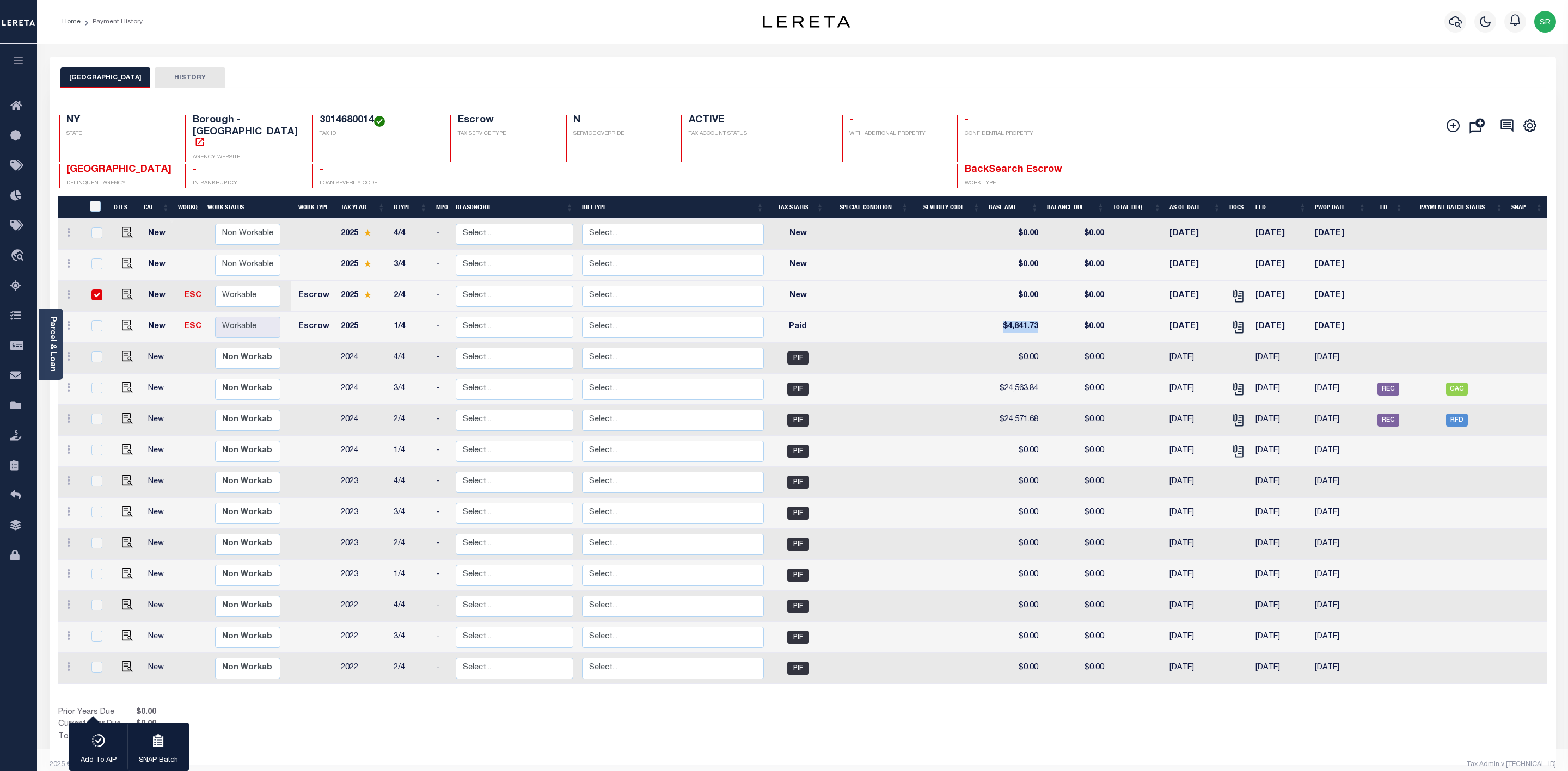
drag, startPoint x: 1039, startPoint y: 305, endPoint x: 1005, endPoint y: 310, distance: 34.4
click at [1005, 312] on td "$4,841.73" at bounding box center [1013, 328] width 58 height 31
checkbox input "true"
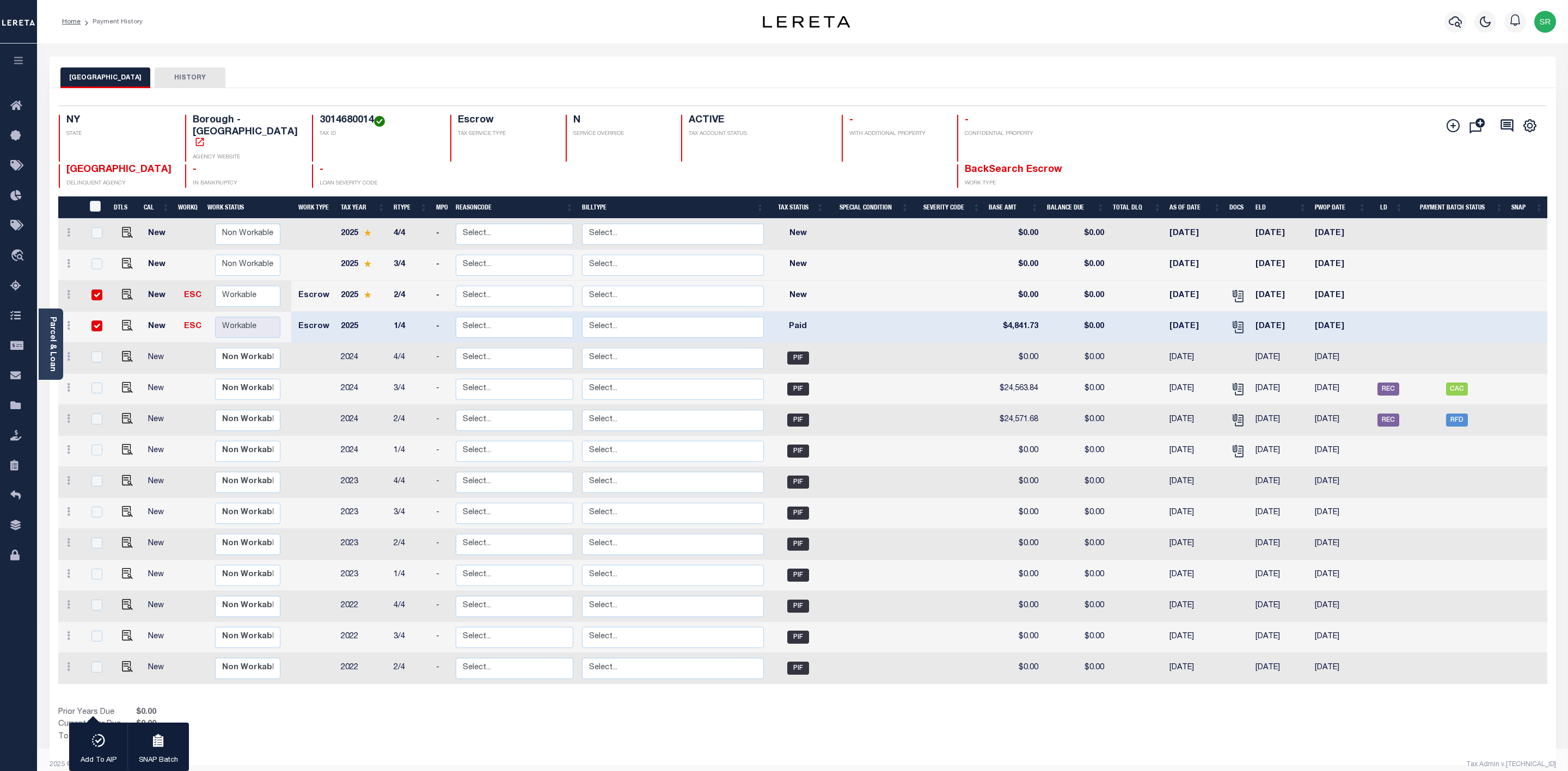
click at [877, 312] on td at bounding box center [871, 328] width 85 height 31
checkbox input "false"
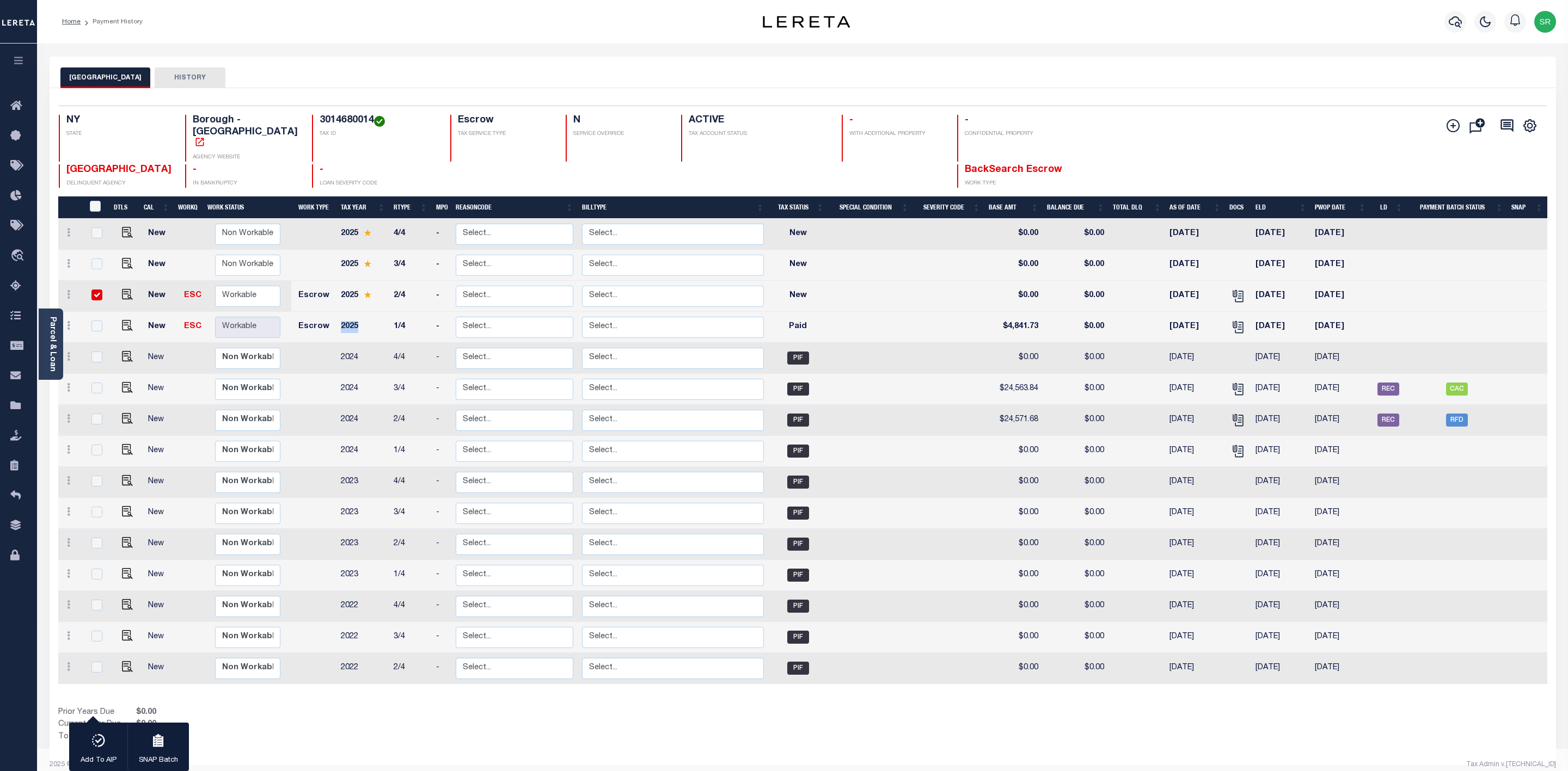
drag, startPoint x: 366, startPoint y: 303, endPoint x: 335, endPoint y: 304, distance: 31.0
click at [336, 312] on td "2025" at bounding box center [362, 328] width 53 height 31
checkbox input "true"
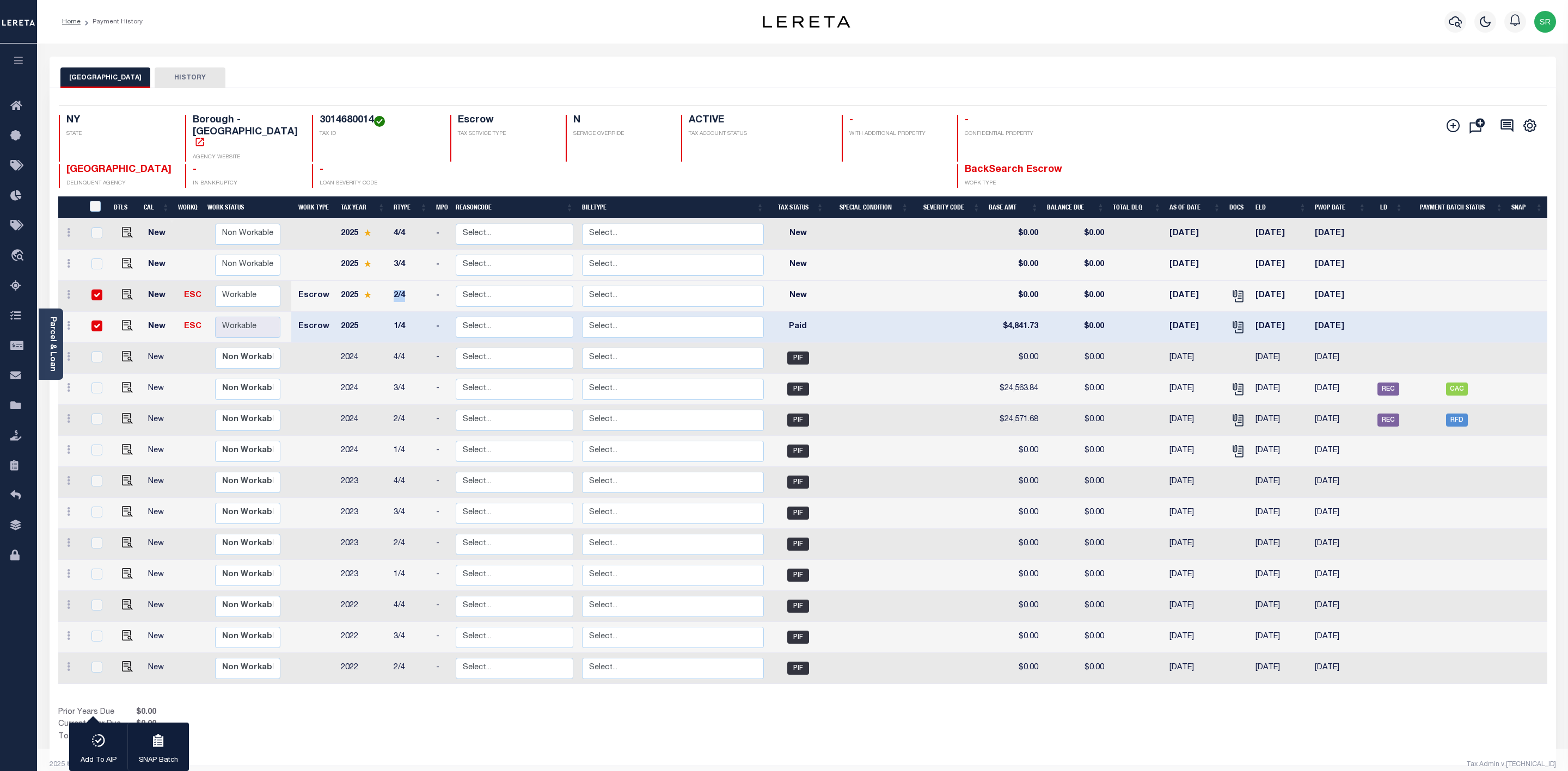
drag, startPoint x: 409, startPoint y: 275, endPoint x: 394, endPoint y: 278, distance: 15.3
click at [394, 280] on td "2/4" at bounding box center [410, 296] width 43 height 31
checkbox input "false"
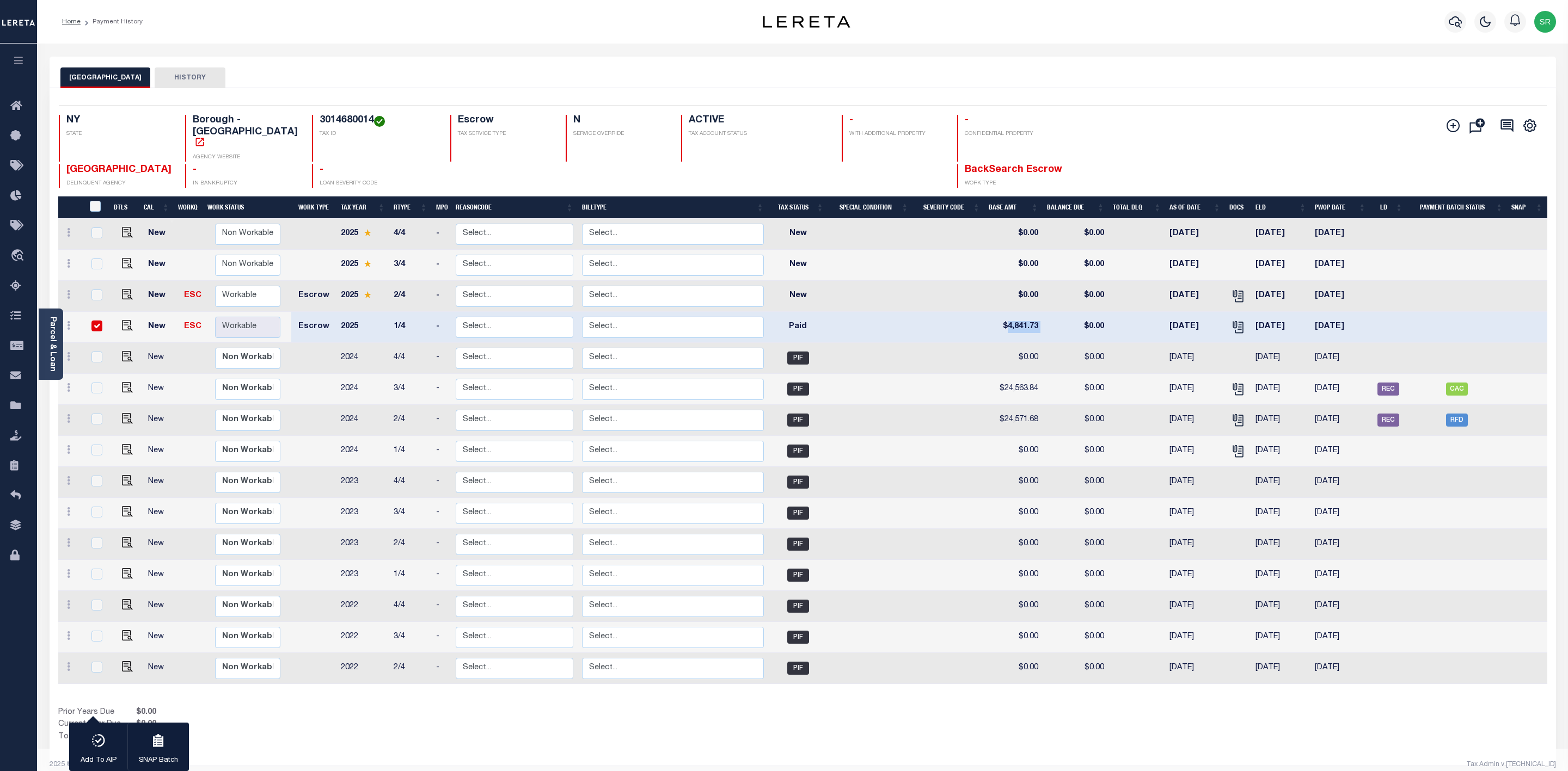
drag, startPoint x: 1046, startPoint y: 304, endPoint x: 1007, endPoint y: 310, distance: 39.5
click at [1007, 312] on tr "New ESC Non Workable Workable Escrow 2025 1/4 - Select... Payment Reversal Taxa…" at bounding box center [803, 328] width 1489 height 31
drag, startPoint x: 1298, startPoint y: 304, endPoint x: 1256, endPoint y: 307, distance: 42.1
click at [1256, 312] on td "[DATE]" at bounding box center [1281, 328] width 59 height 31
checkbox input "false"
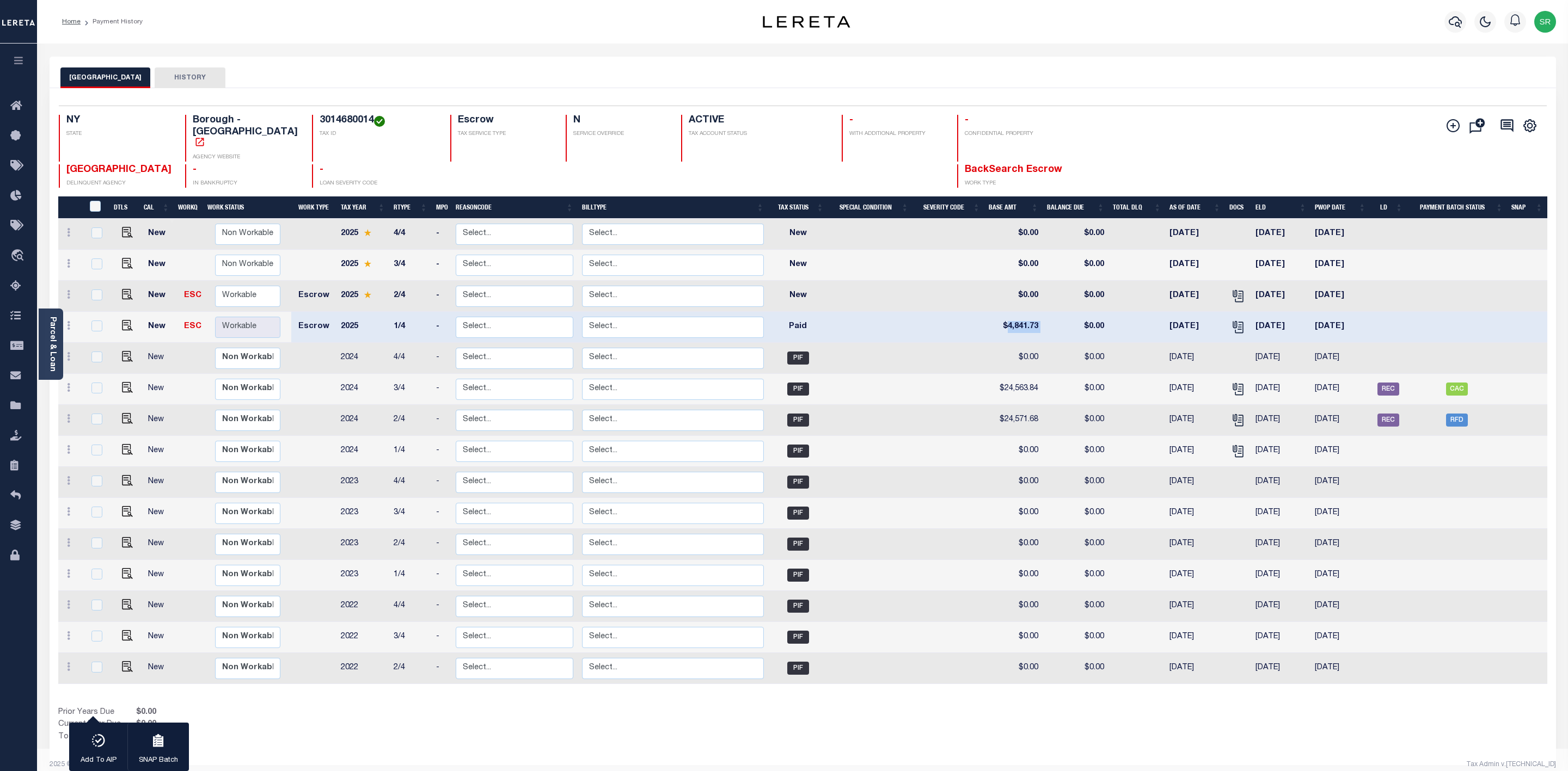
checkbox input "false"
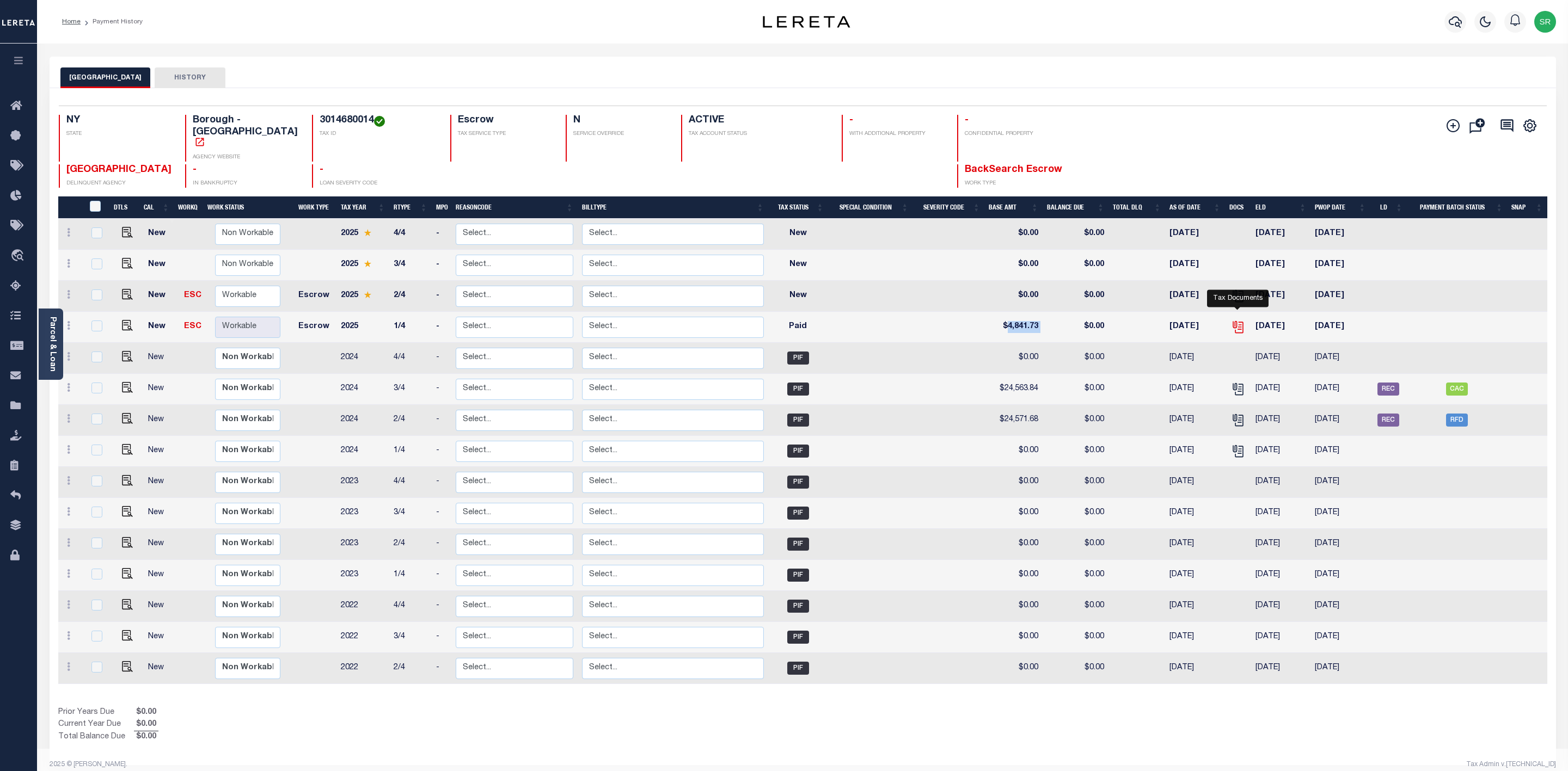
click at [1237, 320] on icon "" at bounding box center [1237, 327] width 14 height 14
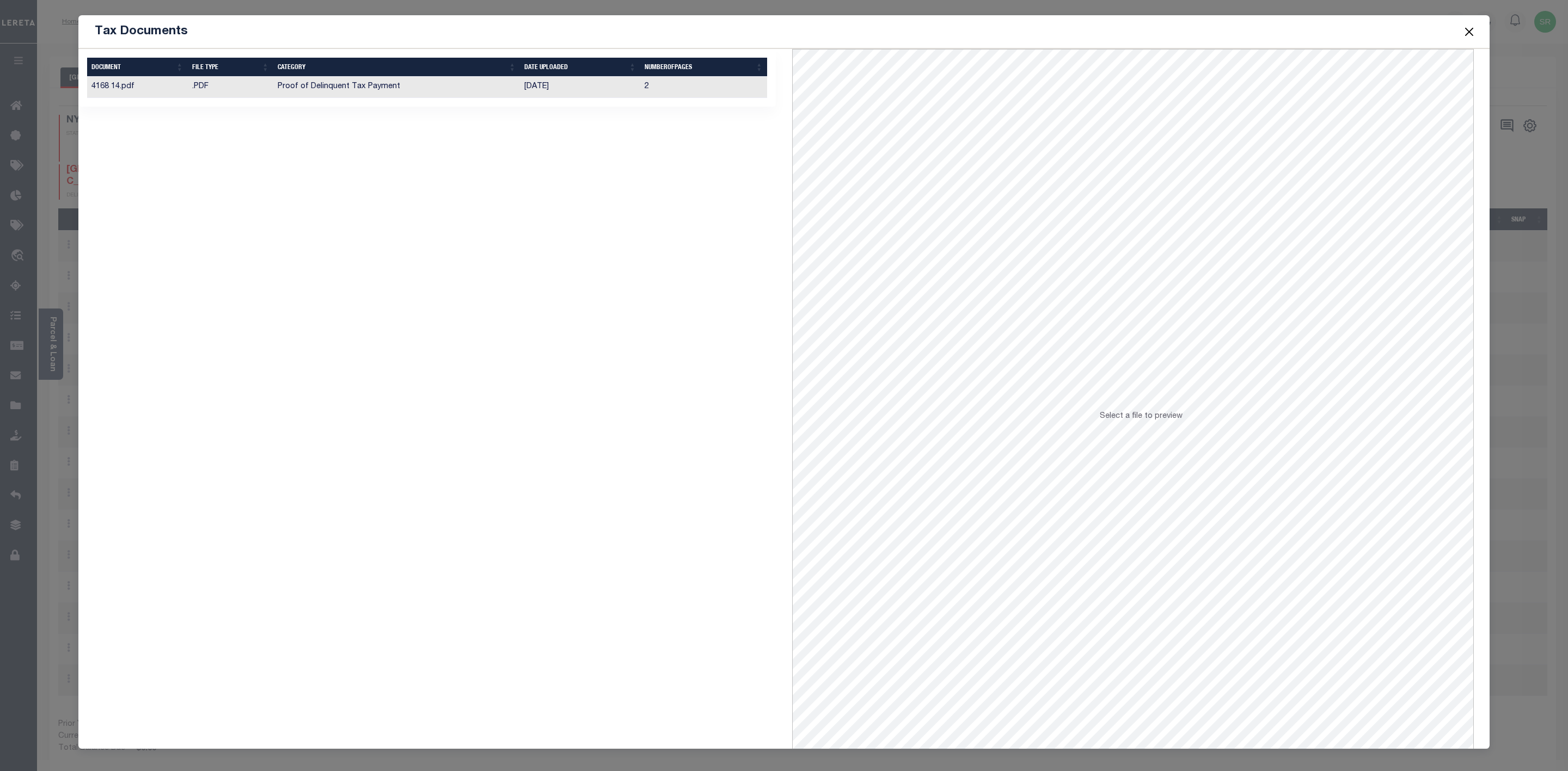
click at [387, 85] on td "Proof of Delinquent Tax Payment" at bounding box center [396, 87] width 246 height 21
click at [1475, 30] on button "Close" at bounding box center [1469, 31] width 14 height 14
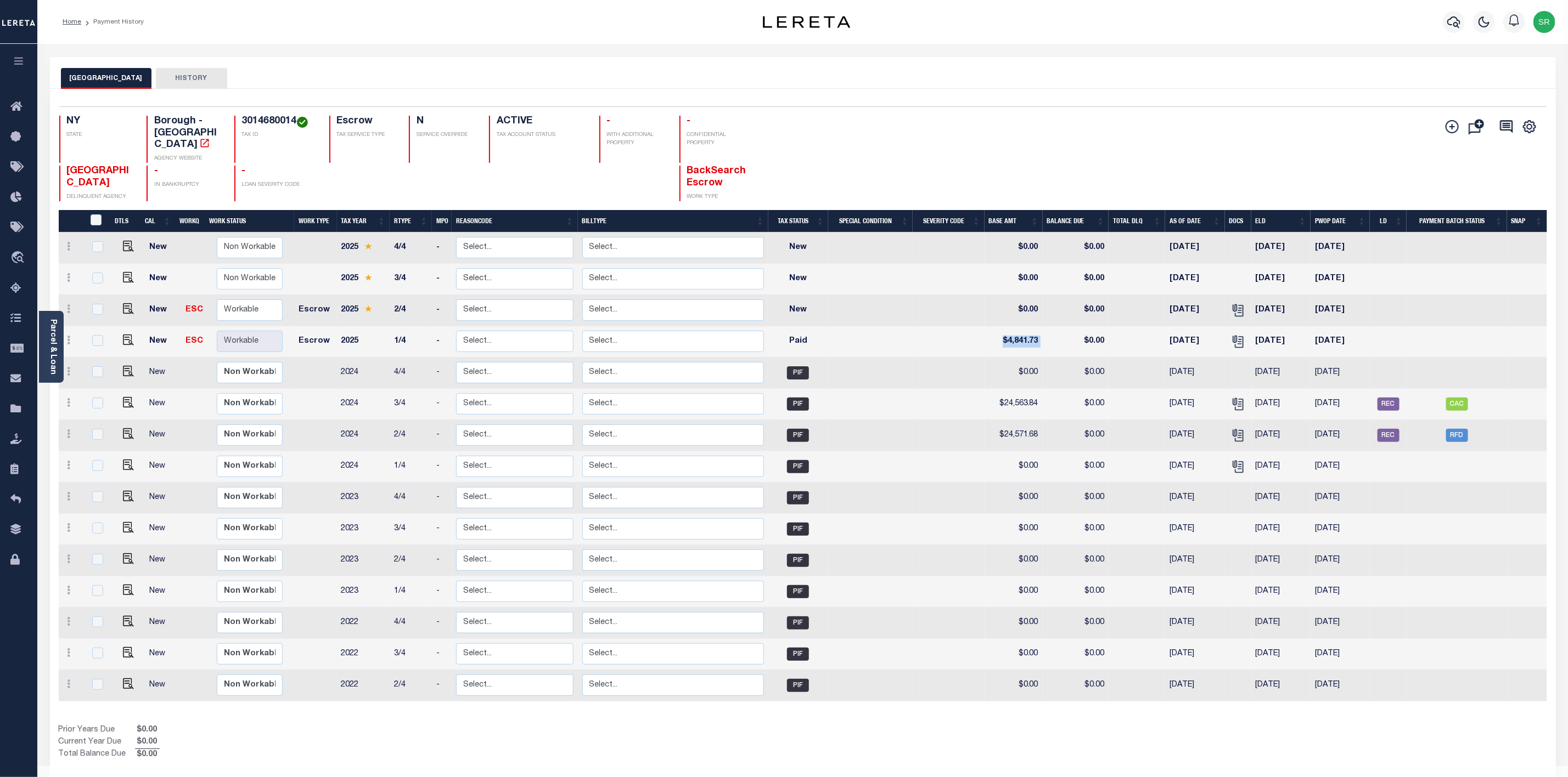
drag, startPoint x: 1043, startPoint y: 329, endPoint x: 1000, endPoint y: 335, distance: 43.4
click at [1000, 335] on tr "New ESC Non Workable Workable Escrow 2025 1/4 - Select... Payment Reversal Taxa…" at bounding box center [803, 342] width 1489 height 32
drag, startPoint x: 1169, startPoint y: 299, endPoint x: 1217, endPoint y: 300, distance: 48.0
click at [1217, 300] on td "06/06/2025" at bounding box center [1195, 311] width 60 height 32
checkbox input "true"
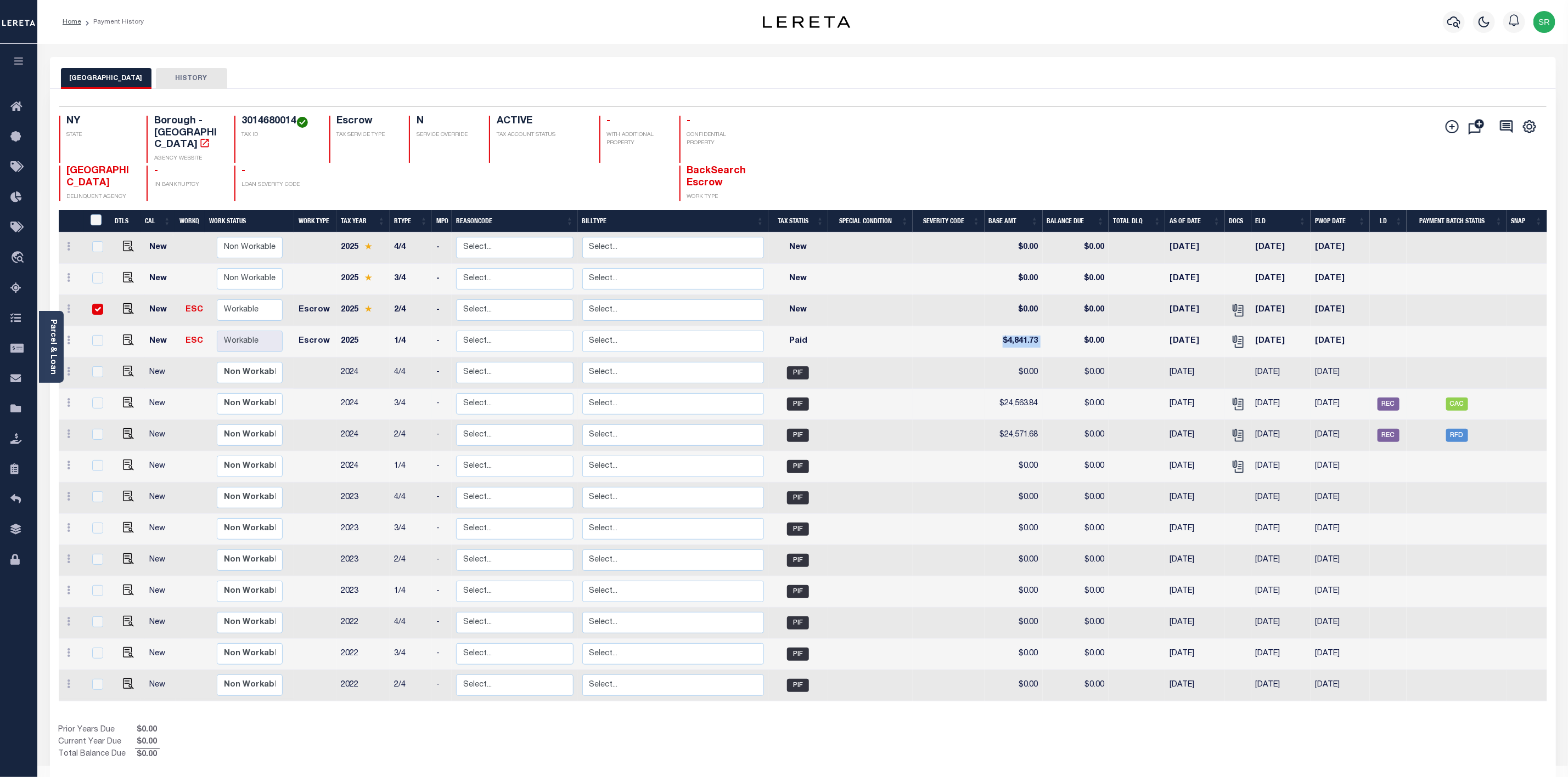
checkbox input "true"
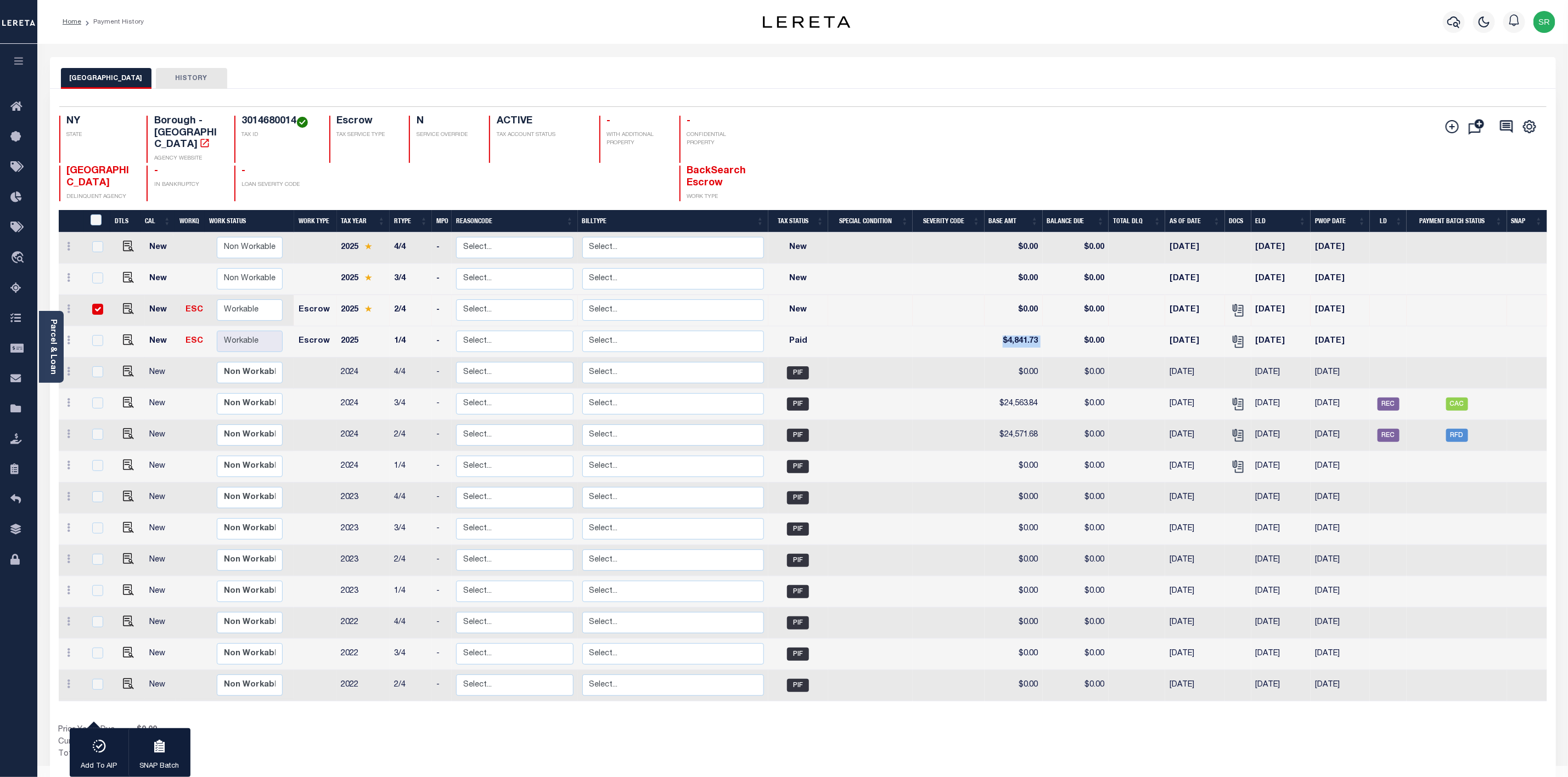
drag, startPoint x: 1297, startPoint y: 297, endPoint x: 1253, endPoint y: 304, distance: 44.6
click at [1253, 304] on td "[DATE]" at bounding box center [1281, 311] width 60 height 32
checkbox input "false"
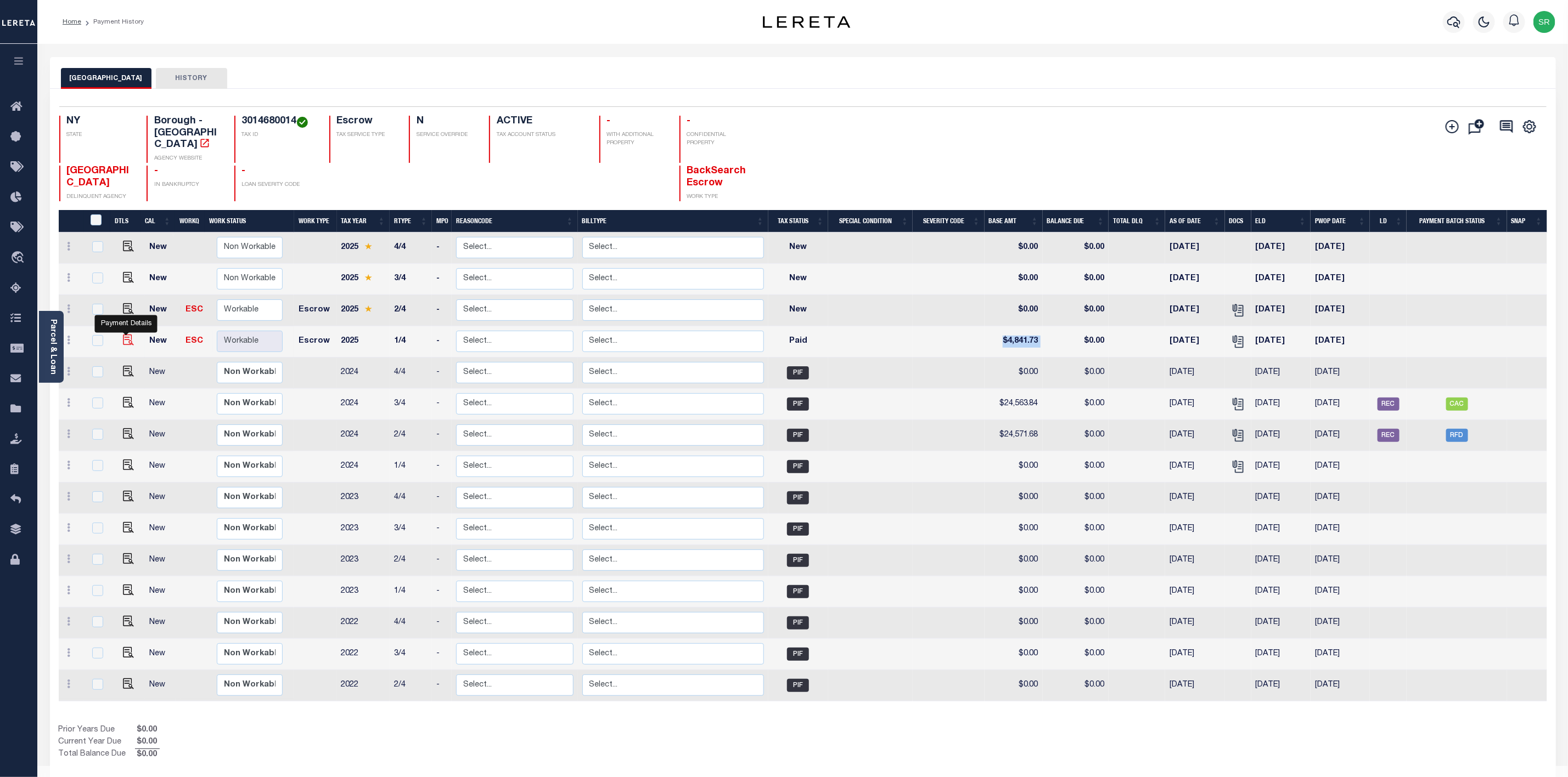
click at [127, 335] on img "" at bounding box center [129, 340] width 11 height 11
checkbox input "true"
click at [127, 335] on img "" at bounding box center [129, 340] width 11 height 11
checkbox input "false"
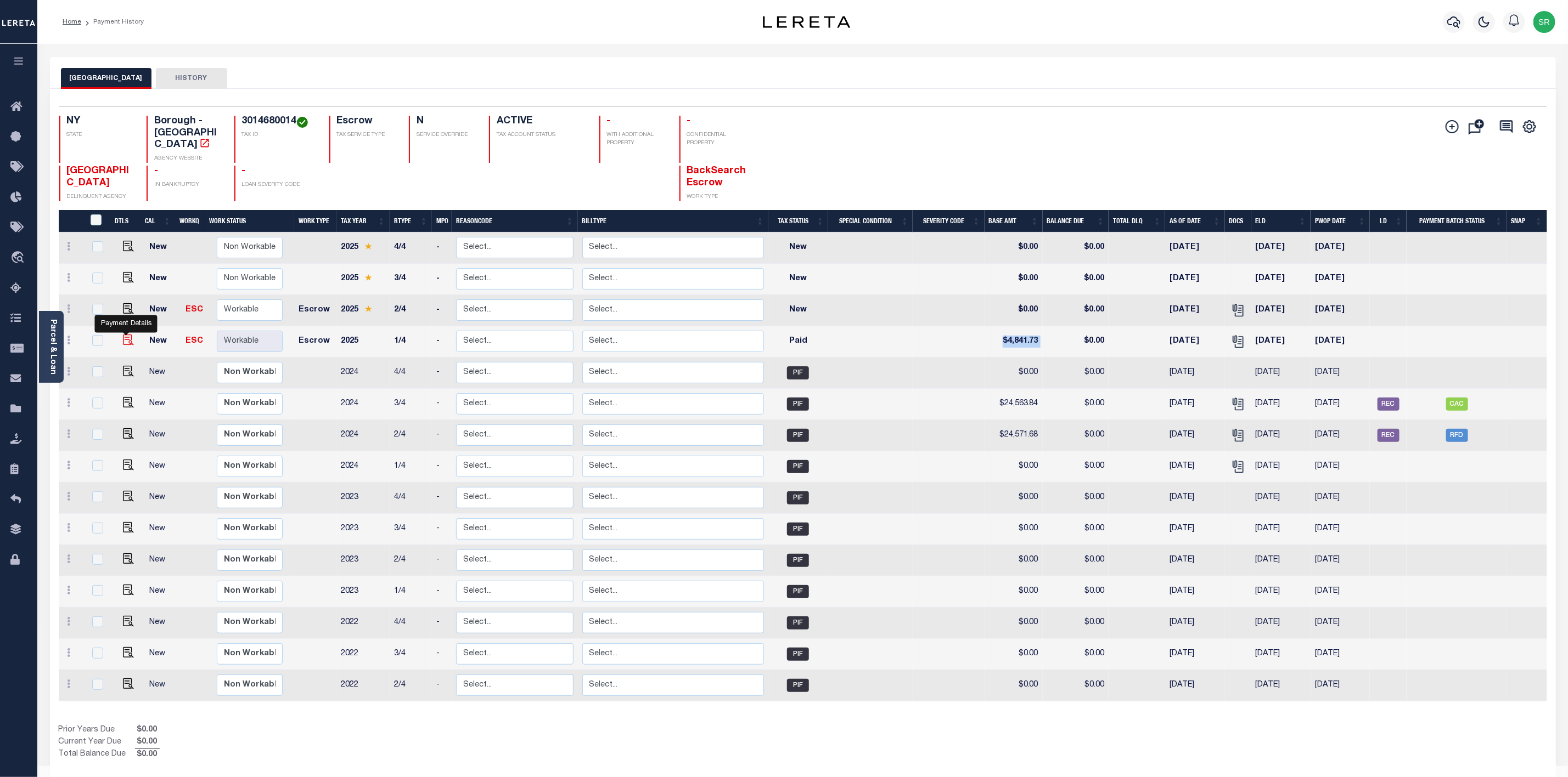
checkbox input "false"
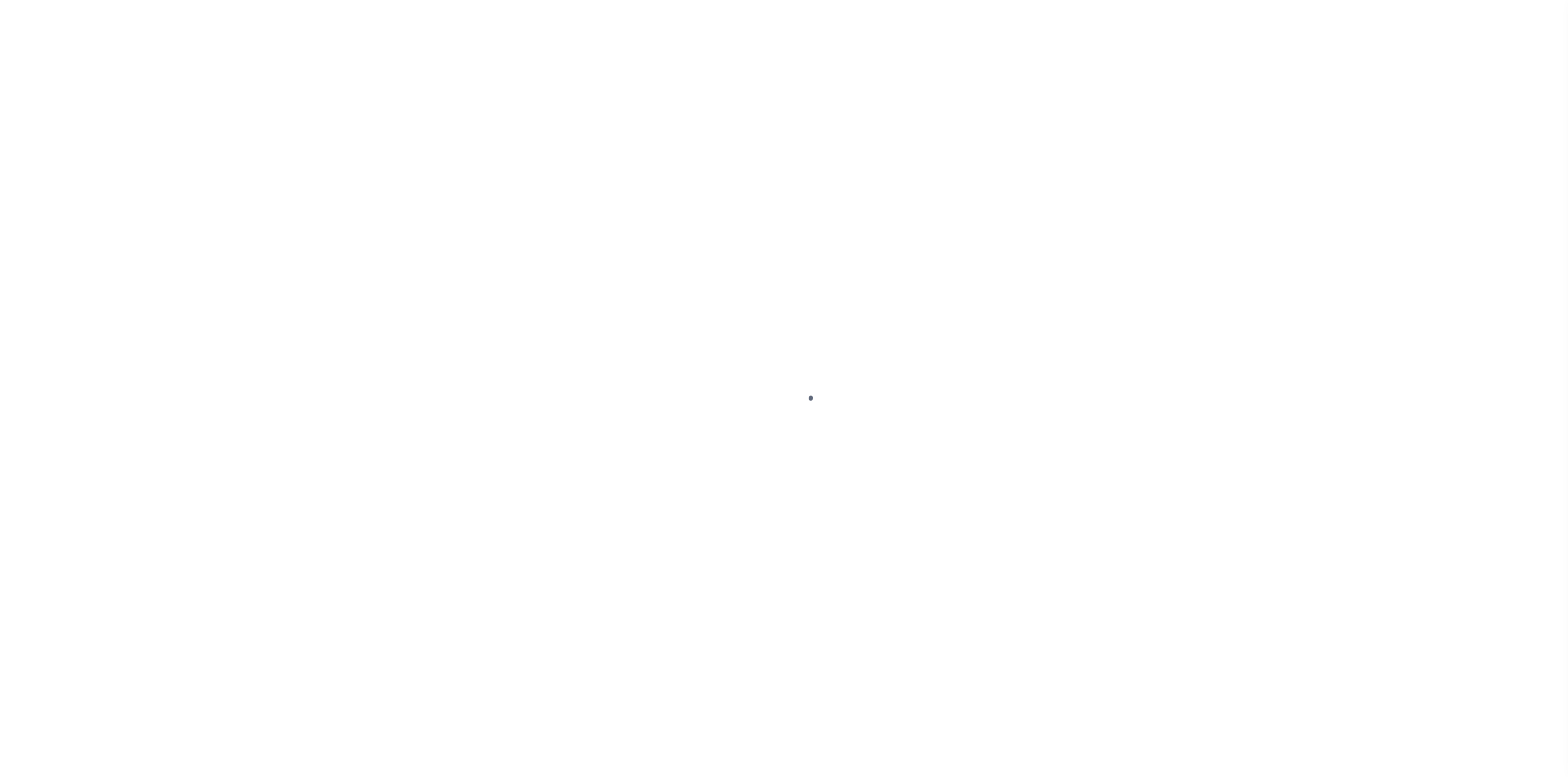
select select "PYD"
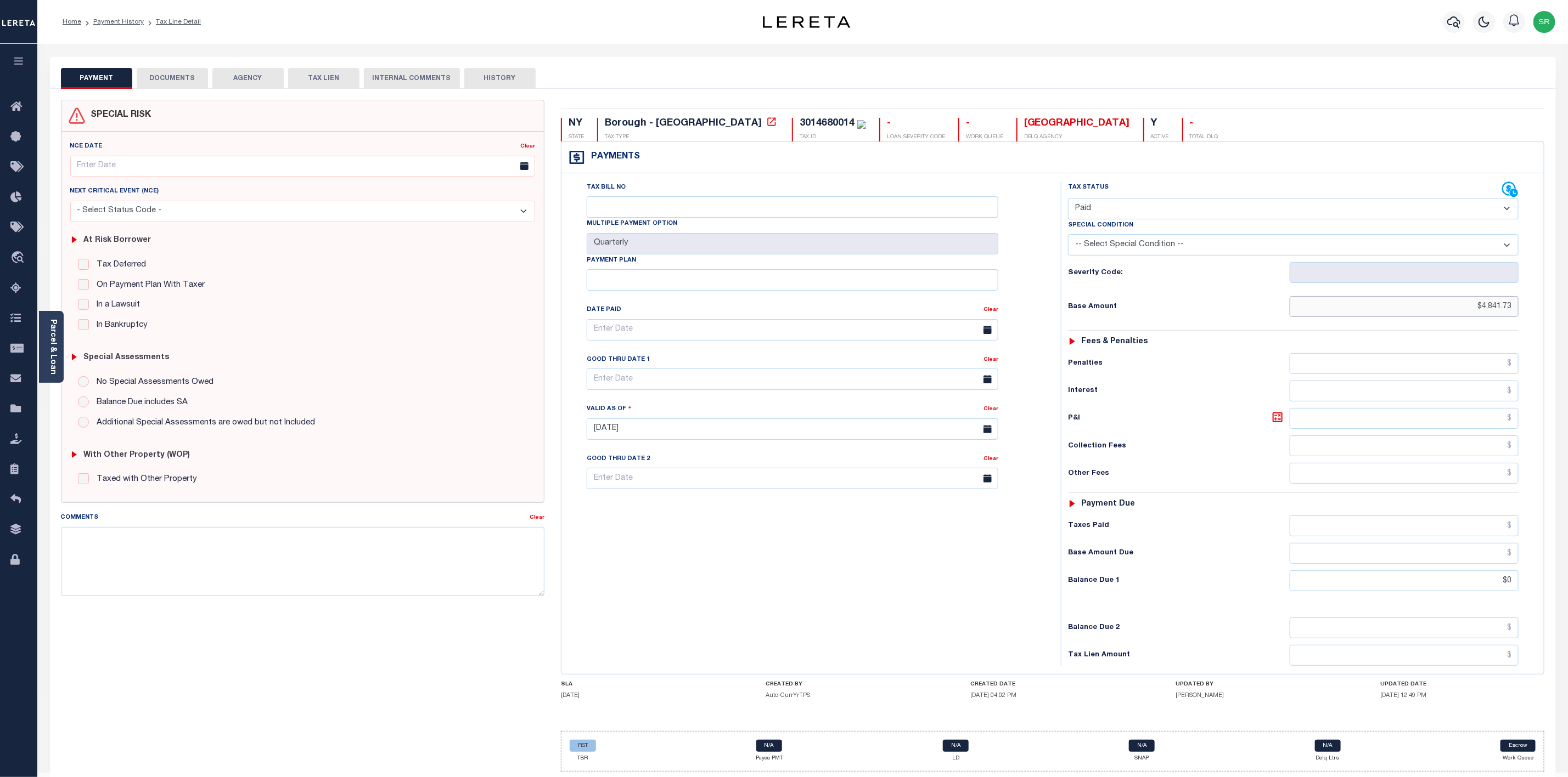
drag, startPoint x: 1517, startPoint y: 310, endPoint x: 1457, endPoint y: 316, distance: 60.3
click at [1457, 316] on input "$4,841.73" at bounding box center [1404, 307] width 229 height 21
type input "$4,890.64"
click at [1499, 590] on input "$0" at bounding box center [1404, 580] width 229 height 21
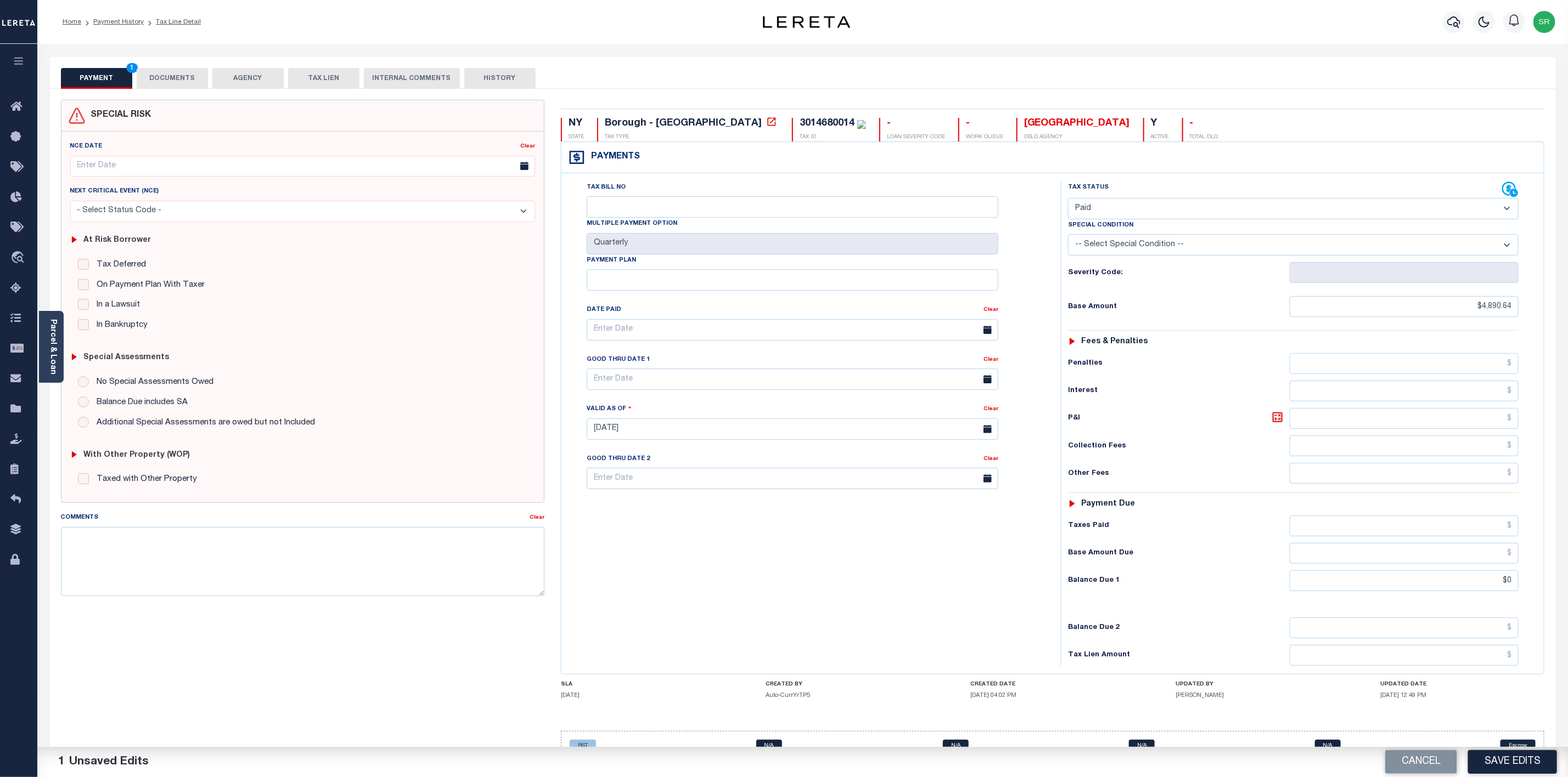
type input "$0.00"
click at [175, 77] on button "DOCUMENTS" at bounding box center [172, 78] width 71 height 21
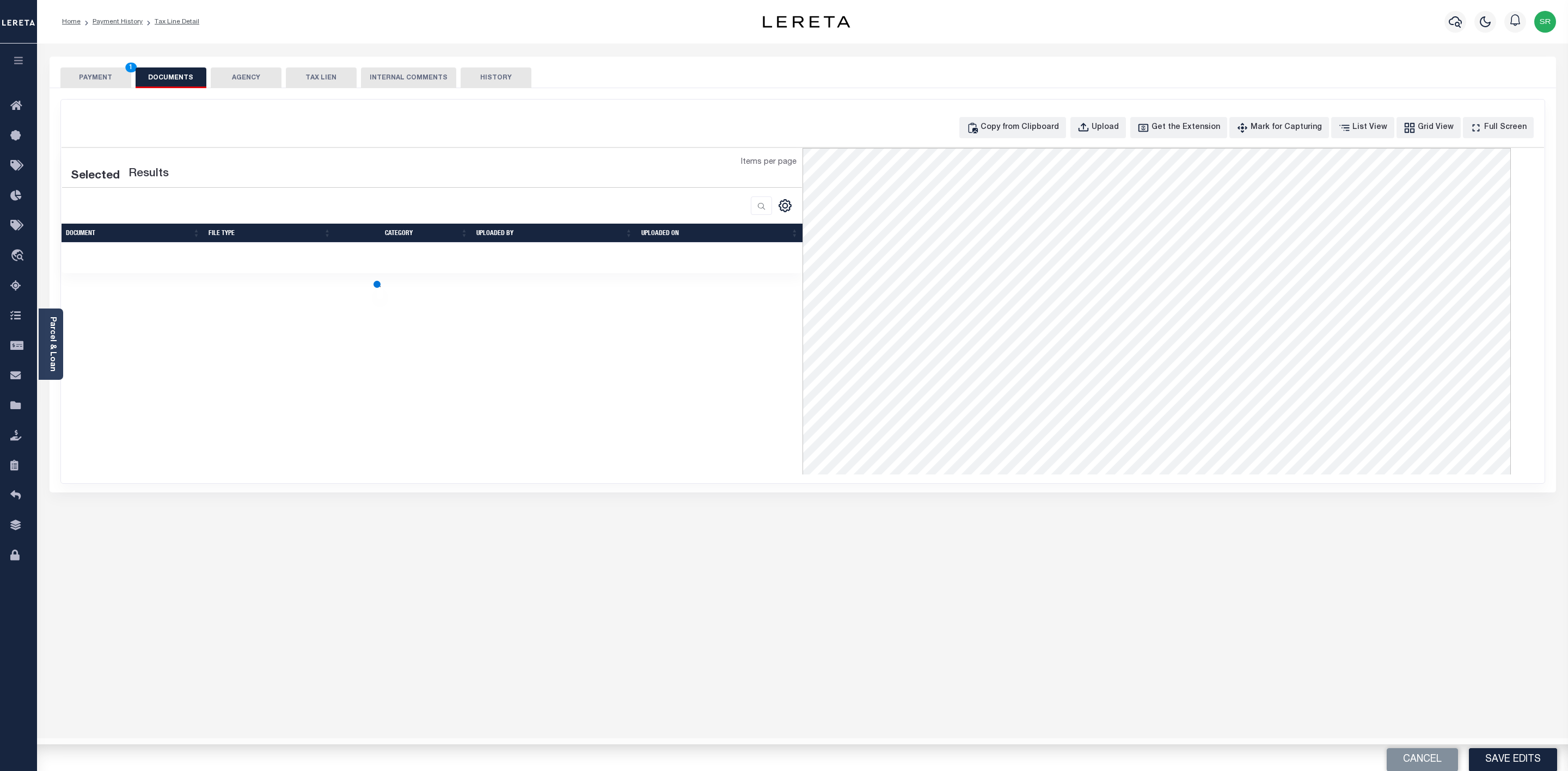
click at [173, 77] on button "DOCUMENTS" at bounding box center [170, 78] width 70 height 20
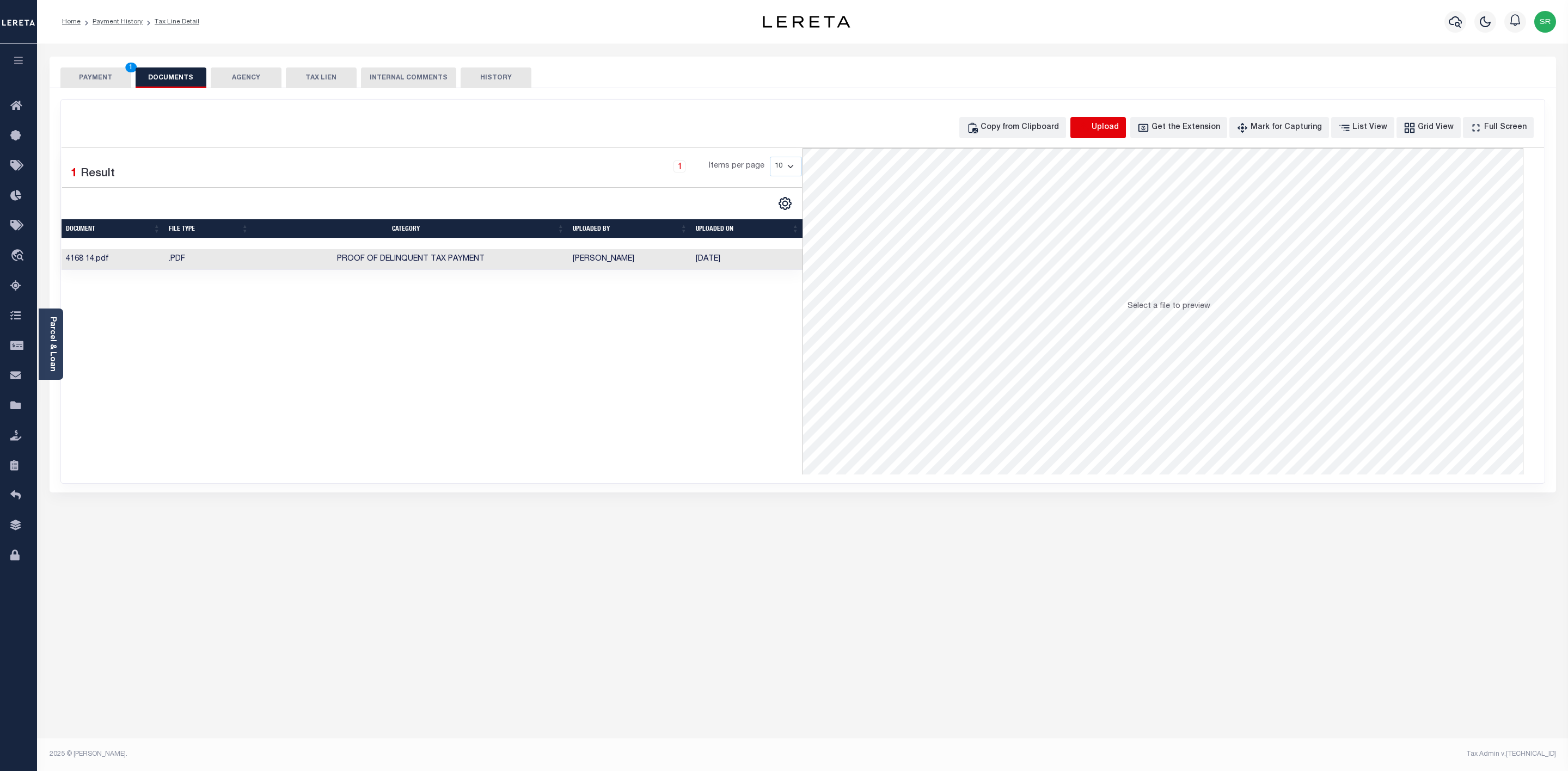
click at [1090, 132] on icon "button" at bounding box center [1084, 128] width 12 height 12
select select "POP"
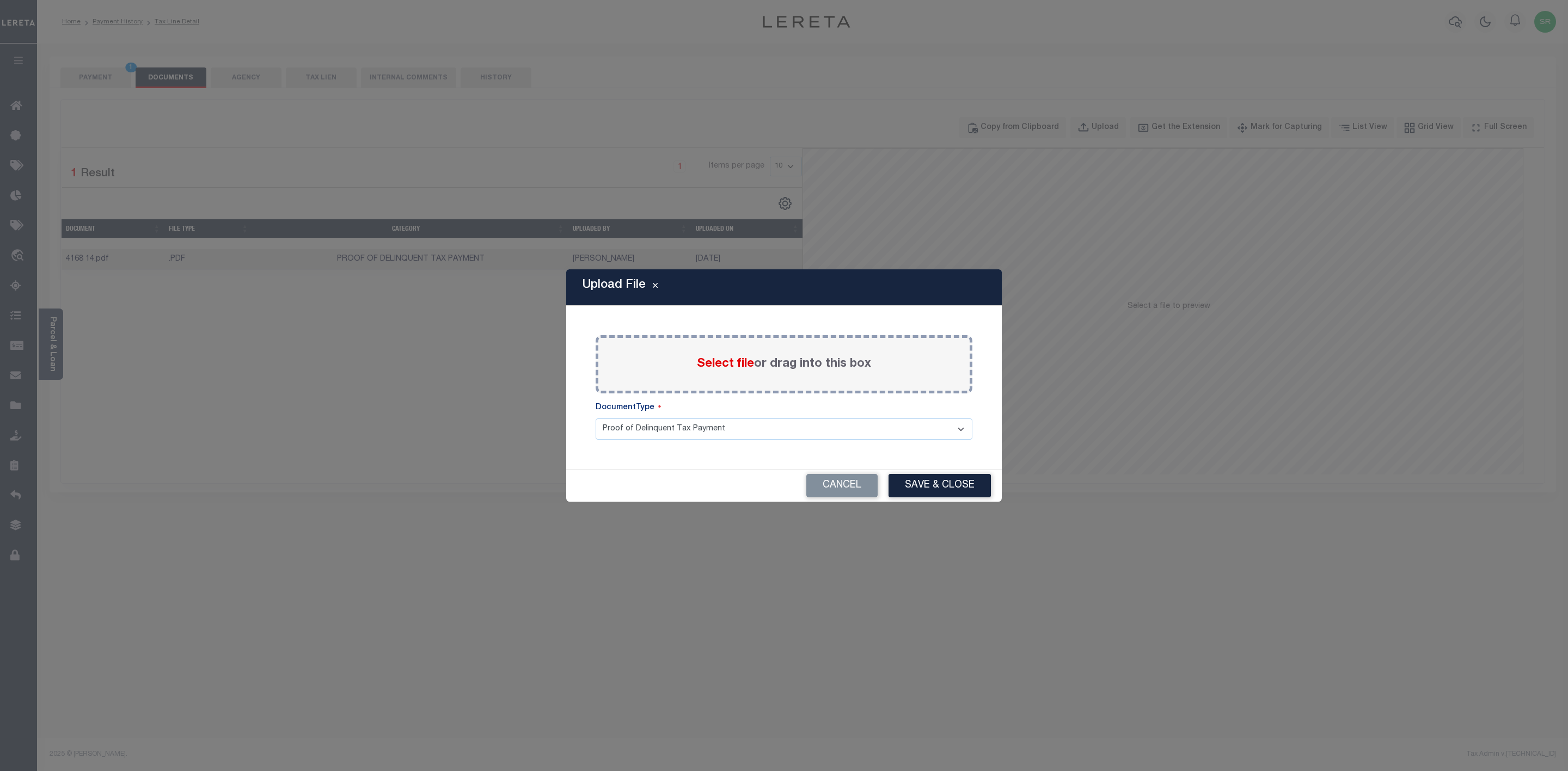
click at [716, 363] on span "Select file" at bounding box center [726, 364] width 57 height 12
click at [0, 0] on input "Select file or drag into this box" at bounding box center [0, 0] width 0 height 0
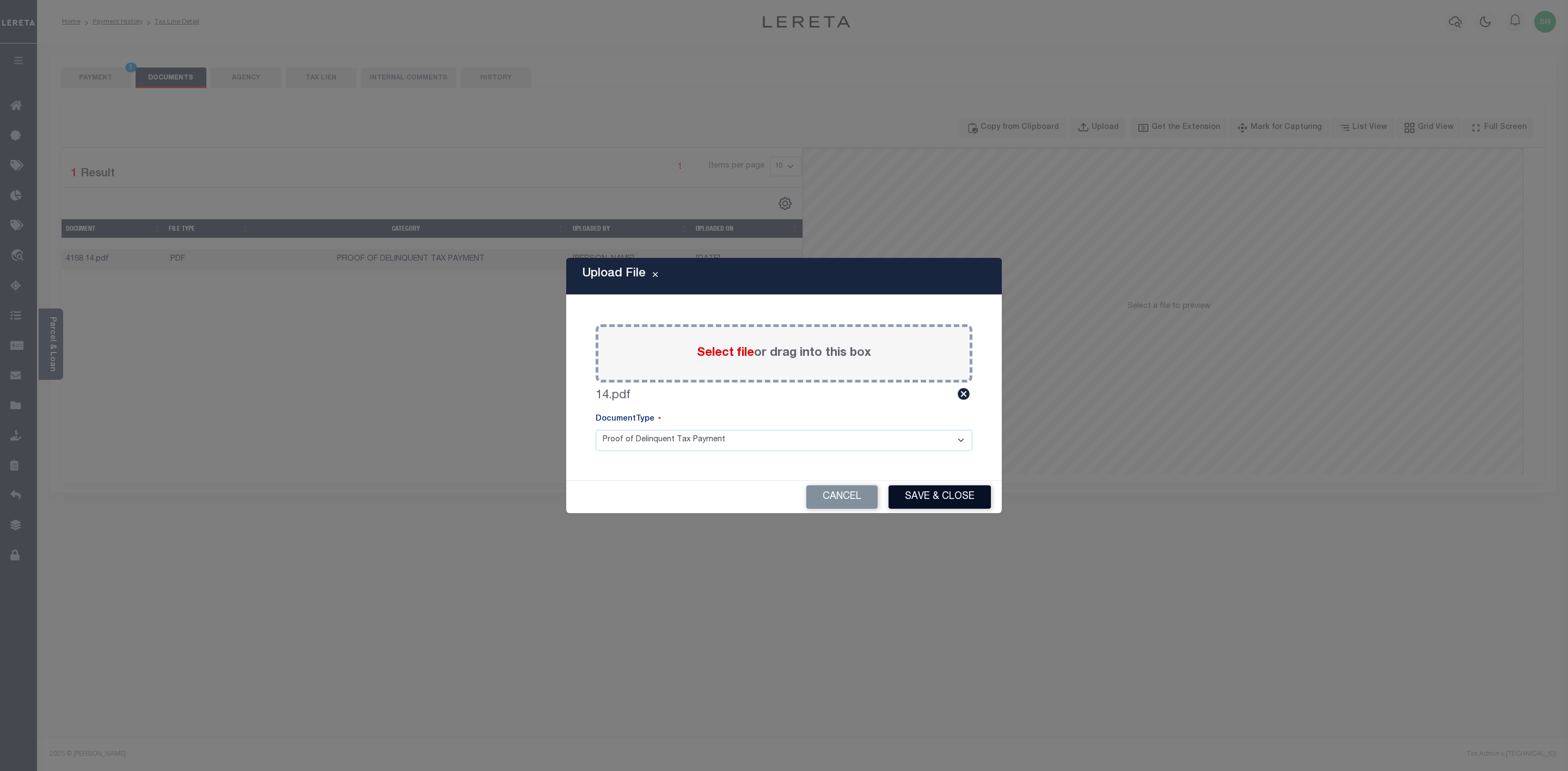
click at [931, 498] on button "Save & Close" at bounding box center [940, 496] width 103 height 23
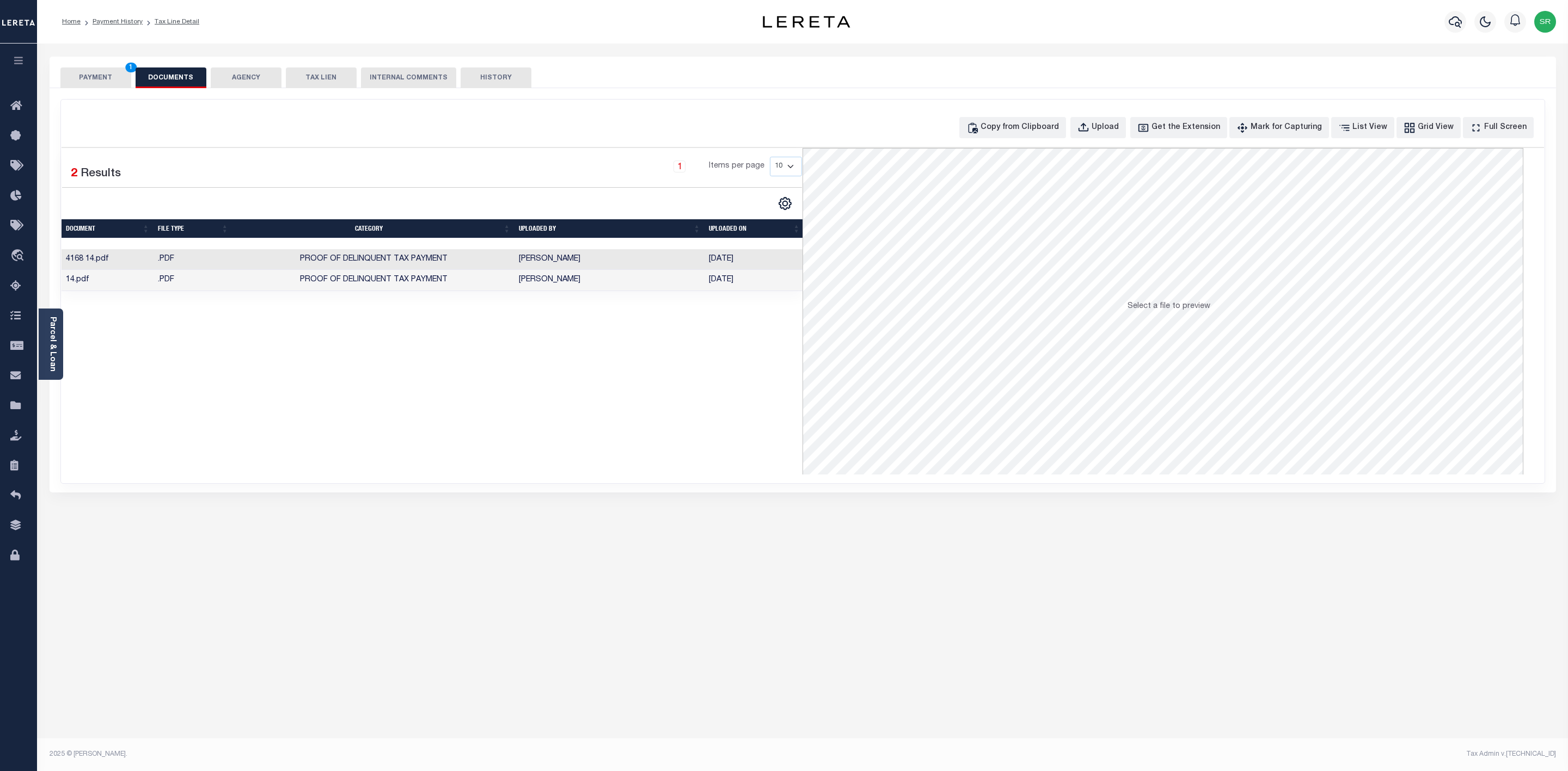
click at [107, 85] on button "PAYMENT 1" at bounding box center [95, 78] width 70 height 20
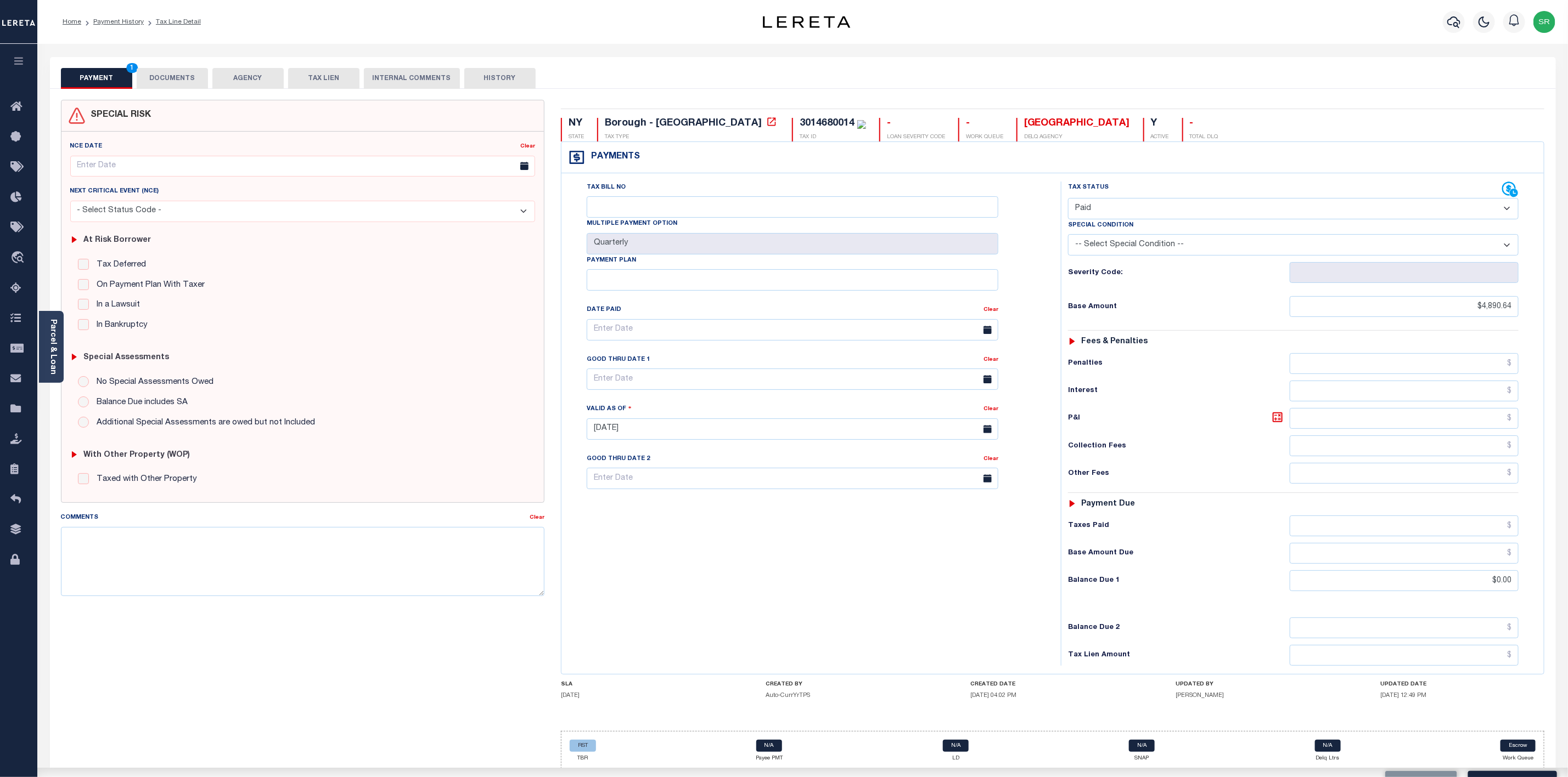
click at [108, 86] on button "PAYMENT 1" at bounding box center [96, 78] width 71 height 21
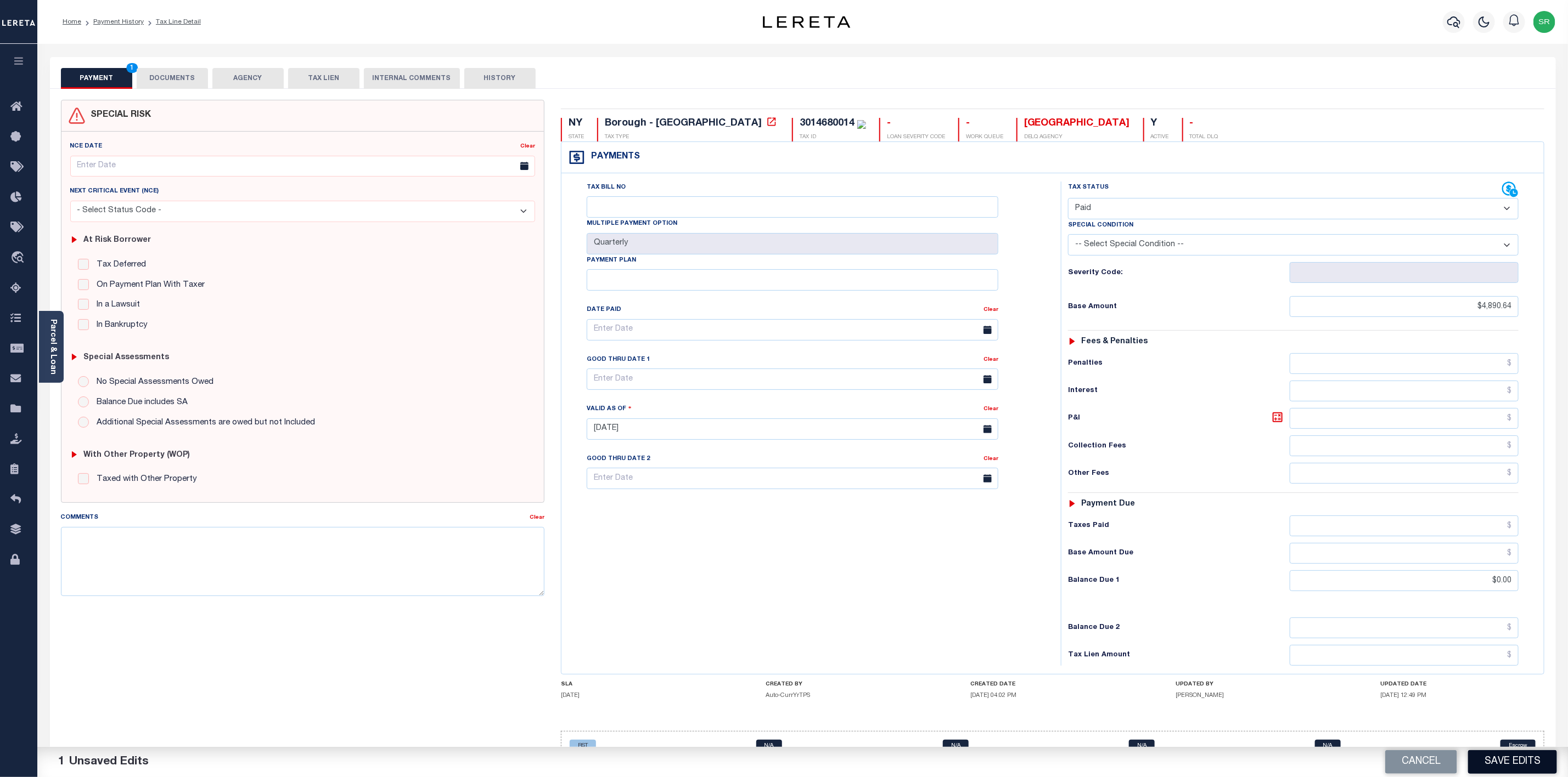
click at [1519, 762] on button "Save Edits" at bounding box center [1512, 761] width 89 height 23
checkbox input "false"
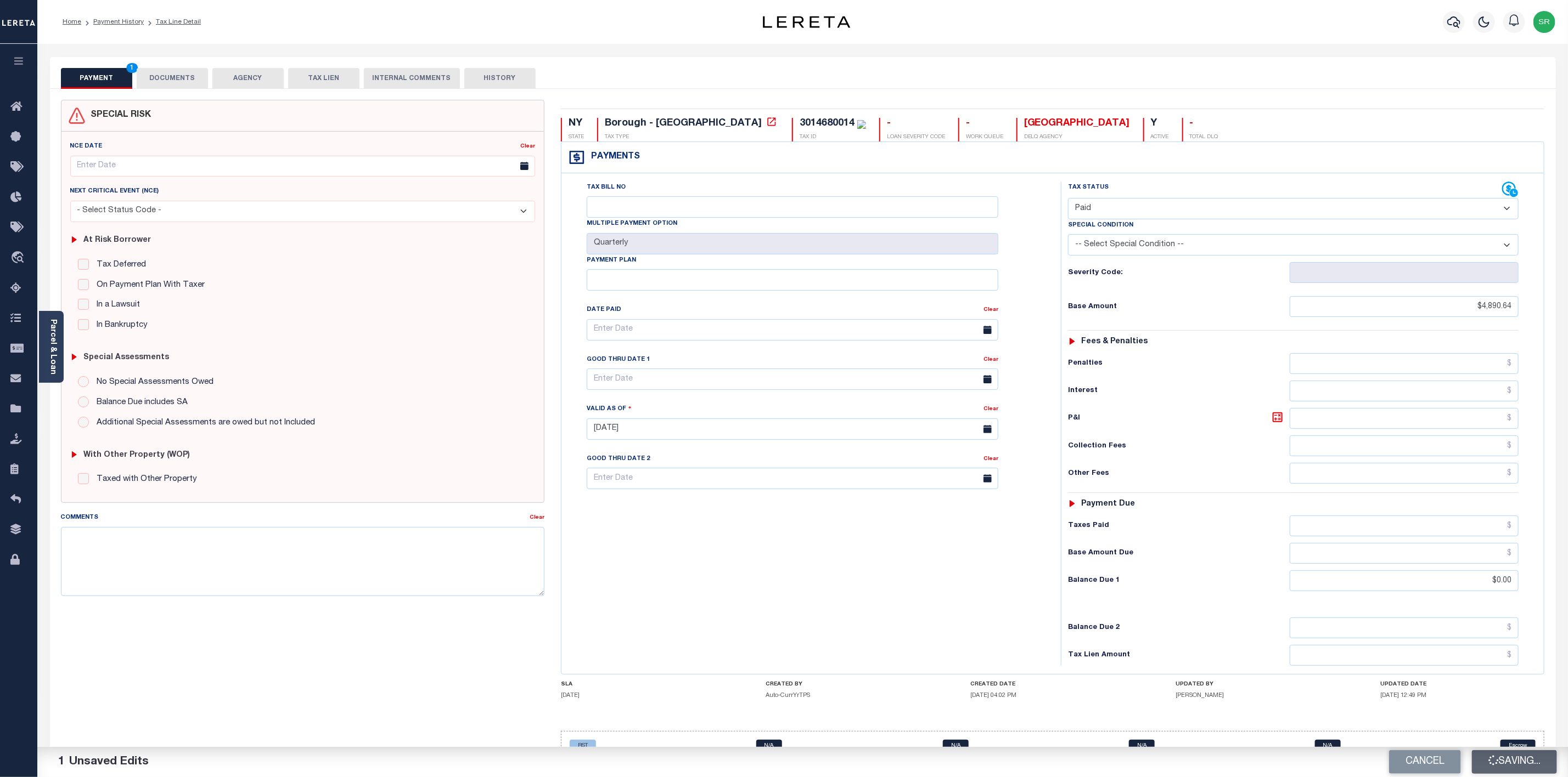
type input "$4,890.64"
type input "$0"
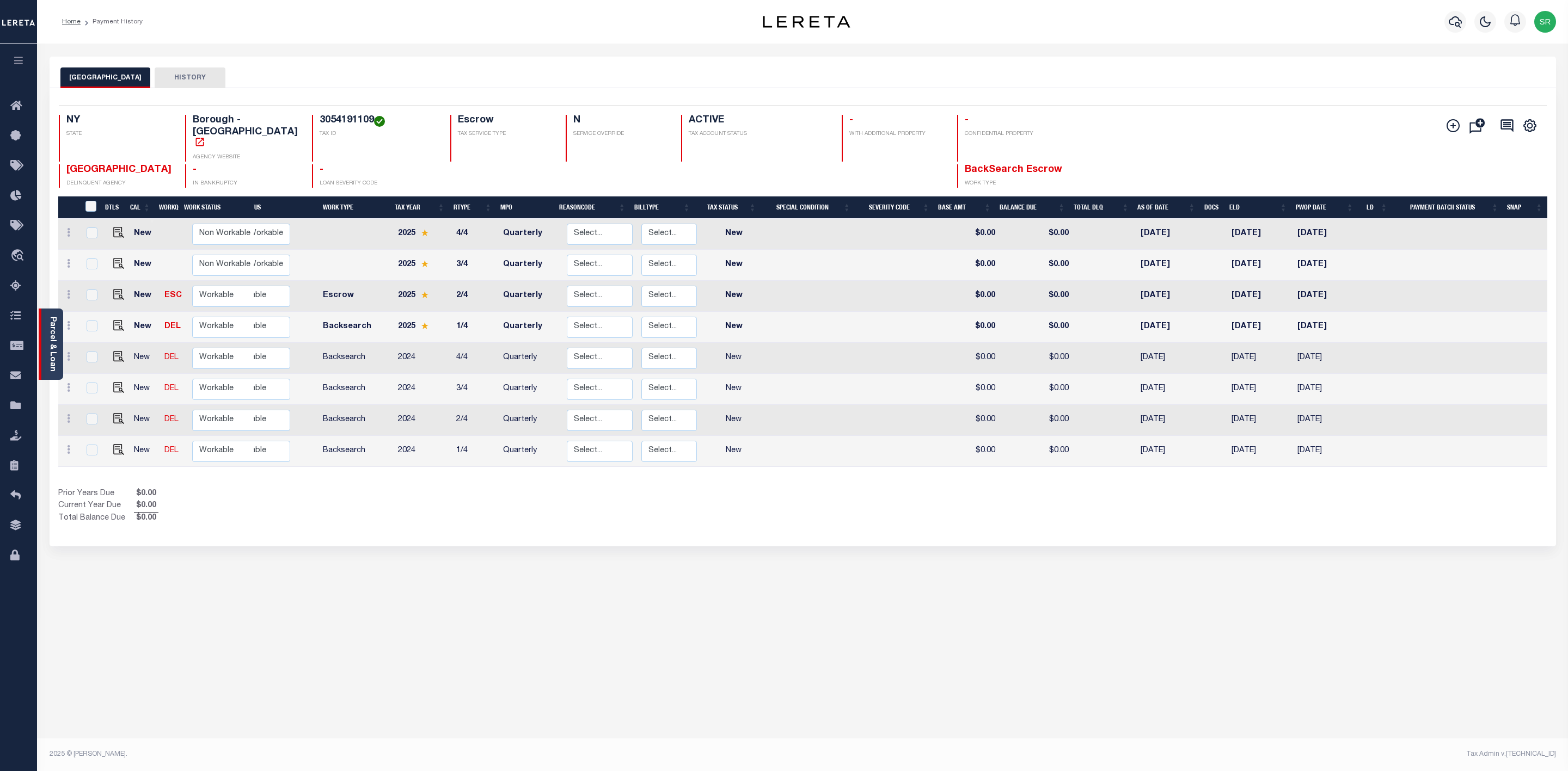
click at [55, 347] on link "Parcel & Loan" at bounding box center [52, 343] width 7 height 55
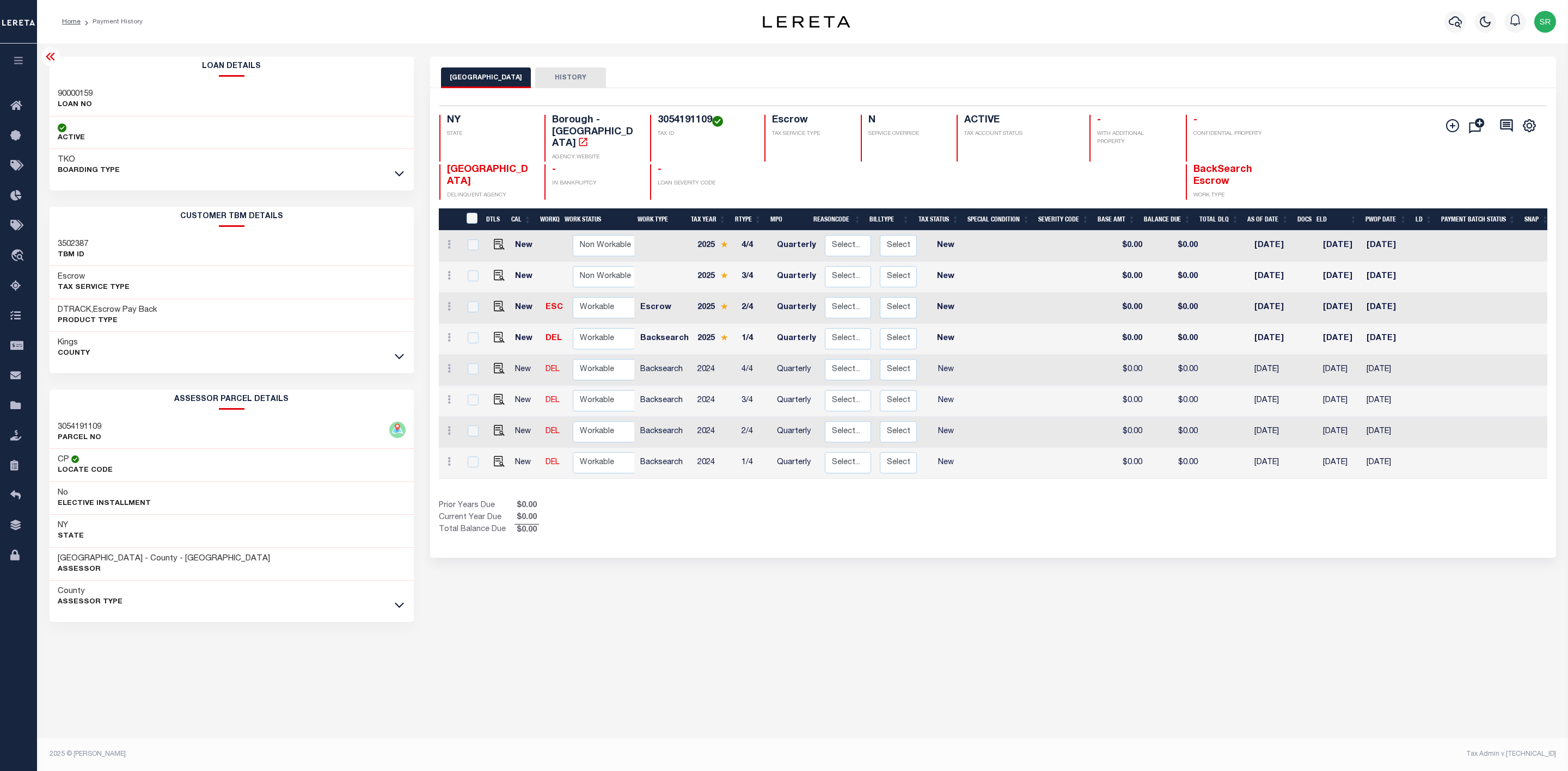
click at [407, 361] on div "[GEOGRAPHIC_DATA]" at bounding box center [232, 348] width 364 height 32
click at [397, 361] on icon at bounding box center [399, 356] width 9 height 11
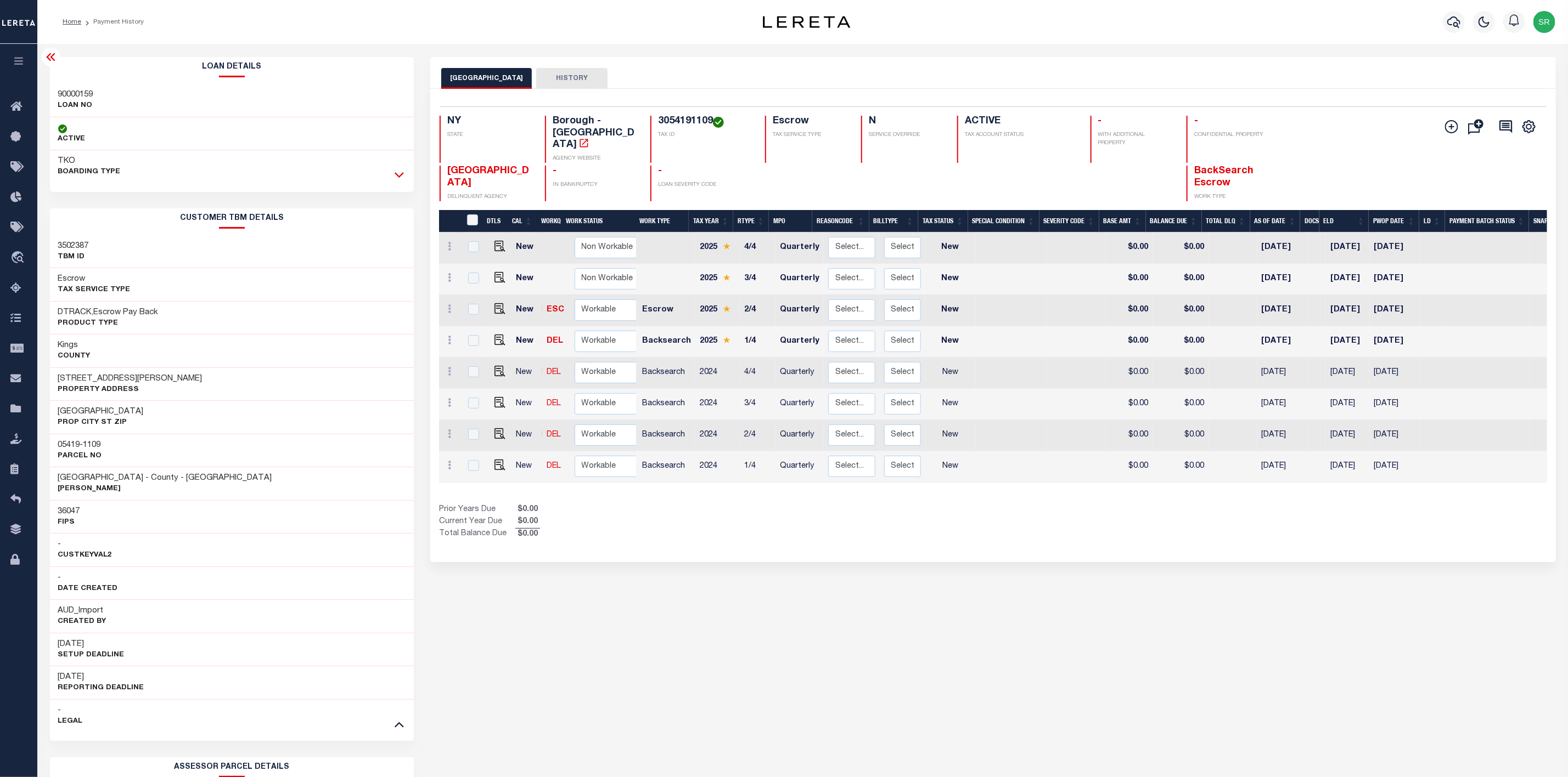
click at [399, 178] on icon at bounding box center [399, 175] width 9 height 6
